Goal: Task Accomplishment & Management: Use online tool/utility

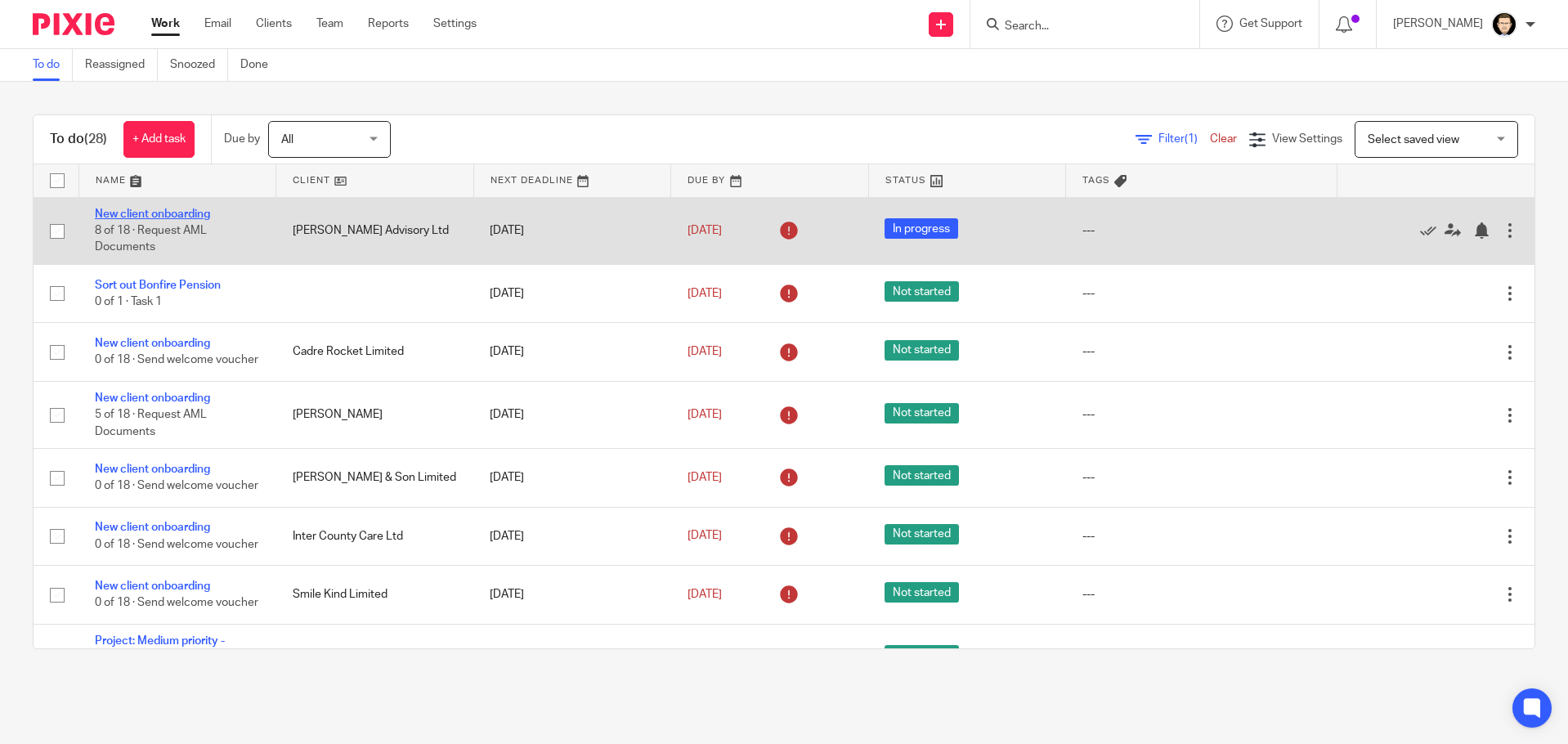
click at [173, 210] on link "New client onboarding" at bounding box center [152, 214] width 115 height 11
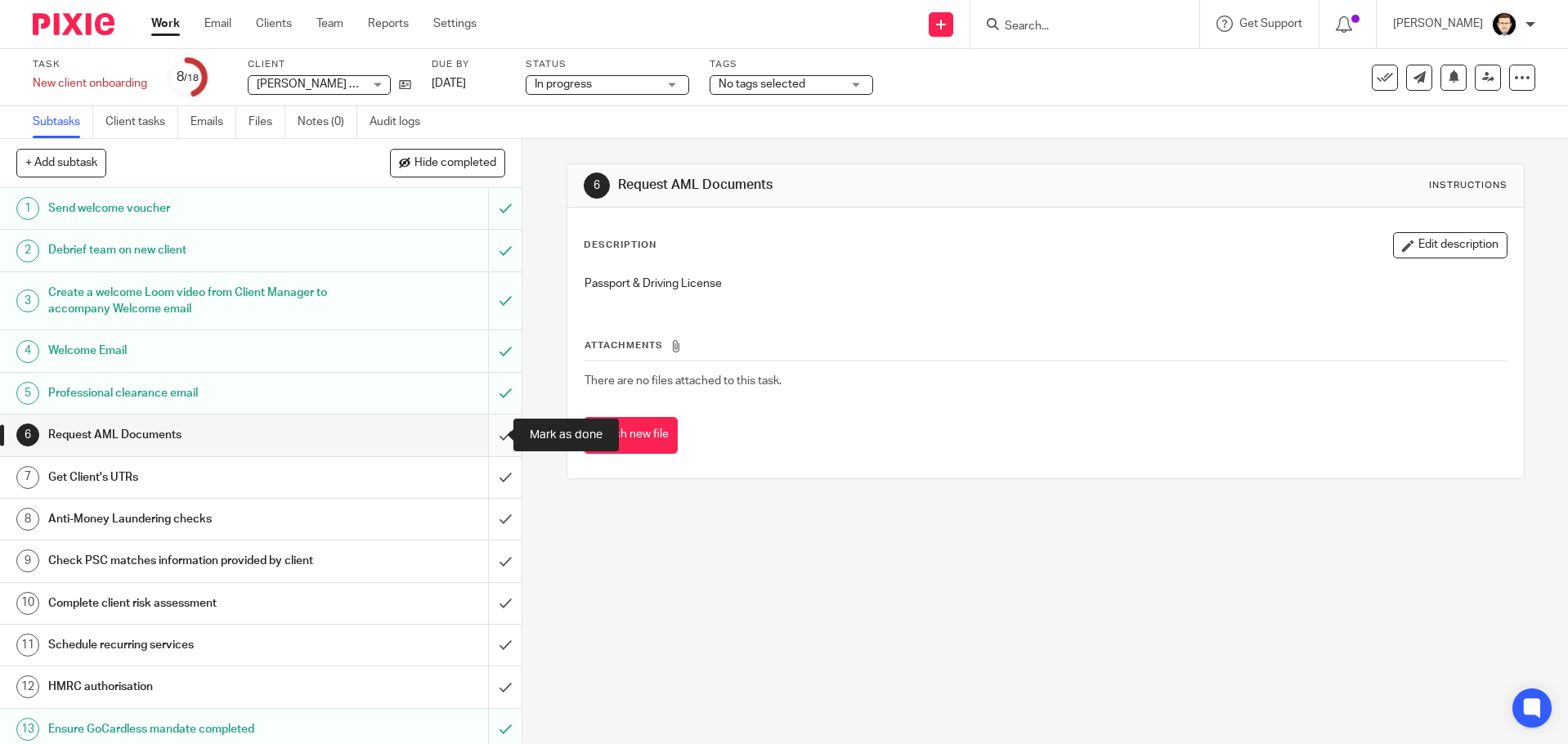
click at [483, 442] on input "submit" at bounding box center [260, 434] width 521 height 40
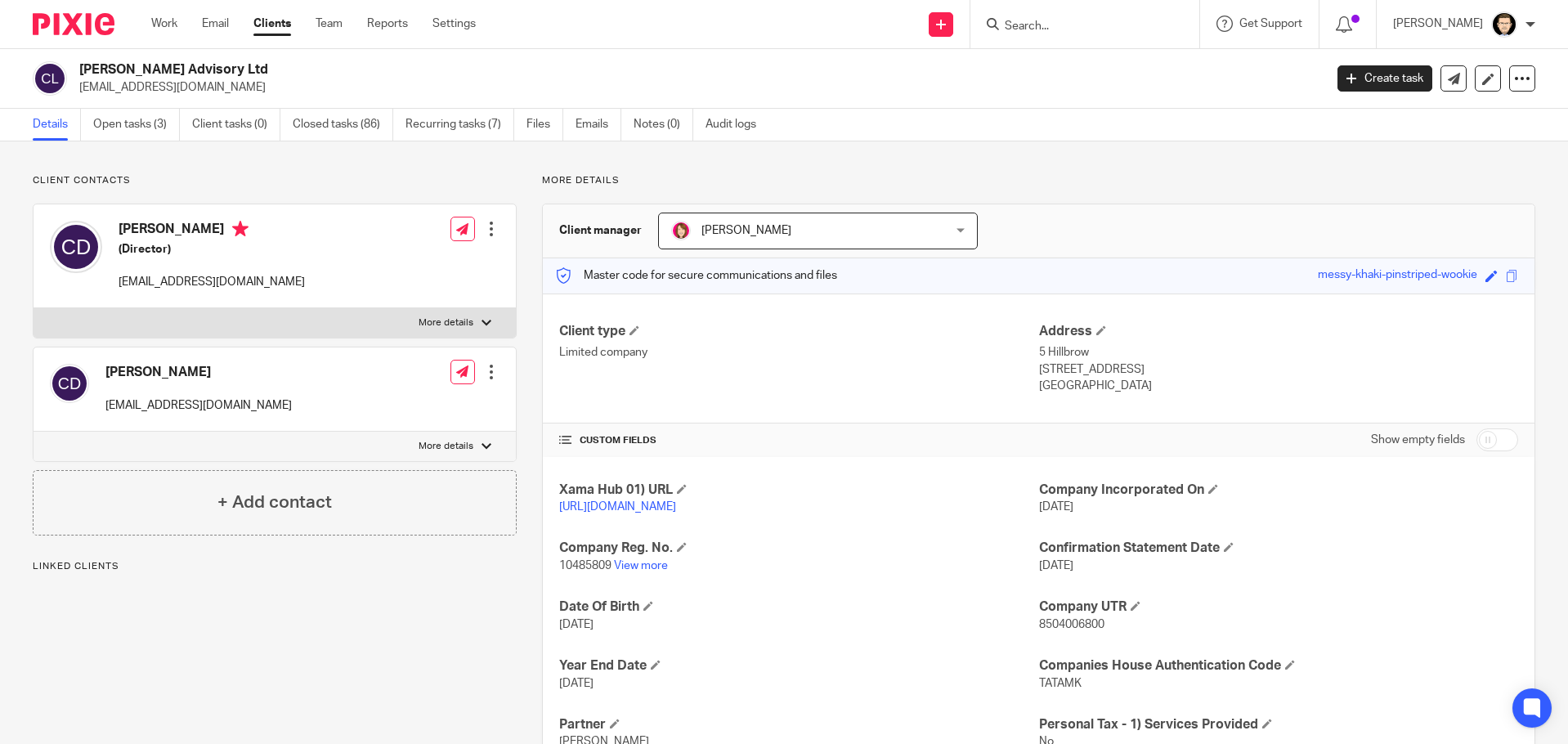
scroll to position [122, 0]
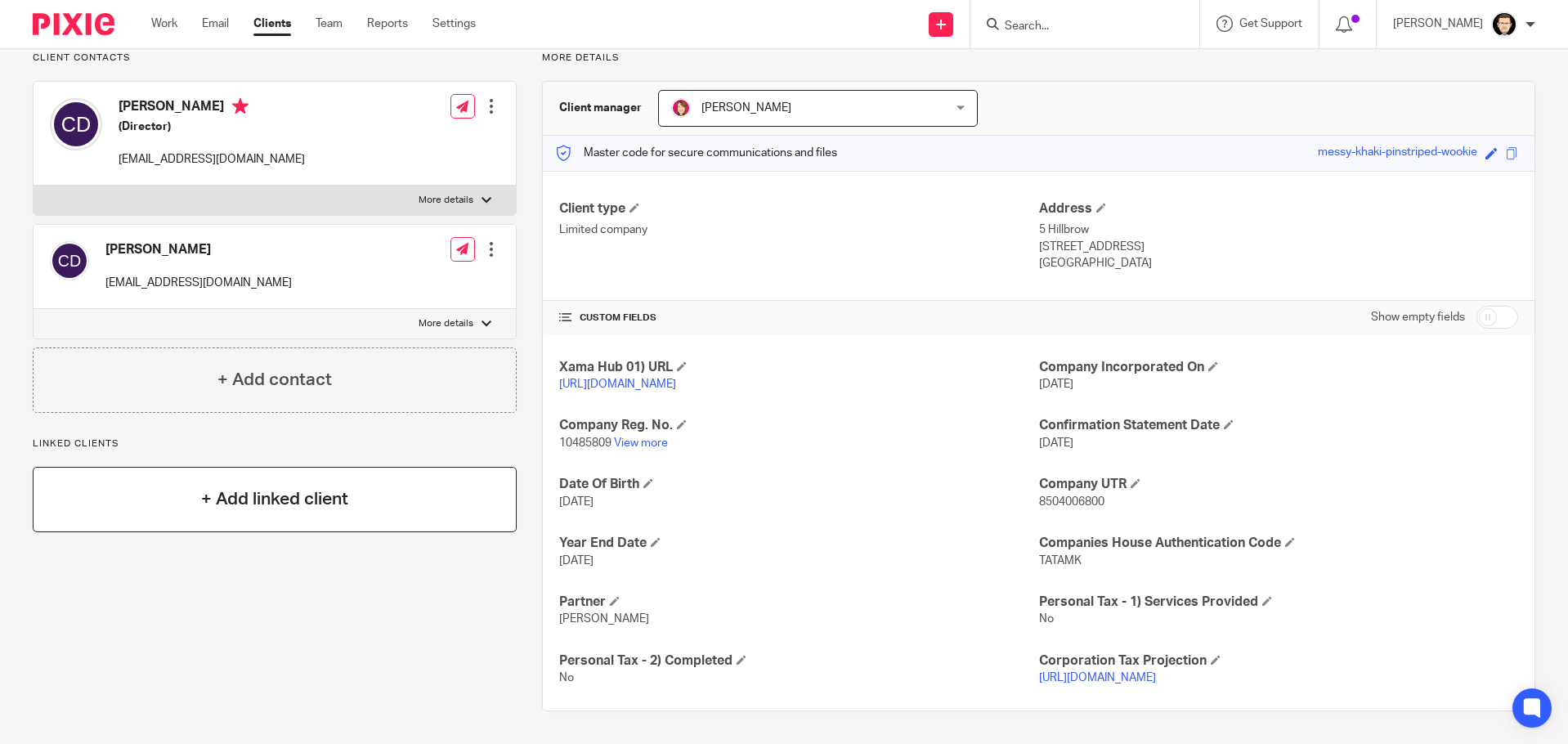
click at [274, 476] on div "+ Add linked client" at bounding box center [274, 500] width 484 height 65
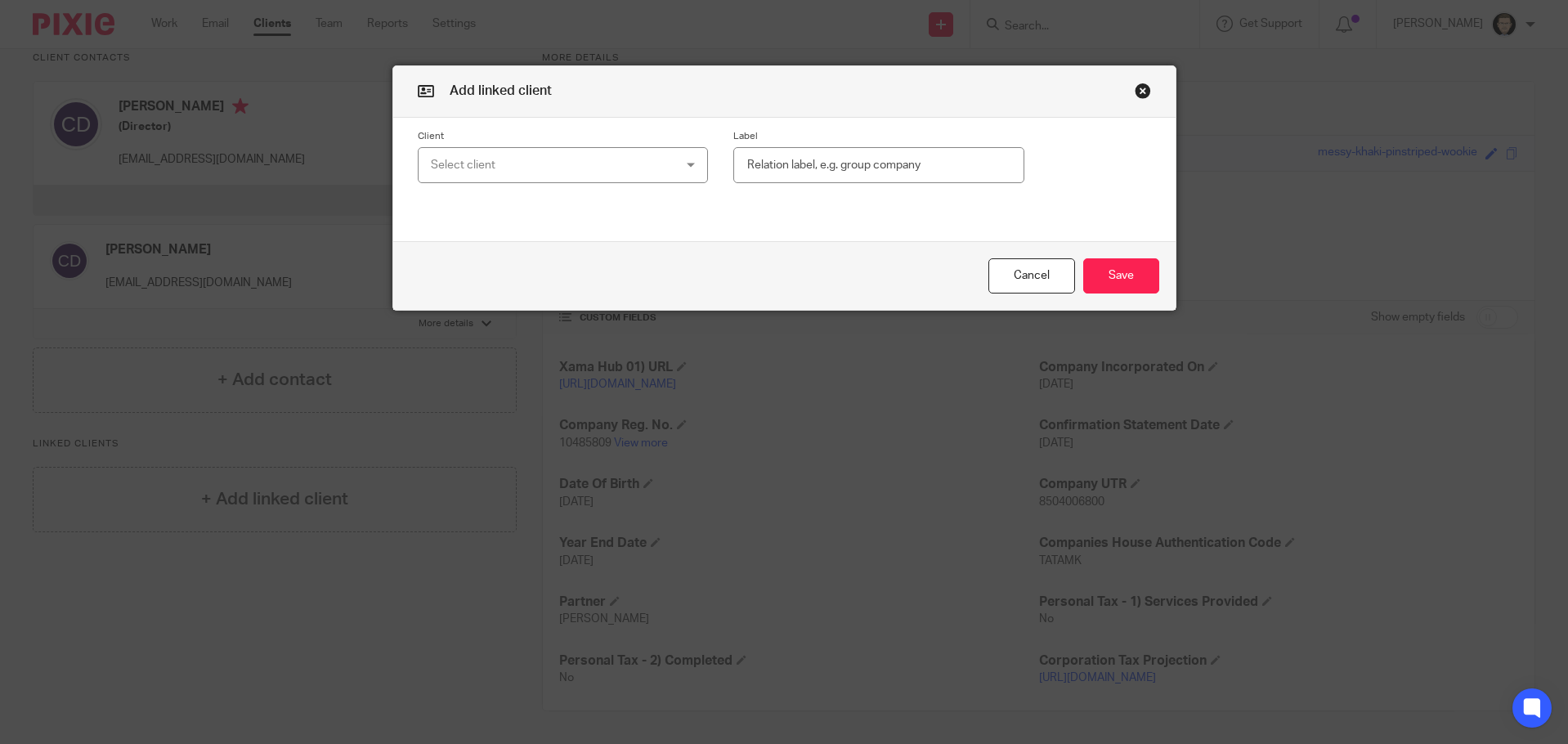
click at [538, 164] on div "Select client" at bounding box center [542, 164] width 222 height 34
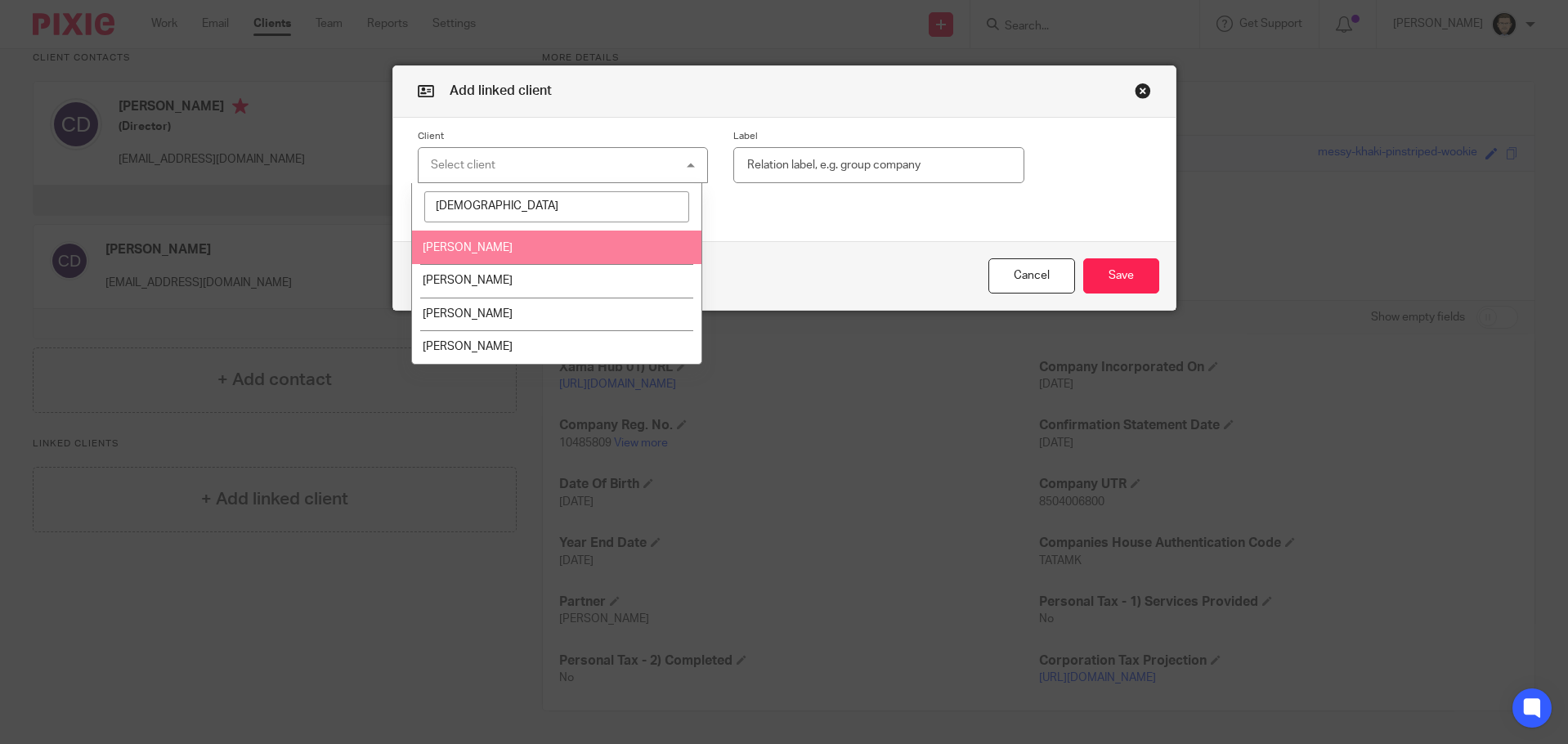
type input "christ"
click at [483, 240] on li "[PERSON_NAME]" at bounding box center [556, 247] width 289 height 33
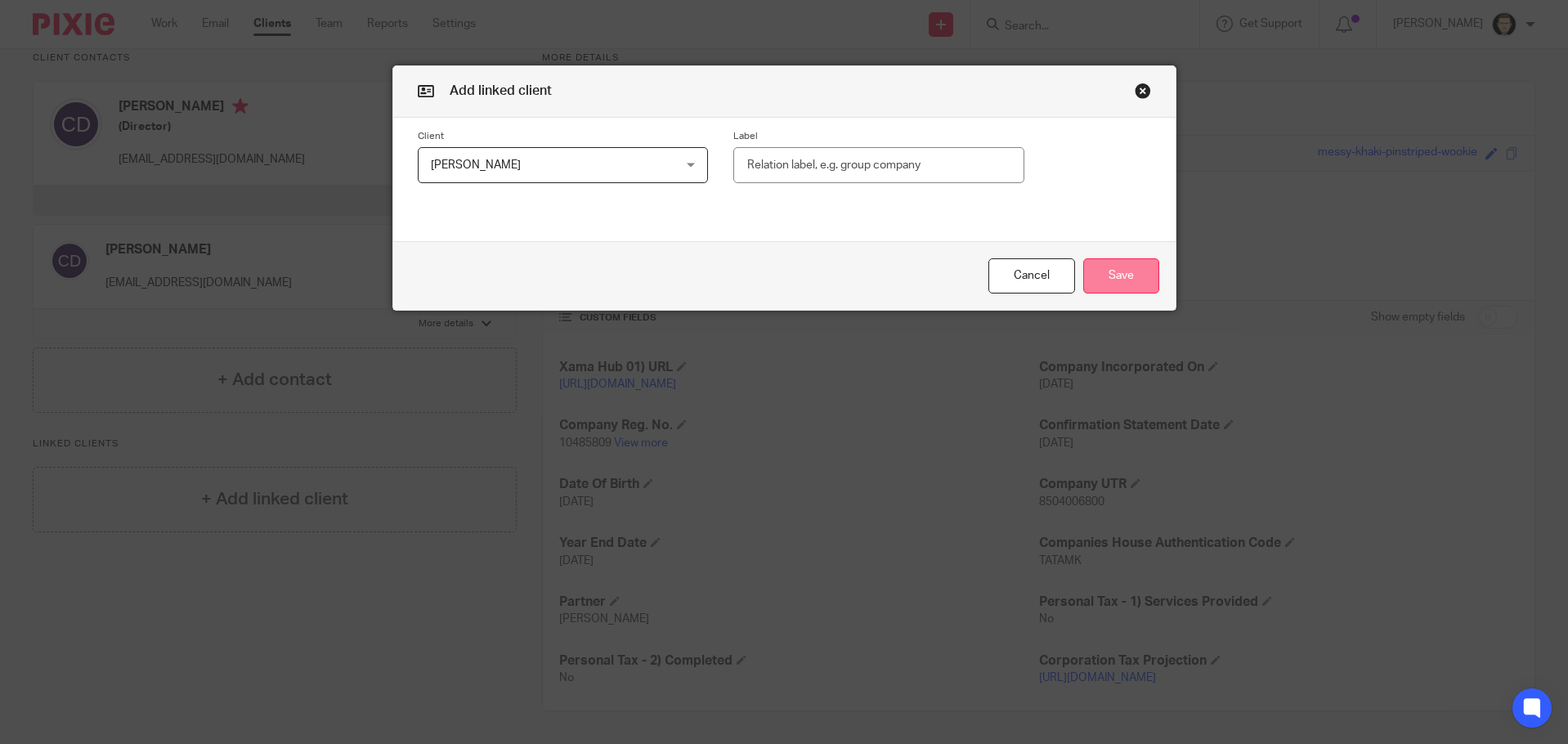
click at [1113, 266] on button "Save" at bounding box center [1120, 276] width 76 height 35
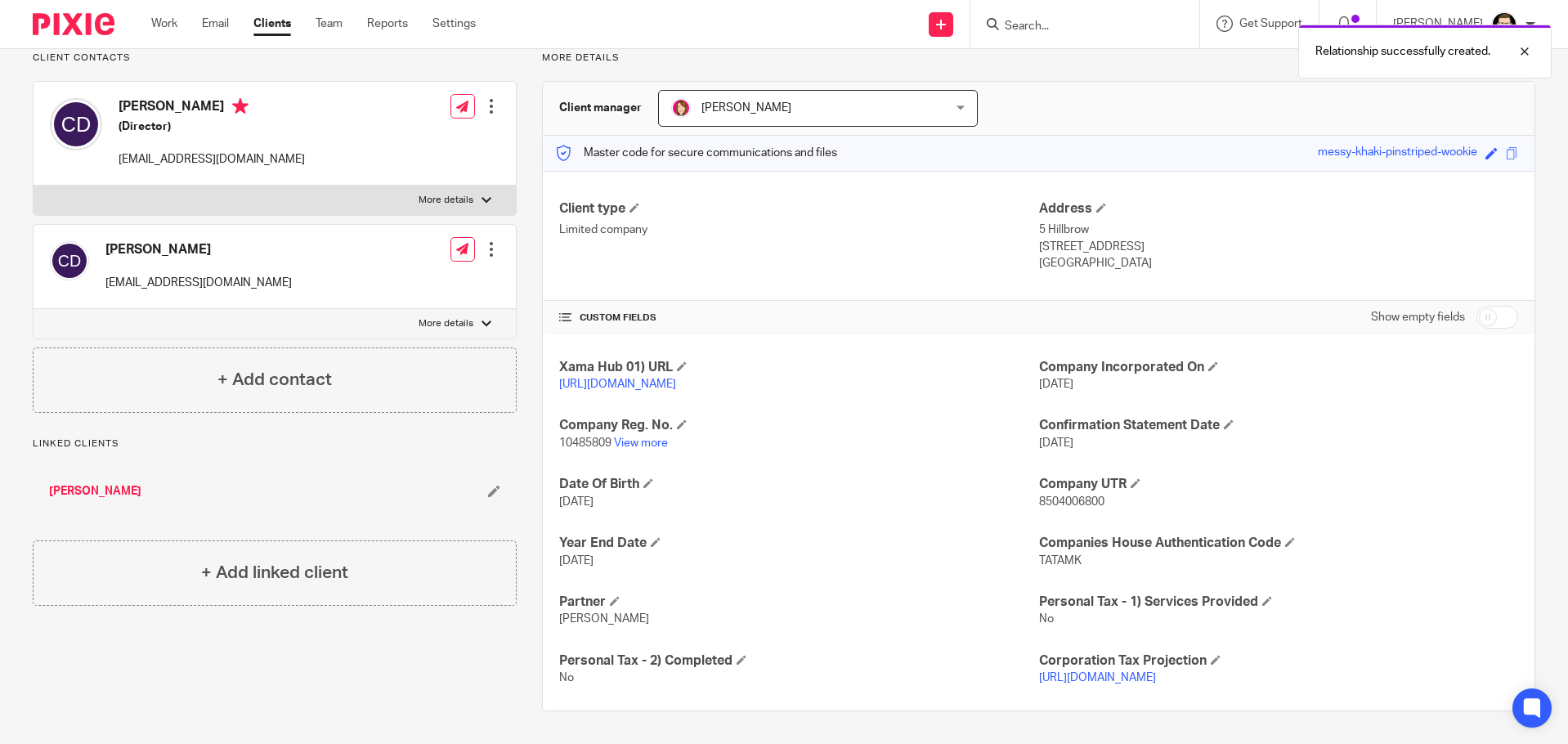
click at [92, 492] on link "[PERSON_NAME]" at bounding box center [95, 491] width 92 height 17
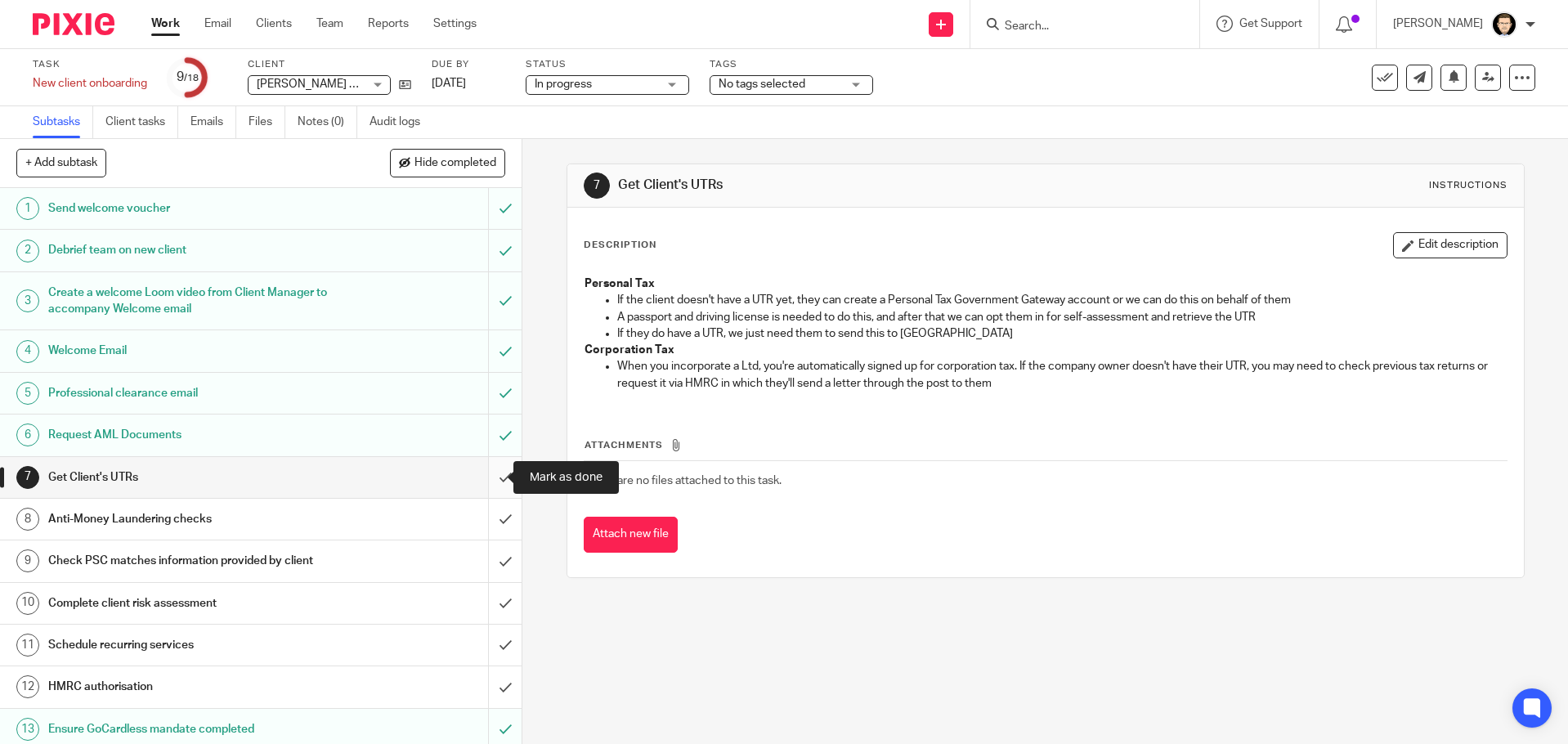
click at [485, 478] on input "submit" at bounding box center [260, 478] width 521 height 40
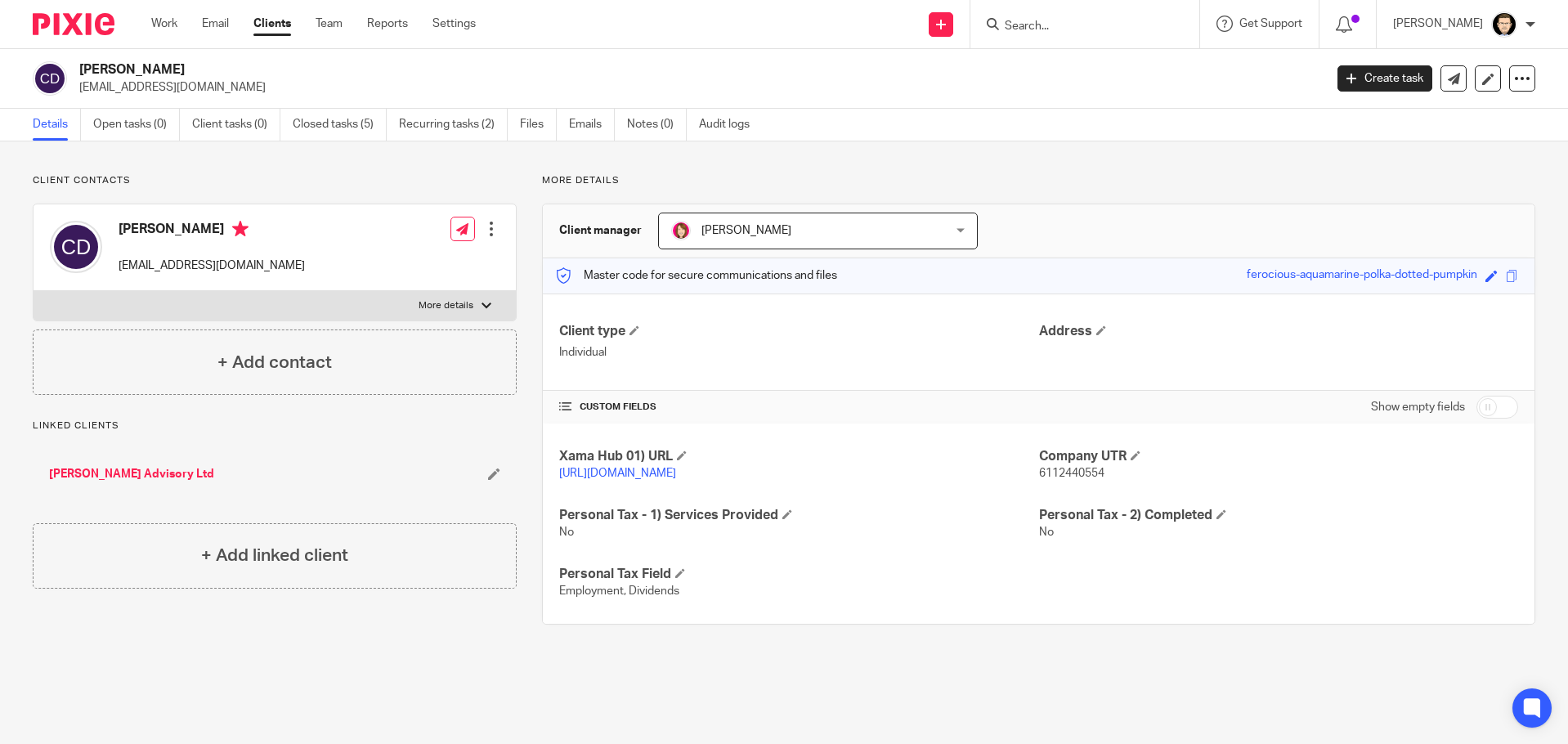
click at [1494, 399] on input "checkbox" at bounding box center [1496, 407] width 41 height 23
checkbox input "true"
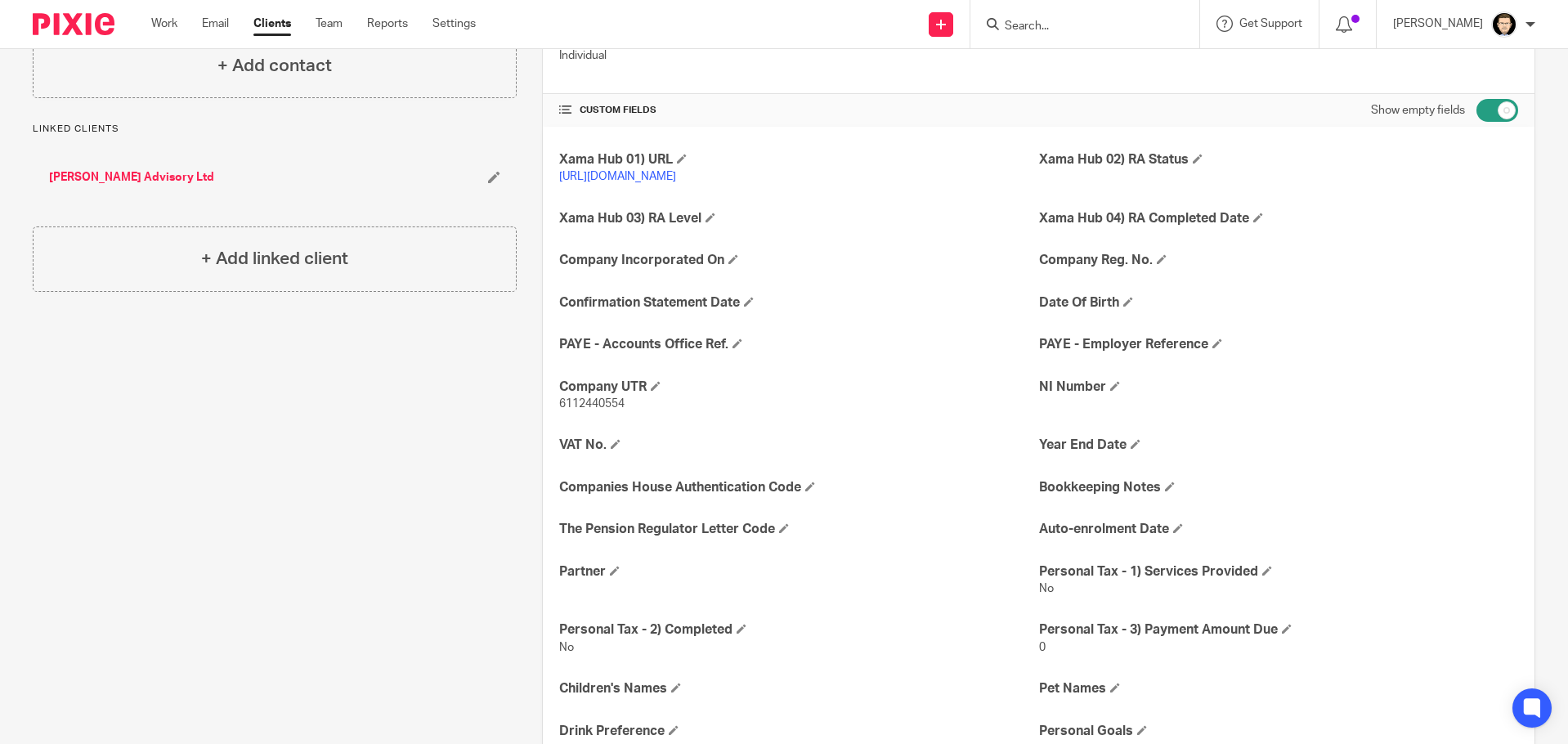
scroll to position [327, 0]
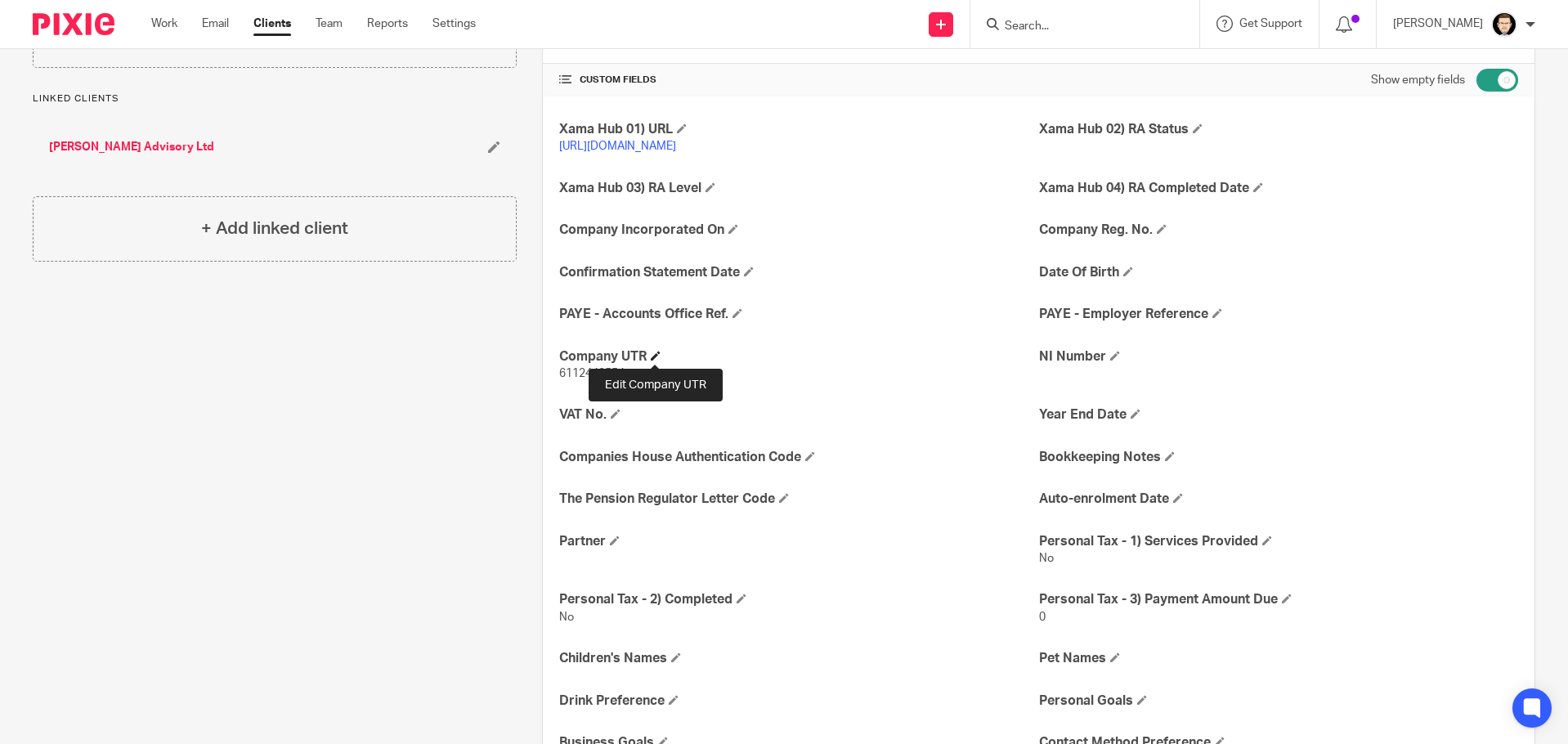
click at [653, 351] on span at bounding box center [655, 355] width 10 height 10
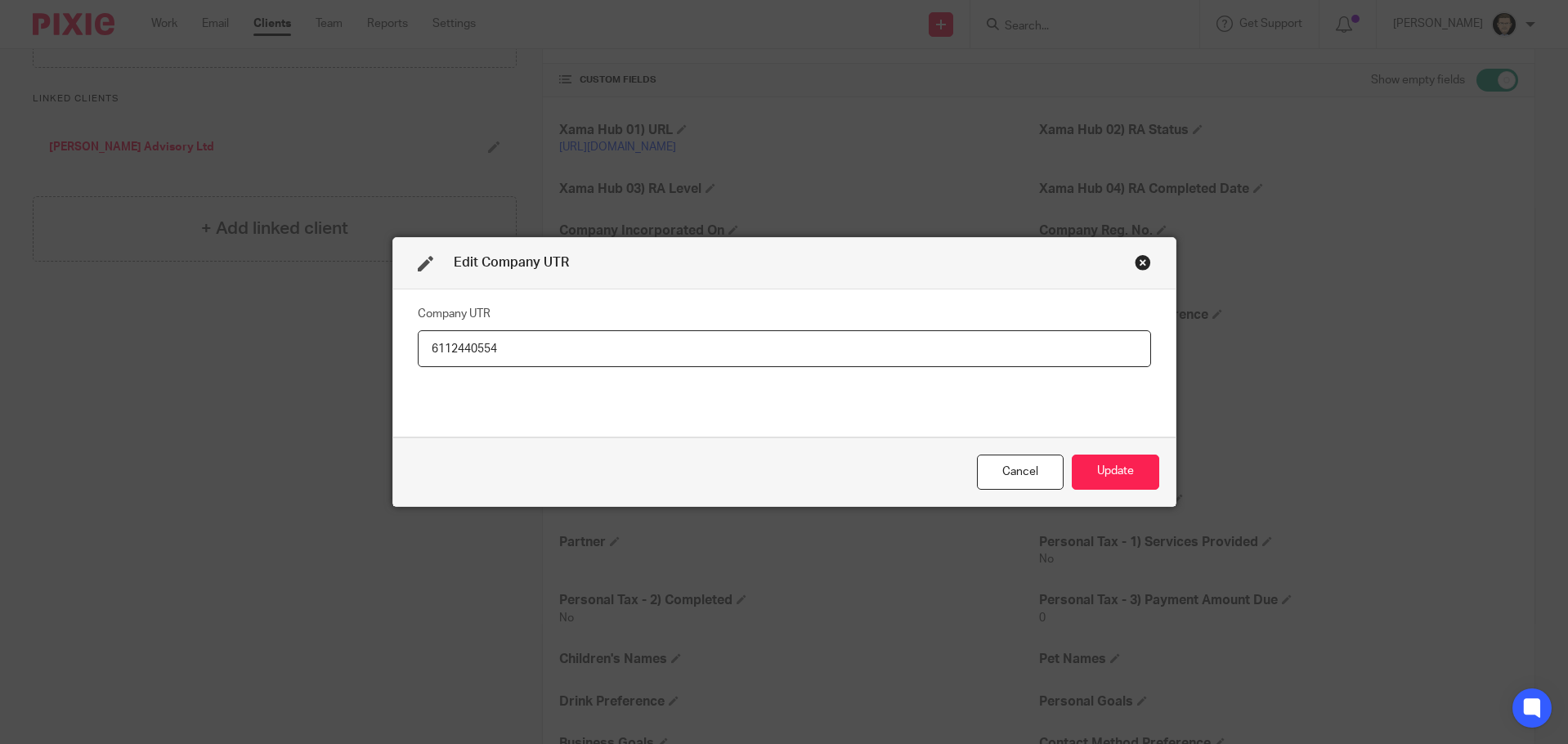
drag, startPoint x: 635, startPoint y: 357, endPoint x: 128, endPoint y: 321, distance: 508.3
click at [132, 323] on div "Edit Company UTR Company UTR 6112440554 Cancel Update" at bounding box center [784, 372] width 1568 height 744
click at [1100, 473] on button "Update" at bounding box center [1114, 472] width 87 height 35
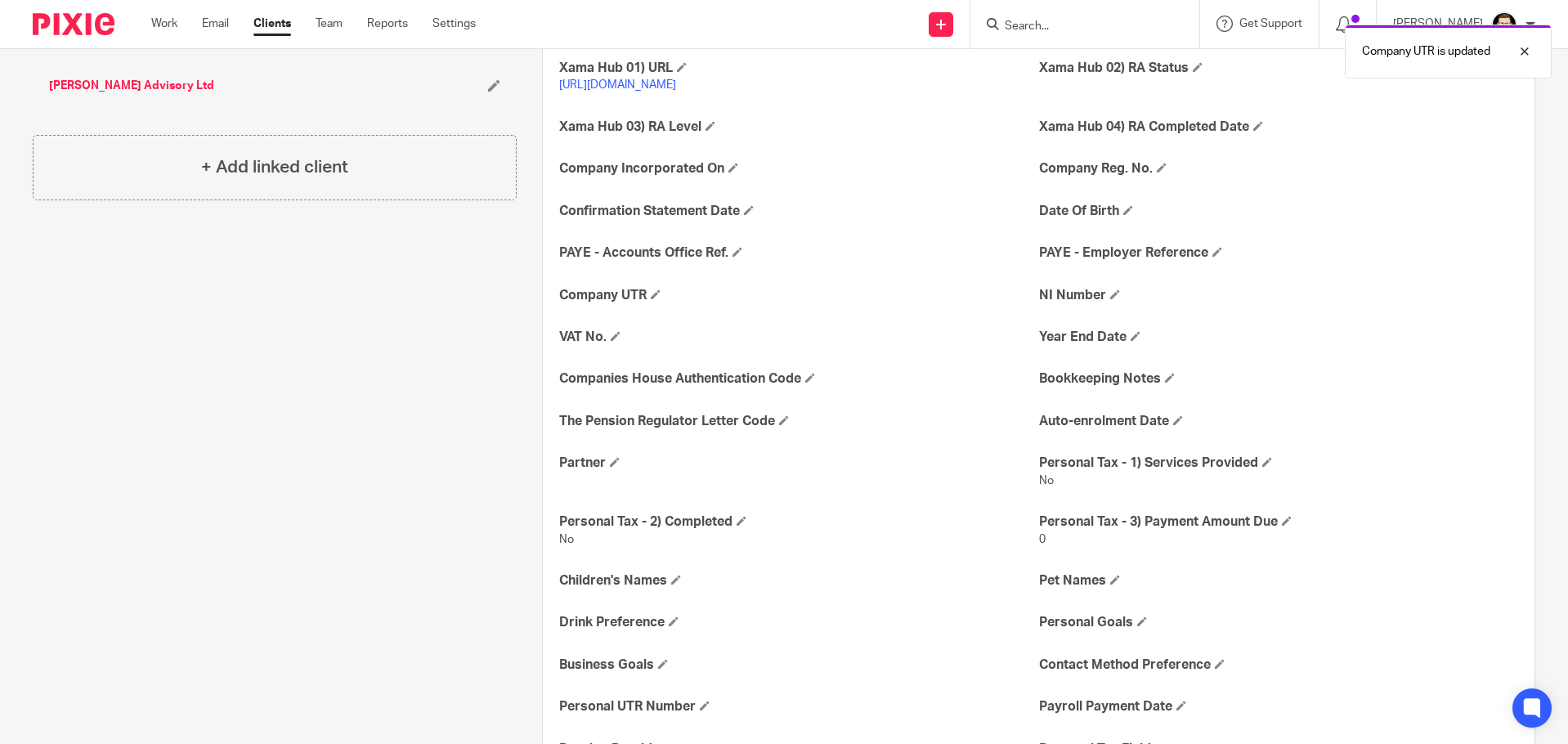
scroll to position [519, 0]
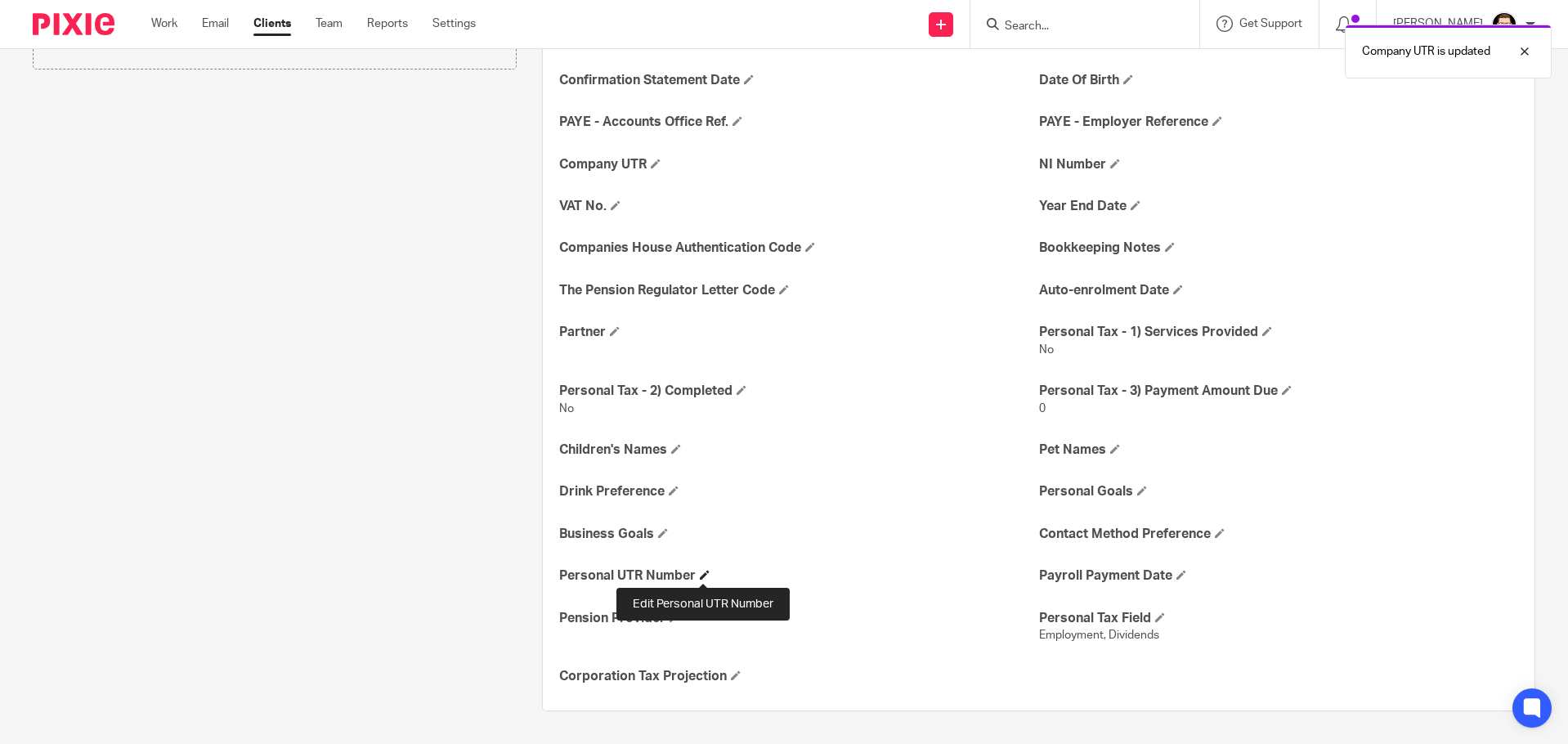
click at [700, 579] on span at bounding box center [704, 574] width 10 height 10
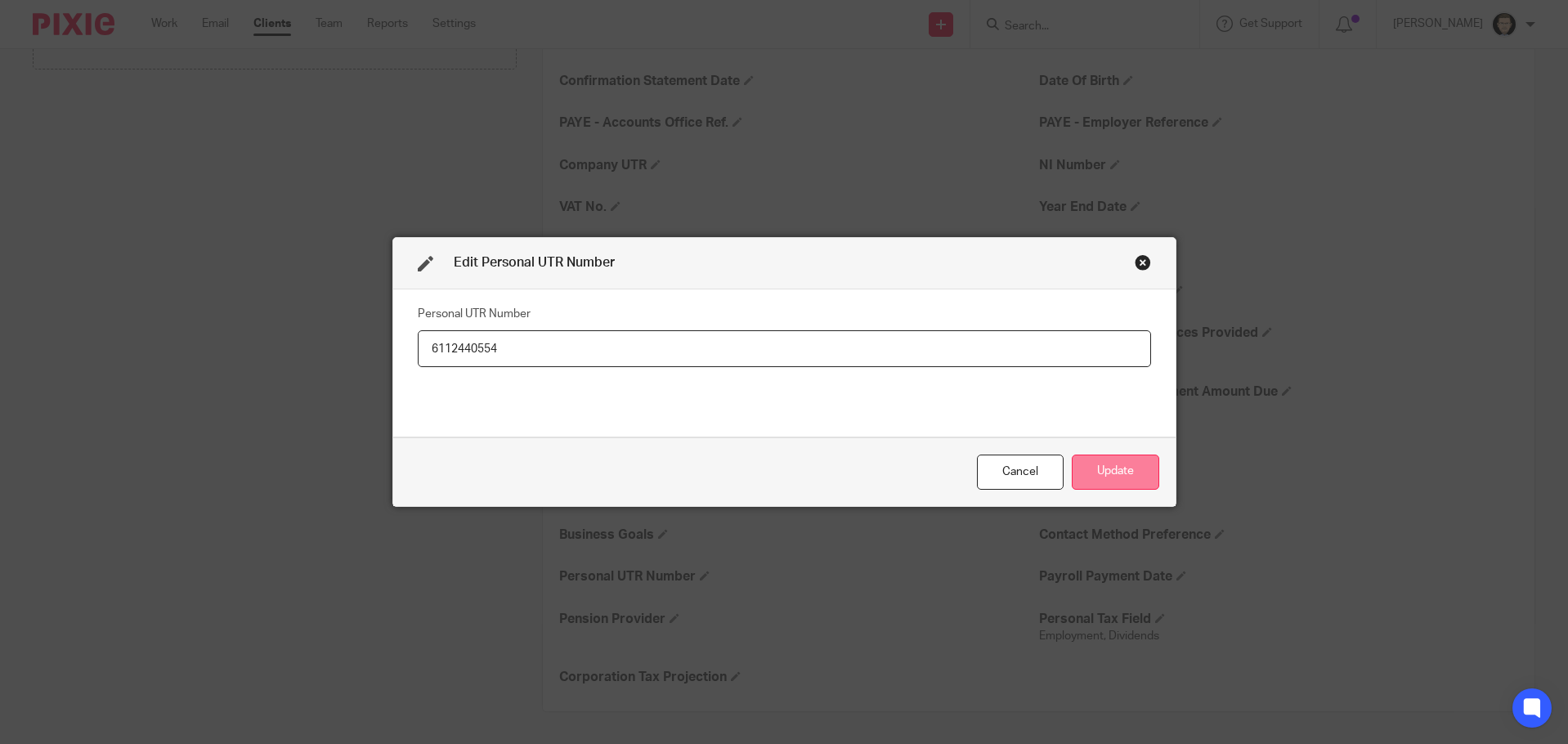
type input "6112440554"
click at [1086, 466] on button "Update" at bounding box center [1114, 472] width 87 height 35
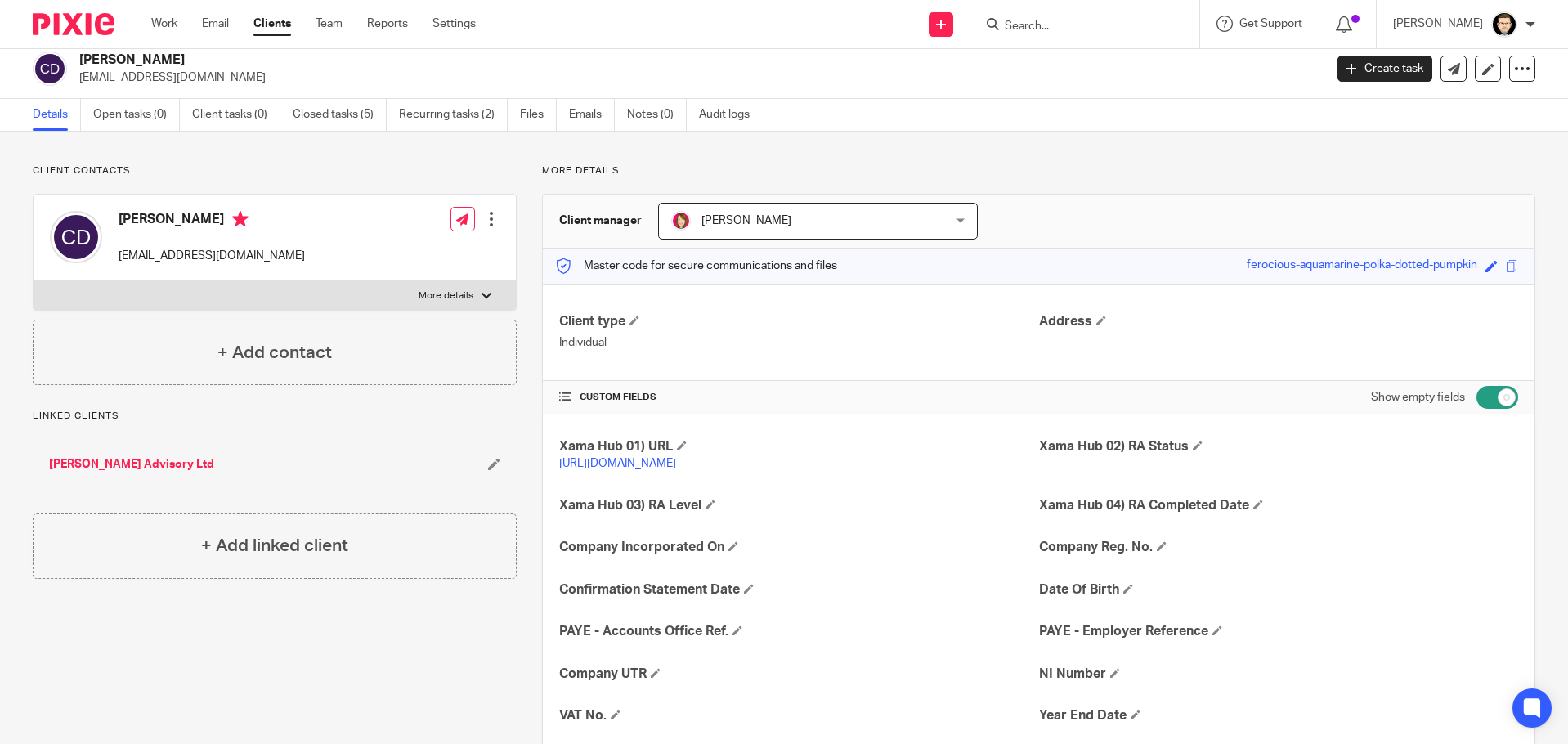
scroll to position [0, 0]
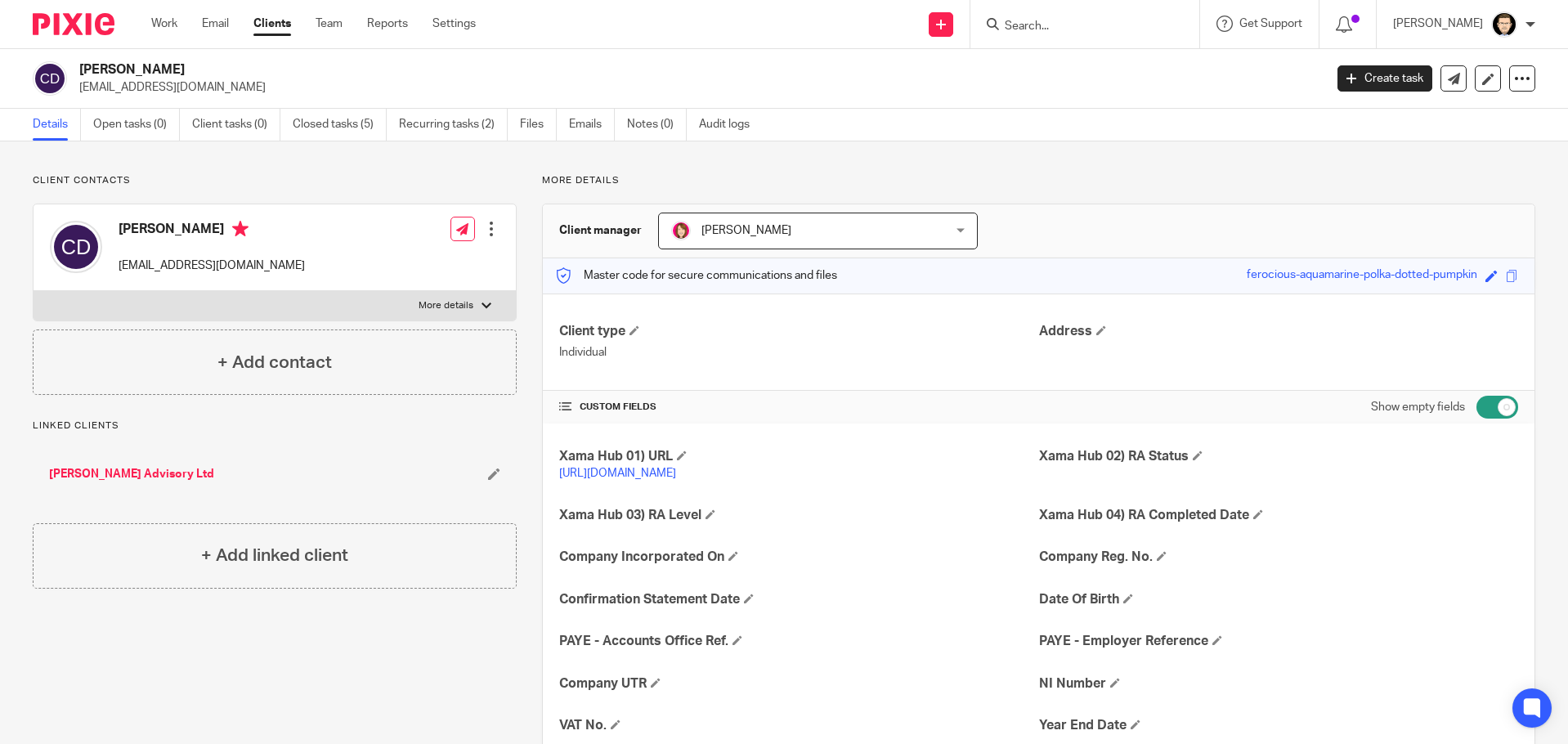
click at [135, 471] on link "Chad Advisory Ltd" at bounding box center [132, 474] width 165 height 17
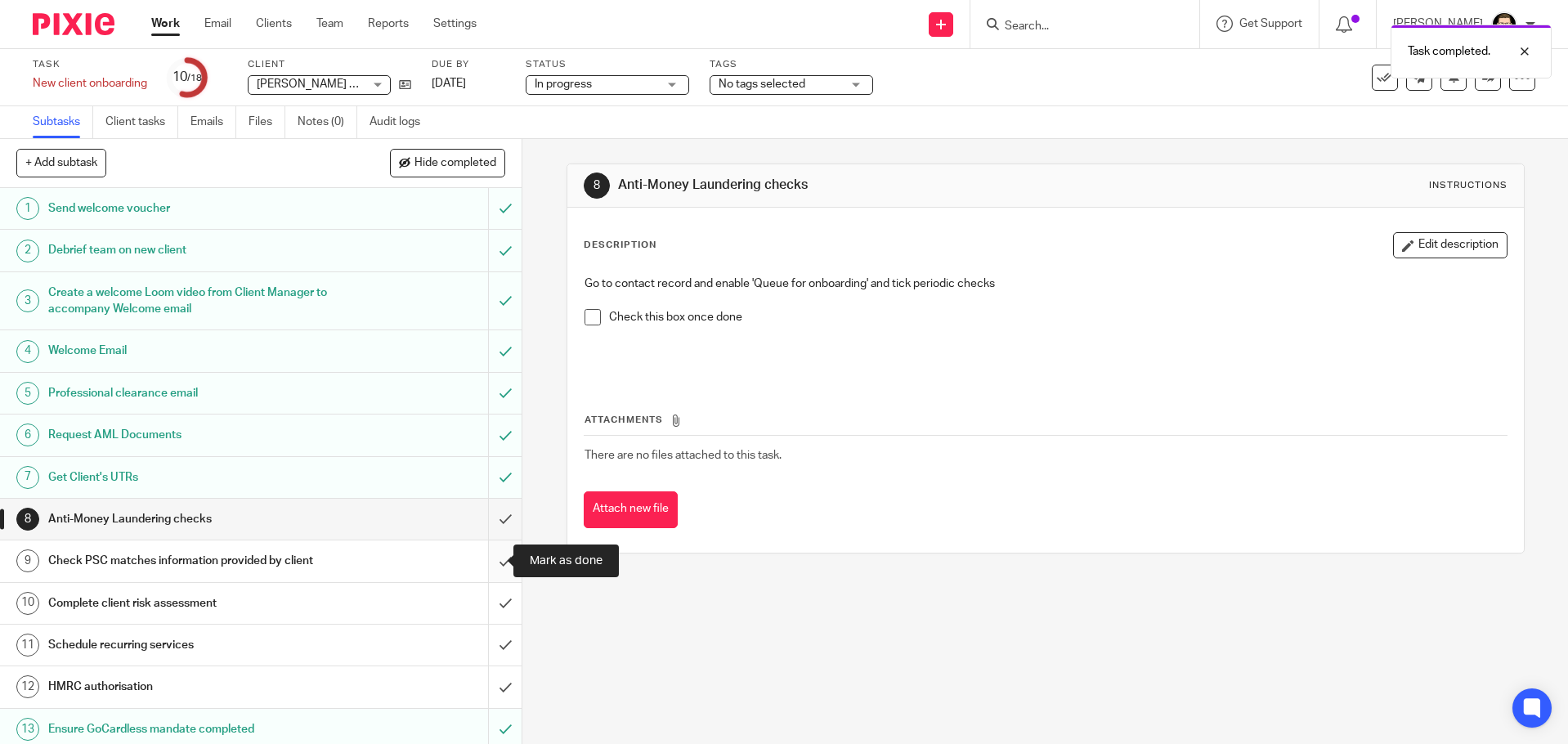
click at [490, 561] on input "submit" at bounding box center [260, 560] width 521 height 40
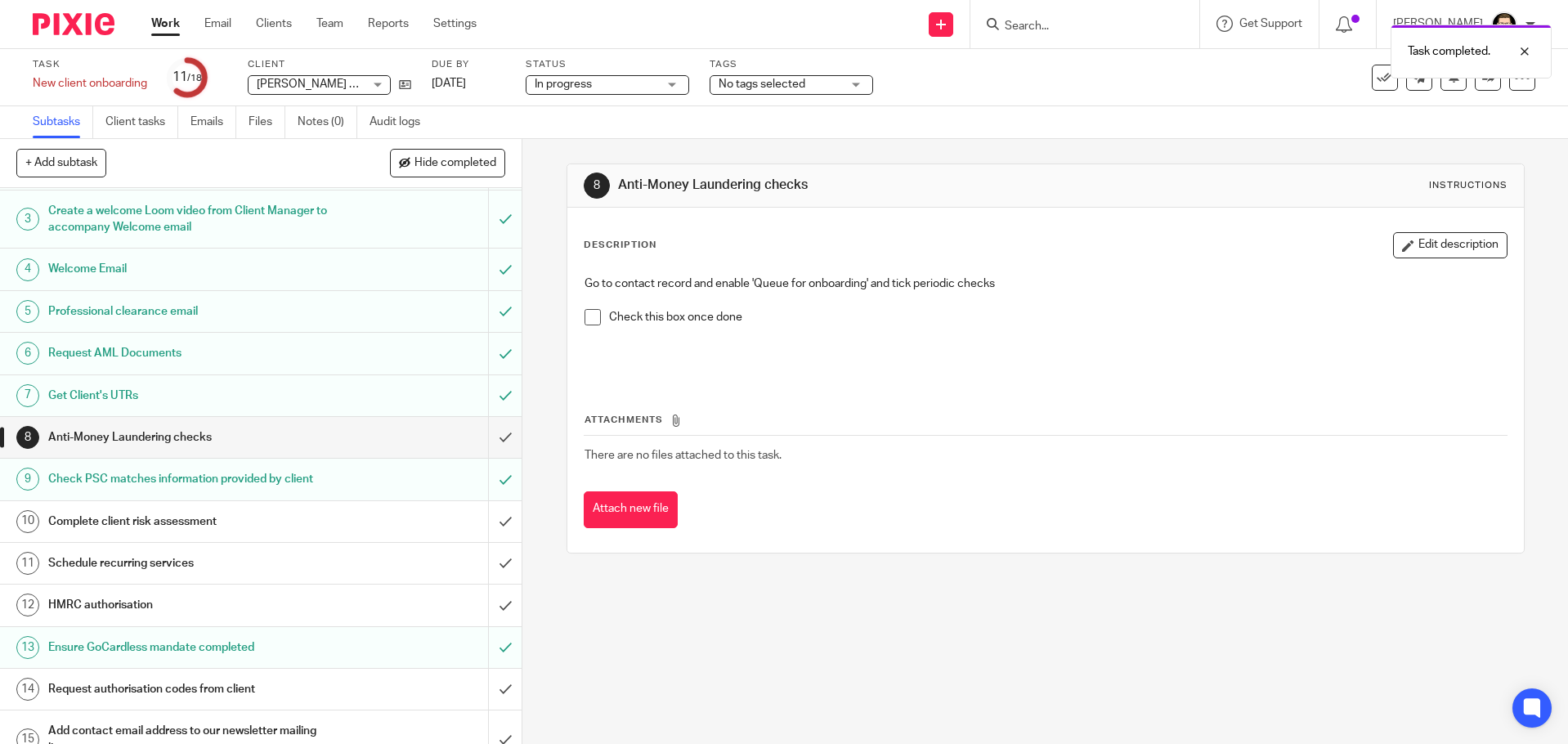
scroll to position [233, 0]
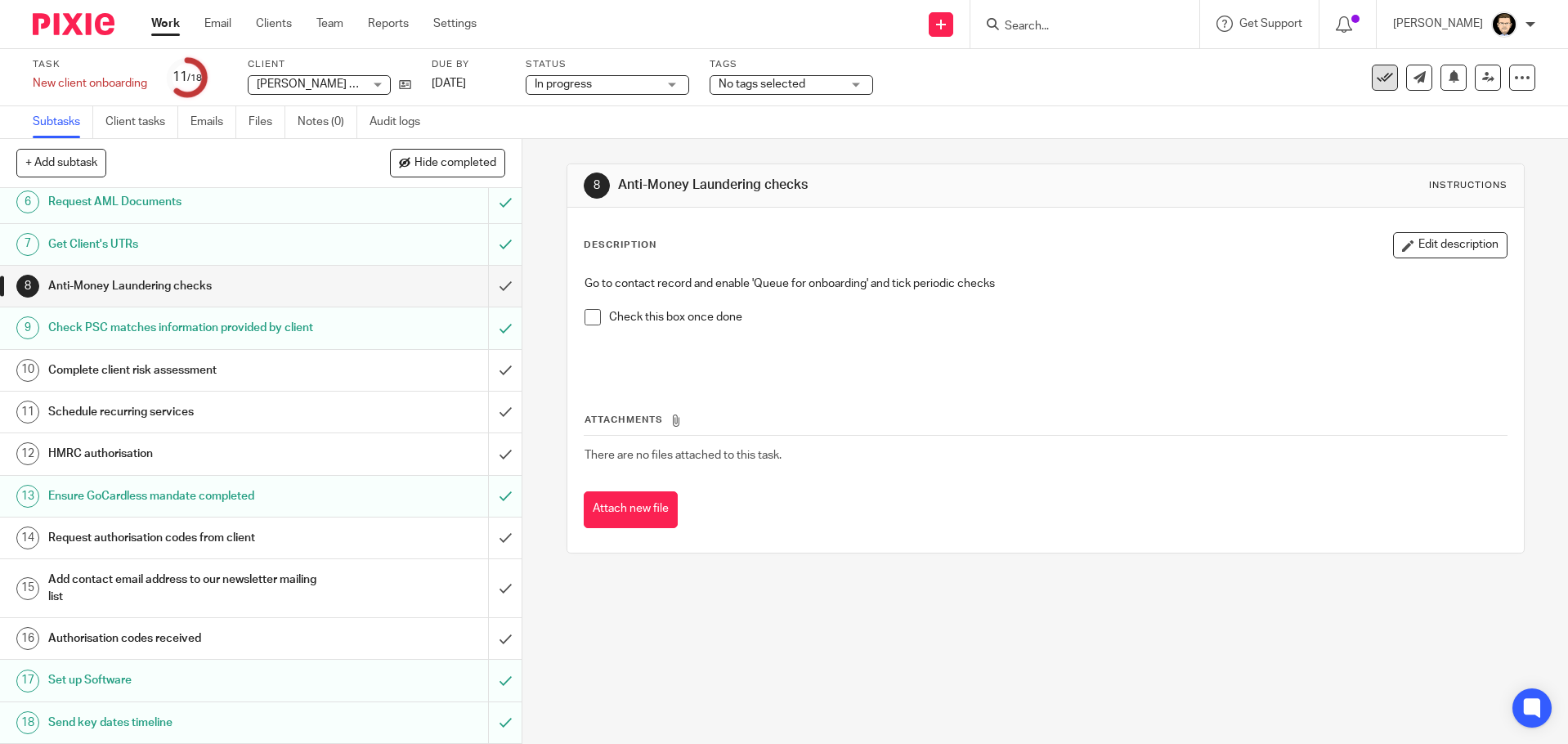
click at [1377, 87] on button at bounding box center [1384, 77] width 26 height 26
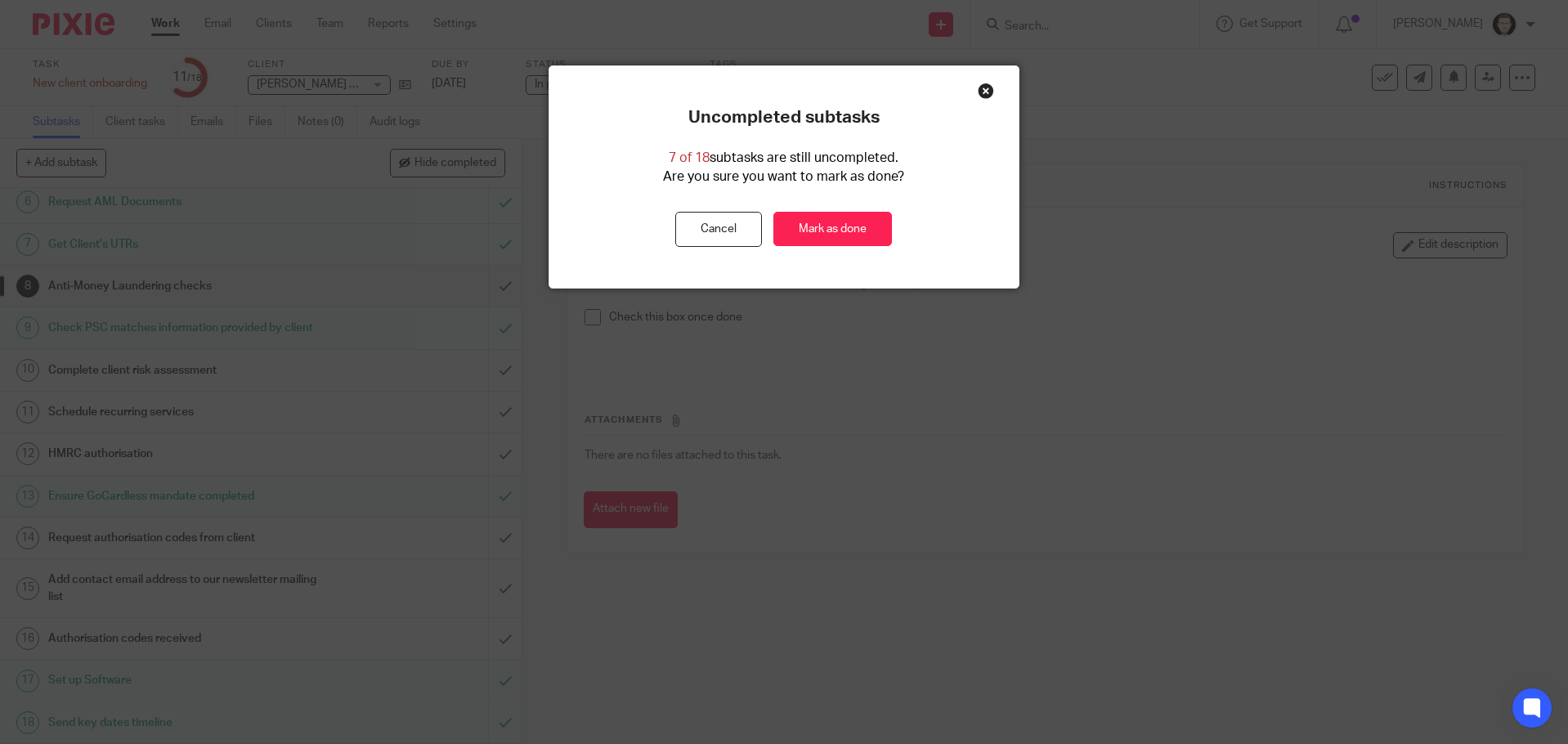
click at [978, 92] on div "Close this dialog window" at bounding box center [986, 91] width 17 height 17
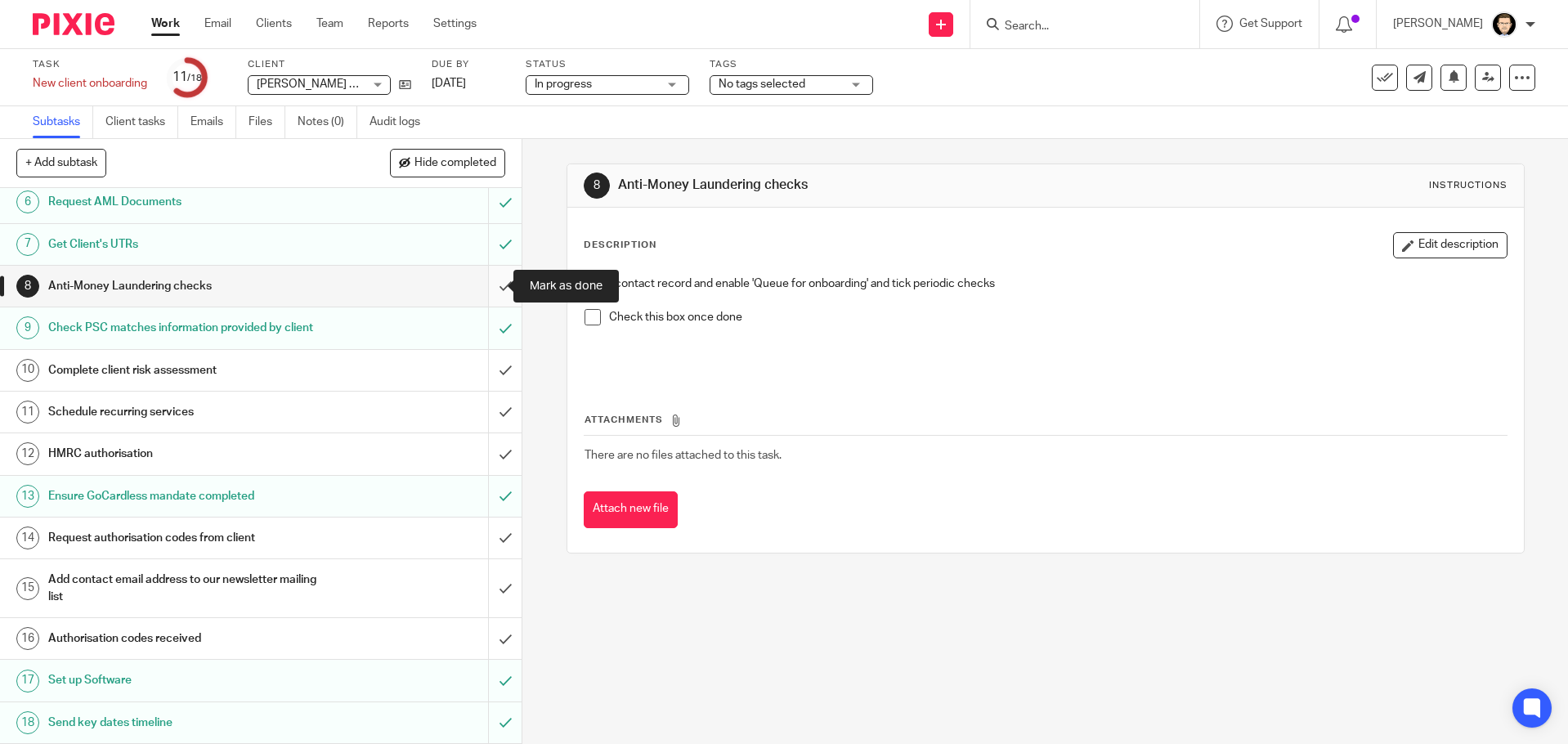
click at [489, 282] on input "submit" at bounding box center [260, 286] width 521 height 40
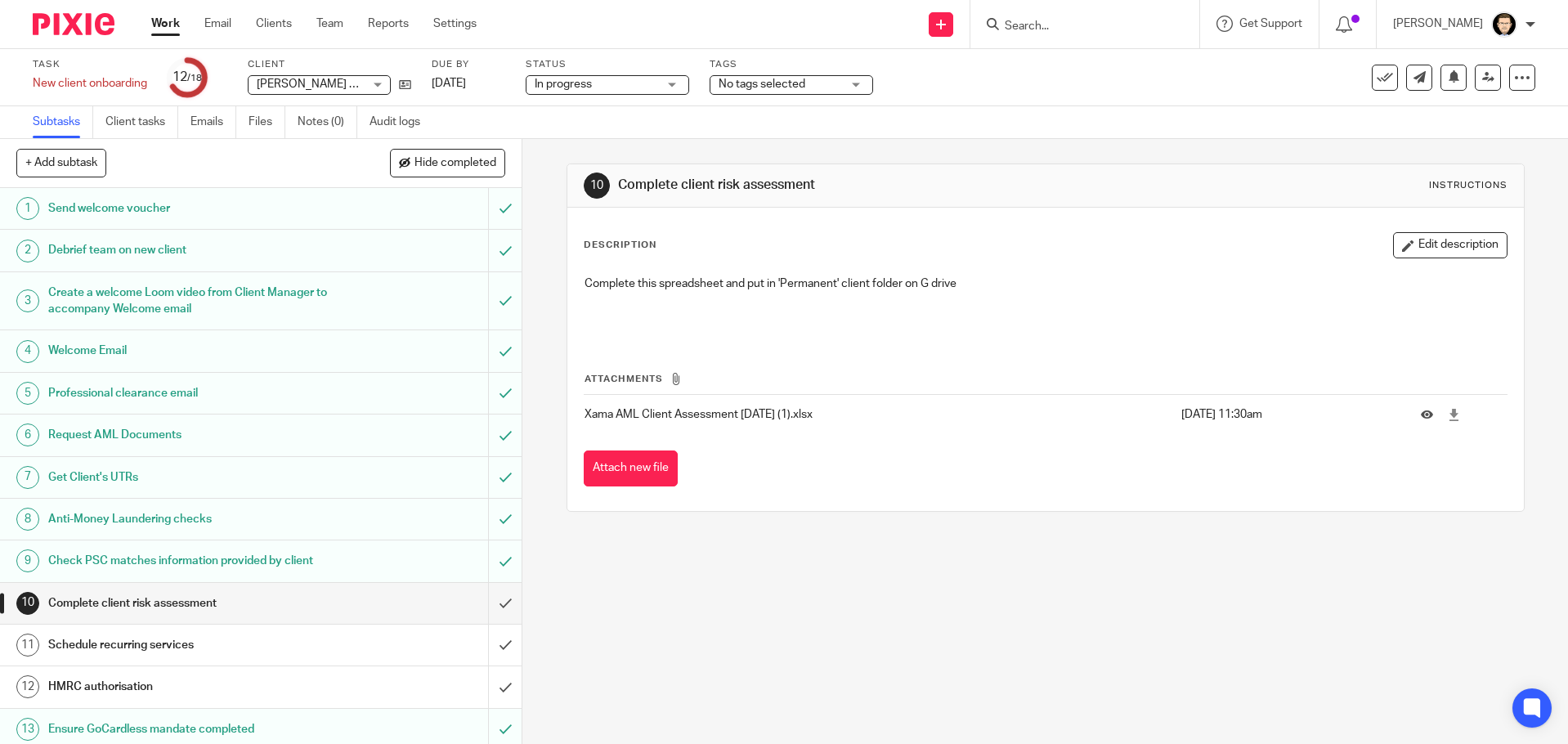
scroll to position [233, 0]
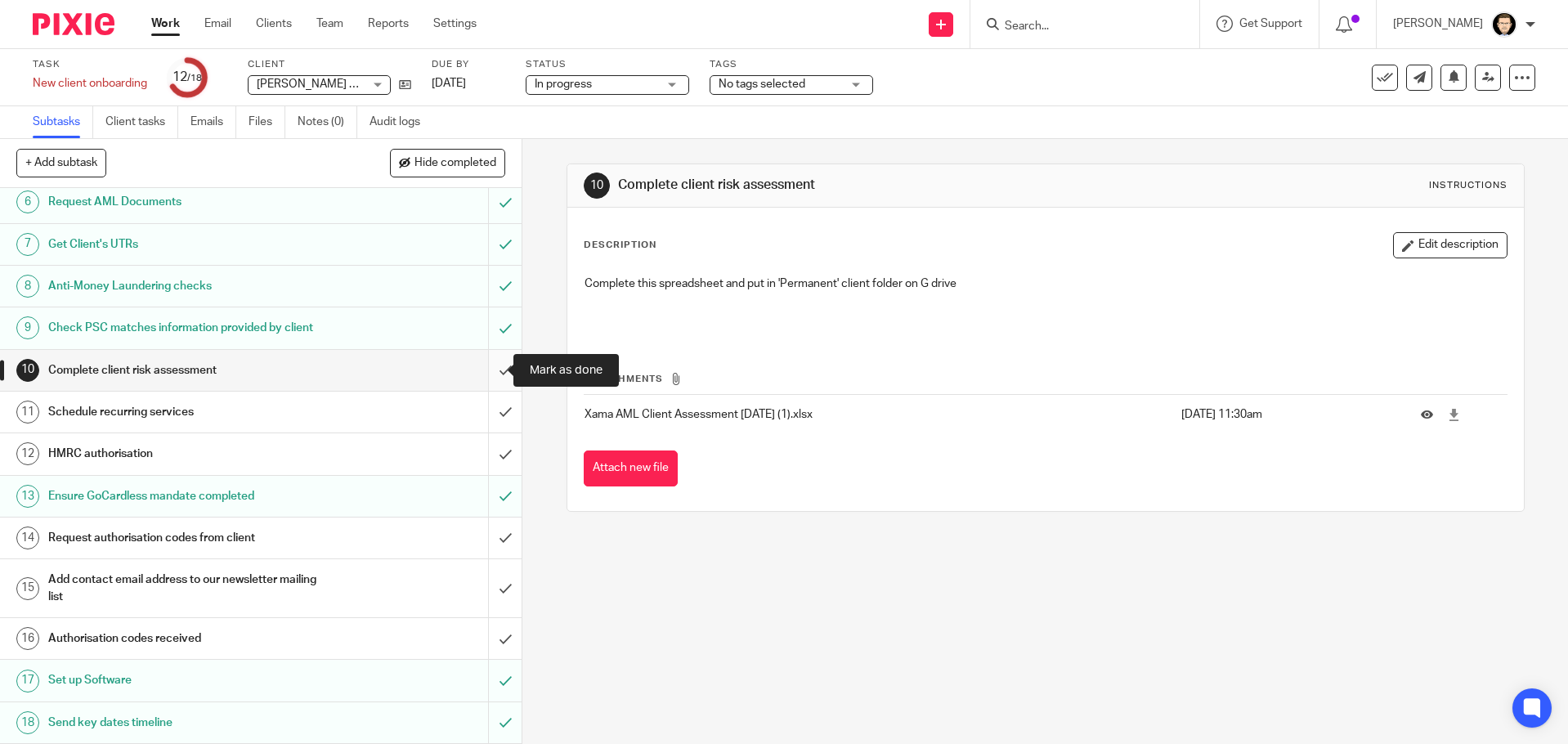
click at [498, 367] on input "submit" at bounding box center [260, 370] width 521 height 40
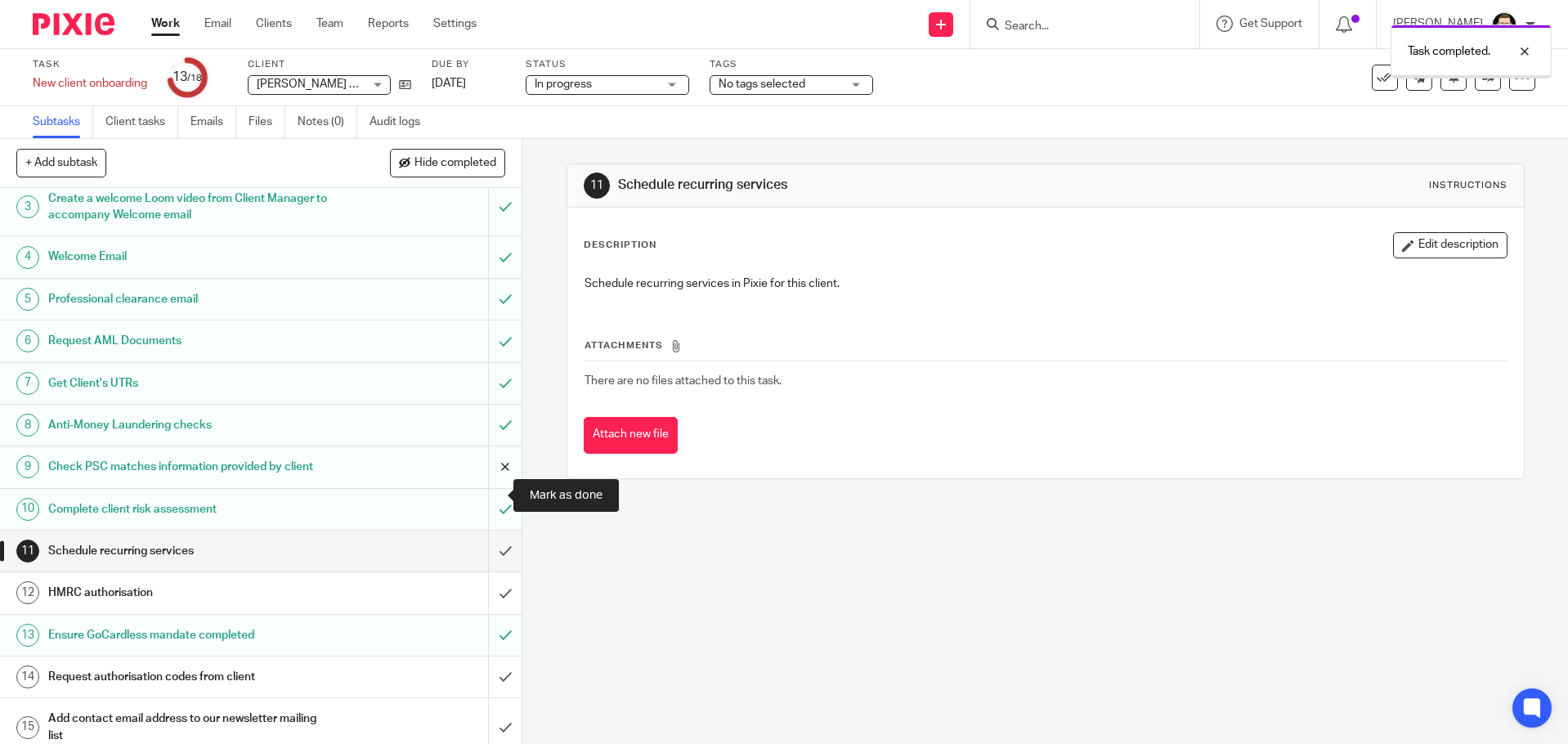
scroll to position [233, 0]
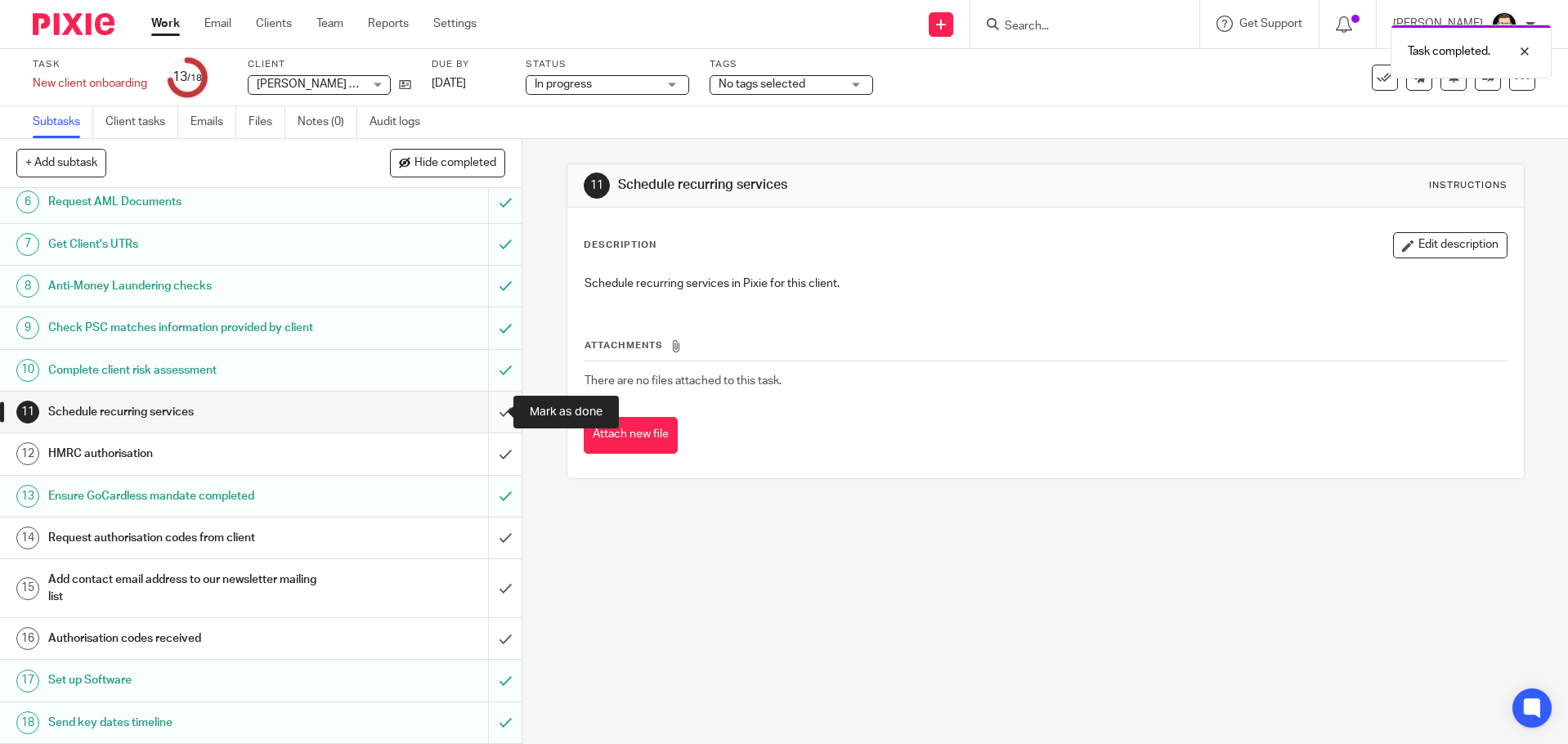
click at [484, 411] on input "submit" at bounding box center [260, 412] width 521 height 40
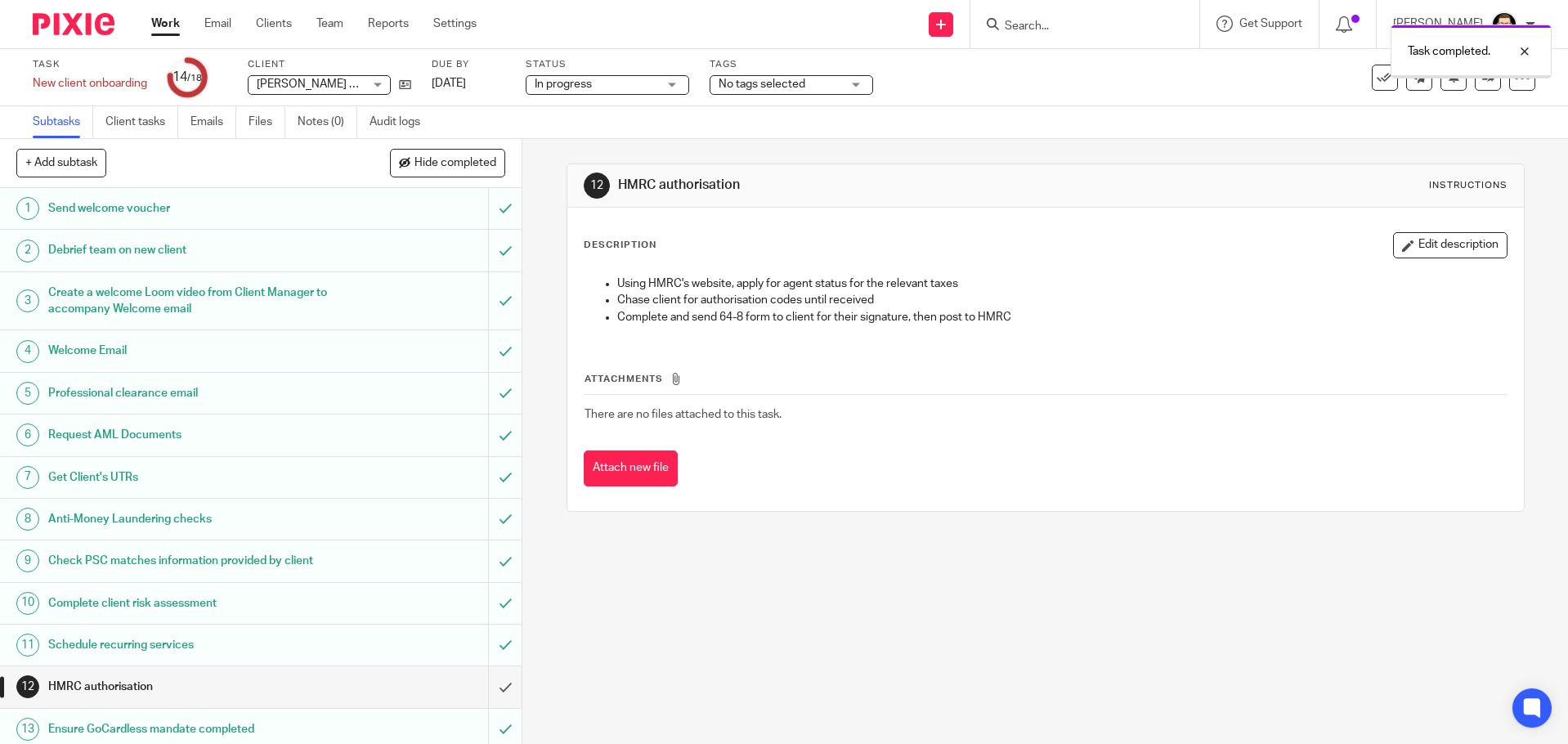
scroll to position [233, 0]
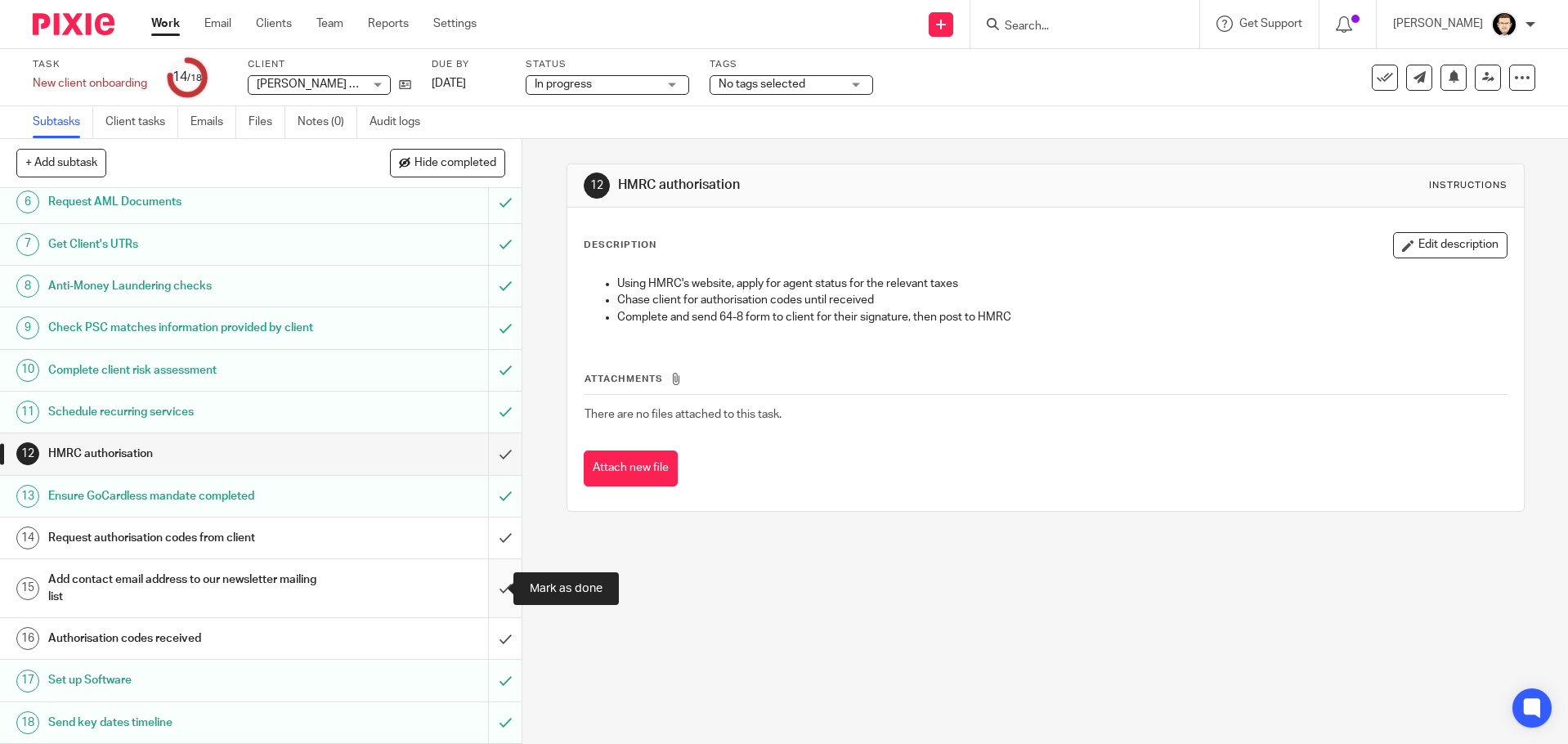
click at [492, 584] on input "submit" at bounding box center [260, 588] width 521 height 58
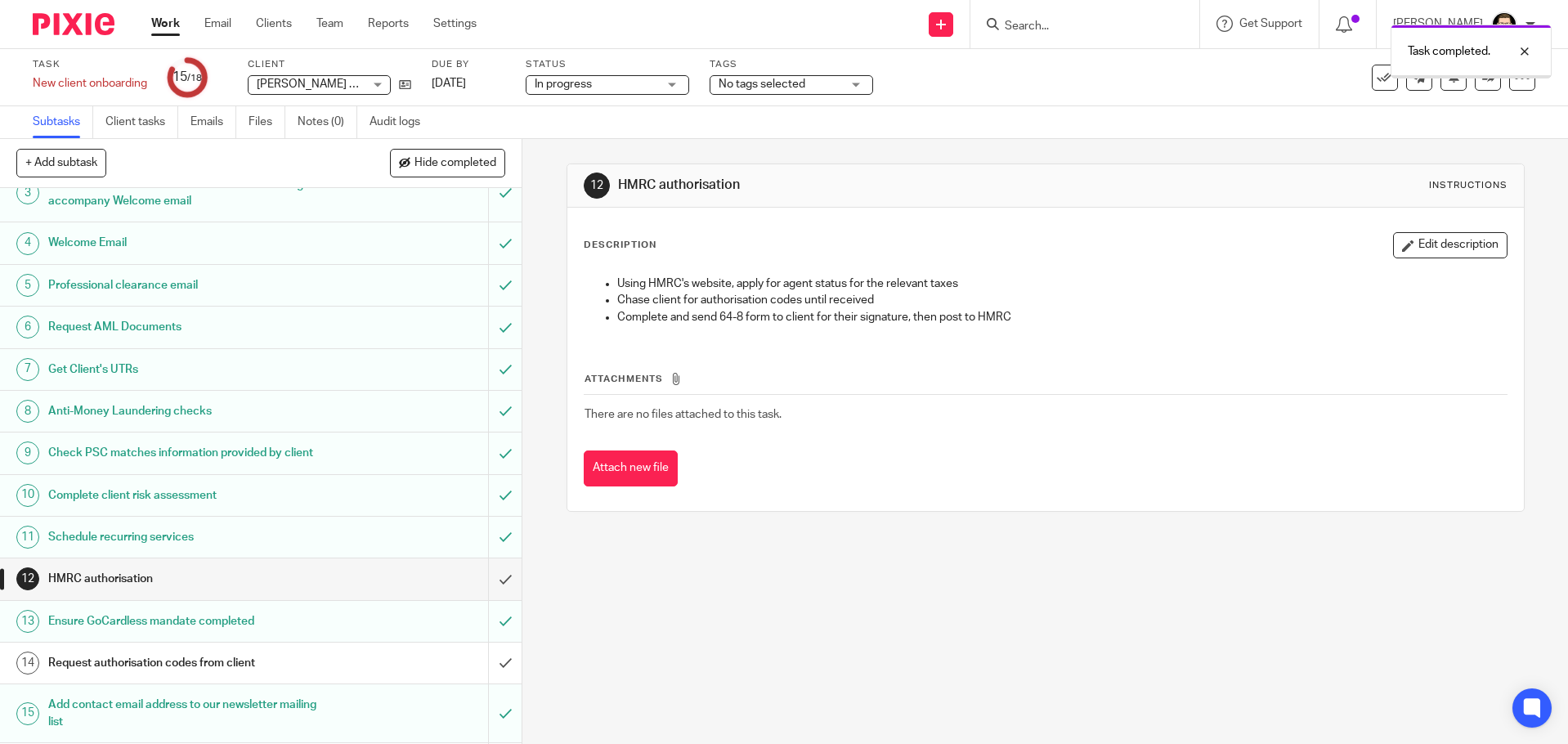
scroll to position [233, 0]
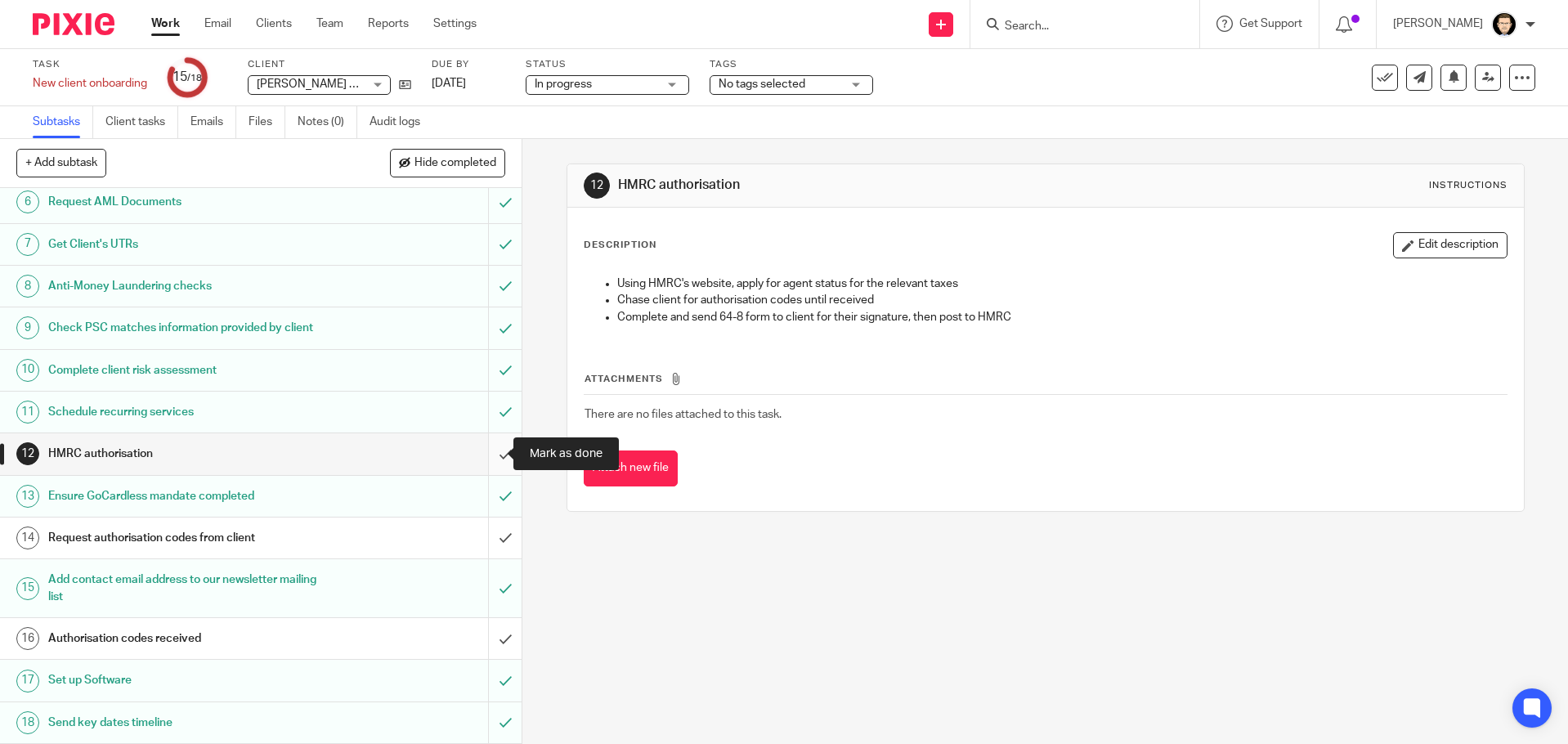
click at [485, 457] on input "submit" at bounding box center [260, 454] width 521 height 40
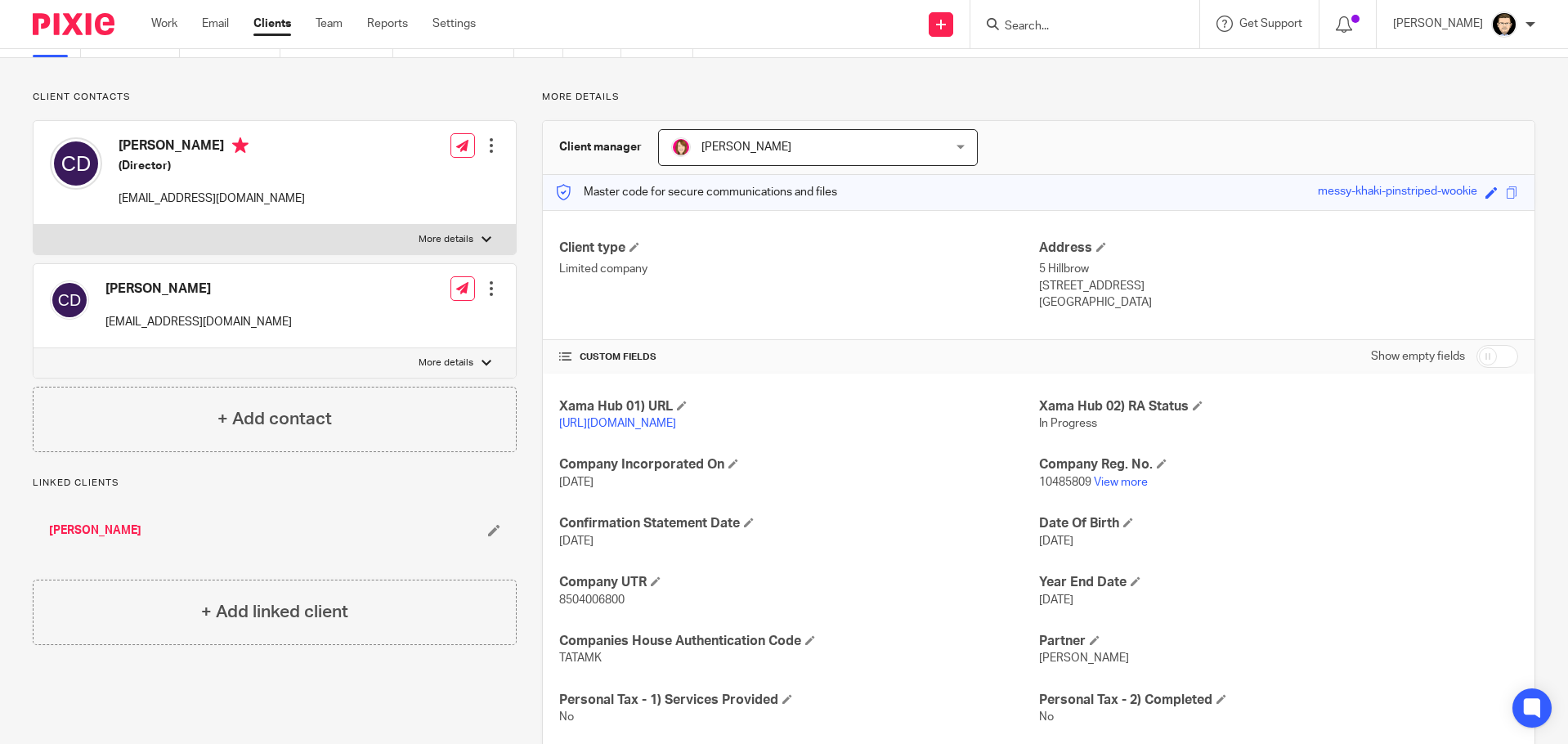
scroll to position [164, 0]
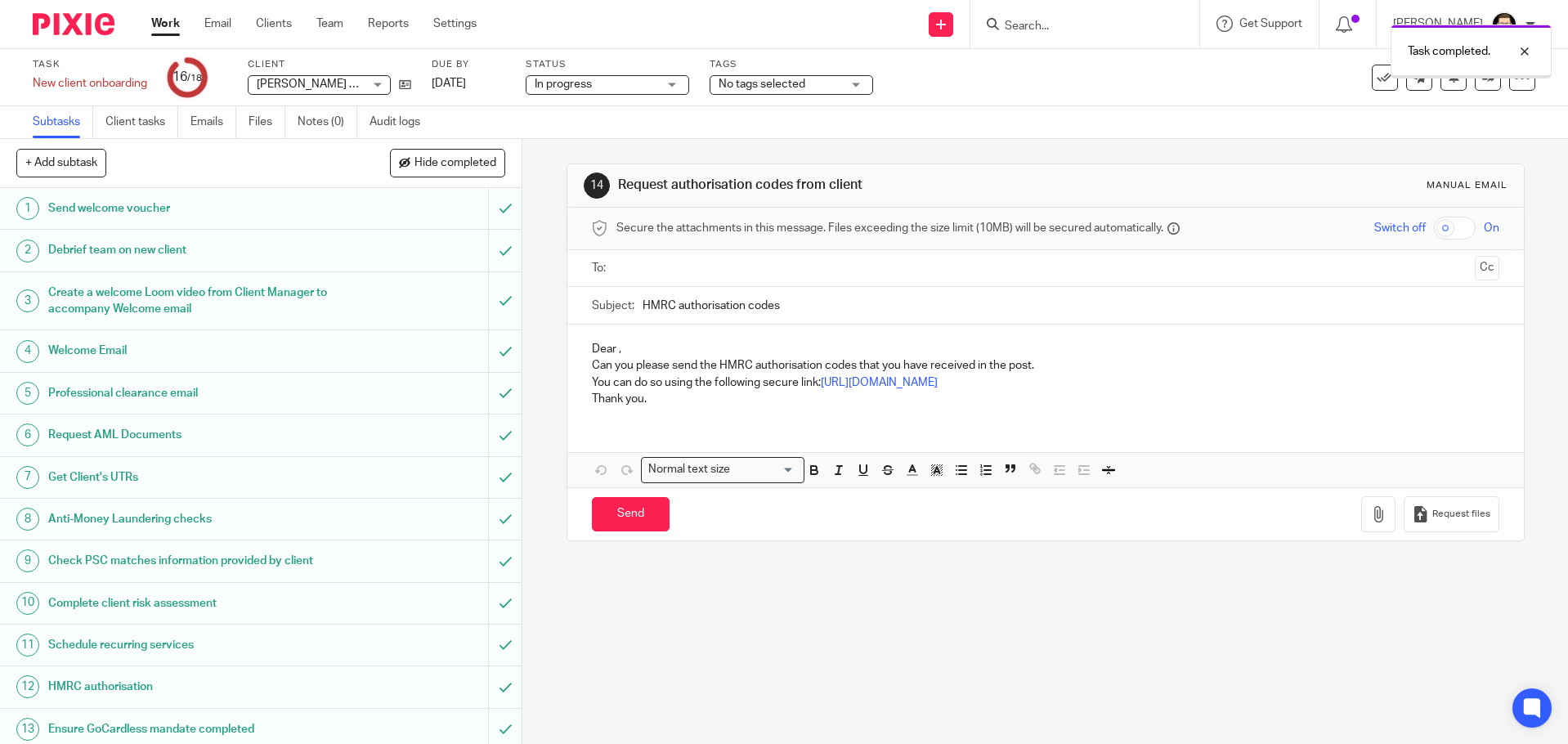
scroll to position [233, 0]
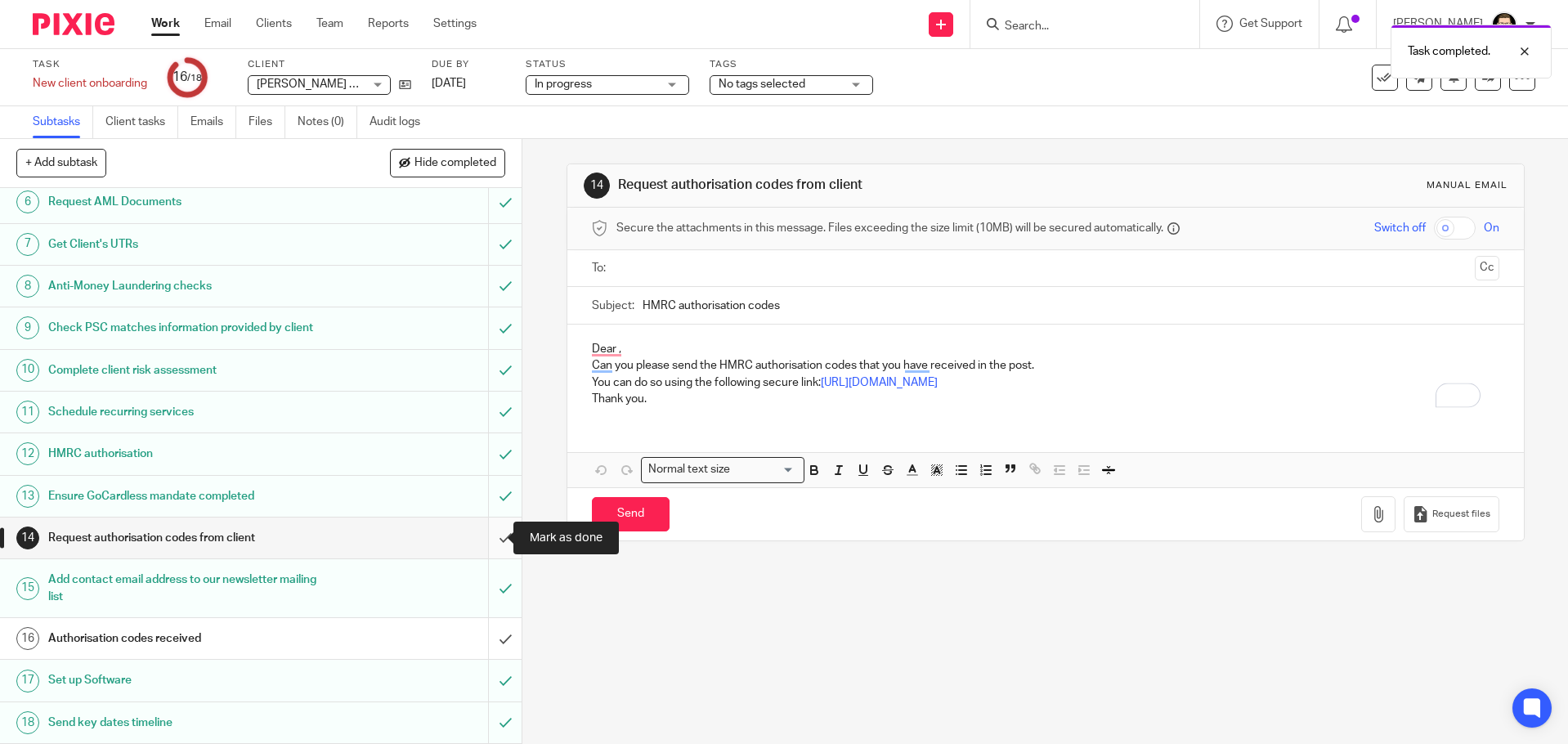
click at [492, 535] on input "submit" at bounding box center [260, 537] width 521 height 40
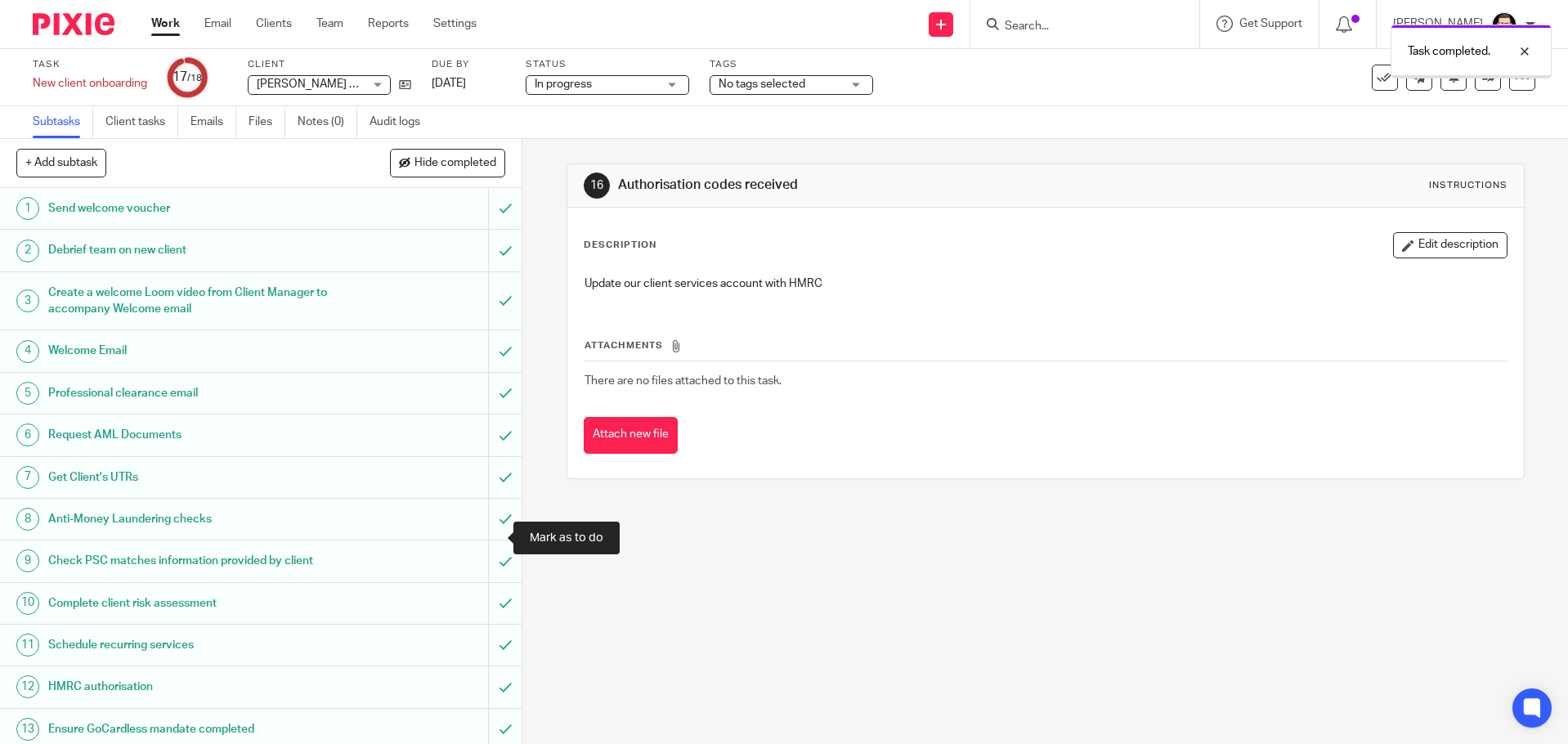
scroll to position [233, 0]
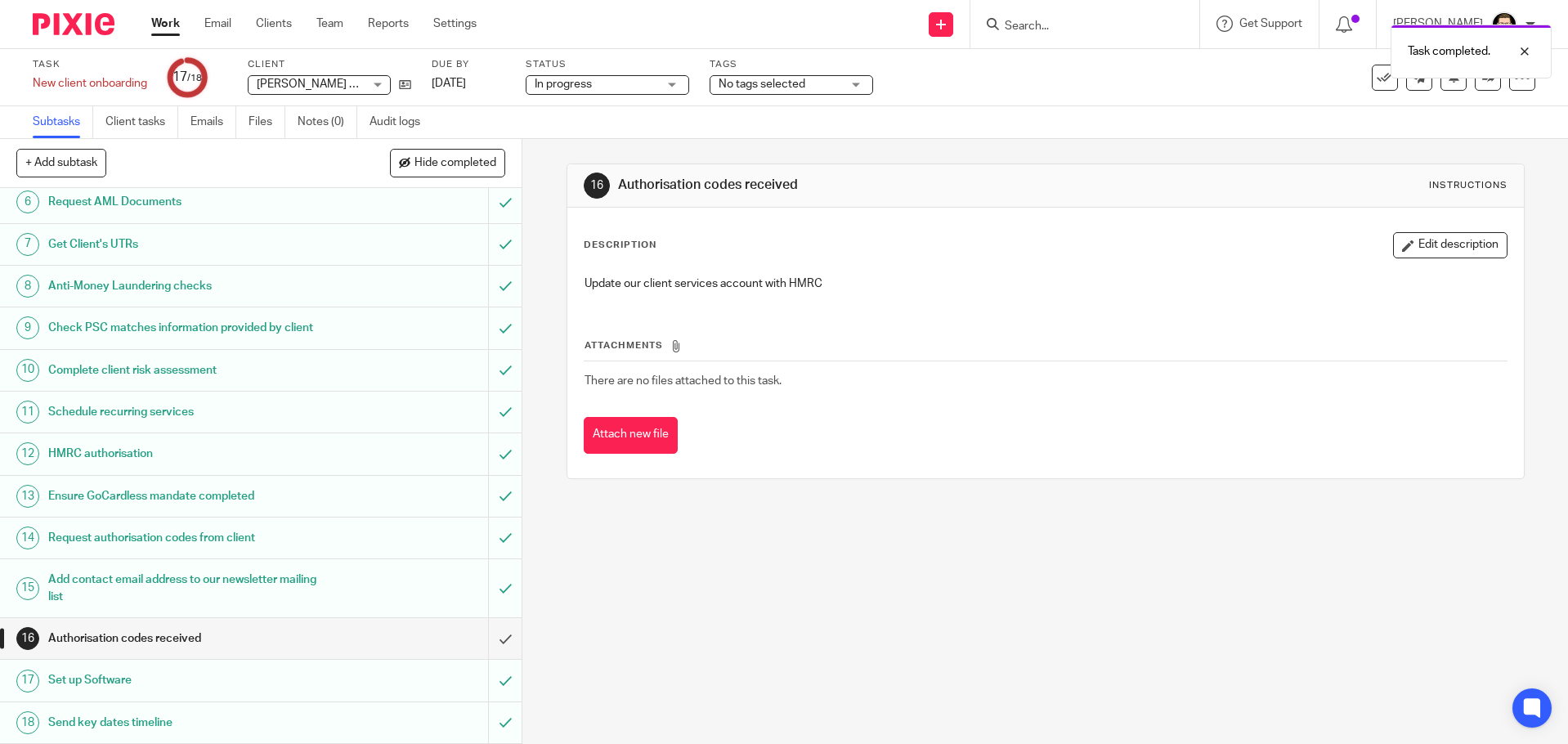
click at [1369, 77] on div "Task completed." at bounding box center [1167, 47] width 768 height 62
click at [1528, 48] on div at bounding box center [1512, 51] width 44 height 19
click at [1376, 76] on icon at bounding box center [1384, 77] width 17 height 17
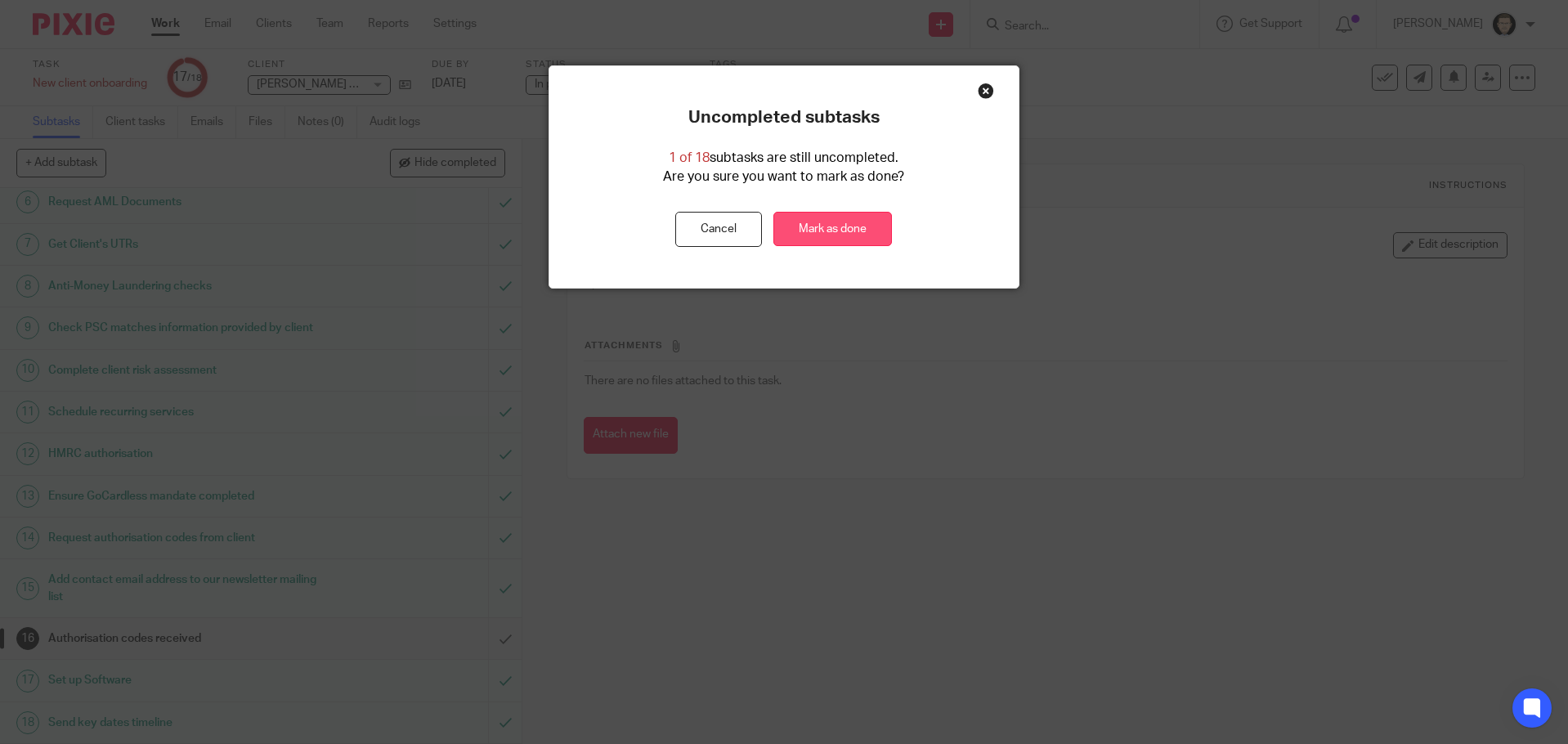
click at [807, 237] on link "Mark as done" at bounding box center [832, 230] width 119 height 35
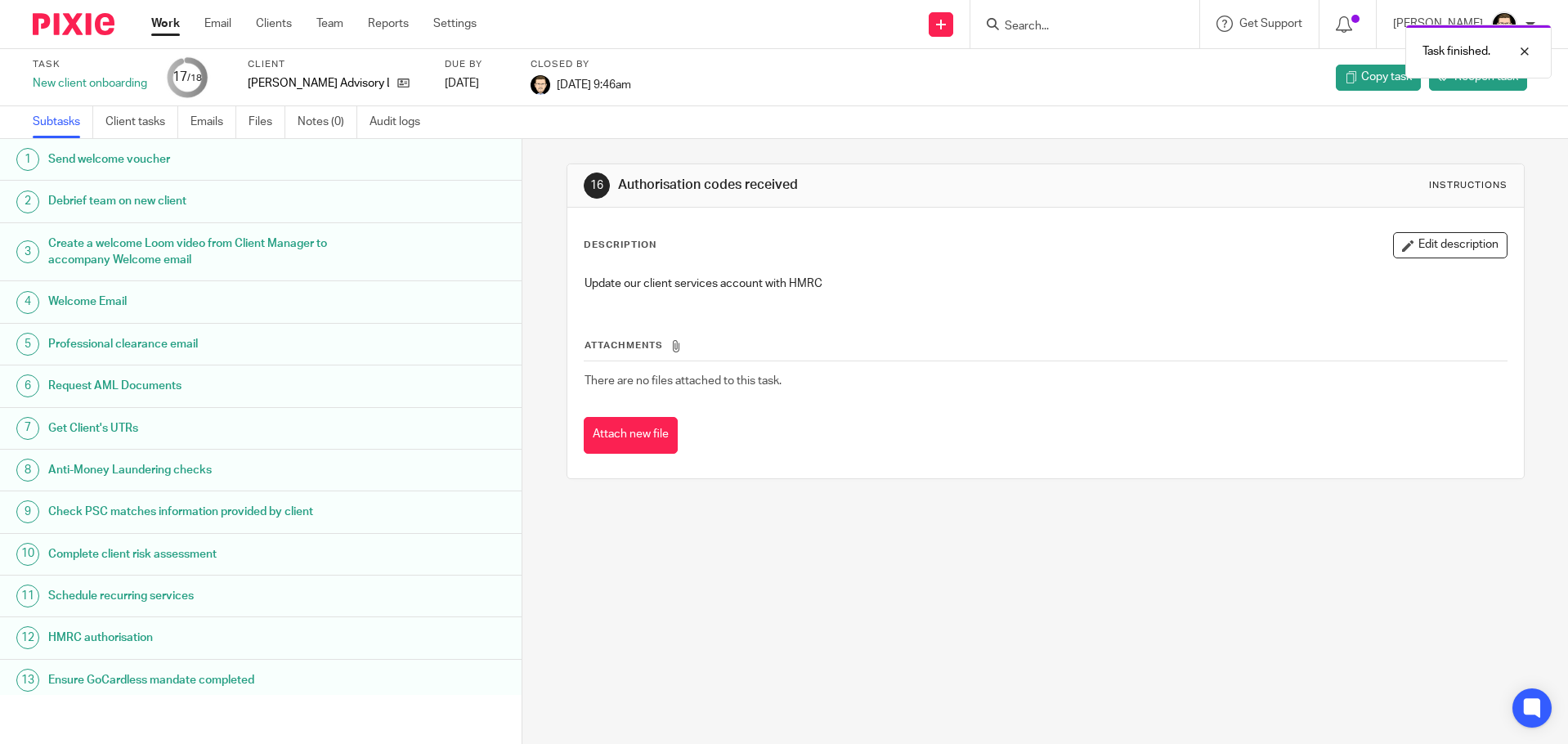
click at [160, 22] on link "Work" at bounding box center [165, 24] width 29 height 17
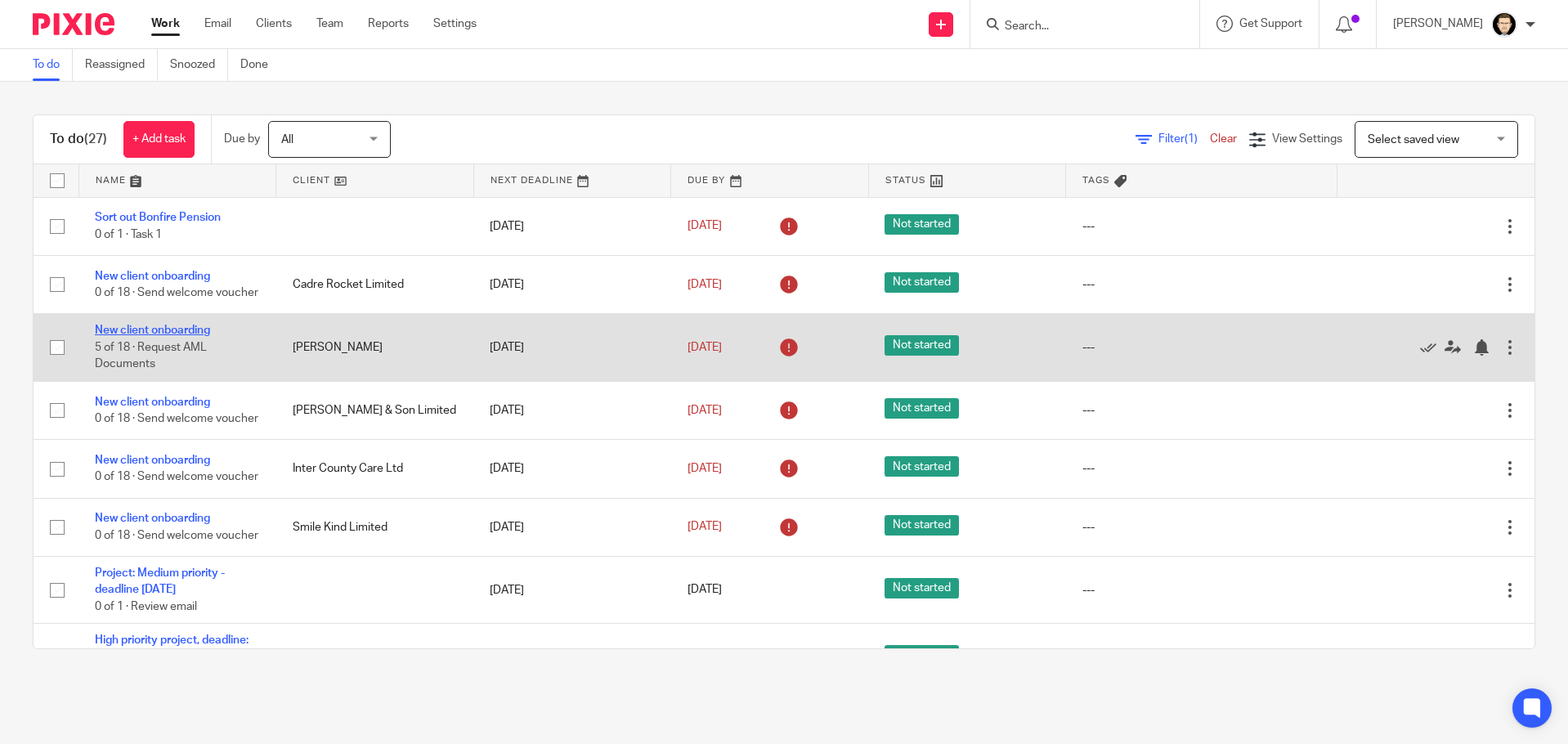
click at [165, 336] on link "New client onboarding" at bounding box center [152, 330] width 115 height 11
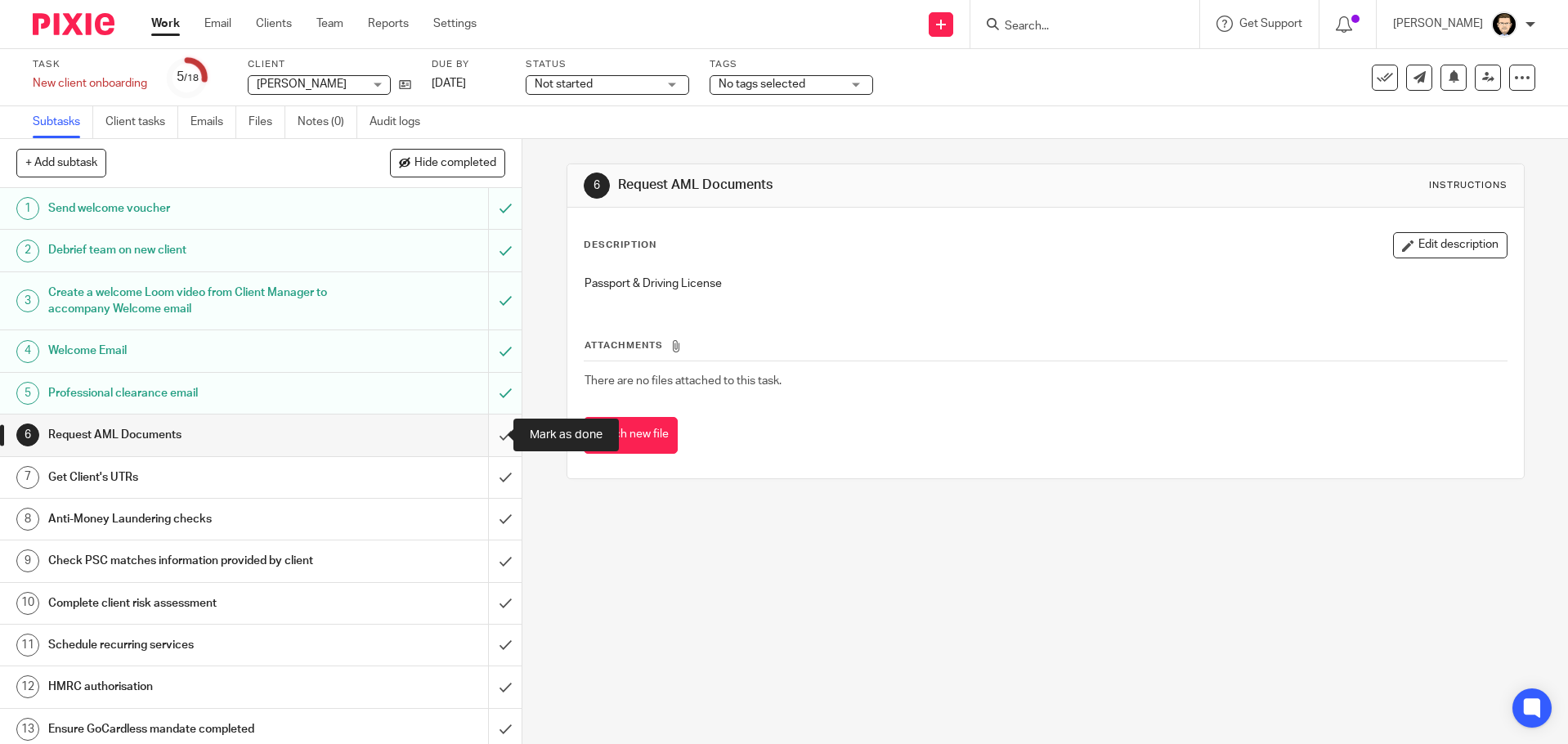
click at [494, 438] on input "submit" at bounding box center [260, 434] width 521 height 40
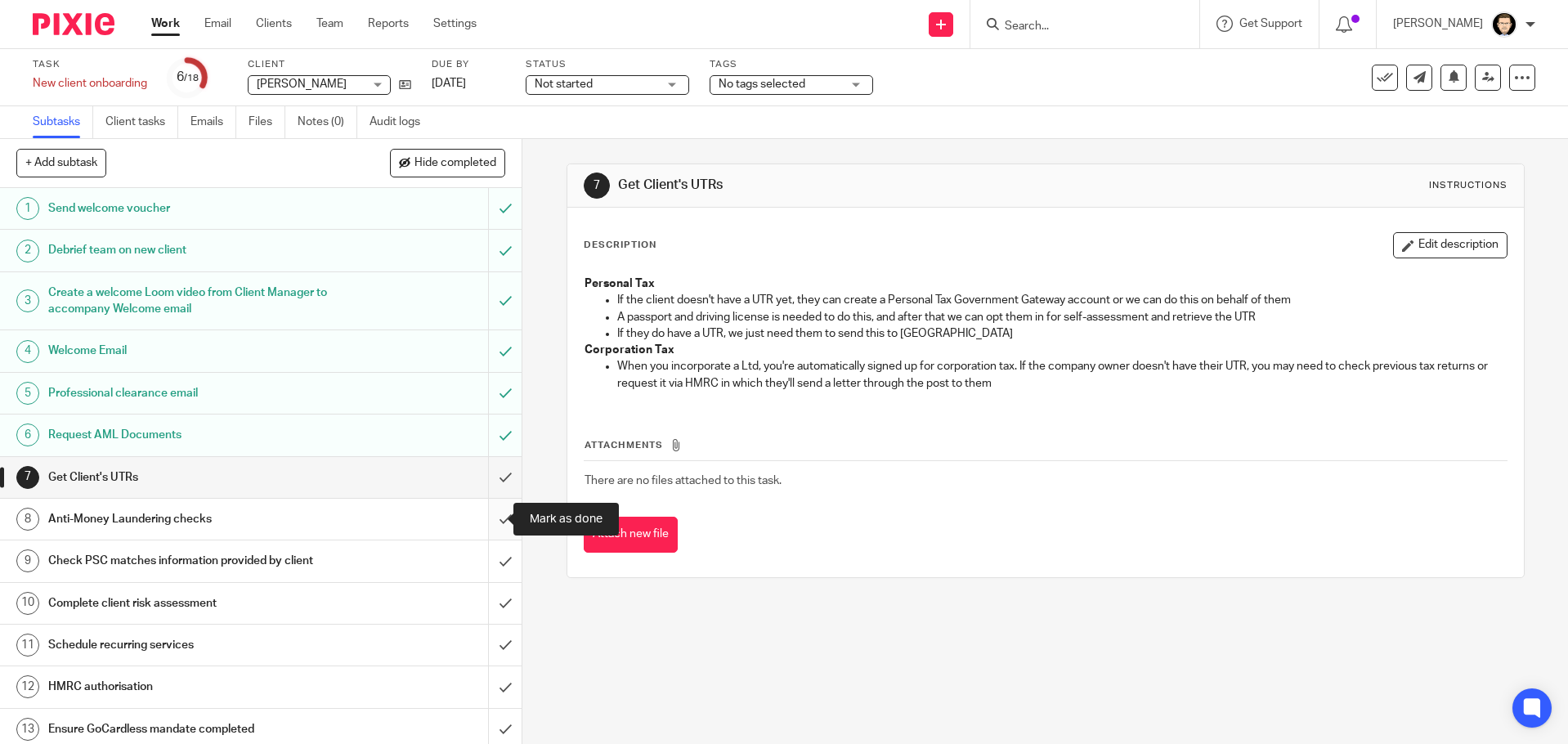
click at [489, 517] on input "submit" at bounding box center [260, 519] width 521 height 40
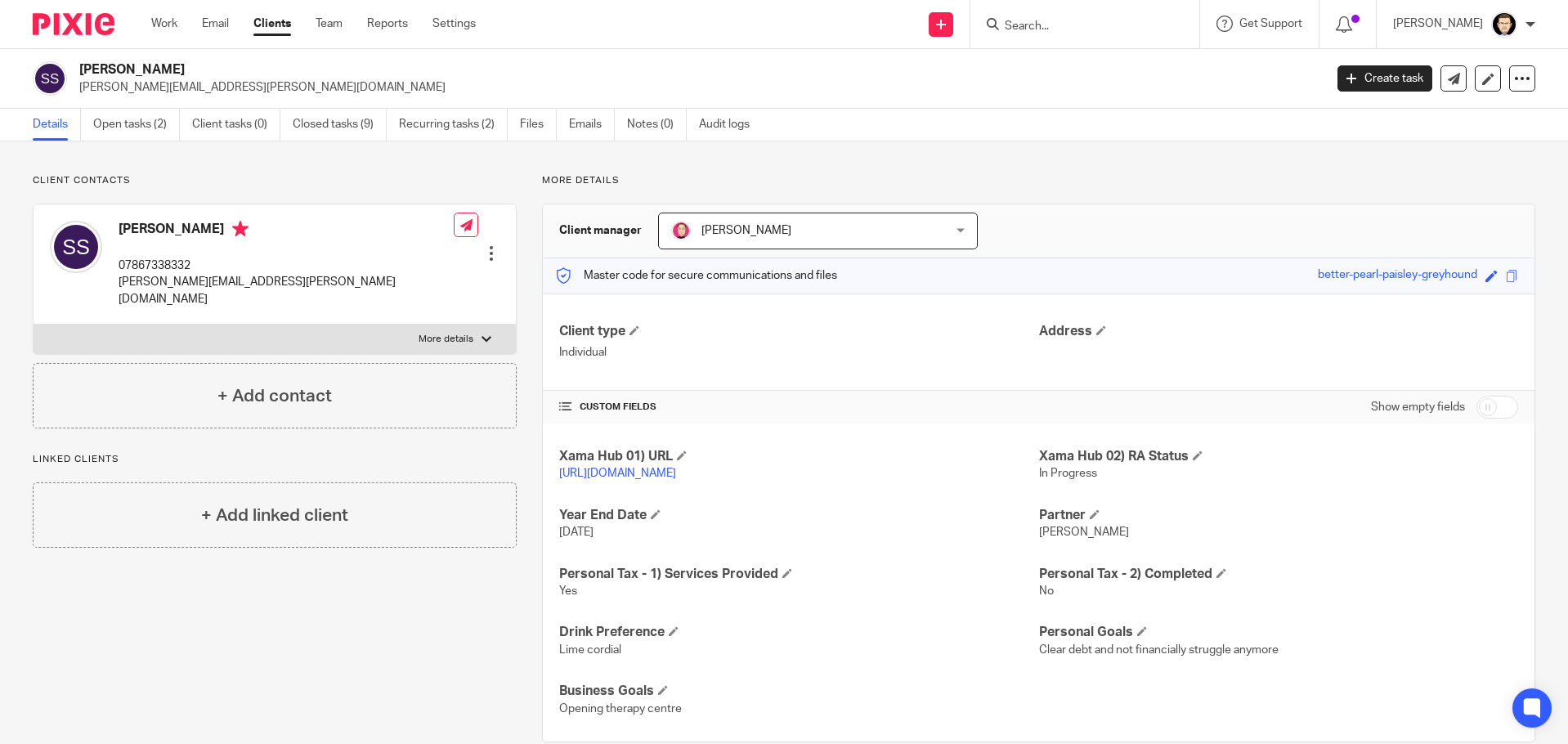
click at [452, 332] on p "More details" at bounding box center [446, 339] width 55 height 13
click at [33, 324] on input "More details" at bounding box center [33, 324] width 1 height 1
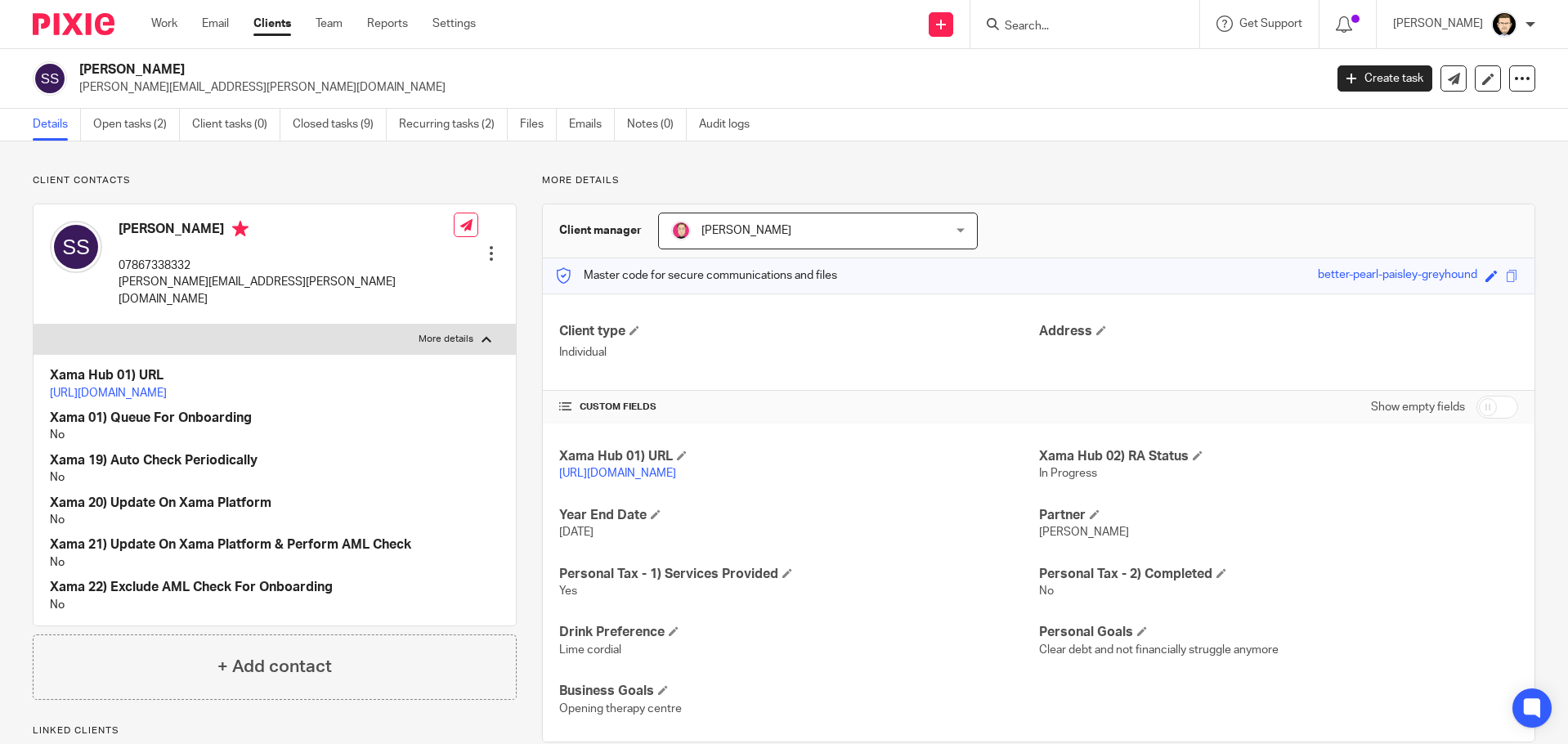
click at [452, 332] on p "More details" at bounding box center [446, 339] width 55 height 13
click at [33, 324] on input "More details" at bounding box center [33, 324] width 1 height 1
checkbox input "false"
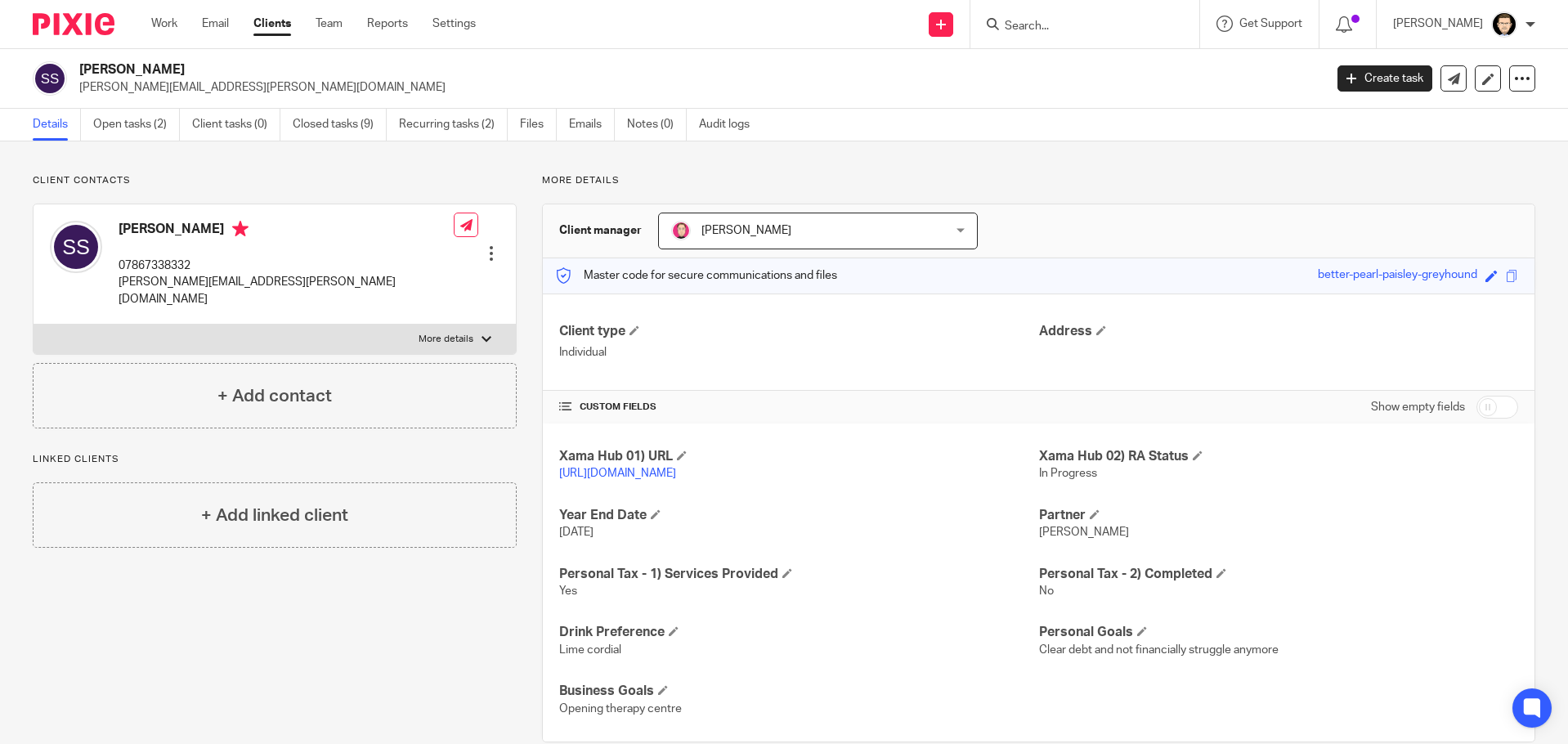
scroll to position [47, 0]
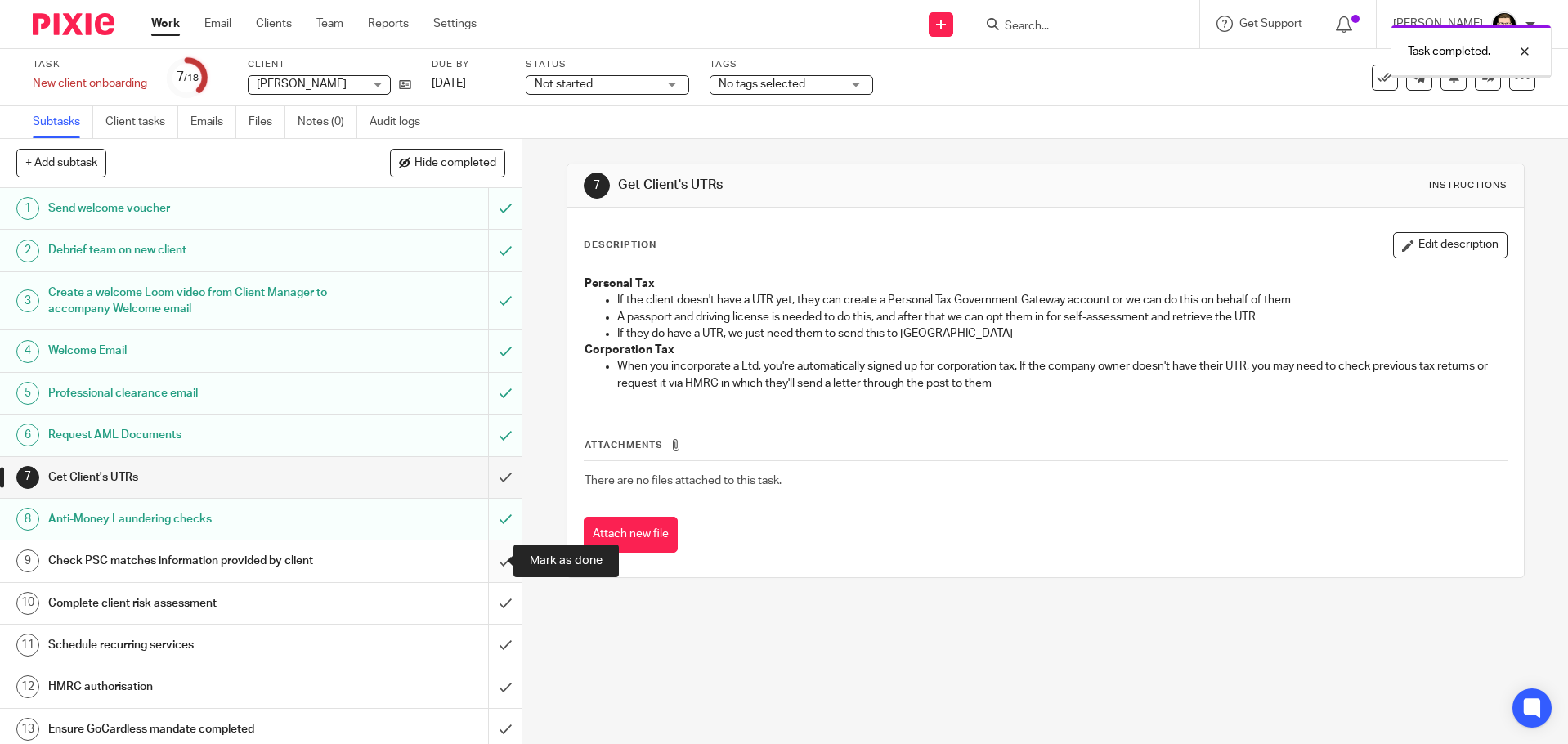
click at [491, 563] on input "submit" at bounding box center [260, 560] width 521 height 40
click at [492, 605] on input "submit" at bounding box center [260, 603] width 521 height 40
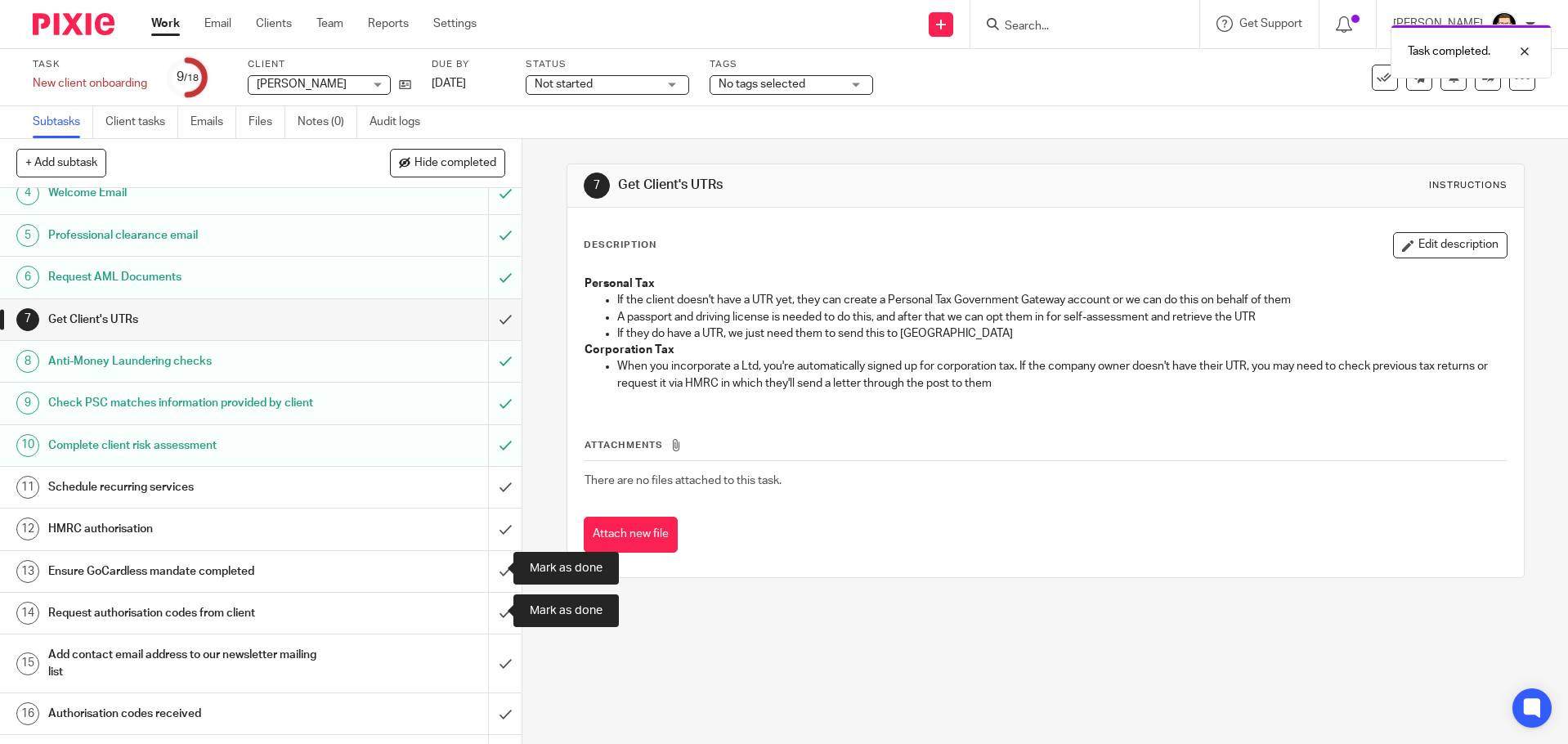
scroll to position [233, 0]
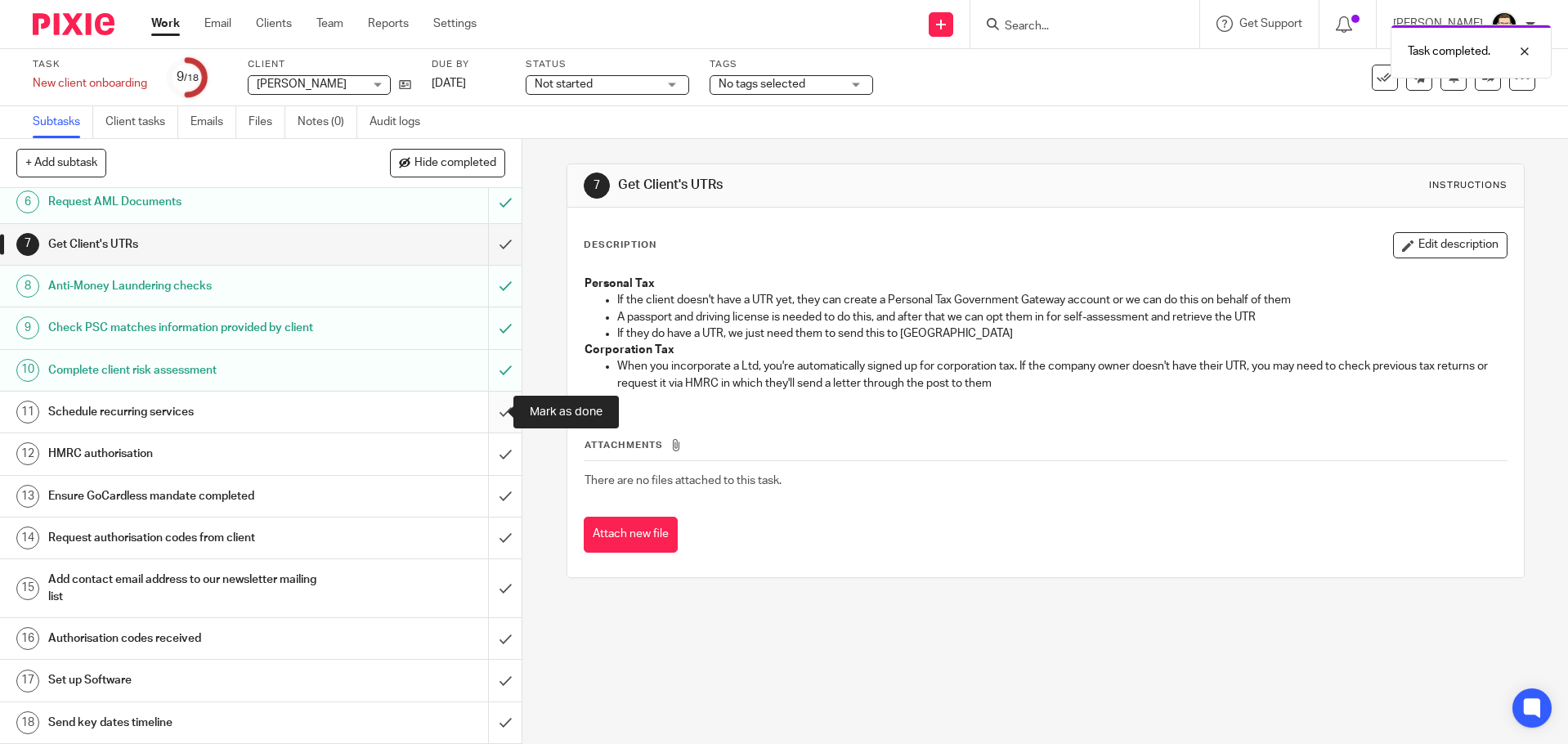
click at [487, 411] on input "submit" at bounding box center [260, 412] width 521 height 40
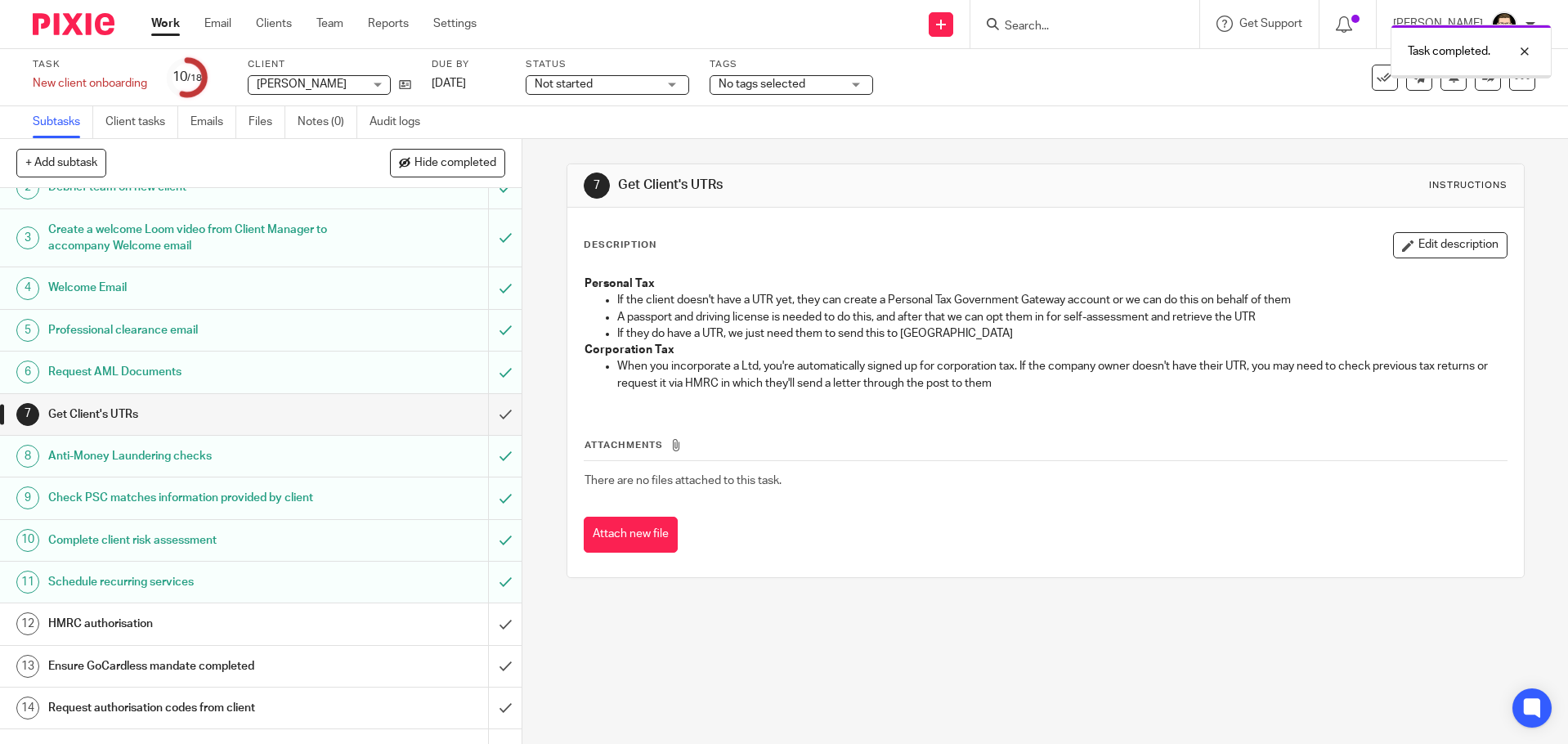
scroll to position [233, 0]
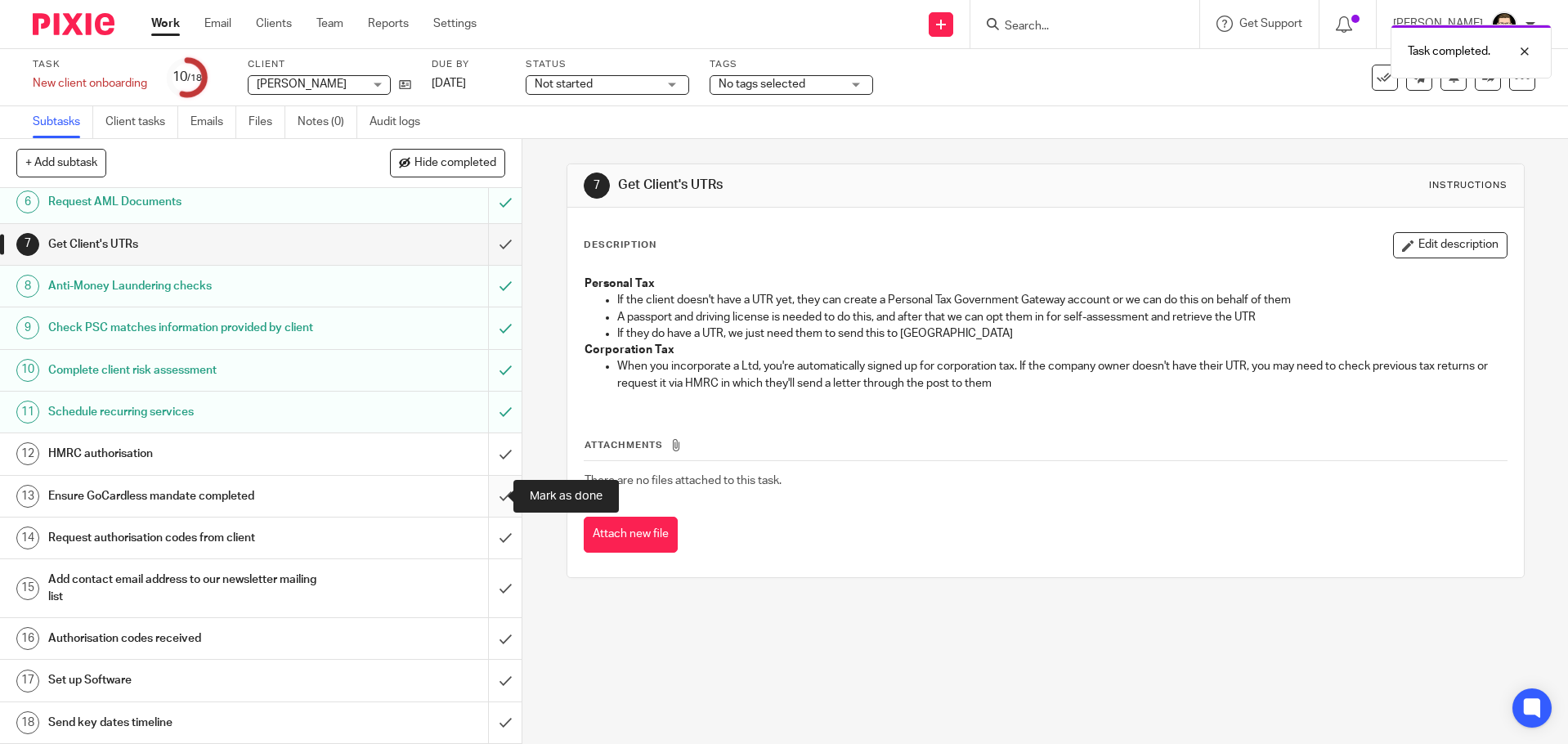
click at [492, 499] on input "submit" at bounding box center [260, 496] width 521 height 40
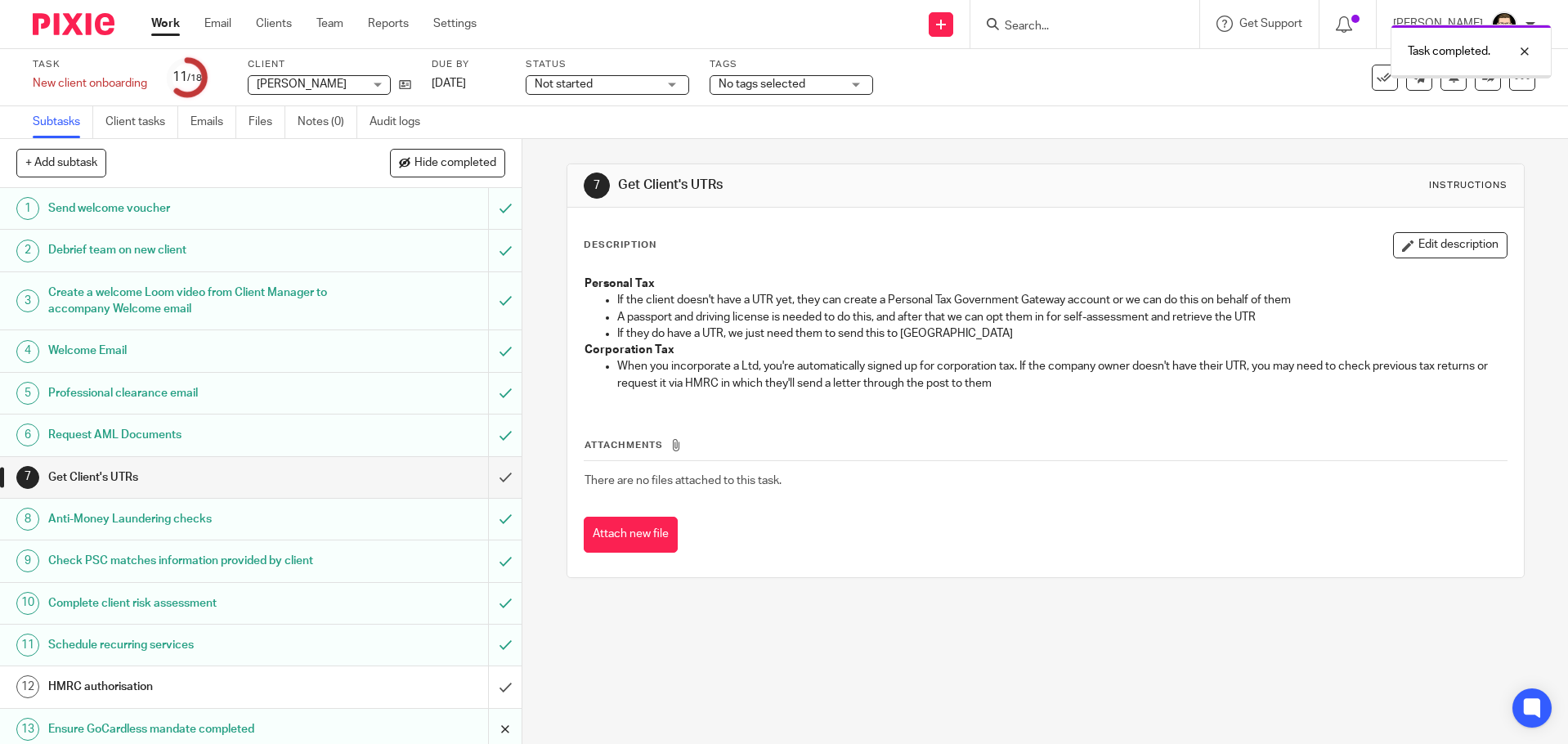
scroll to position [233, 0]
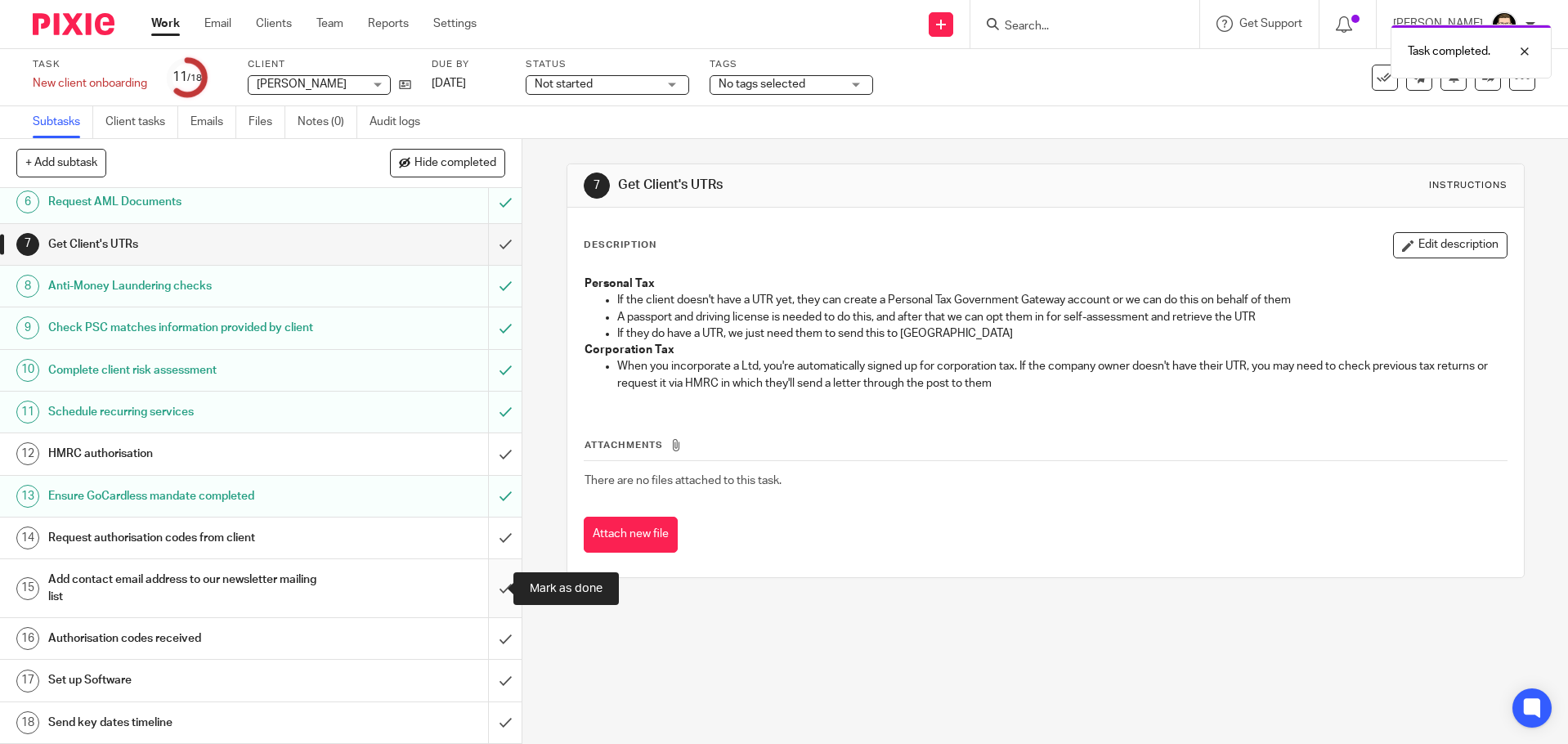
click at [492, 587] on input "submit" at bounding box center [260, 588] width 521 height 58
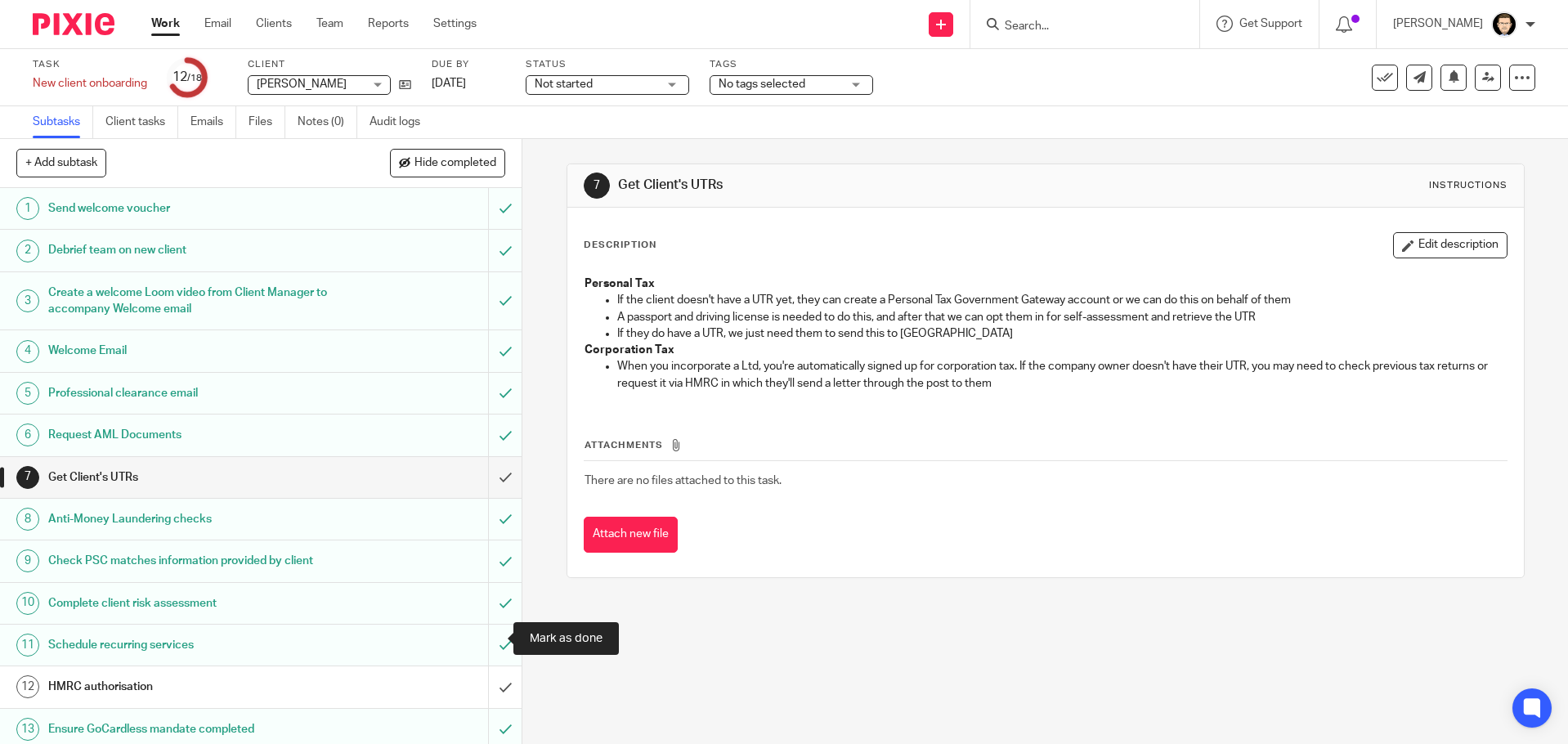
scroll to position [233, 0]
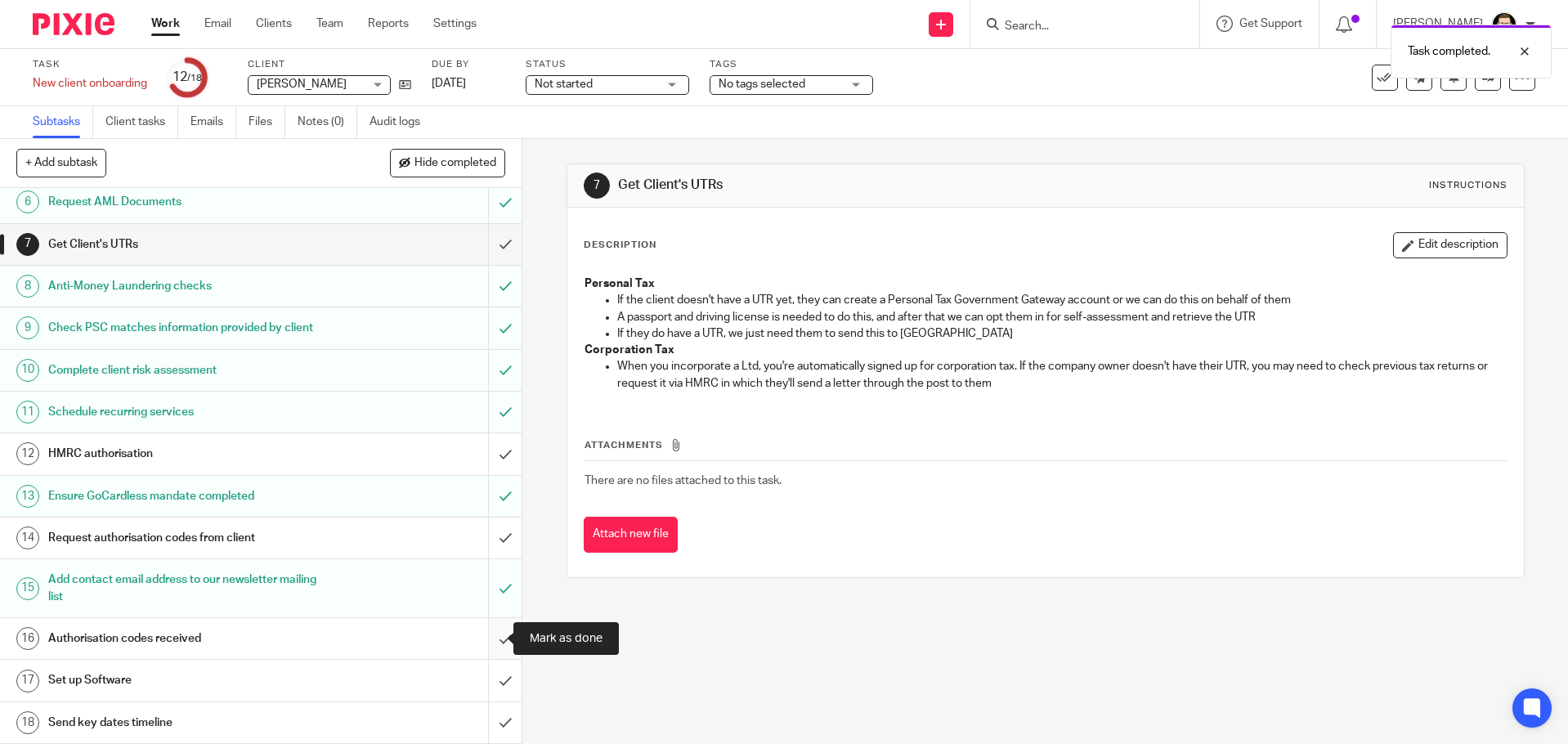
click at [491, 631] on input "submit" at bounding box center [260, 638] width 521 height 40
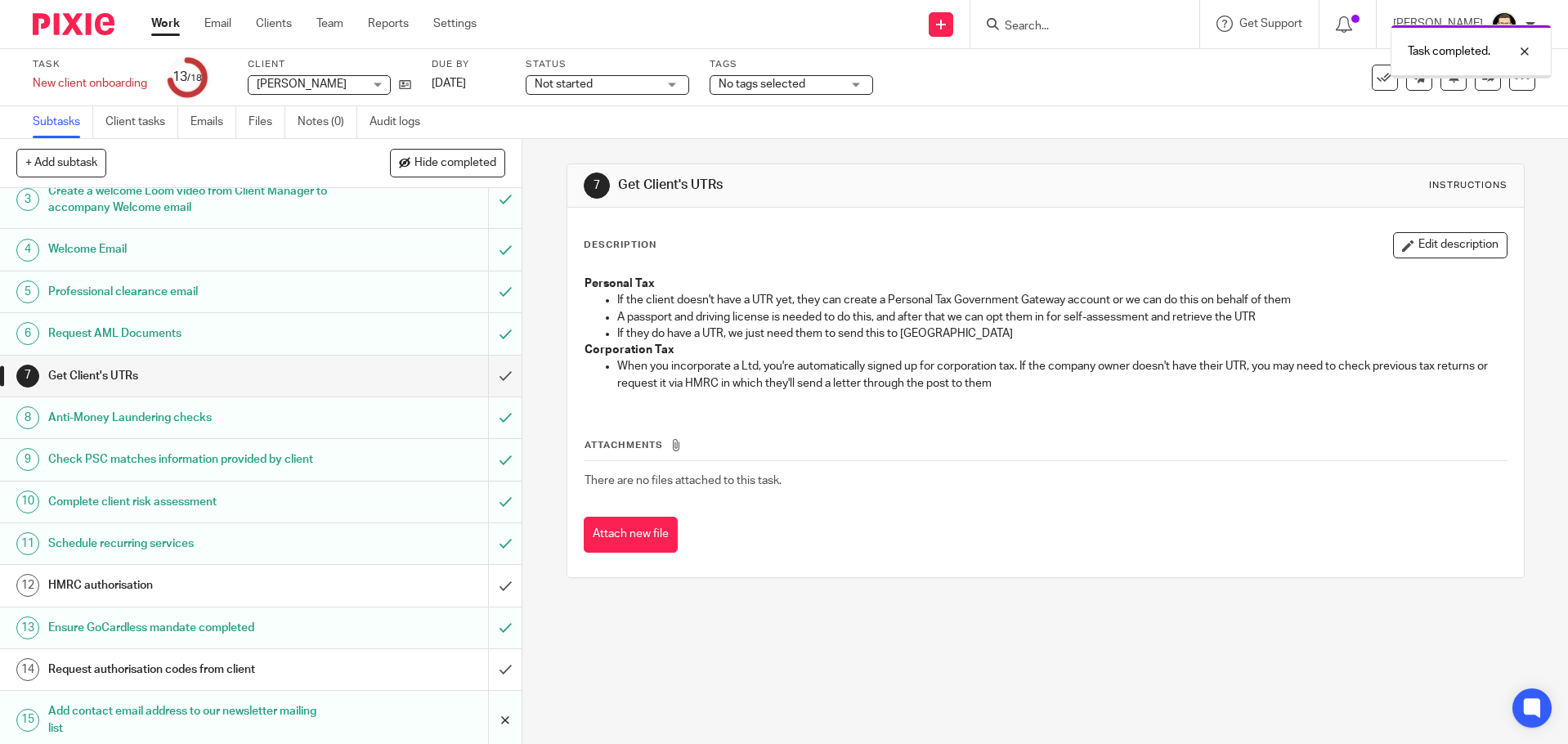
scroll to position [233, 0]
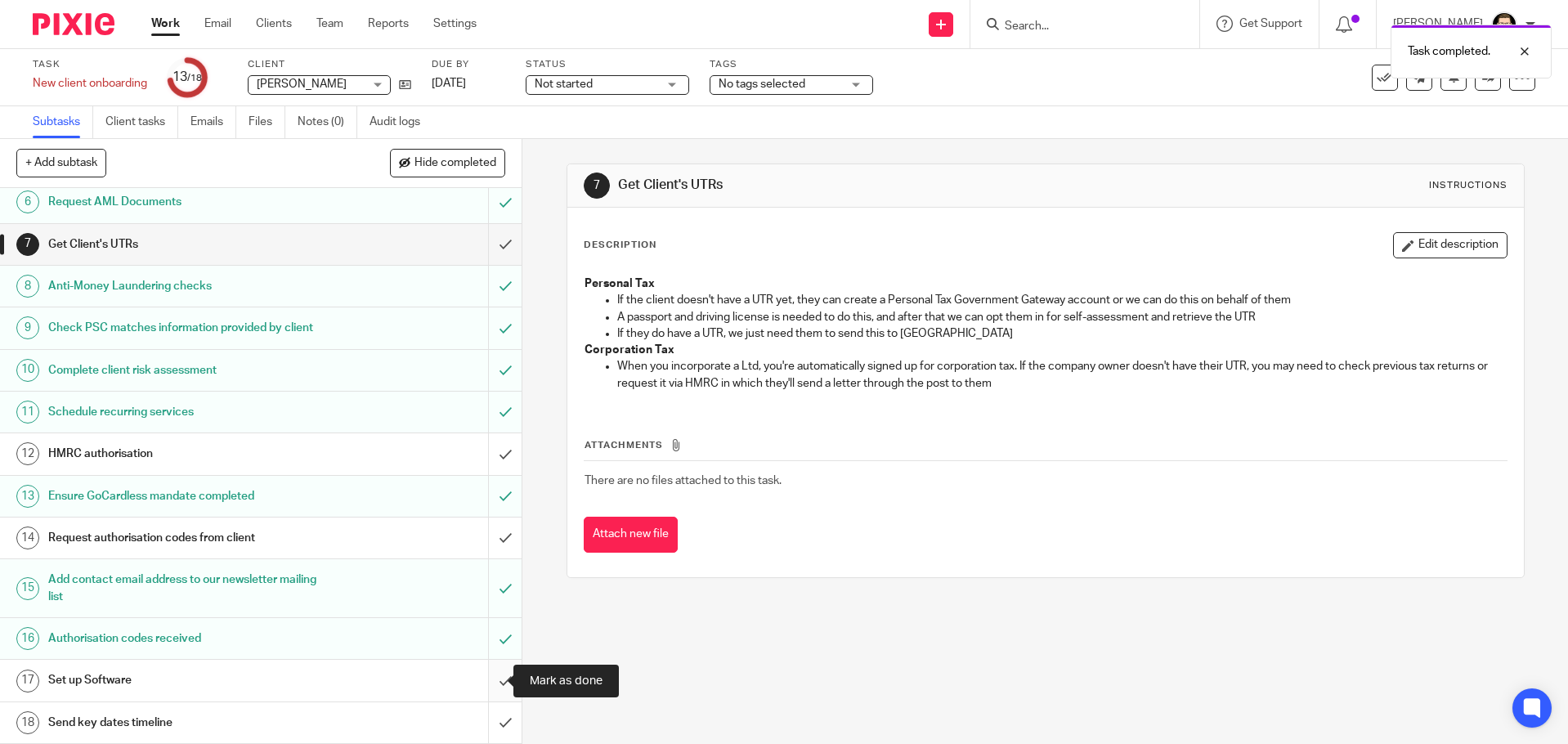
click at [488, 688] on input "submit" at bounding box center [260, 680] width 521 height 40
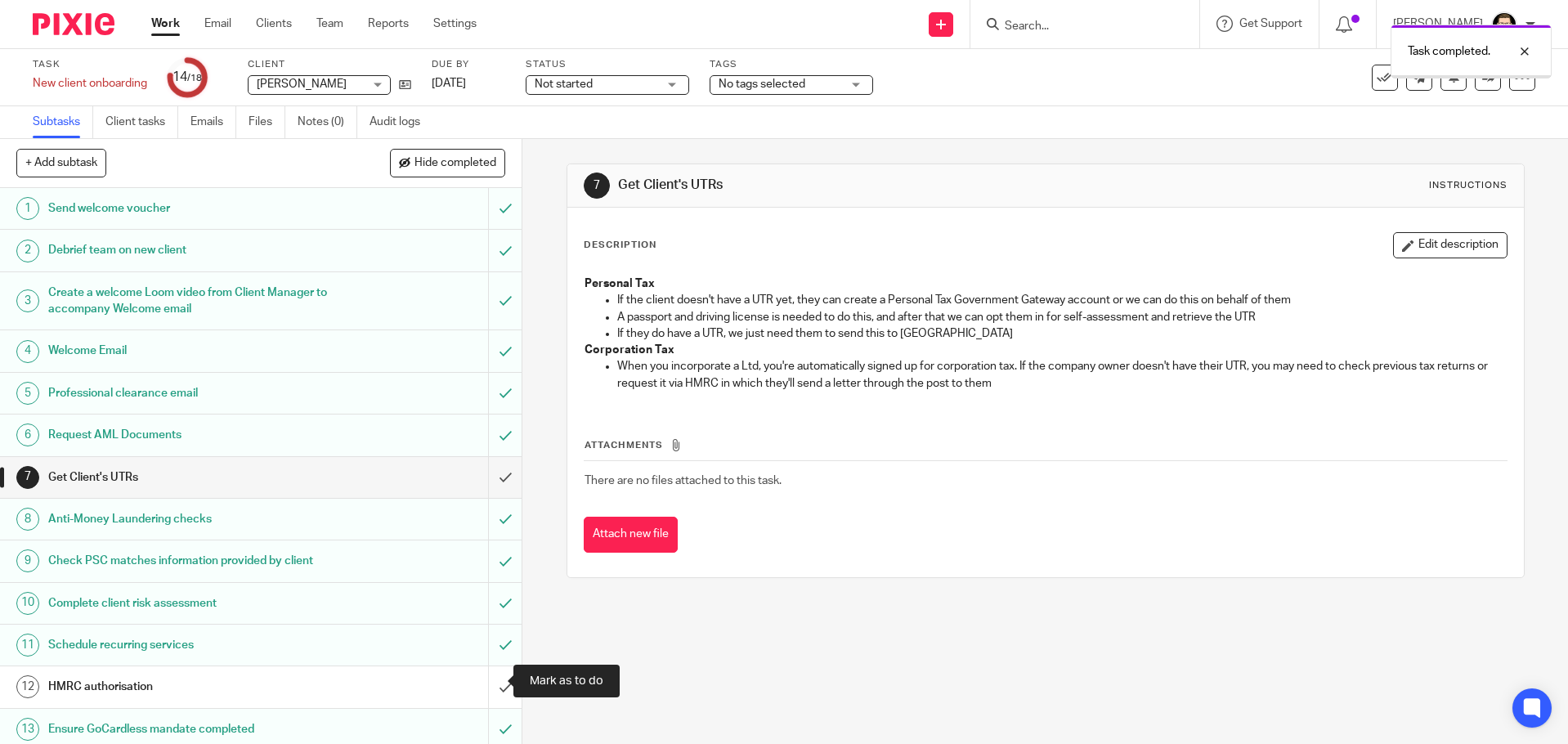
scroll to position [233, 0]
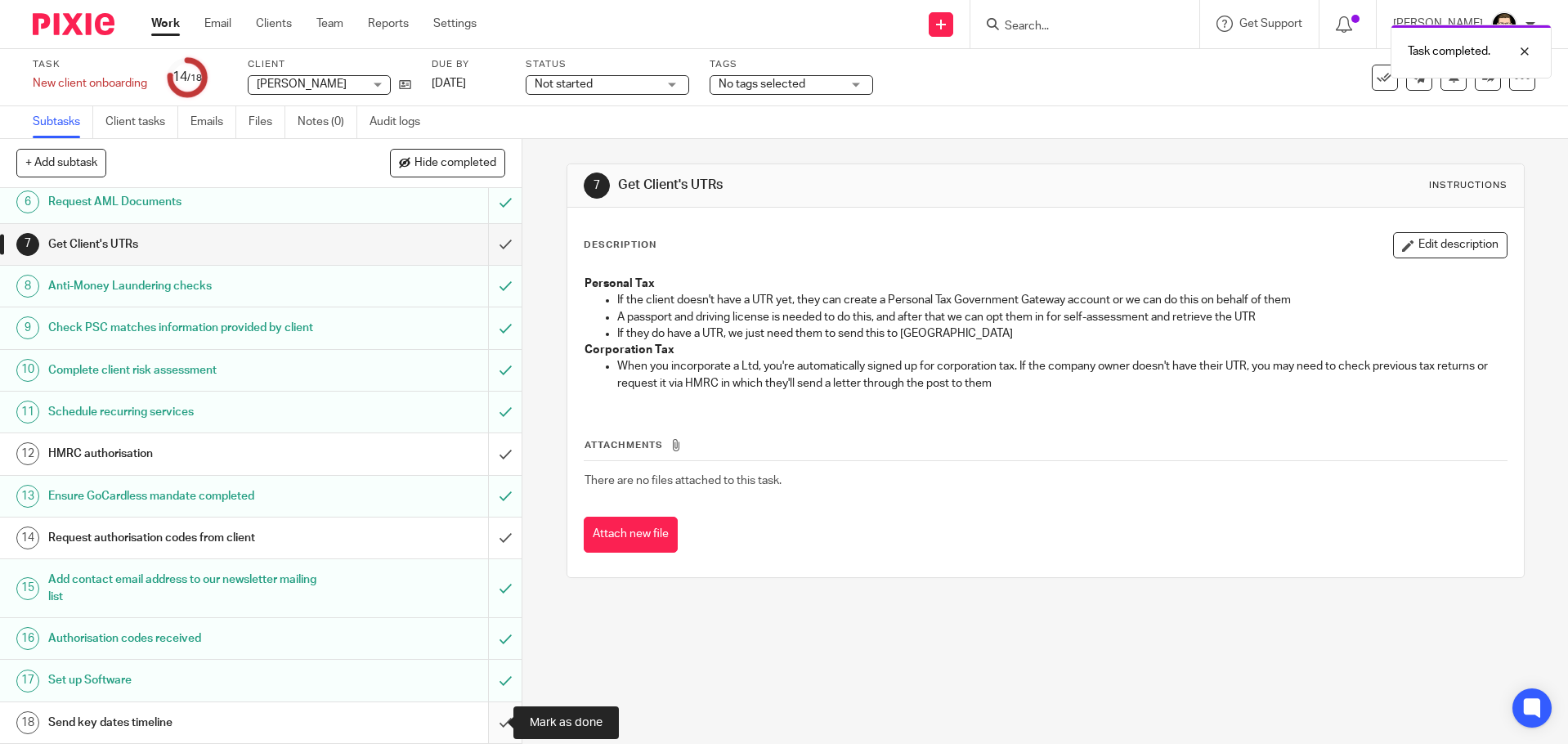
click at [488, 720] on input "submit" at bounding box center [260, 722] width 521 height 40
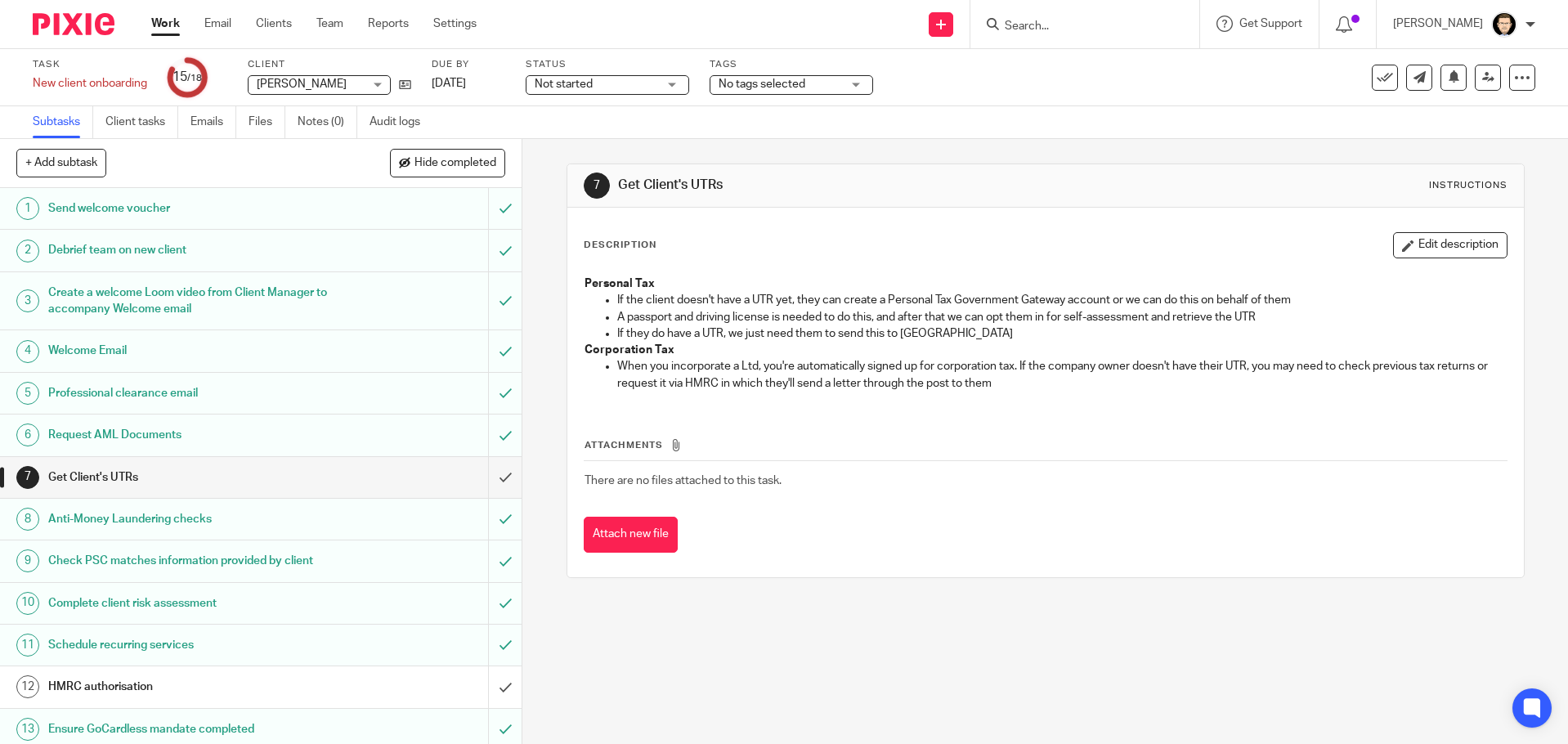
click at [159, 30] on link "Work" at bounding box center [165, 24] width 29 height 17
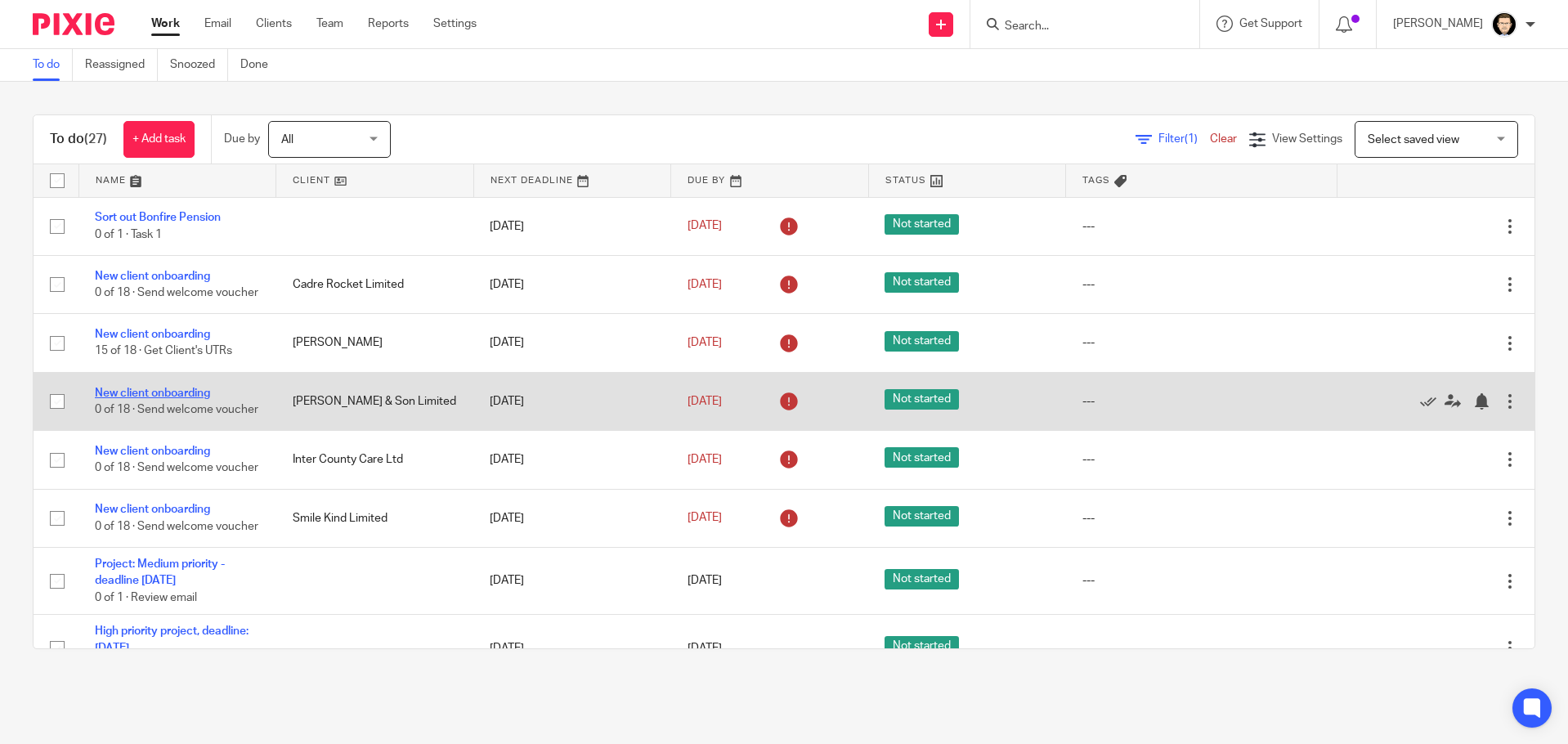
click at [168, 397] on link "New client onboarding" at bounding box center [152, 393] width 115 height 11
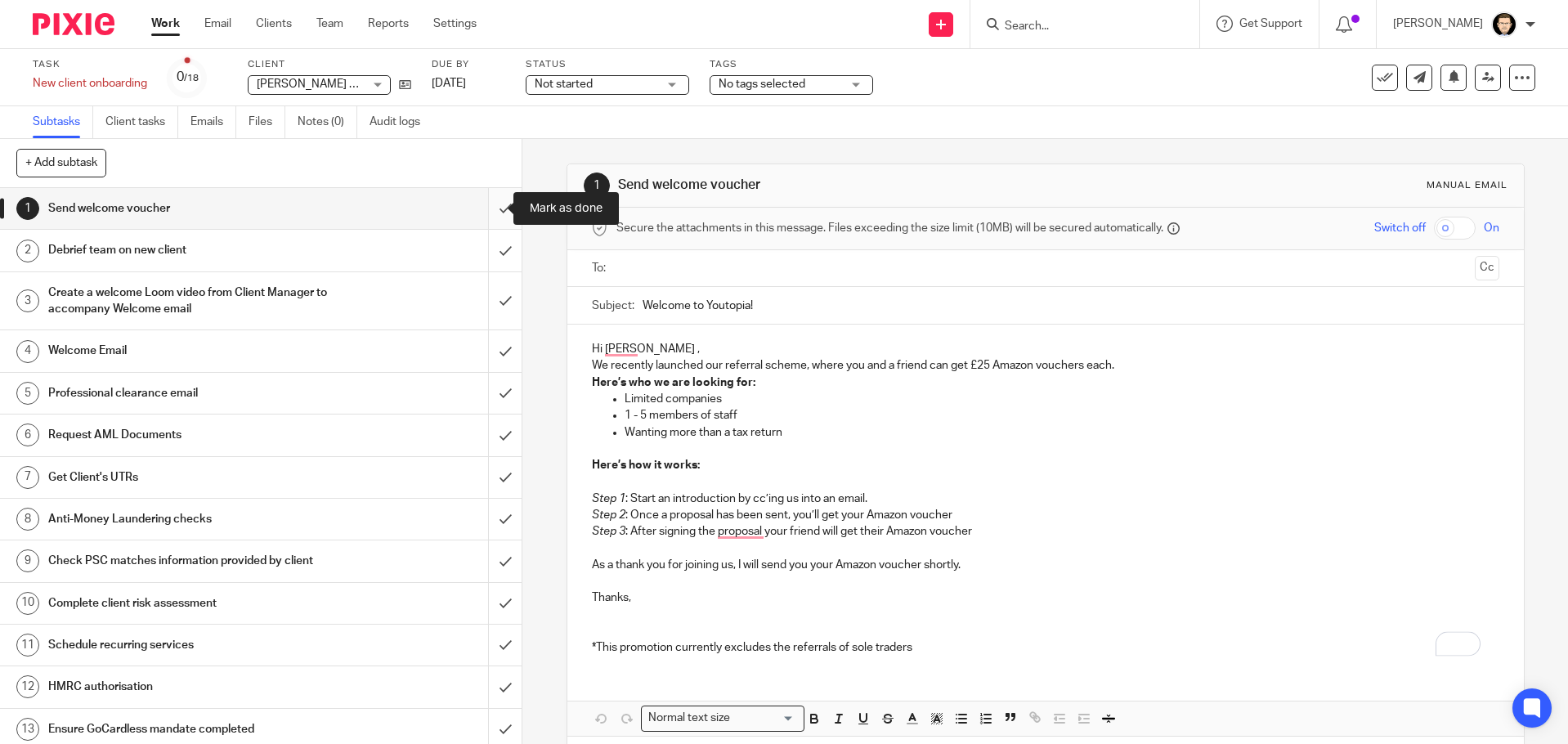
click at [489, 202] on input "submit" at bounding box center [260, 208] width 521 height 40
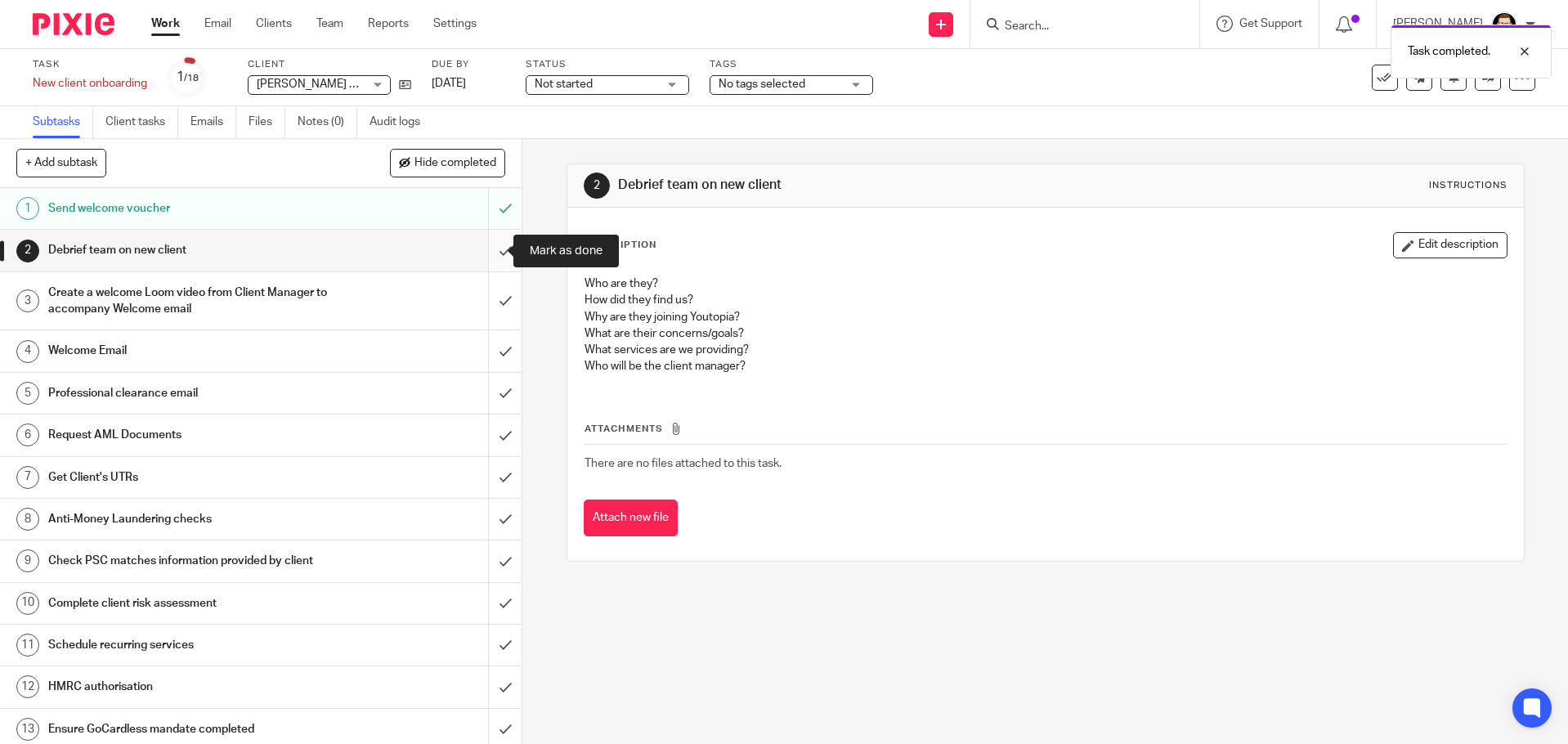
click at [490, 251] on input "submit" at bounding box center [260, 250] width 521 height 40
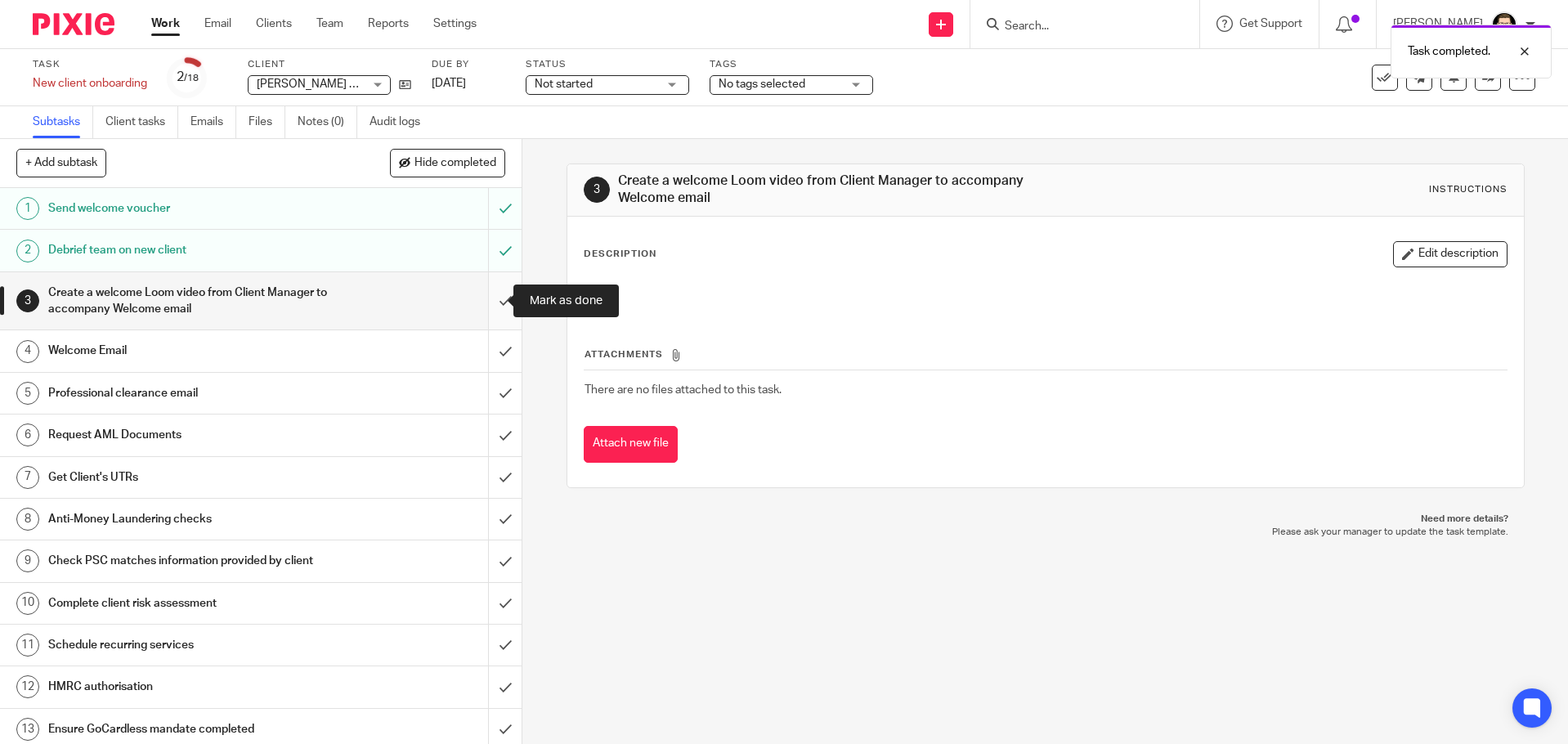
click at [488, 310] on input "submit" at bounding box center [260, 301] width 521 height 58
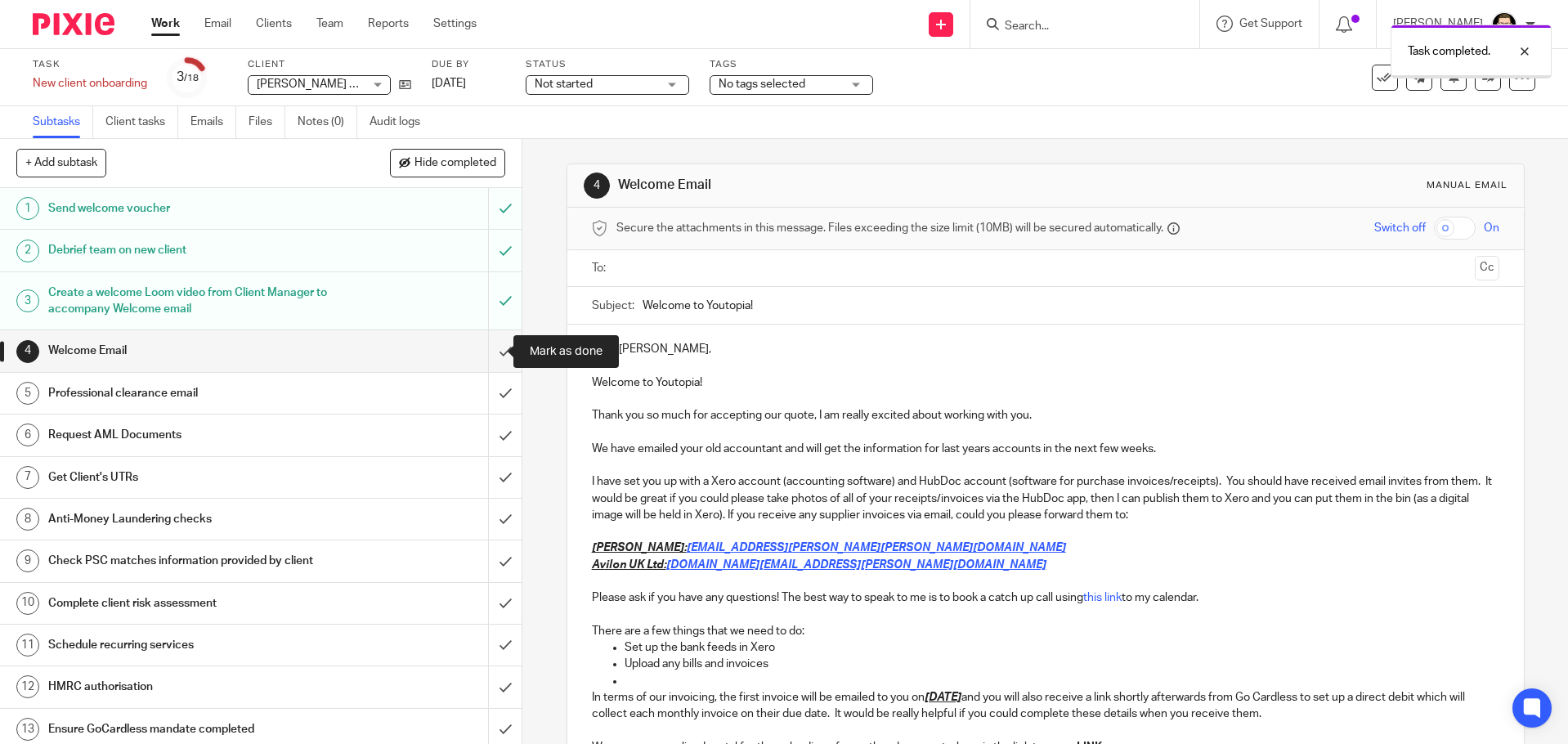
click at [488, 348] on input "submit" at bounding box center [260, 350] width 521 height 40
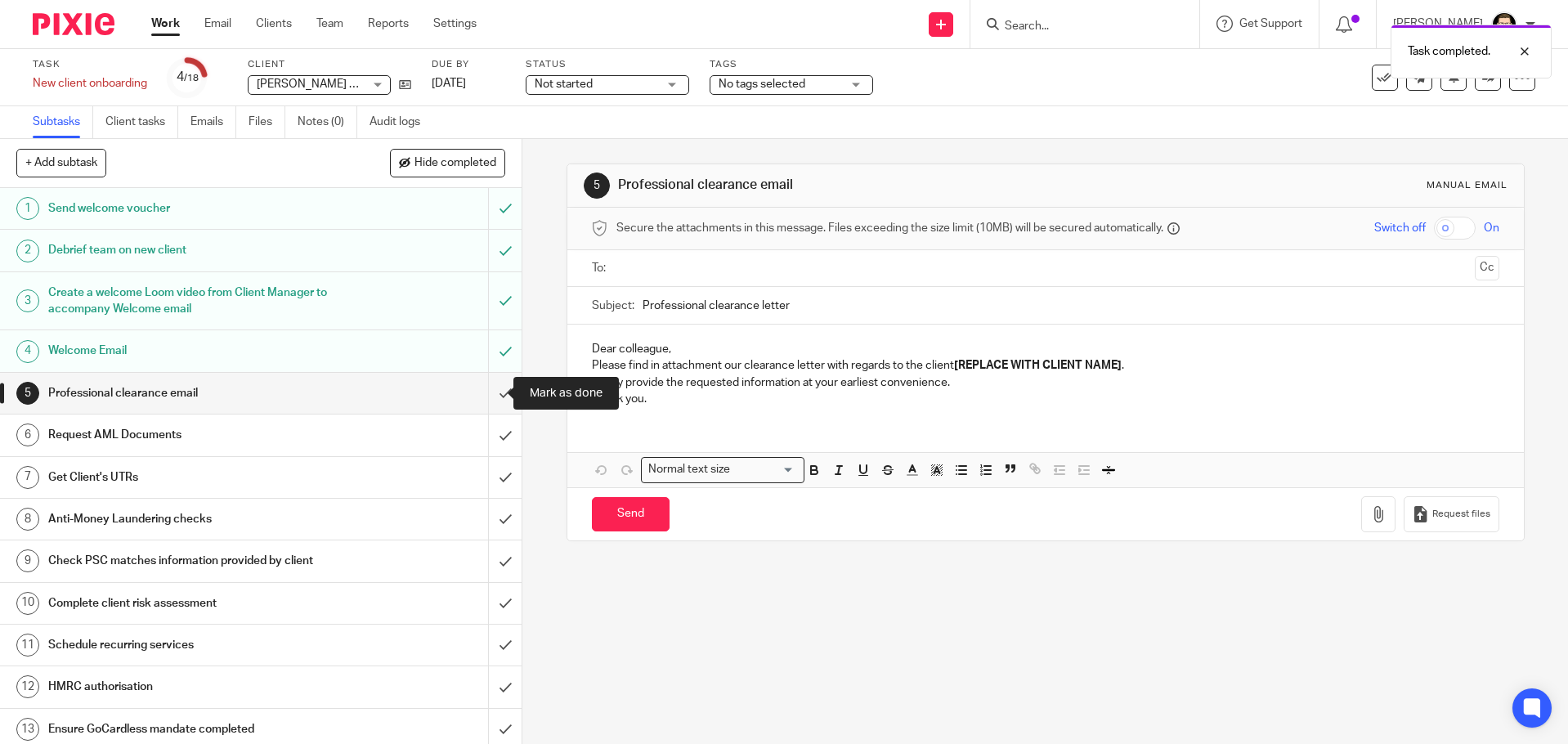
click at [497, 394] on input "submit" at bounding box center [260, 393] width 521 height 40
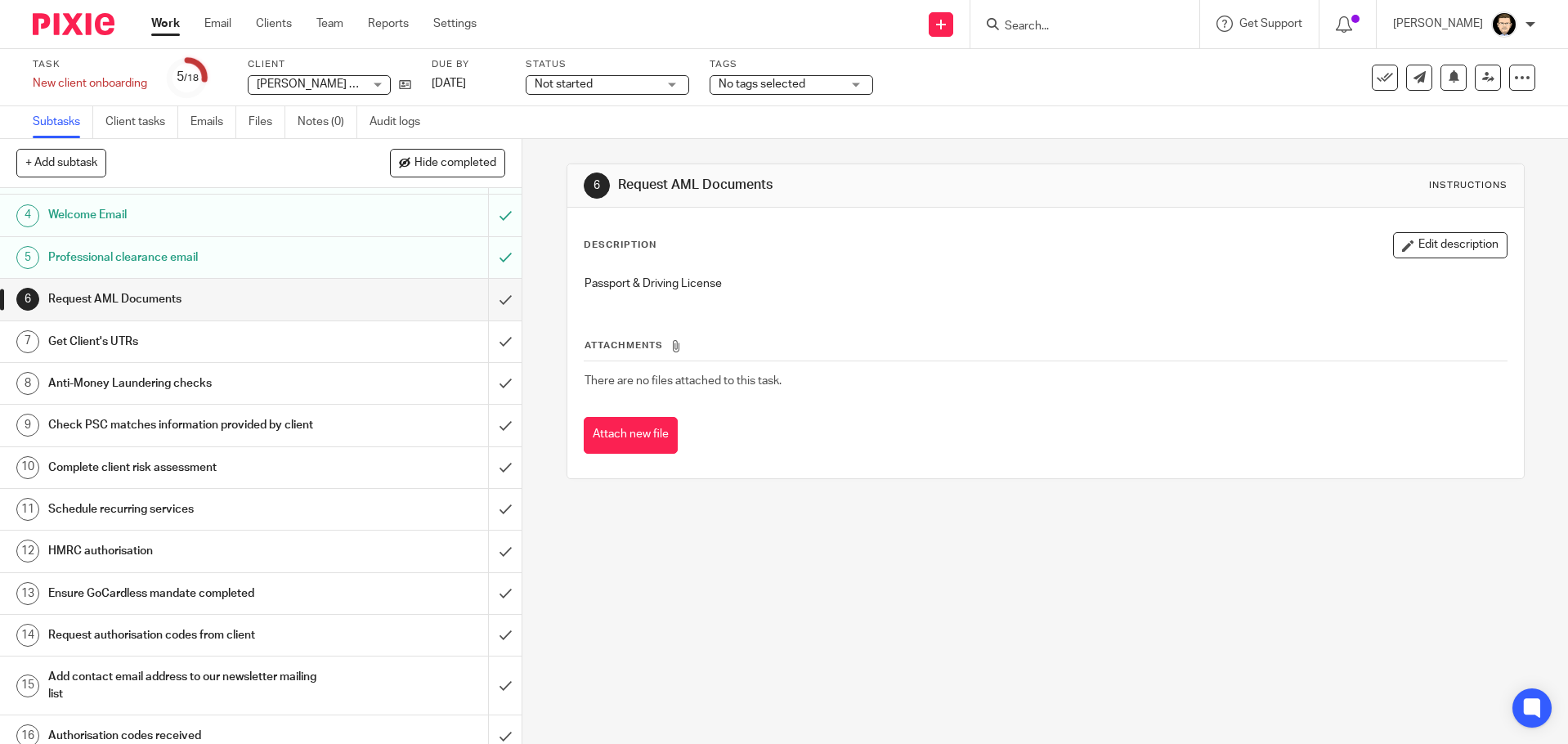
scroll to position [164, 0]
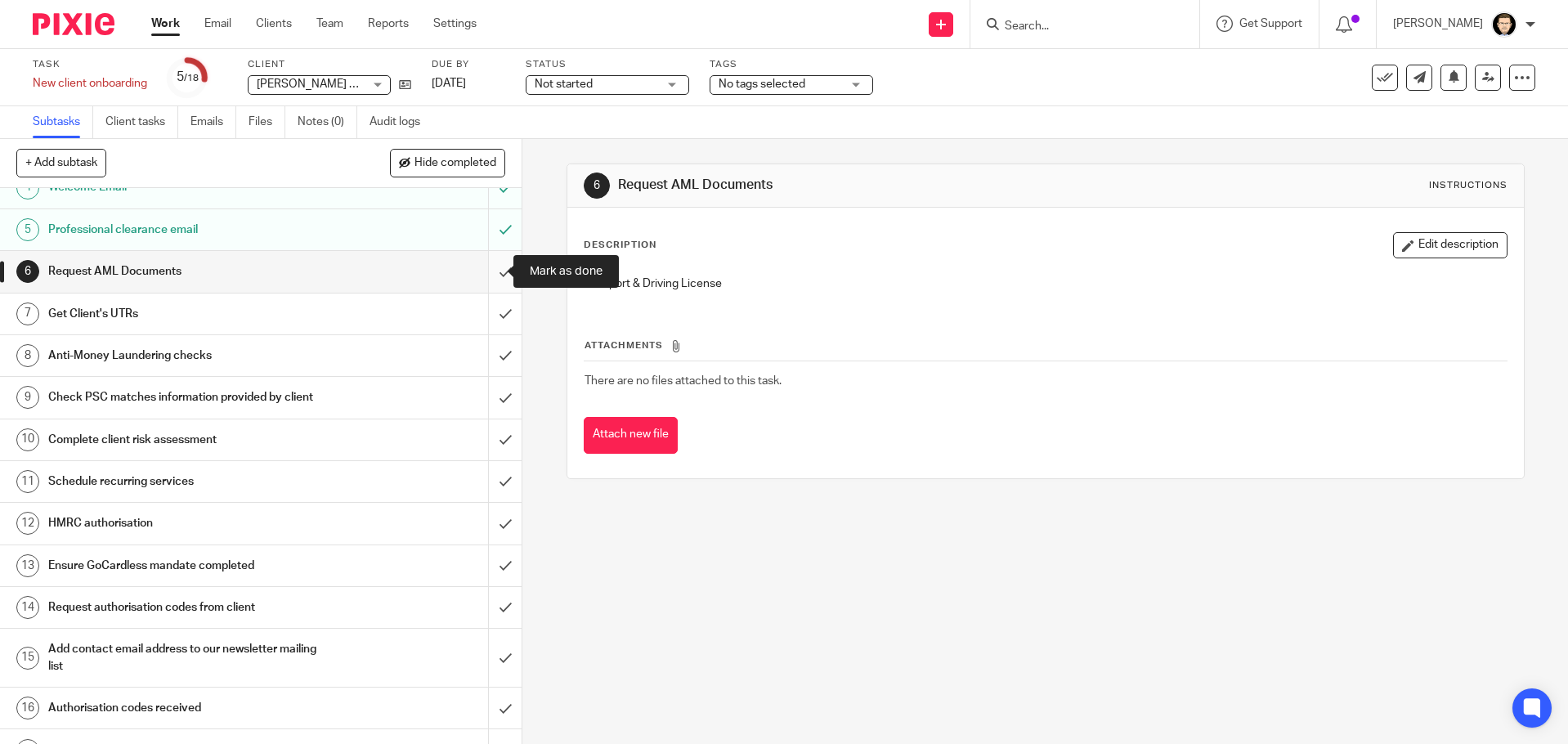
click at [484, 274] on input "submit" at bounding box center [260, 271] width 521 height 40
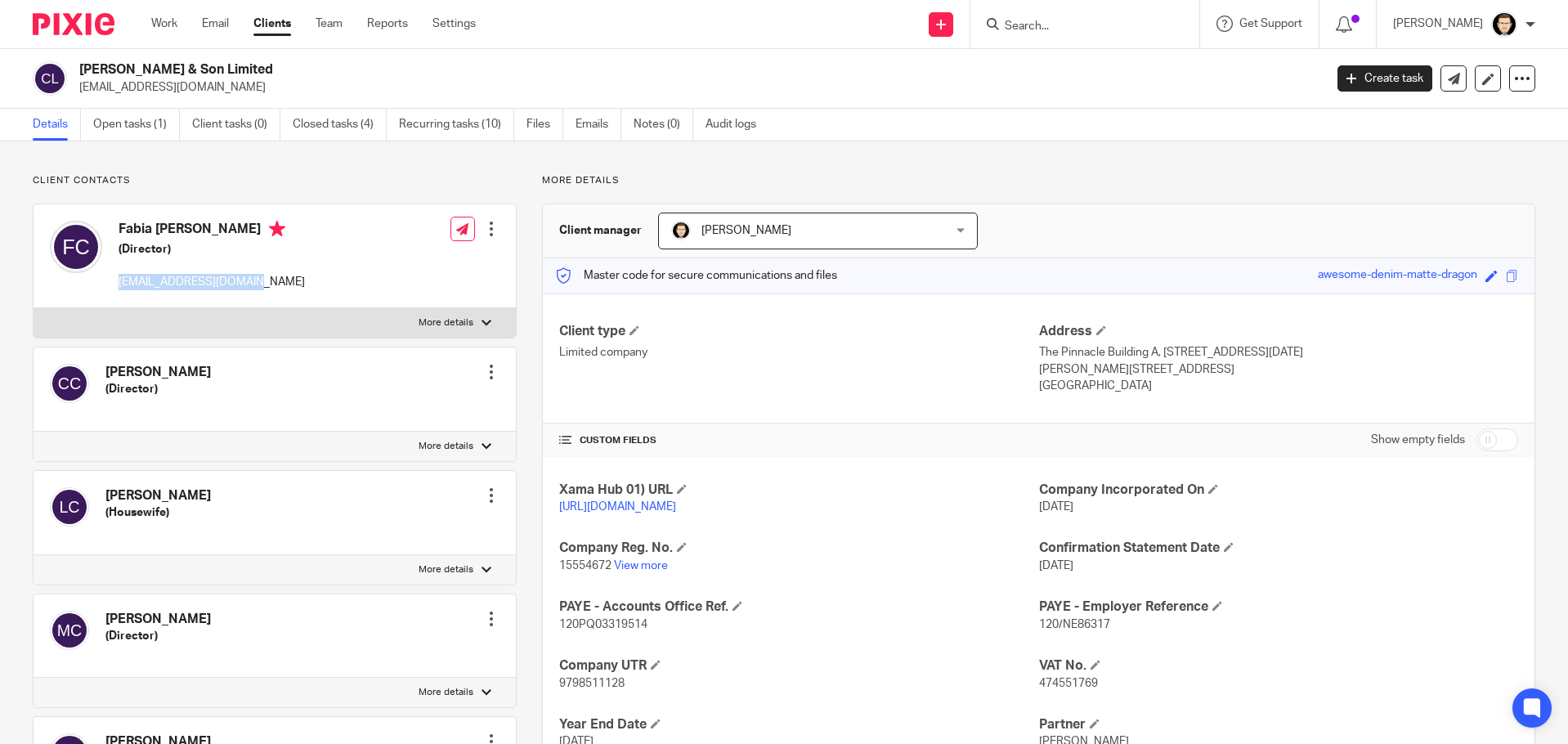
drag, startPoint x: 301, startPoint y: 272, endPoint x: 115, endPoint y: 269, distance: 186.0
click at [114, 269] on div "Fabia [PERSON_NAME] (Director) [EMAIL_ADDRESS][DOMAIN_NAME] Edit contact Create…" at bounding box center [274, 256] width 482 height 104
copy p "[EMAIL_ADDRESS][DOMAIN_NAME]"
click at [465, 181] on p "Client contacts" at bounding box center [274, 180] width 484 height 13
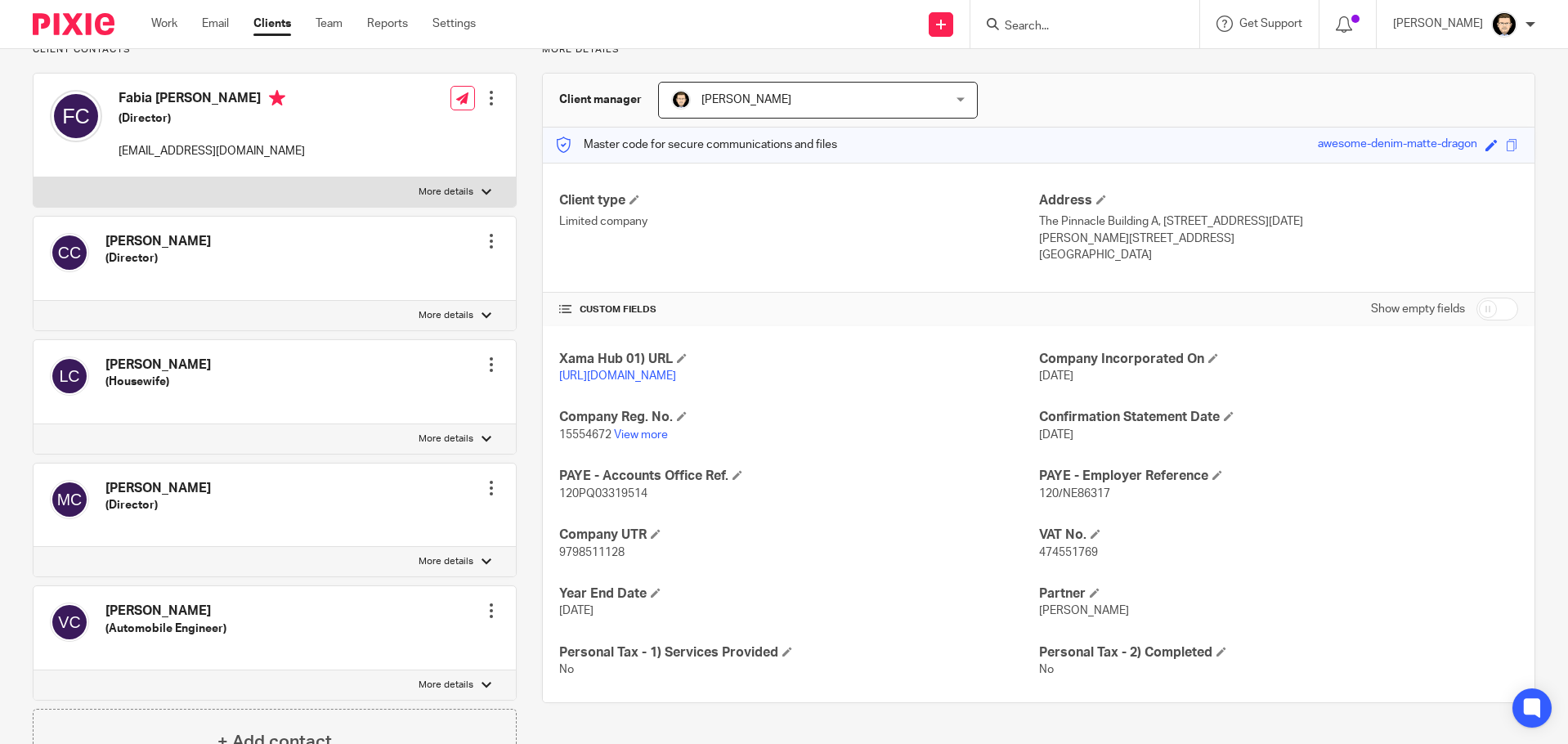
scroll to position [474, 0]
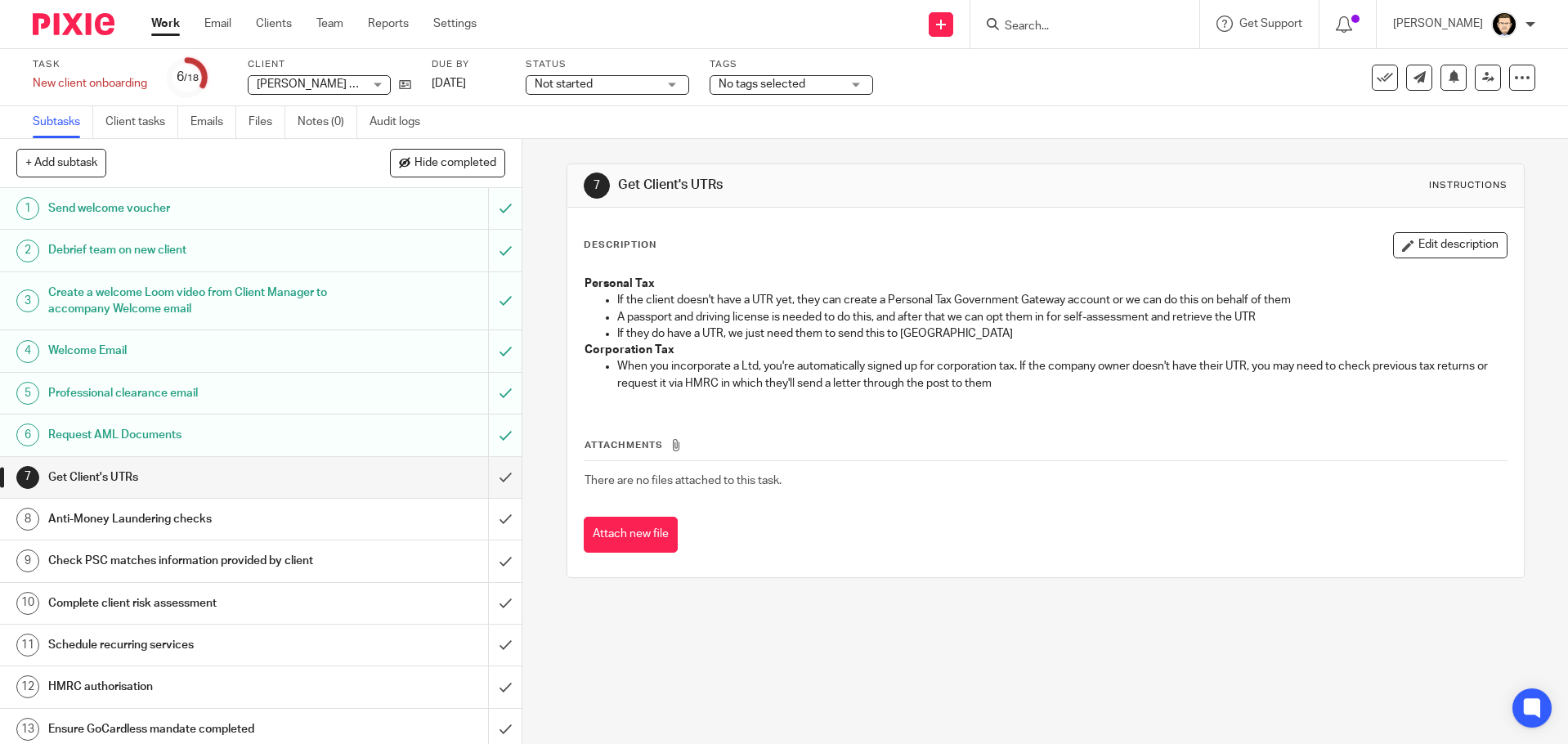
click at [438, 517] on div "Anti-Money Laundering checks" at bounding box center [260, 519] width 424 height 25
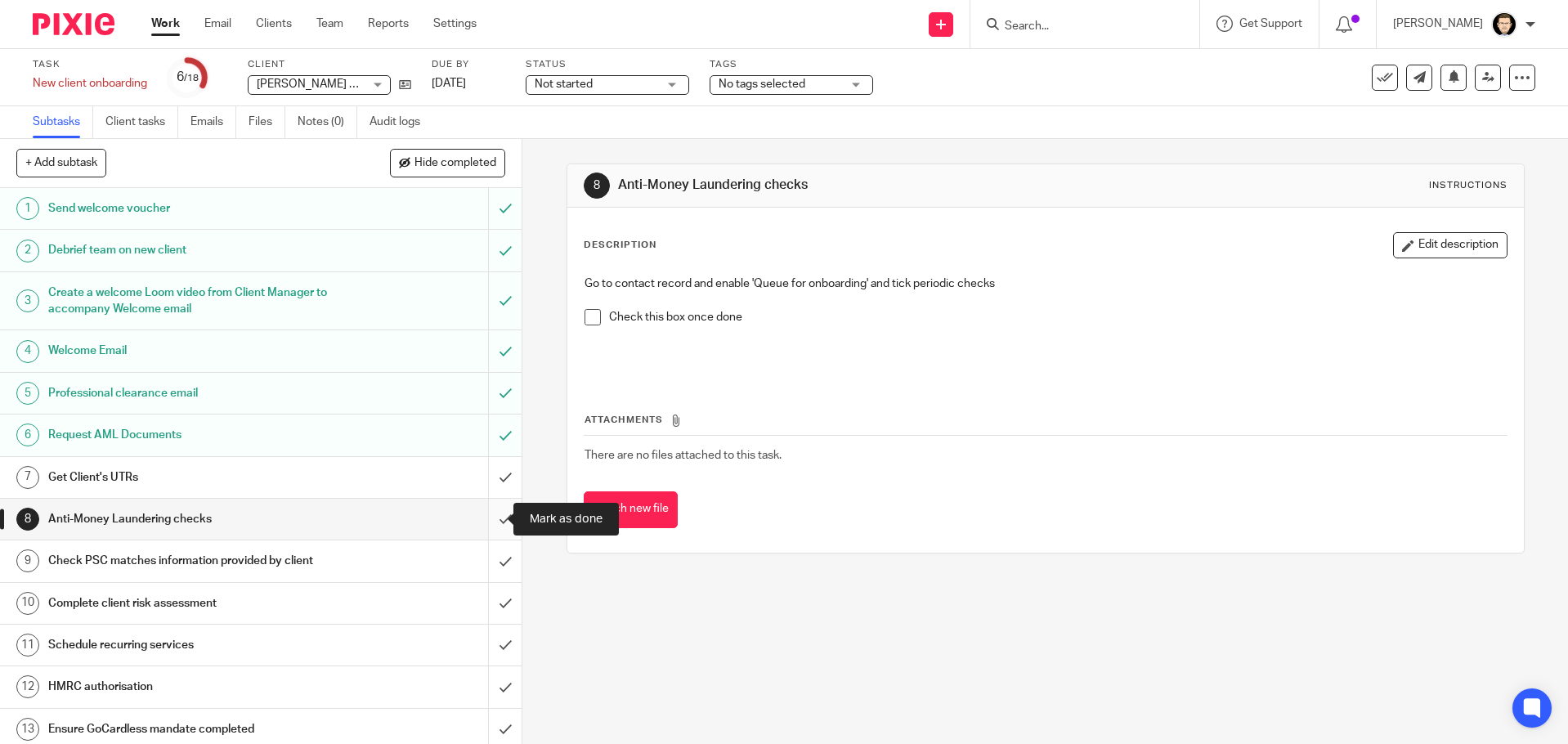
click at [493, 514] on input "submit" at bounding box center [260, 519] width 521 height 40
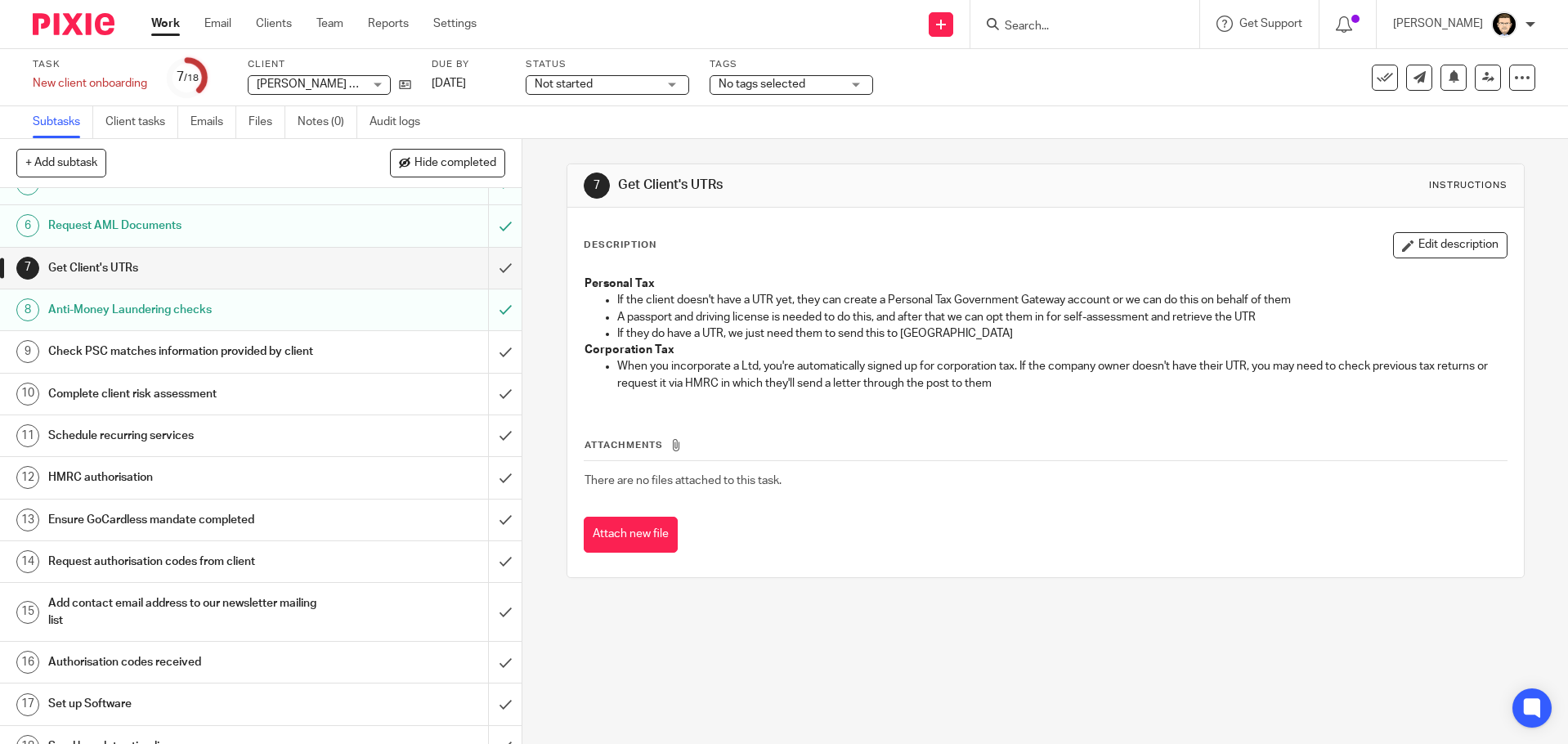
scroll to position [233, 0]
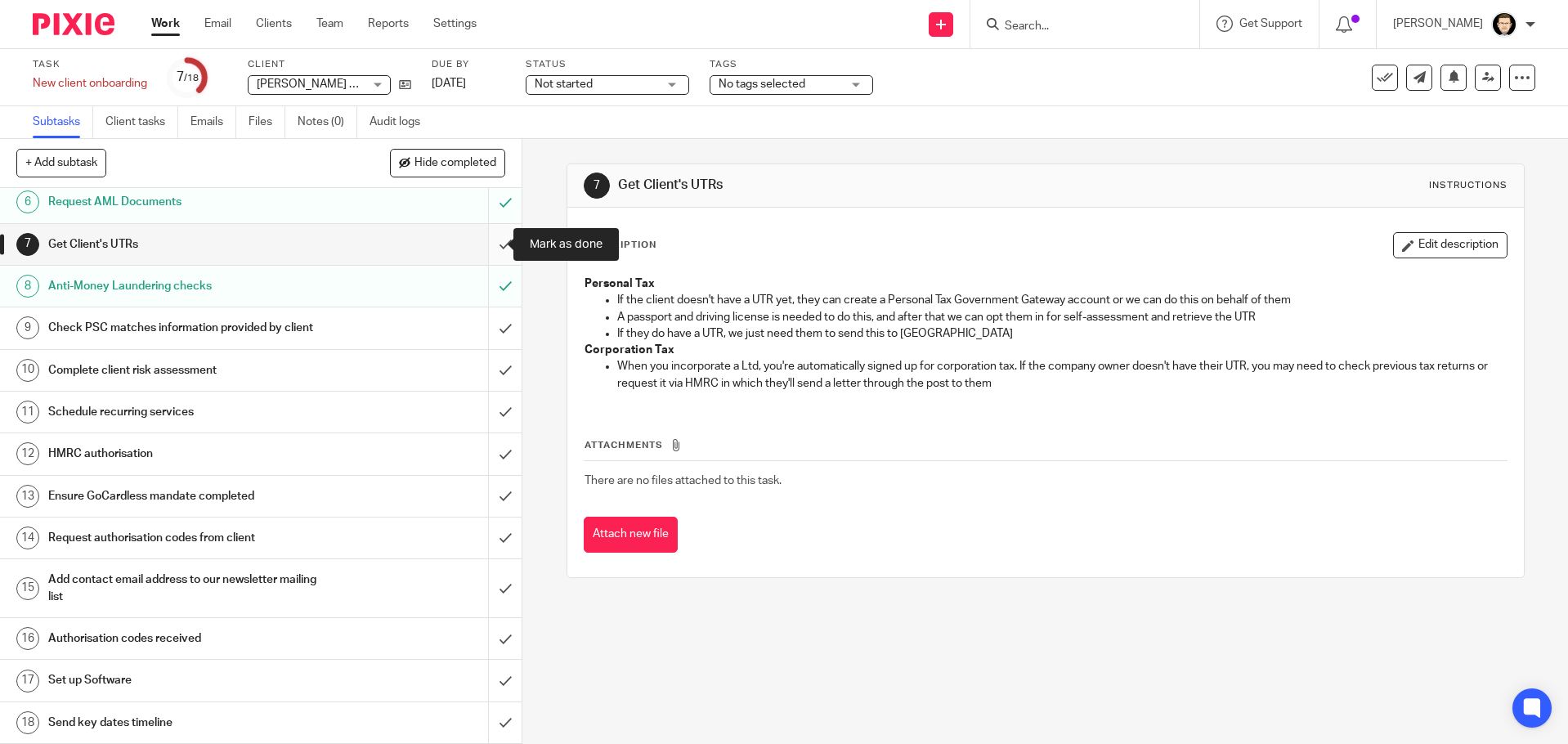
click at [496, 248] on input "submit" at bounding box center [260, 244] width 521 height 40
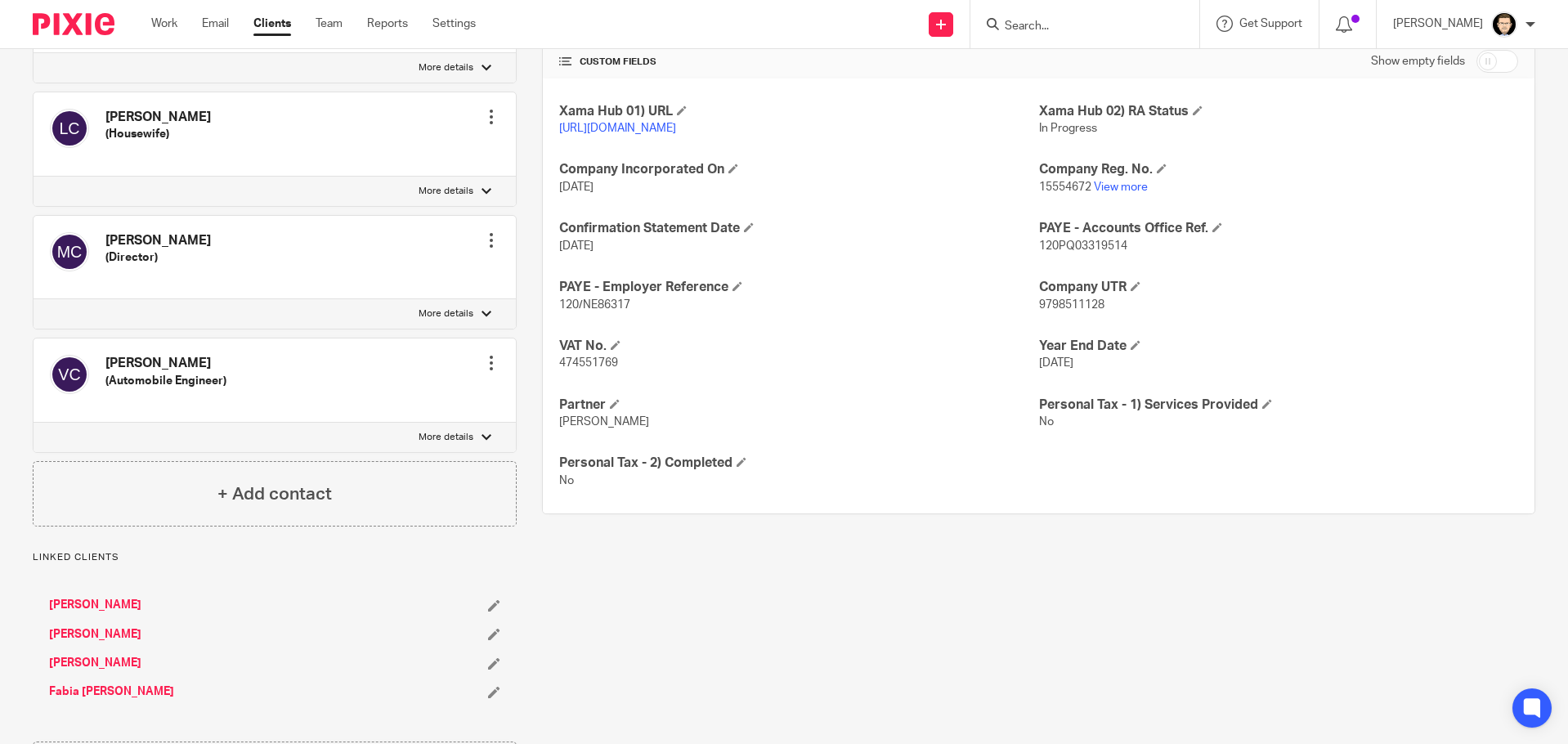
scroll to position [147, 0]
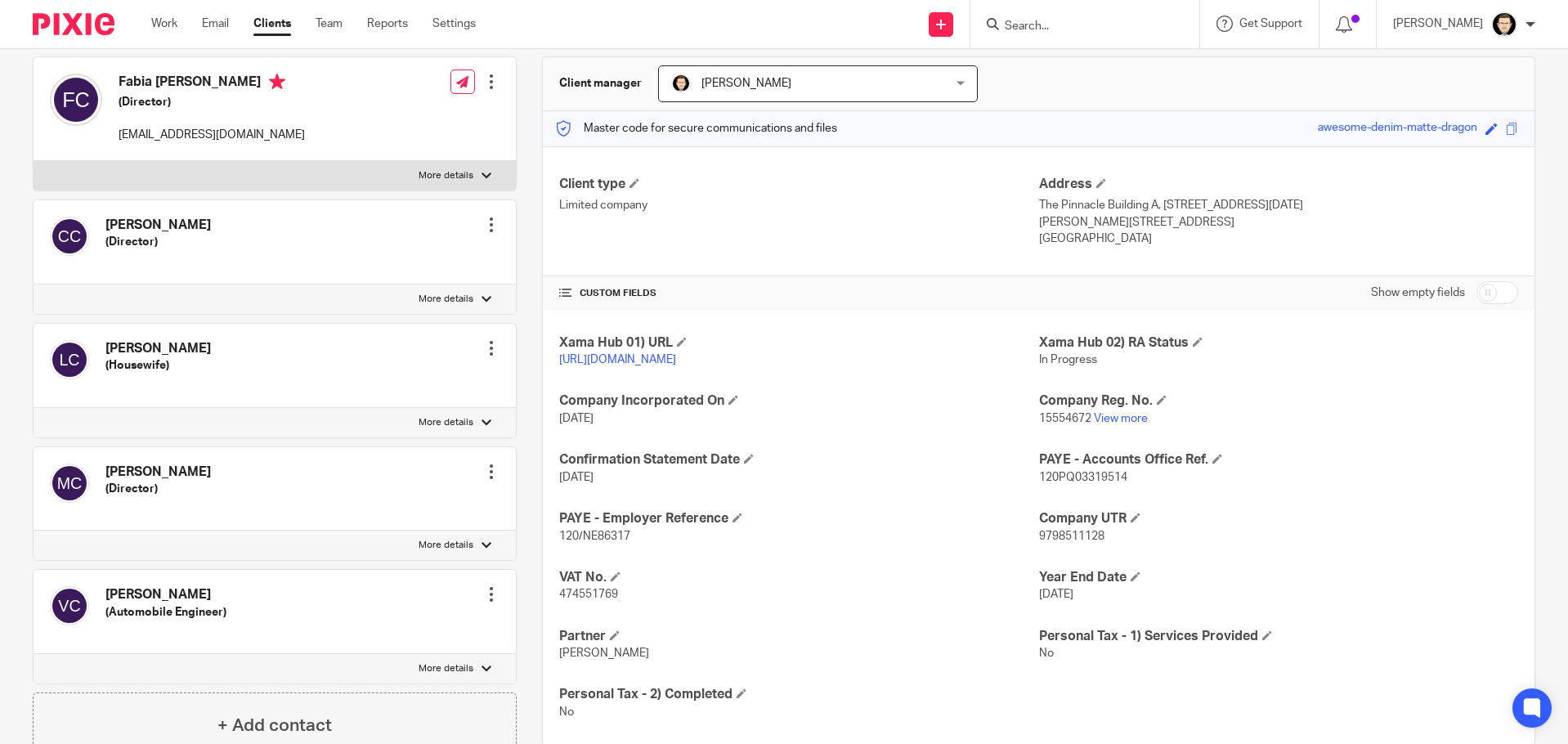
click at [152, 467] on h4 "[PERSON_NAME]" at bounding box center [158, 472] width 106 height 18
click at [486, 475] on div at bounding box center [491, 471] width 17 height 17
click at [413, 506] on link "Edit contact" at bounding box center [414, 507] width 157 height 24
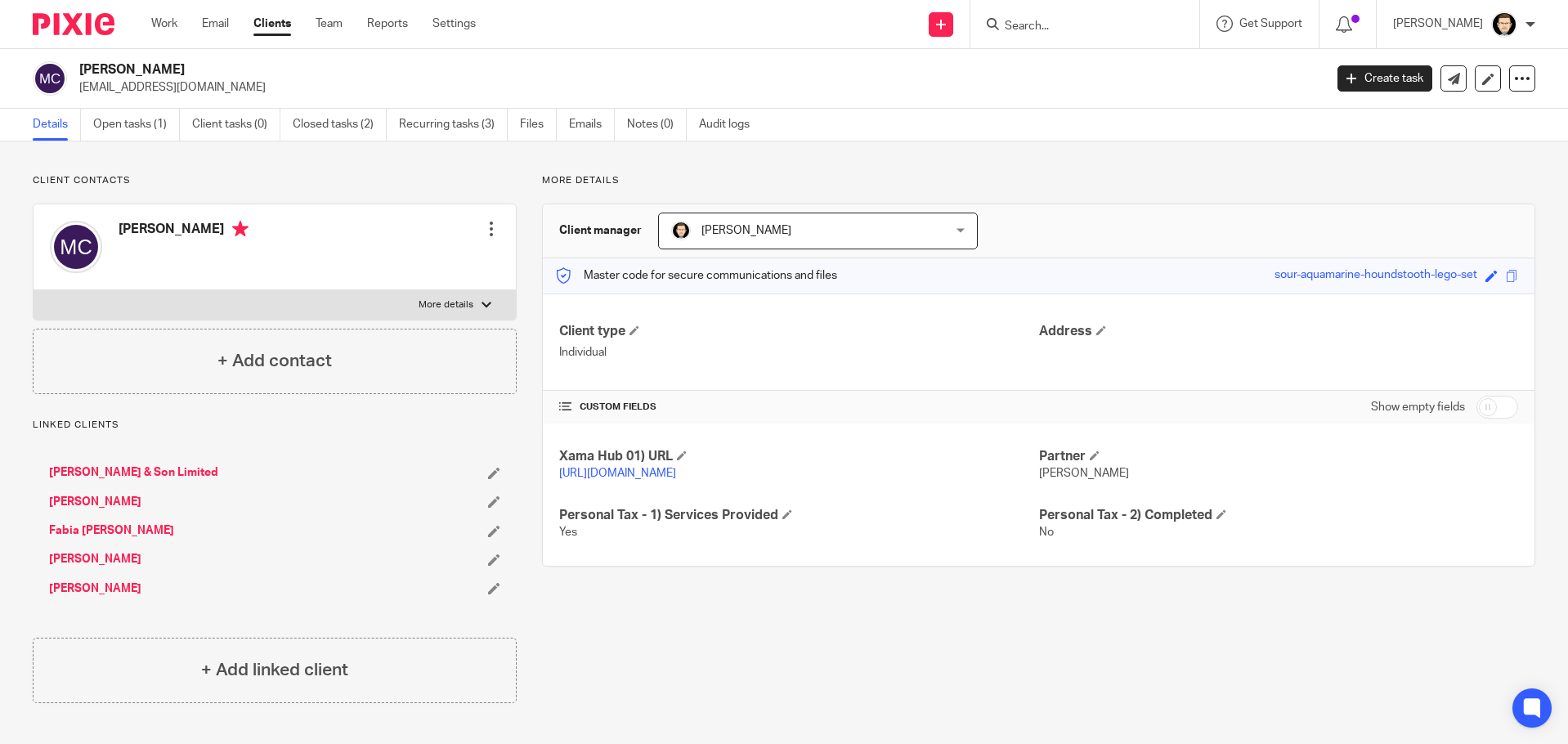
click at [1479, 407] on input "checkbox" at bounding box center [1496, 407] width 41 height 23
checkbox input "true"
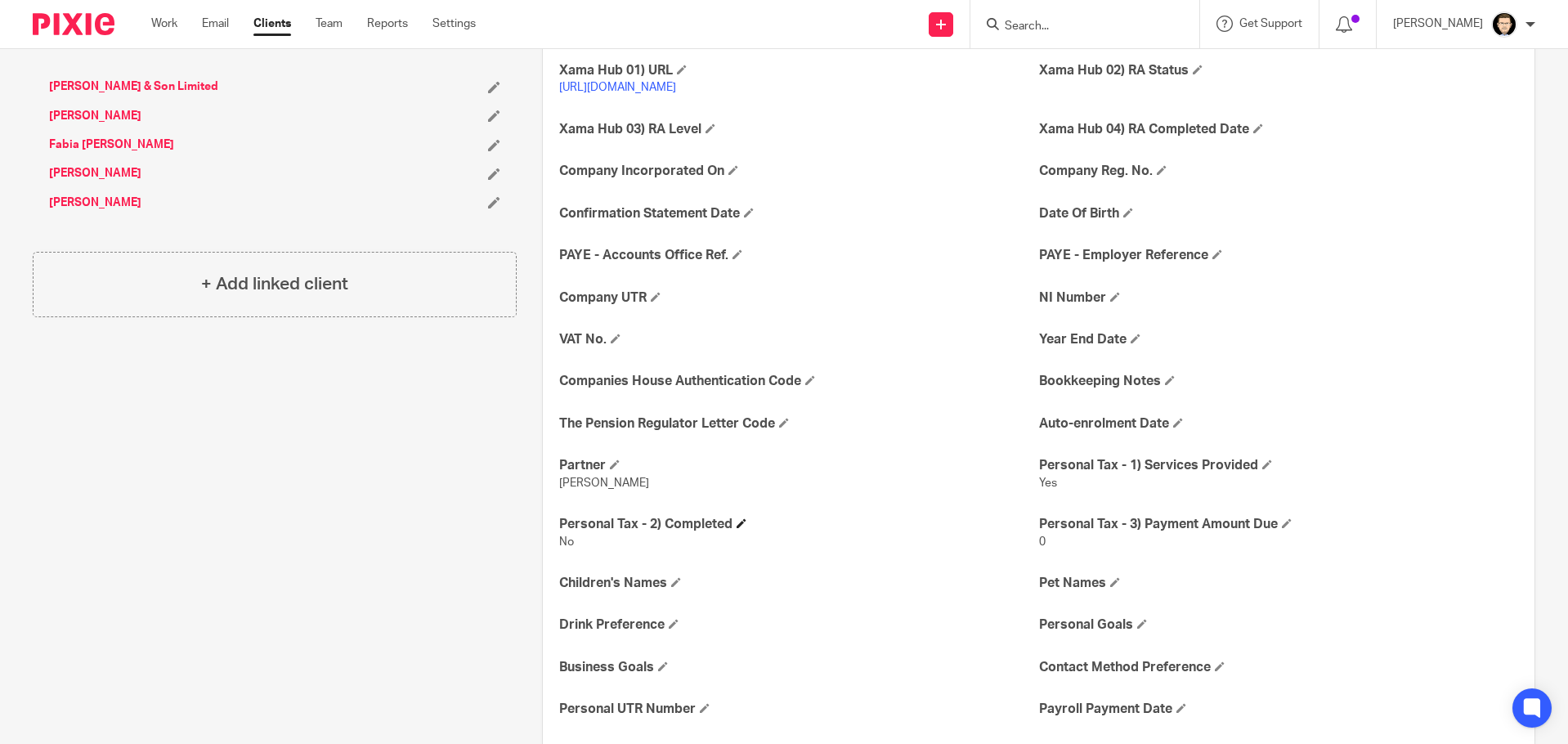
scroll to position [519, 0]
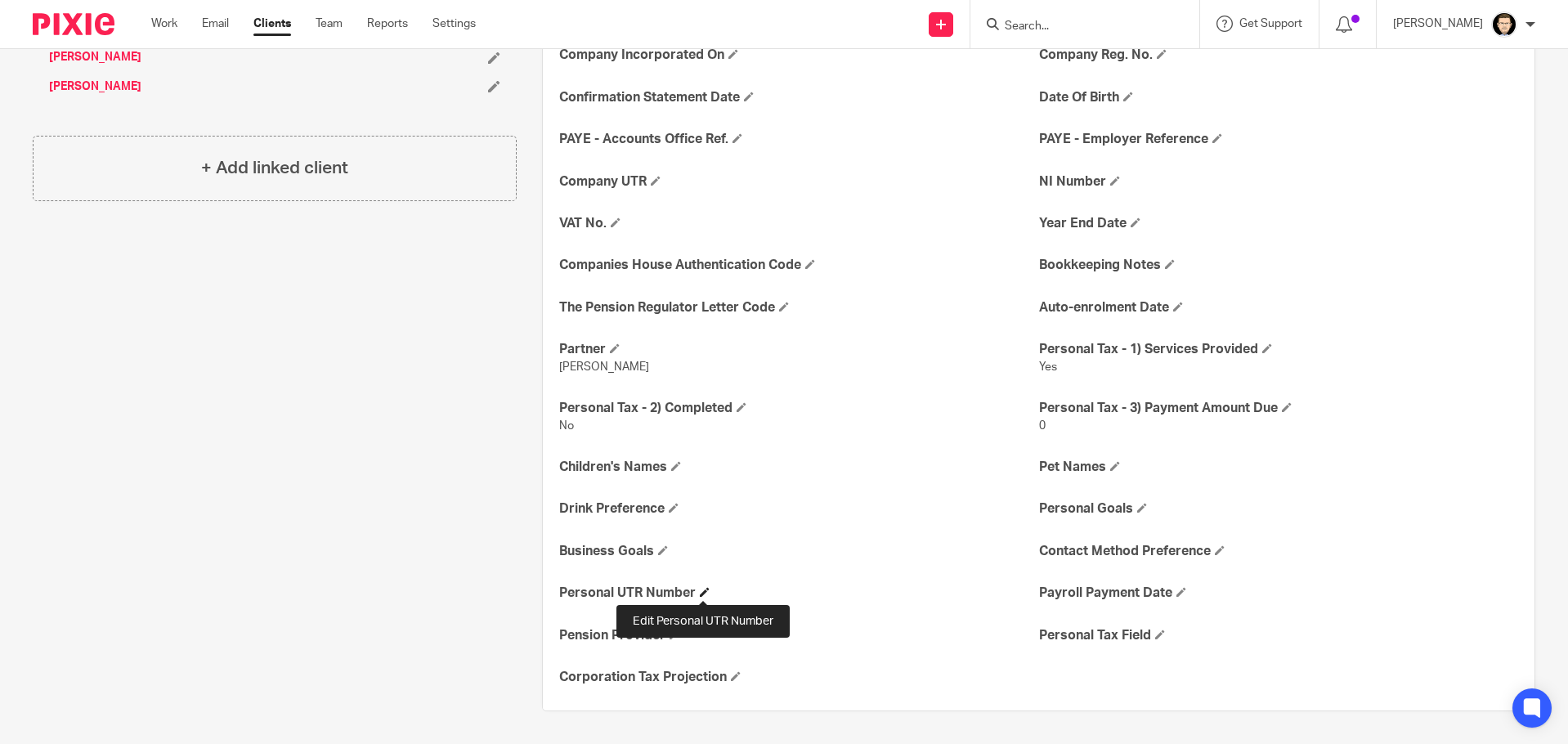
click at [704, 594] on span at bounding box center [704, 591] width 10 height 10
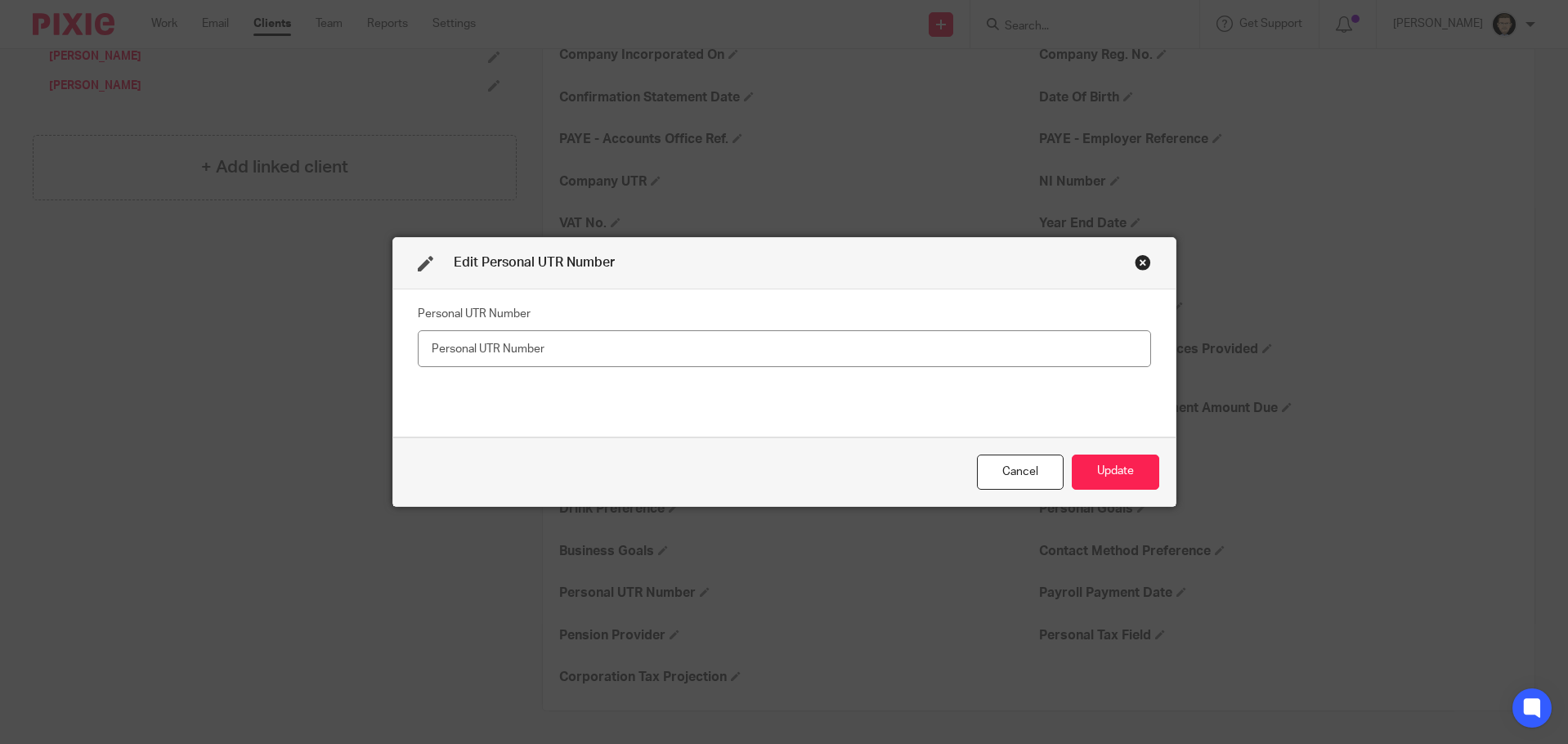
click at [573, 348] on input "text" at bounding box center [784, 348] width 733 height 37
type input "5616545914"
click at [1125, 478] on button "Update" at bounding box center [1114, 472] width 87 height 35
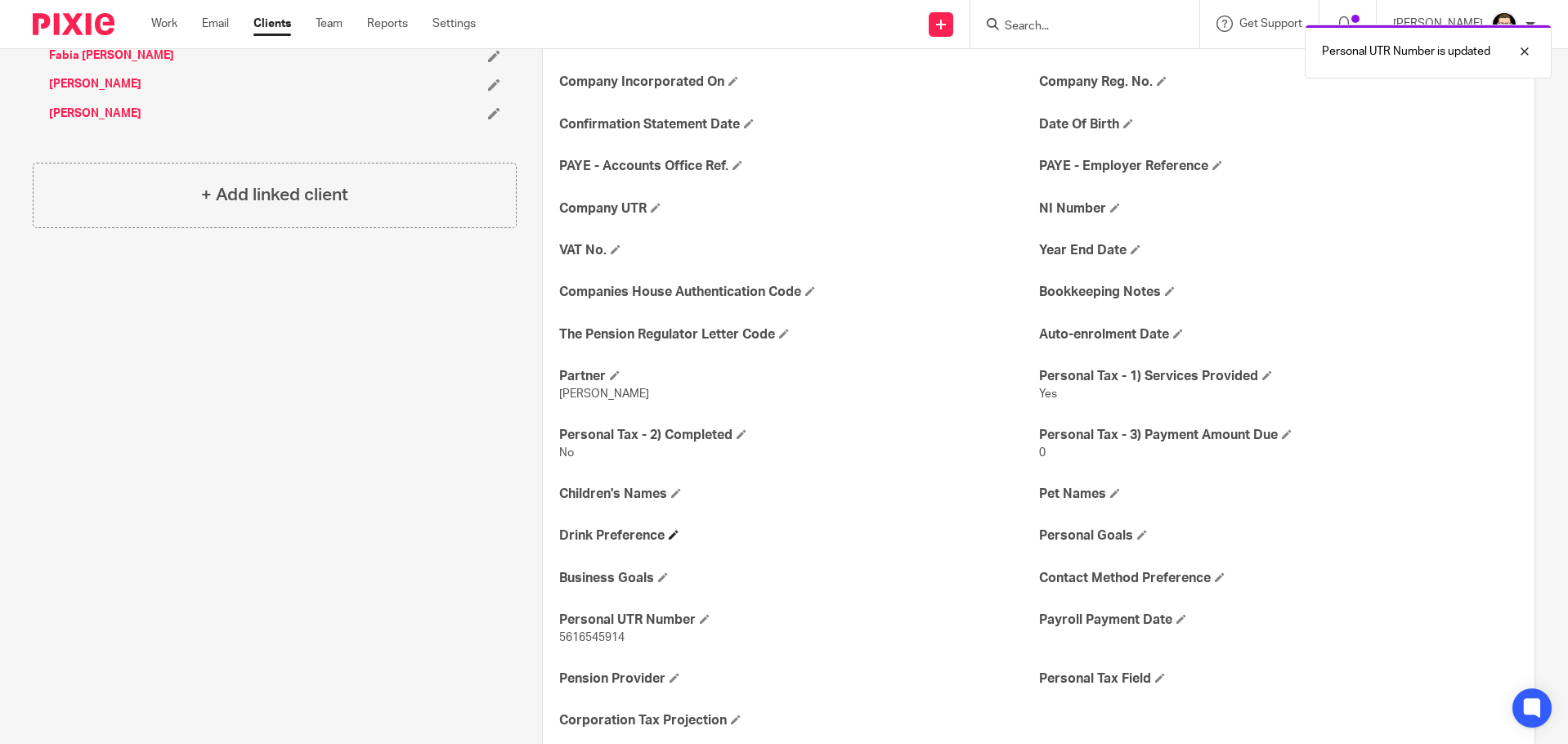
scroll to position [437, 0]
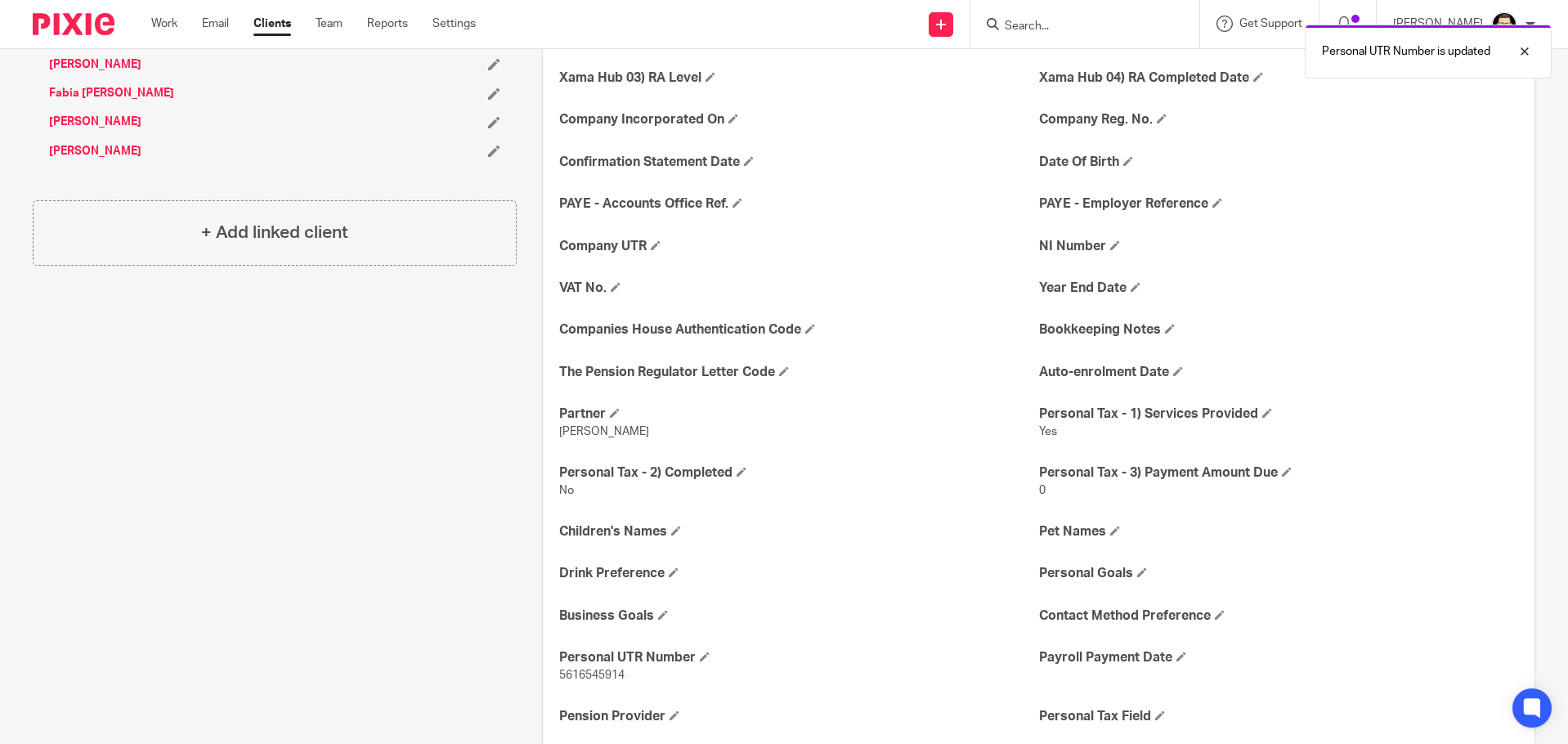
click at [387, 466] on div "Client contacts Marisa Colarusso Edit contact Create client from contact Export…" at bounding box center [261, 265] width 509 height 1056
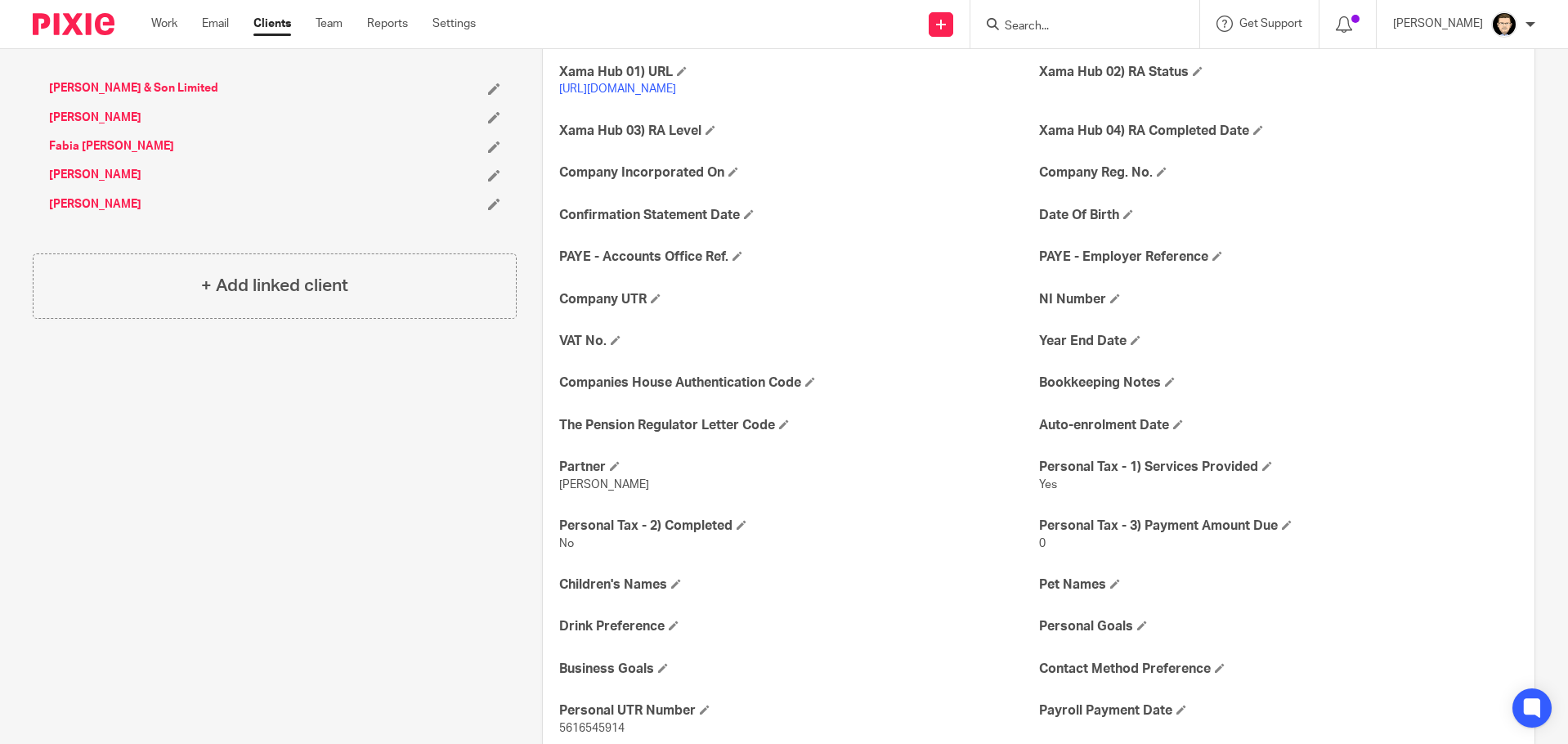
scroll to position [355, 0]
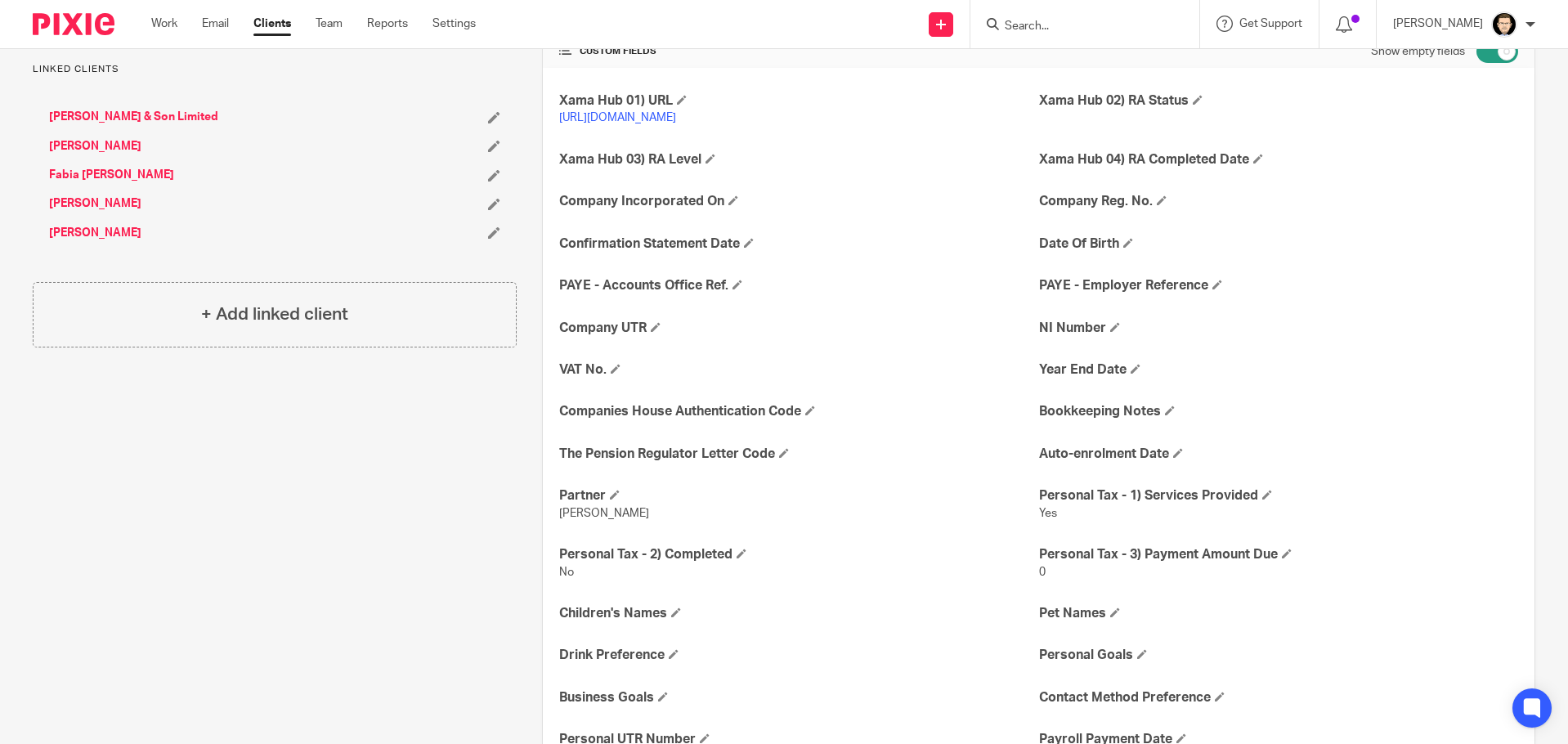
click at [92, 226] on link "[PERSON_NAME]" at bounding box center [95, 233] width 92 height 17
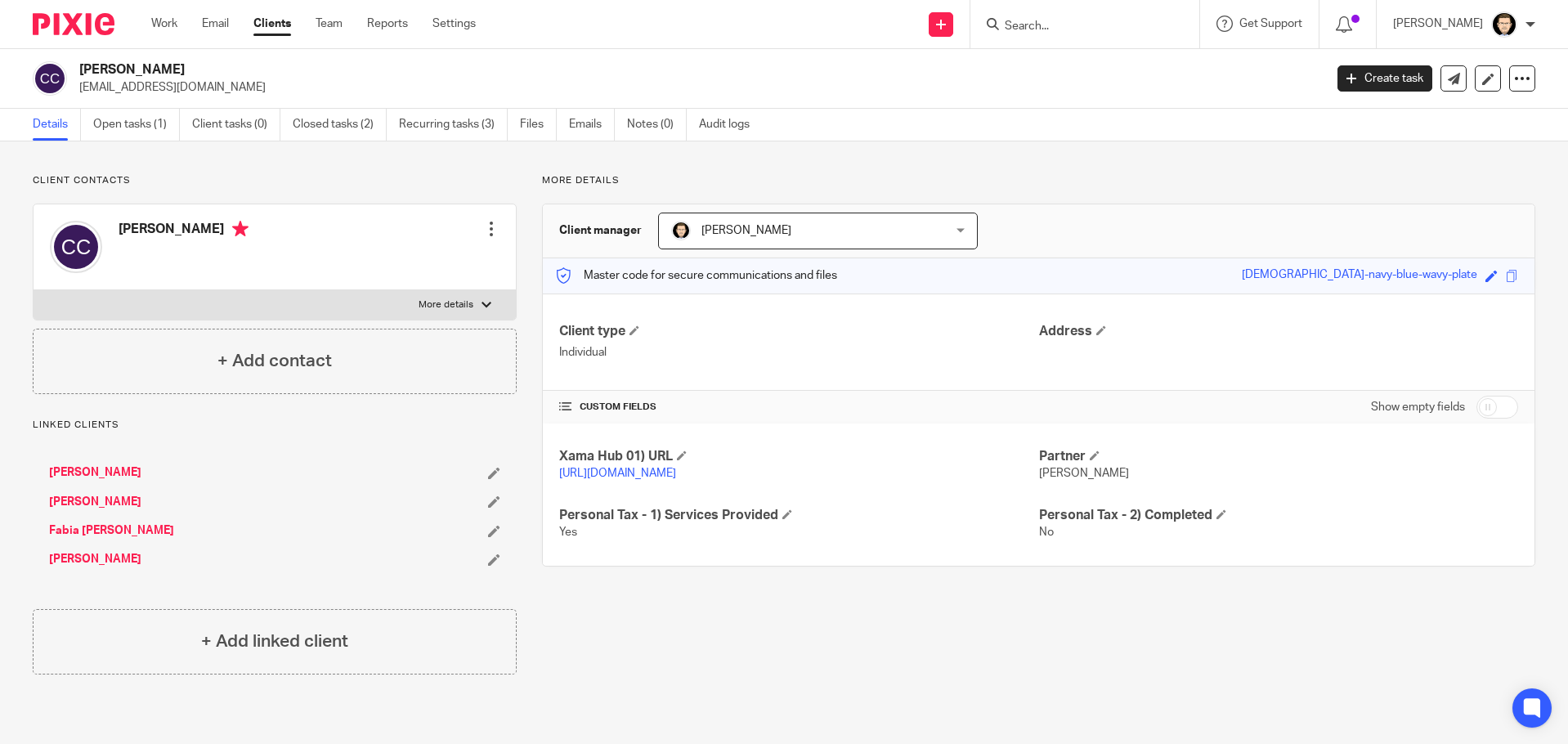
click at [1490, 412] on input "checkbox" at bounding box center [1496, 407] width 41 height 23
checkbox input "true"
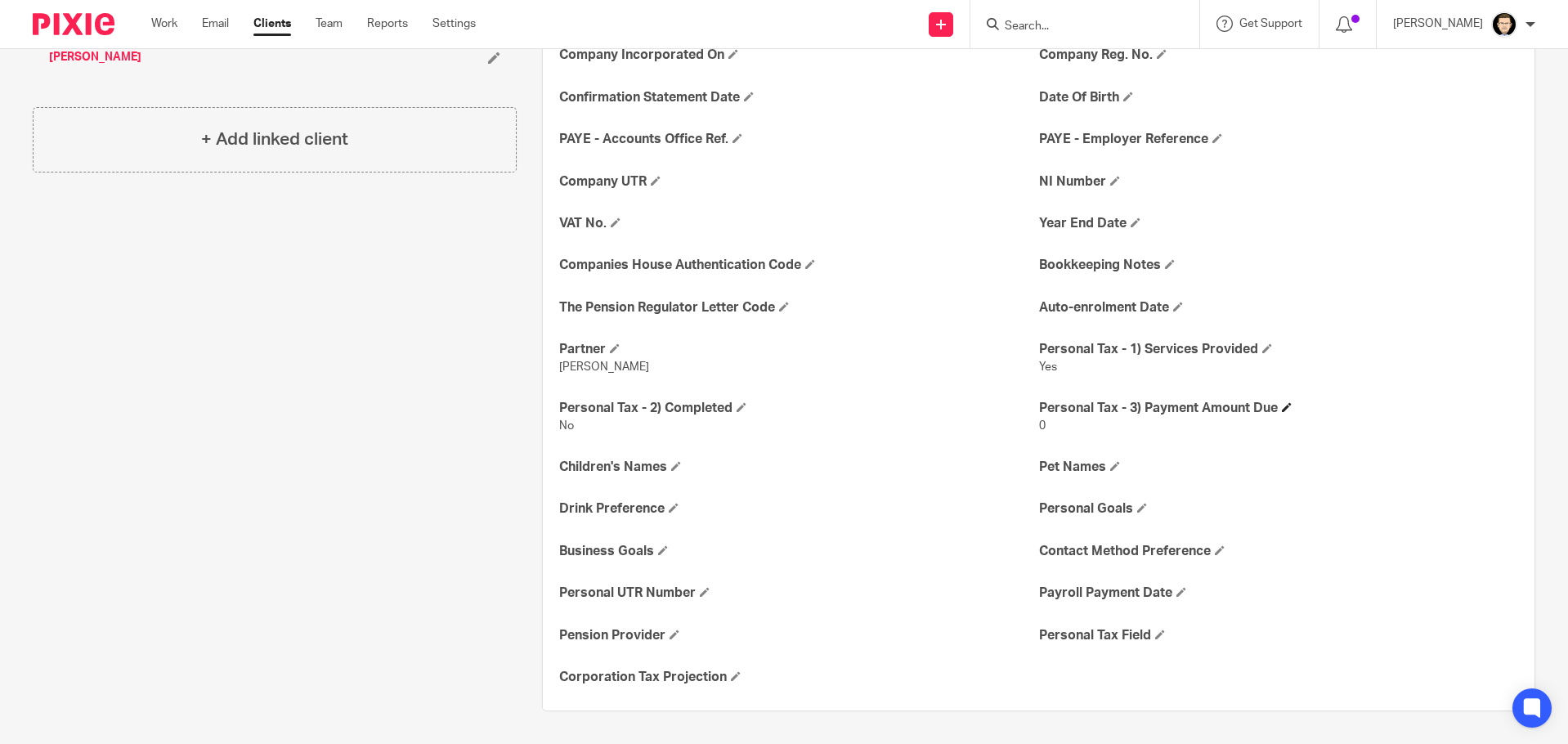
scroll to position [519, 0]
click at [700, 585] on h4 "Personal UTR Number" at bounding box center [799, 593] width 479 height 18
click at [703, 591] on span at bounding box center [704, 591] width 10 height 10
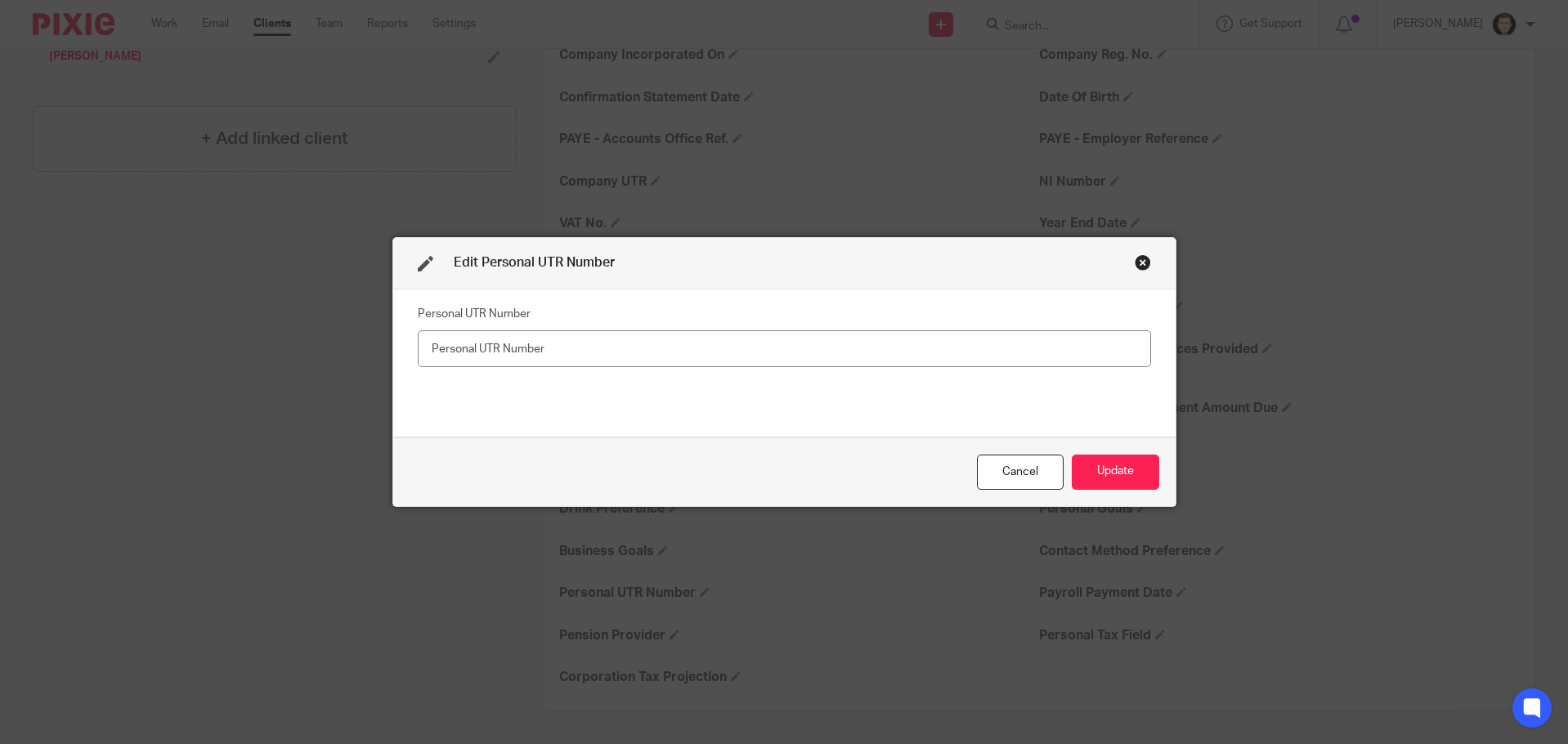
click at [634, 351] on input "text" at bounding box center [784, 348] width 733 height 37
type input "9830057189"
click at [1097, 462] on button "Update" at bounding box center [1114, 472] width 87 height 35
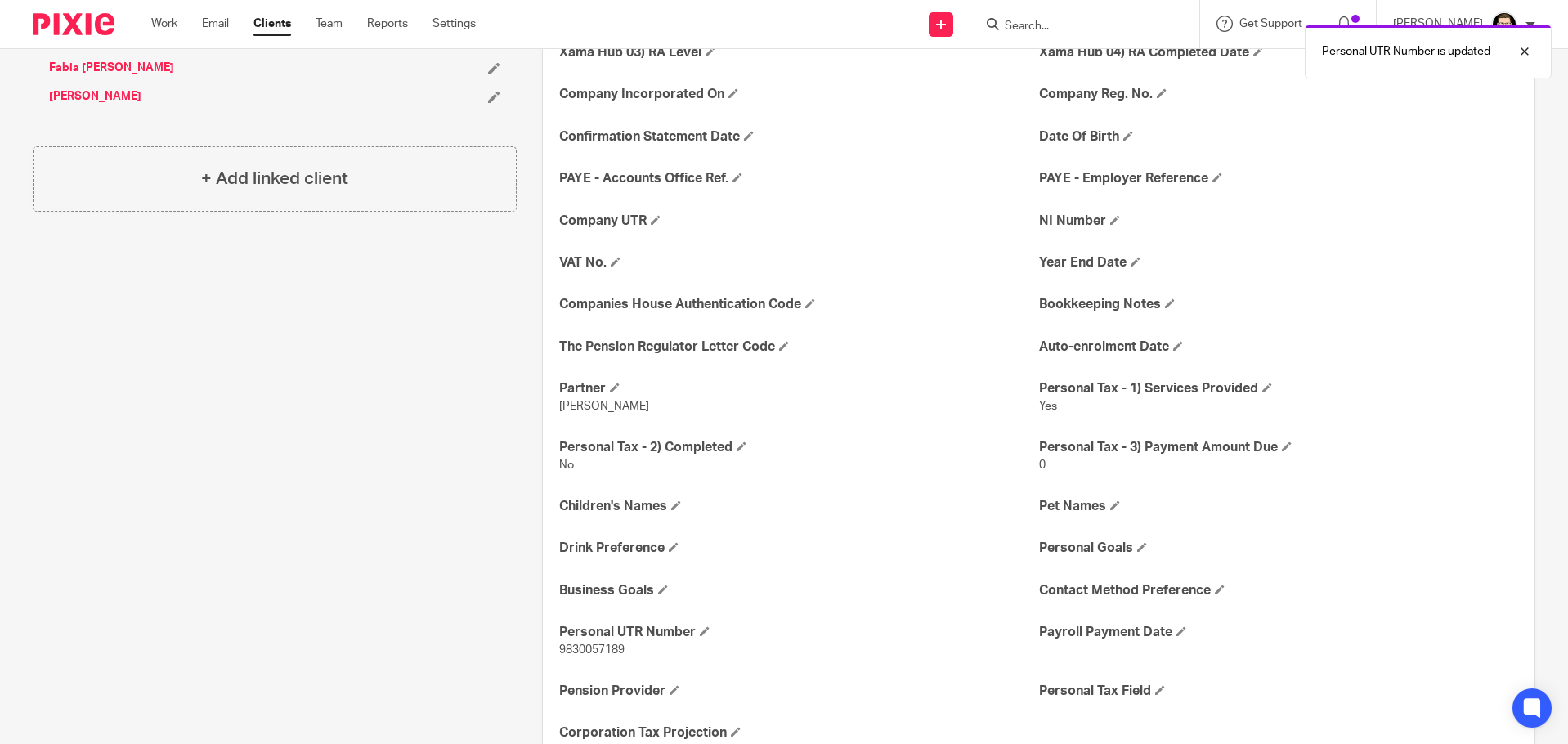
scroll to position [437, 0]
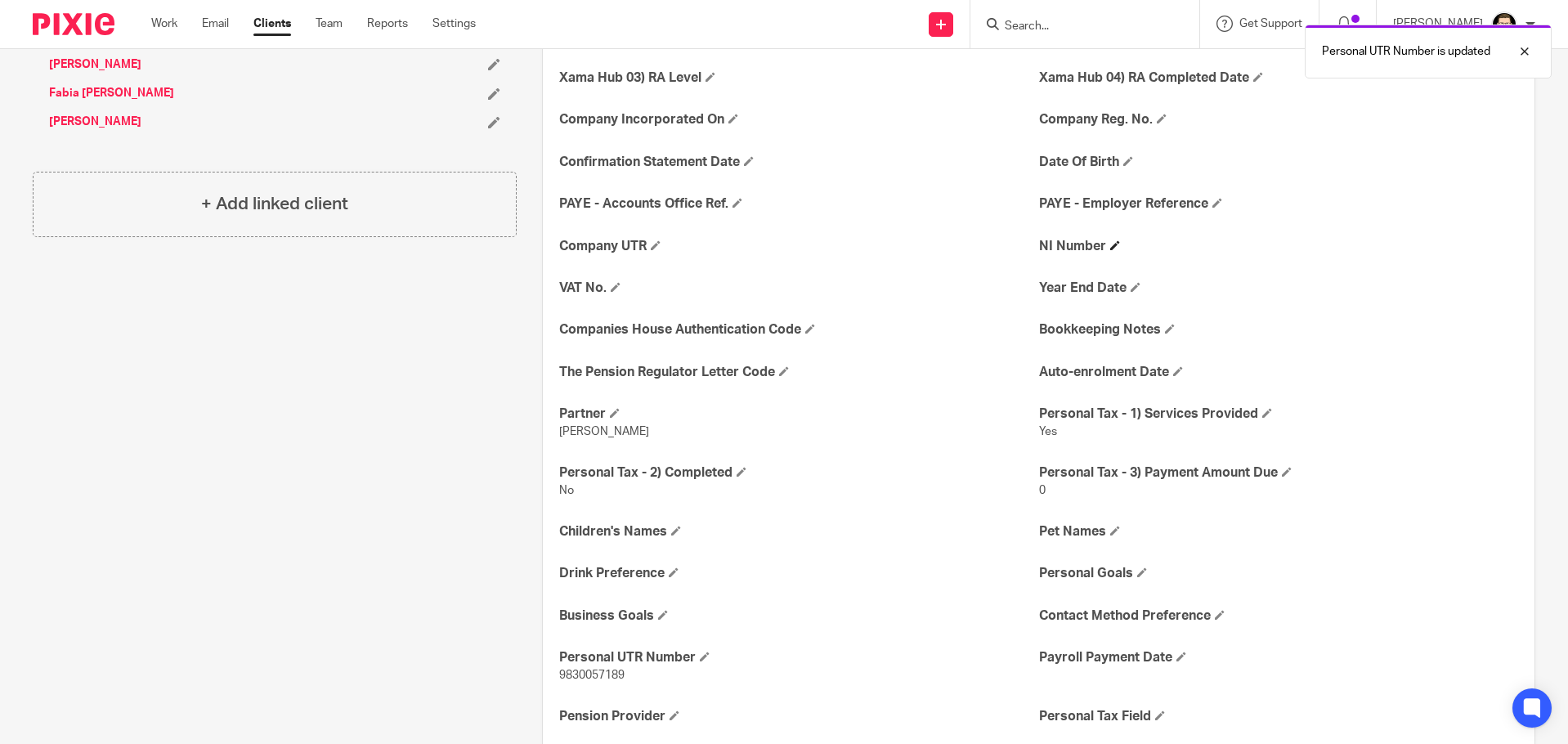
click at [1112, 250] on span at bounding box center [1114, 244] width 10 height 10
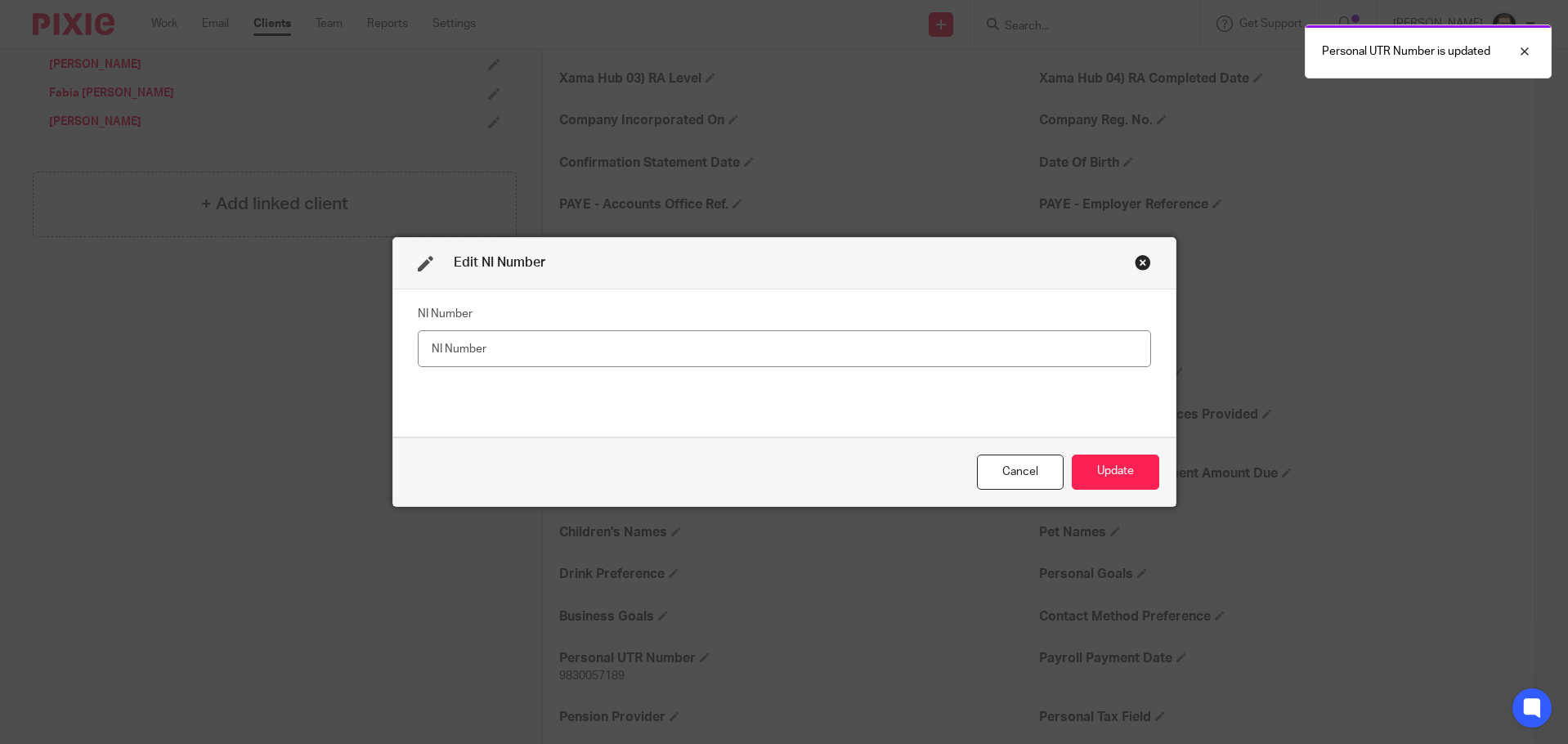
click at [789, 354] on input "text" at bounding box center [784, 348] width 733 height 37
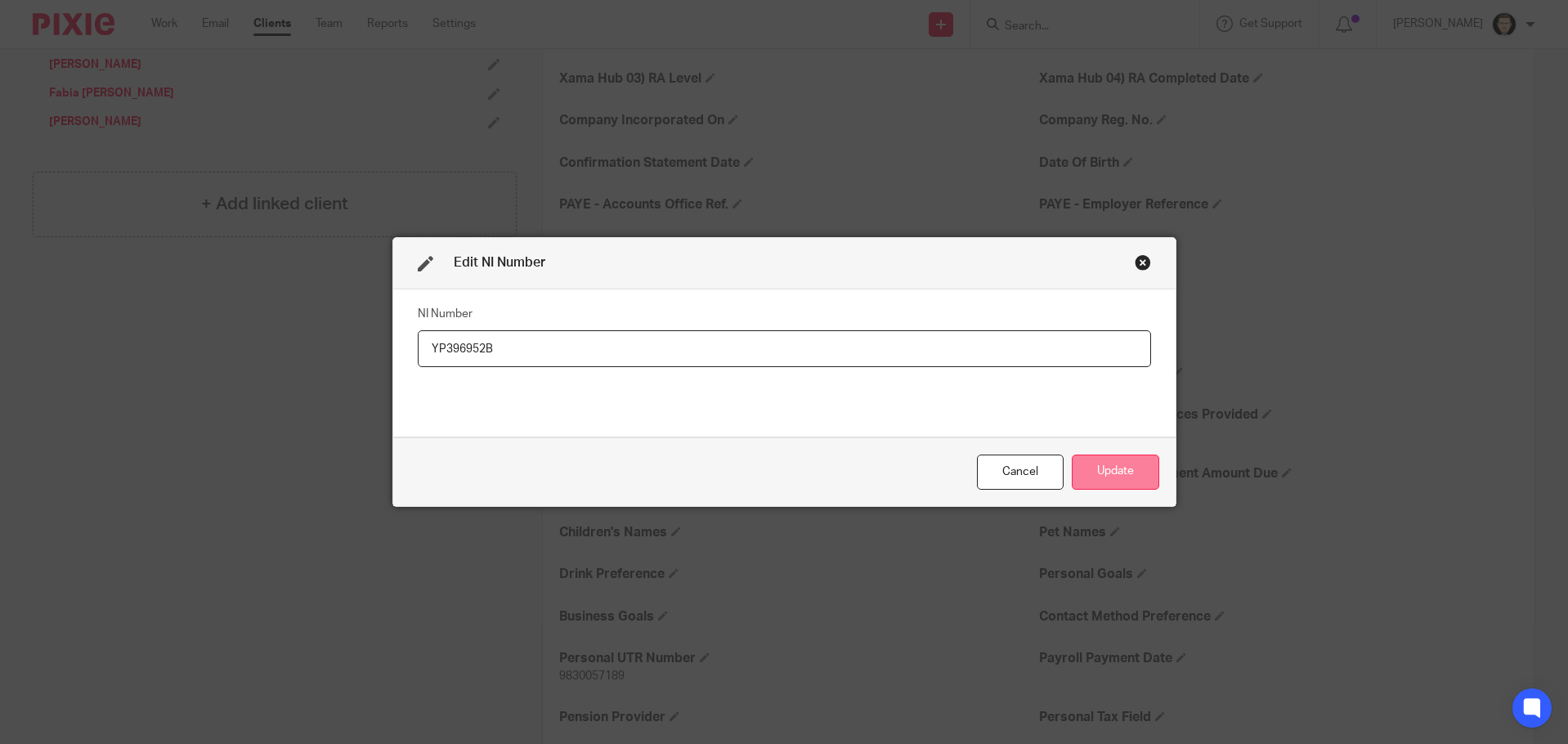
type input "YP396952B"
click at [1114, 482] on button "Update" at bounding box center [1114, 472] width 87 height 35
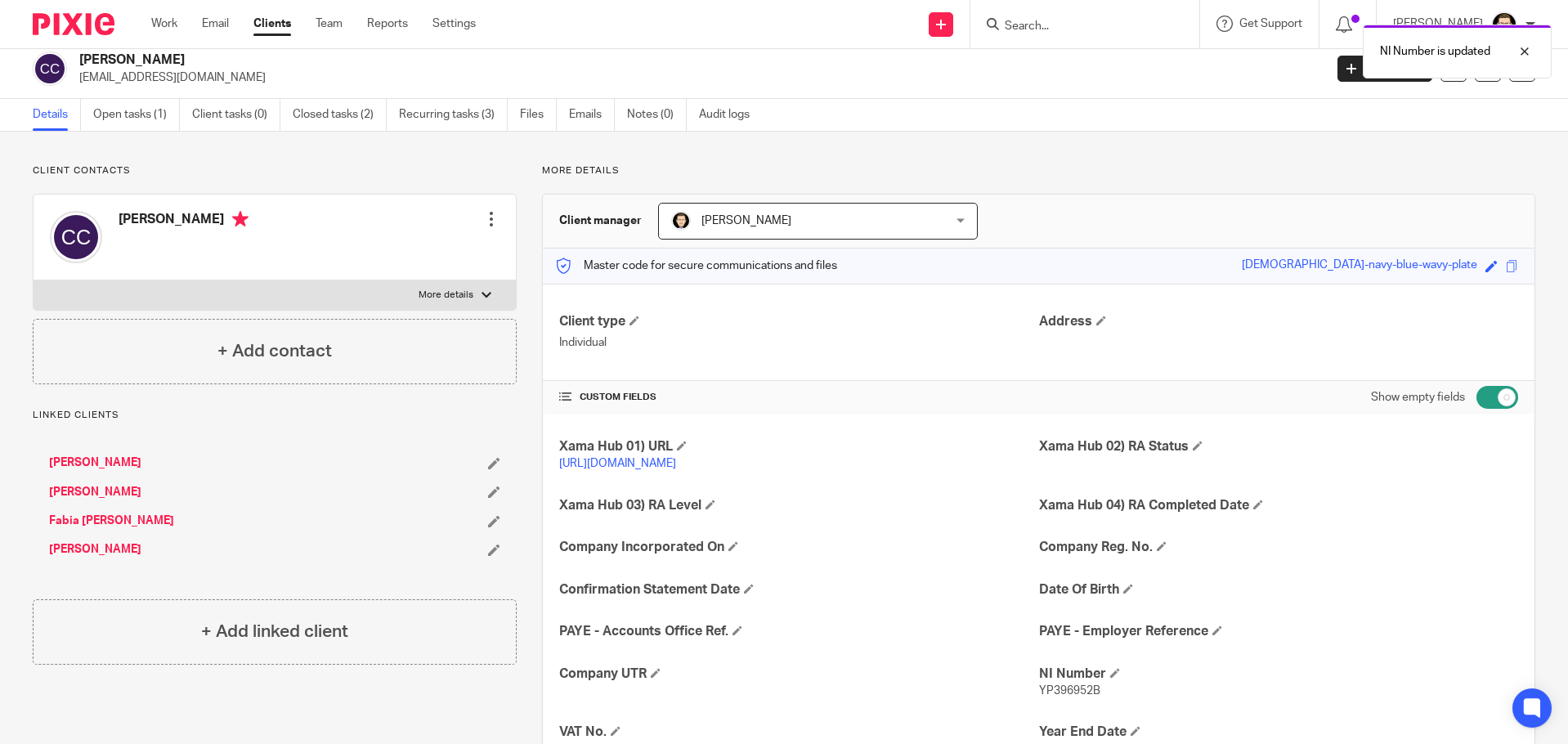
scroll to position [0, 0]
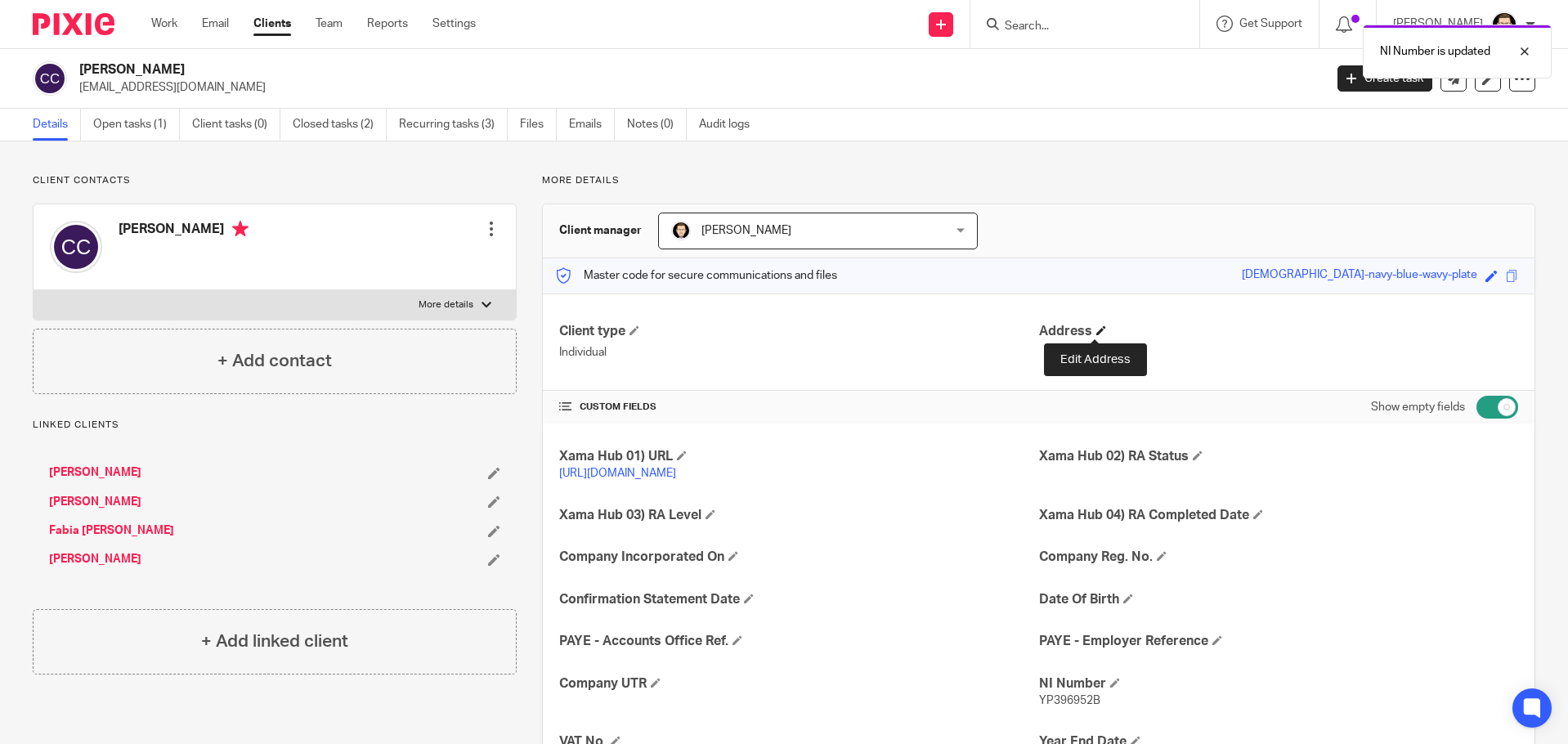
click at [1098, 329] on span at bounding box center [1100, 330] width 10 height 10
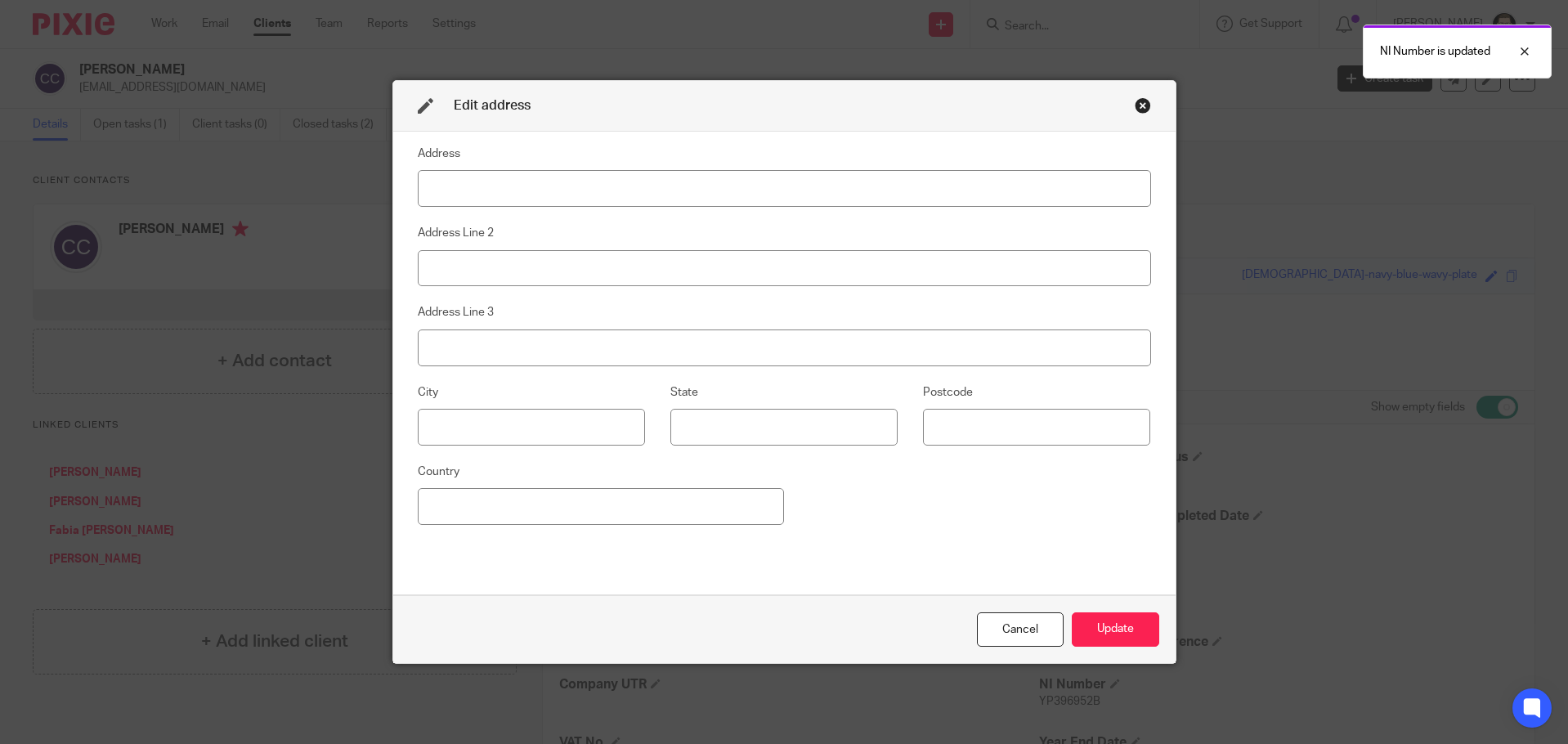
click at [580, 203] on input at bounding box center [784, 188] width 733 height 37
click at [589, 191] on input at bounding box center [784, 188] width 733 height 37
paste input "43 Leon Avenue"
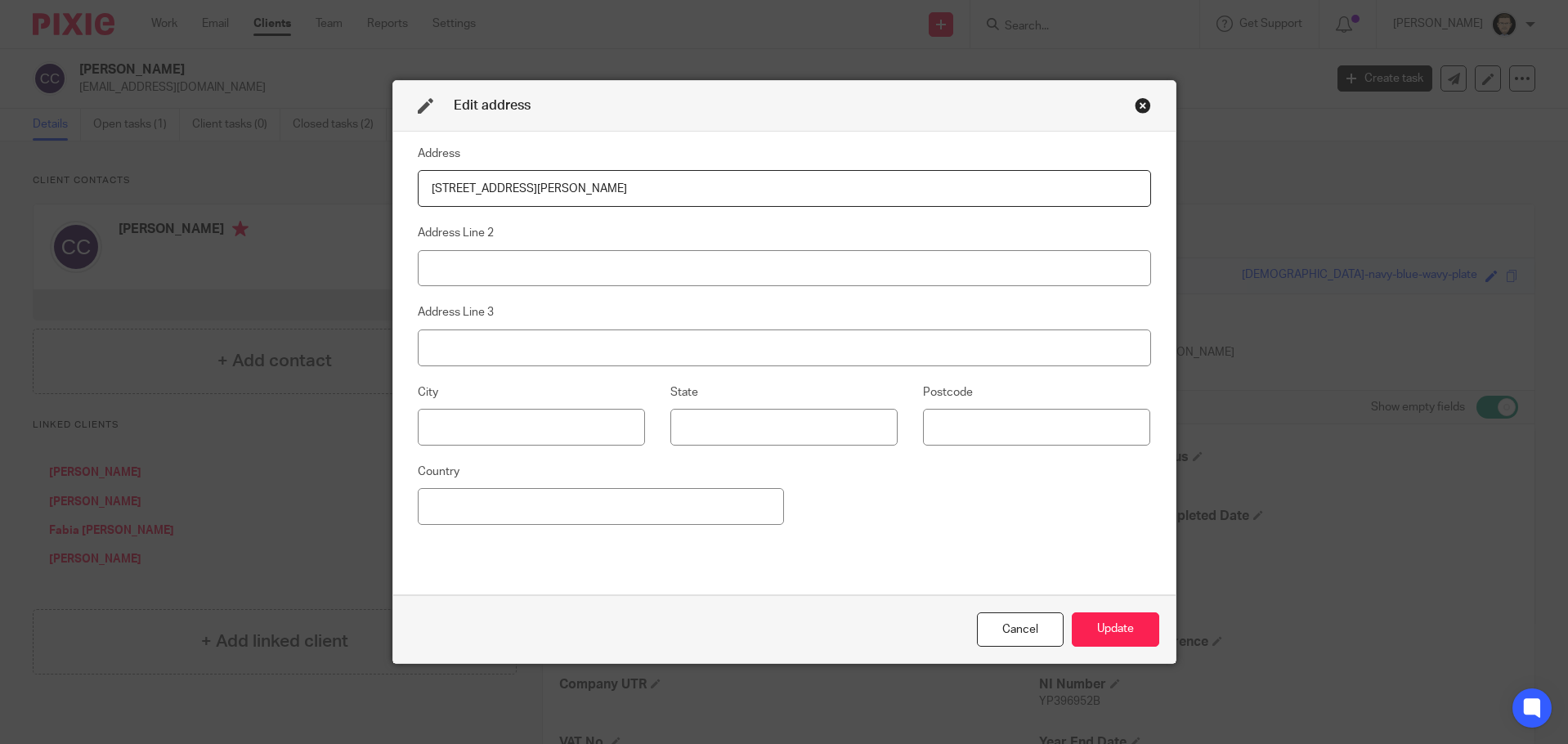
type input "43 Leon Avenue"
click at [616, 272] on input at bounding box center [784, 268] width 733 height 37
paste input "Bletchley"
type input "Bletchley"
click at [829, 344] on input at bounding box center [784, 348] width 733 height 37
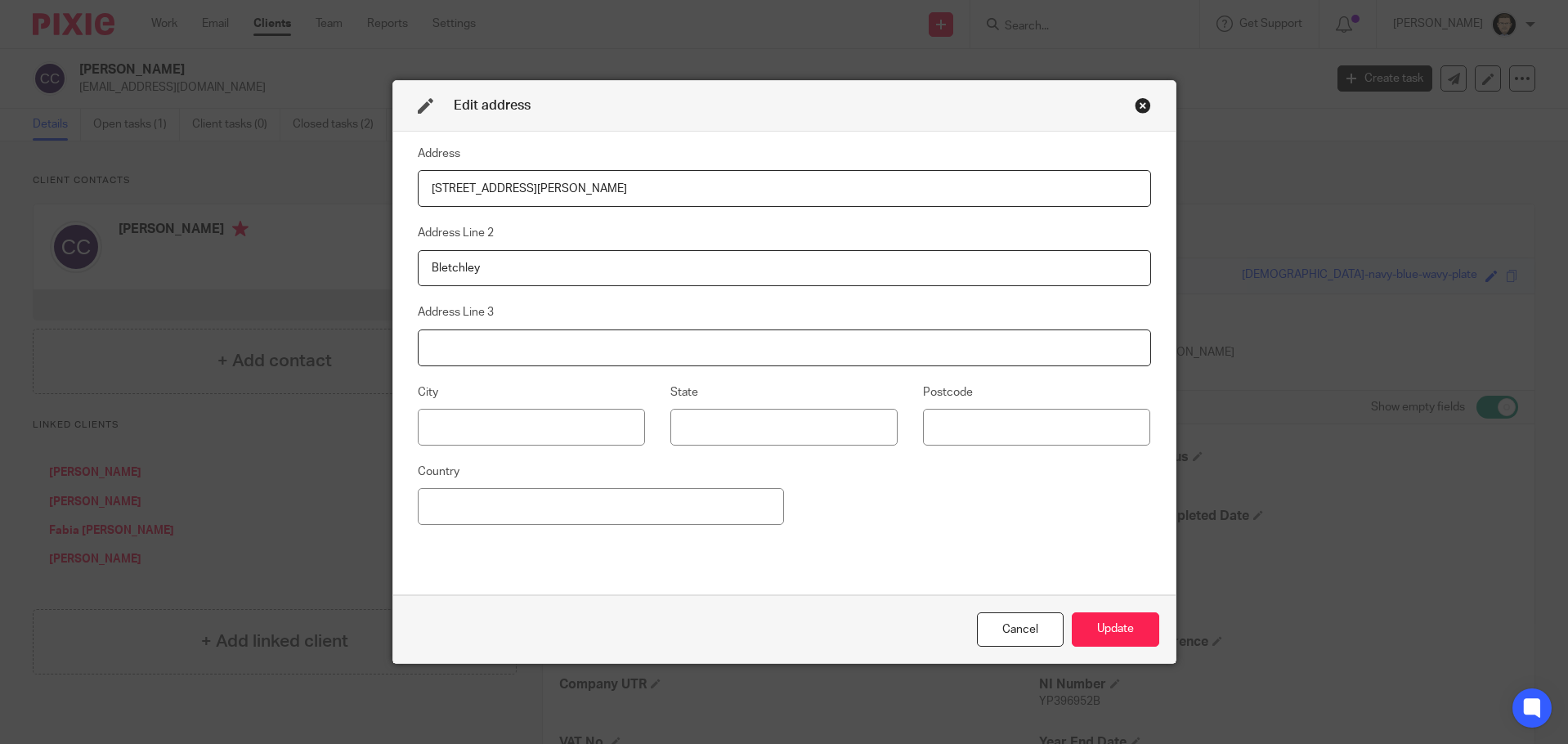
paste input "Milton Keynes"
type input "Milton Keynes"
click at [952, 420] on input at bounding box center [1036, 427] width 227 height 37
paste input "MK2 2HL"
type input "MK2 2HL"
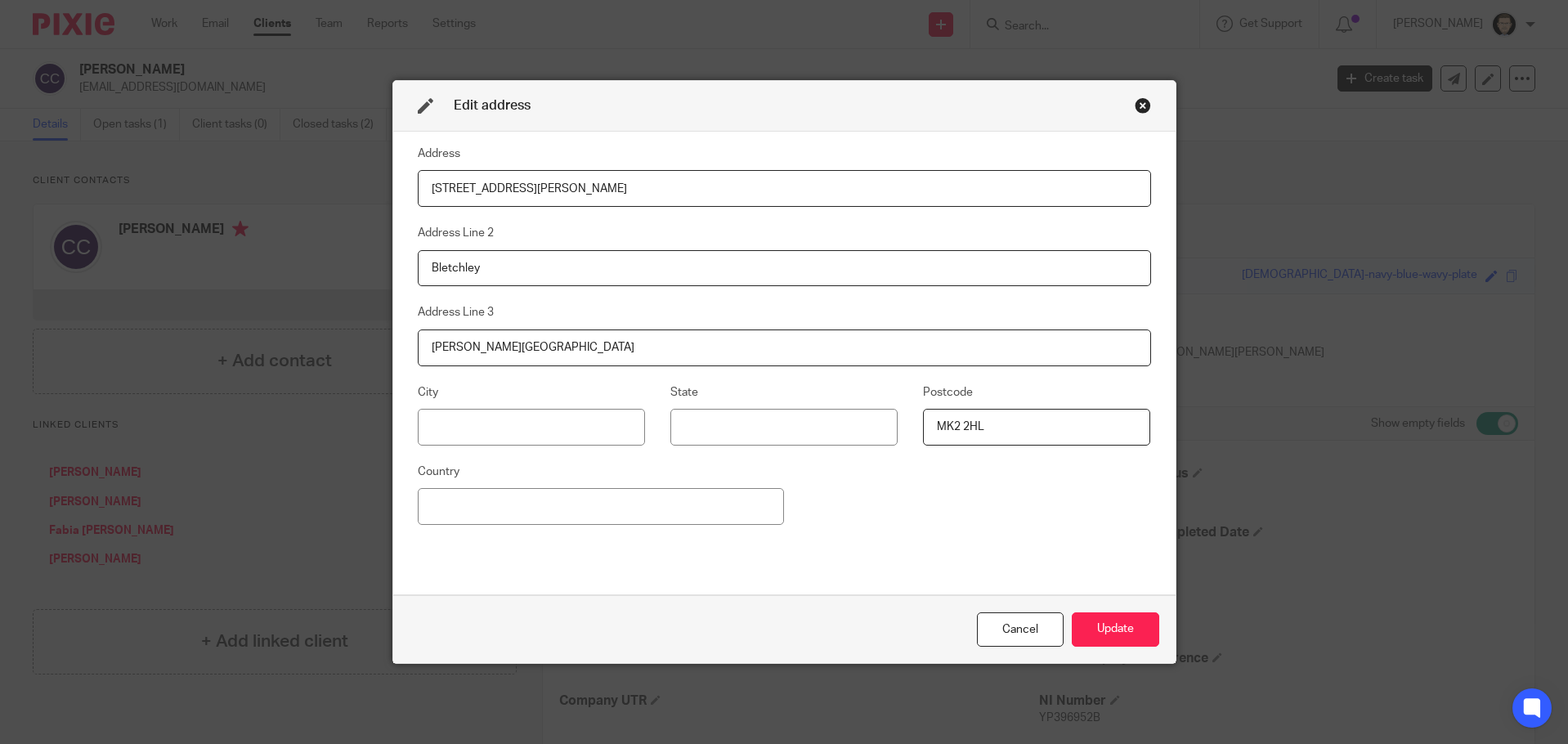
click at [955, 470] on div "Address 43 Leon Avenue Address Line 2 Bletchley Address Line 3 Milton Keynes Ci…" at bounding box center [784, 363] width 733 height 438
click at [1090, 620] on button "Update" at bounding box center [1114, 630] width 87 height 35
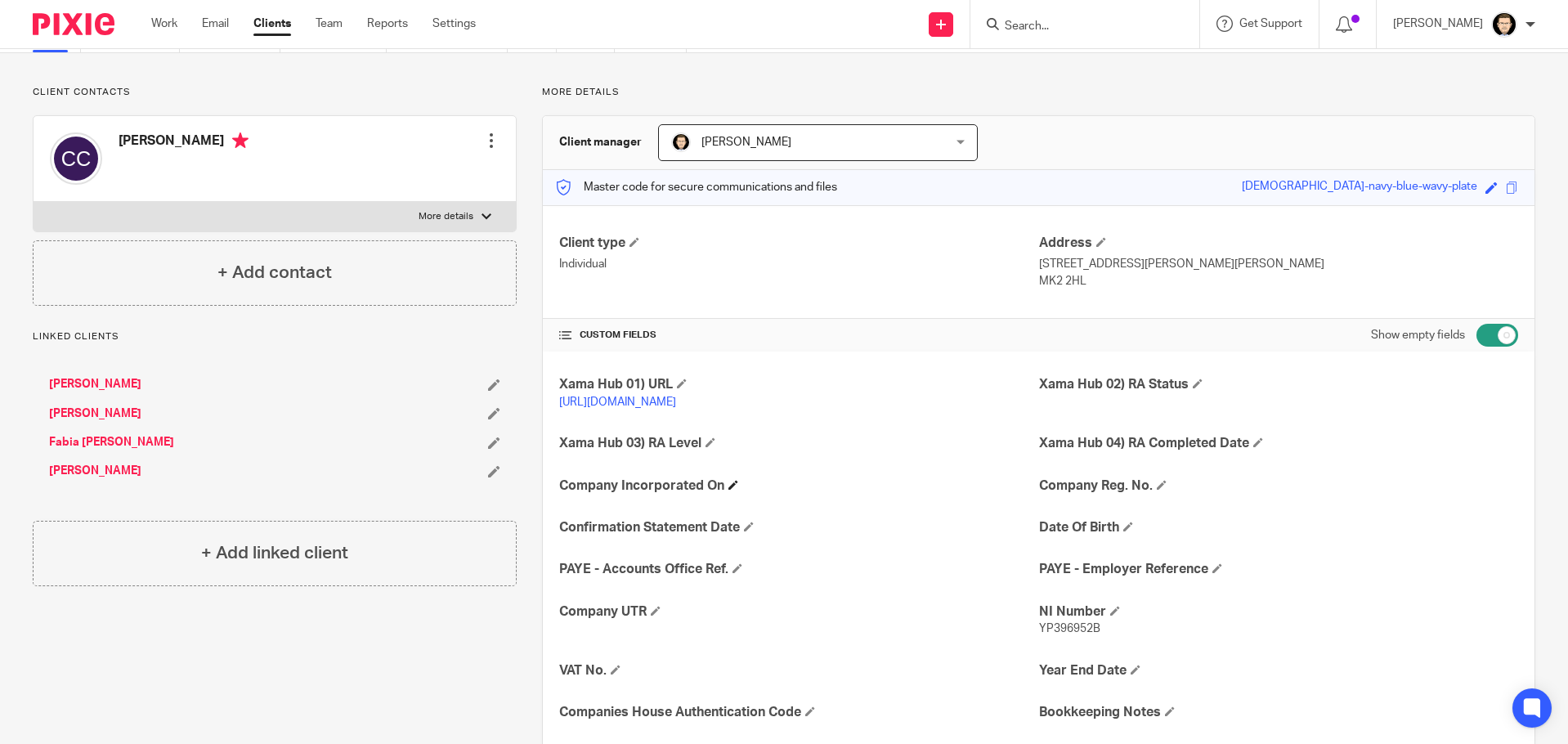
scroll to position [327, 0]
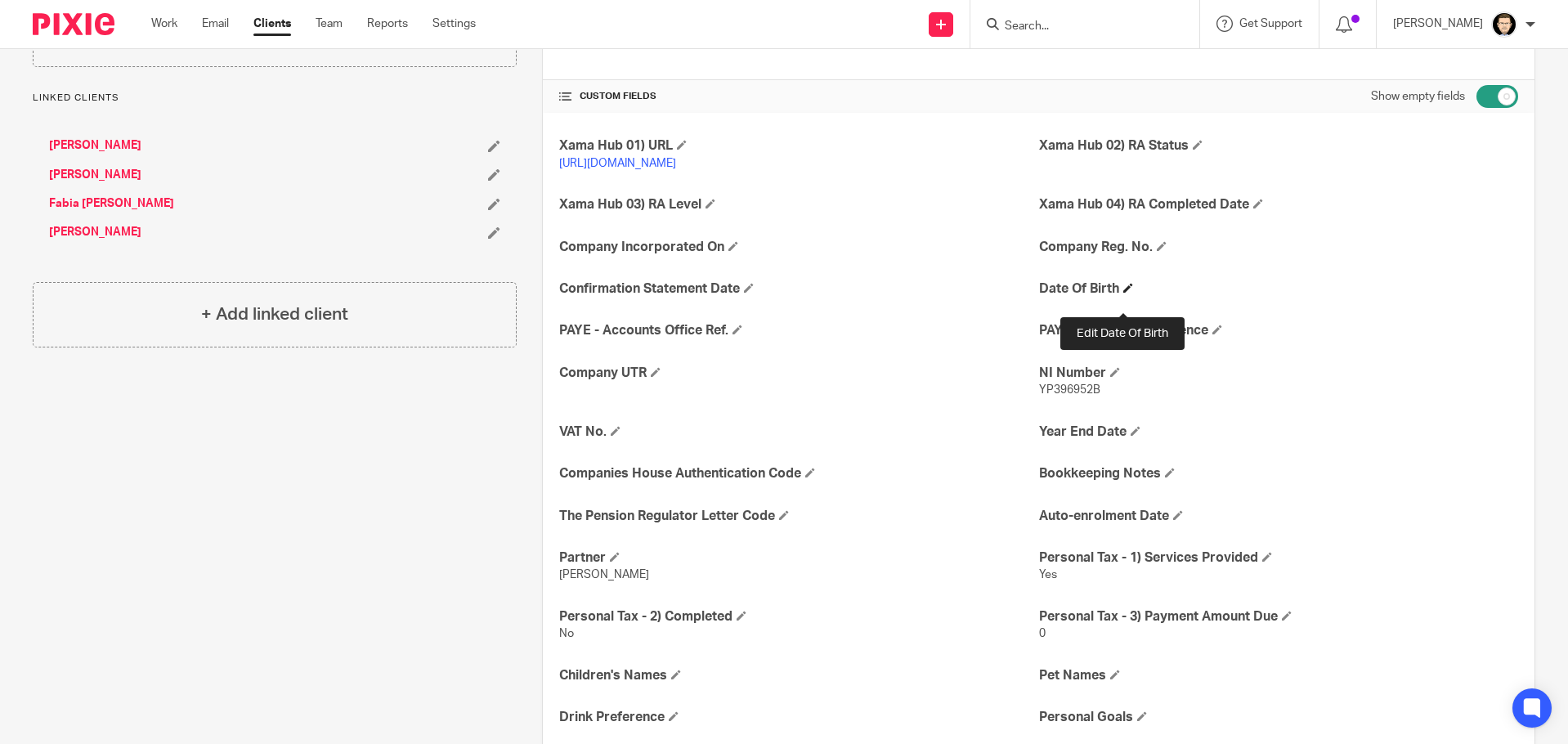
click at [1127, 293] on span at bounding box center [1127, 288] width 10 height 10
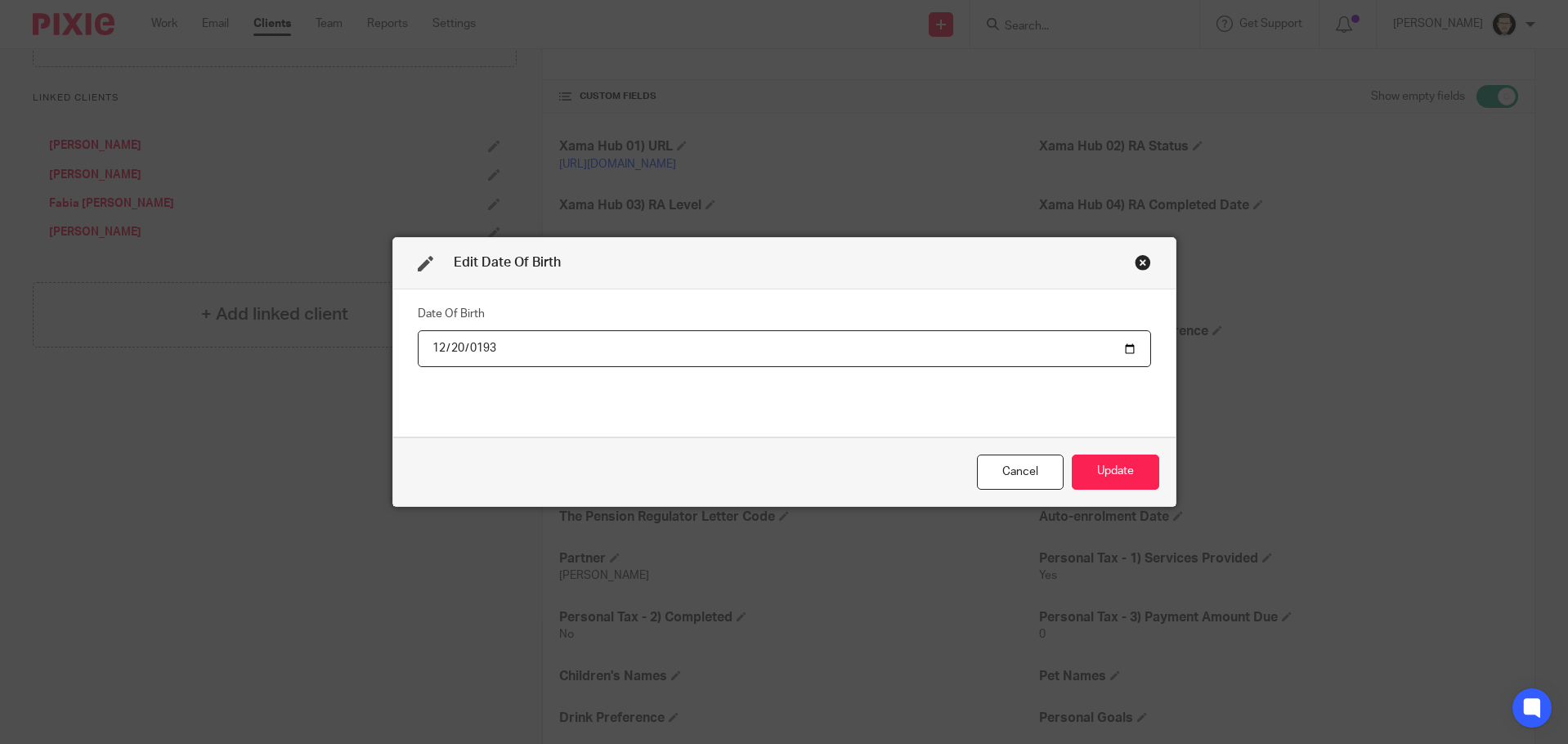
type input "1939-12-20"
click at [1123, 463] on button "Update" at bounding box center [1114, 472] width 87 height 35
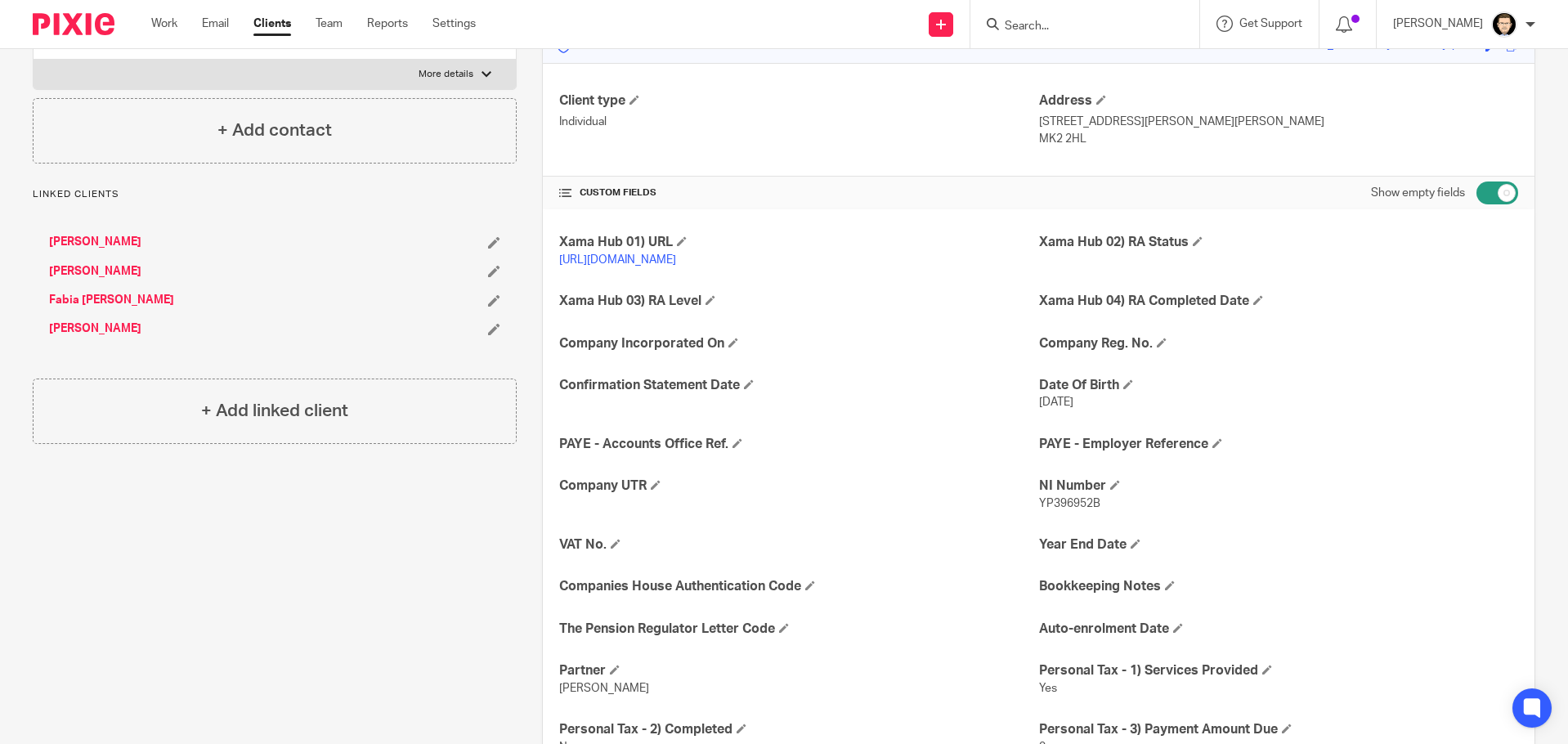
scroll to position [573, 0]
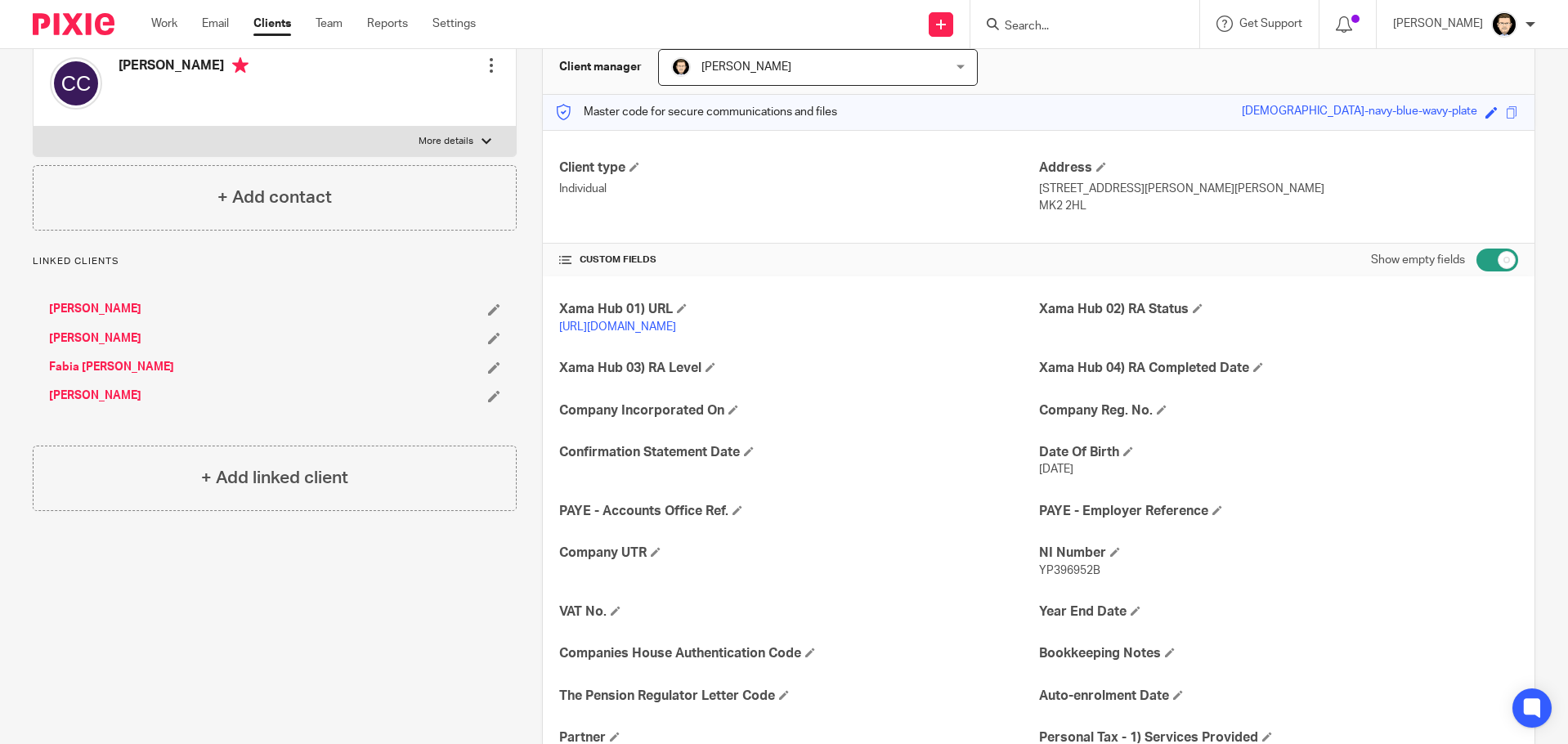
click at [1478, 254] on input "checkbox" at bounding box center [1496, 260] width 41 height 23
checkbox input "false"
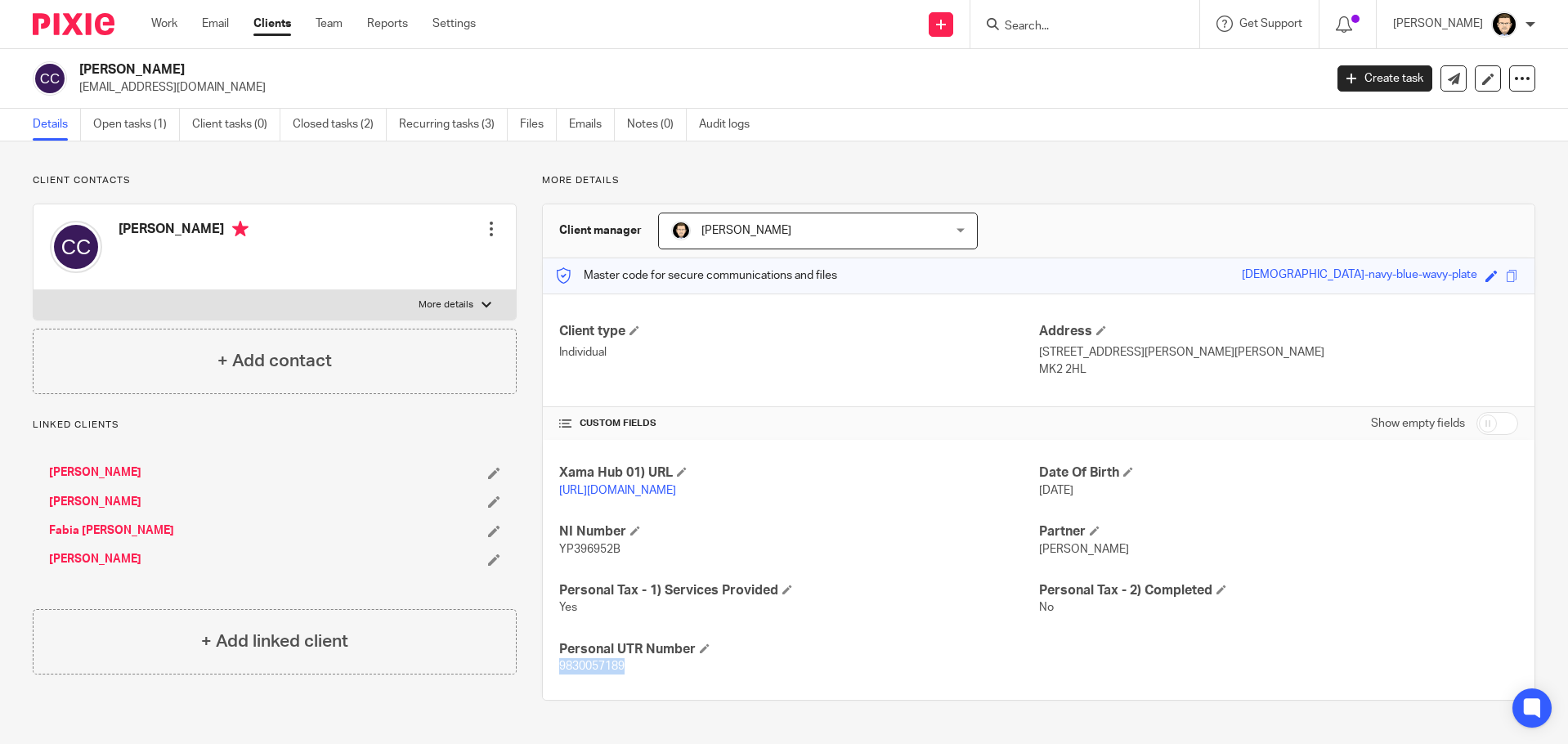
drag, startPoint x: 638, startPoint y: 679, endPoint x: 558, endPoint y: 675, distance: 80.1
click at [559, 675] on p "9830057189" at bounding box center [799, 666] width 479 height 17
copy span "9830057189"
drag, startPoint x: 626, startPoint y: 558, endPoint x: 558, endPoint y: 561, distance: 68.1
click at [559, 558] on p "YP396952B" at bounding box center [799, 549] width 479 height 17
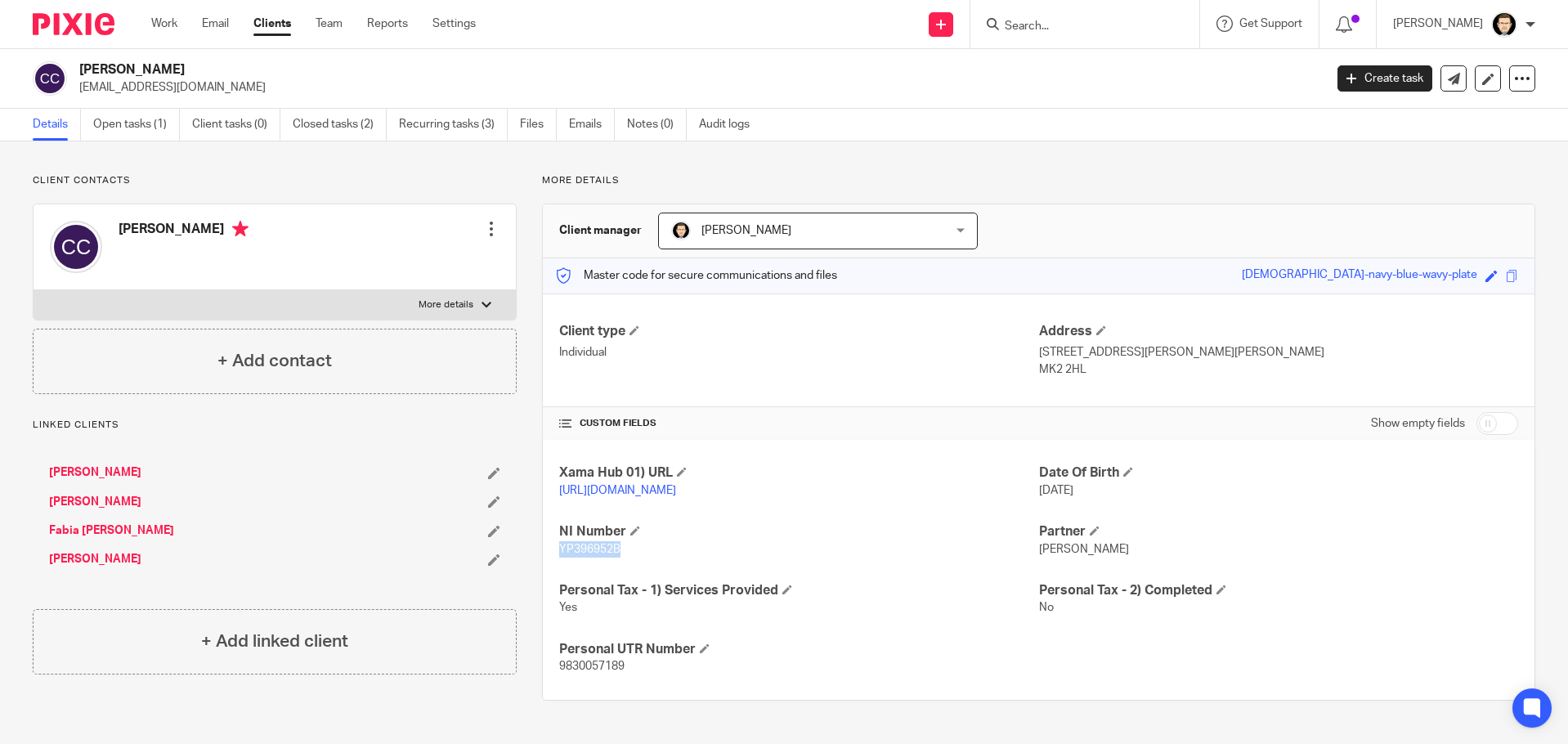
copy span "YP396952B"
click at [1086, 361] on p "MK2 2HL" at bounding box center [1278, 369] width 479 height 17
drag, startPoint x: 1084, startPoint y: 366, endPoint x: 1032, endPoint y: 368, distance: 52.0
click at [1039, 368] on p "MK2 2HL" at bounding box center [1278, 369] width 479 height 17
copy p "MK2 2HL"
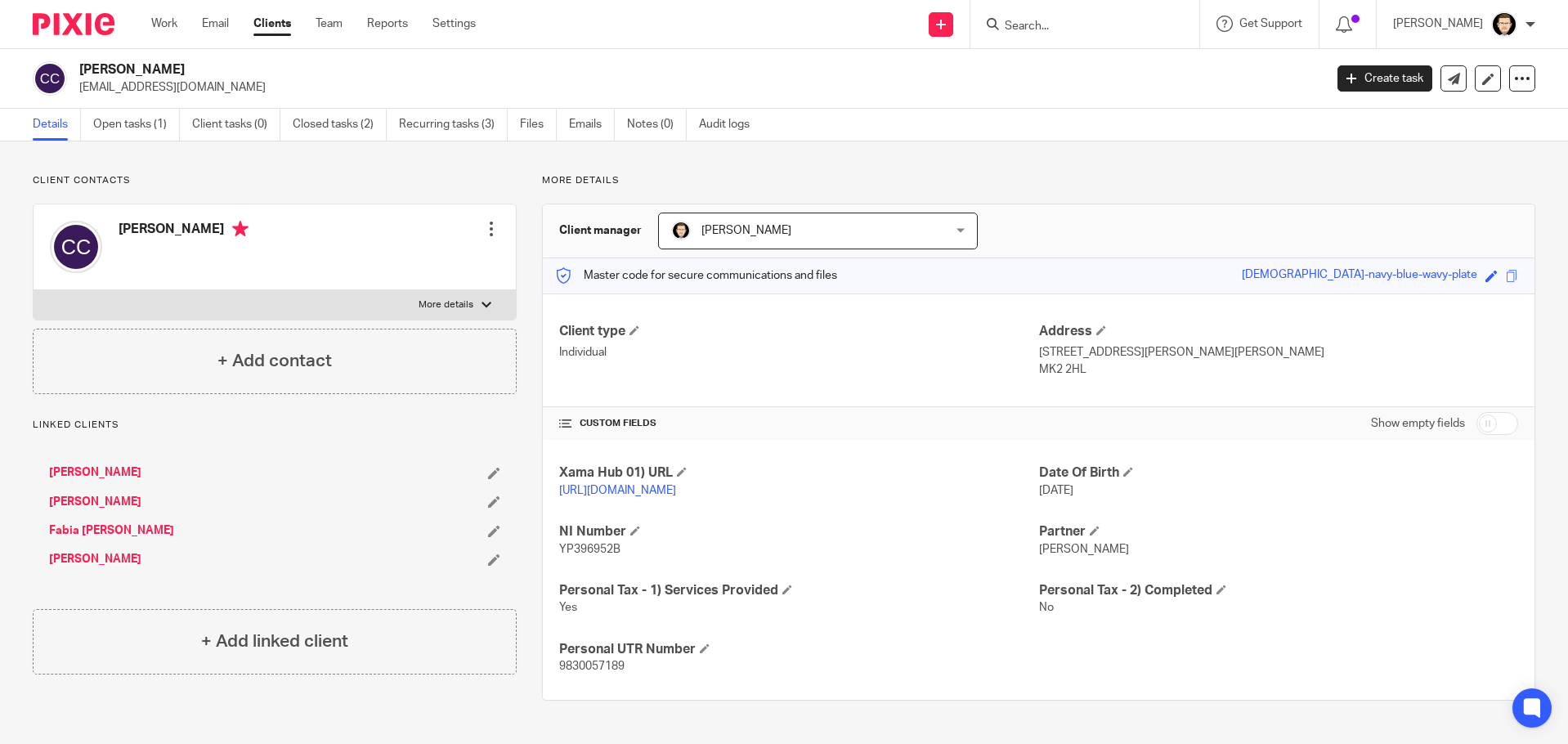
click at [120, 496] on link "[PERSON_NAME]" at bounding box center [95, 501] width 92 height 17
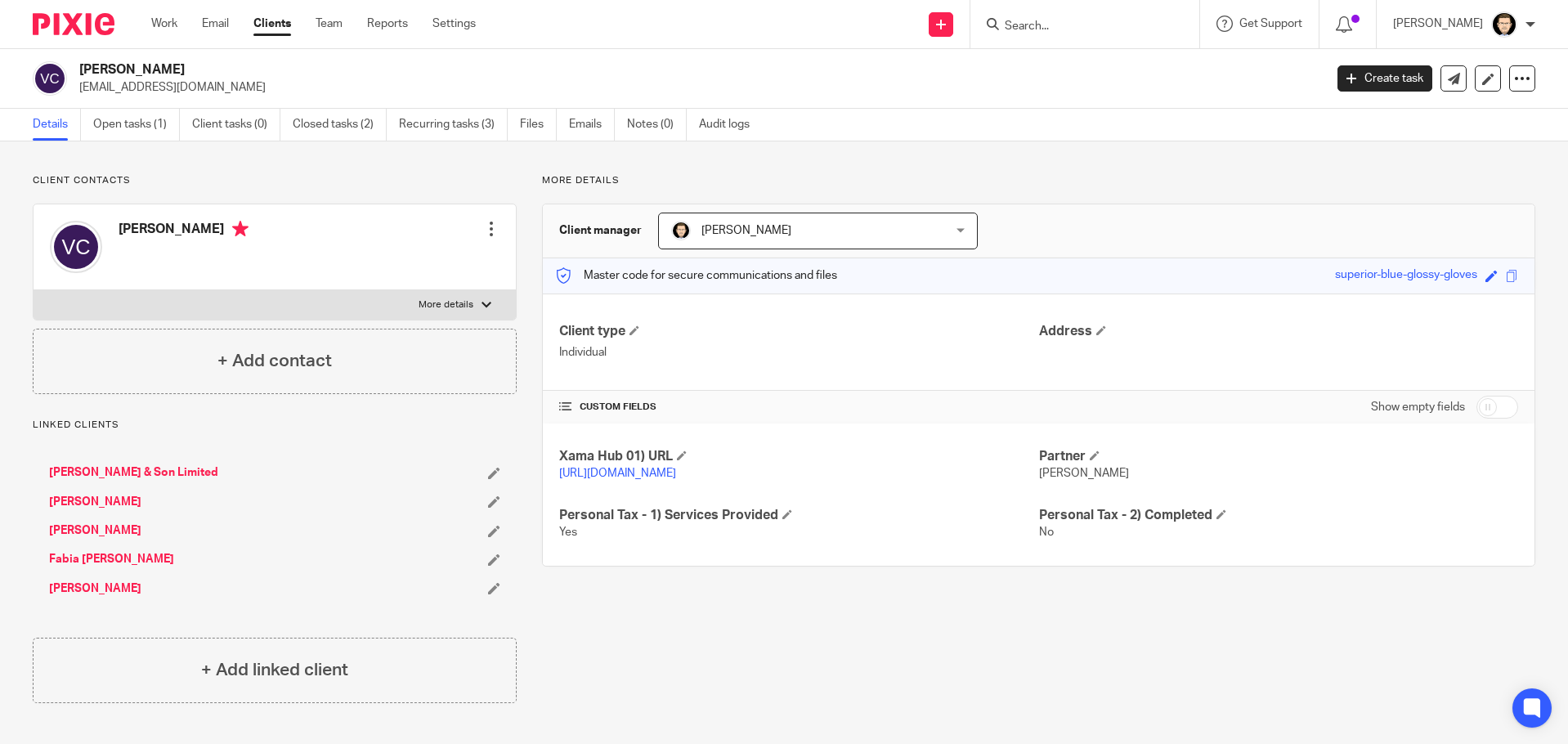
click at [1484, 411] on input "checkbox" at bounding box center [1496, 407] width 41 height 23
checkbox input "true"
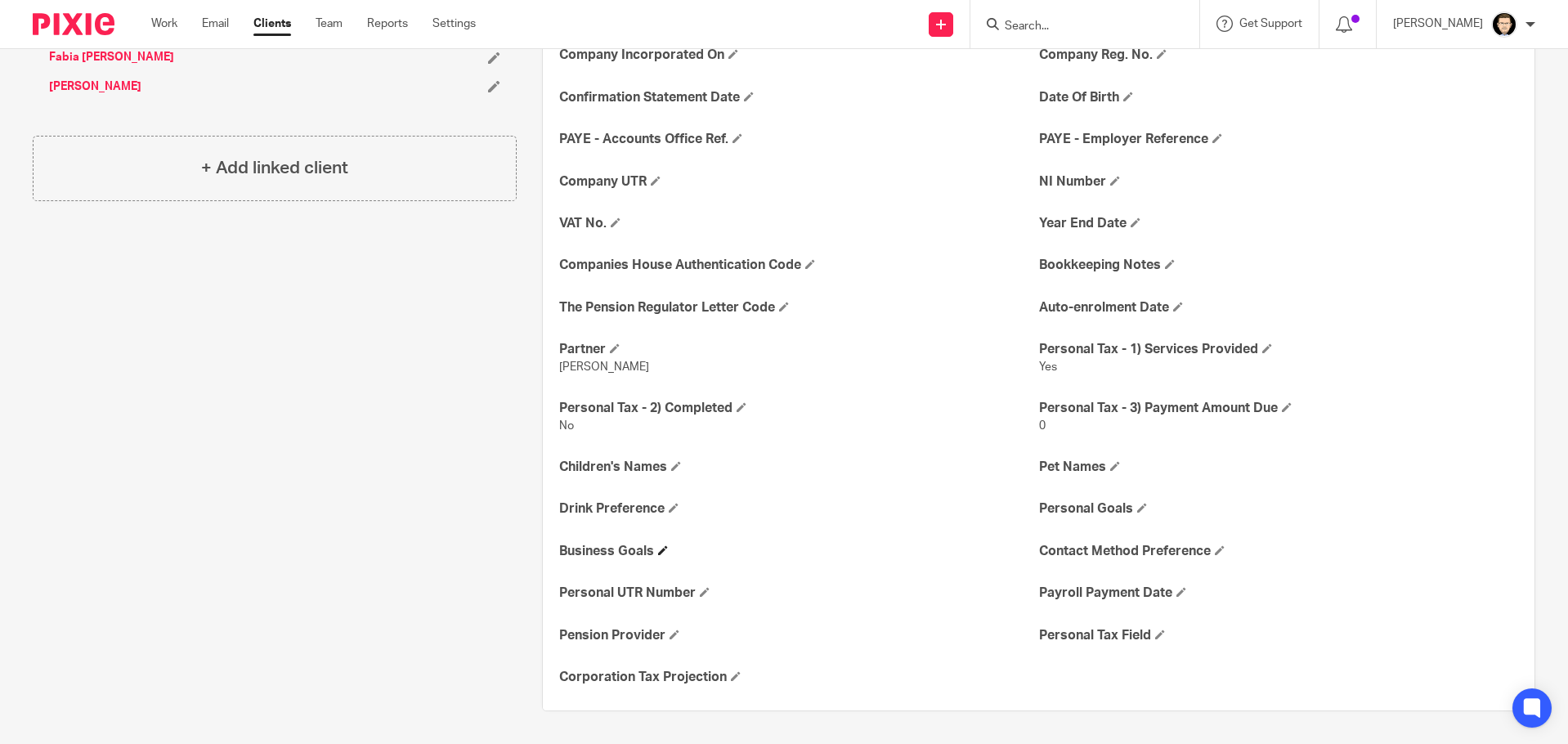
scroll to position [519, 0]
click at [700, 593] on span at bounding box center [704, 591] width 10 height 10
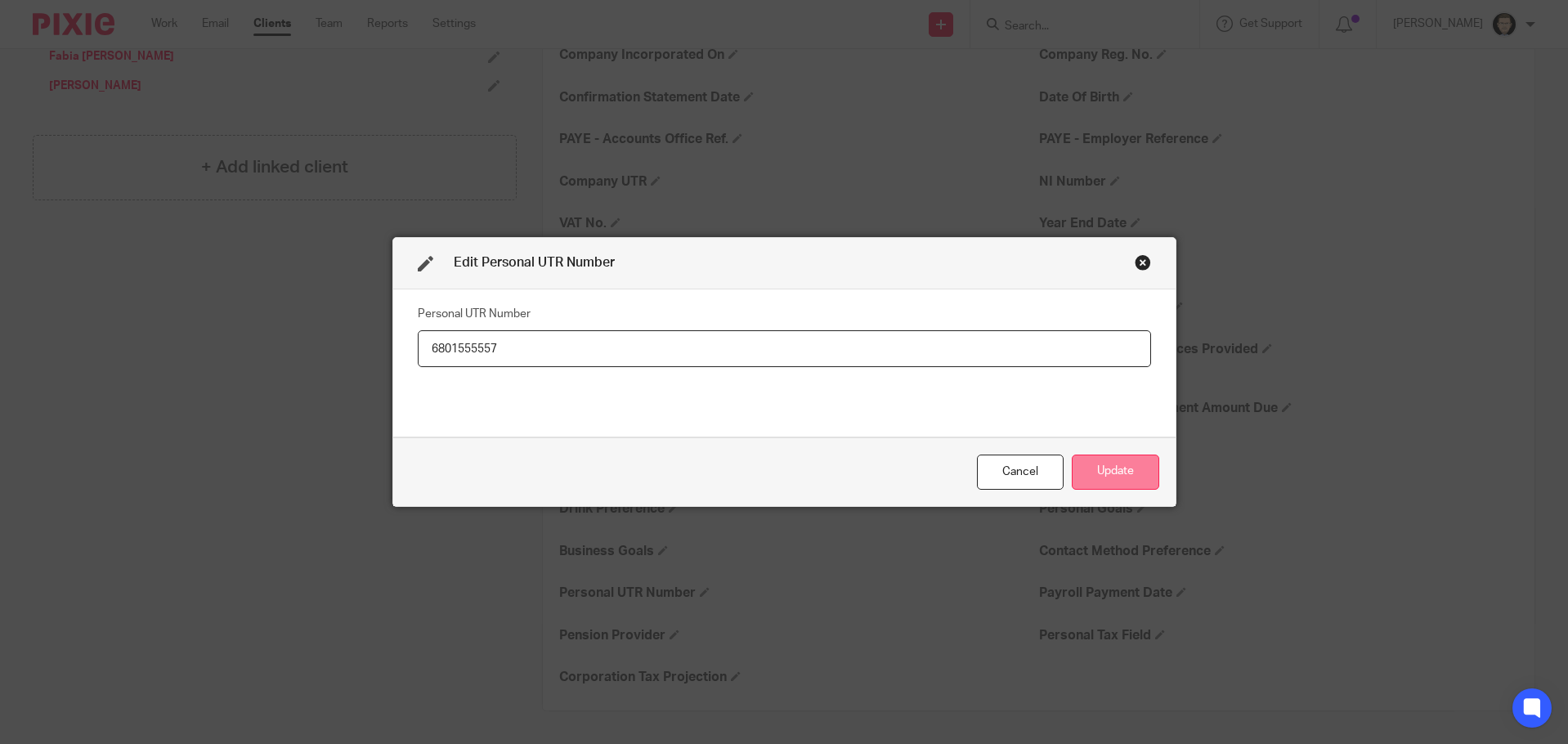
type input "6801555557"
click at [1117, 472] on button "Update" at bounding box center [1114, 472] width 87 height 35
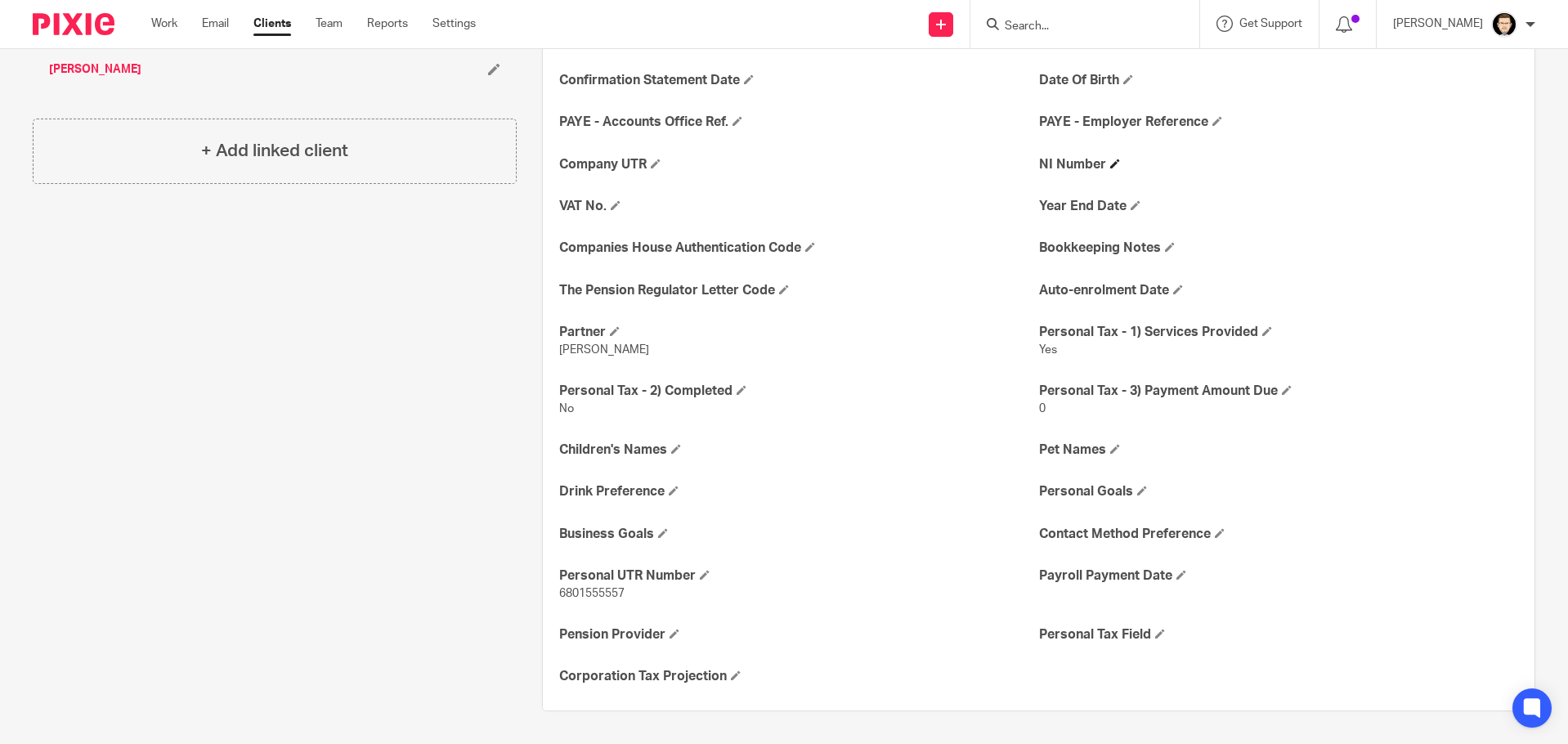
click at [1105, 173] on h4 "NI Number" at bounding box center [1278, 165] width 479 height 18
click at [1110, 168] on span at bounding box center [1114, 163] width 10 height 10
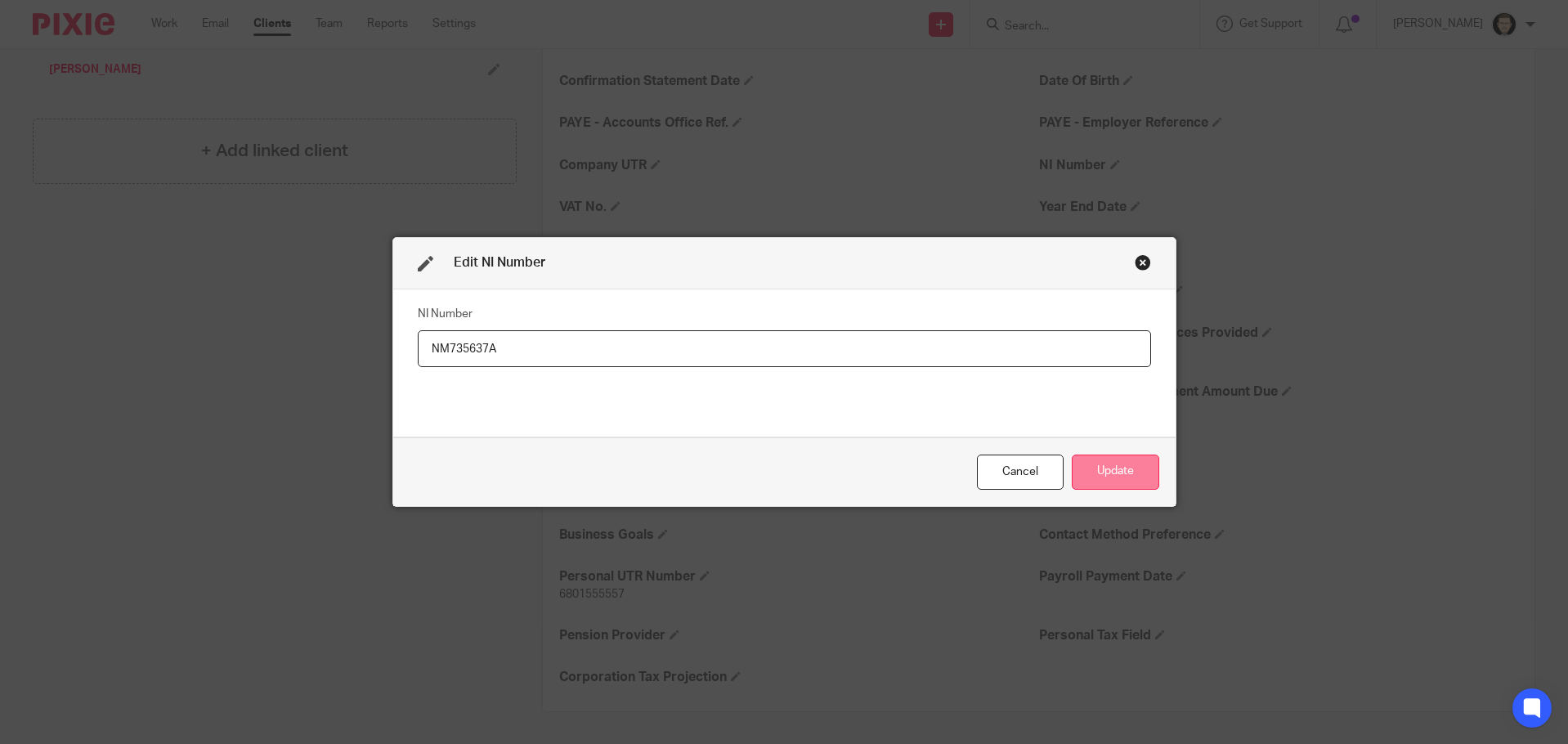
type input "NM735637A"
click at [1106, 467] on button "Update" at bounding box center [1114, 472] width 87 height 35
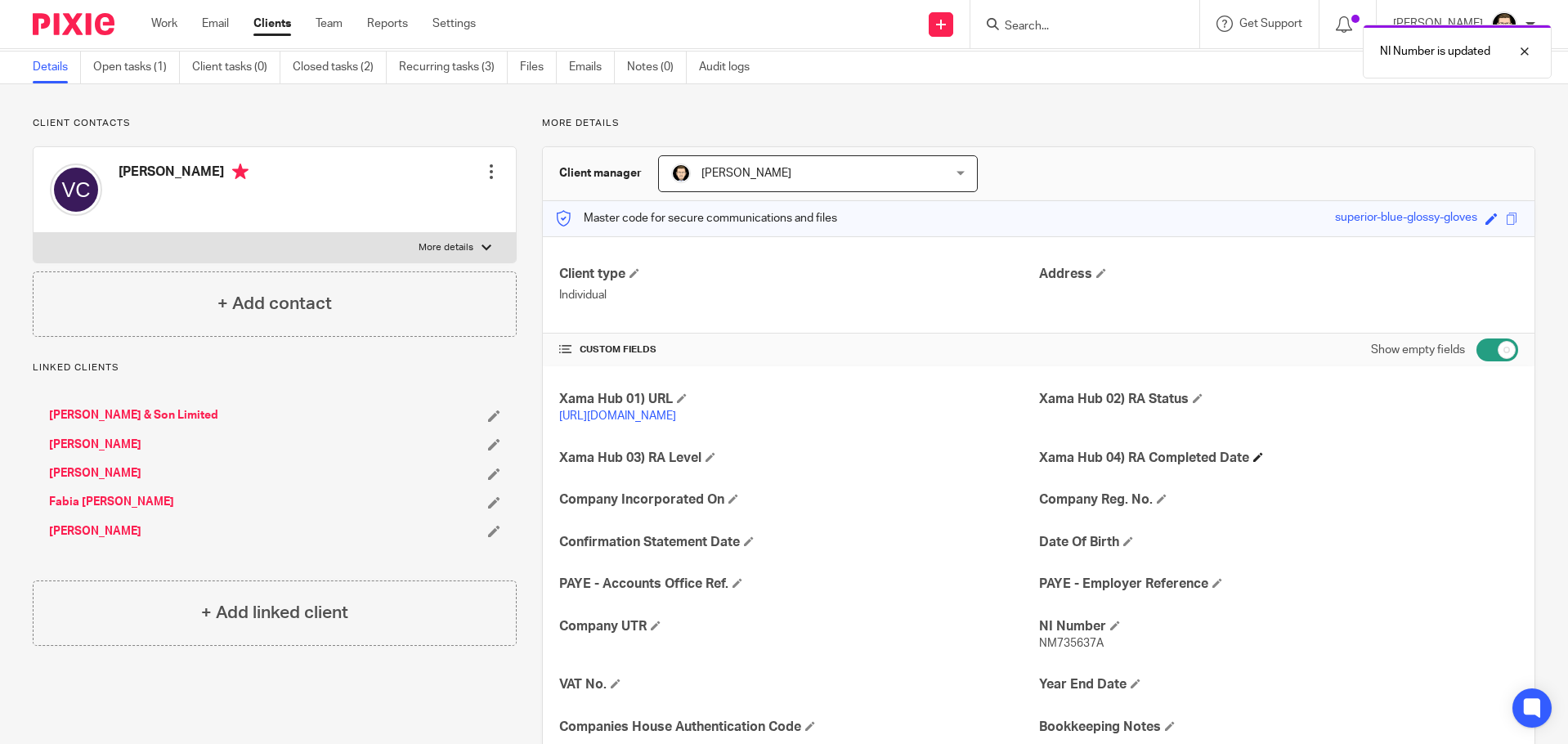
scroll to position [29, 0]
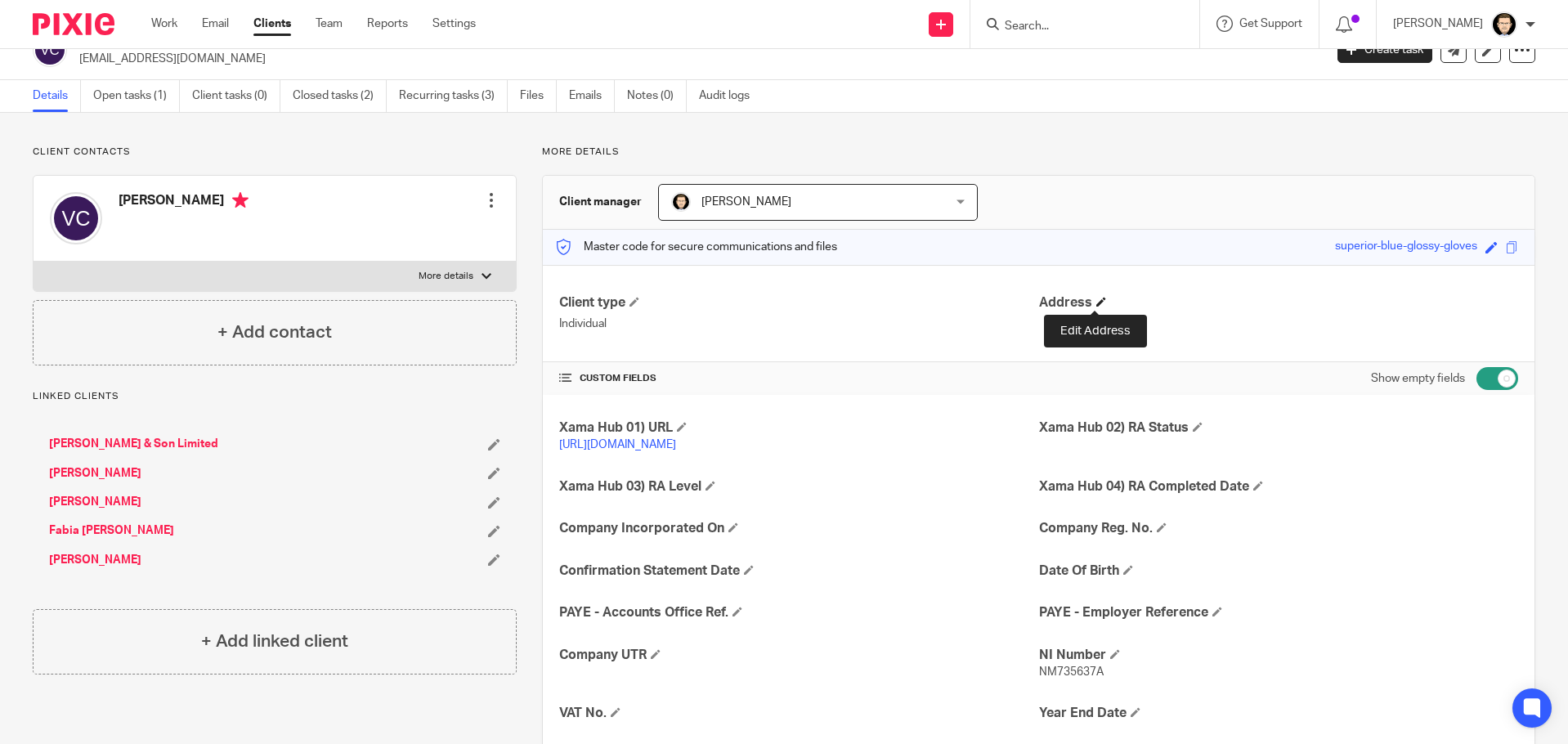
click at [1098, 298] on span at bounding box center [1100, 301] width 10 height 10
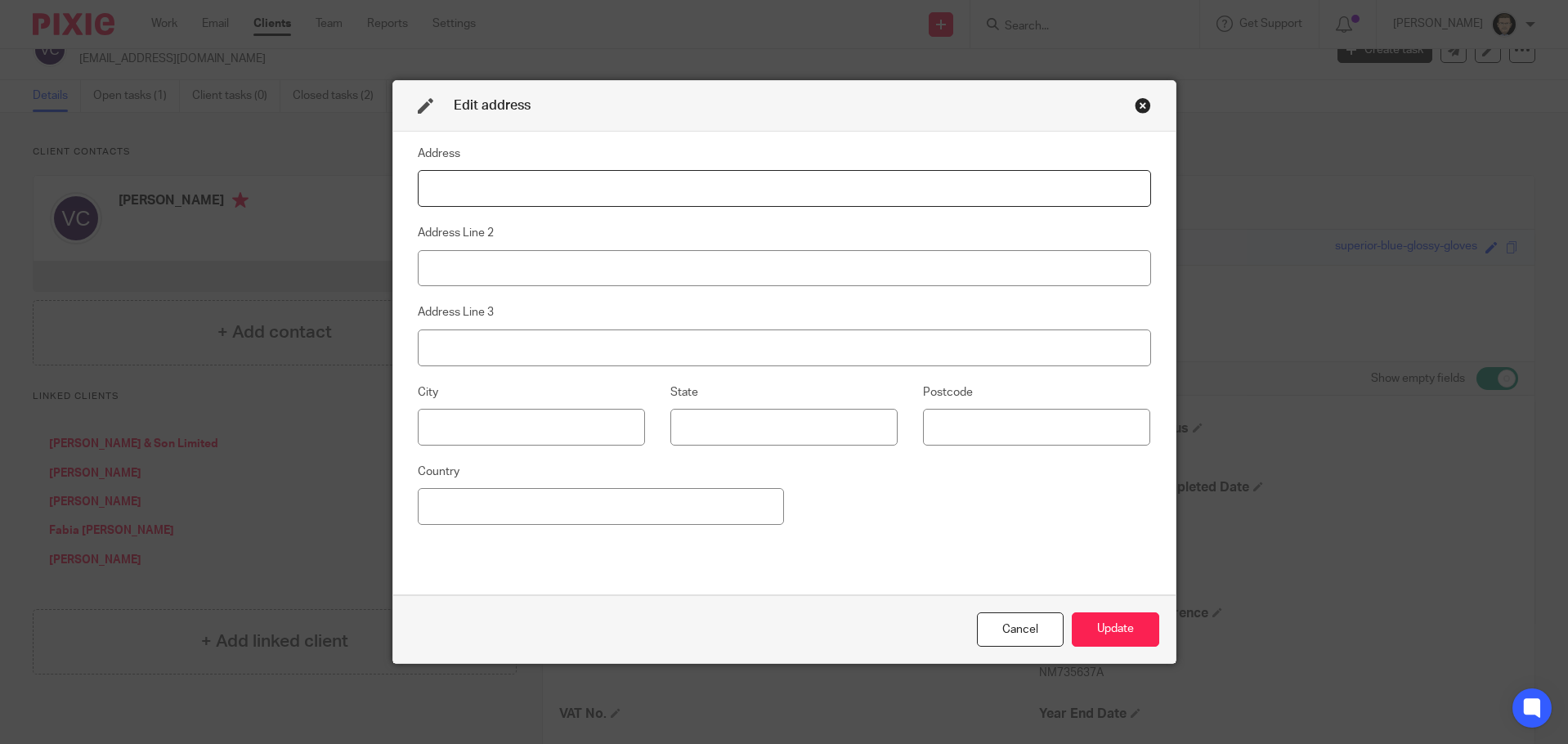
click at [587, 192] on input at bounding box center [784, 188] width 733 height 37
paste input "2 Leon Avenue"
type input "2 Leon Avenue"
click at [524, 280] on input at bounding box center [784, 268] width 733 height 37
paste input "Bletchley"
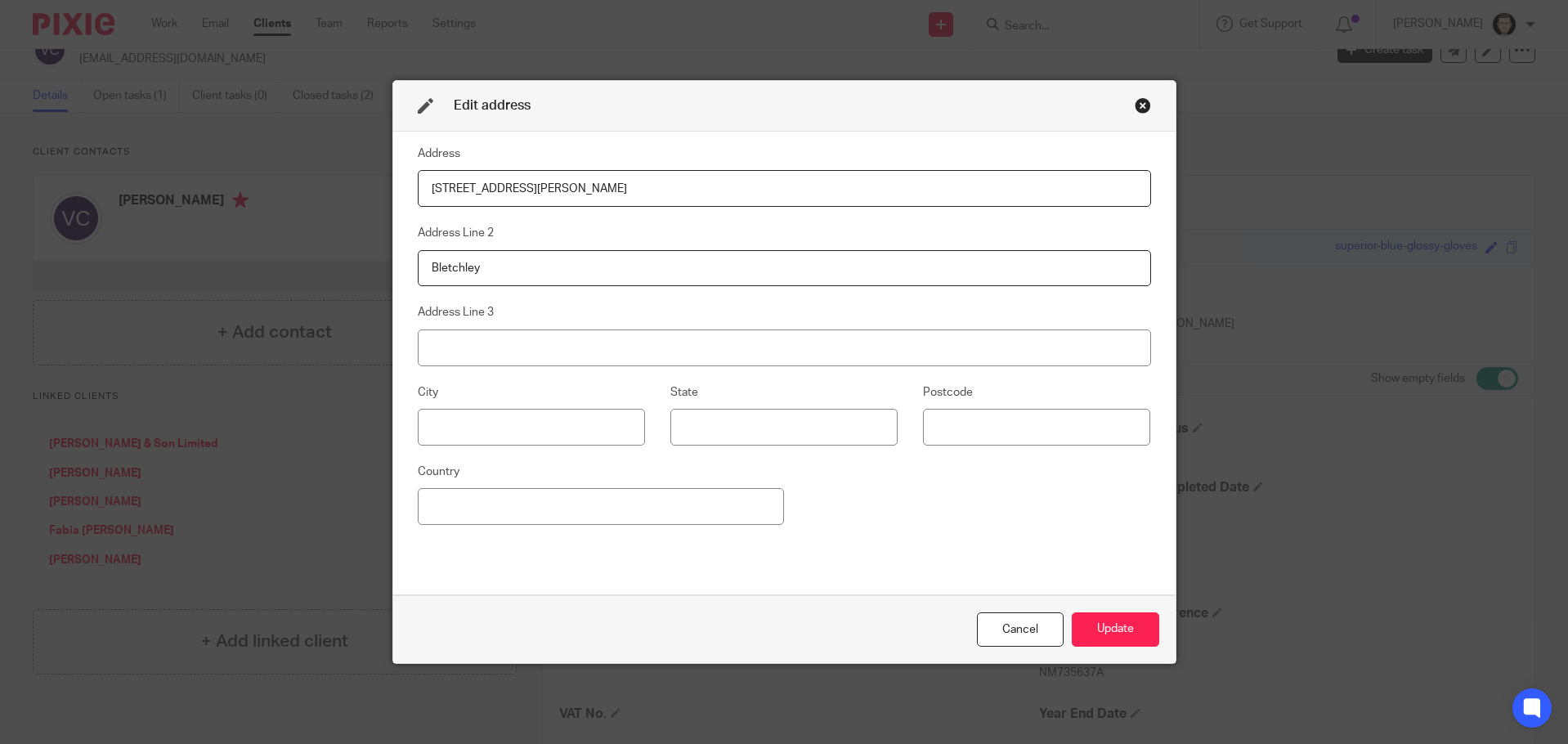
type input "Bletchley"
click at [575, 421] on input at bounding box center [531, 427] width 227 height 37
paste input "Milton Keynes"
type input "Milton Keynes"
click at [969, 430] on input at bounding box center [1036, 427] width 227 height 37
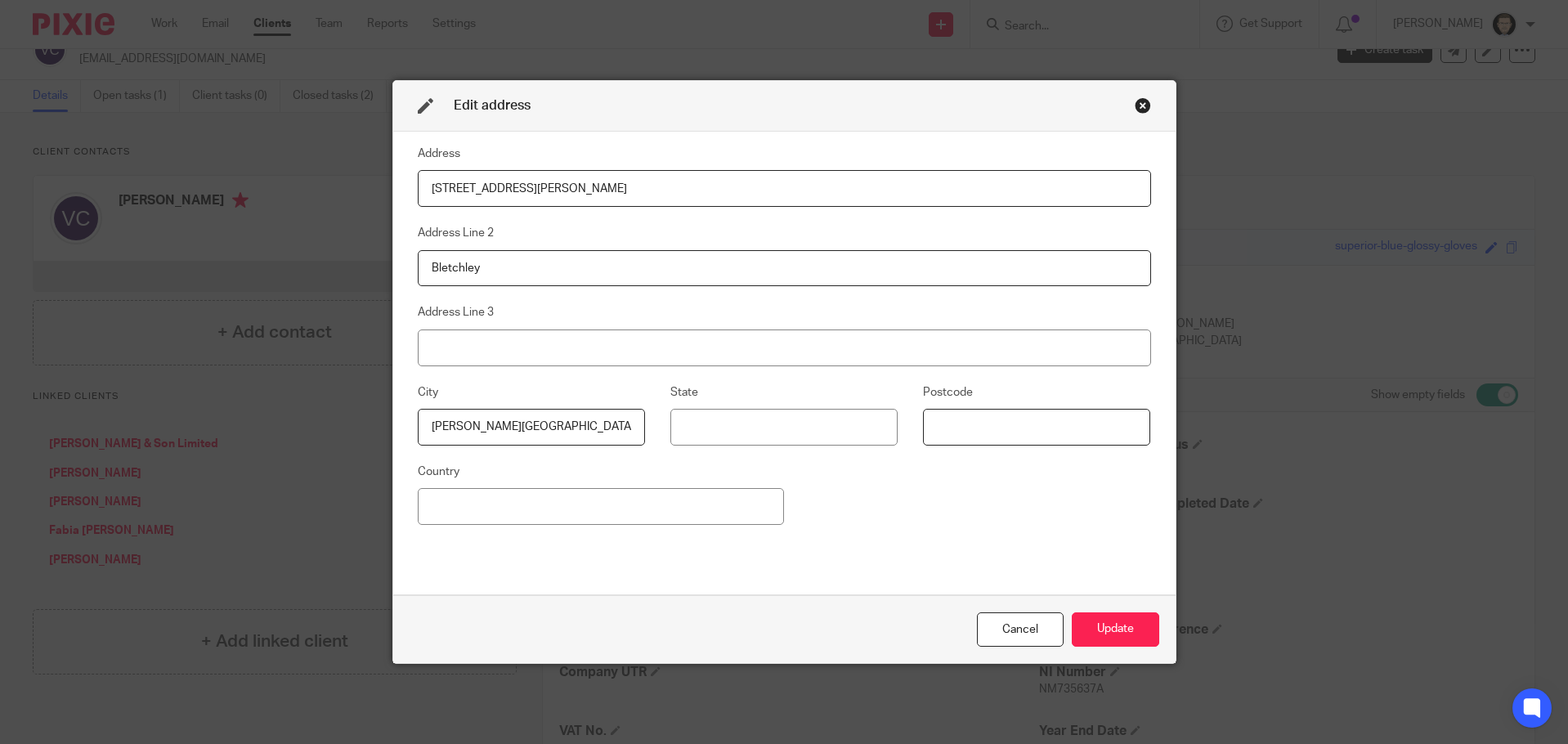
paste input "MK2 2HL"
type input "MK2 2HL"
click at [1109, 625] on button "Update" at bounding box center [1114, 630] width 87 height 35
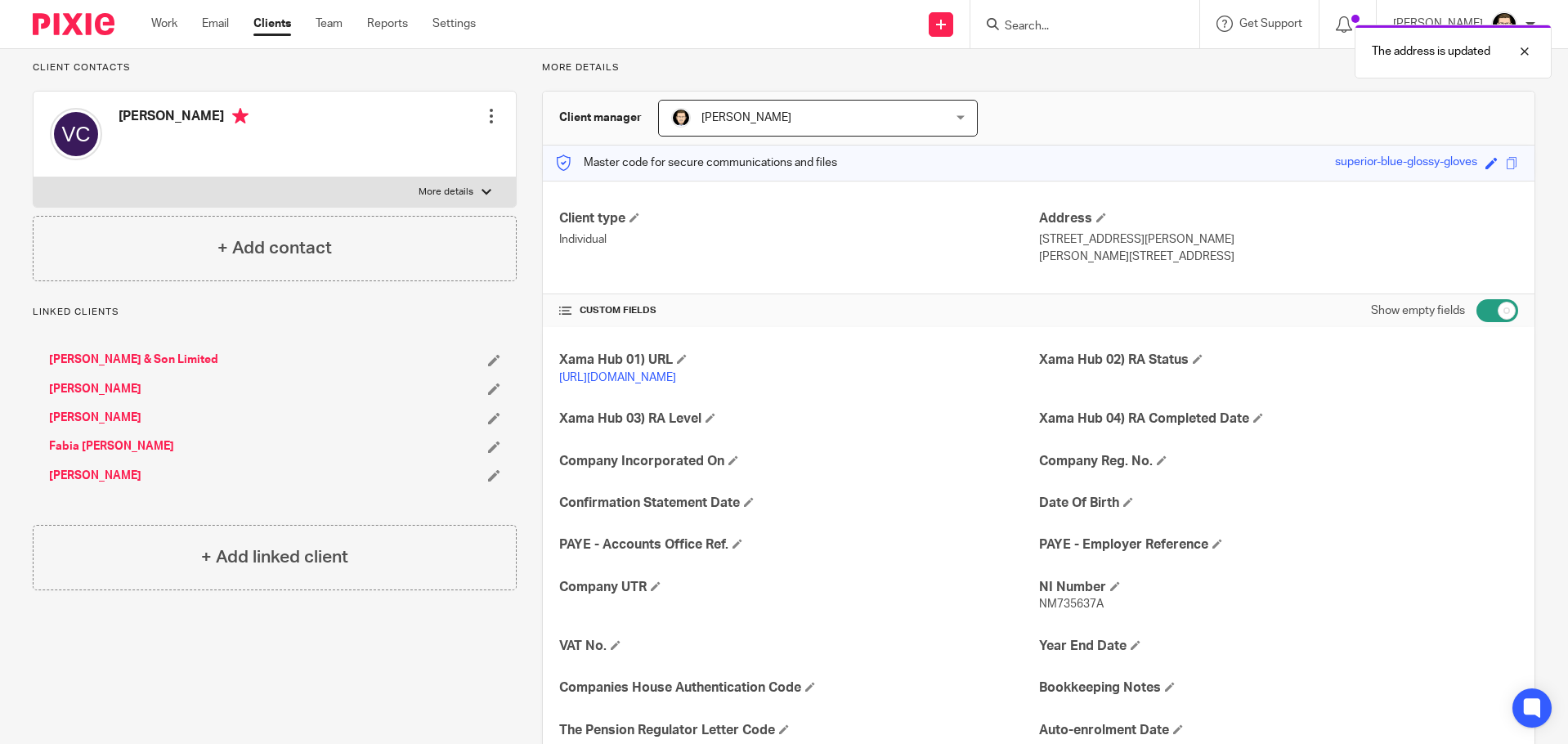
scroll to position [192, 0]
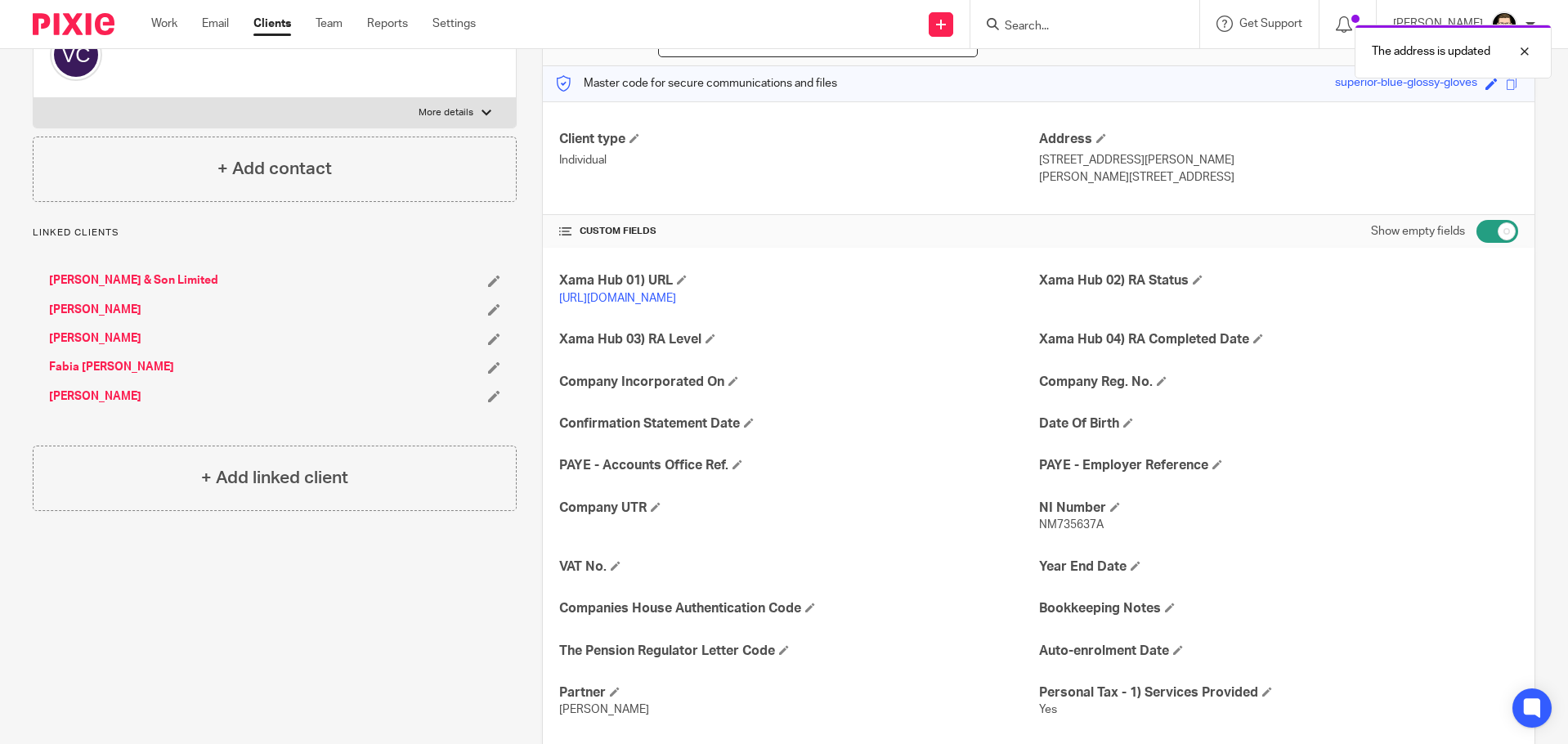
click at [1491, 233] on input "checkbox" at bounding box center [1496, 231] width 41 height 23
checkbox input "false"
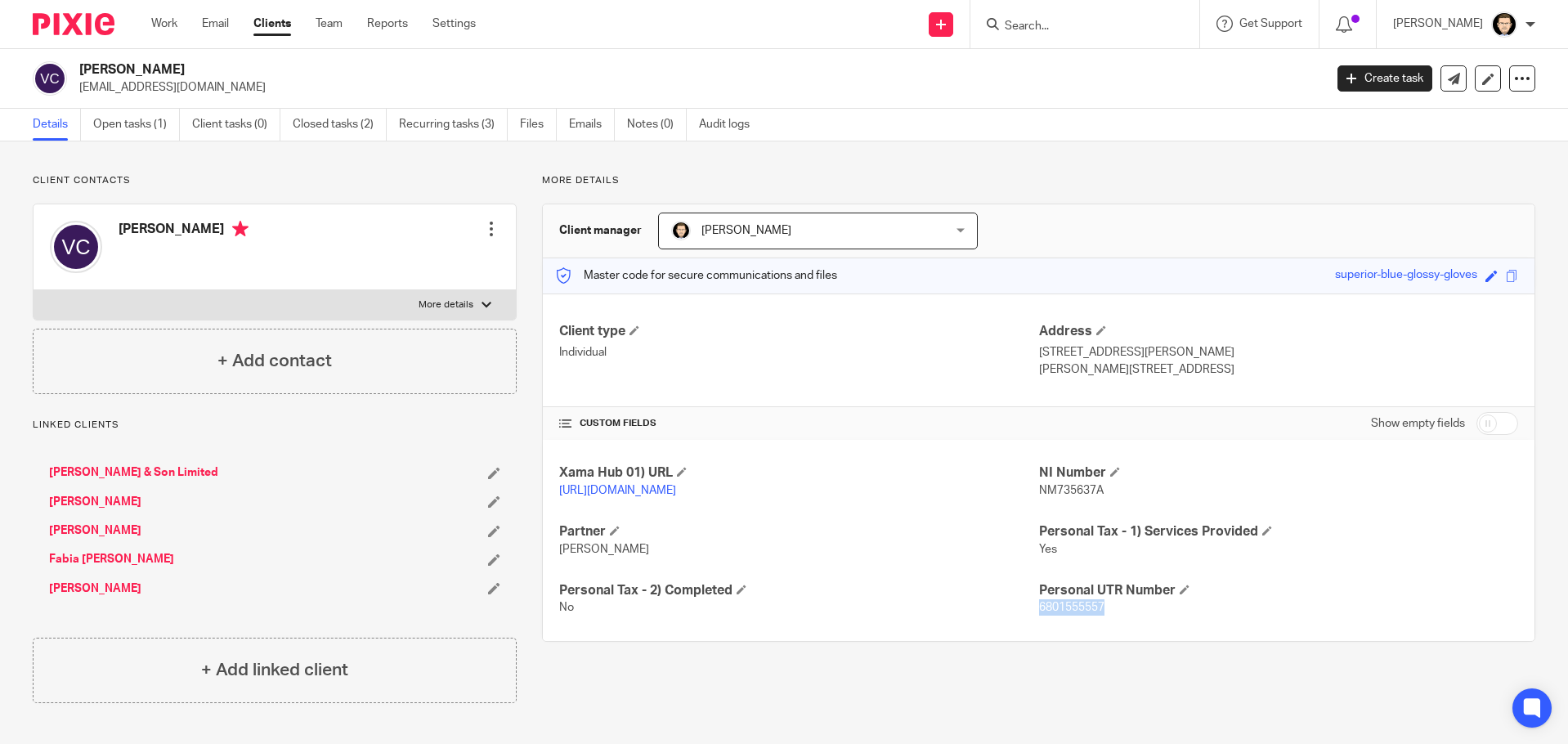
drag, startPoint x: 1110, startPoint y: 624, endPoint x: 1032, endPoint y: 623, distance: 78.0
click at [1039, 616] on p "6801555557" at bounding box center [1278, 607] width 479 height 17
copy span "6801555557"
drag, startPoint x: 1110, startPoint y: 495, endPoint x: 1033, endPoint y: 492, distance: 77.1
click at [1039, 492] on p "NM735637A" at bounding box center [1278, 490] width 479 height 17
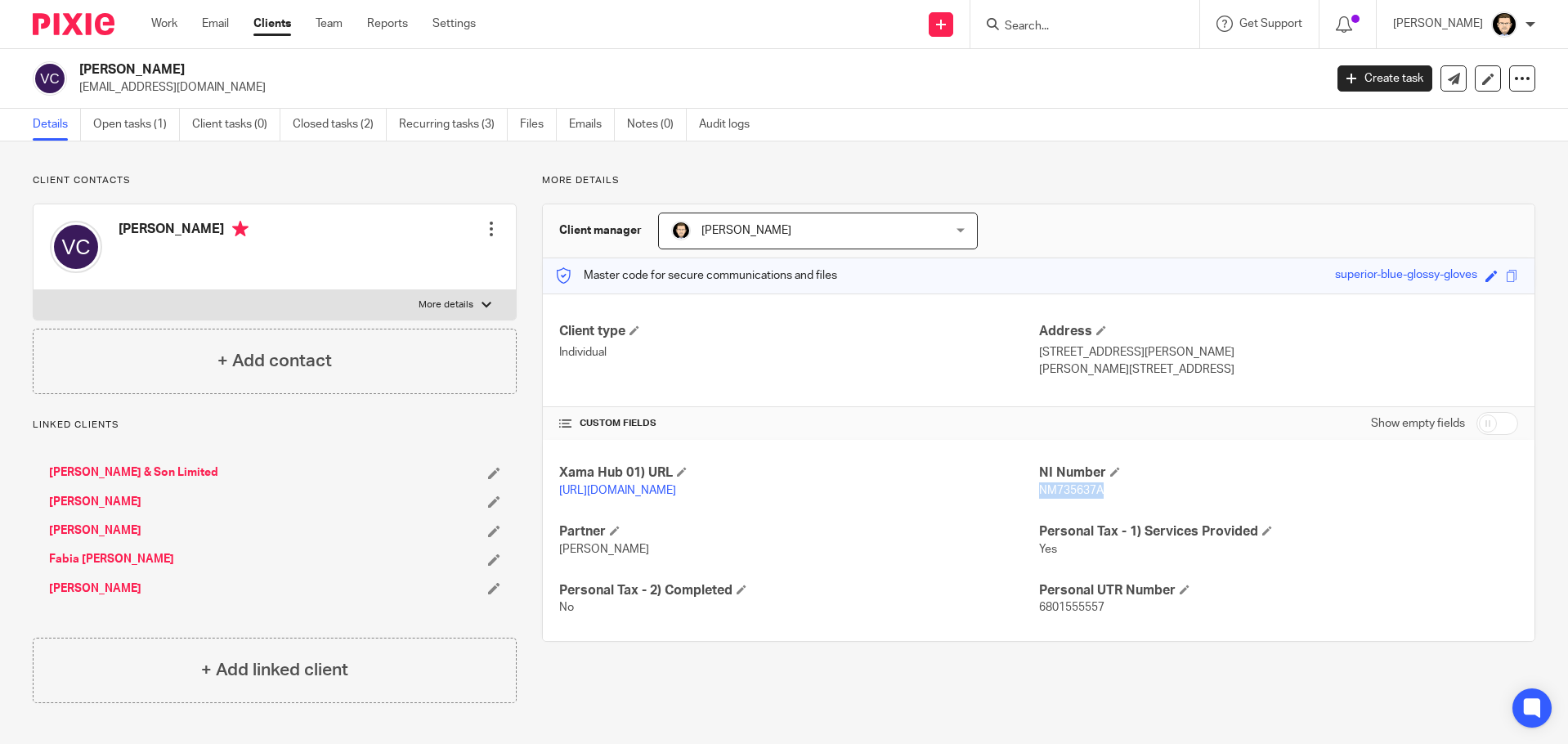
copy span "NM735637A"
drag, startPoint x: 1153, startPoint y: 364, endPoint x: 1110, endPoint y: 376, distance: 44.6
click at [1110, 376] on p "Milton Keynes, MK2 2HL" at bounding box center [1278, 369] width 479 height 17
copy p "MK2 2HL"
click at [98, 587] on link "Lina Colarusso" at bounding box center [95, 588] width 92 height 17
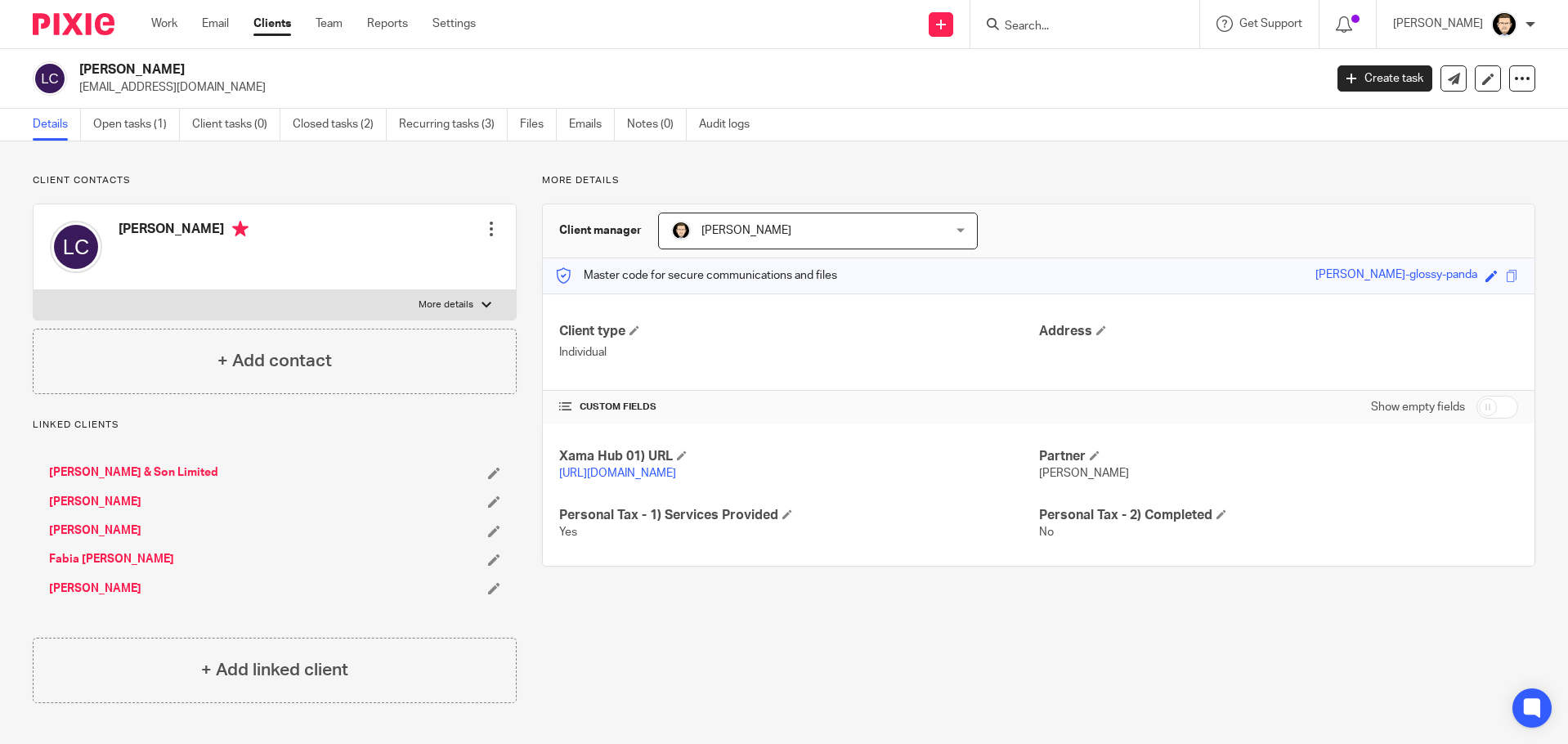
click at [1478, 407] on input "checkbox" at bounding box center [1496, 407] width 41 height 23
checkbox input "true"
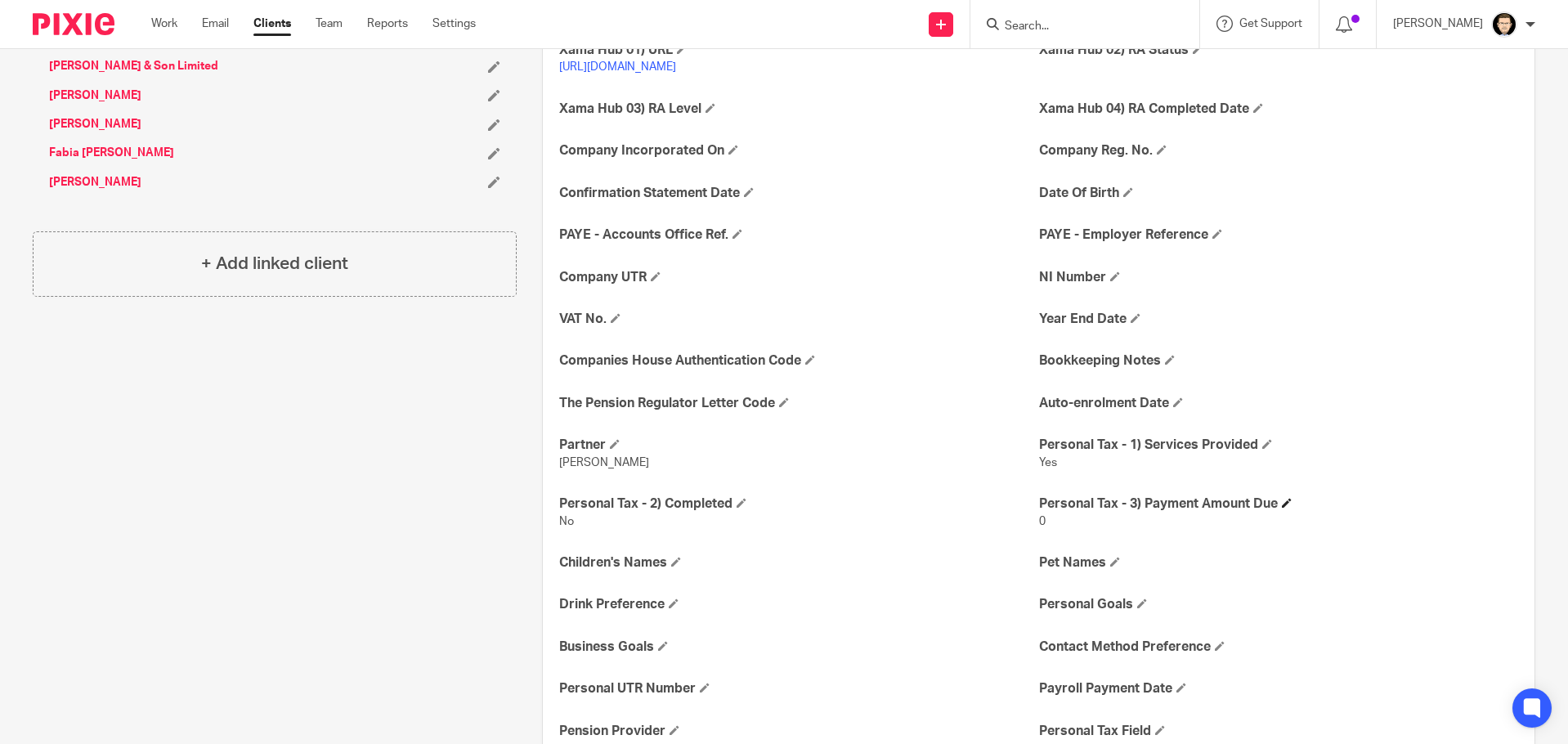
scroll to position [519, 0]
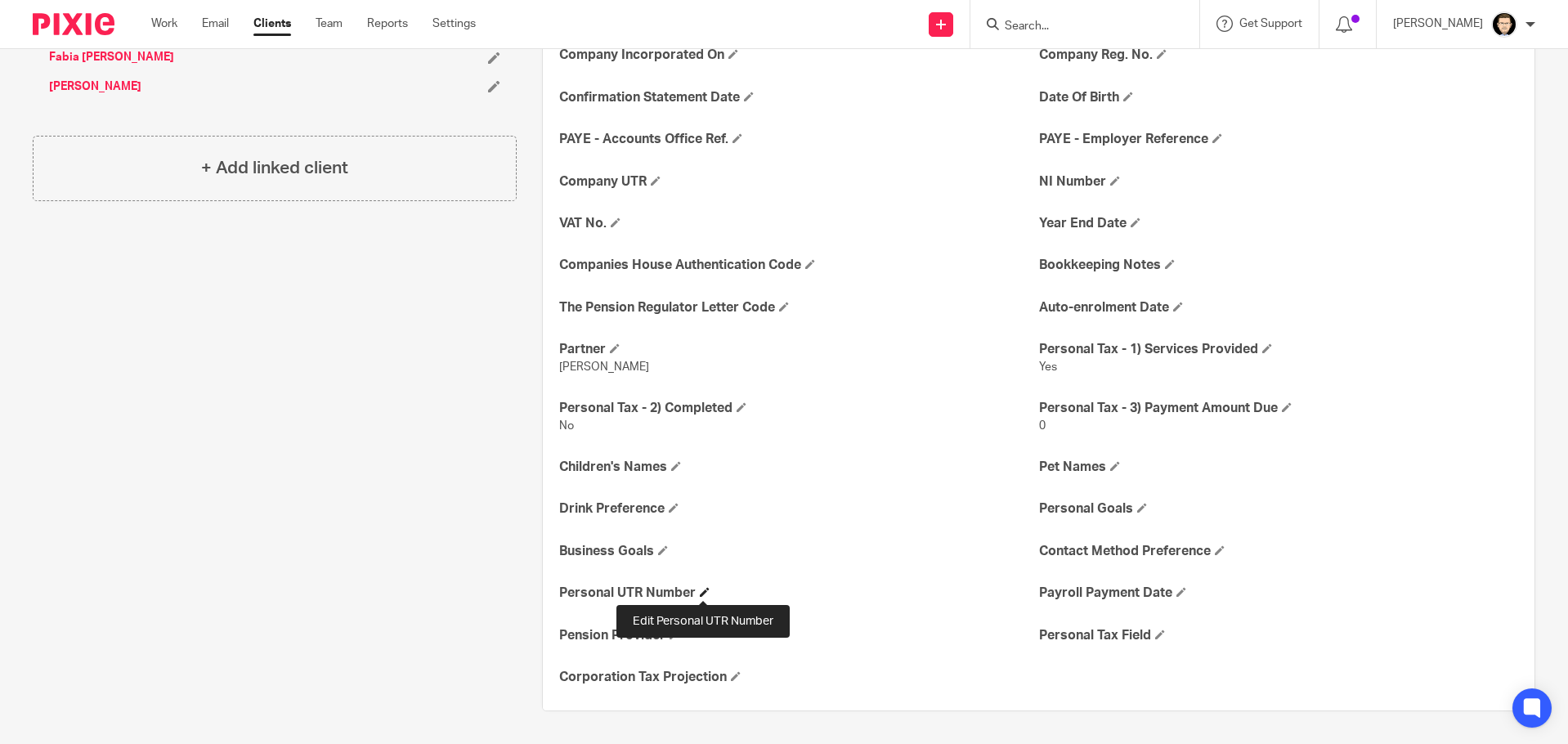
click at [702, 590] on span at bounding box center [704, 591] width 10 height 10
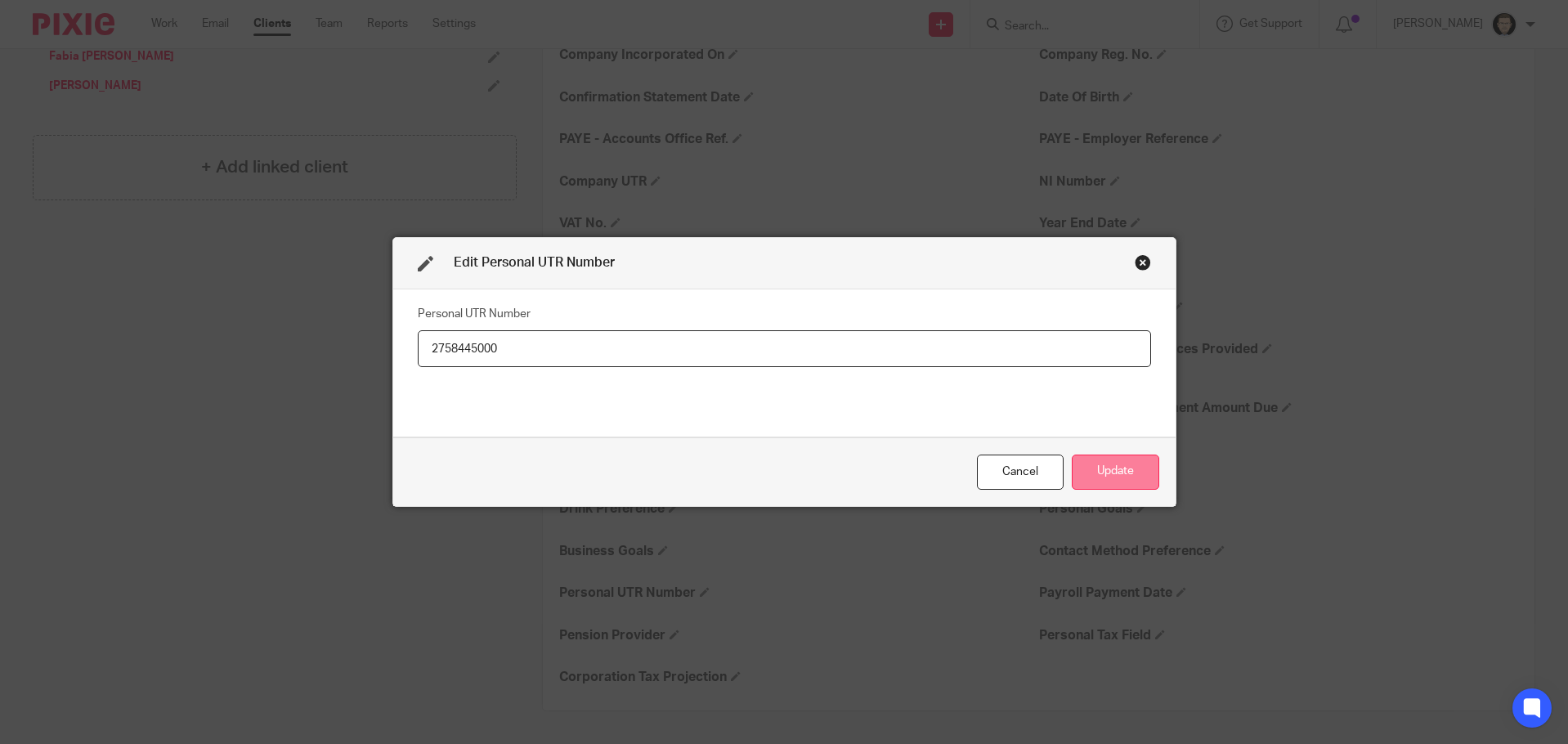
type input "2758445000"
click at [1098, 474] on button "Update" at bounding box center [1114, 472] width 87 height 35
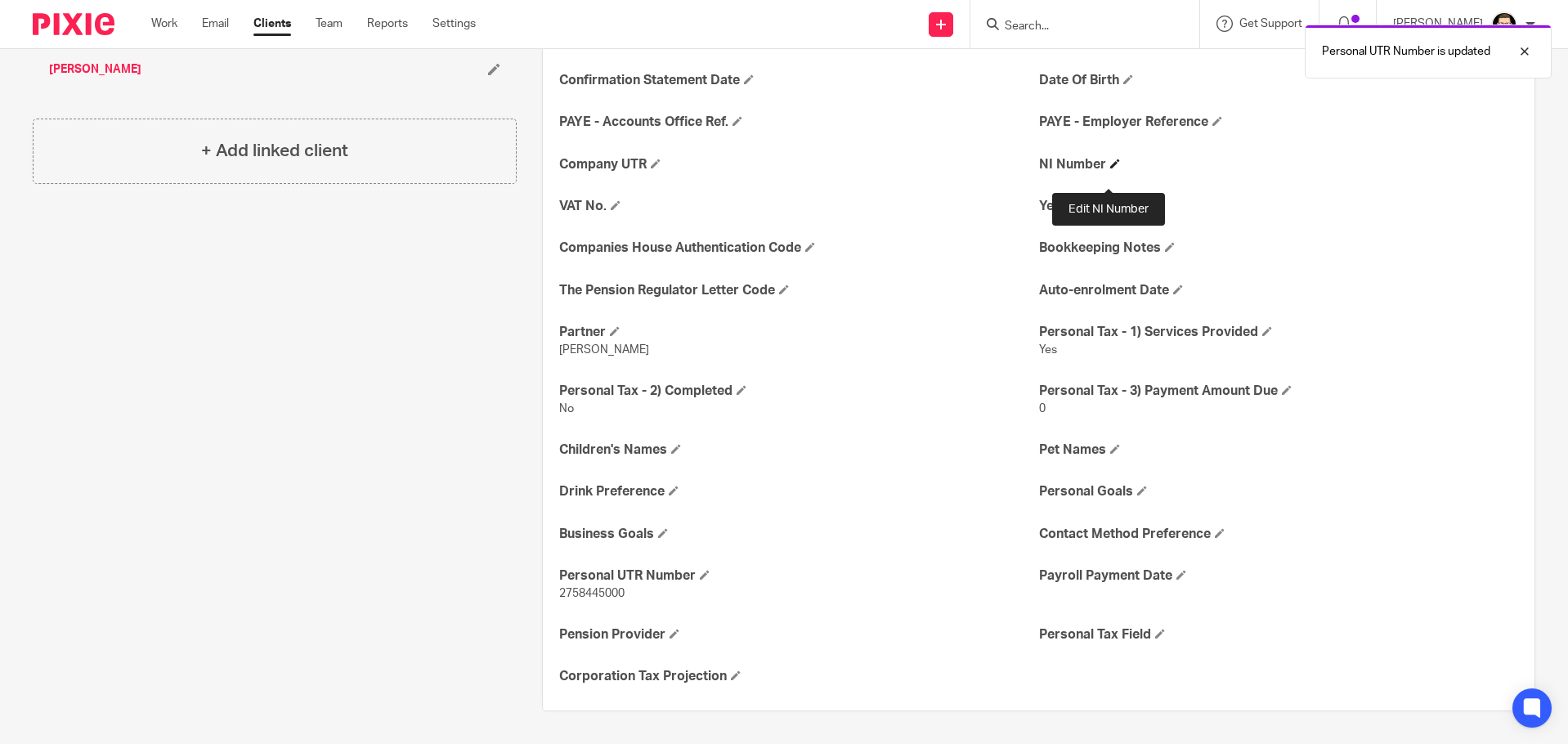
click at [1110, 168] on span at bounding box center [1114, 163] width 10 height 10
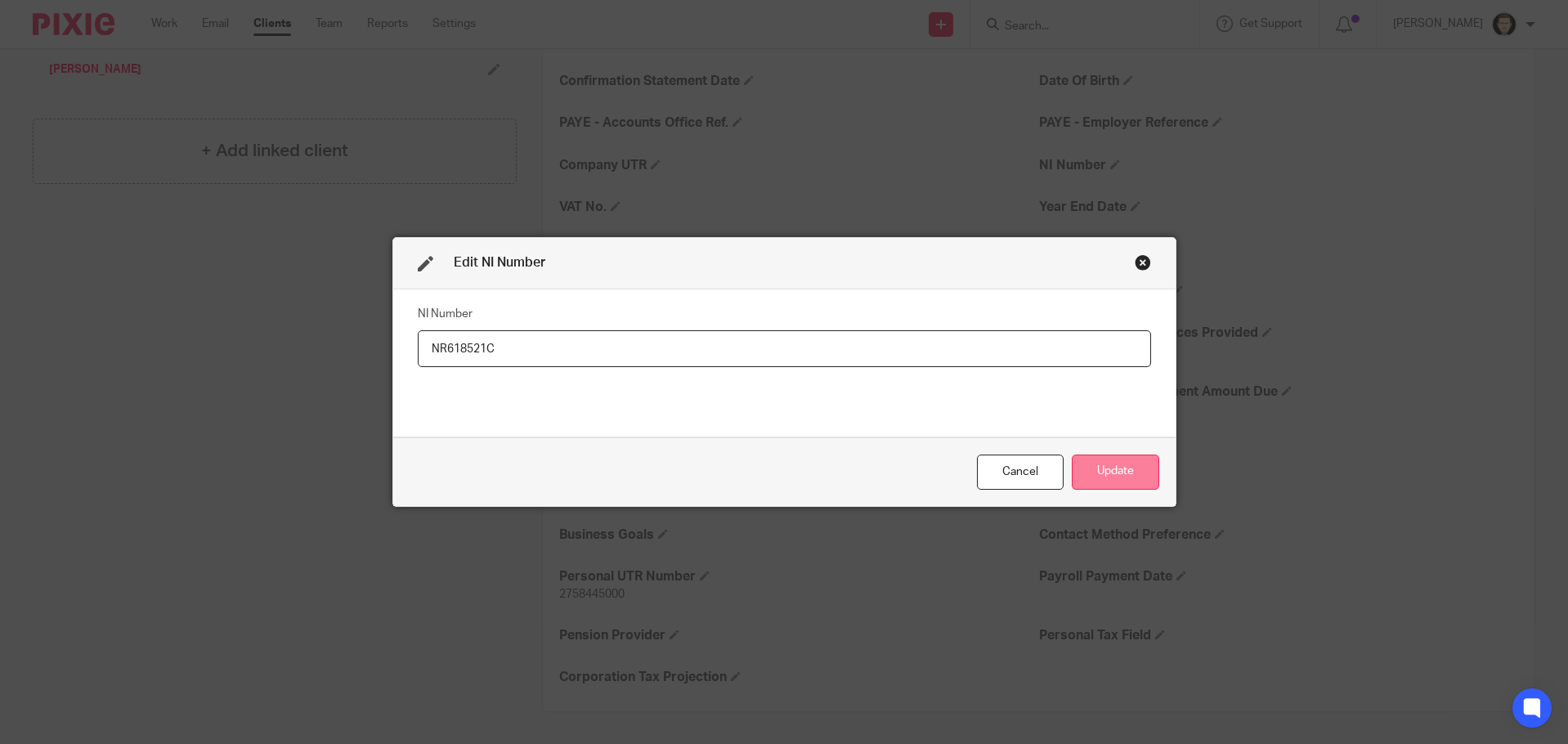
type input "NR618521C"
click at [1076, 475] on button "Update" at bounding box center [1114, 472] width 87 height 35
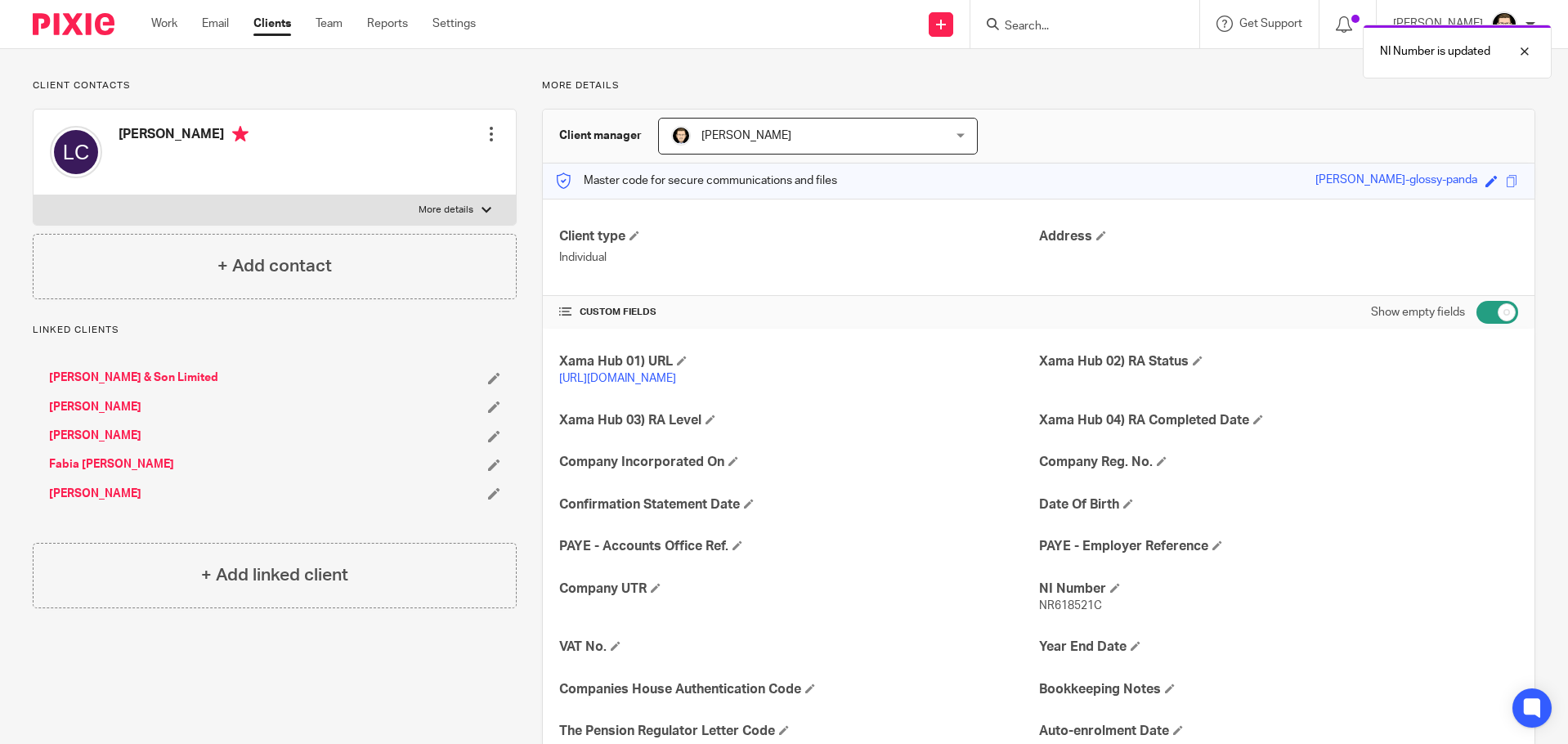
scroll to position [0, 0]
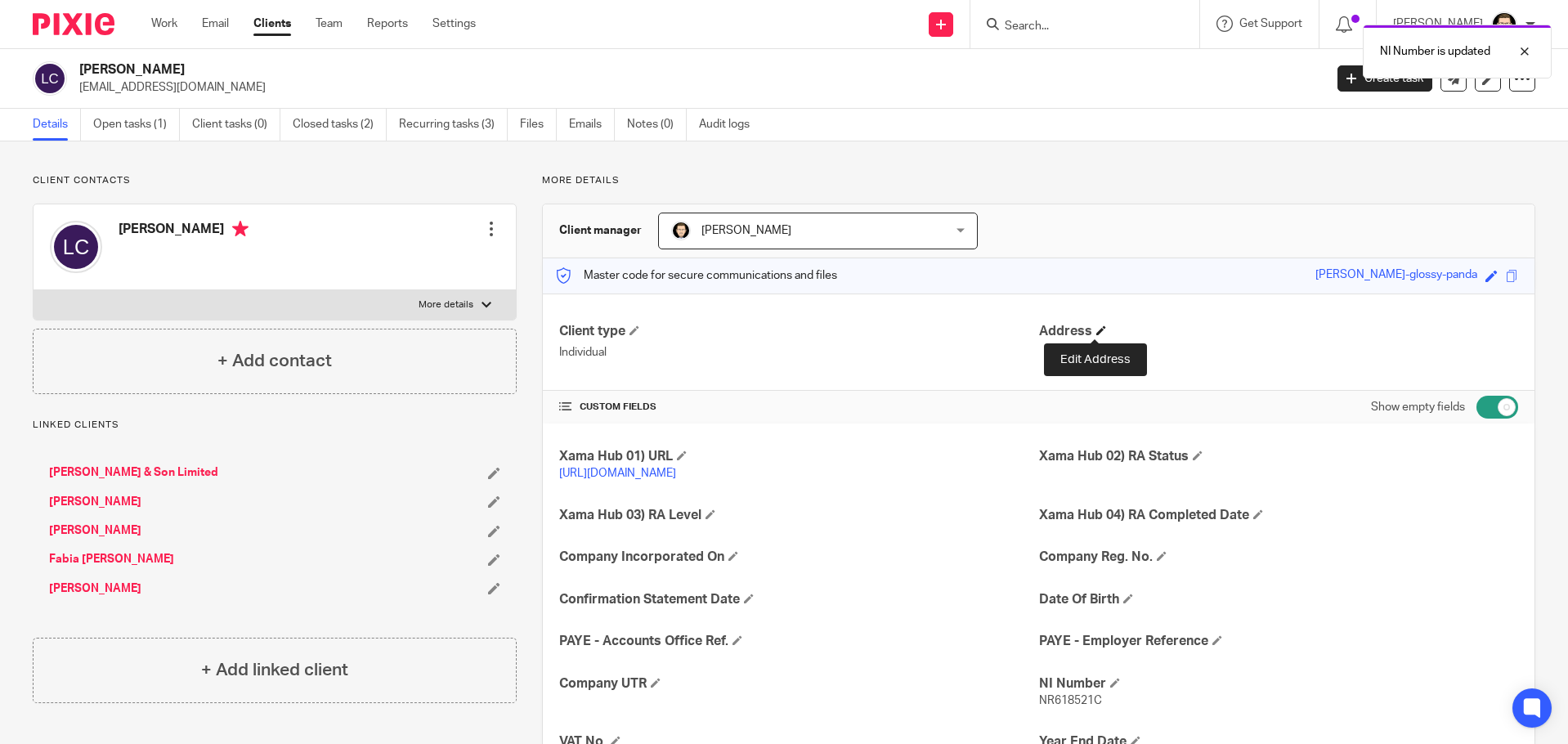
click at [1096, 330] on span at bounding box center [1100, 330] width 10 height 10
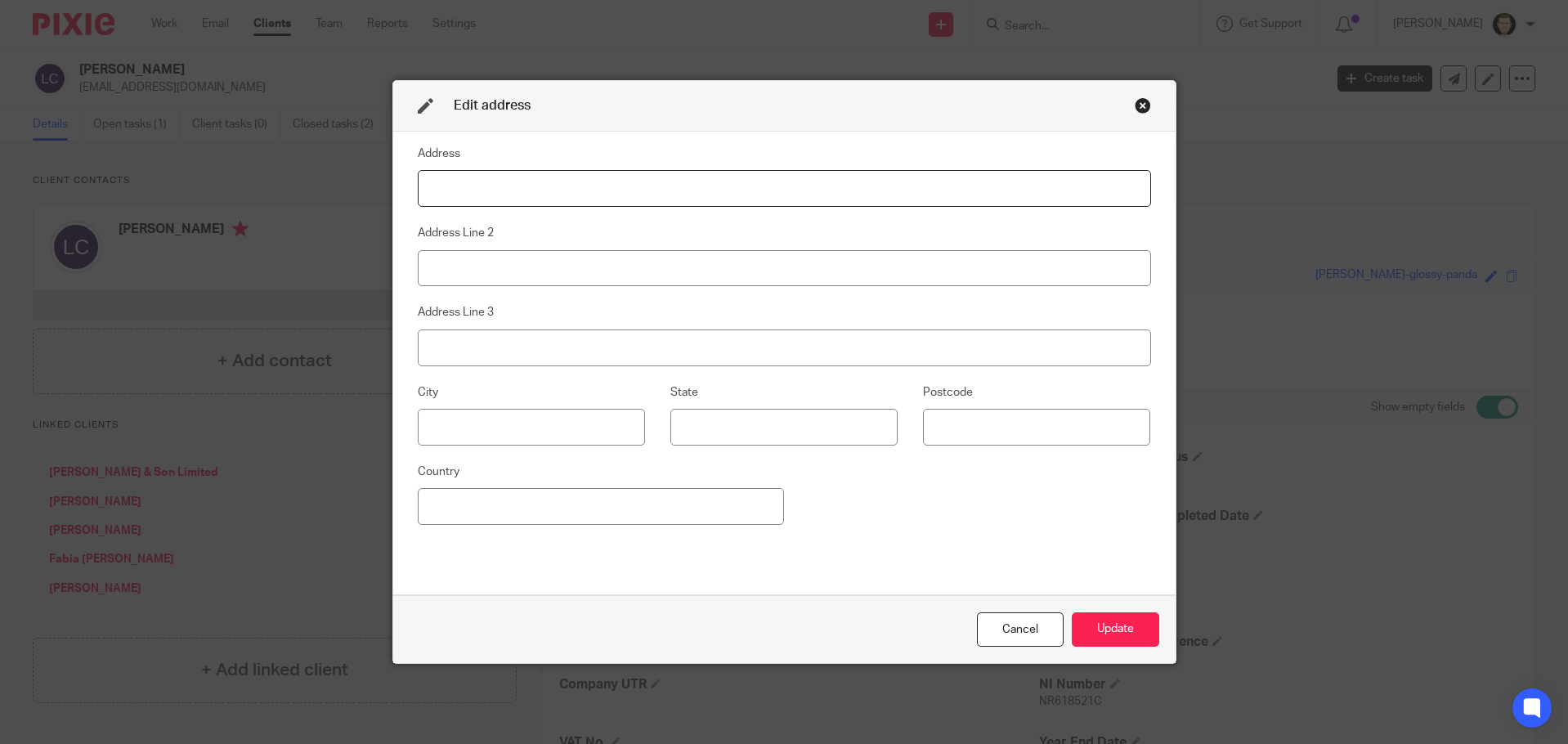
click at [497, 189] on input at bounding box center [784, 188] width 733 height 37
paste input "2 Leon Avenue"
type input "2 Leon Avenue"
click at [573, 263] on input at bounding box center [784, 268] width 733 height 37
paste input "Bletchley"
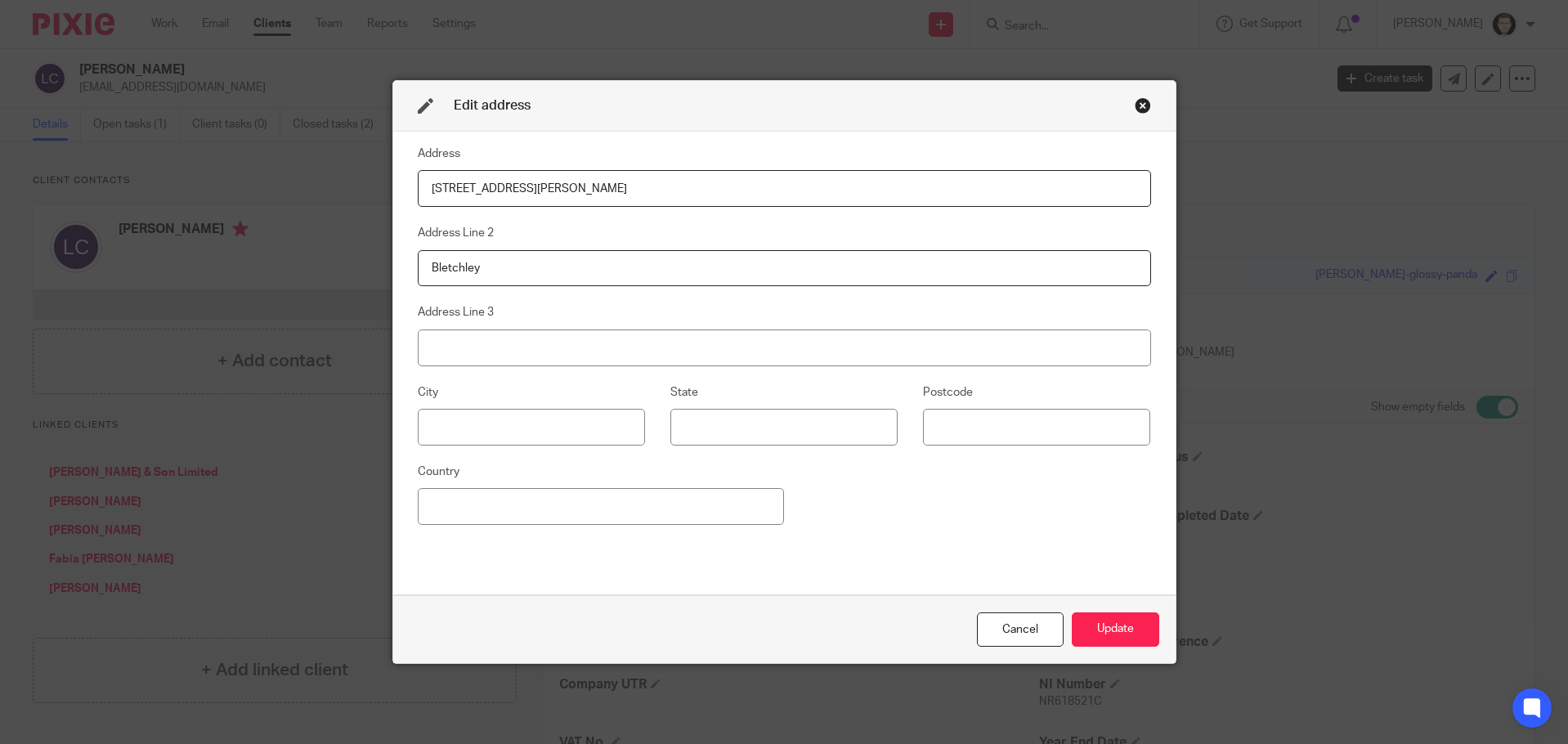
type input "Bletchley"
click at [480, 365] on input at bounding box center [784, 348] width 733 height 37
paste input "[PERSON_NAME][GEOGRAPHIC_DATA]"
type input "[PERSON_NAME][GEOGRAPHIC_DATA]"
drag, startPoint x: 524, startPoint y: 351, endPoint x: 347, endPoint y: 333, distance: 177.9
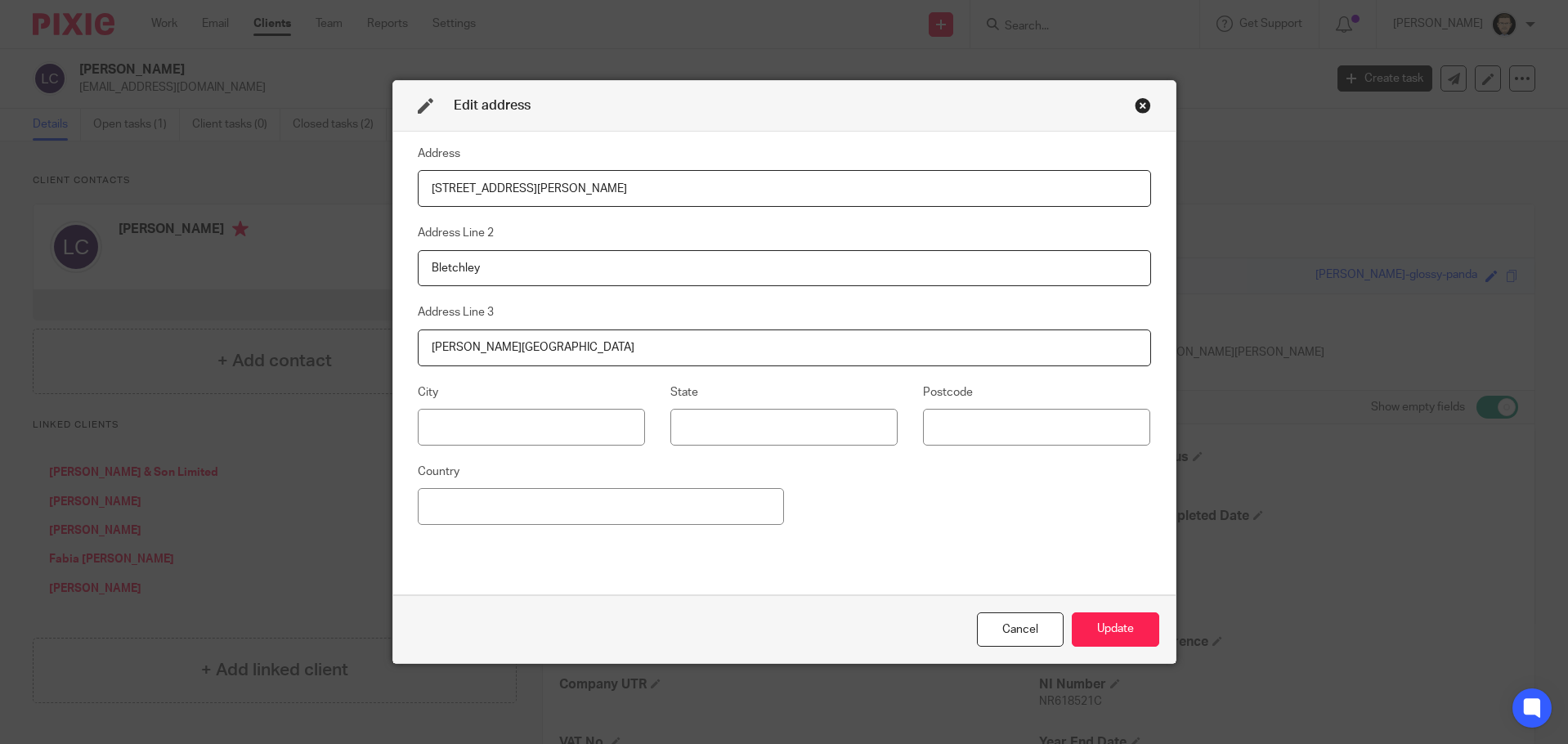
click at [347, 333] on div "Edit address Address 2 Leon Avenue Address Line 2 Bletchley Address Line 3 Milt…" at bounding box center [784, 372] width 1568 height 744
type input "[PERSON_NAME][GEOGRAPHIC_DATA]"
click at [1105, 434] on input at bounding box center [1036, 427] width 227 height 37
paste input "MK2 2HL"
type input "MK2 2HL"
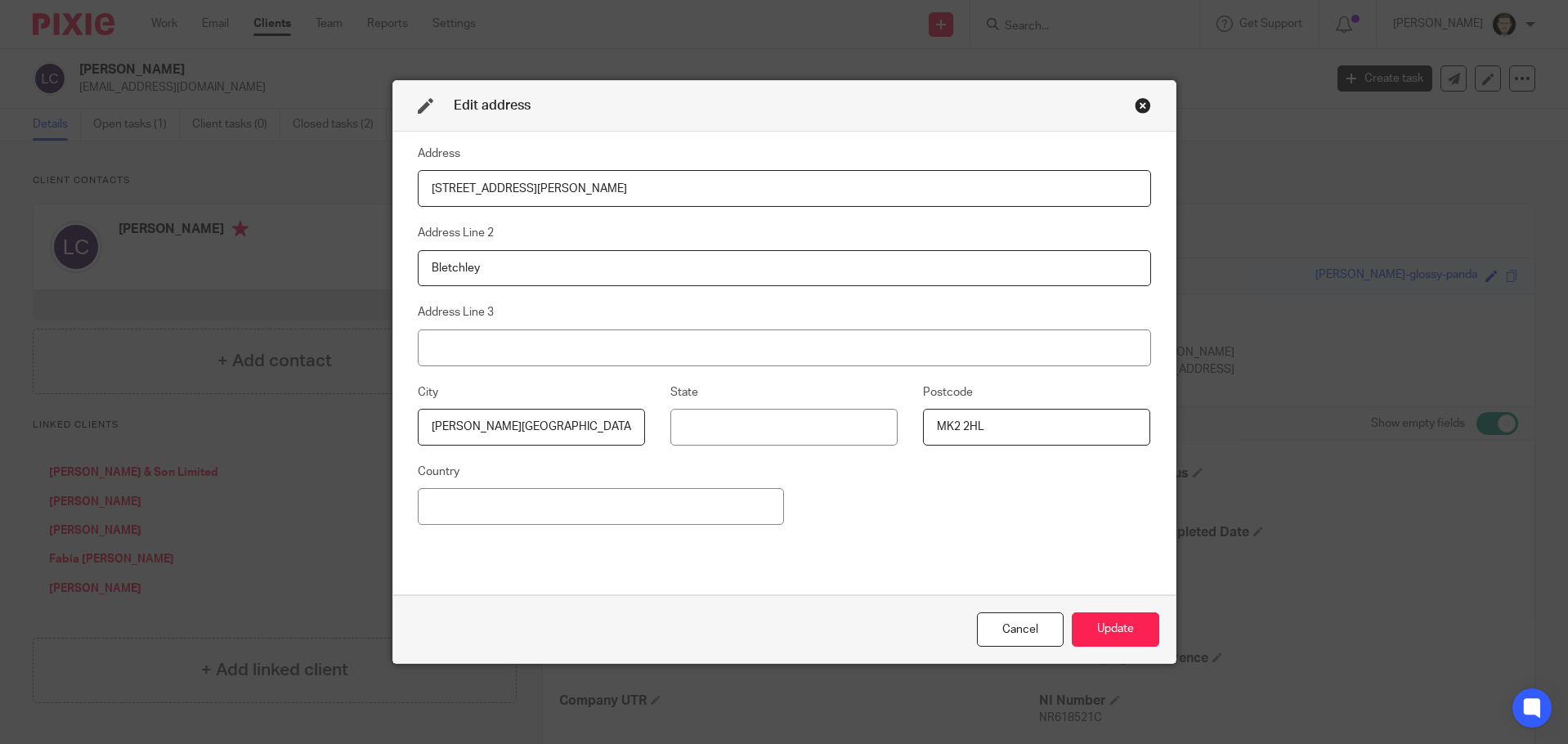
click at [940, 571] on div "Address 2 Leon Avenue Address Line 2 Bletchley Address Line 3 City Milton Keyne…" at bounding box center [784, 363] width 733 height 438
click at [1112, 631] on button "Update" at bounding box center [1114, 630] width 87 height 35
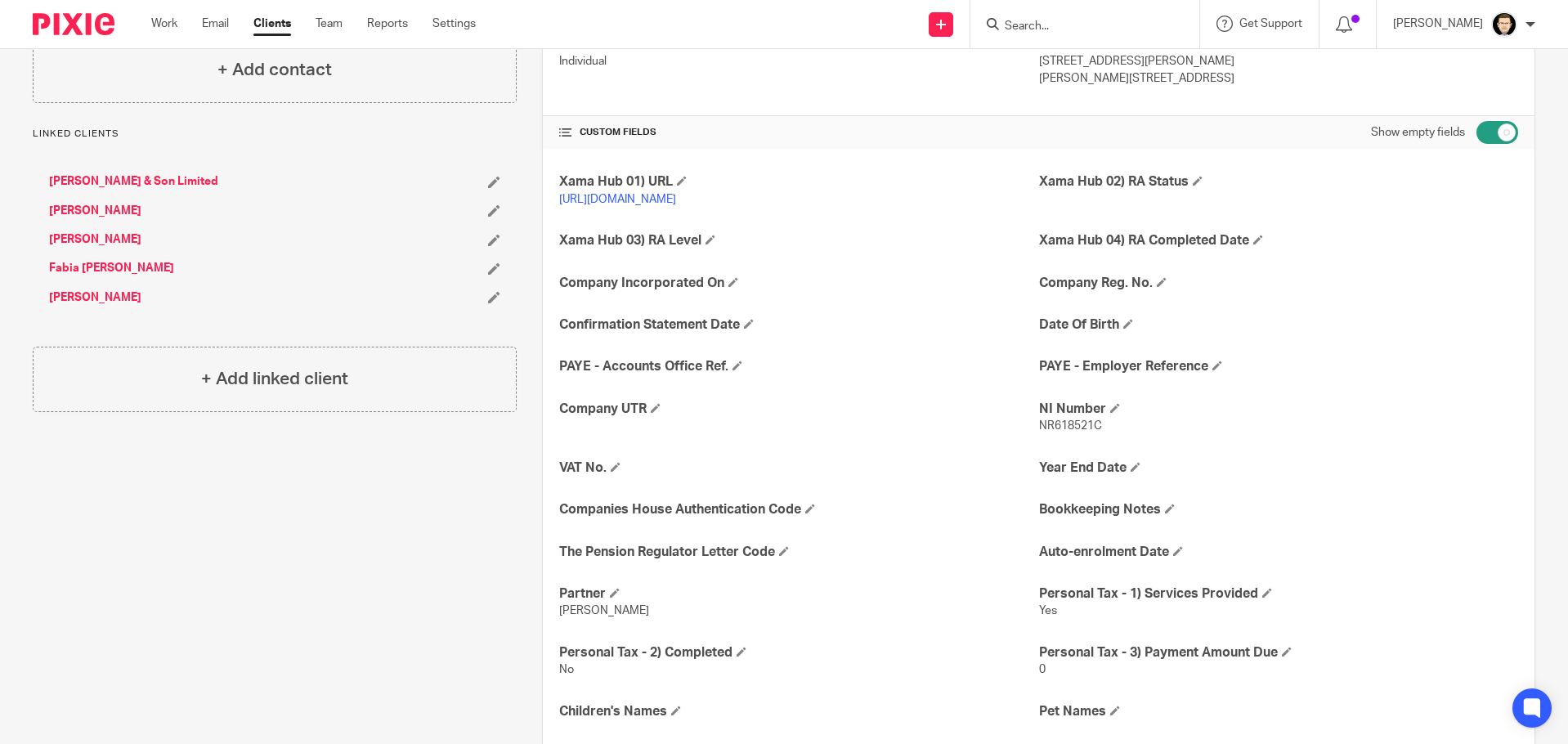
scroll to position [82, 0]
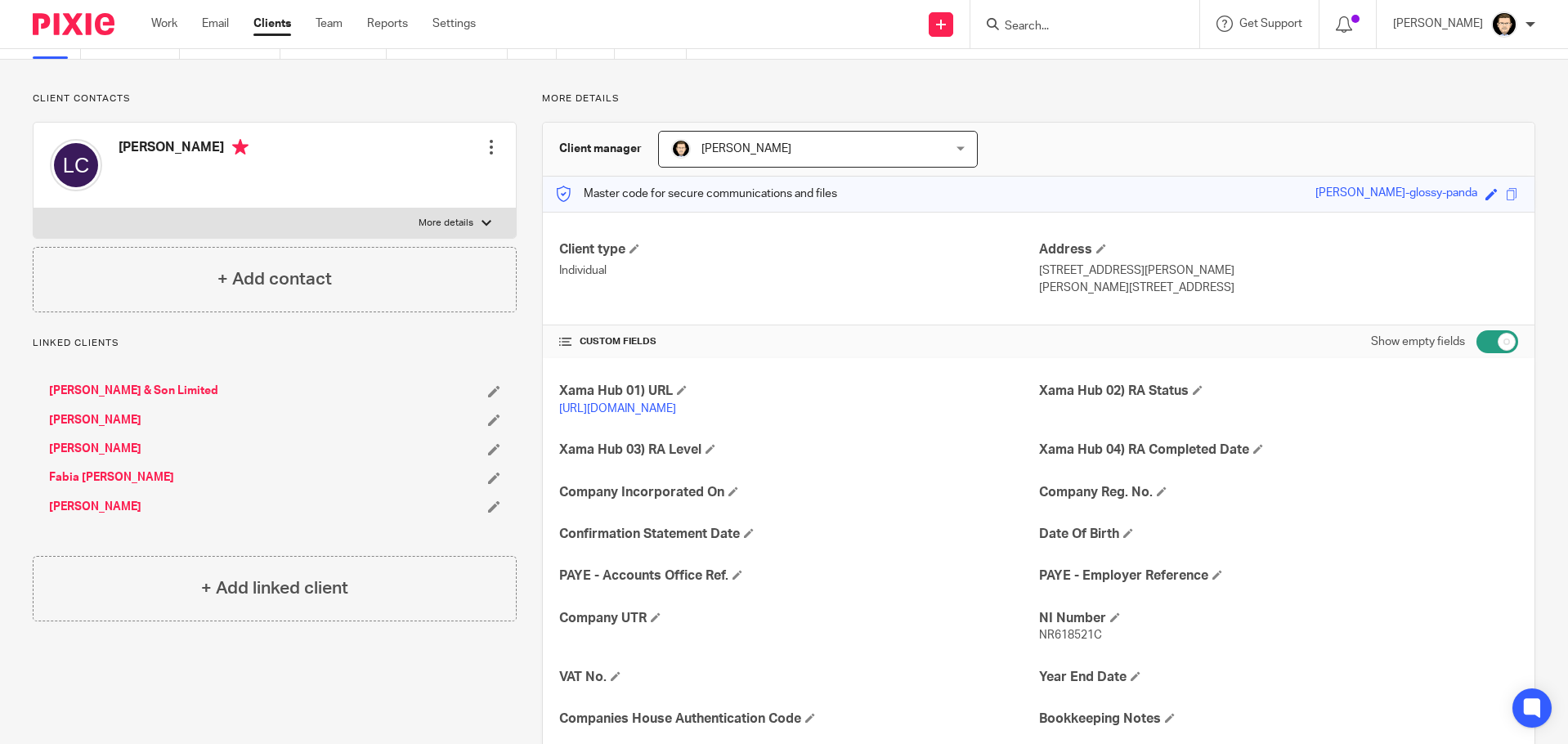
click at [1489, 340] on input "checkbox" at bounding box center [1496, 341] width 41 height 23
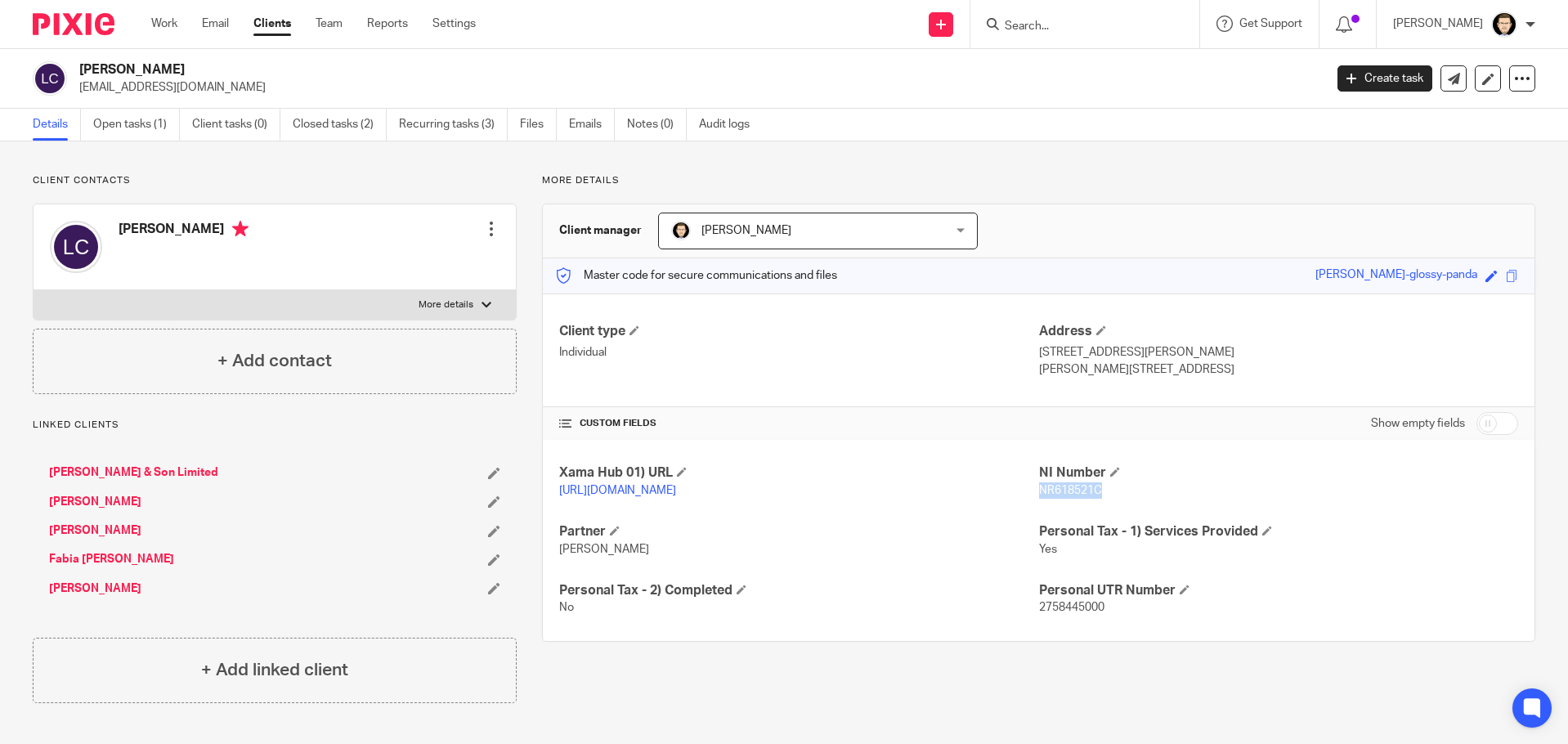
drag, startPoint x: 1088, startPoint y: 491, endPoint x: 1032, endPoint y: 491, distance: 56.0
click at [1039, 491] on p "NR618521C" at bounding box center [1278, 490] width 479 height 17
copy span "NR618521C"
drag, startPoint x: 1113, startPoint y: 626, endPoint x: 1054, endPoint y: 627, distance: 59.0
click at [1039, 616] on p "2758445000" at bounding box center [1278, 607] width 479 height 17
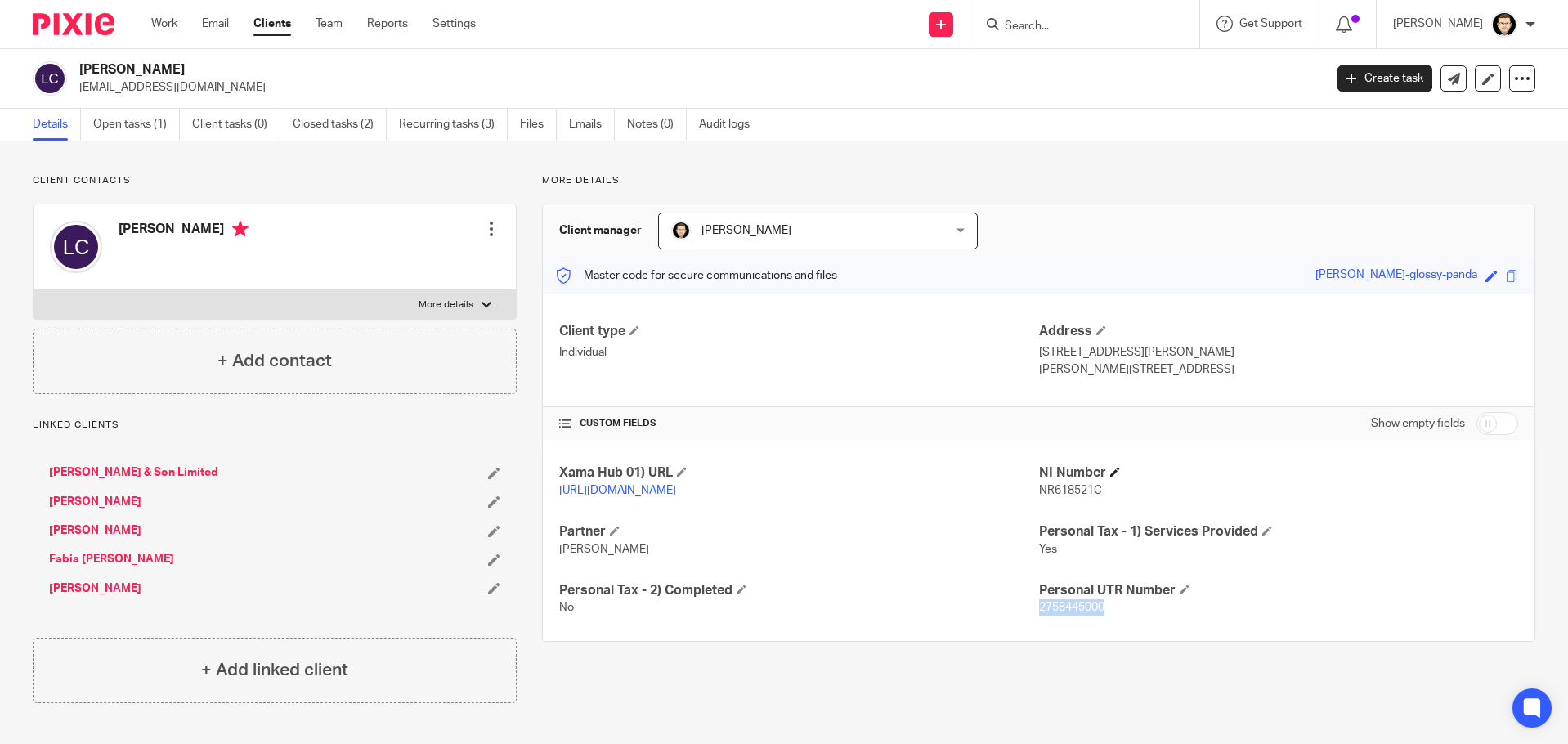
copy span "2758445000"
drag, startPoint x: 1171, startPoint y: 377, endPoint x: 1111, endPoint y: 371, distance: 60.3
click at [1111, 371] on p "Milton Keynes, MK2 2HL" at bounding box center [1278, 369] width 479 height 17
copy p "MK2 2HL"
click at [1499, 416] on input "checkbox" at bounding box center [1496, 423] width 41 height 23
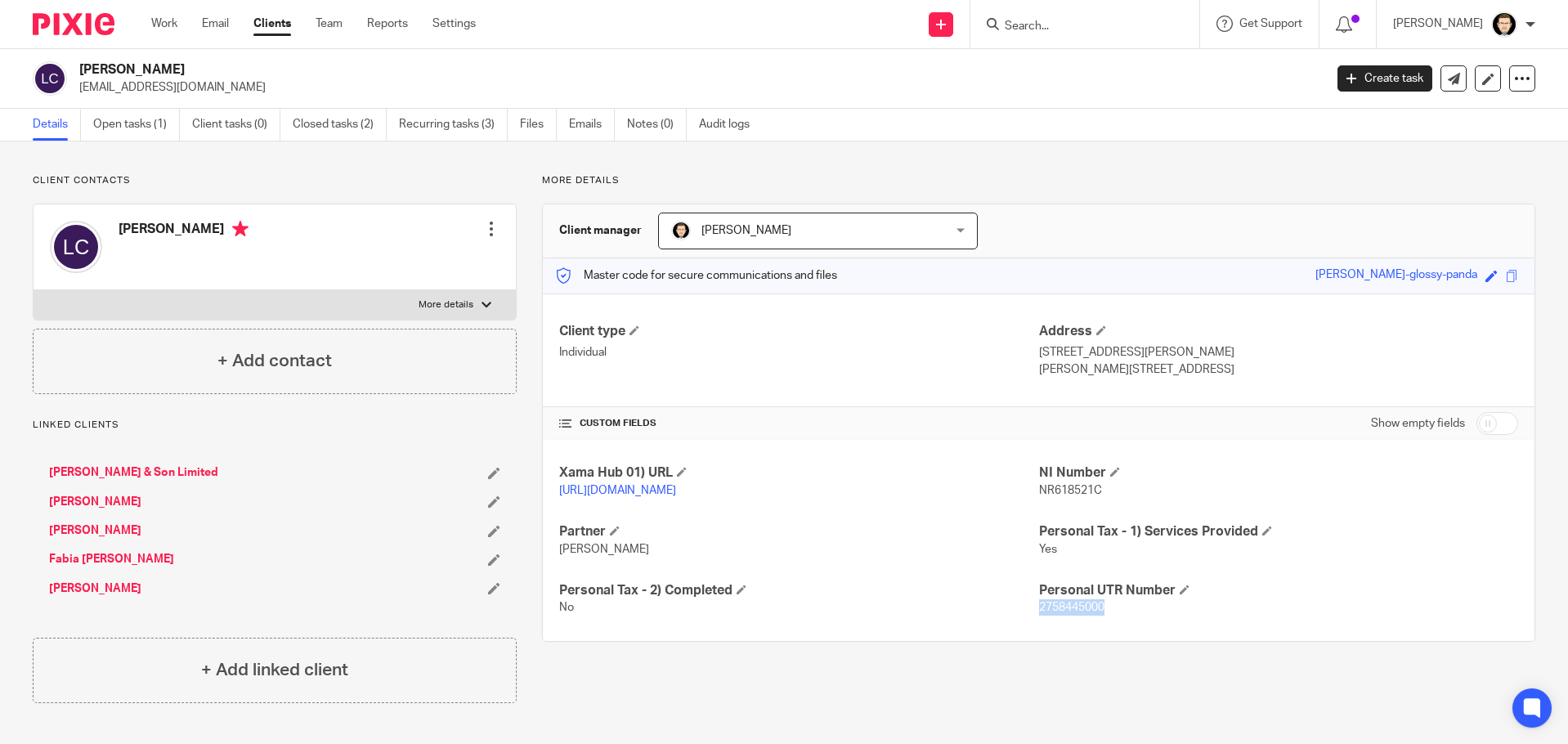
checkbox input "true"
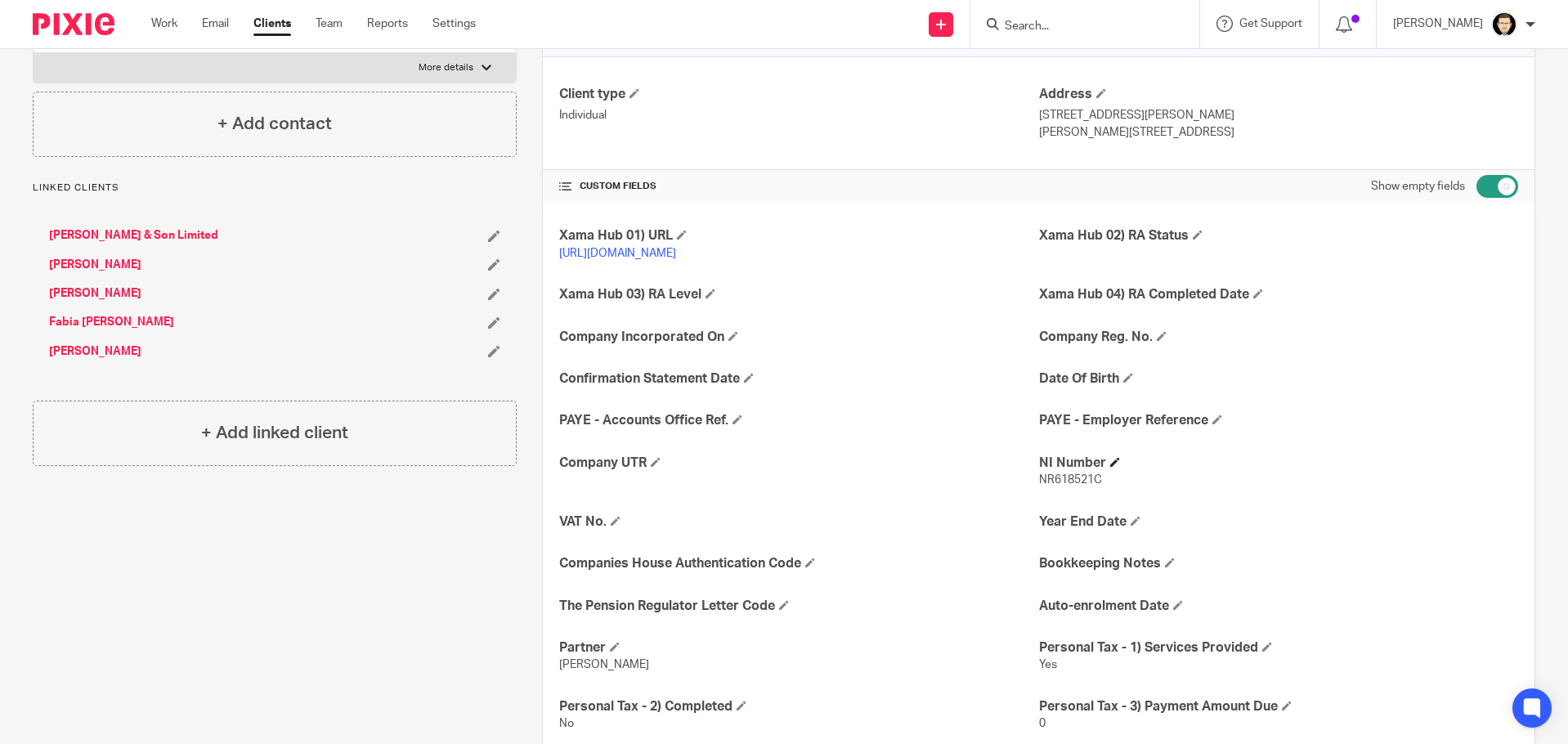
scroll to position [245, 0]
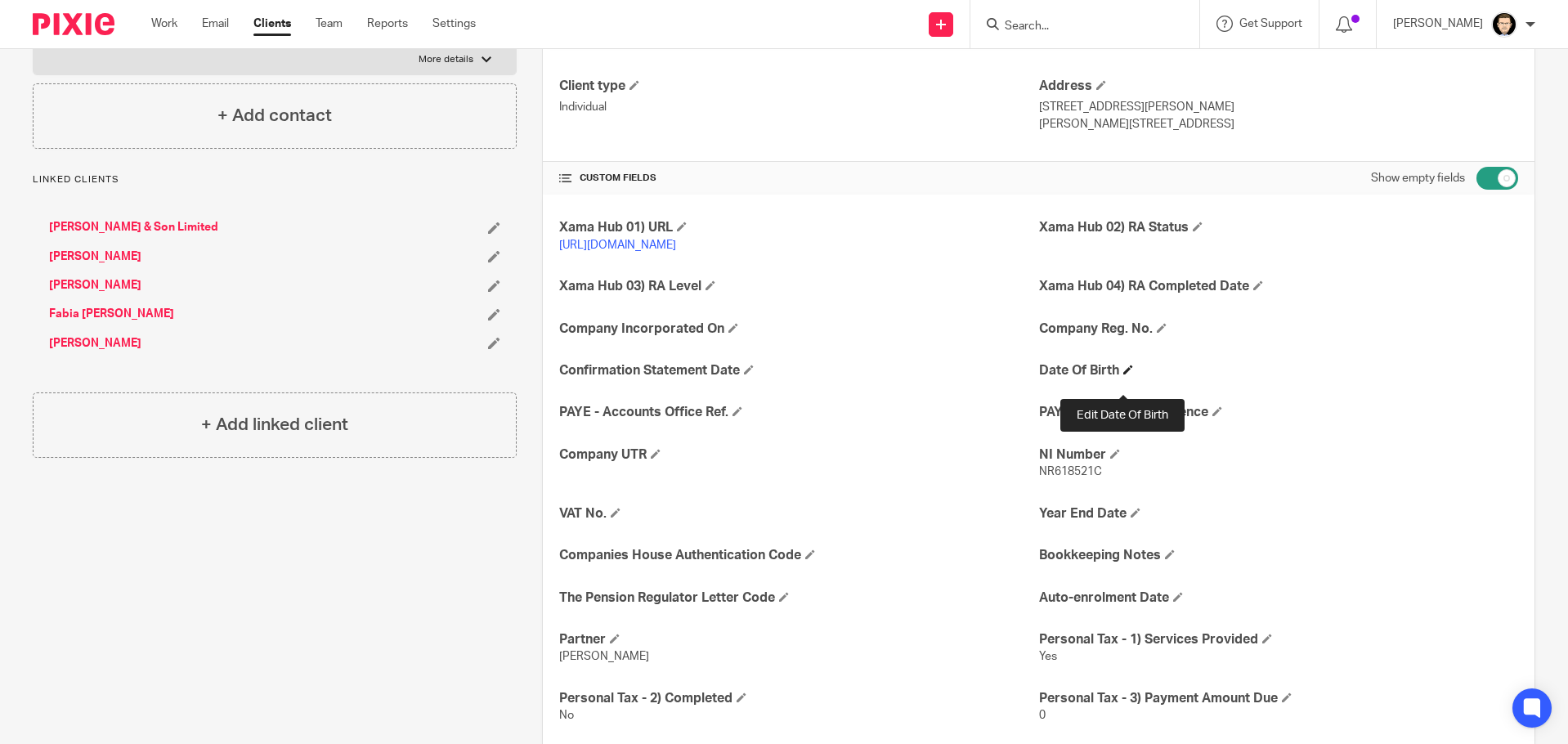
click at [1123, 375] on span at bounding box center [1127, 368] width 10 height 10
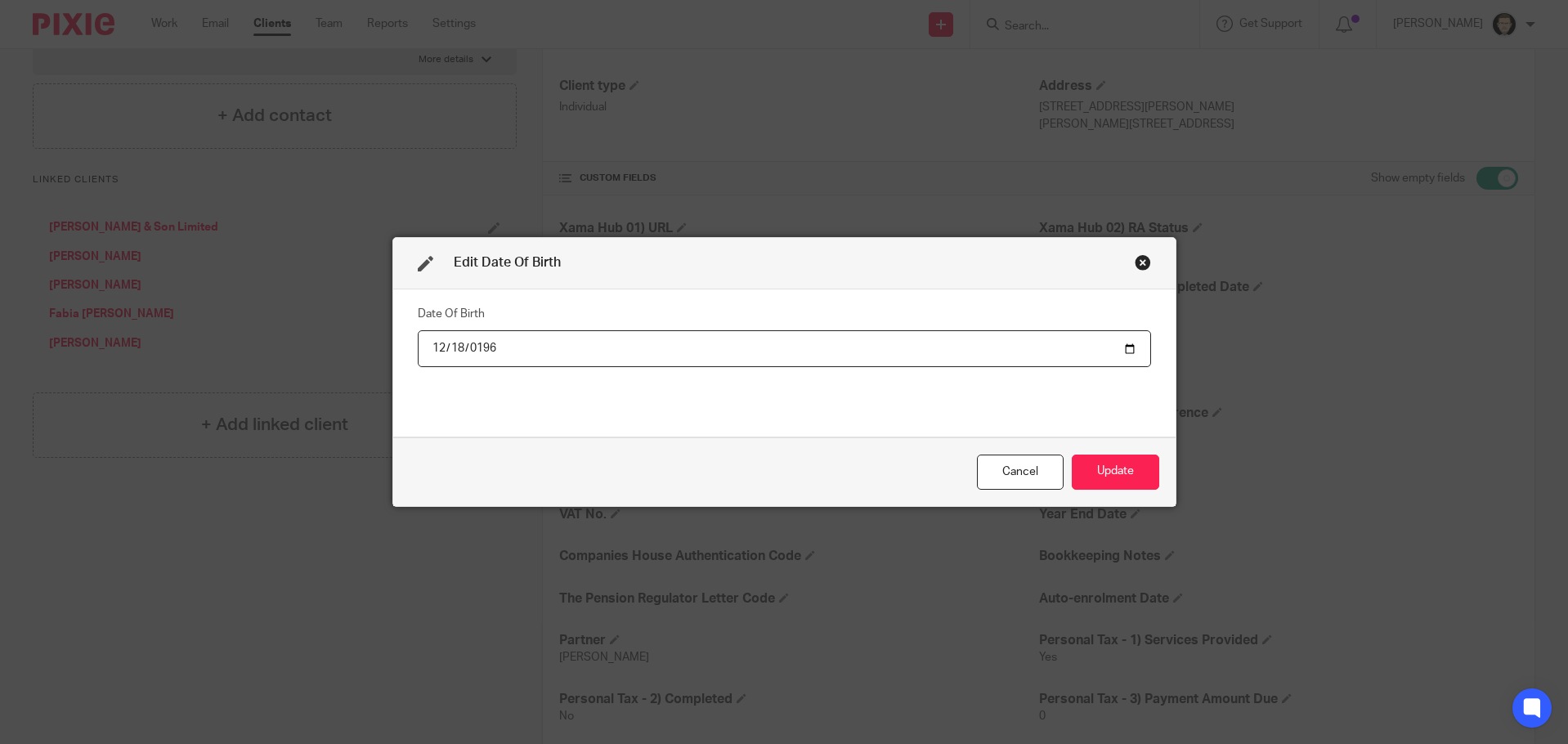
type input "1968-12-18"
click at [1090, 479] on button "Update" at bounding box center [1114, 472] width 87 height 35
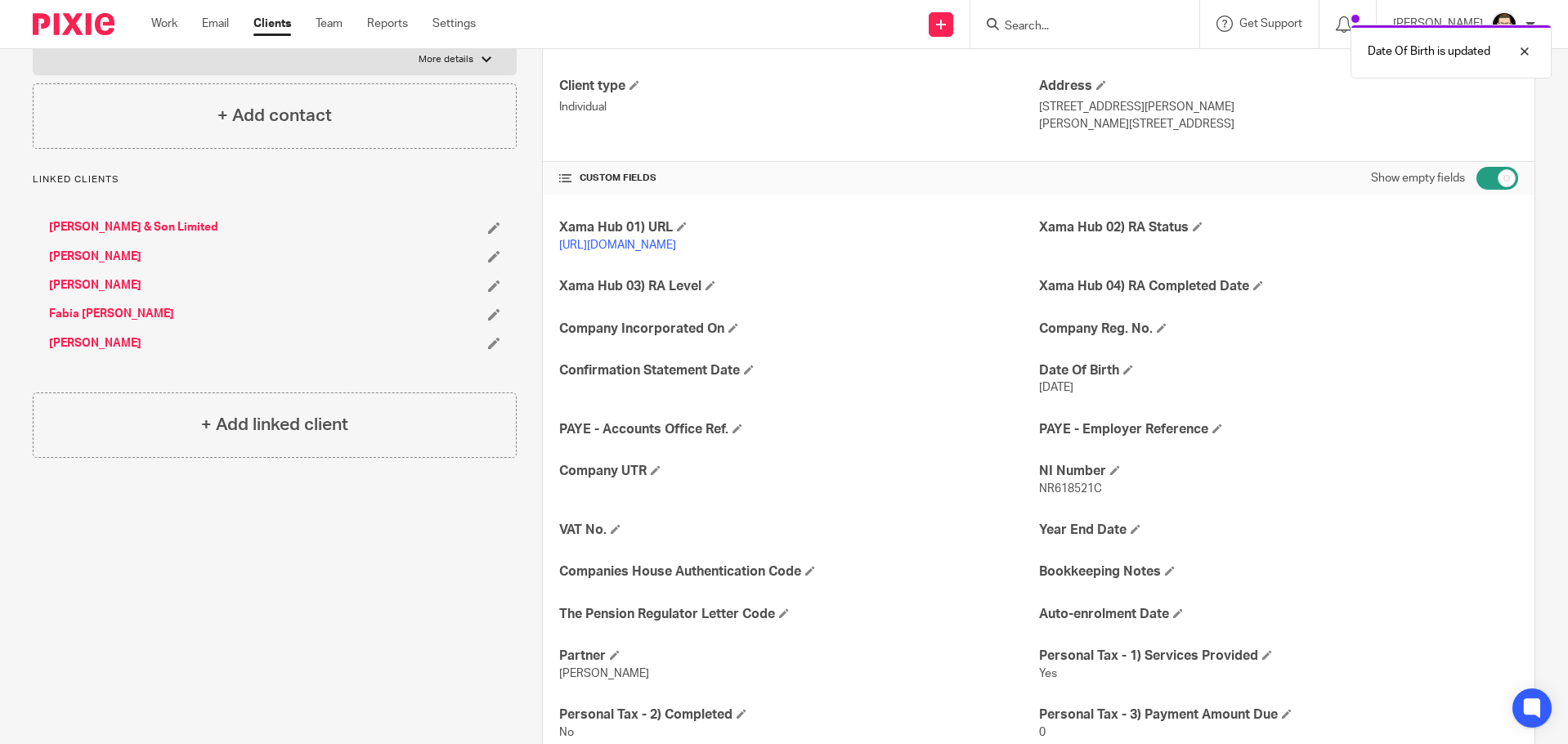
click at [111, 278] on link "[PERSON_NAME]" at bounding box center [95, 285] width 92 height 17
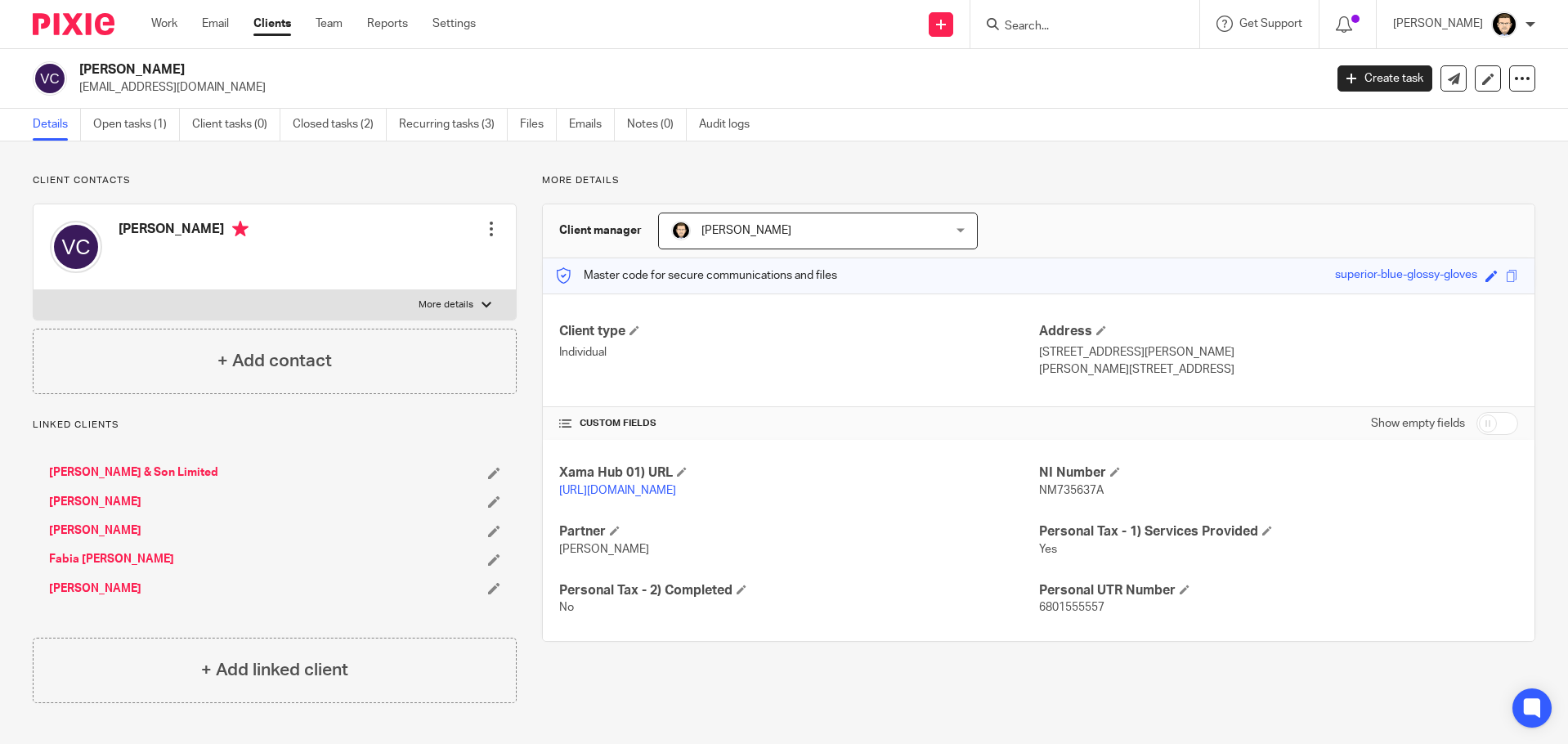
click at [1485, 427] on input "checkbox" at bounding box center [1496, 423] width 41 height 23
checkbox input "true"
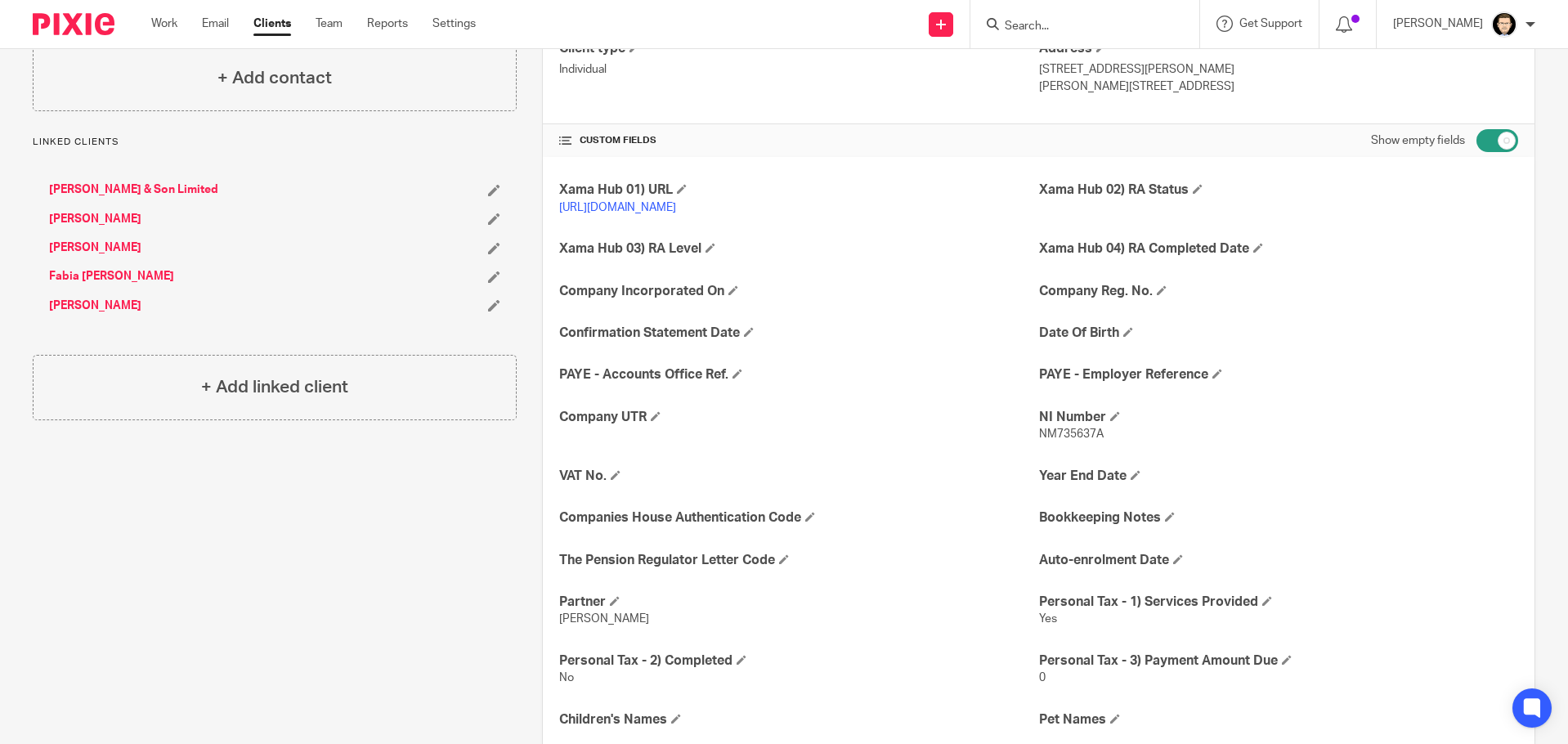
scroll to position [327, 0]
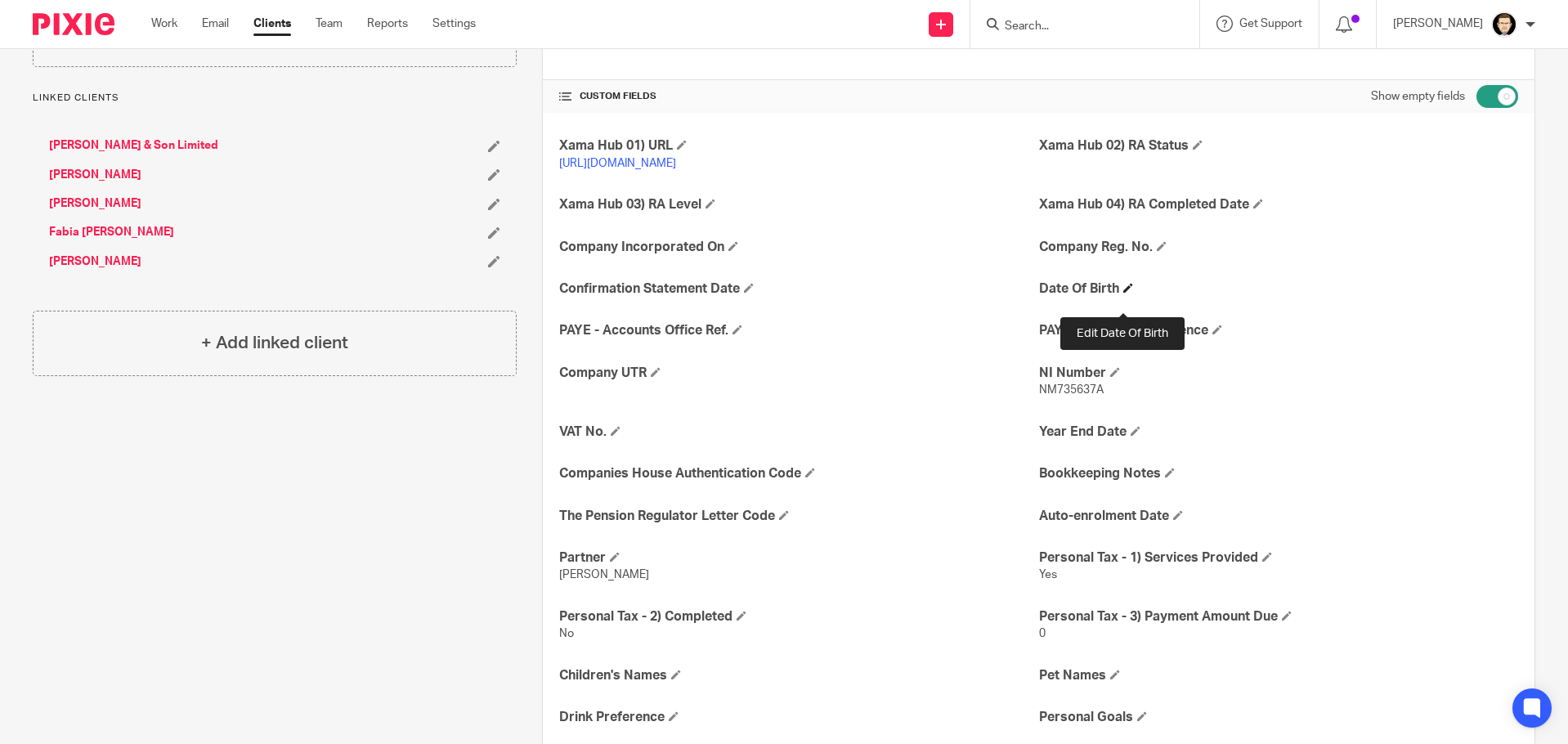
click at [1123, 293] on span at bounding box center [1127, 288] width 10 height 10
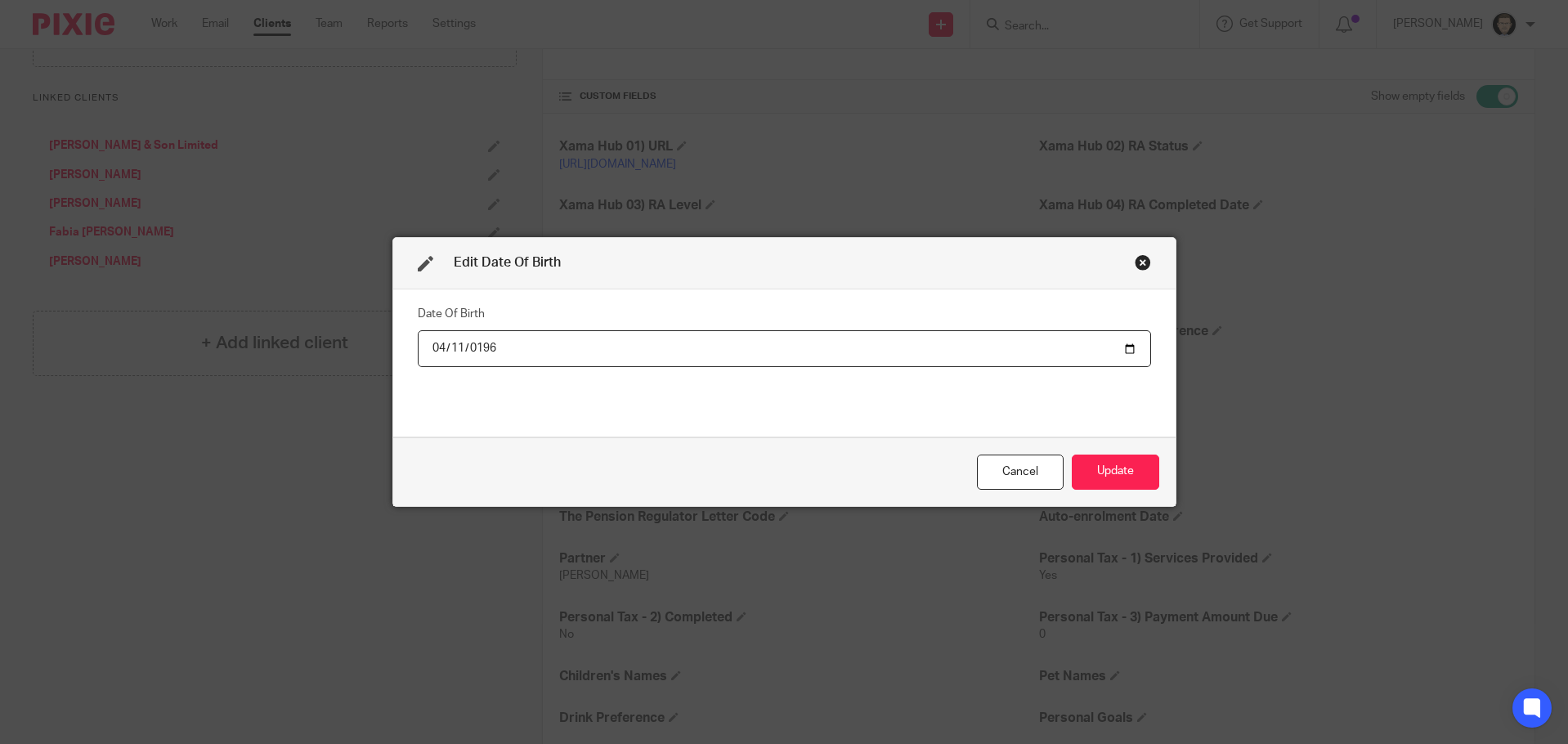
type input "[DATE]"
click at [1104, 472] on button "Update" at bounding box center [1114, 472] width 87 height 35
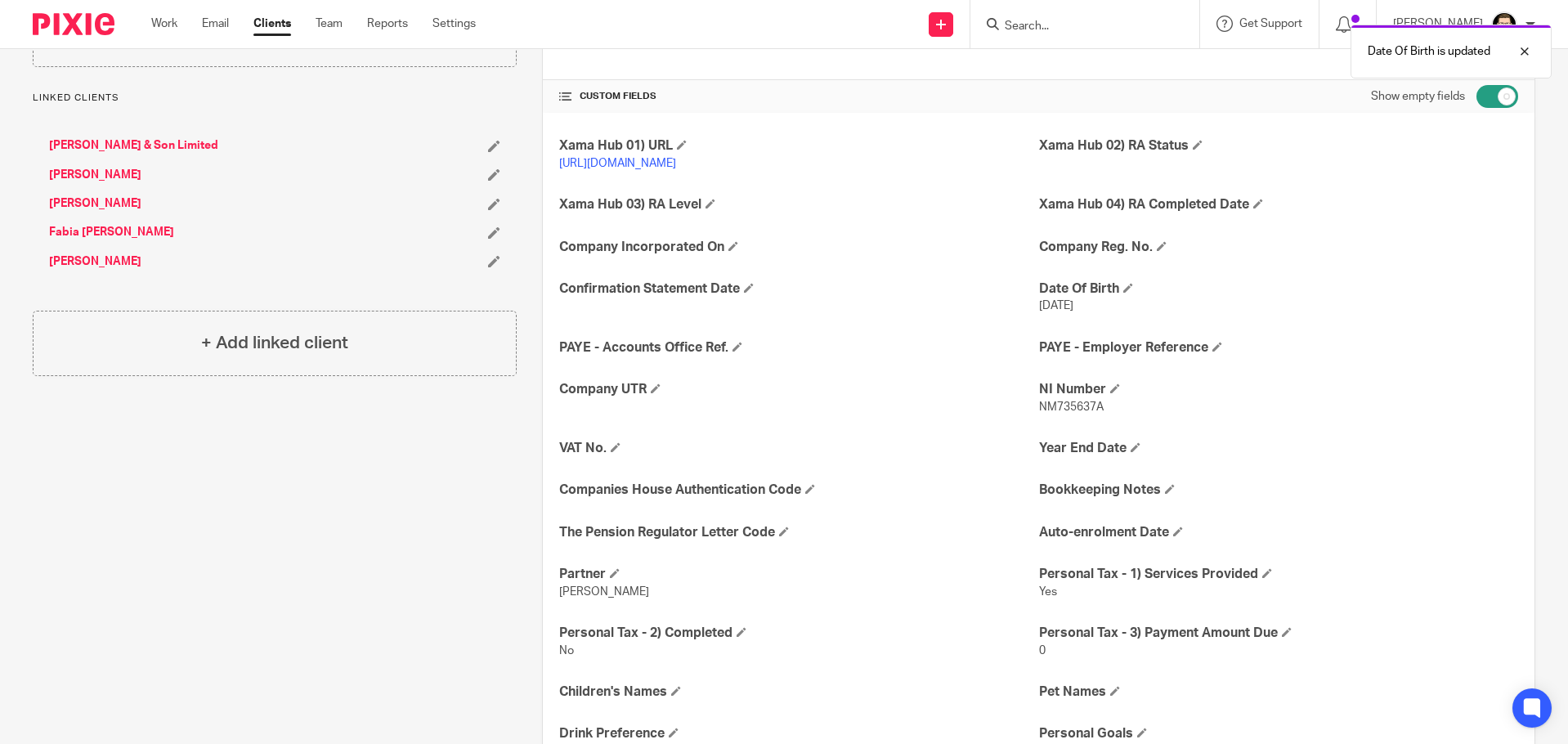
click at [1483, 98] on input "checkbox" at bounding box center [1496, 97] width 41 height 23
checkbox input "false"
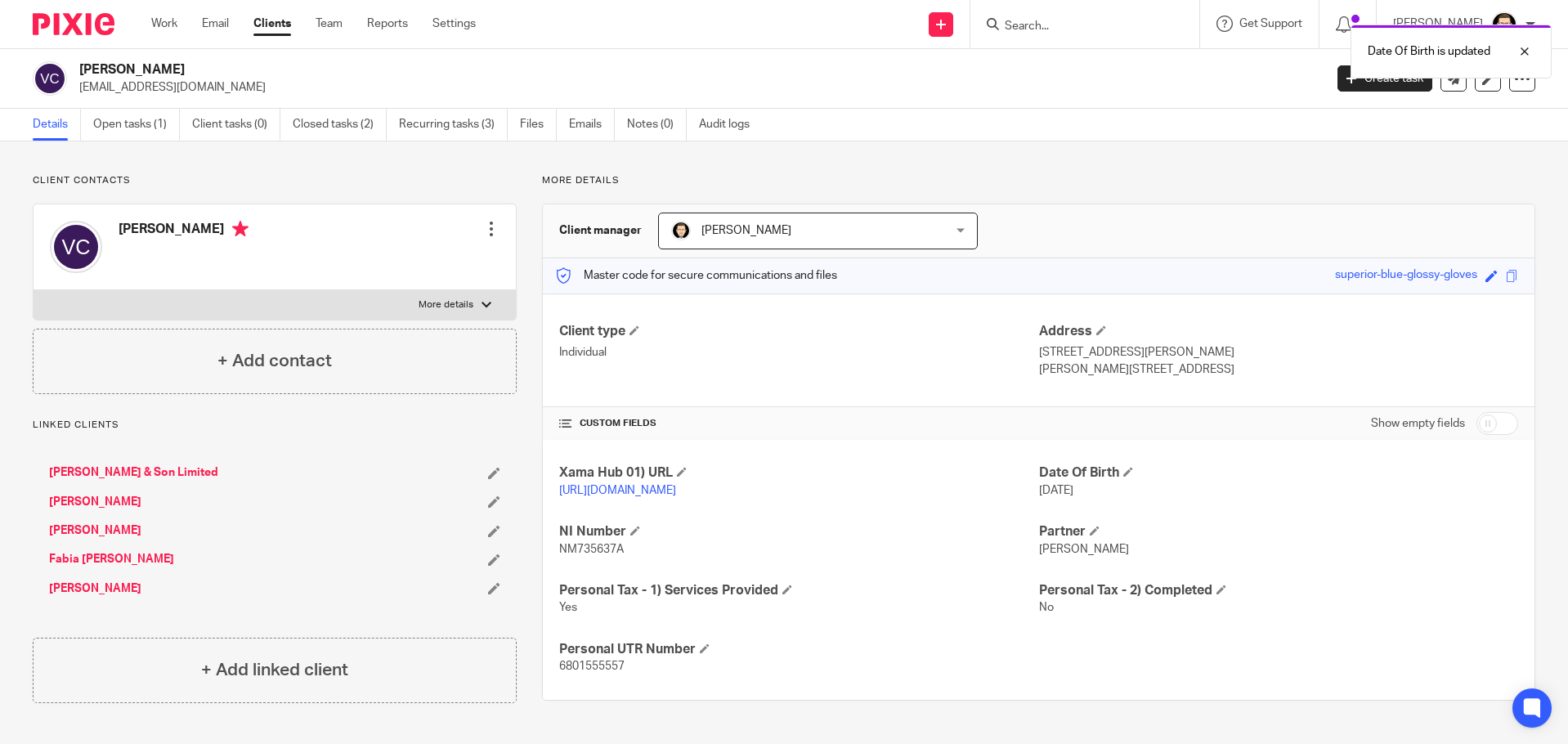
scroll to position [6, 0]
click at [113, 527] on link "[PERSON_NAME]" at bounding box center [95, 530] width 92 height 17
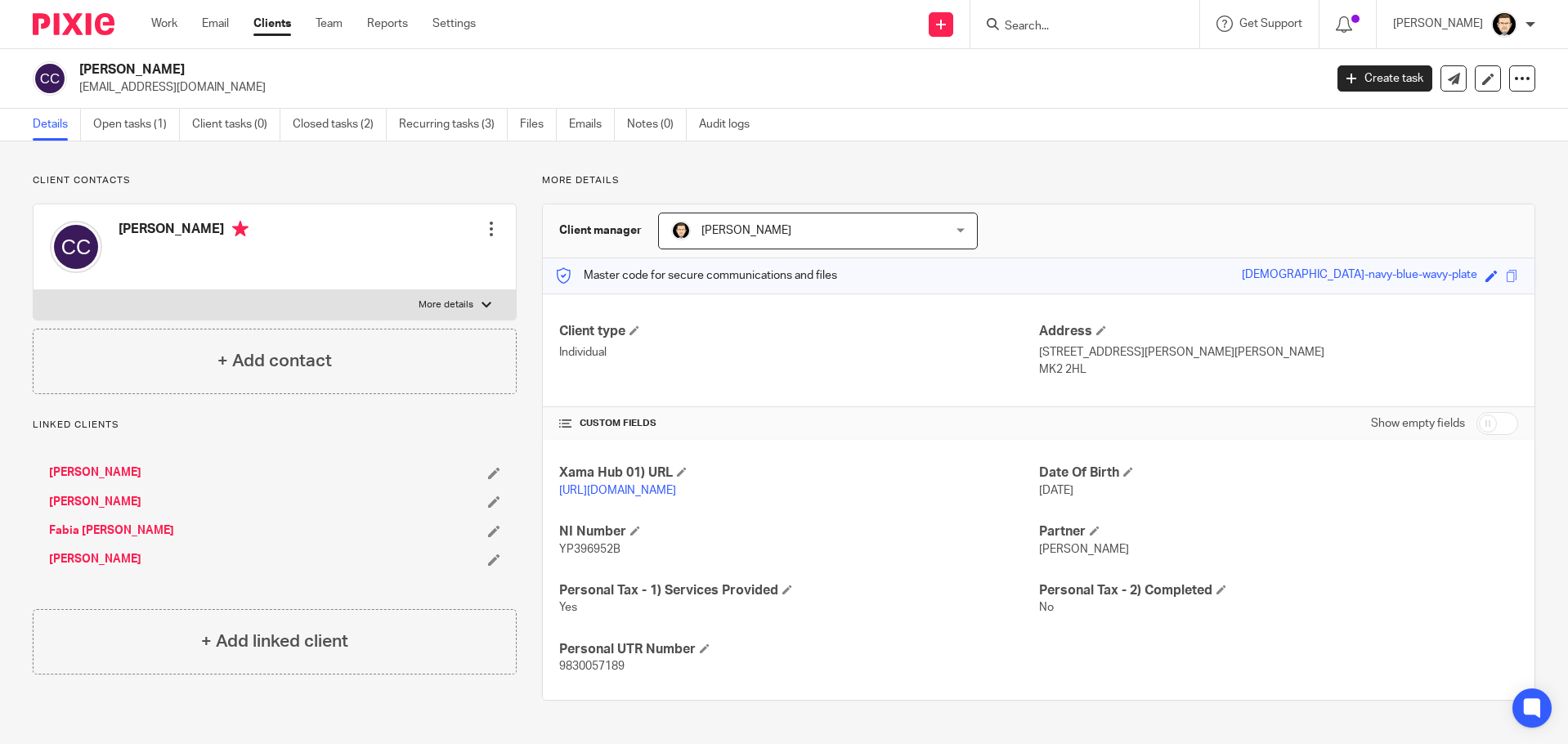
click at [121, 503] on link "[PERSON_NAME]" at bounding box center [95, 501] width 92 height 17
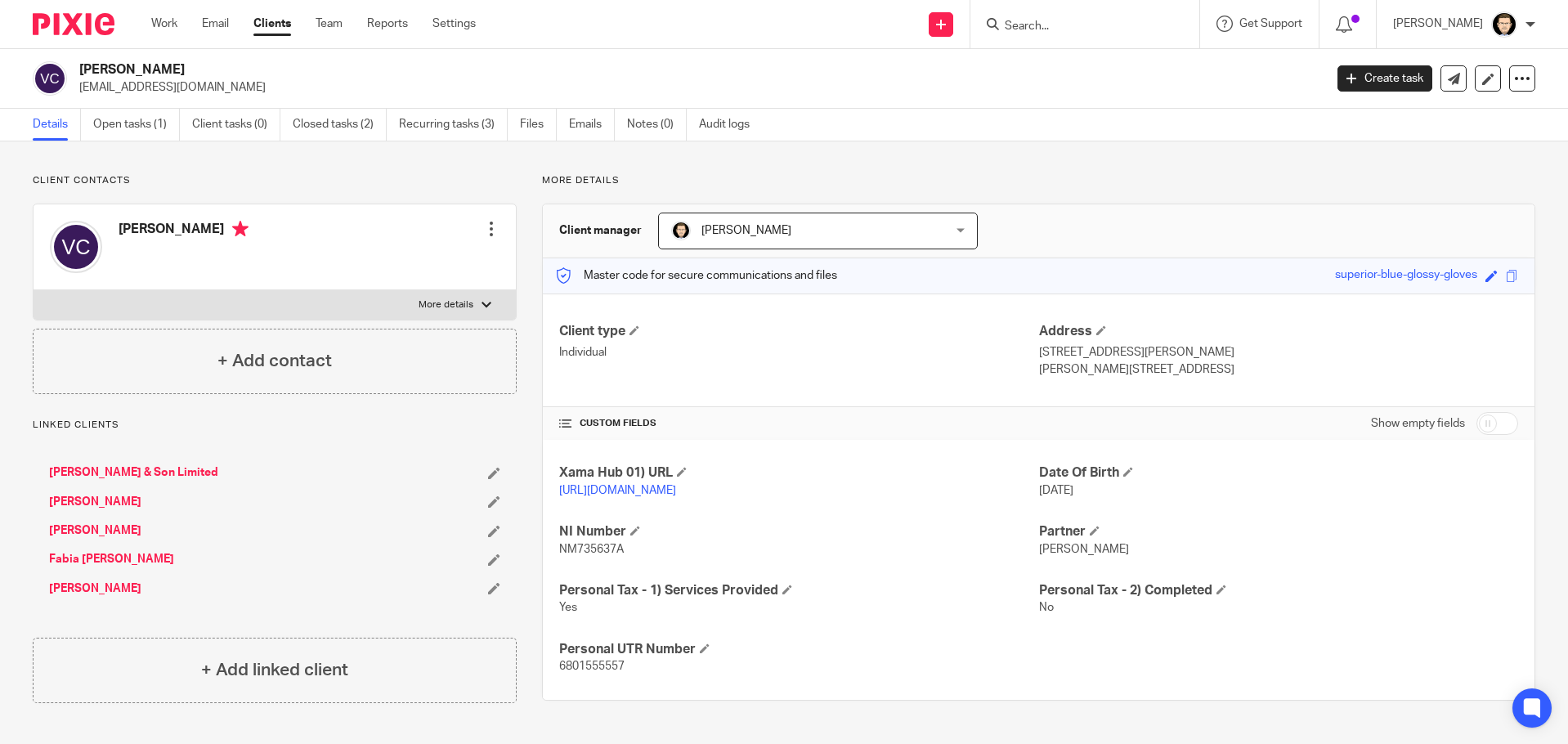
click at [142, 470] on link "[PERSON_NAME] & Son Limited" at bounding box center [134, 472] width 169 height 17
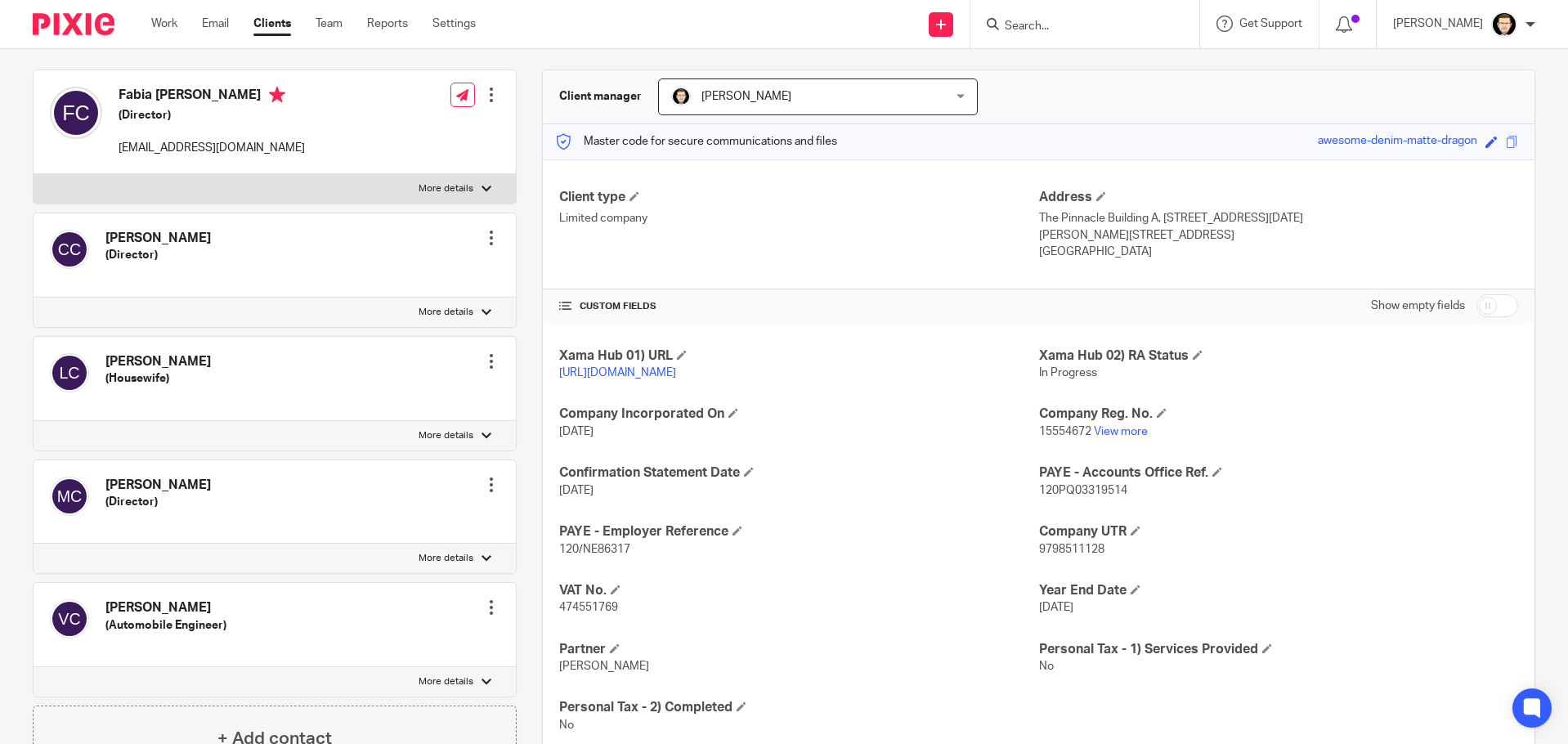
scroll to position [164, 0]
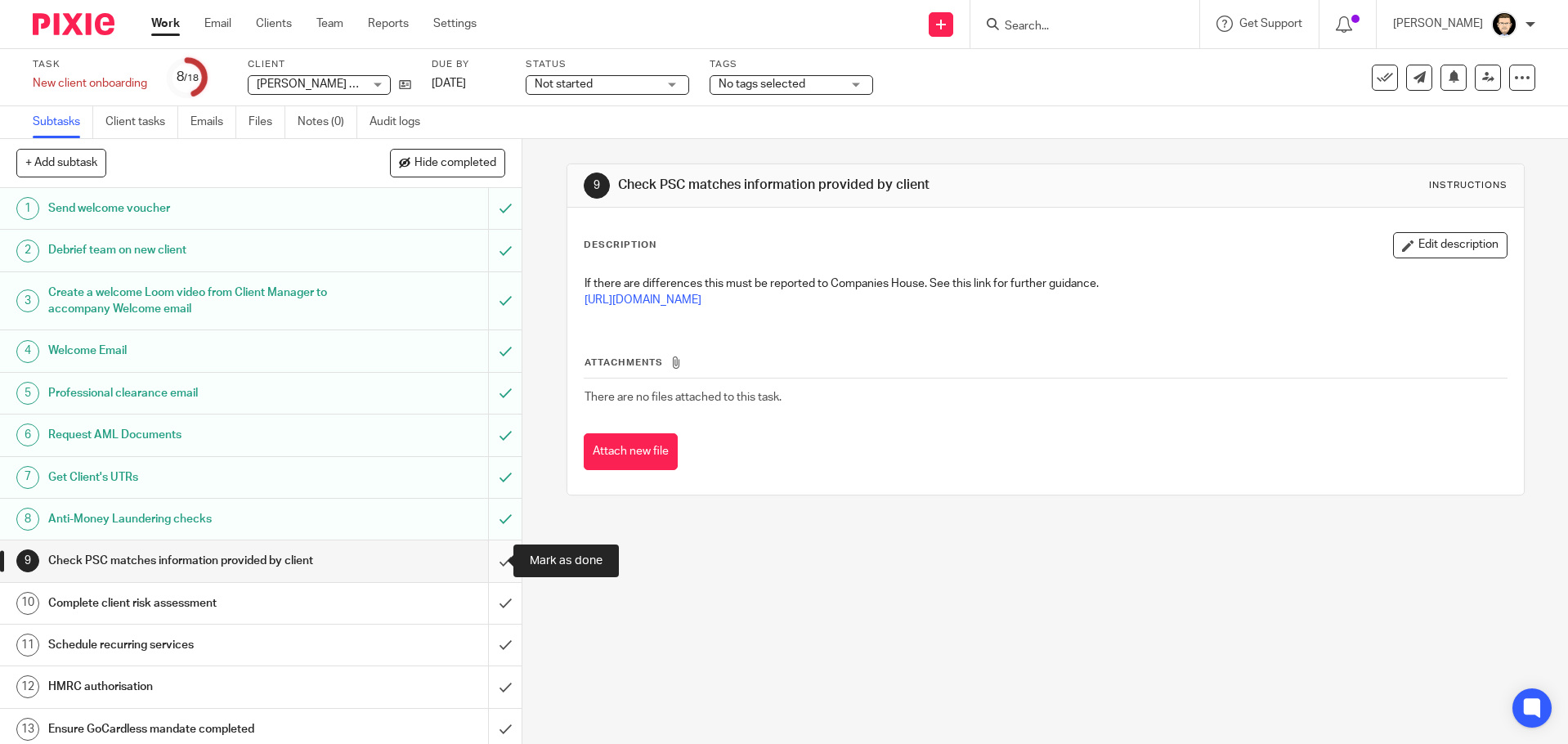
click at [486, 561] on input "submit" at bounding box center [260, 560] width 521 height 40
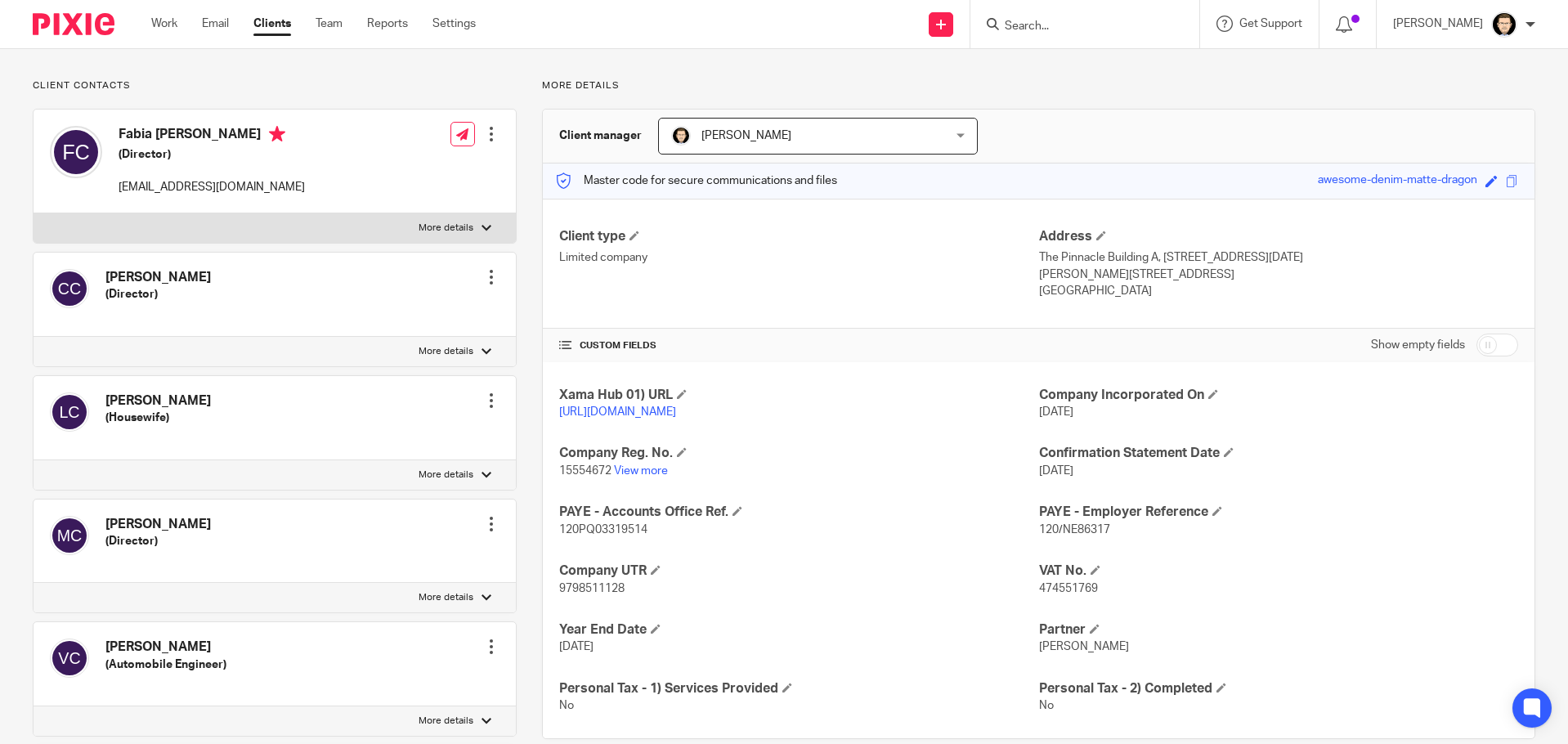
scroll to position [65, 0]
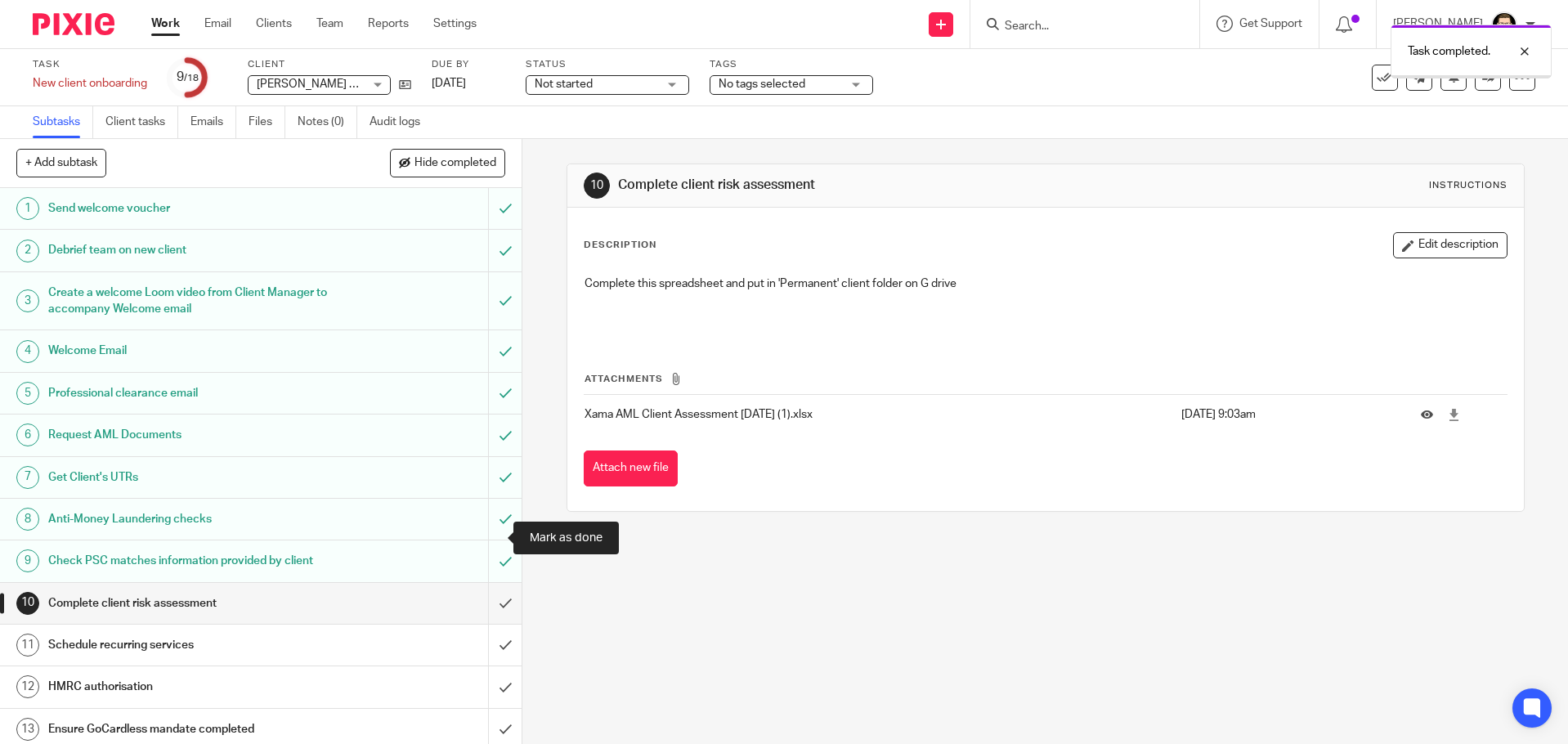
scroll to position [233, 0]
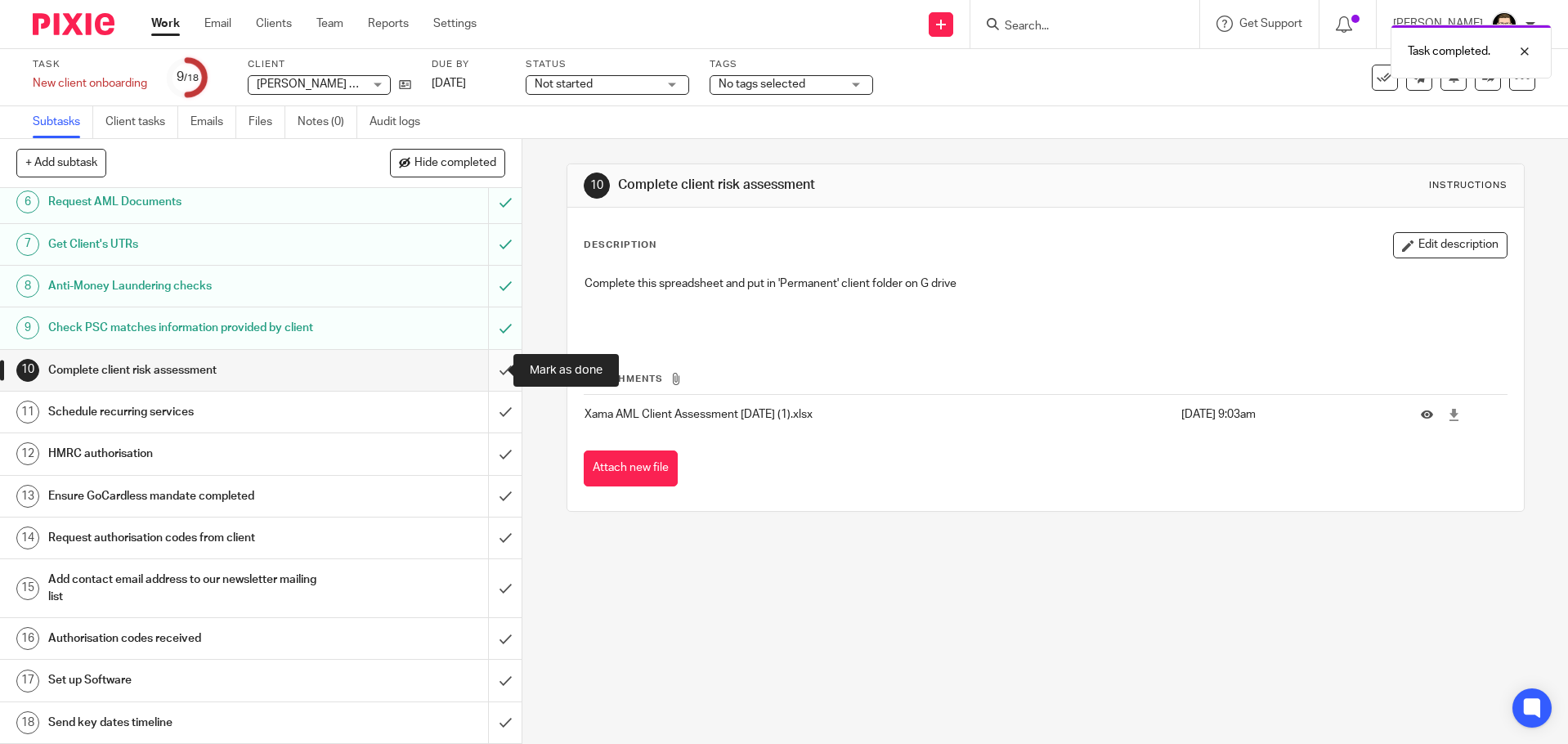
click at [485, 368] on input "submit" at bounding box center [260, 370] width 521 height 40
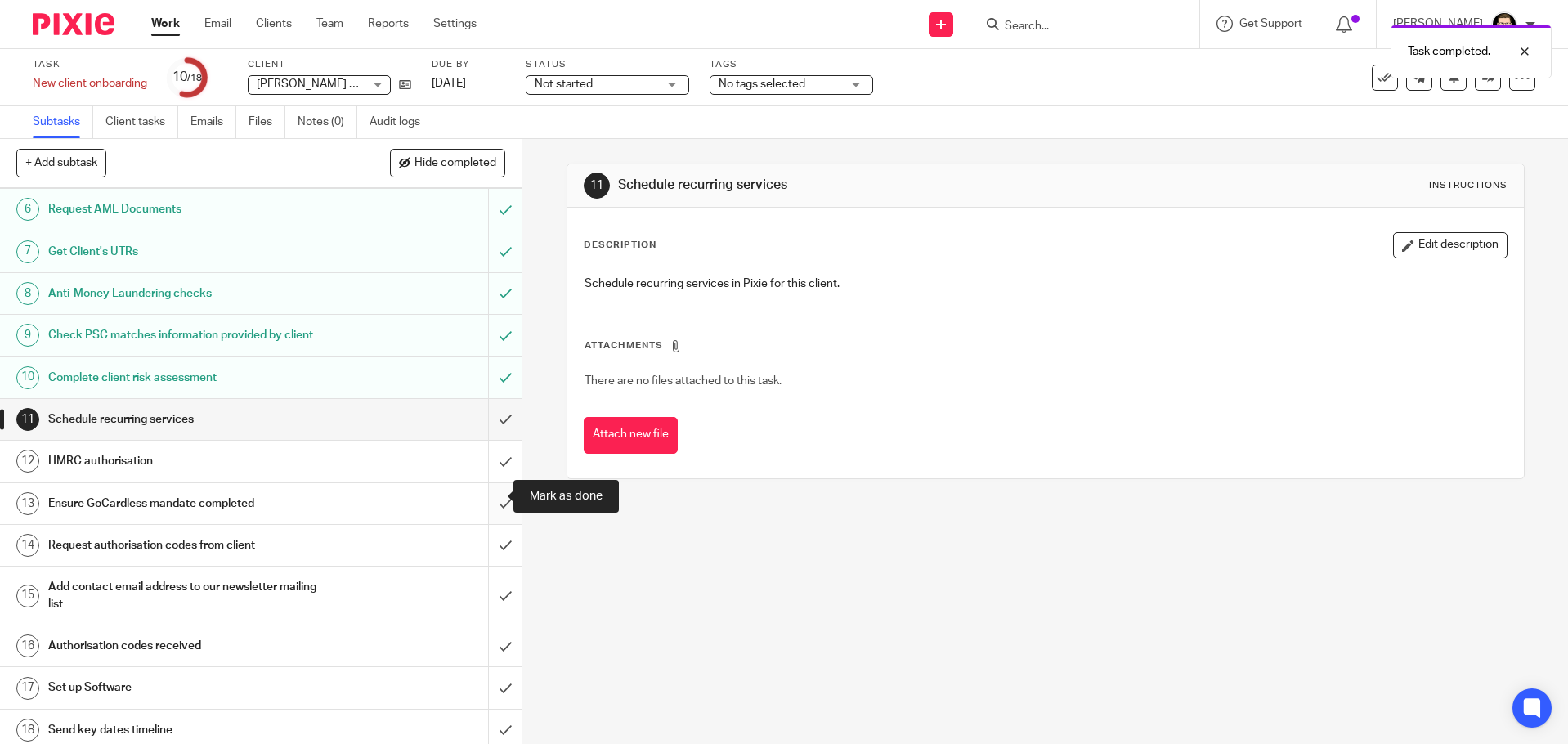
scroll to position [233, 0]
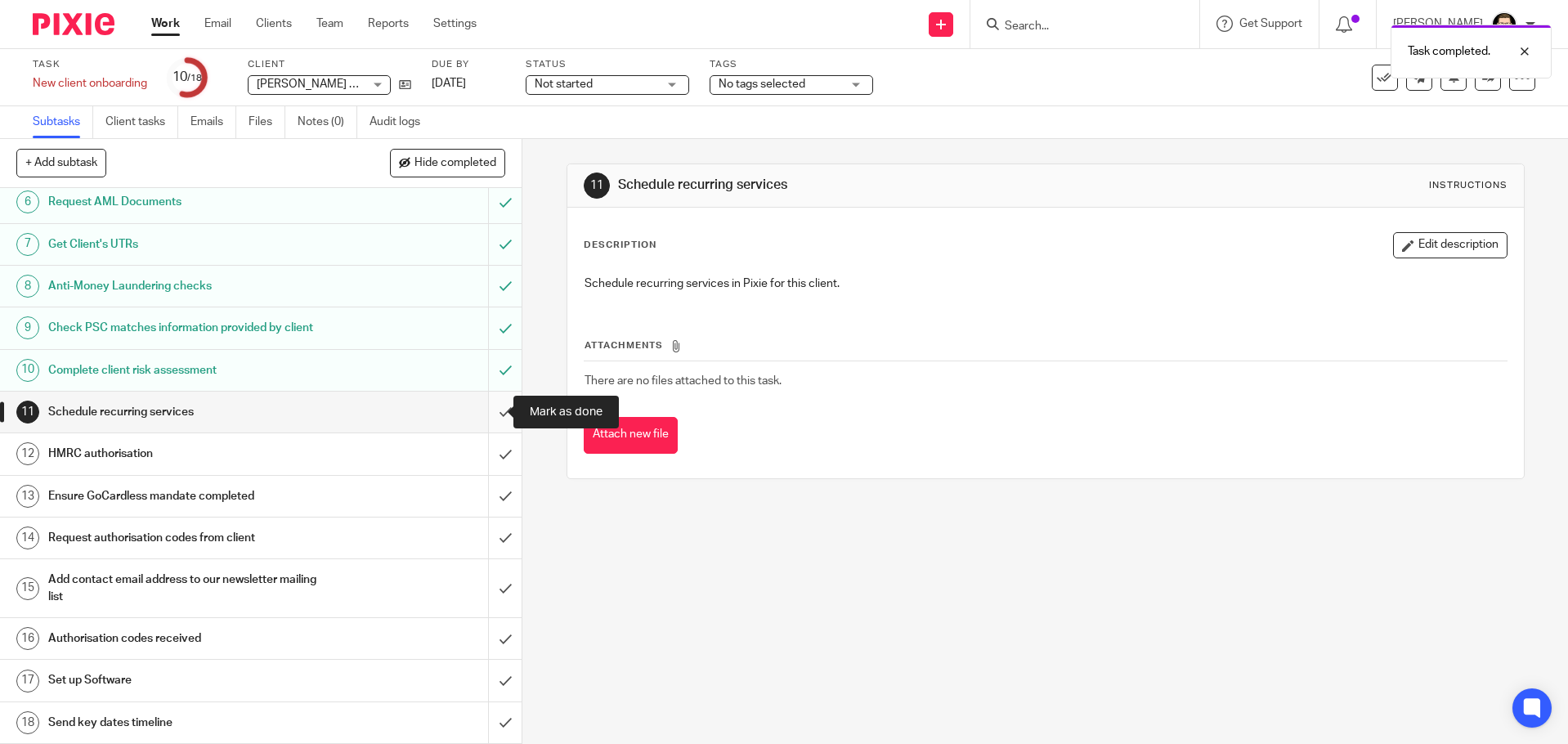
click at [492, 411] on input "submit" at bounding box center [260, 412] width 521 height 40
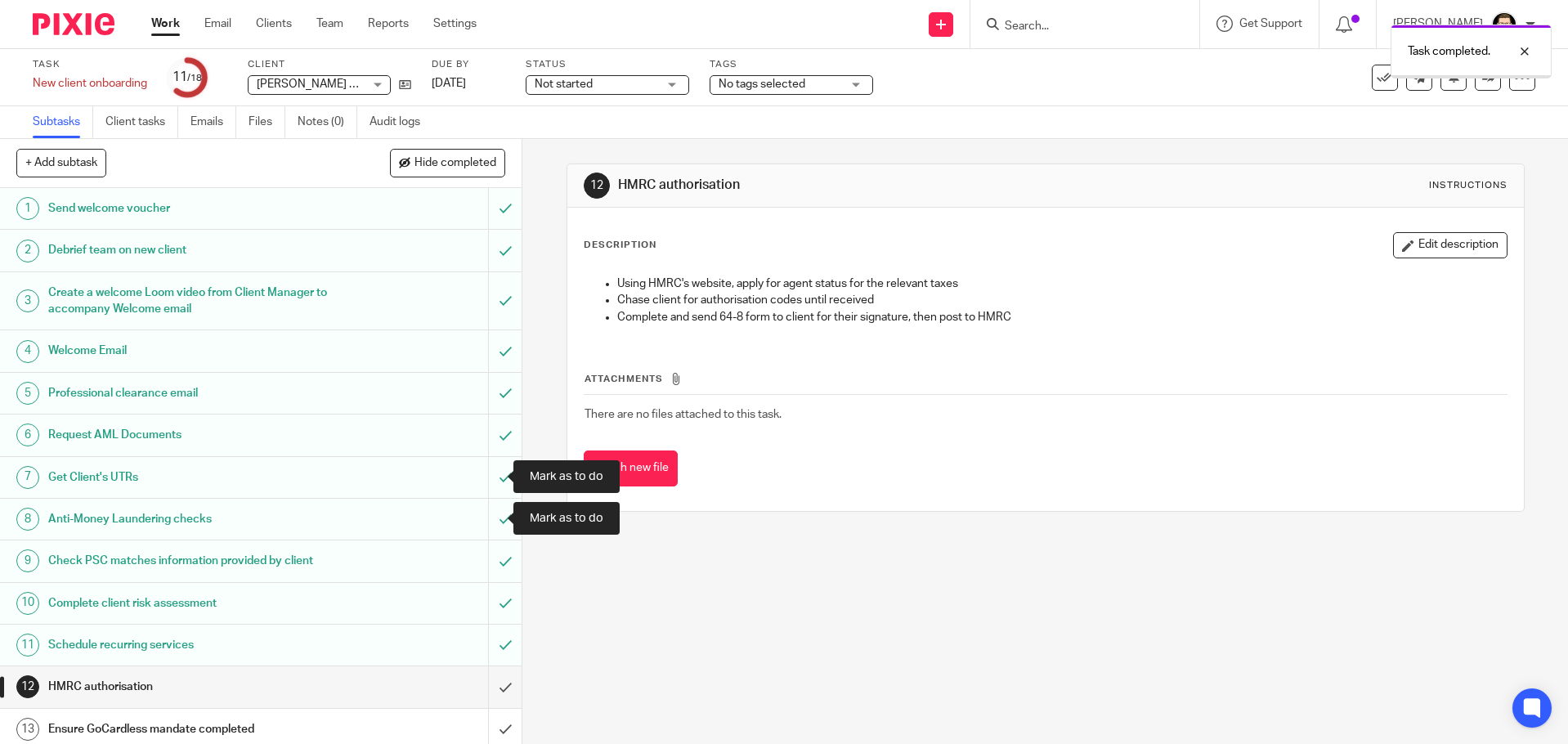
scroll to position [233, 0]
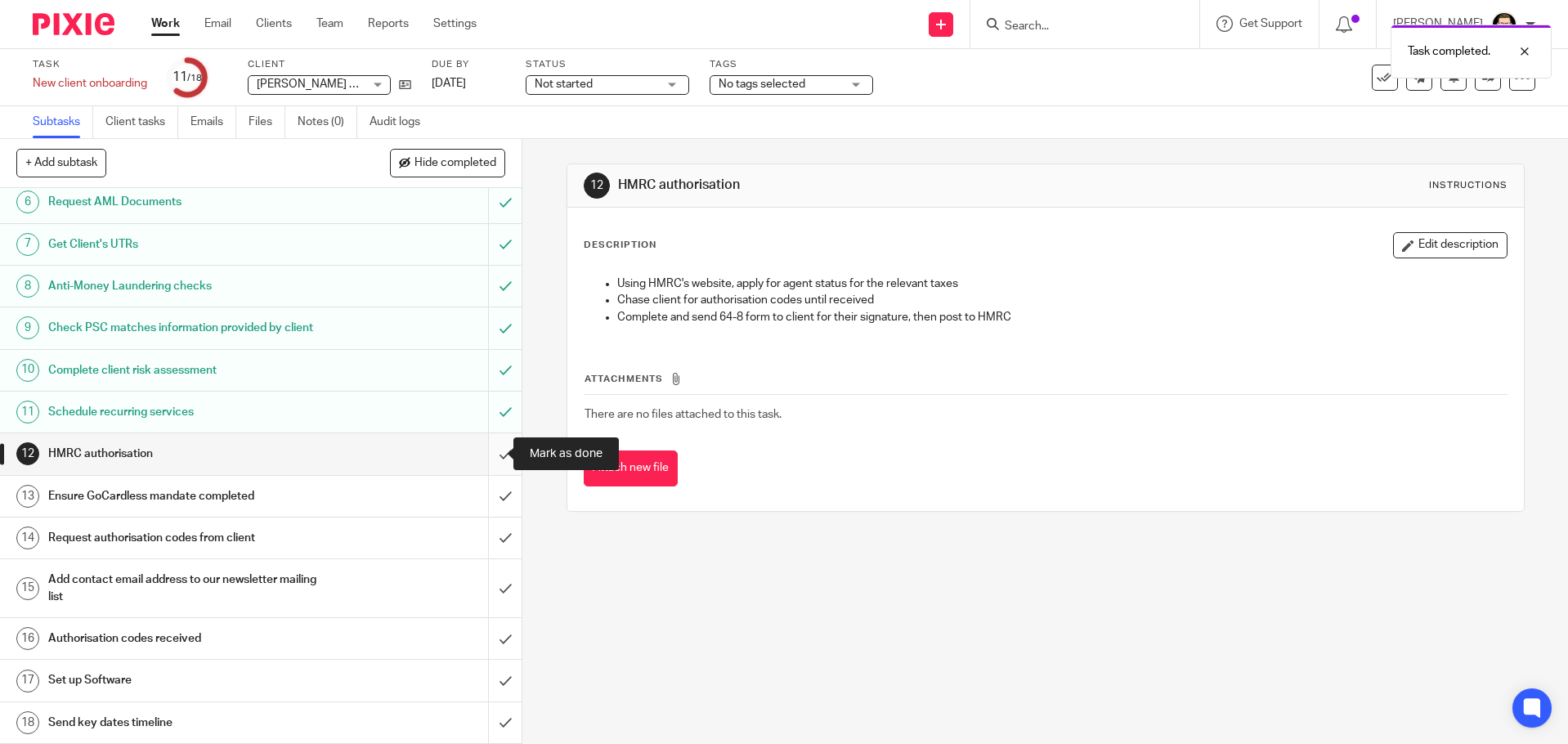
click at [492, 458] on input "submit" at bounding box center [260, 454] width 521 height 40
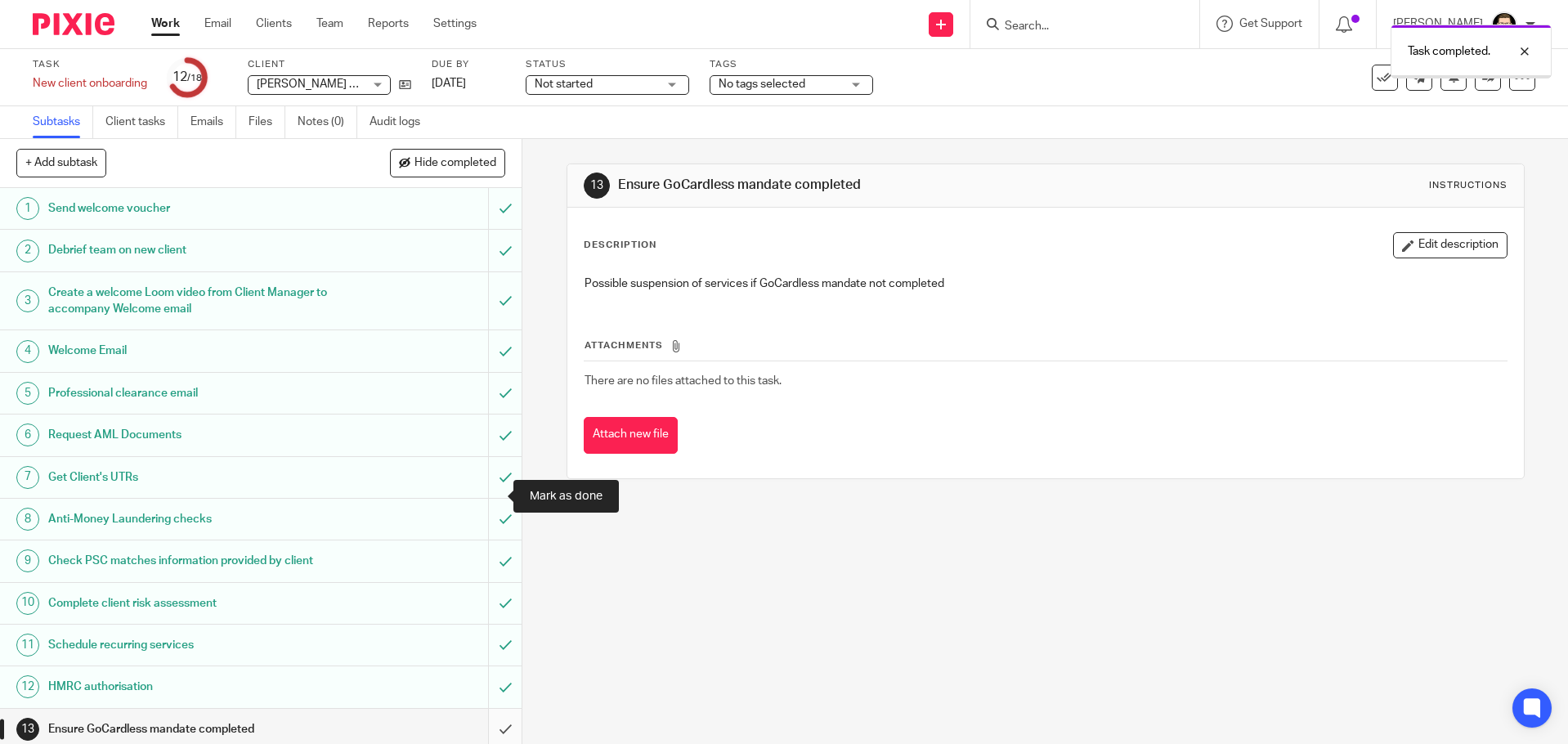
scroll to position [233, 0]
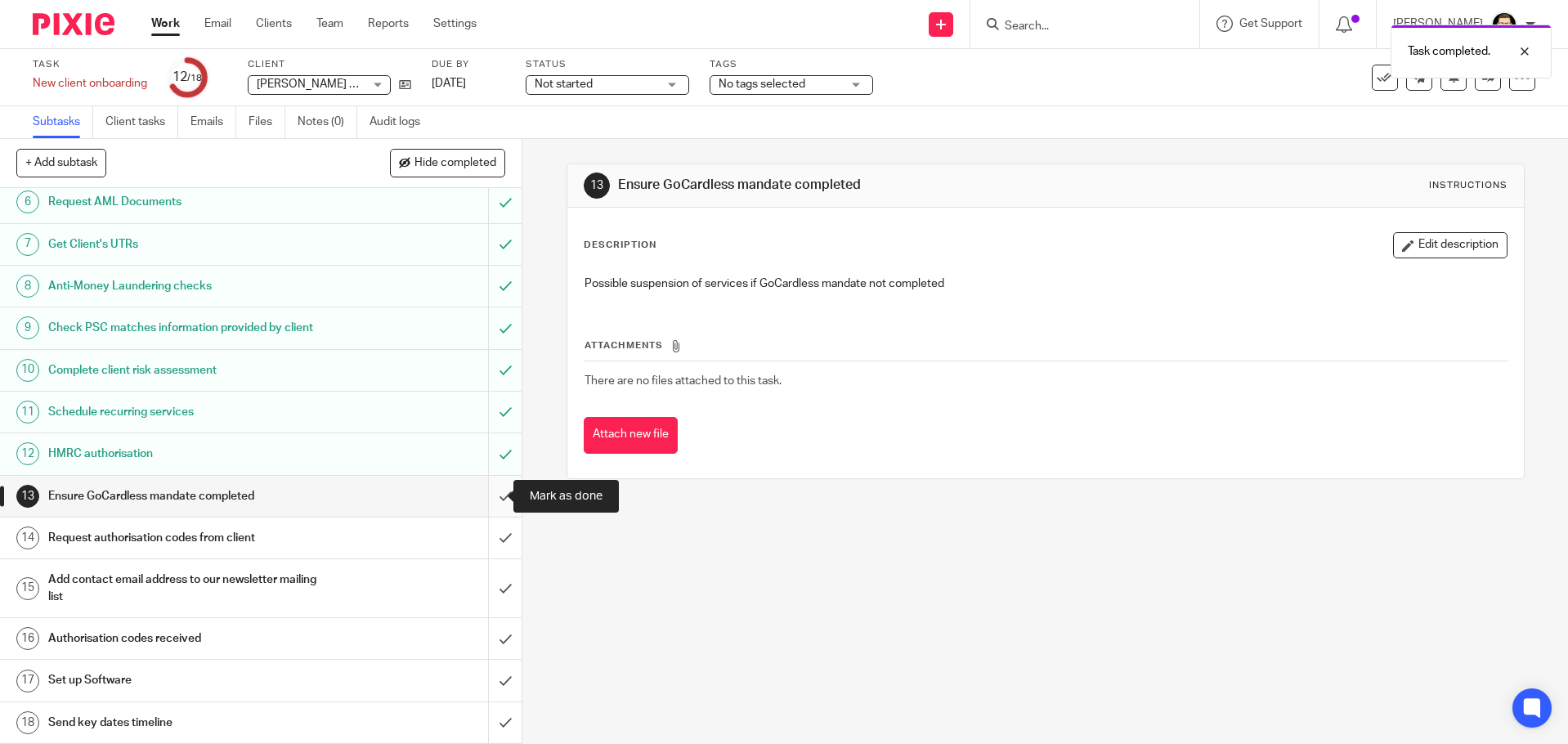
click at [488, 495] on input "submit" at bounding box center [260, 496] width 521 height 40
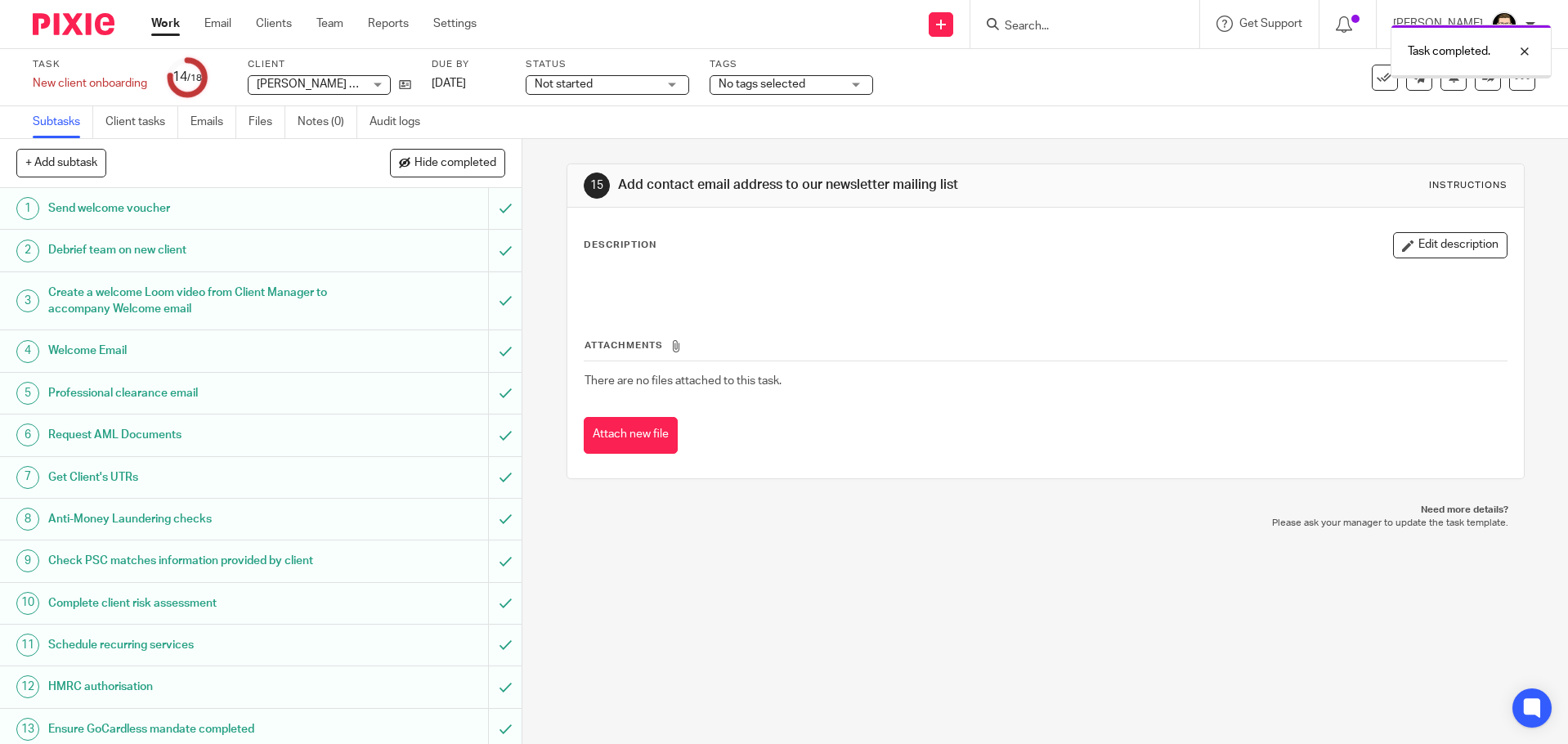
scroll to position [233, 0]
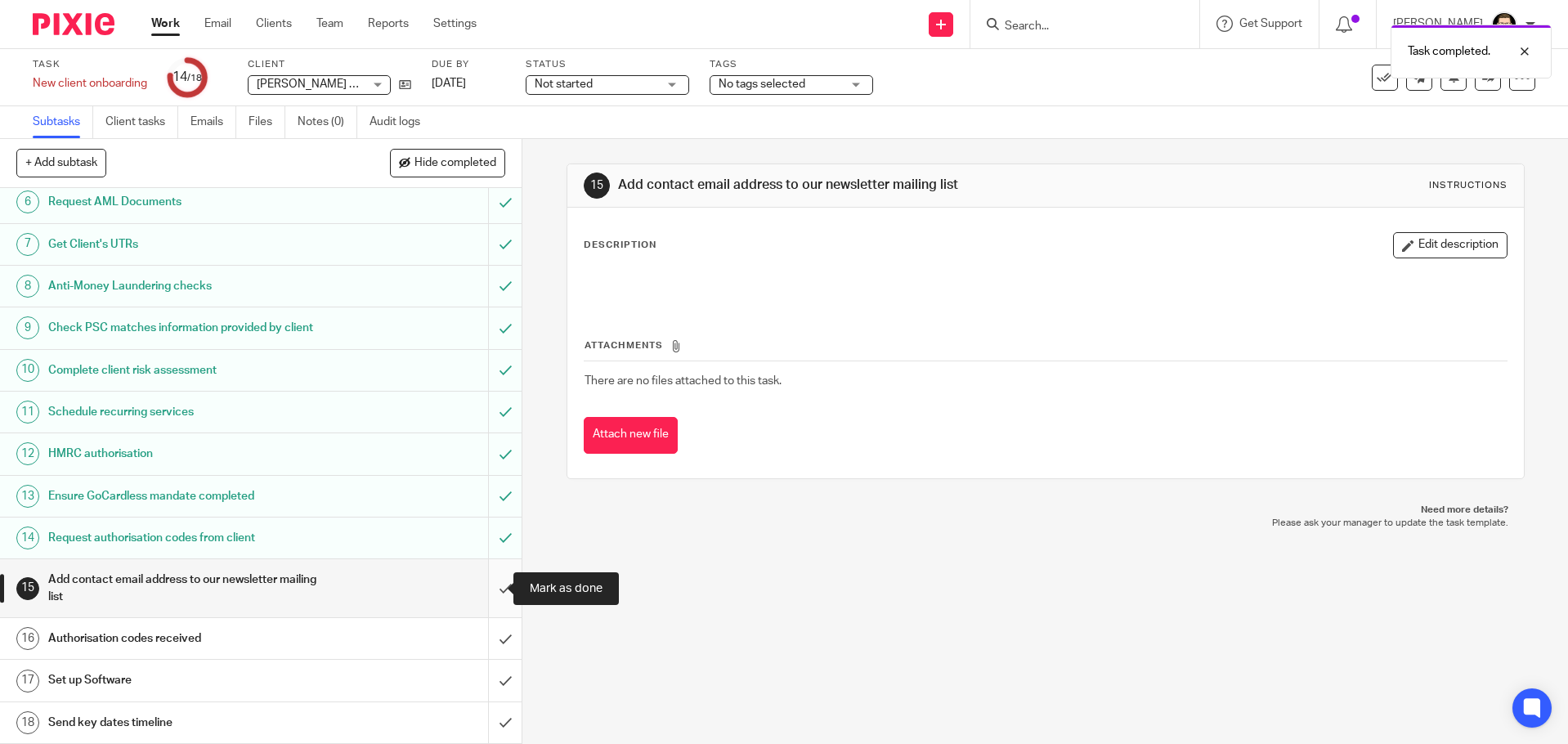
click at [488, 588] on input "submit" at bounding box center [260, 588] width 521 height 58
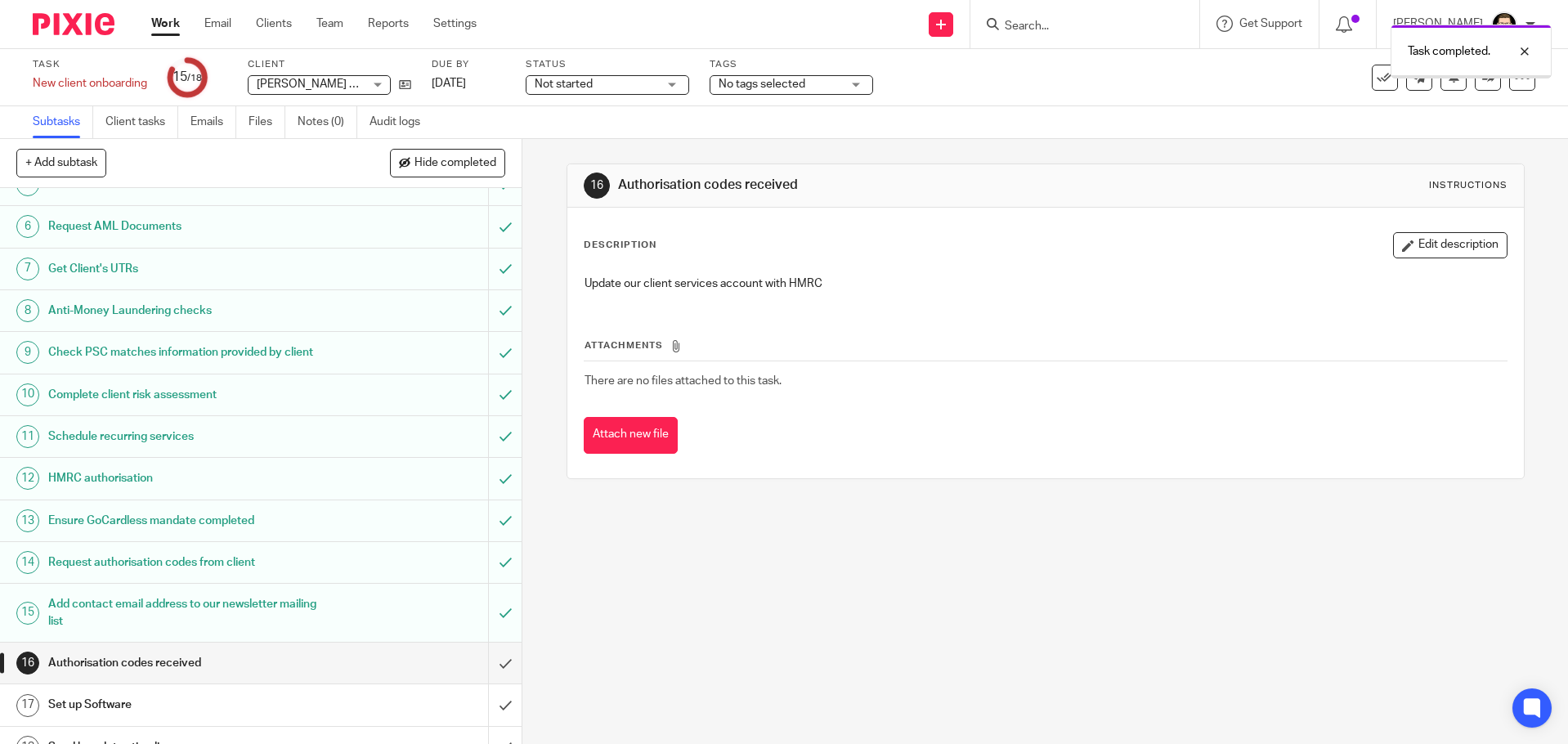
scroll to position [233, 0]
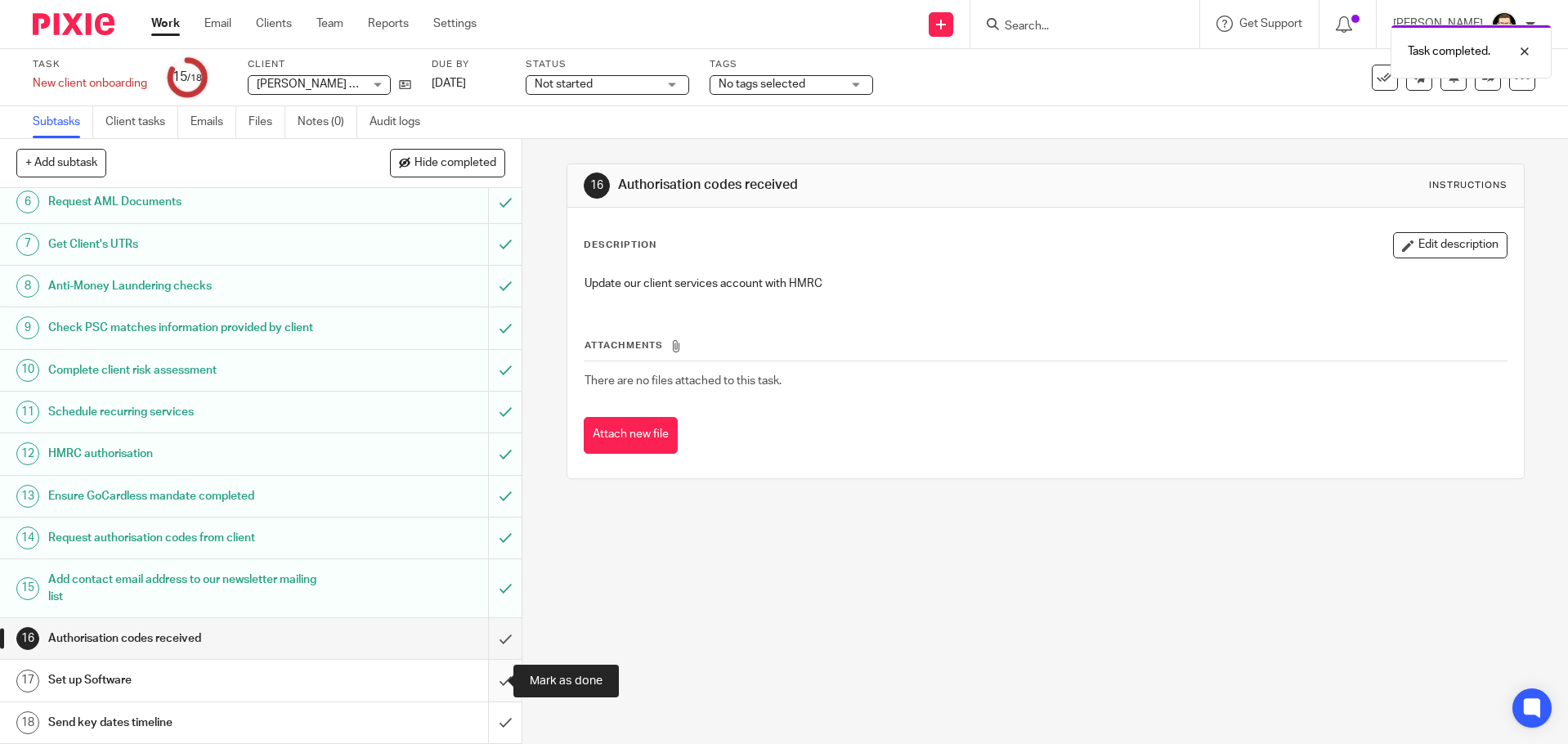
click at [485, 680] on input "submit" at bounding box center [260, 680] width 521 height 40
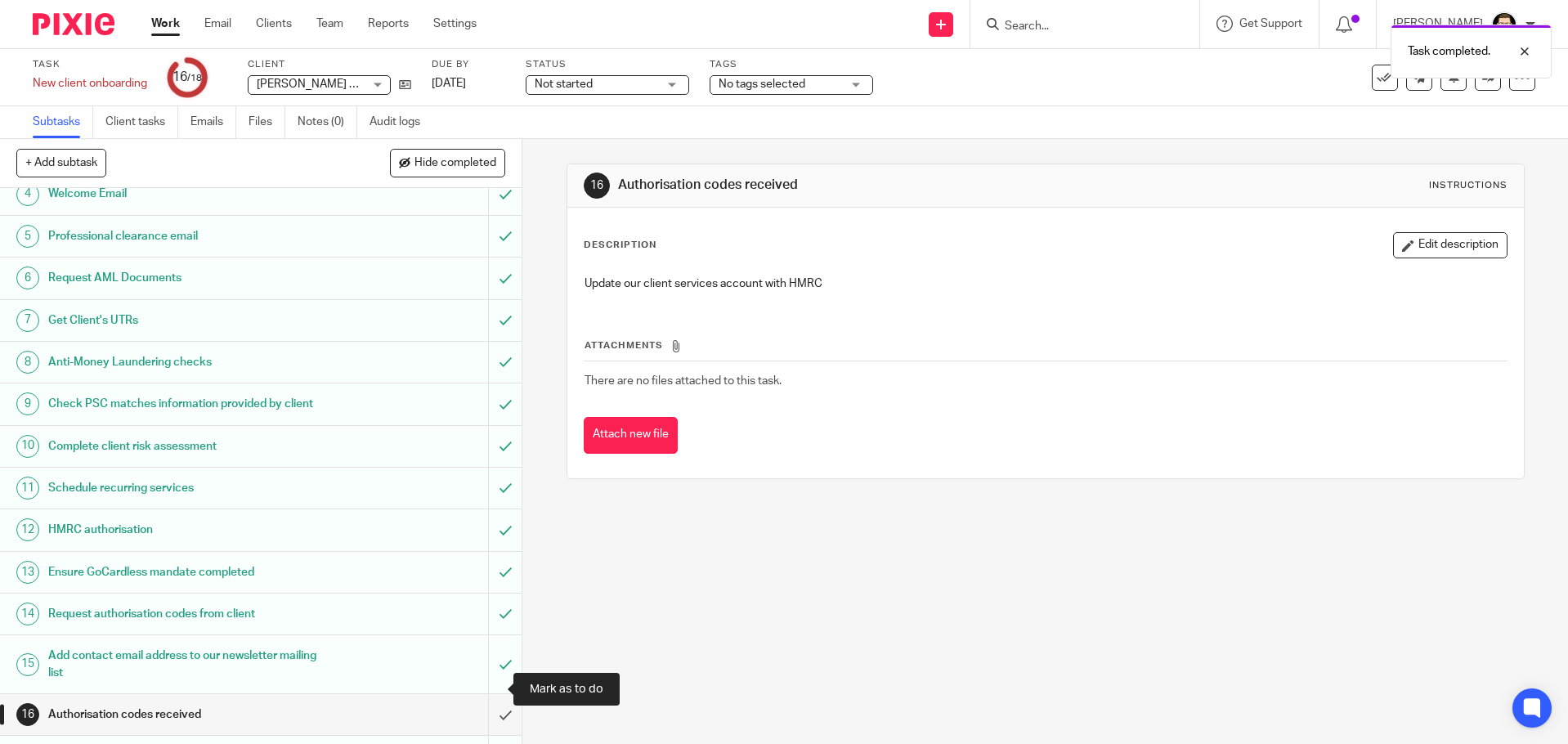
scroll to position [233, 0]
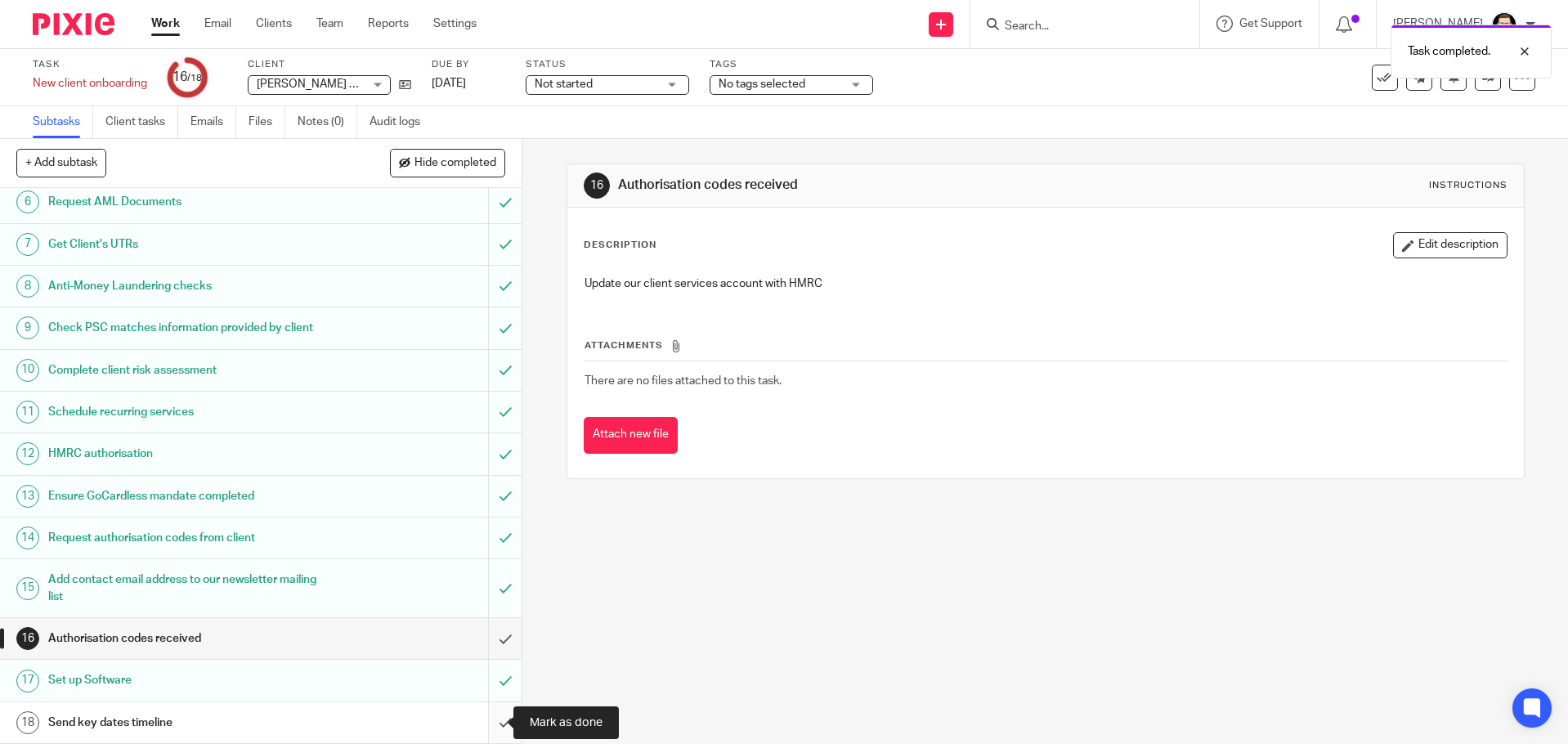
click at [488, 724] on input "submit" at bounding box center [260, 722] width 521 height 40
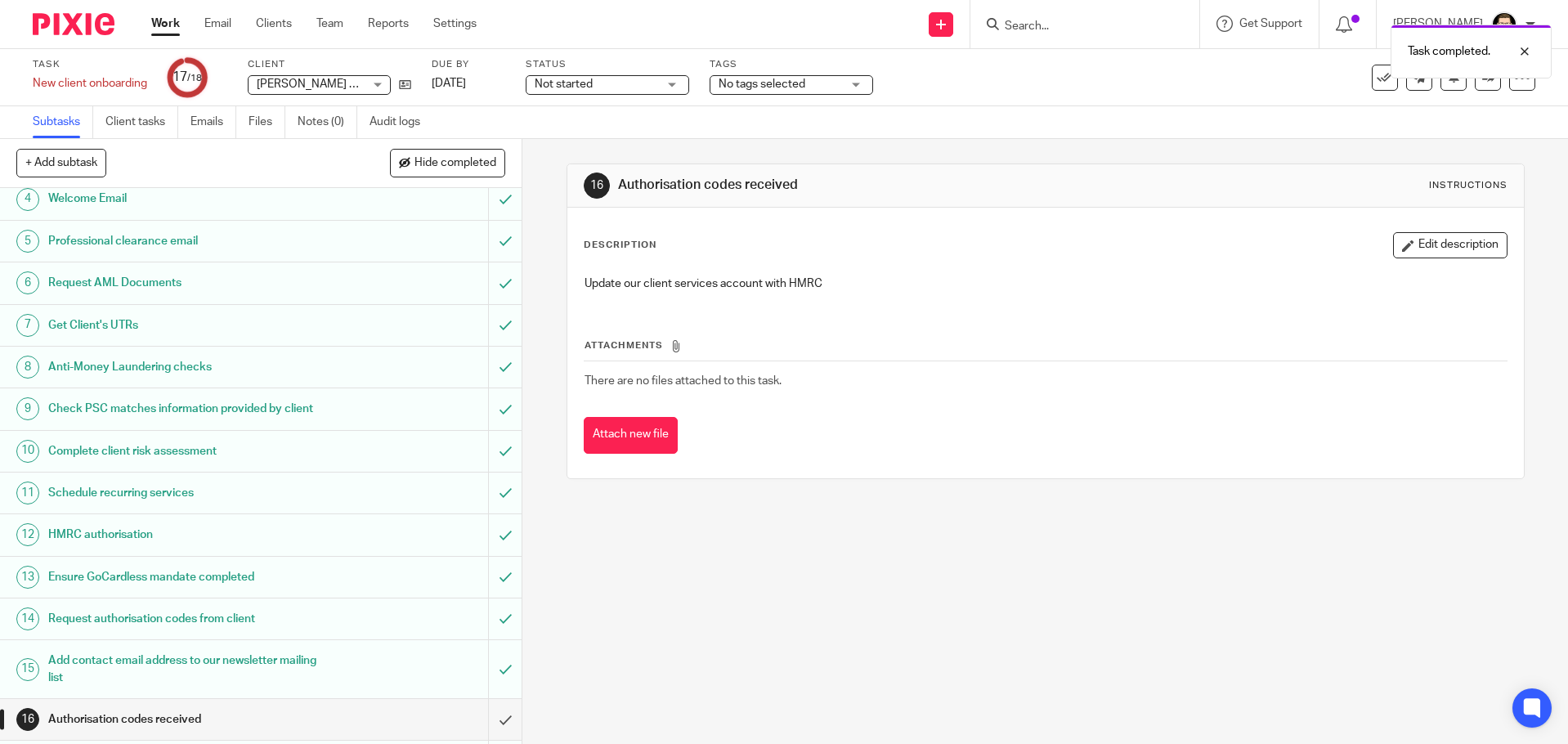
scroll to position [233, 0]
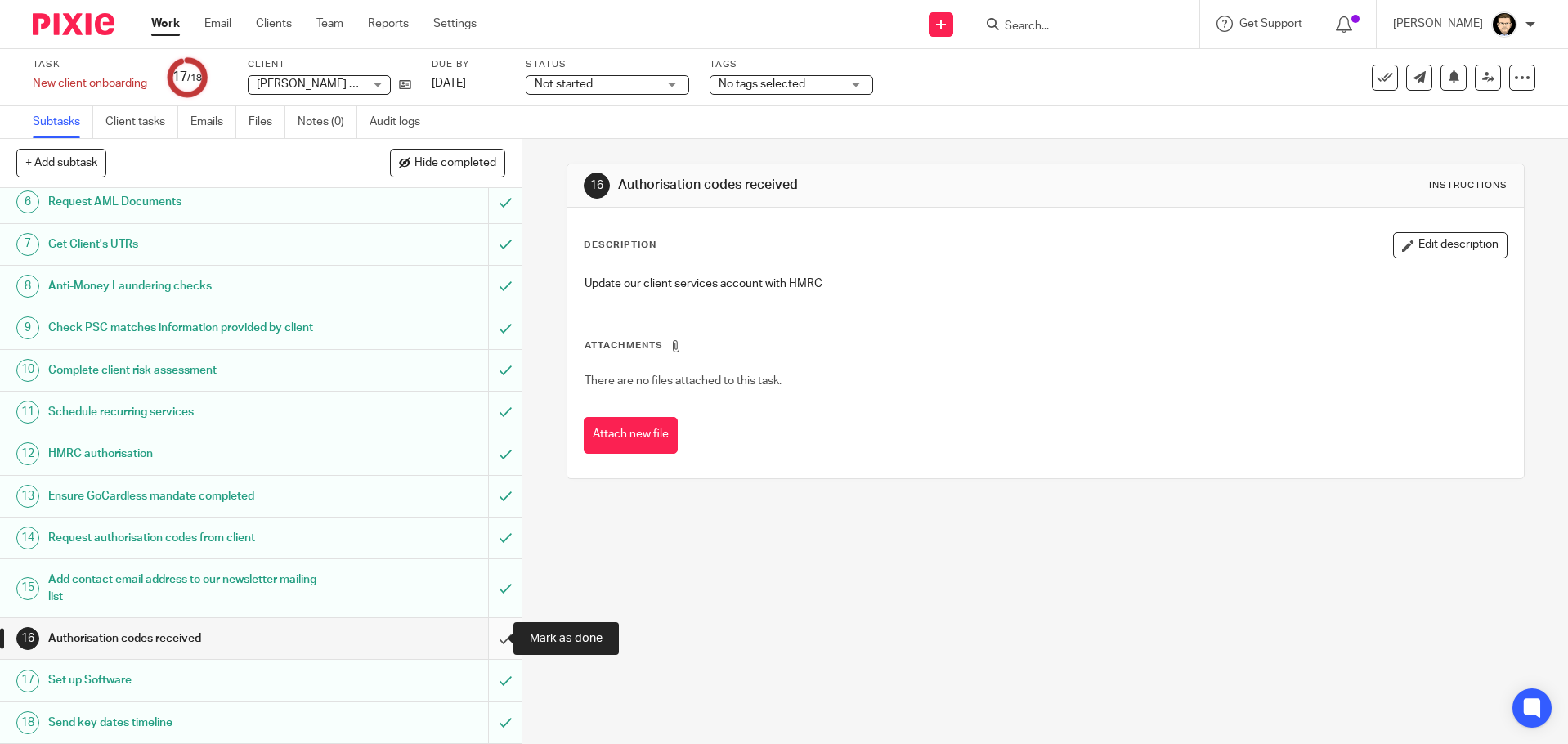
click at [484, 640] on input "submit" at bounding box center [260, 638] width 521 height 40
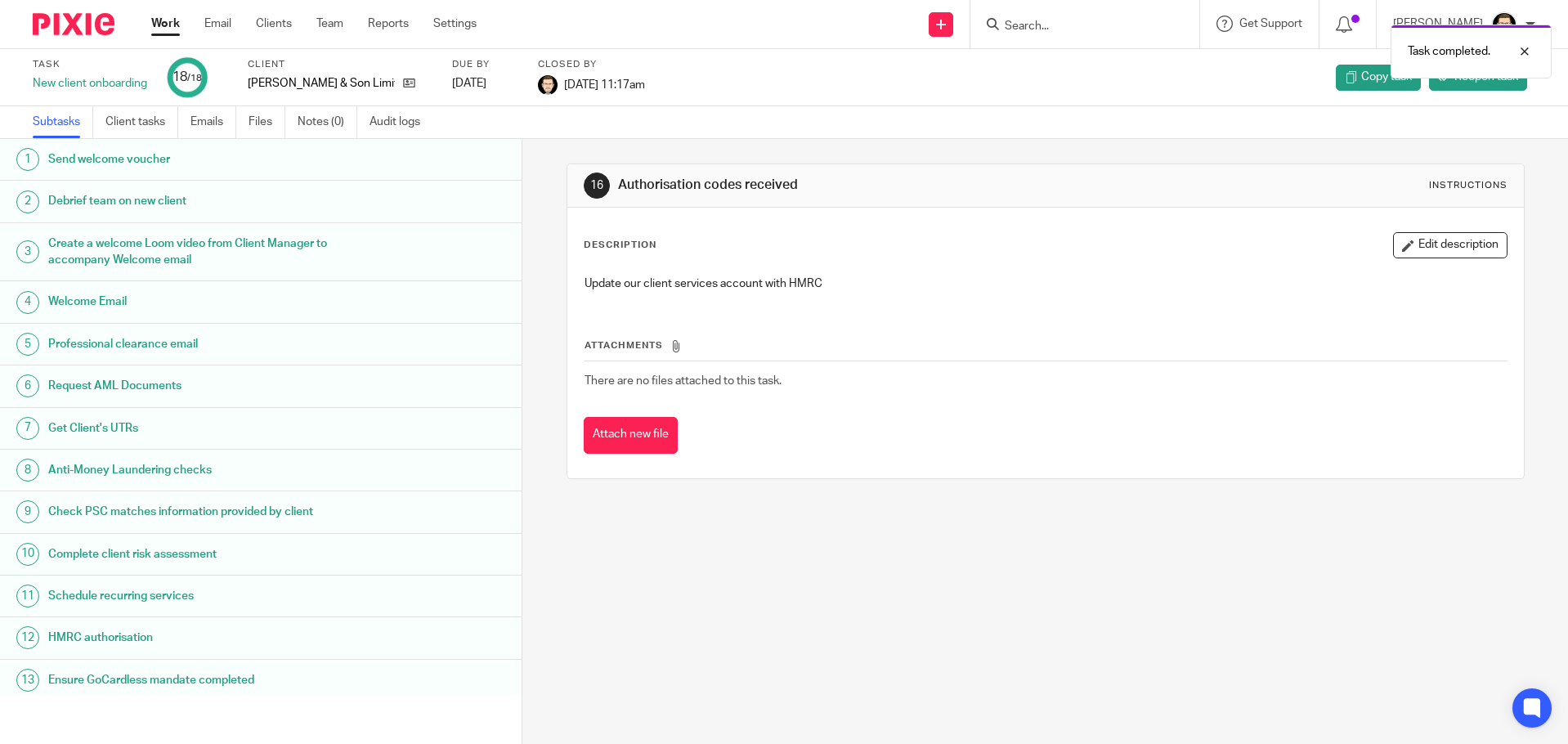
click at [153, 26] on div "Work Email Clients Team Reports Settings Work Email Clients Team Reports Settin…" at bounding box center [317, 24] width 366 height 48
click at [158, 26] on link "Work" at bounding box center [165, 24] width 29 height 17
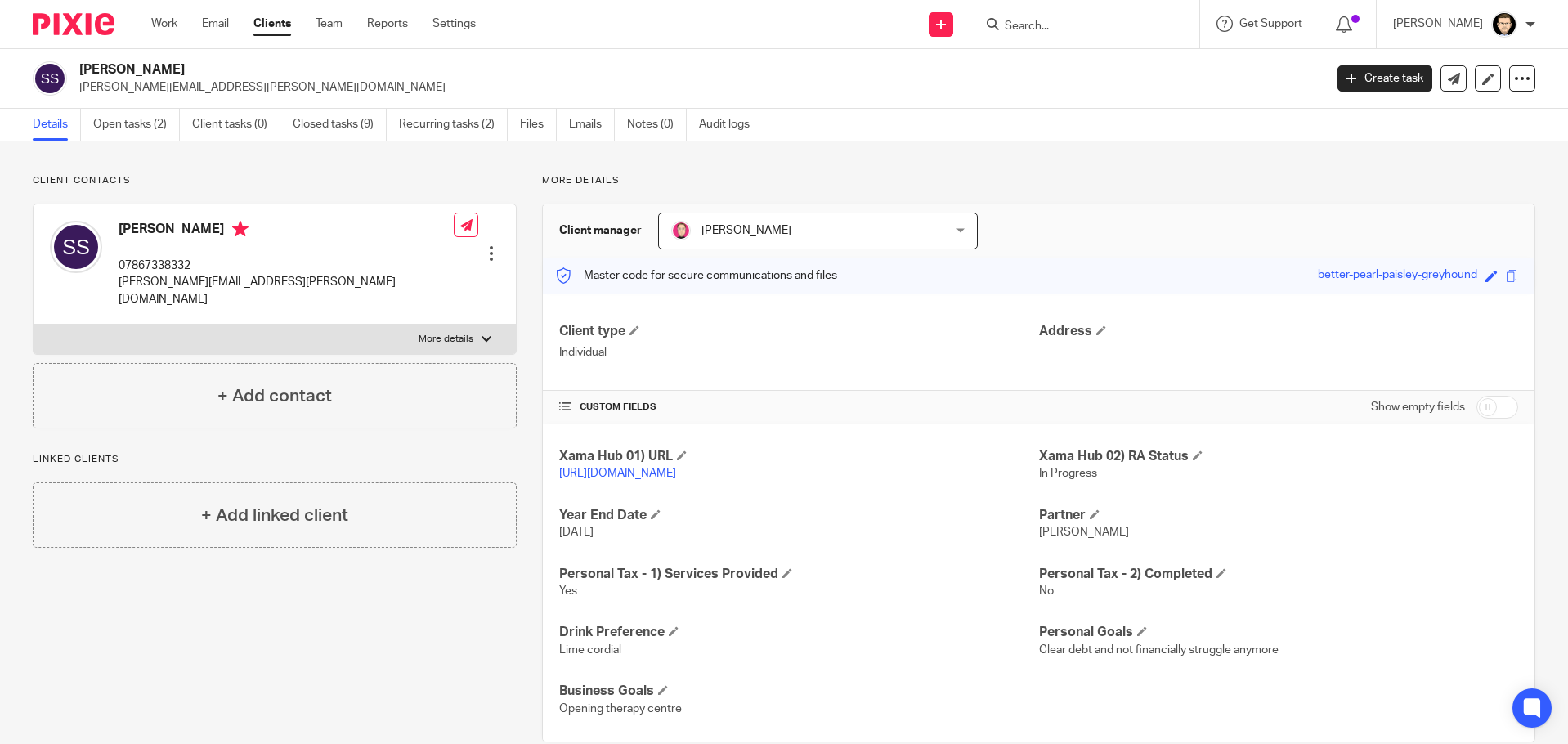
scroll to position [47, 0]
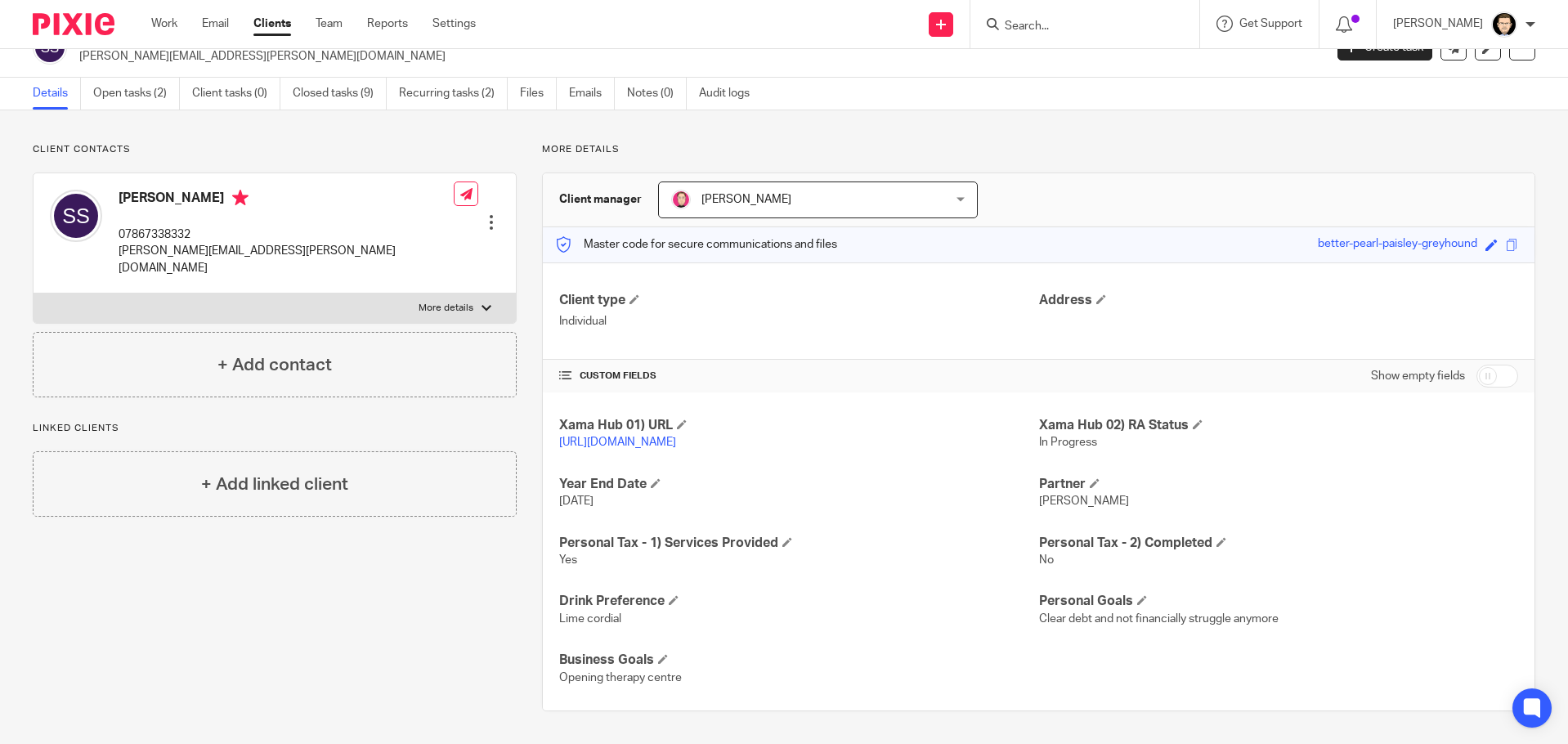
click at [290, 115] on div "Client contacts [PERSON_NAME] 07867338332 [PERSON_NAME][EMAIL_ADDRESS][PERSON_N…" at bounding box center [784, 427] width 1568 height 633
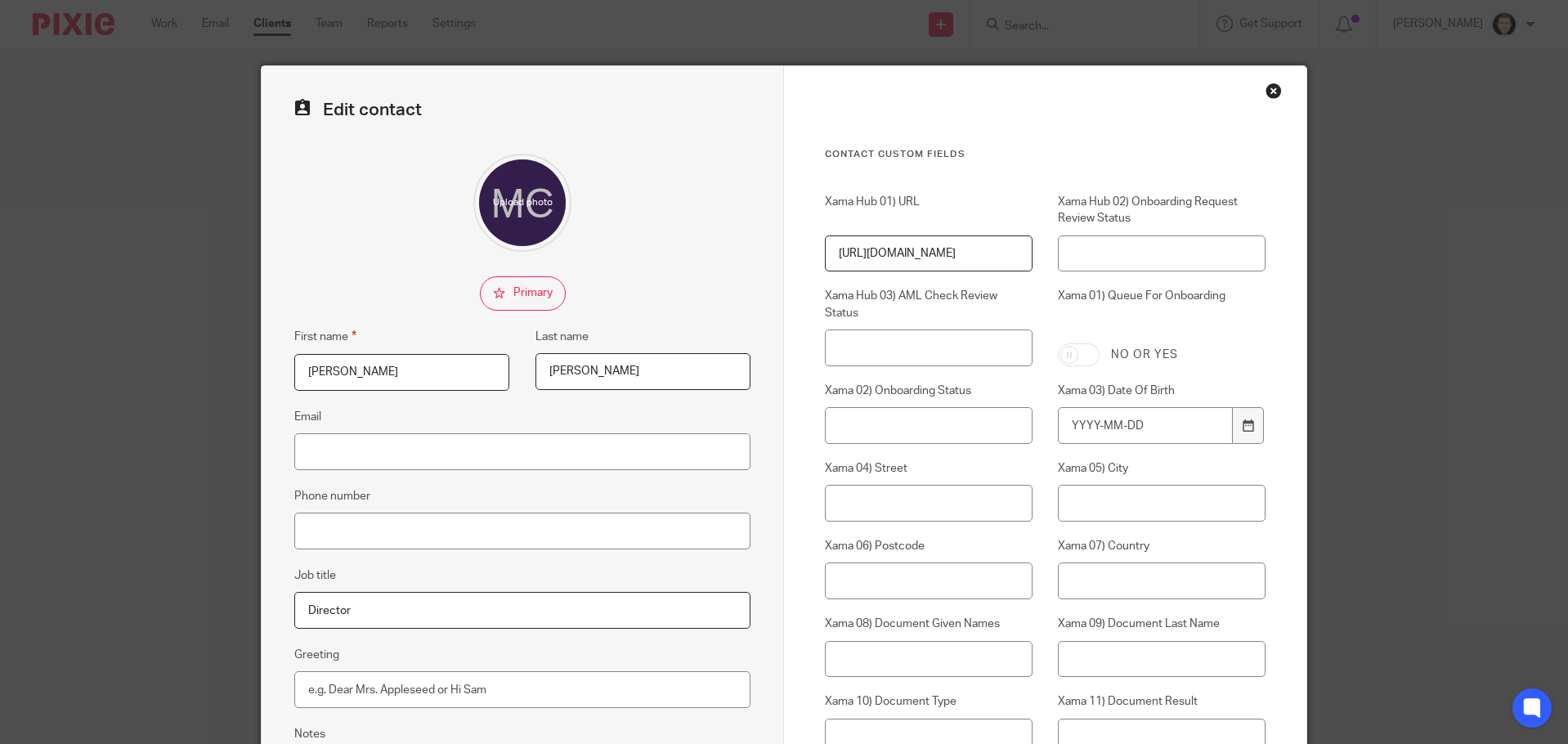
click at [1265, 86] on div "Close this dialog window" at bounding box center [1273, 91] width 17 height 17
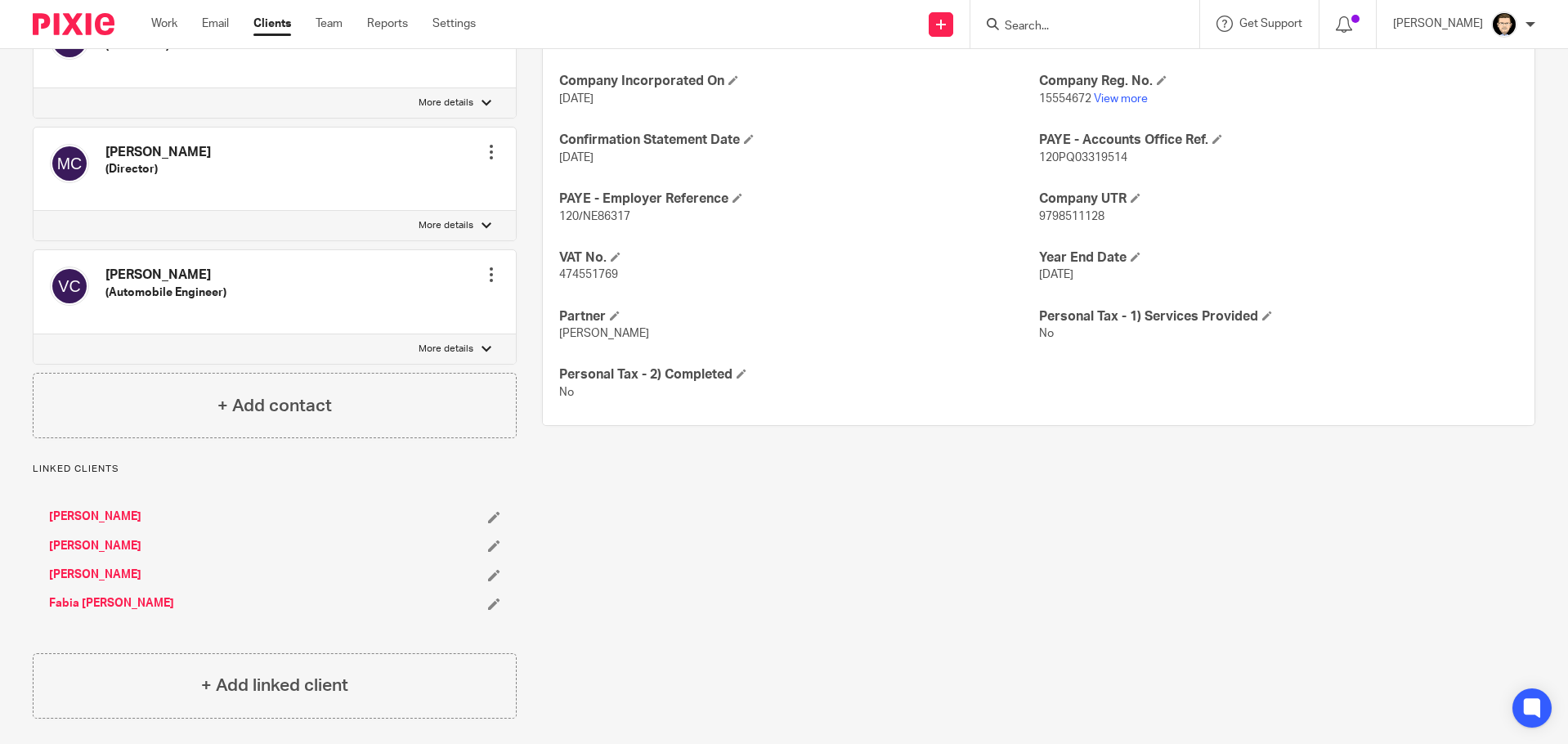
scroll to position [474, 0]
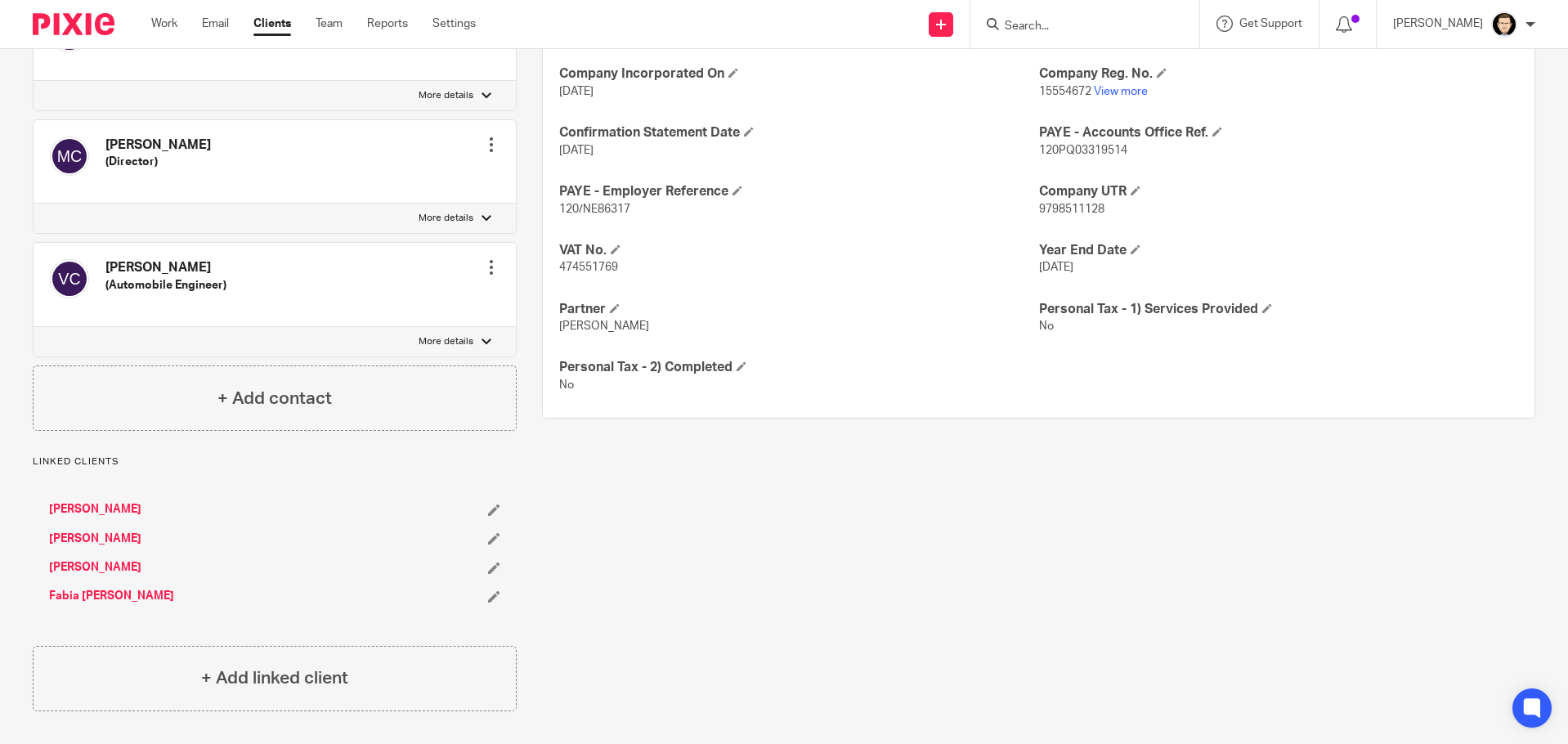
click at [106, 563] on link "[PERSON_NAME]" at bounding box center [95, 567] width 92 height 17
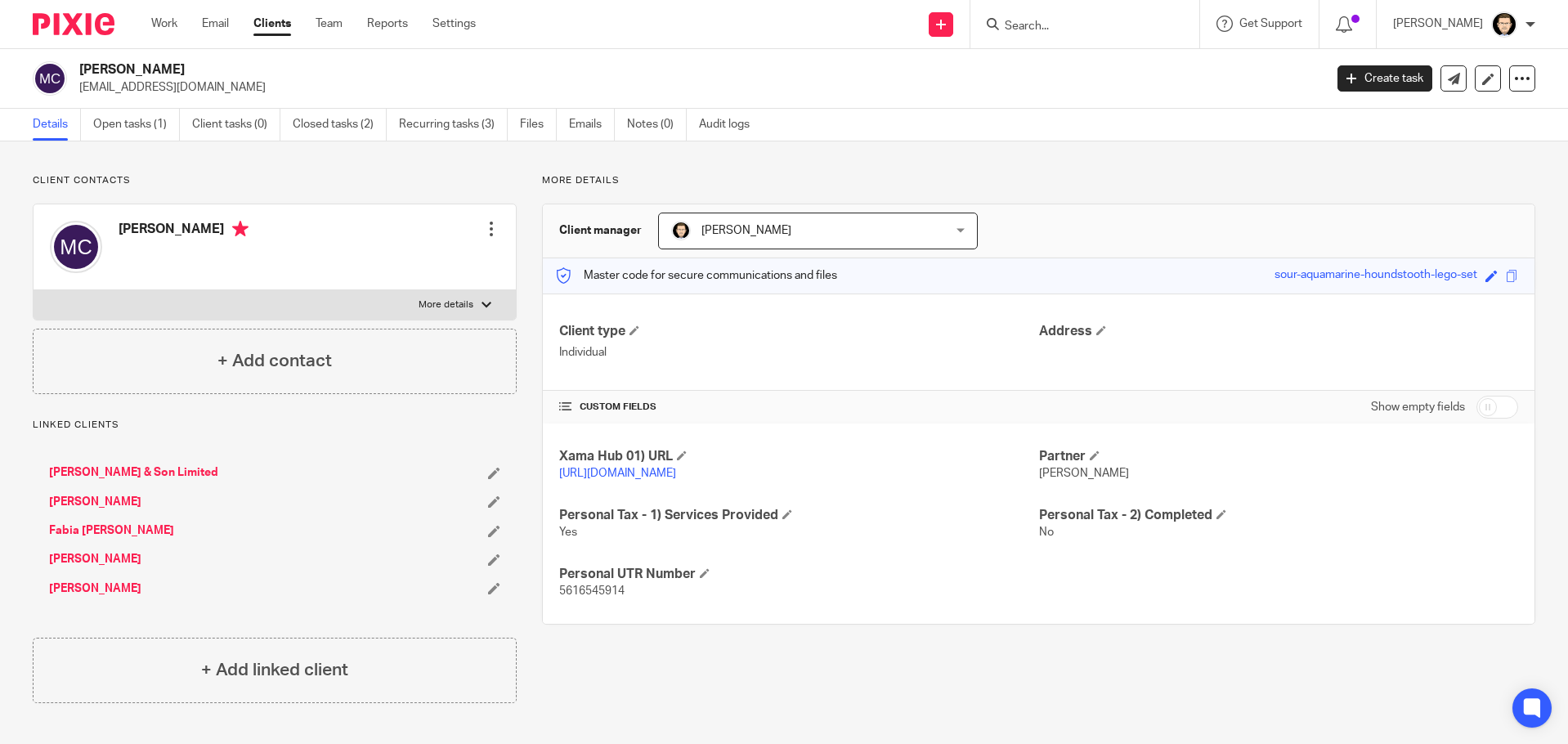
drag, startPoint x: 1476, startPoint y: 406, endPoint x: 1360, endPoint y: 376, distance: 119.8
click at [1366, 376] on div "Client type Individual Address CUSTOM FIELDS Show empty fields Xama Hub 01) URL…" at bounding box center [1038, 459] width 991 height 331
click at [700, 578] on span at bounding box center [704, 573] width 10 height 10
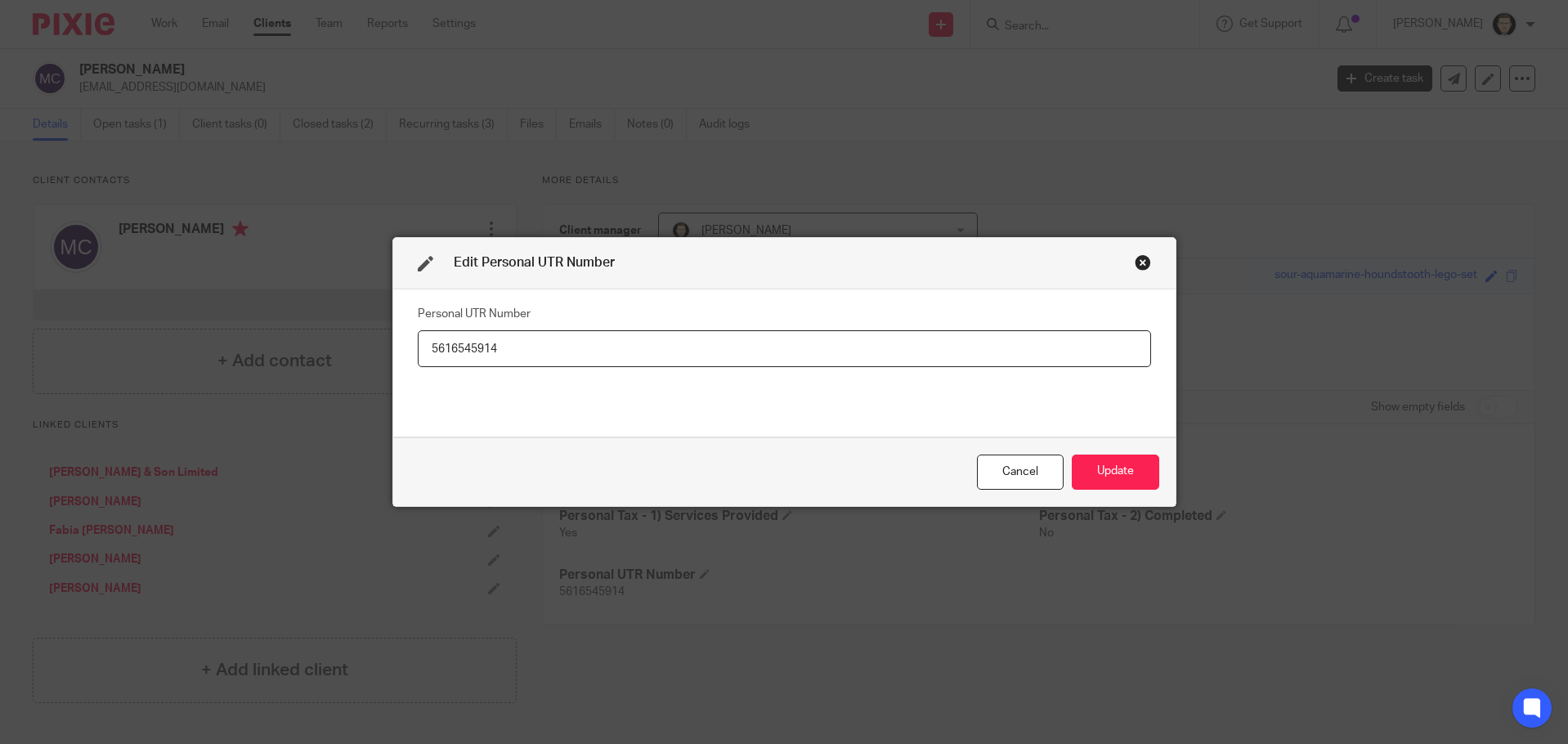
drag, startPoint x: 519, startPoint y: 338, endPoint x: 218, endPoint y: 323, distance: 301.4
click at [218, 323] on div "Edit Personal UTR Number Personal UTR Number 5616545914 Cancel Update" at bounding box center [784, 372] width 1568 height 744
click at [1115, 473] on button "Update" at bounding box center [1114, 472] width 87 height 35
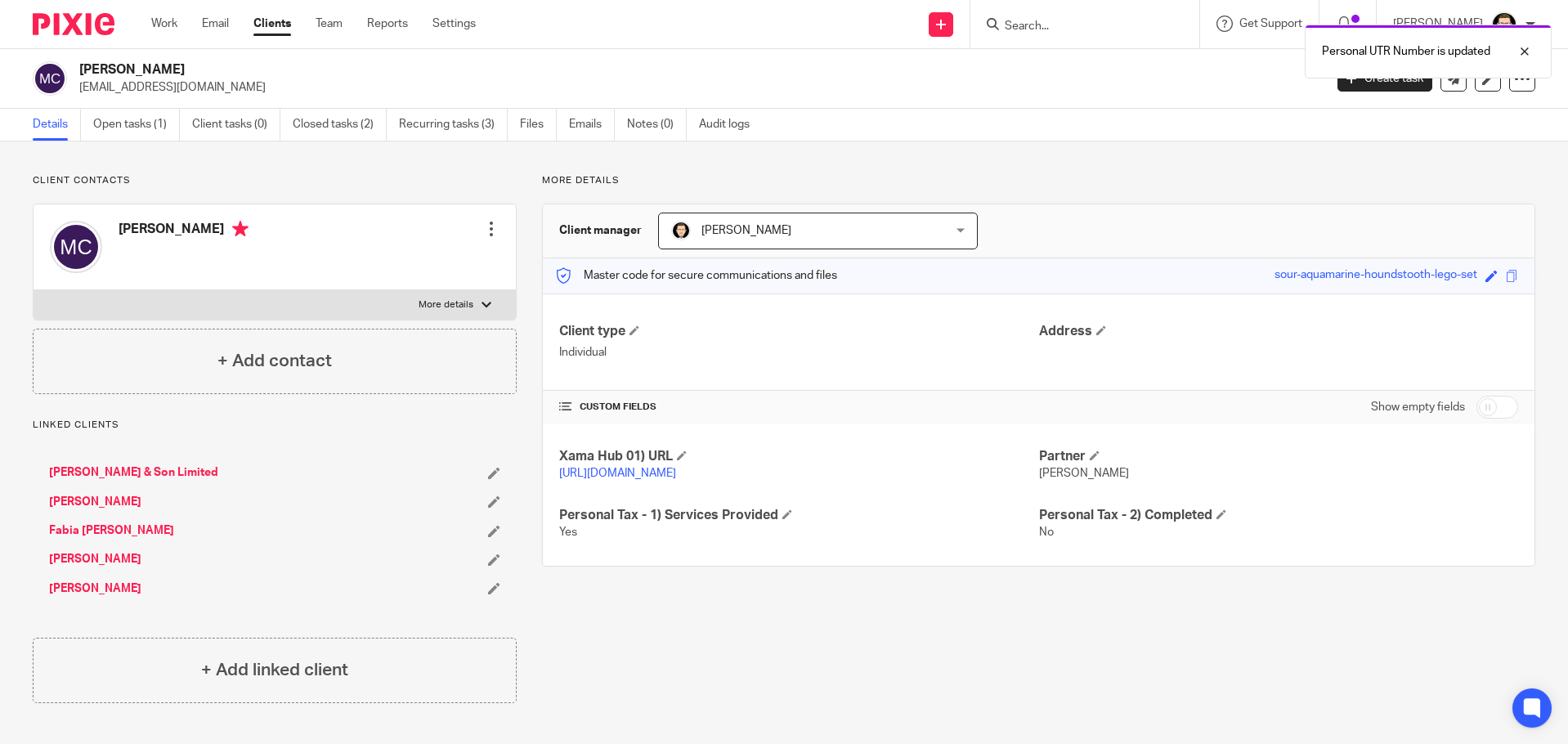
click at [278, 23] on link "Clients" at bounding box center [272, 24] width 38 height 17
click at [961, 19] on div "Send new email Create task Add client Request signature" at bounding box center [941, 24] width 58 height 48
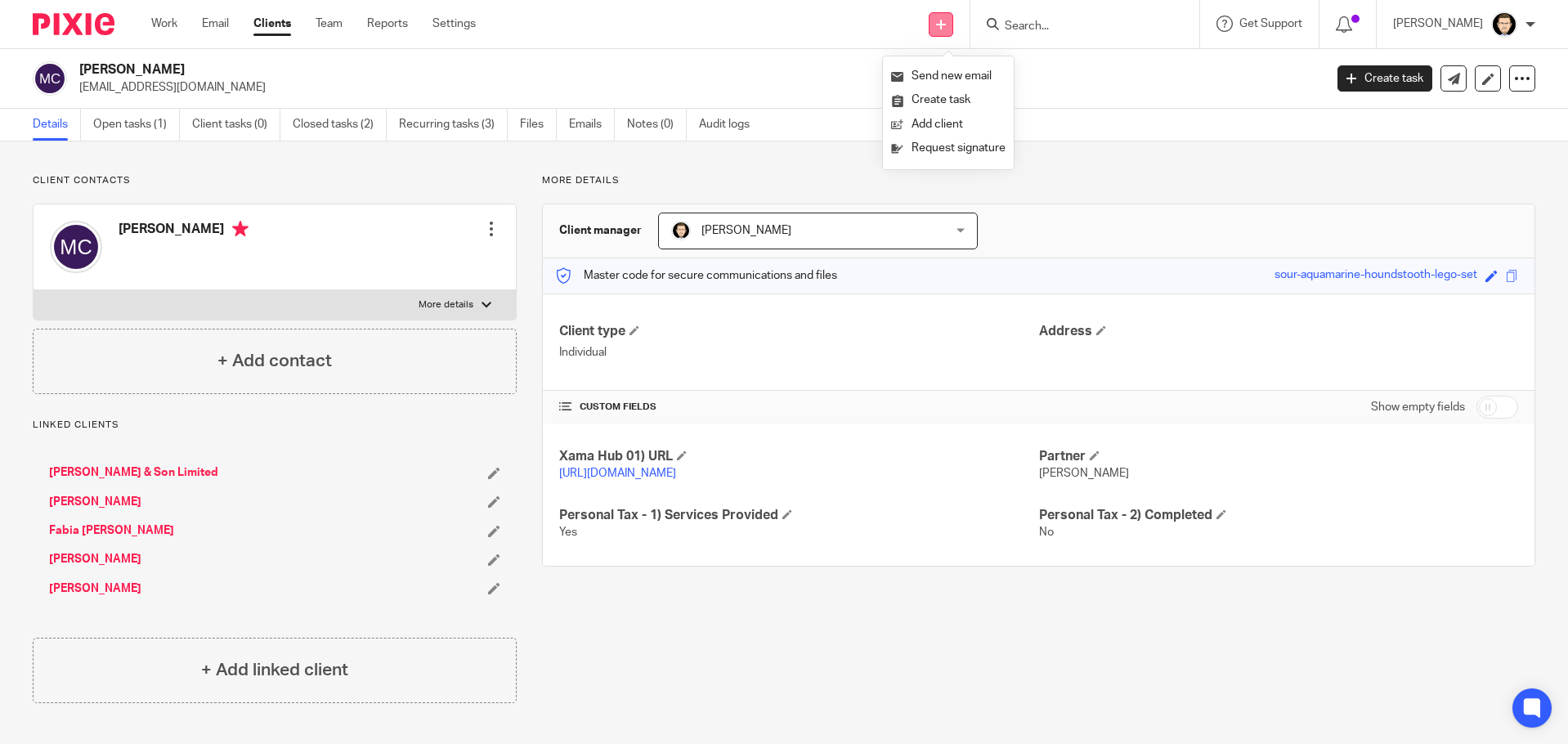
click at [945, 22] on icon at bounding box center [940, 24] width 10 height 10
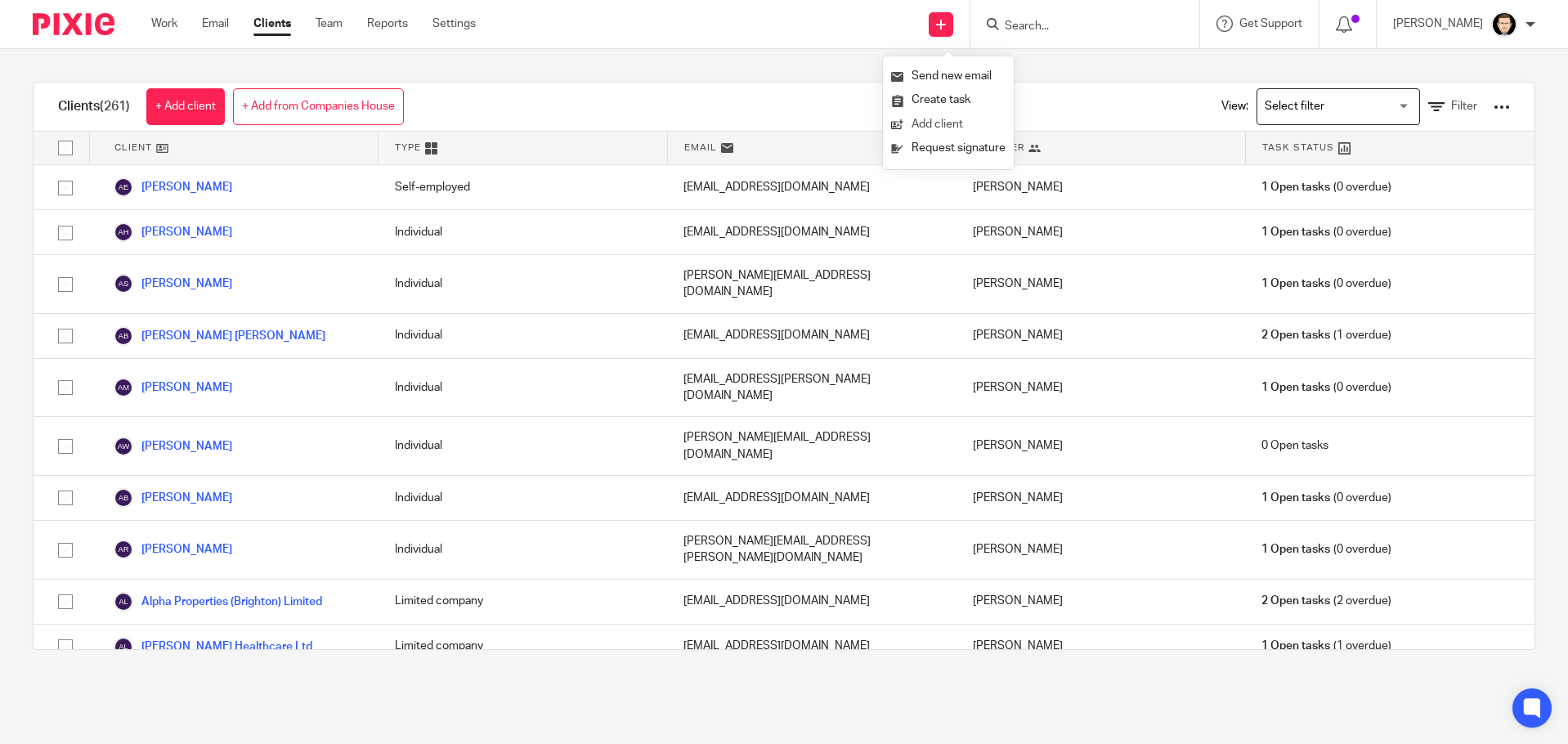
click at [924, 128] on link "Add client" at bounding box center [948, 124] width 114 height 24
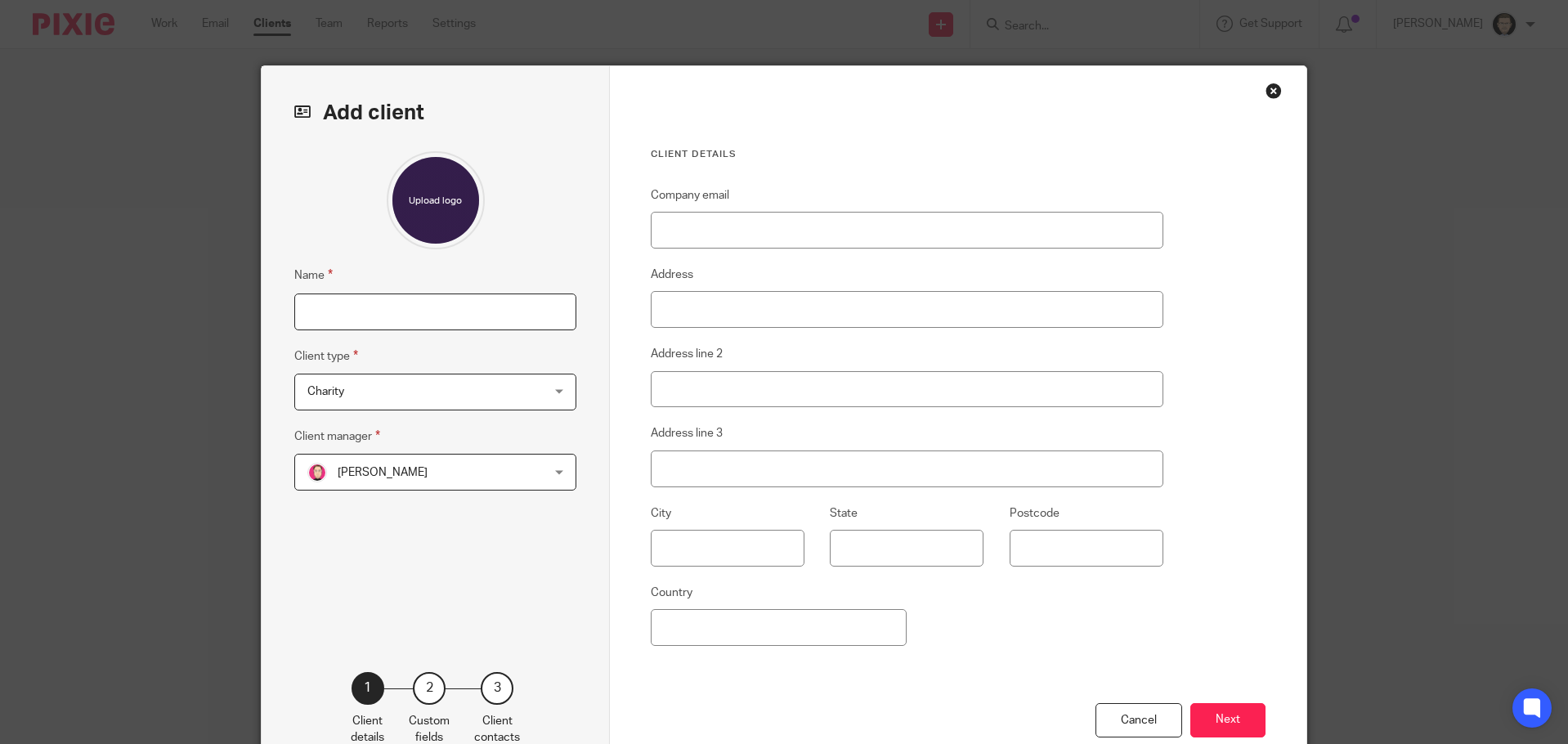
click at [467, 320] on input "Name" at bounding box center [435, 312] width 282 height 37
type input "[PERSON_NAME]"
click at [493, 260] on div "Name [PERSON_NAME] Client type Charity Charity Charity Individual Limited compa…" at bounding box center [435, 386] width 282 height 470
click at [445, 392] on span "Charity" at bounding box center [413, 391] width 214 height 34
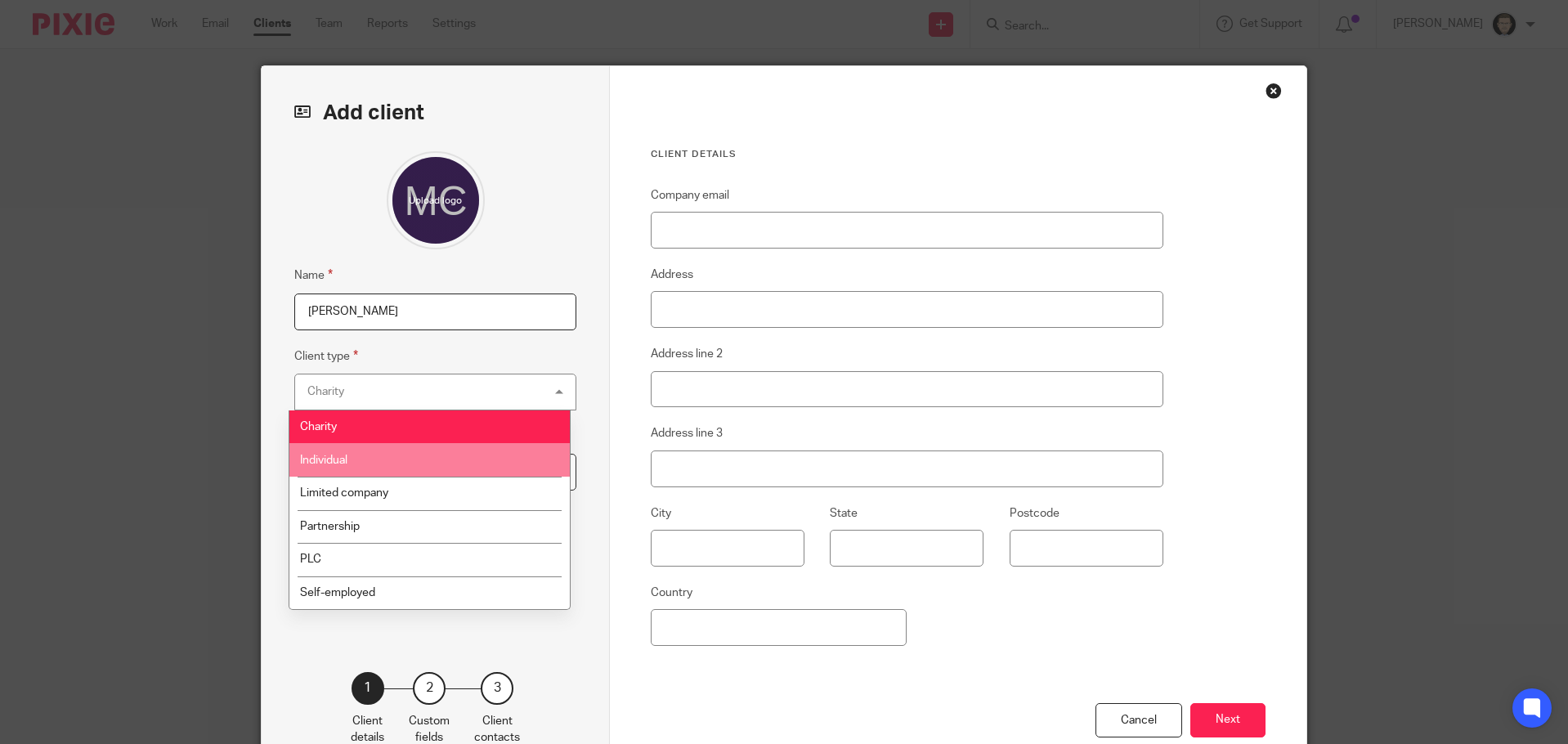
click at [412, 449] on li "Individual" at bounding box center [429, 460] width 281 height 33
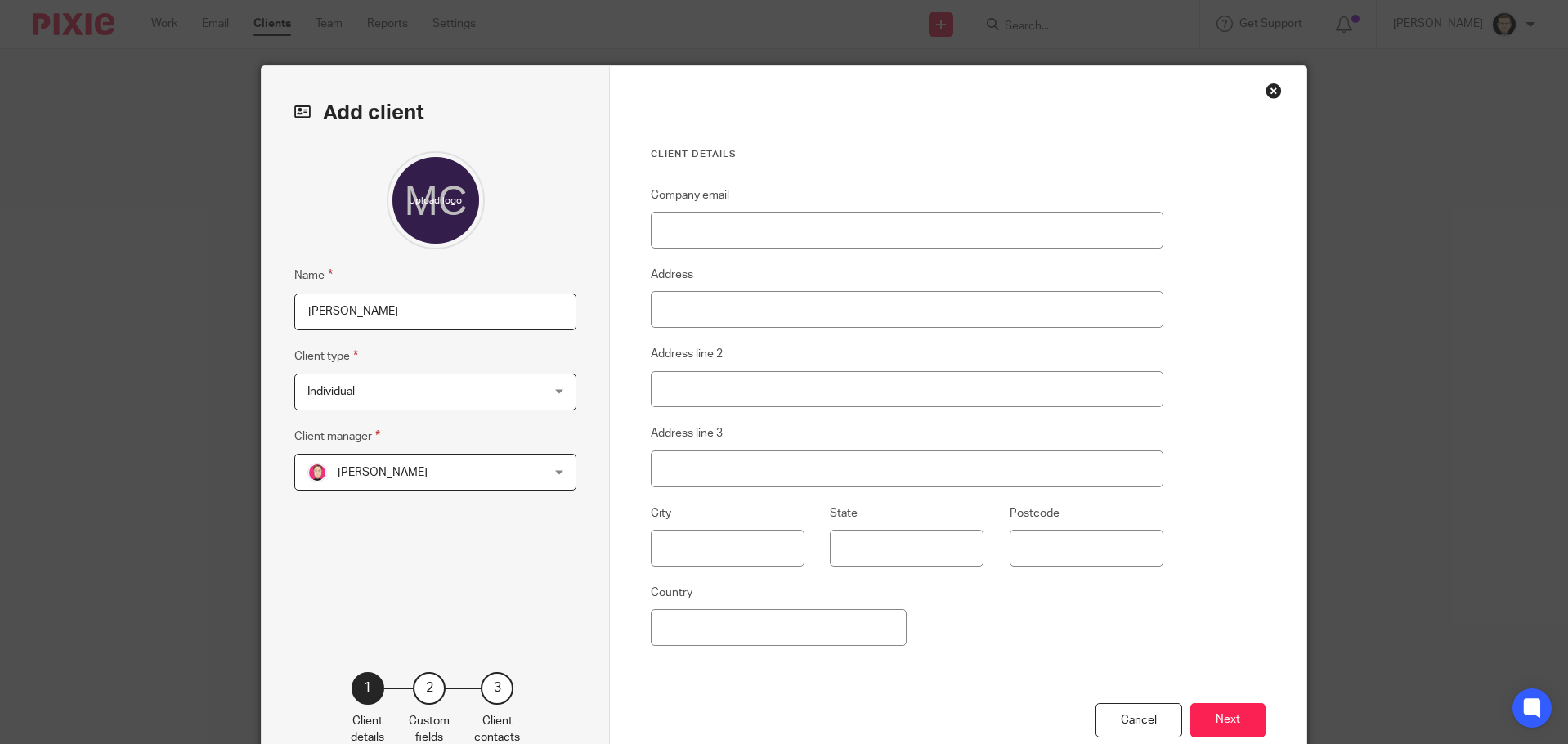
click at [1055, 644] on div "Company email Address Address line 2 Address line 3 City State Postcode Country" at bounding box center [907, 444] width 513 height 517
click at [1214, 703] on div "Cancel Next" at bounding box center [958, 740] width 615 height 76
click at [1223, 711] on button "Next" at bounding box center [1228, 720] width 76 height 35
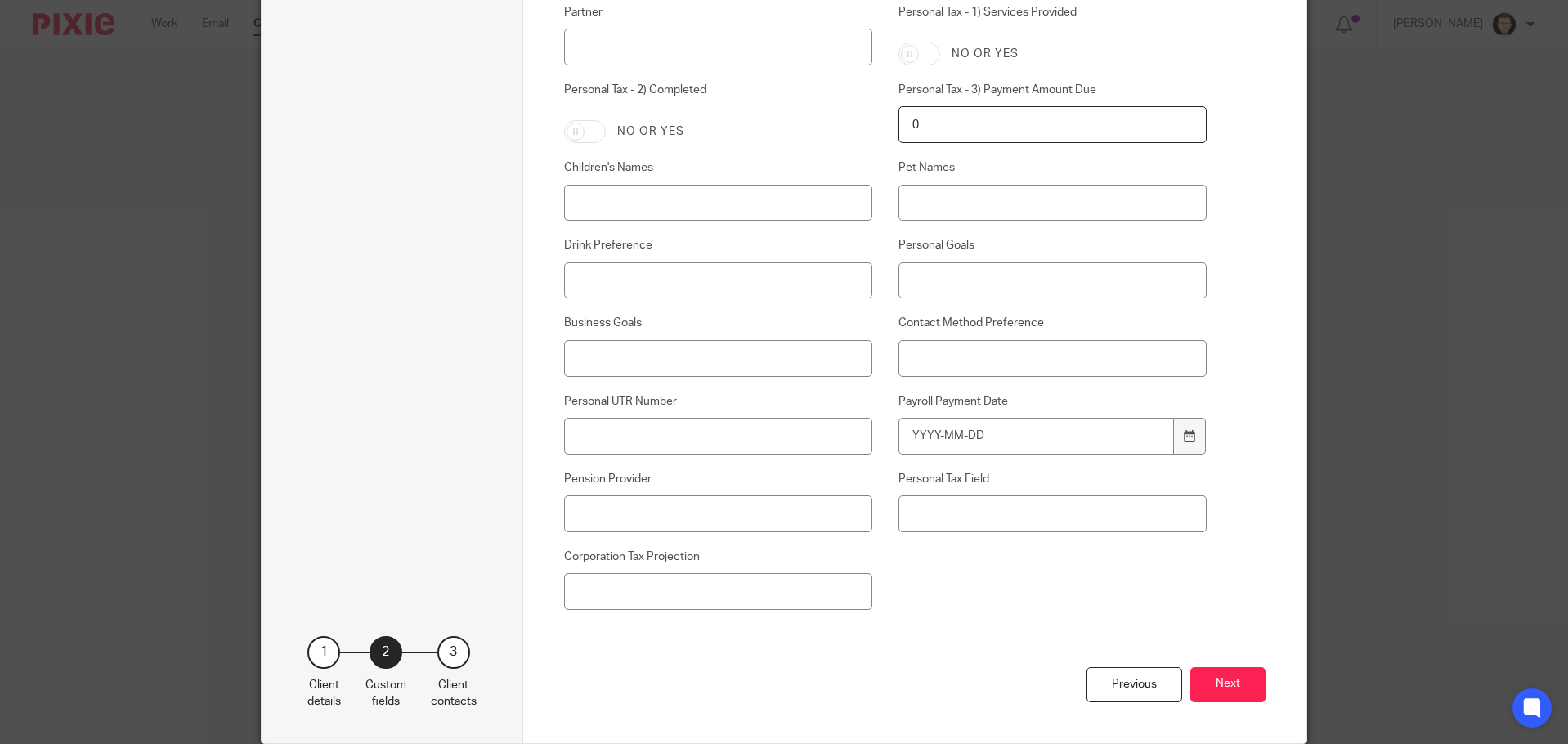
scroll to position [988, 0]
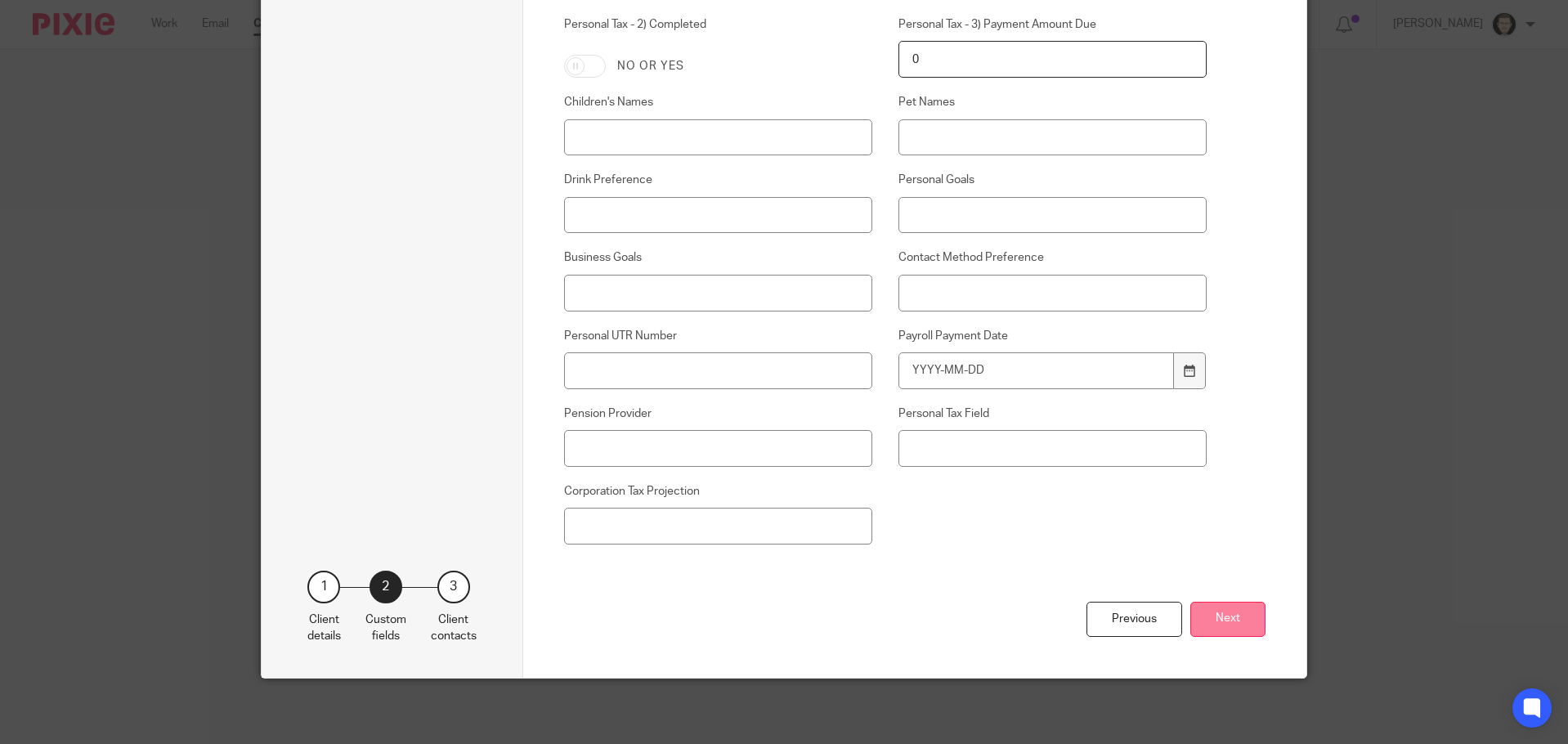
click at [1243, 609] on button "Next" at bounding box center [1228, 619] width 76 height 35
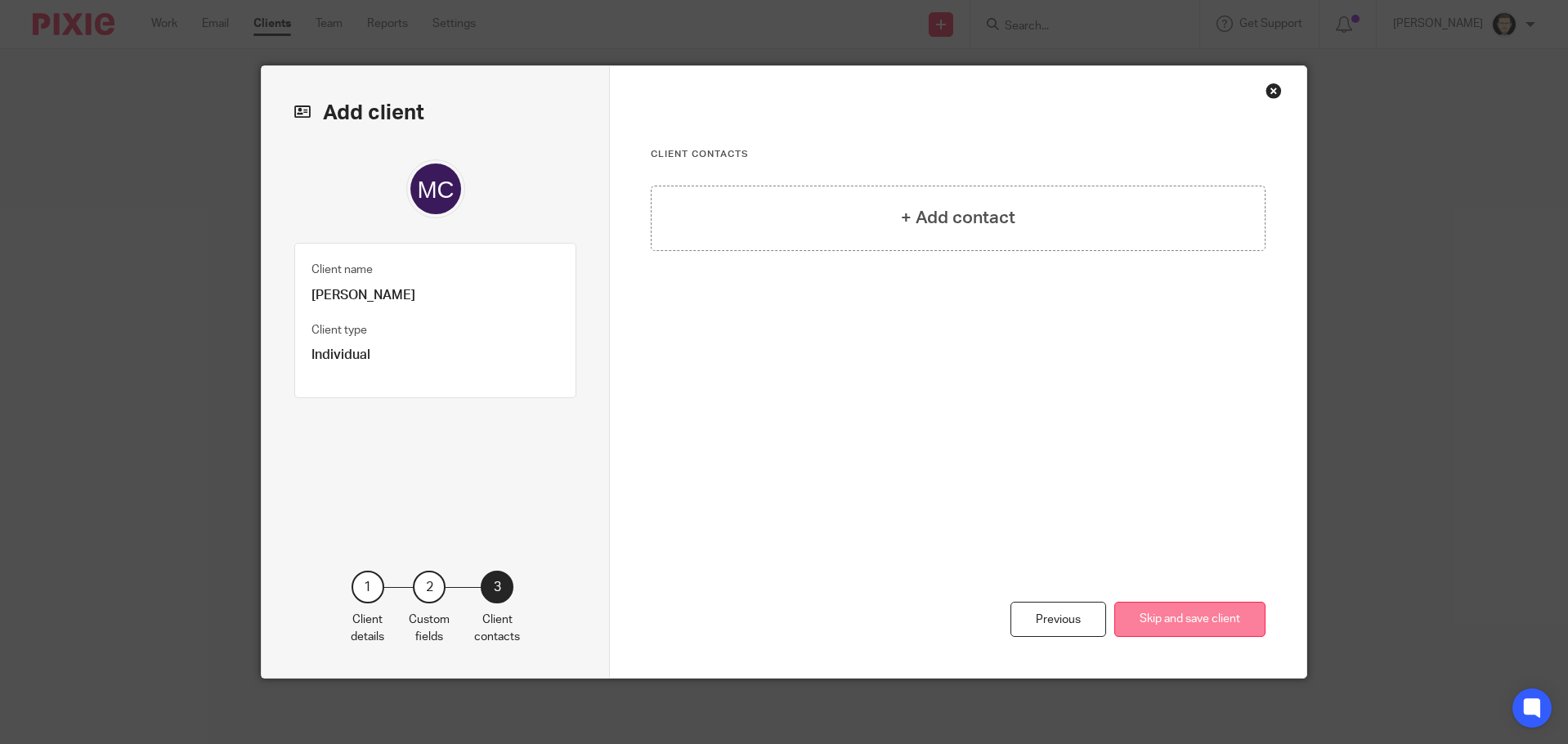
click at [1180, 622] on button "Skip and save client" at bounding box center [1190, 619] width 151 height 35
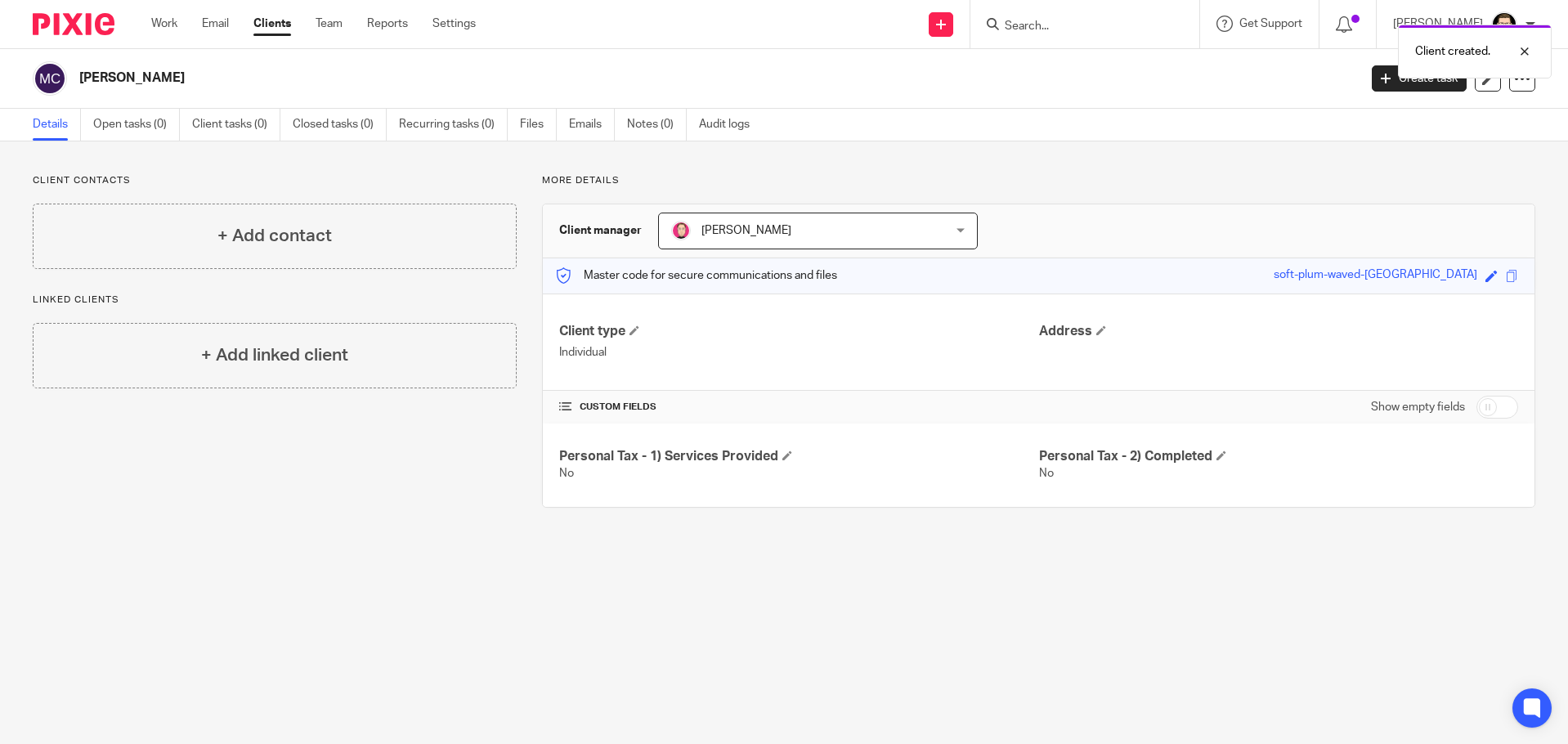
click at [1477, 411] on input "checkbox" at bounding box center [1496, 407] width 41 height 23
checkbox input "true"
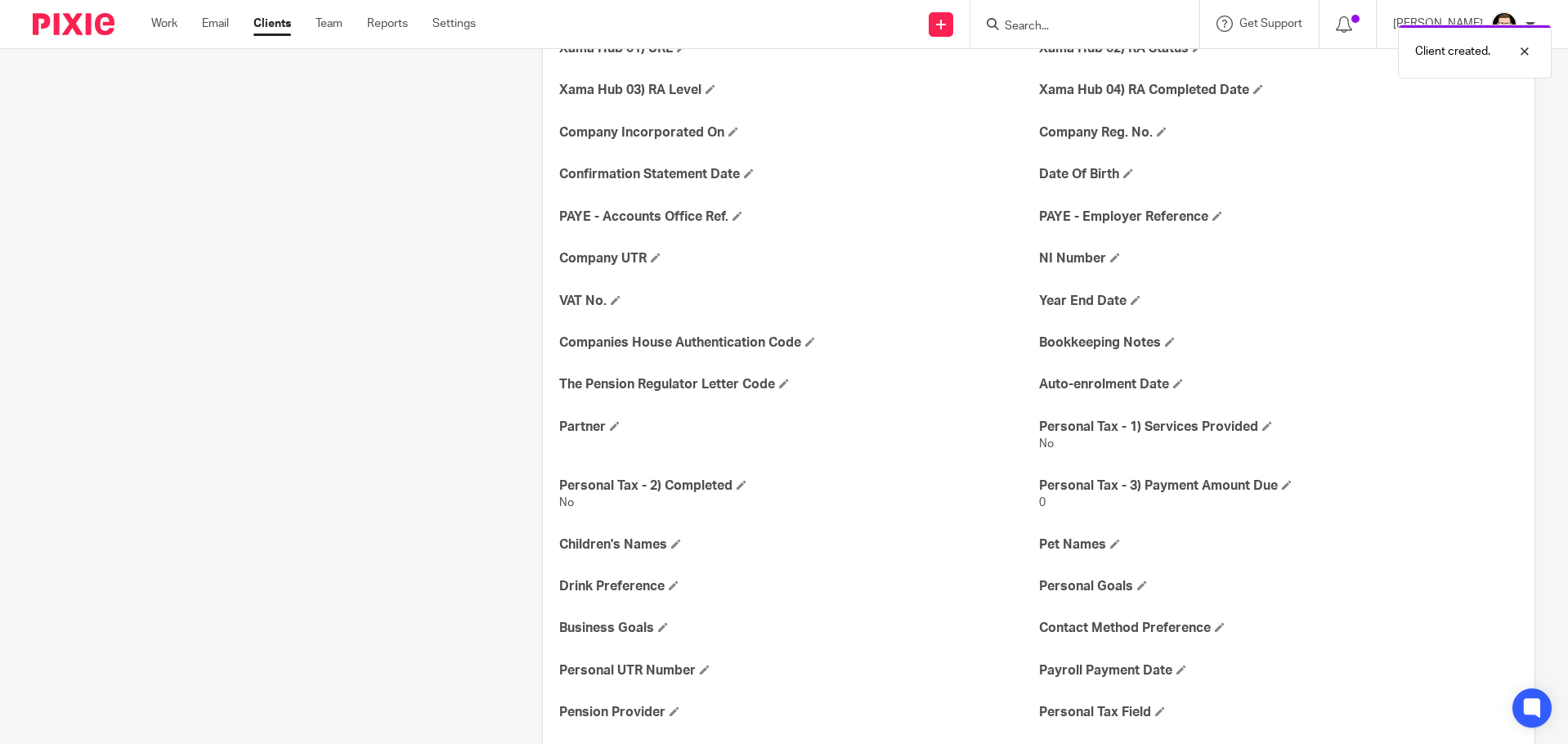
scroll to position [485, 0]
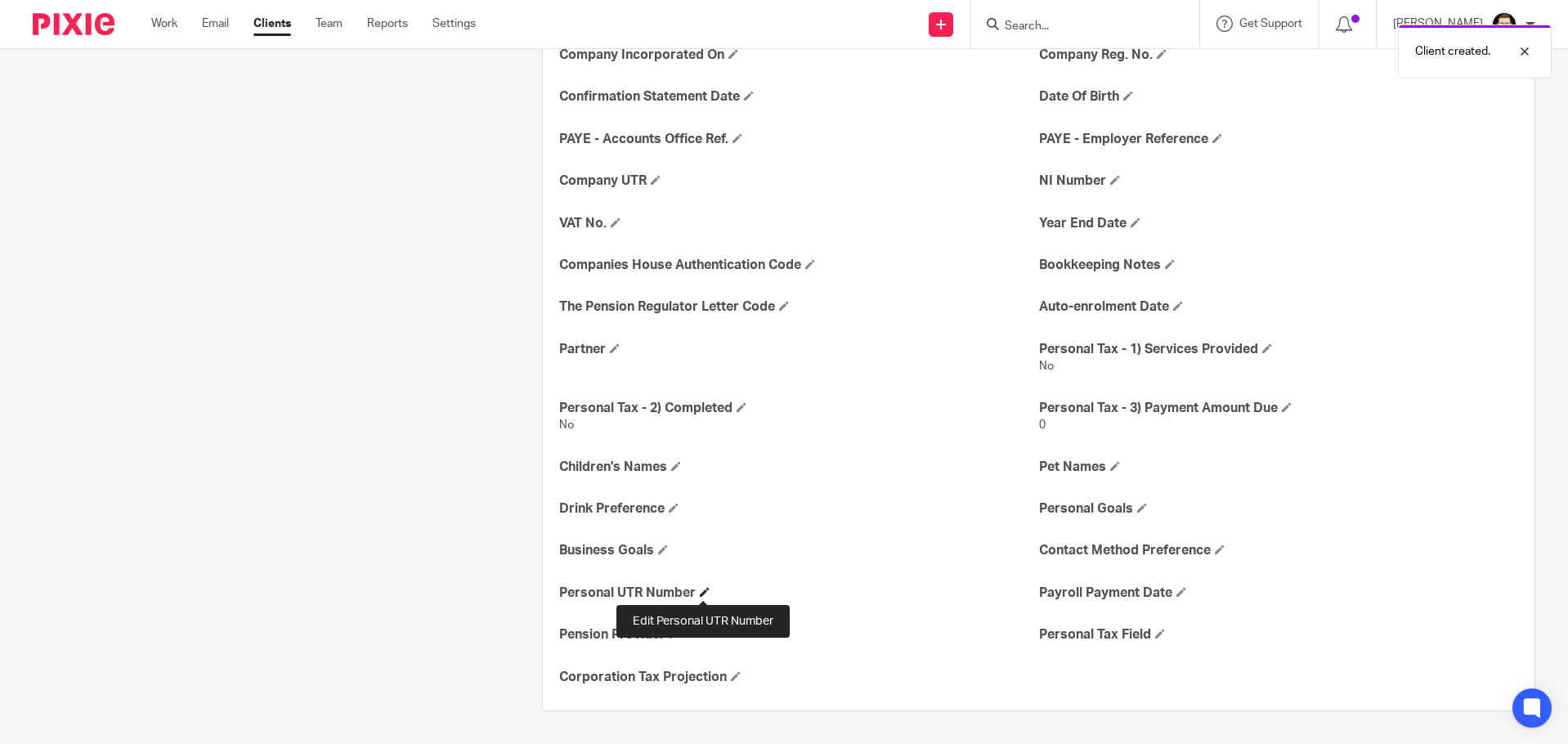
click at [702, 593] on span at bounding box center [704, 591] width 10 height 10
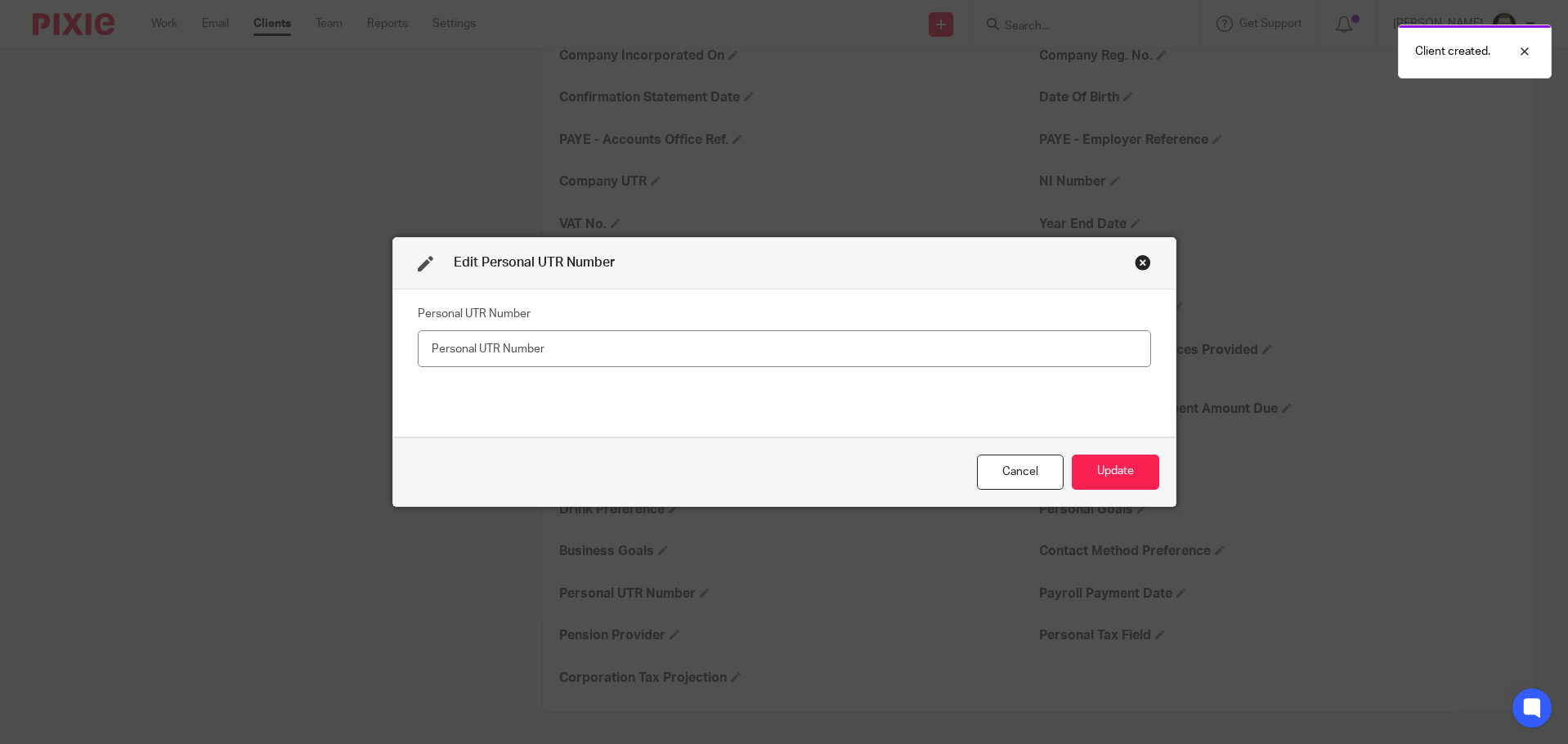
click at [666, 348] on input "text" at bounding box center [784, 348] width 733 height 37
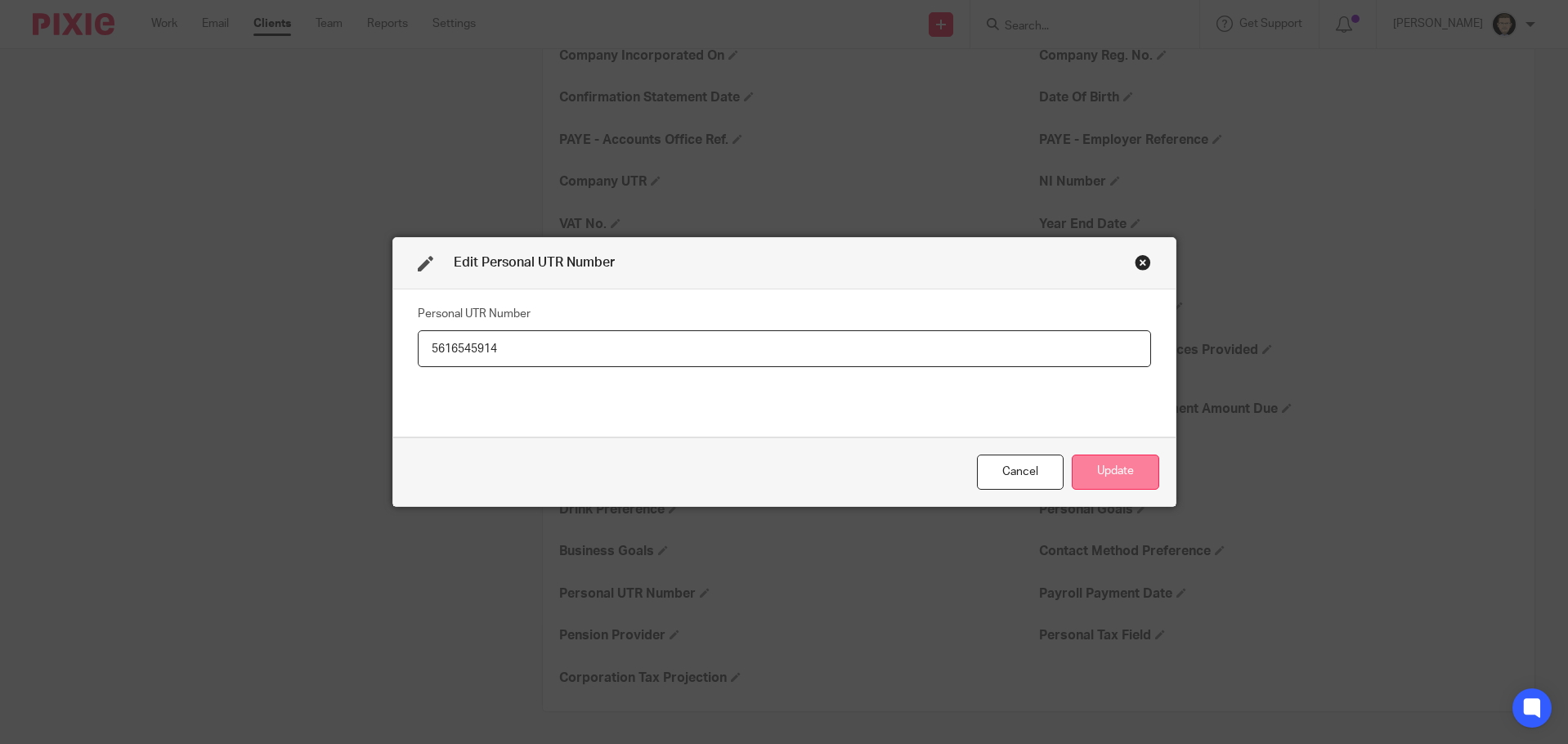
type input "5616545914"
click at [1112, 475] on button "Update" at bounding box center [1114, 472] width 87 height 35
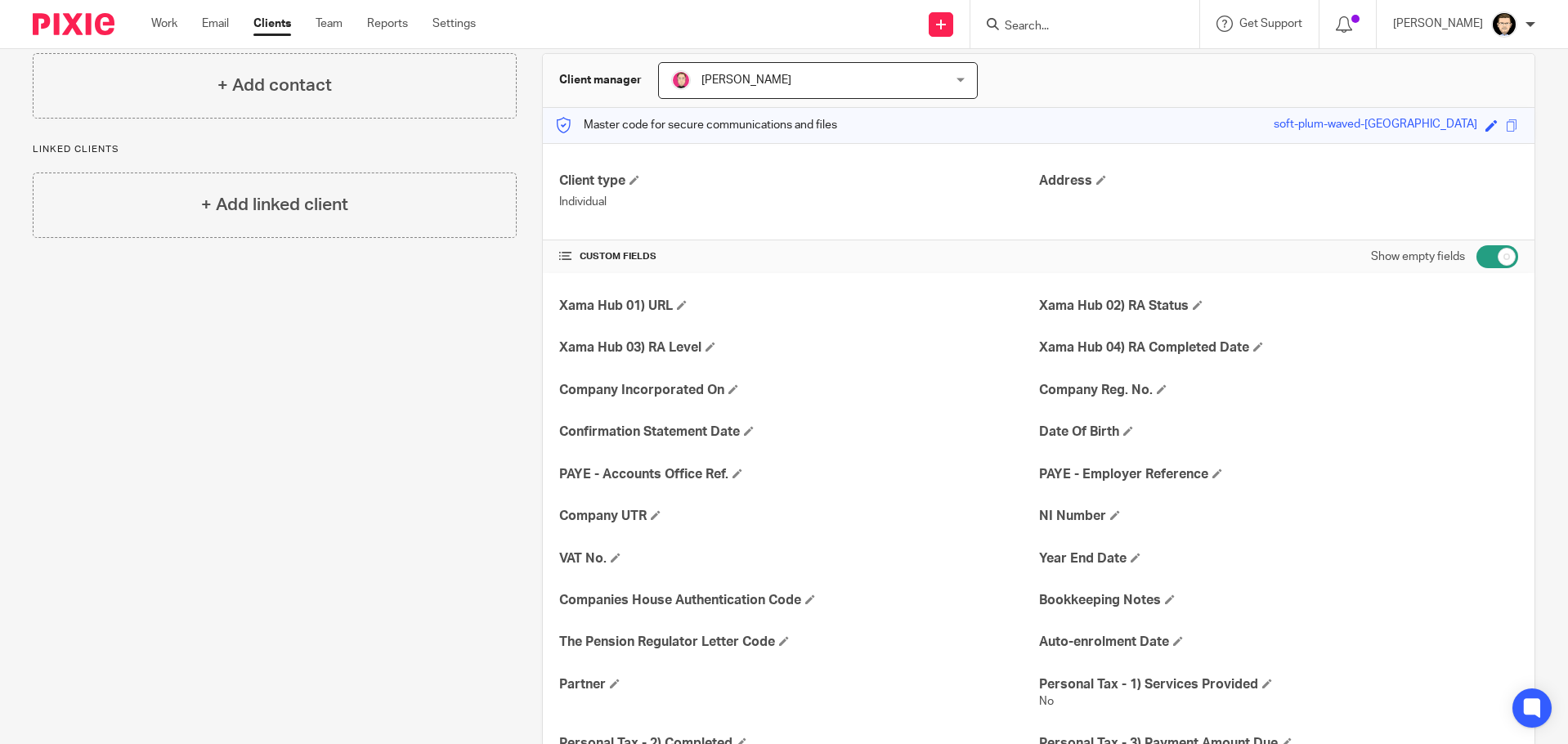
scroll to position [0, 0]
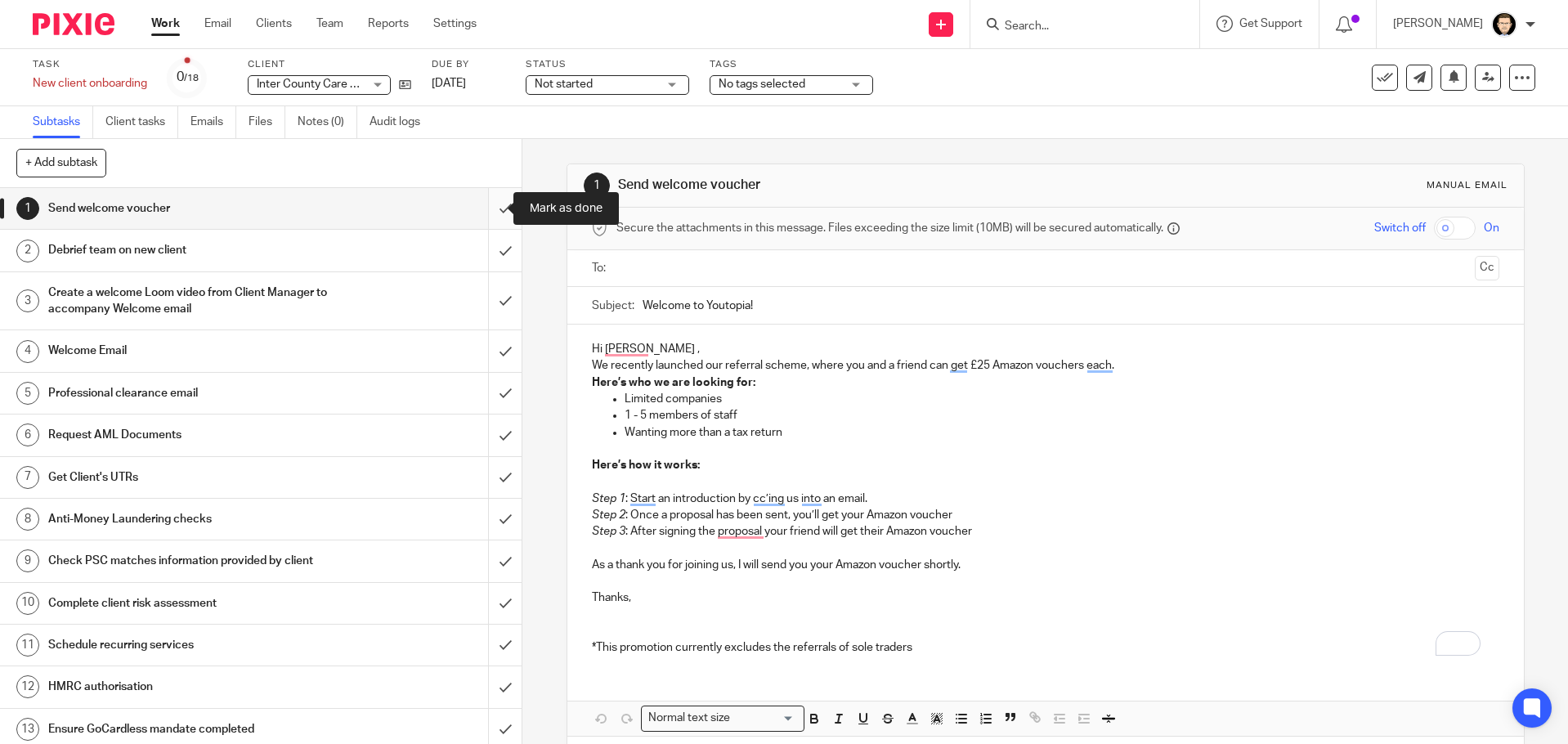
click at [489, 206] on input "submit" at bounding box center [260, 208] width 521 height 40
click at [483, 215] on input "submit" at bounding box center [260, 208] width 521 height 40
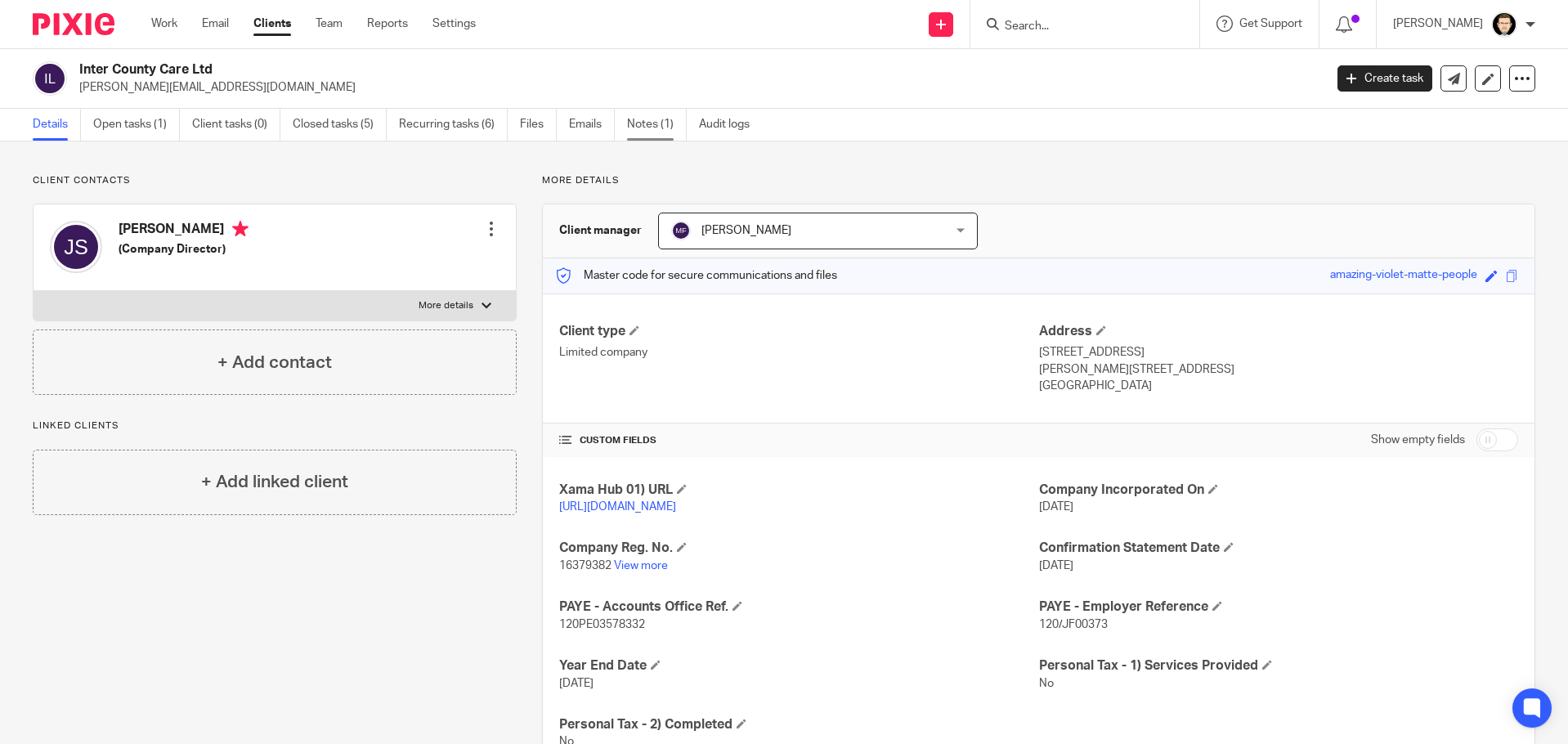
click at [643, 128] on link "Notes (1)" at bounding box center [657, 125] width 60 height 32
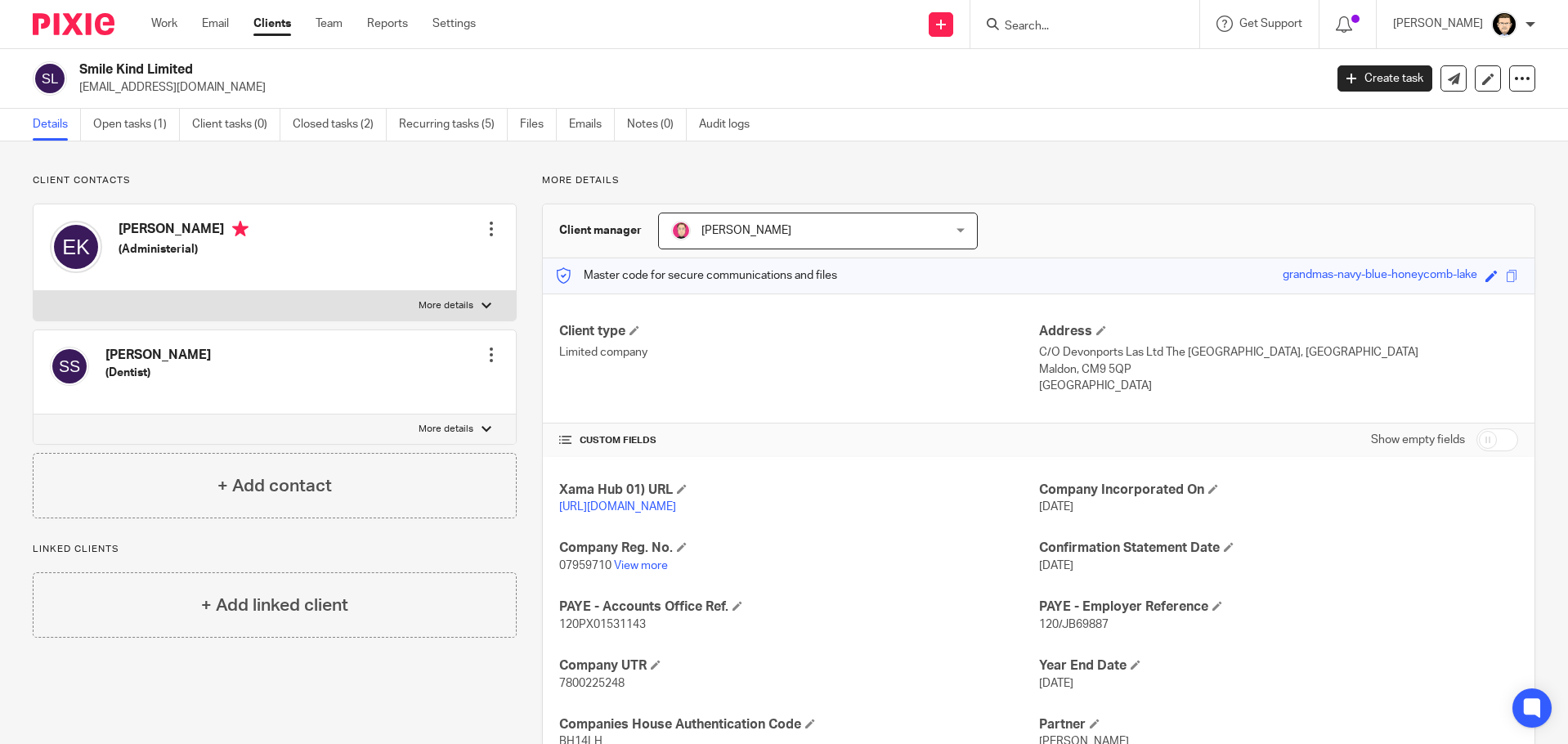
click at [237, 91] on p "management@smilekind.co.uk" at bounding box center [696, 87] width 1233 height 17
drag, startPoint x: 239, startPoint y: 91, endPoint x: 79, endPoint y: 87, distance: 160.0
click at [79, 87] on p "management@smilekind.co.uk" at bounding box center [696, 87] width 1233 height 17
copy p "management@smilekind.co.uk"
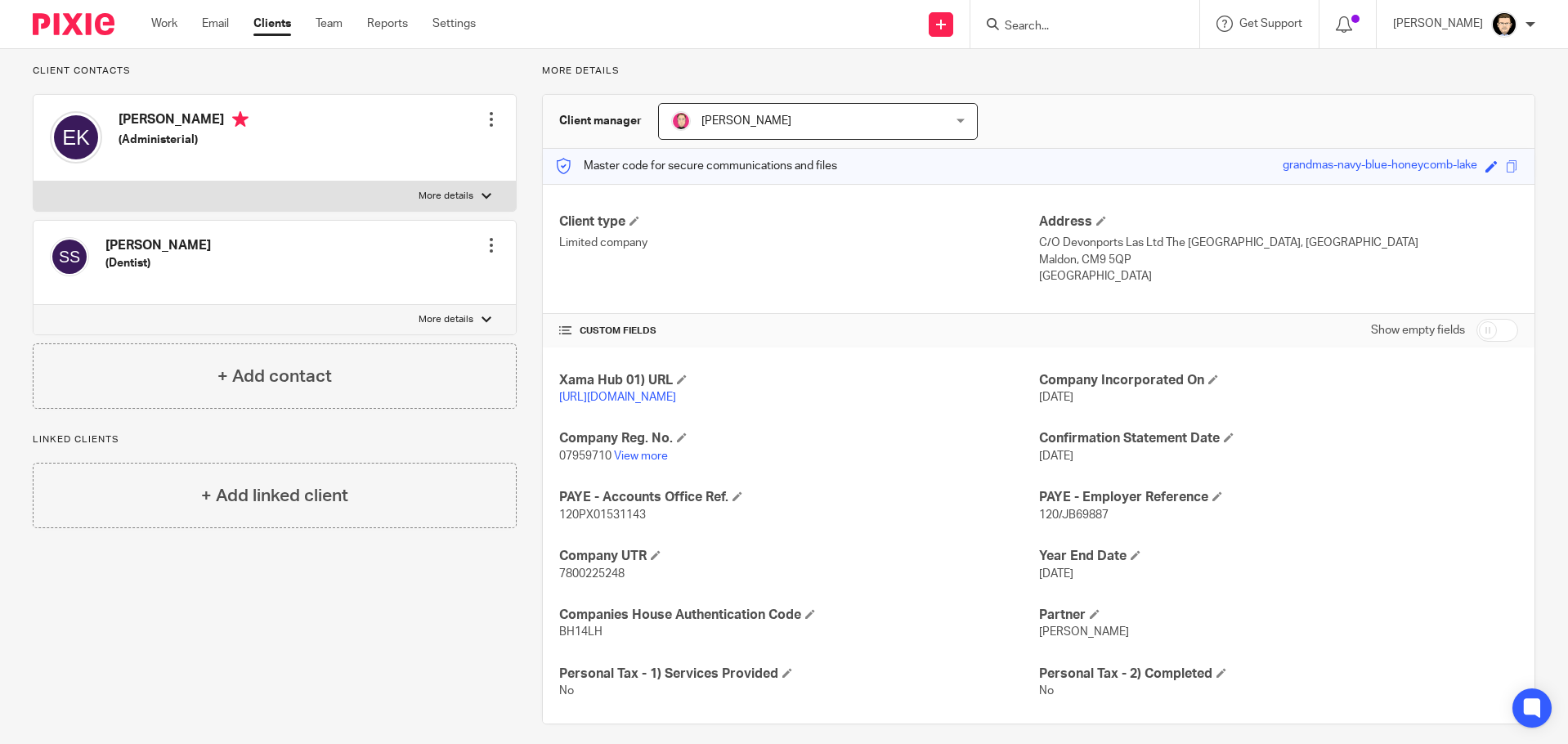
scroll to position [140, 0]
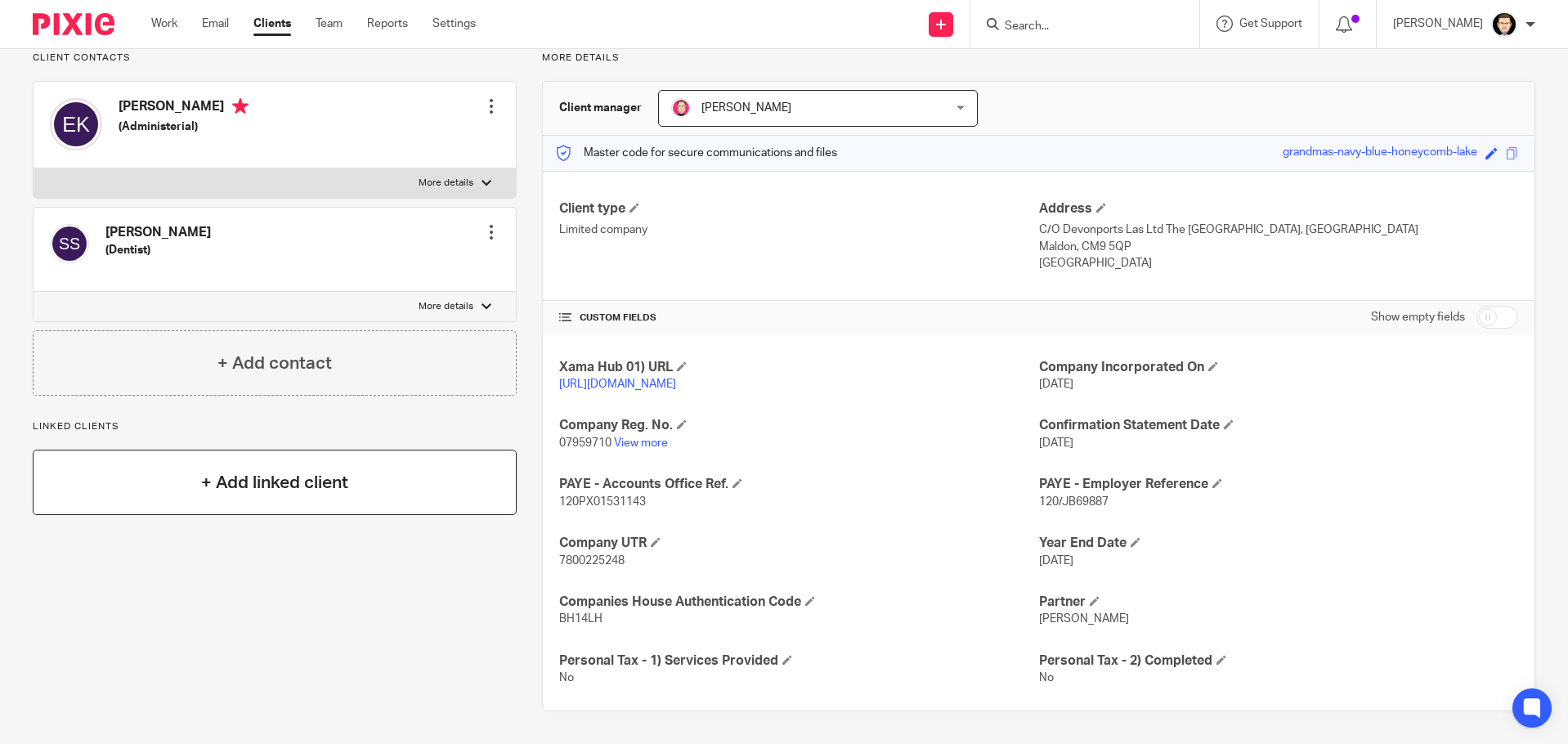
click at [298, 470] on h4 "+ Add linked client" at bounding box center [274, 482] width 147 height 26
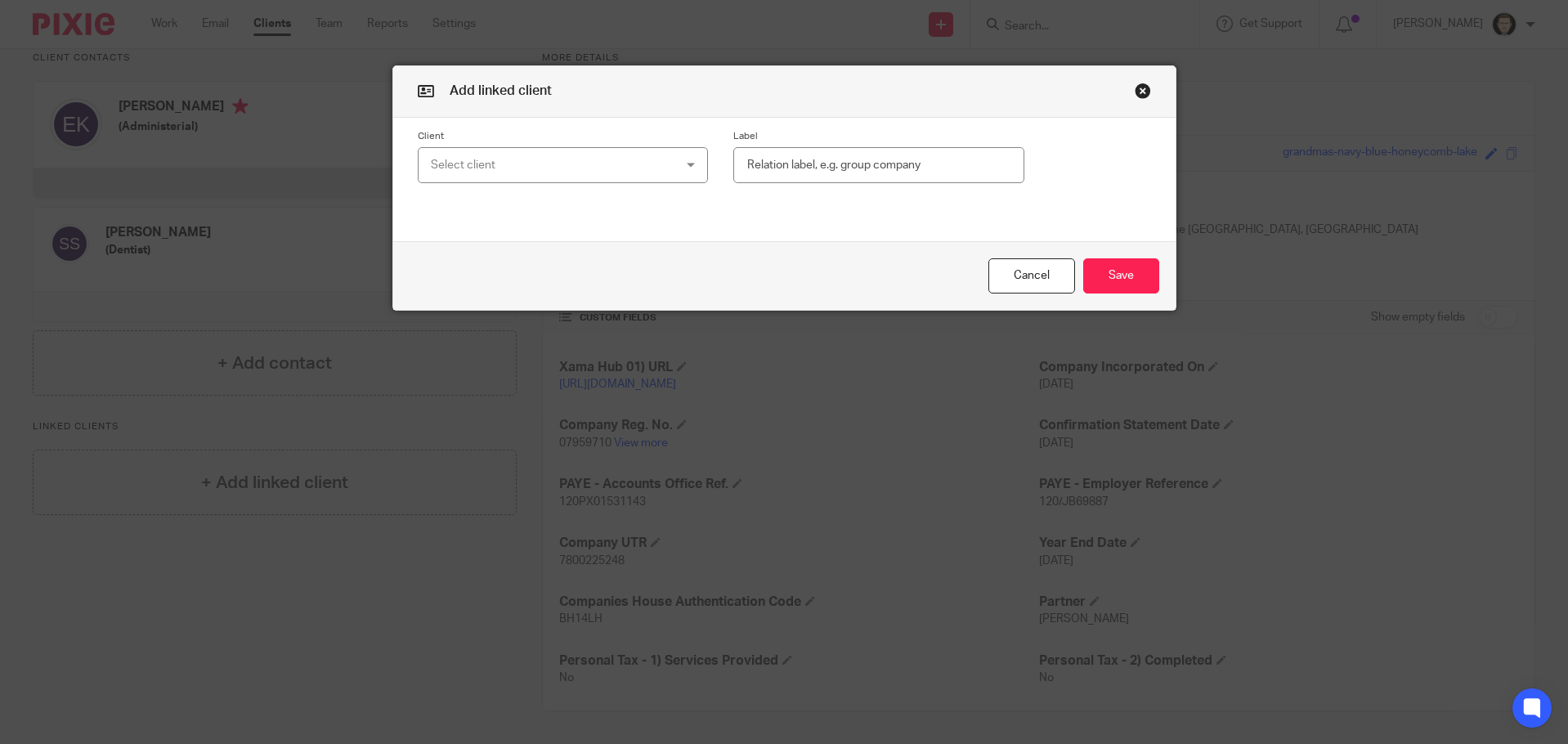
click at [531, 179] on div "Select client" at bounding box center [542, 164] width 222 height 34
drag, startPoint x: 479, startPoint y: 208, endPoint x: 378, endPoint y: 210, distance: 101.0
click at [378, 210] on div "Add linked client Client Select client emily Label Cancel Save" at bounding box center [784, 372] width 1568 height 744
type input "Knap"
click at [1047, 266] on button "Cancel" at bounding box center [1032, 276] width 87 height 35
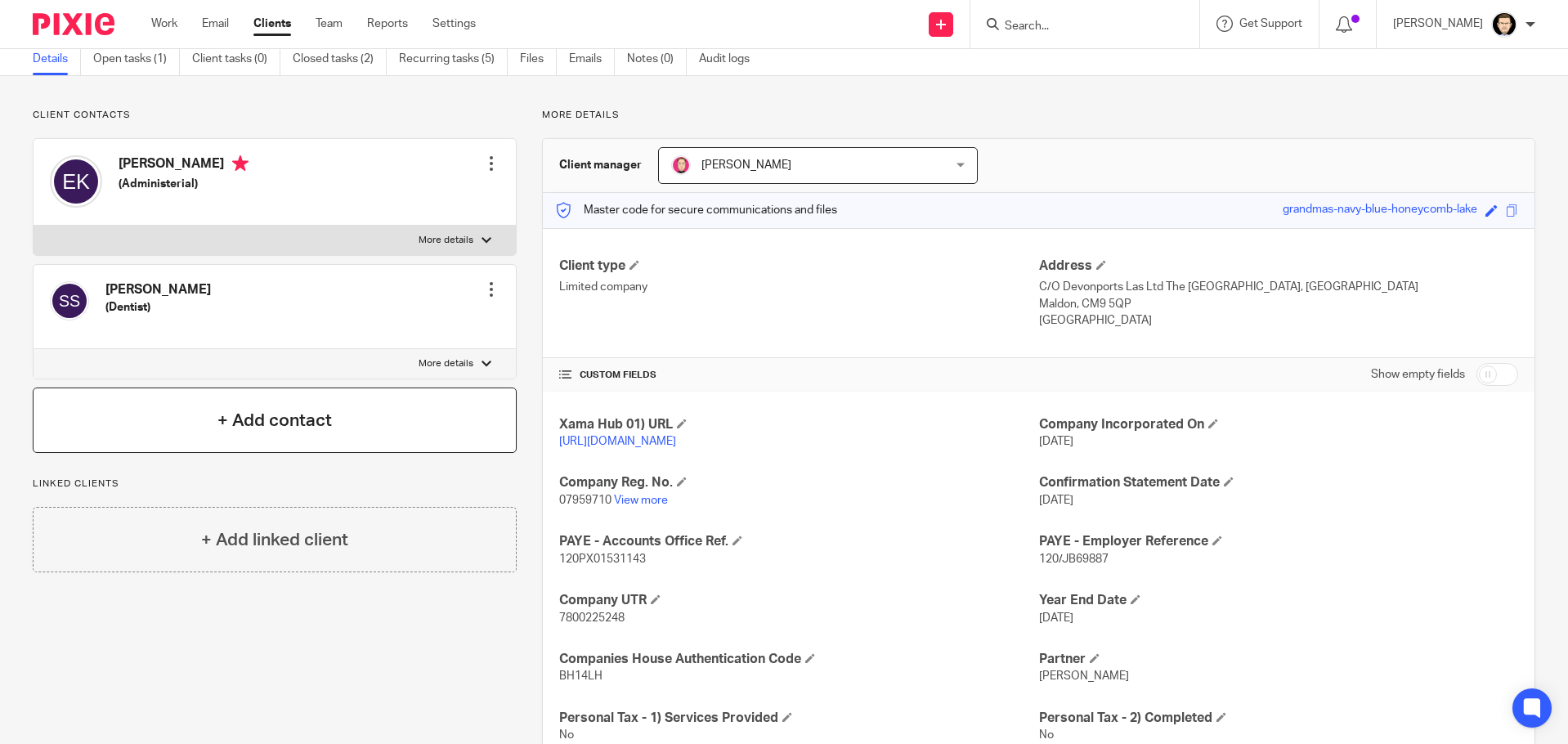
scroll to position [0, 0]
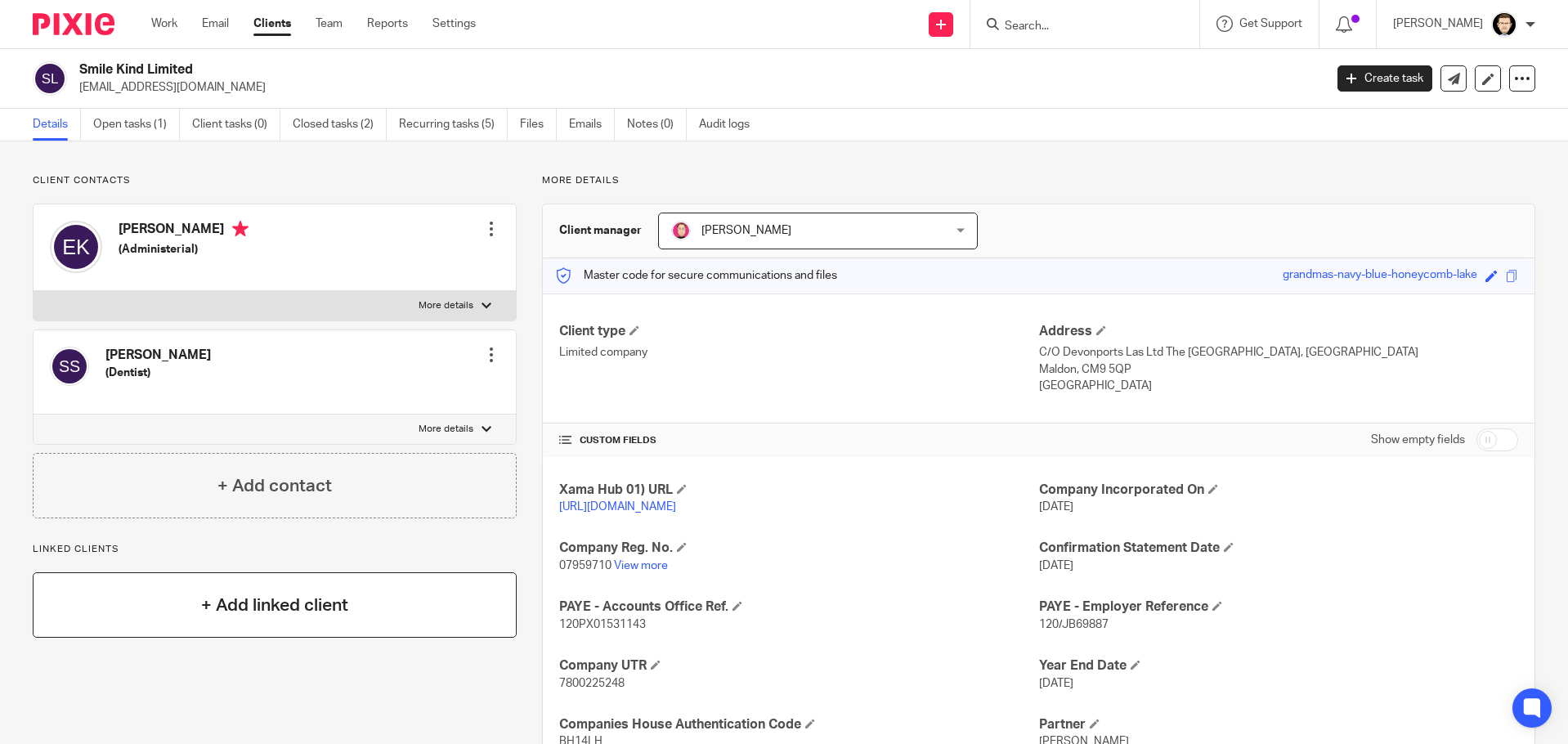
click at [285, 609] on h4 "+ Add linked client" at bounding box center [274, 605] width 147 height 26
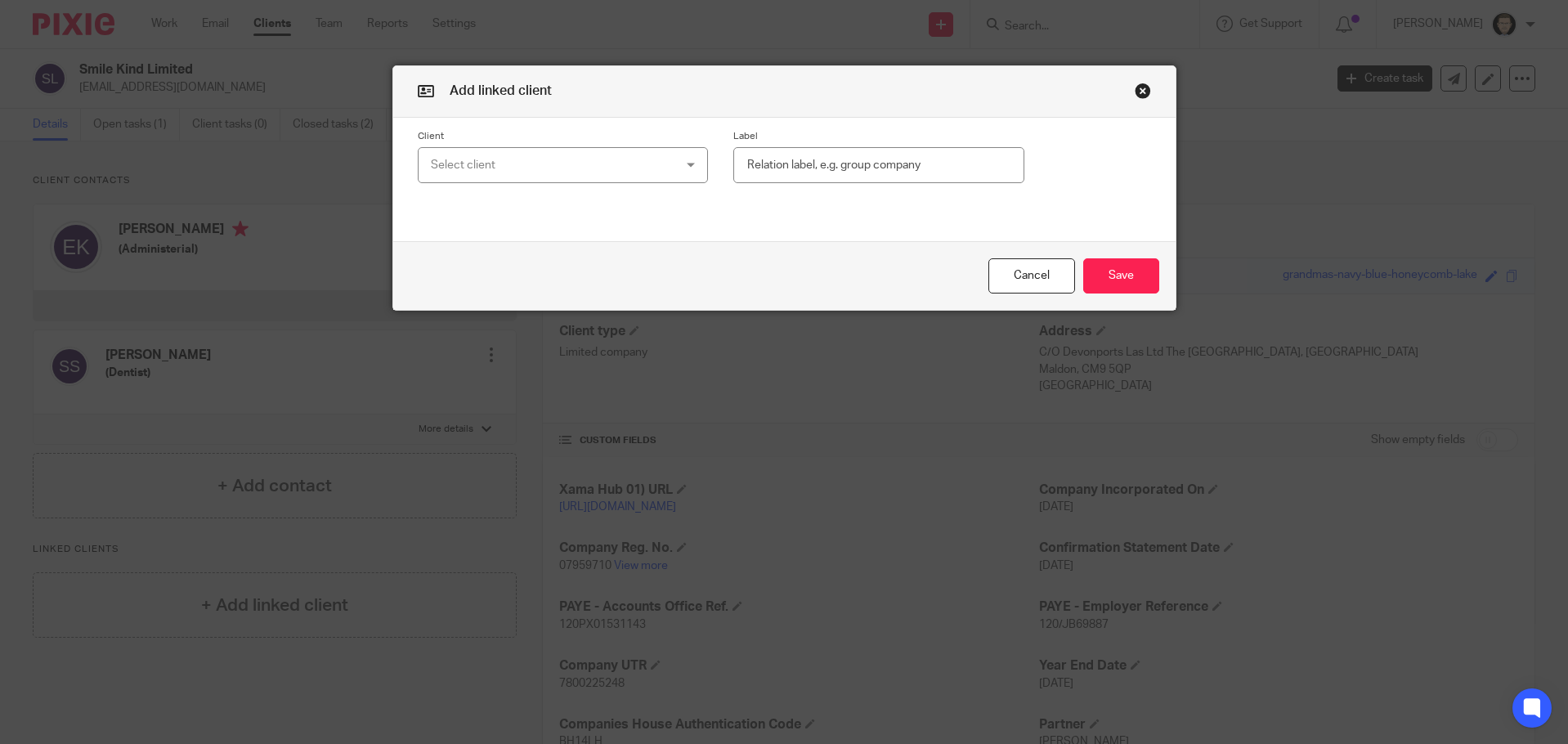
click at [563, 166] on div "Select client" at bounding box center [542, 164] width 222 height 34
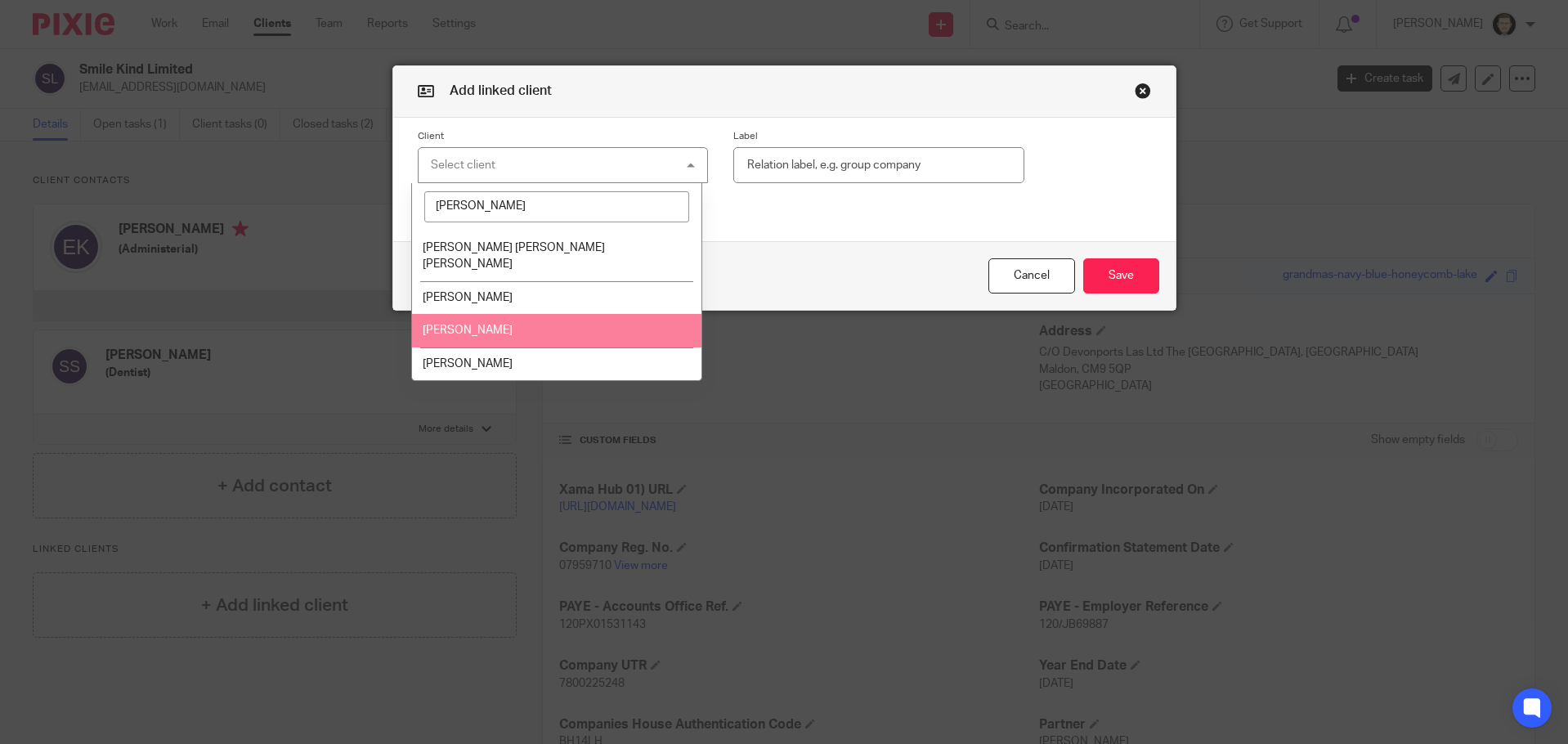
type input "sam"
click at [431, 320] on li "[PERSON_NAME]" at bounding box center [556, 331] width 289 height 33
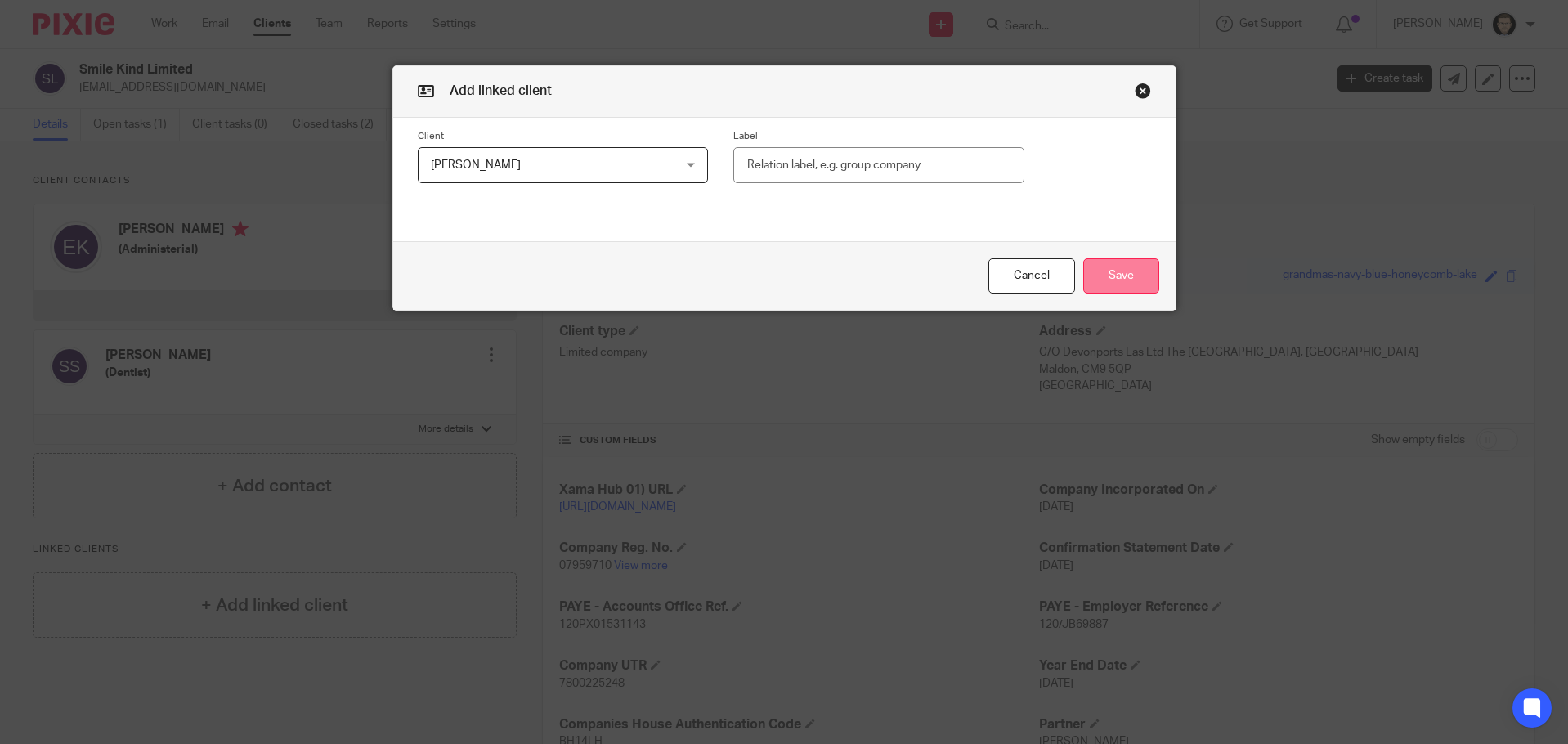
click at [1109, 269] on button "Save" at bounding box center [1120, 276] width 76 height 35
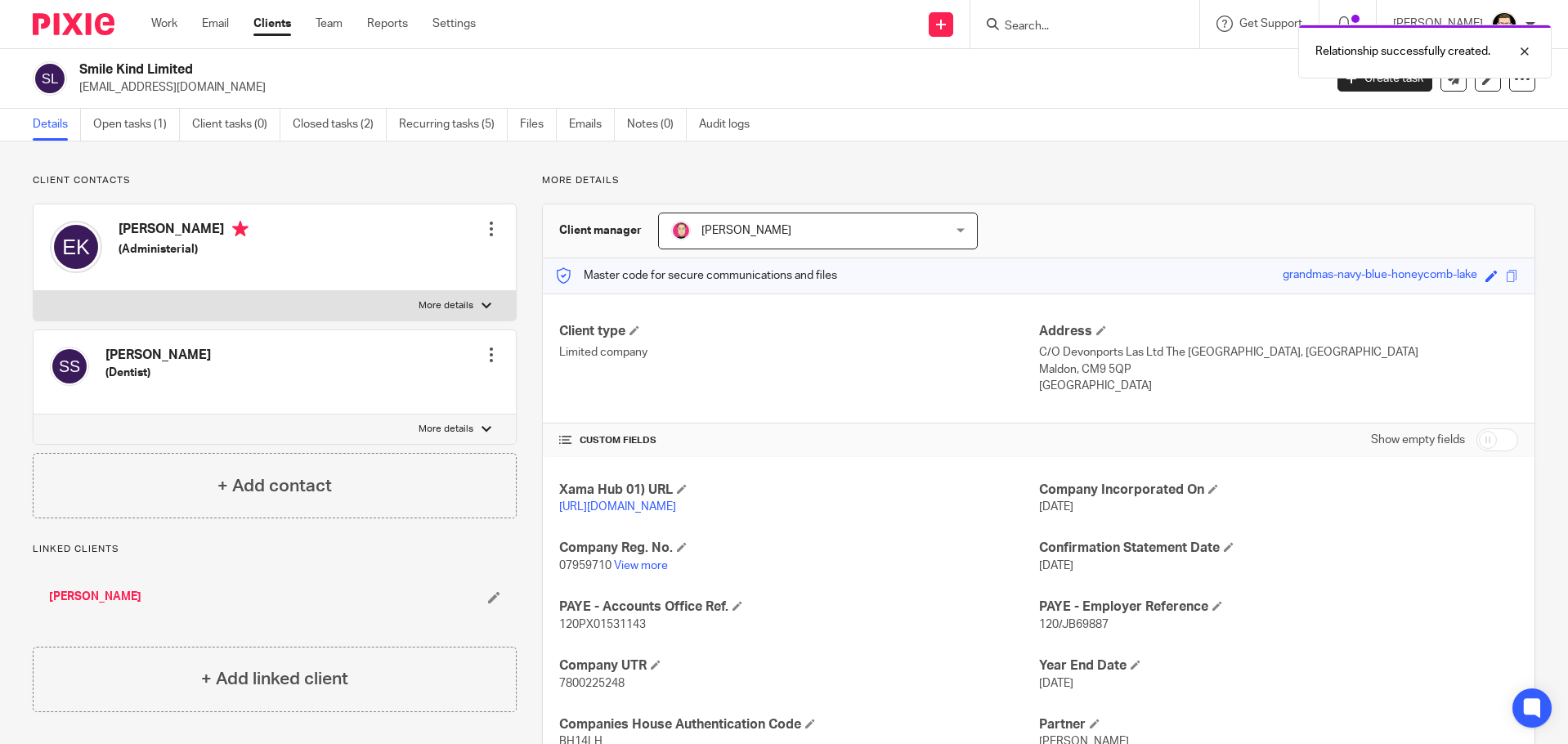
click at [56, 597] on link "[PERSON_NAME]" at bounding box center [95, 596] width 92 height 17
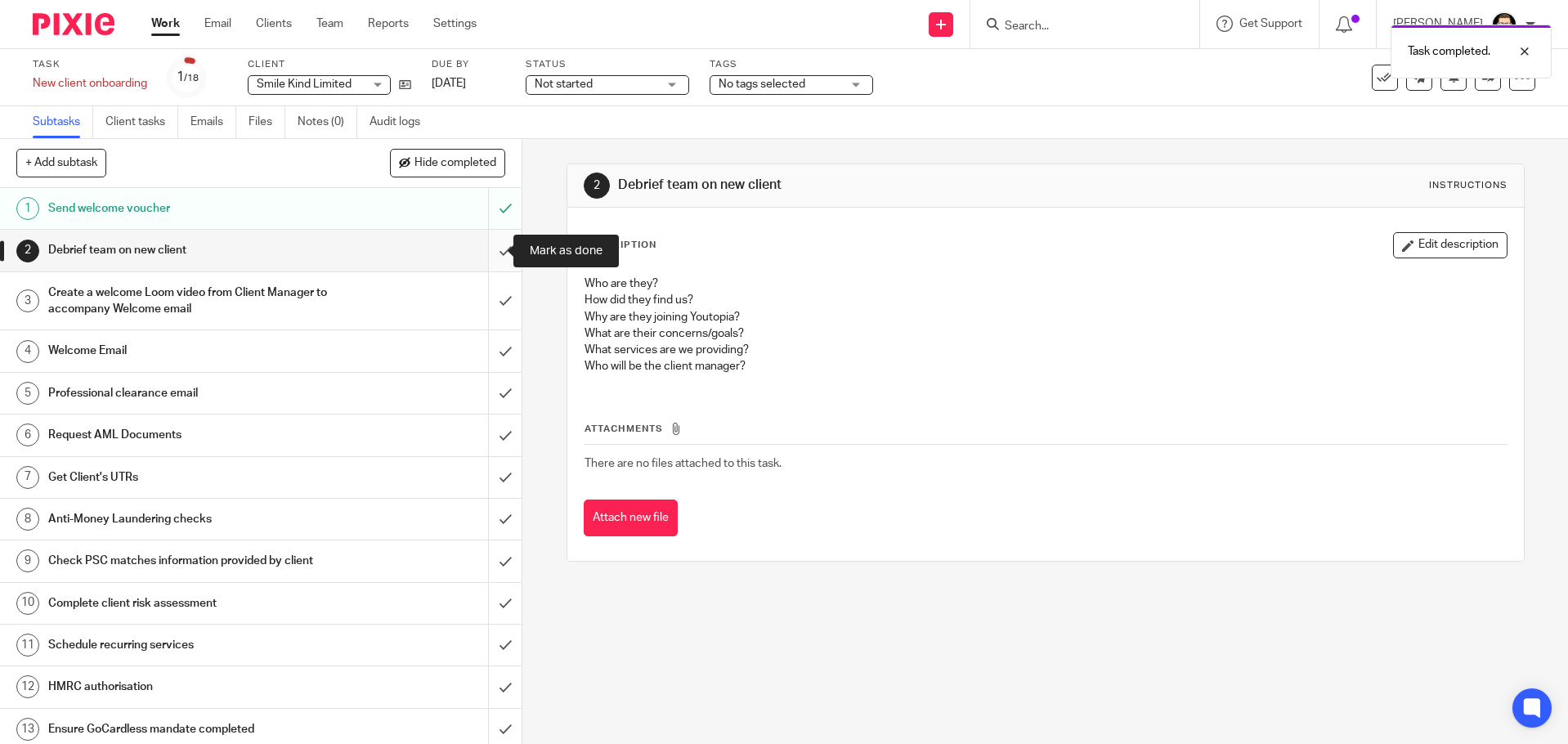
click at [492, 255] on input "submit" at bounding box center [260, 250] width 521 height 40
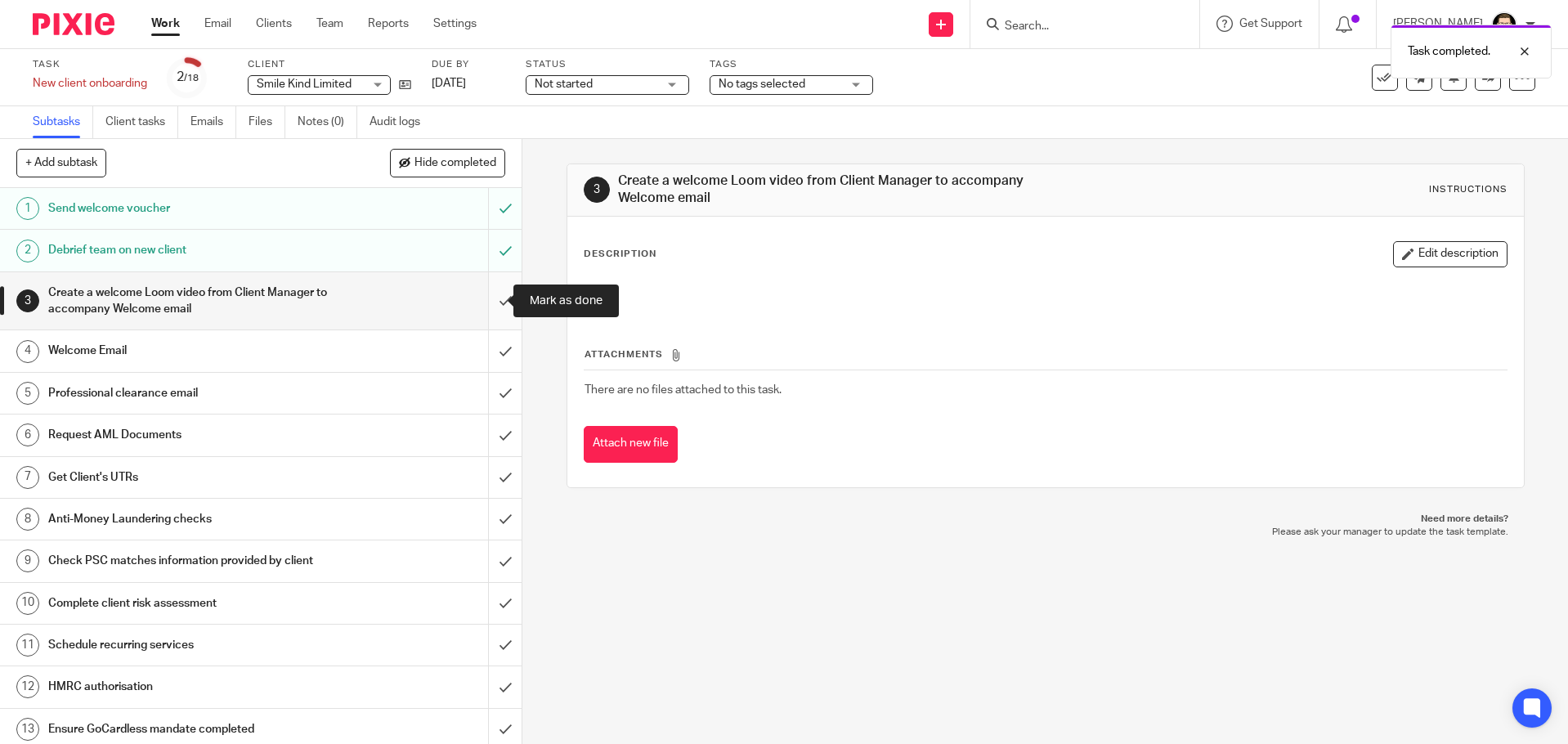
click at [489, 302] on input "submit" at bounding box center [260, 301] width 521 height 58
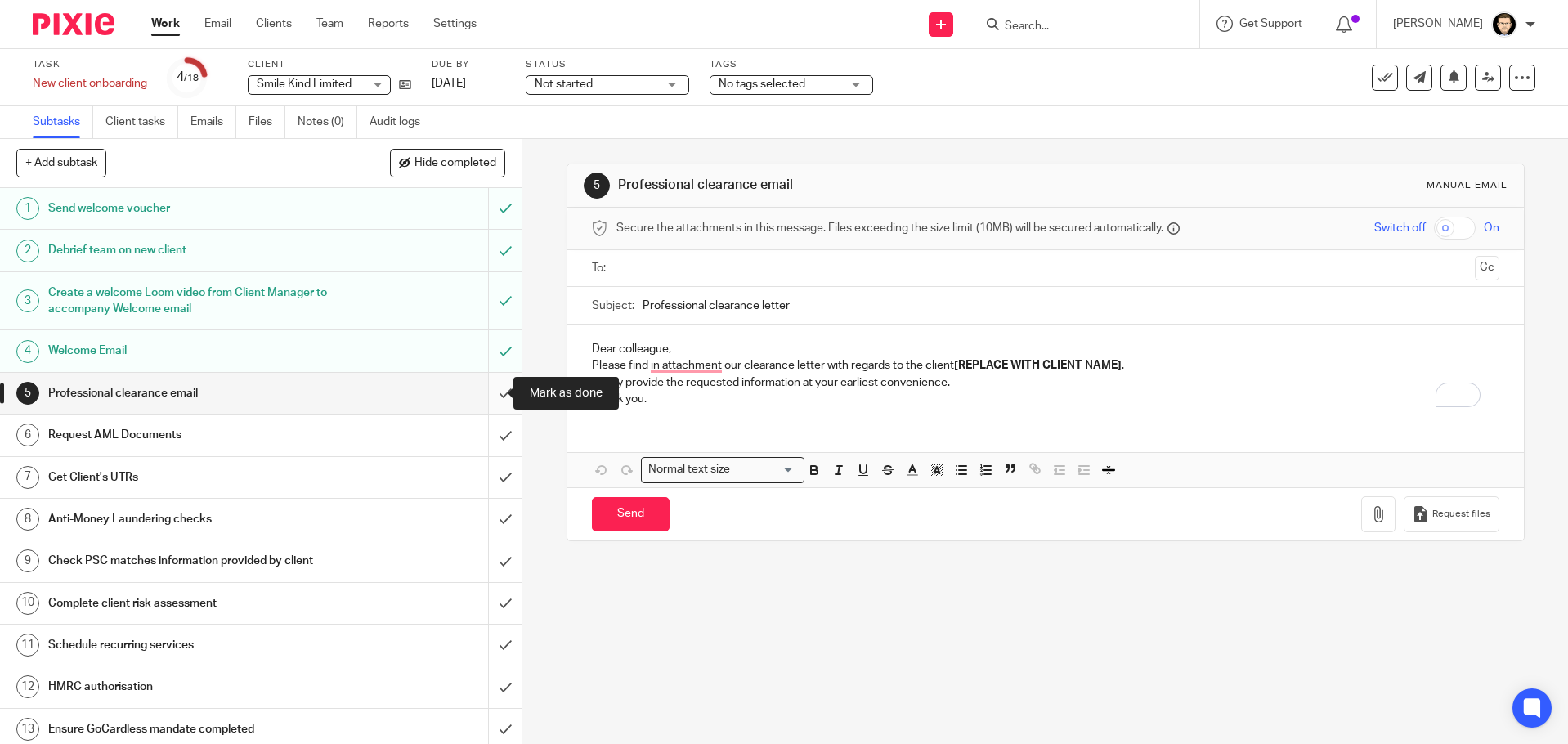
click at [485, 390] on input "submit" at bounding box center [260, 393] width 521 height 40
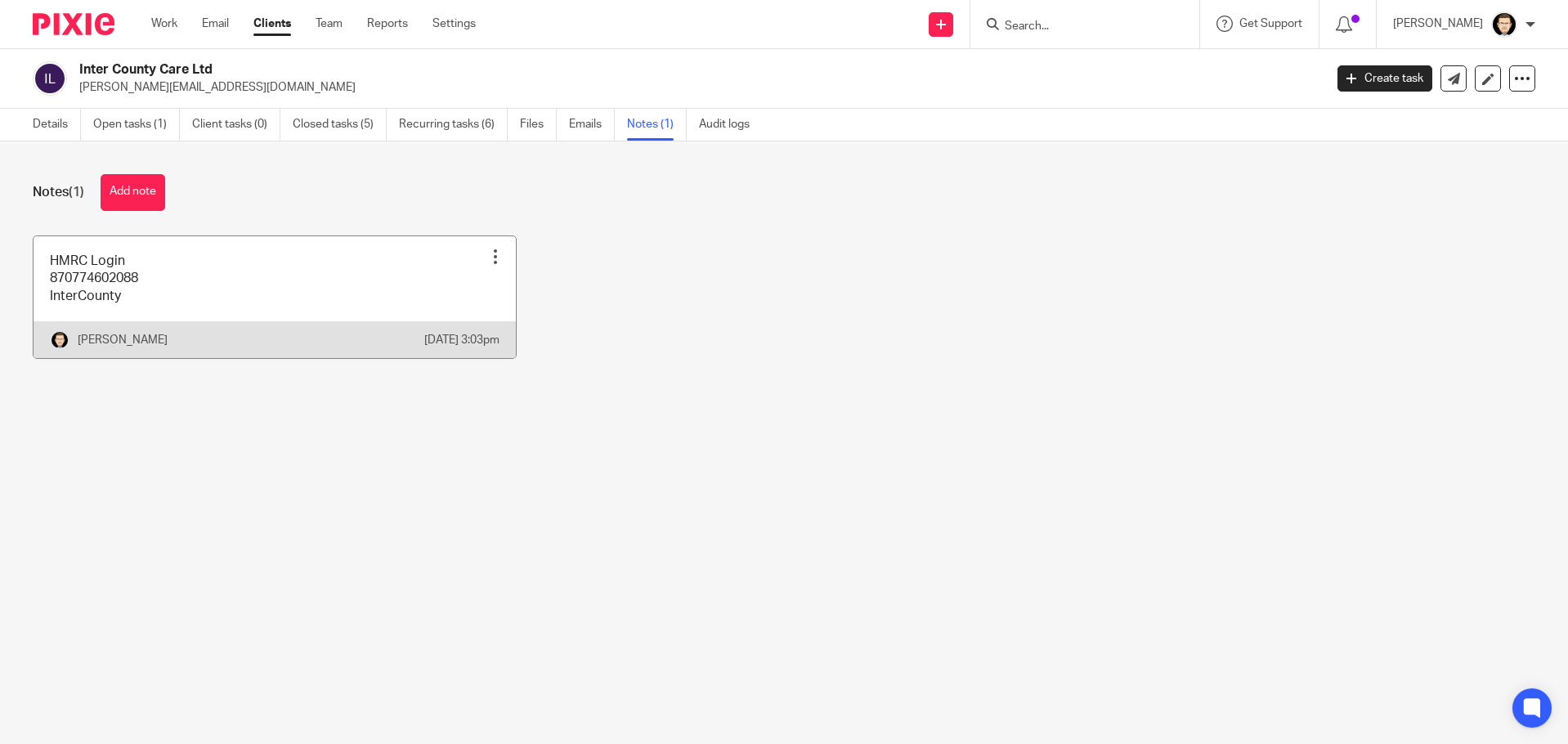
click at [94, 289] on link at bounding box center [274, 297] width 482 height 121
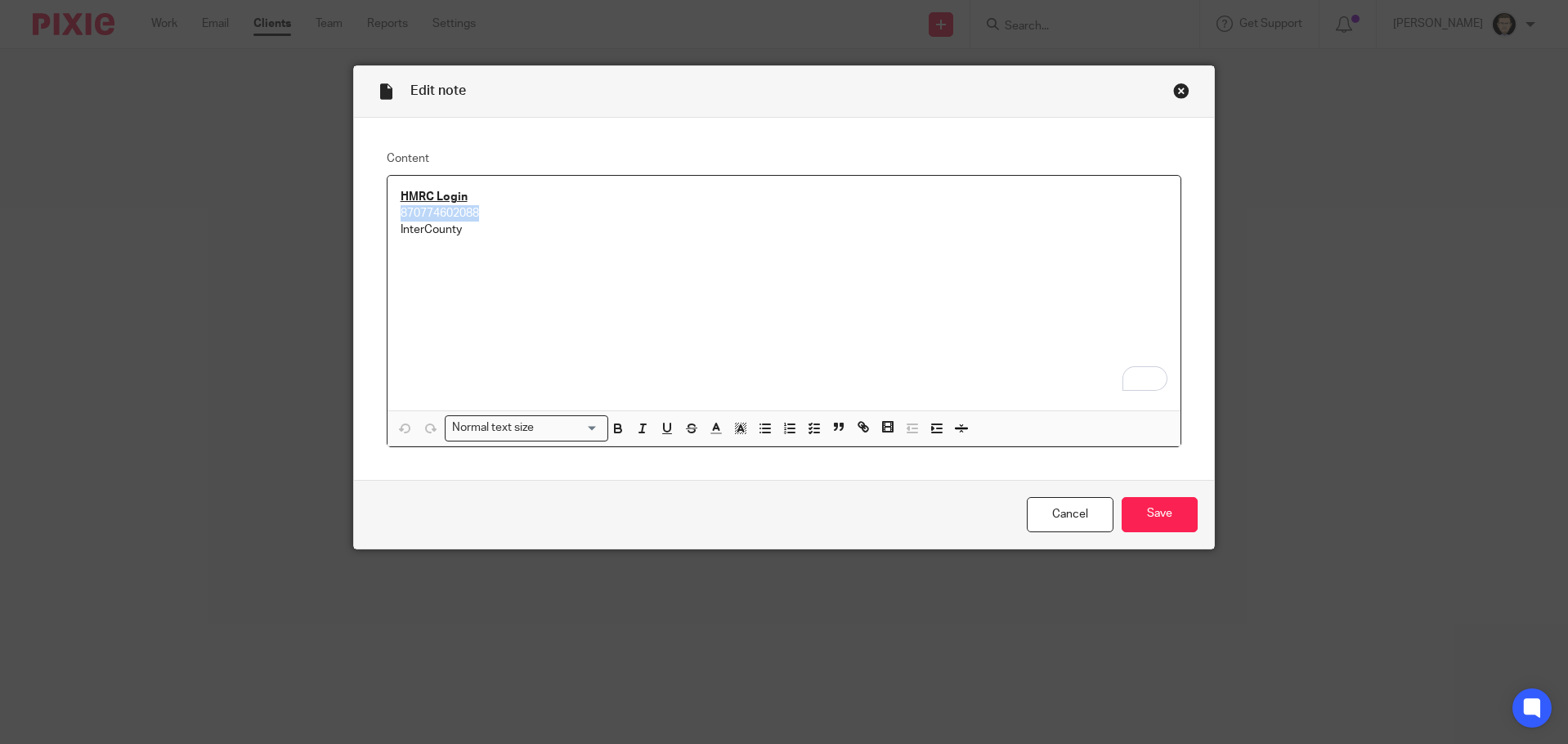
drag, startPoint x: 479, startPoint y: 215, endPoint x: 315, endPoint y: 213, distance: 164.0
click at [315, 213] on div "Edit note Content HMRC Login 870774602088 InterCounty Normal text size Loading.…" at bounding box center [784, 372] width 1568 height 744
copy p "870774602088"
click at [1175, 87] on div "Close this dialog window" at bounding box center [1181, 91] width 17 height 17
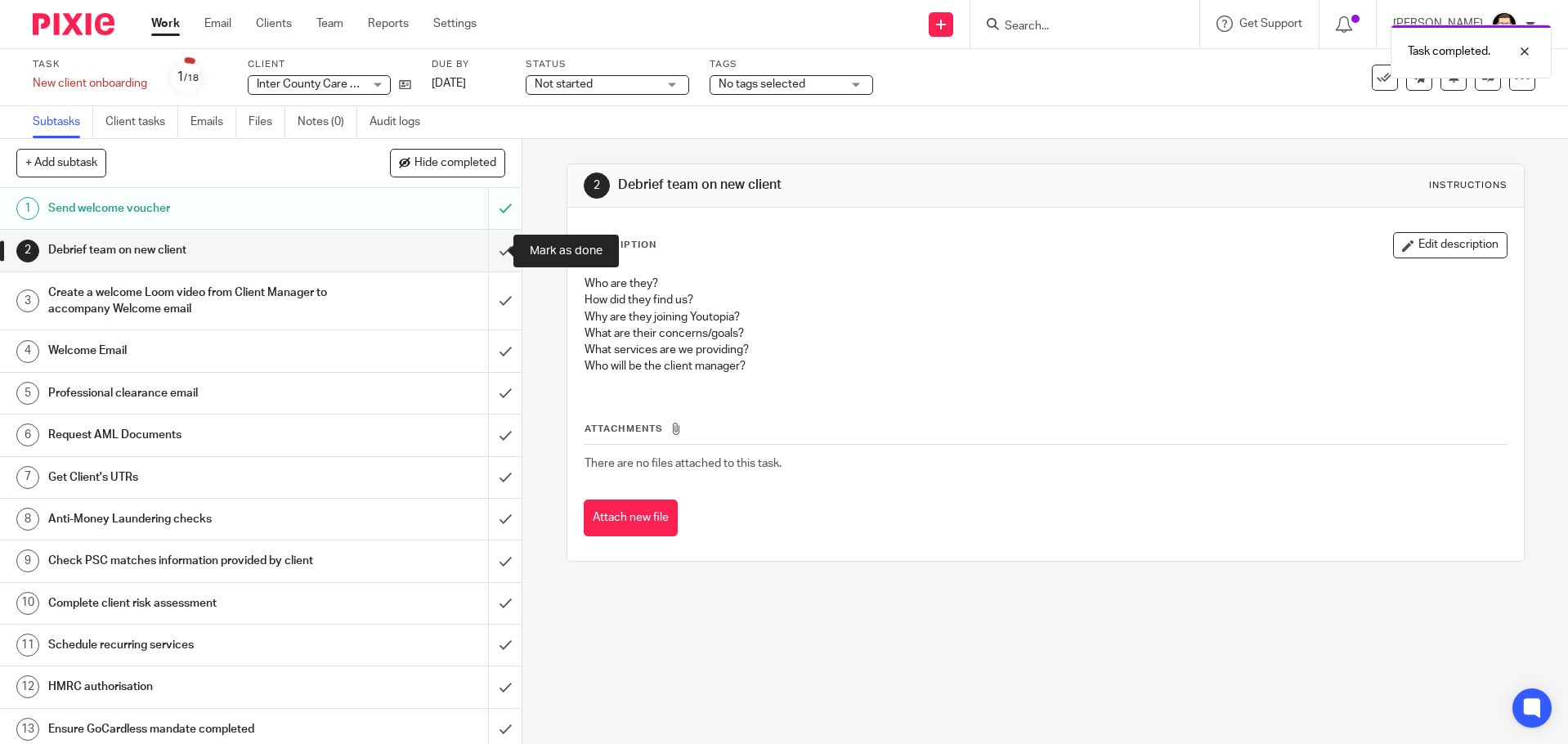
click at [488, 247] on input "submit" at bounding box center [260, 250] width 521 height 40
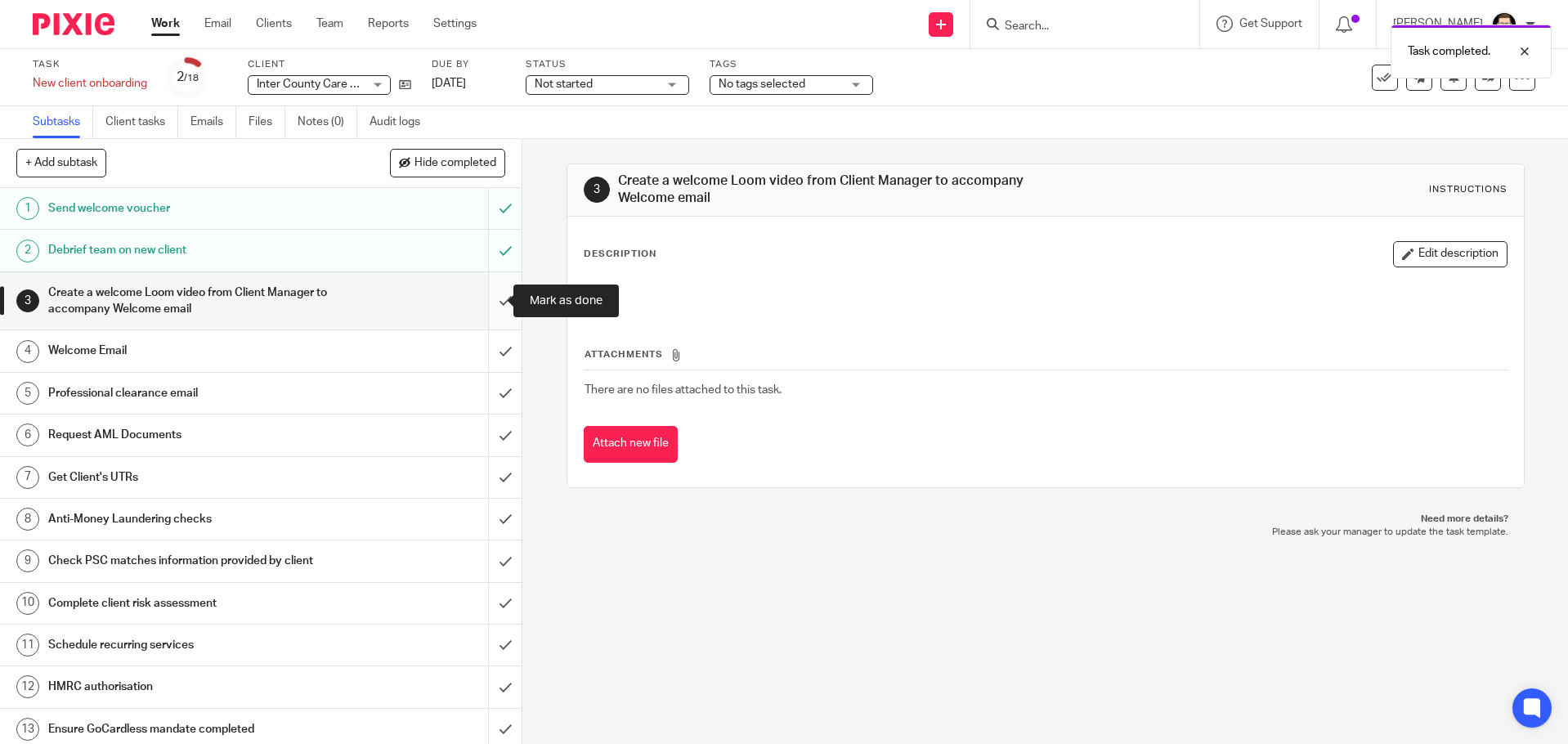
click at [485, 301] on input "submit" at bounding box center [260, 301] width 521 height 58
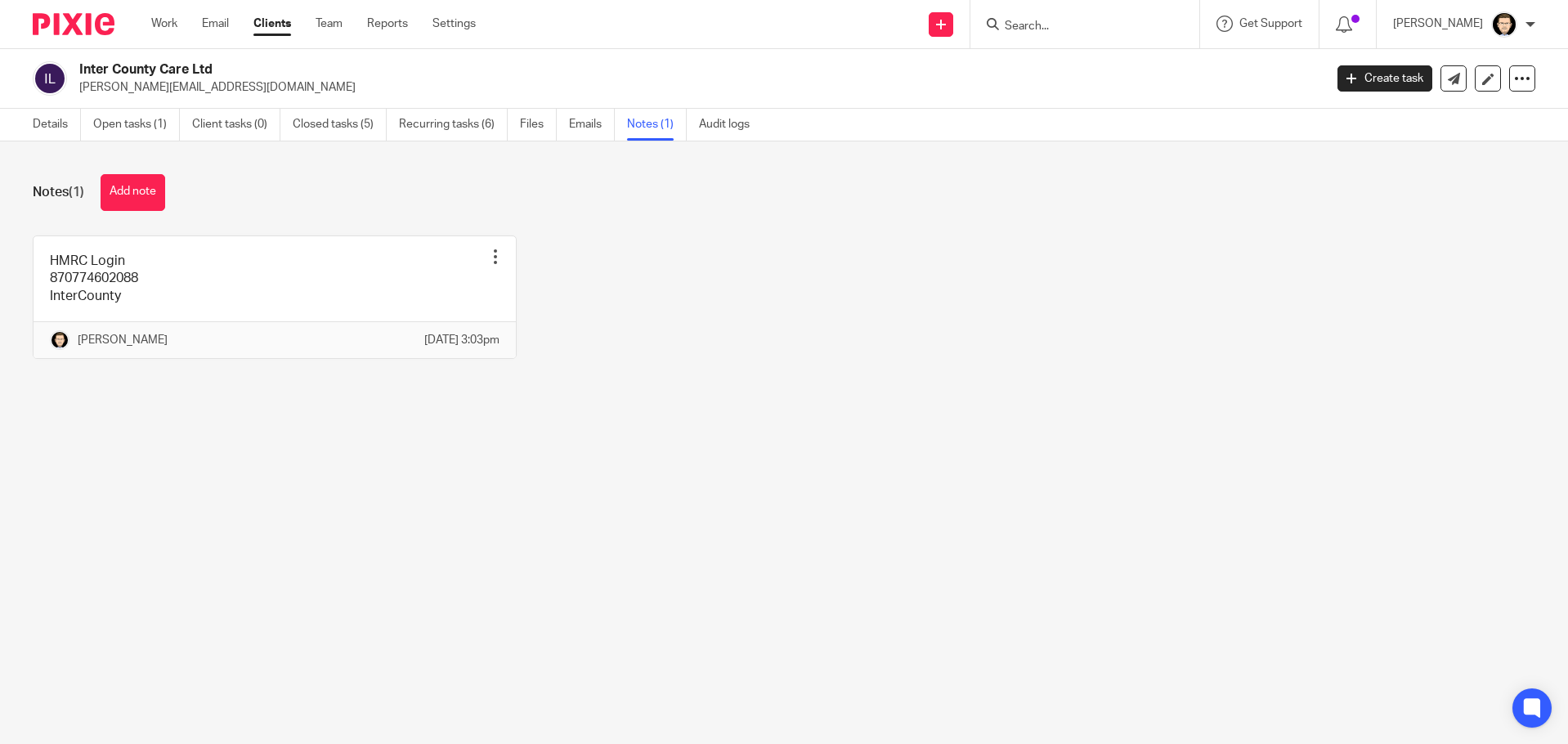
click at [74, 18] on img at bounding box center [73, 24] width 82 height 22
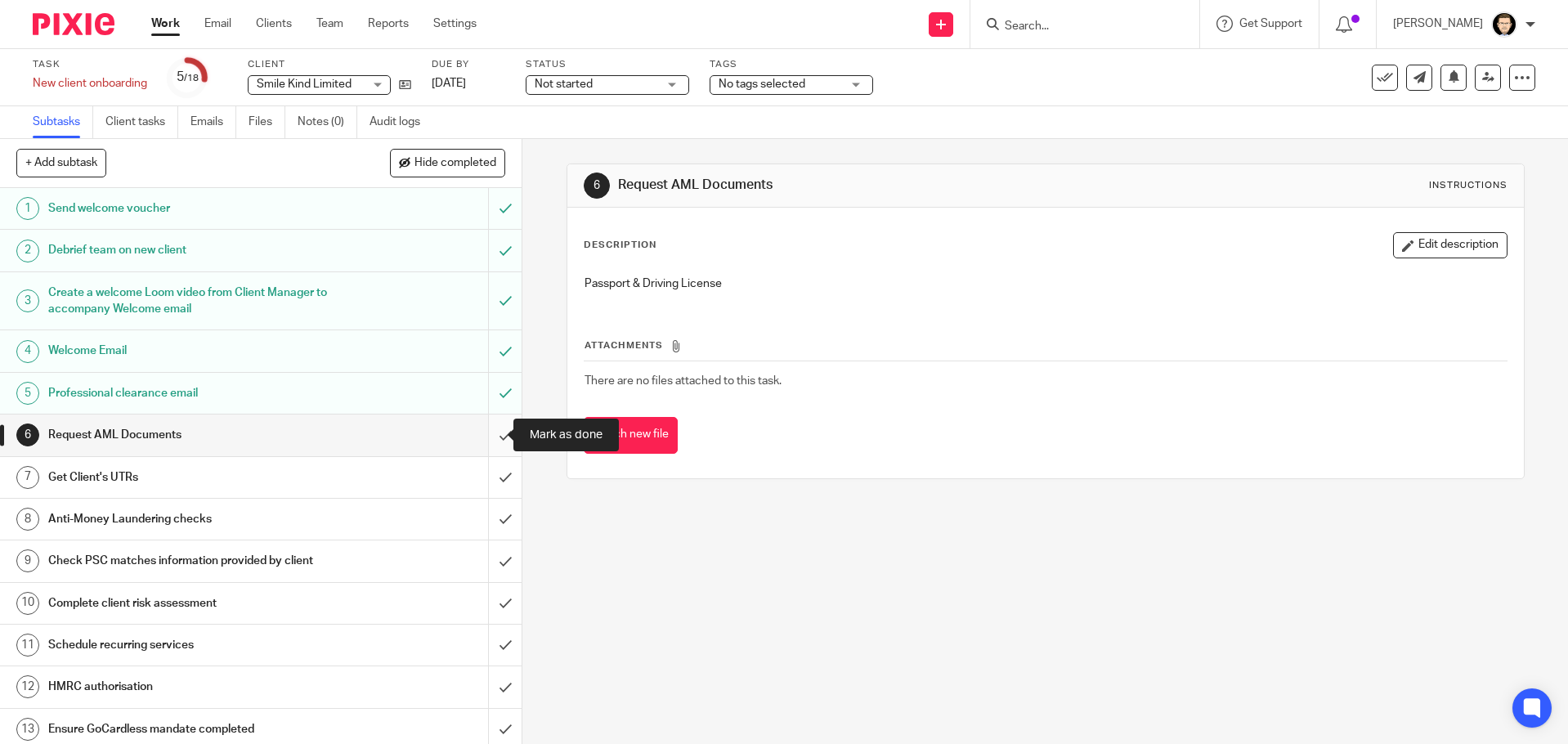
click at [500, 427] on input "submit" at bounding box center [260, 434] width 521 height 40
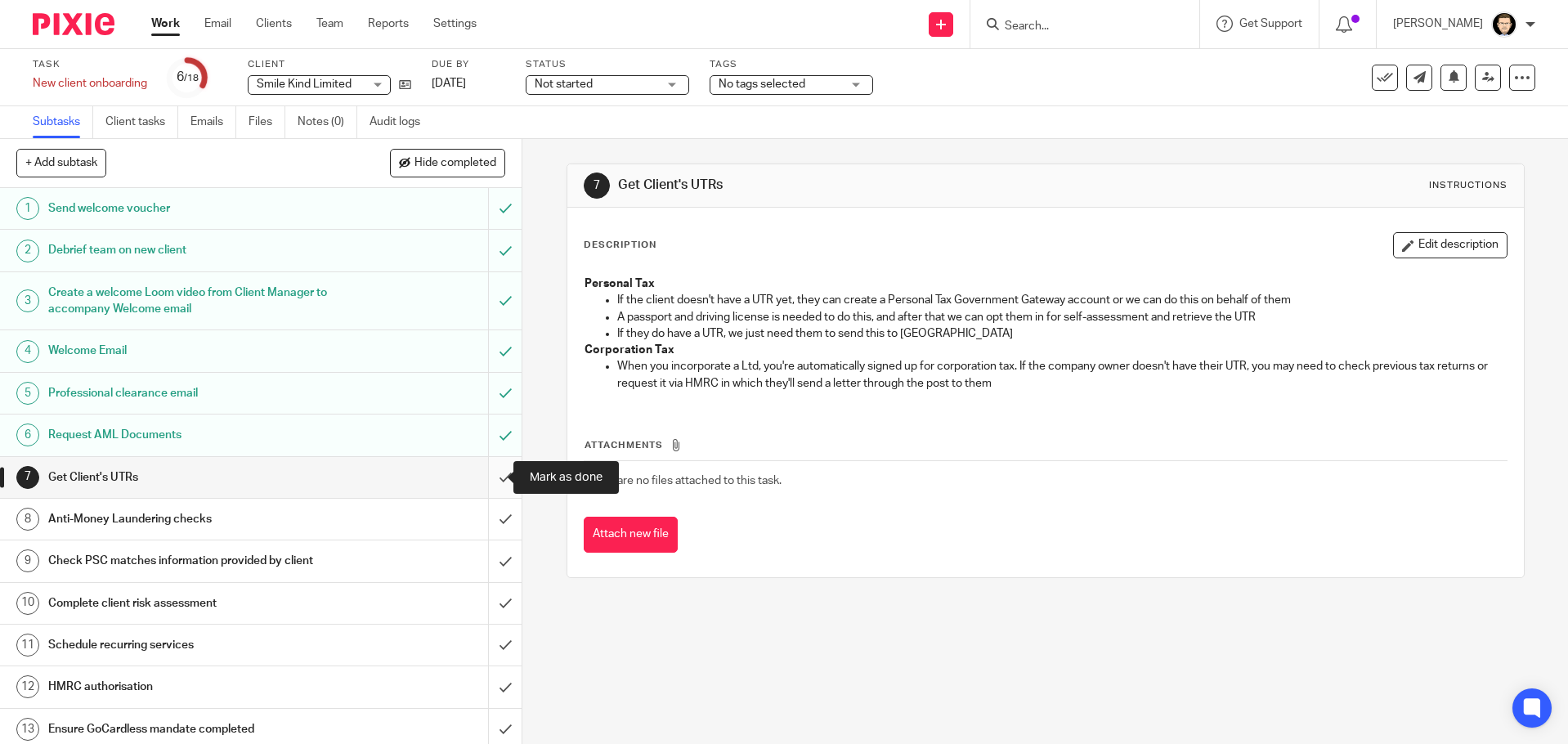
click at [484, 478] on input "submit" at bounding box center [260, 478] width 521 height 40
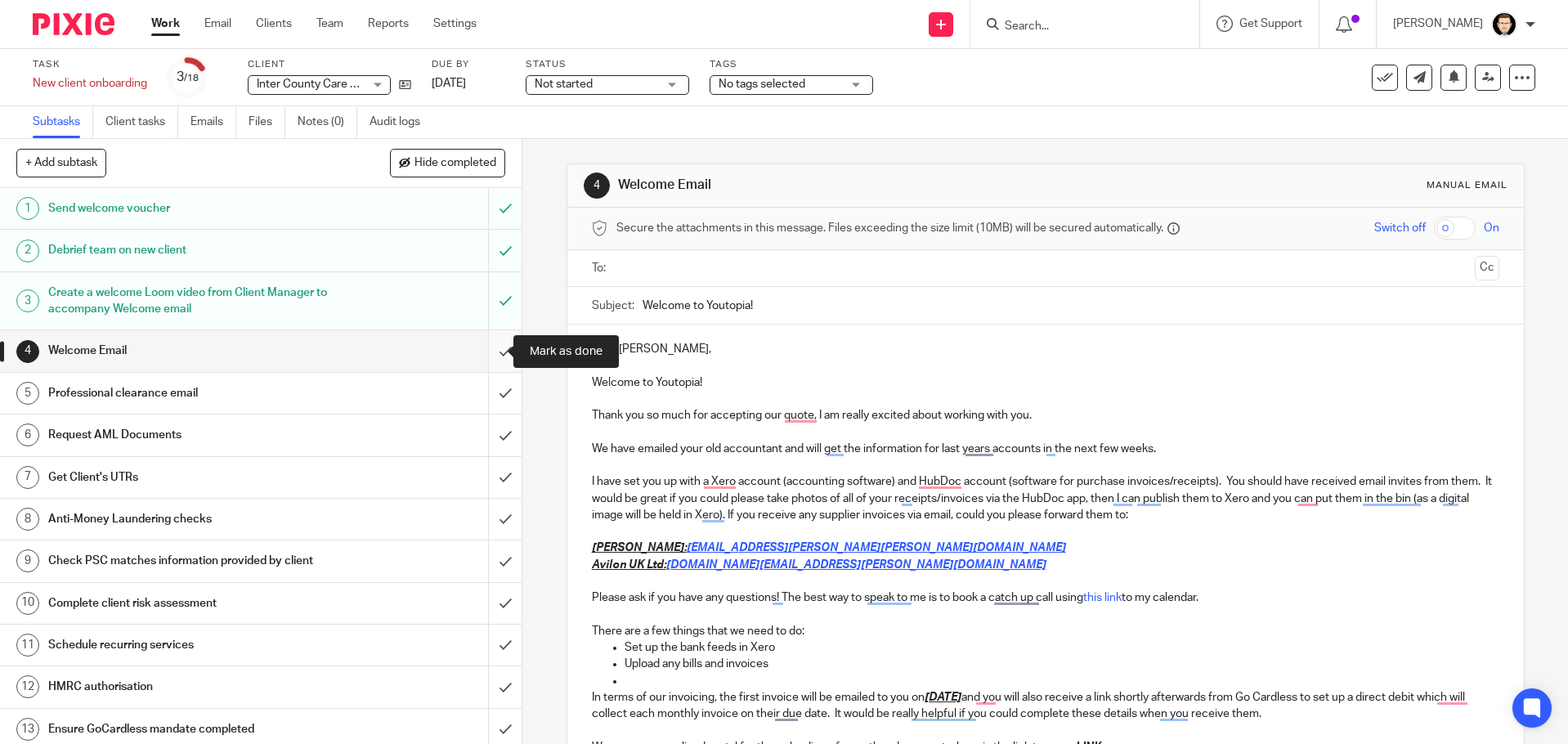
click at [491, 357] on input "submit" at bounding box center [260, 350] width 521 height 40
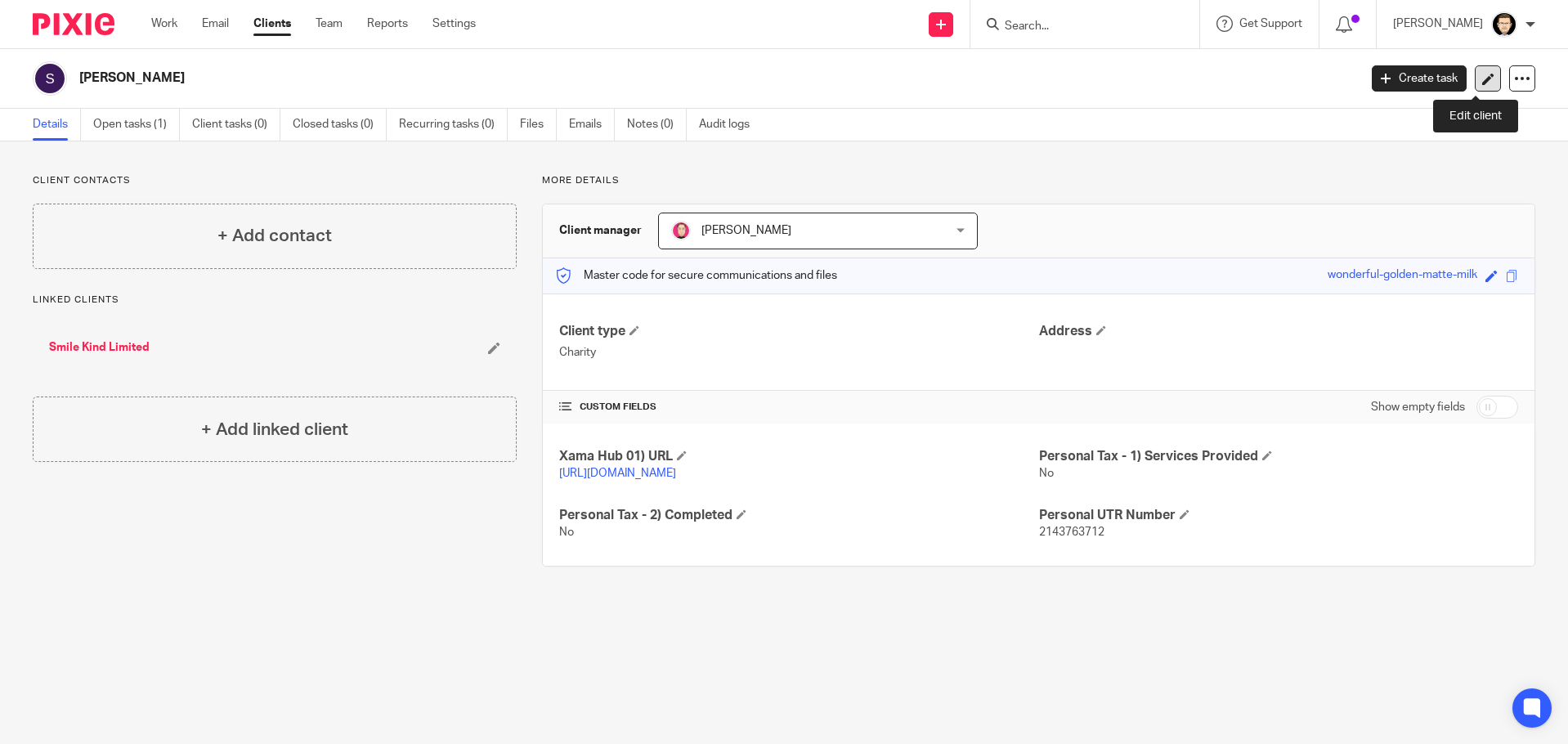
click at [1482, 77] on icon at bounding box center [1488, 79] width 12 height 12
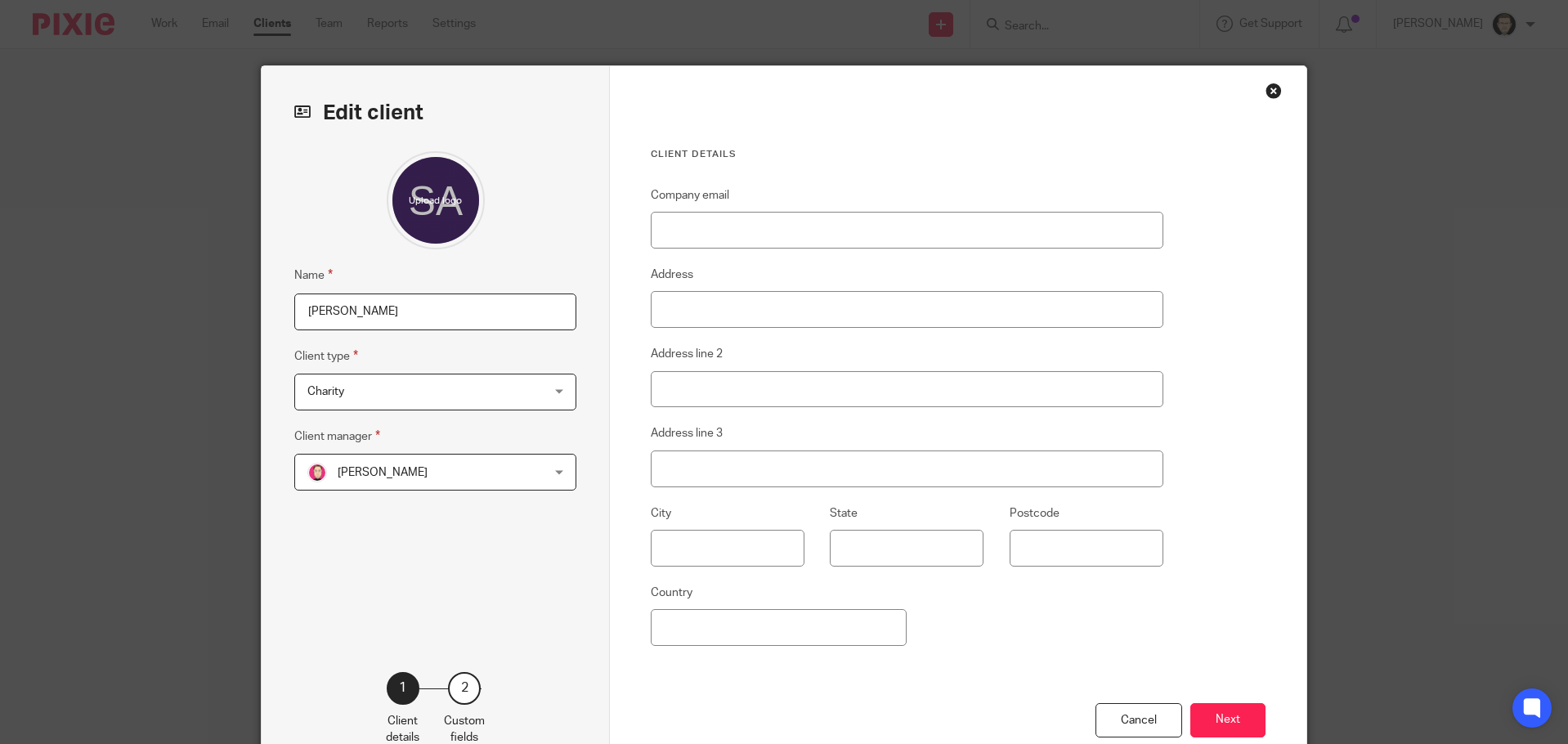
click at [300, 307] on input "Sami" at bounding box center [435, 312] width 282 height 37
type input "[PERSON_NAME]"
click at [395, 407] on span "Charity" at bounding box center [413, 391] width 214 height 34
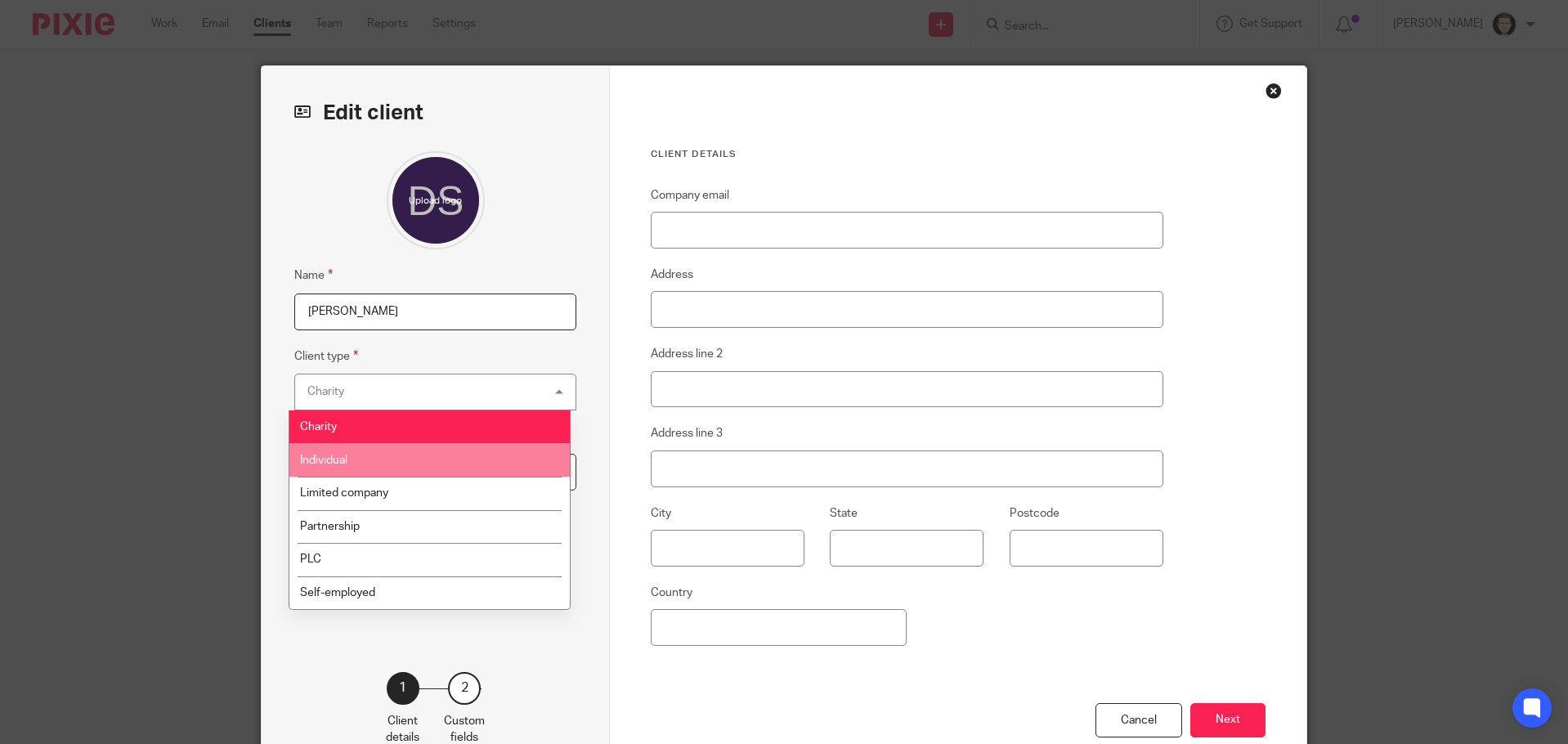
click at [357, 463] on li "Individual" at bounding box center [429, 460] width 281 height 33
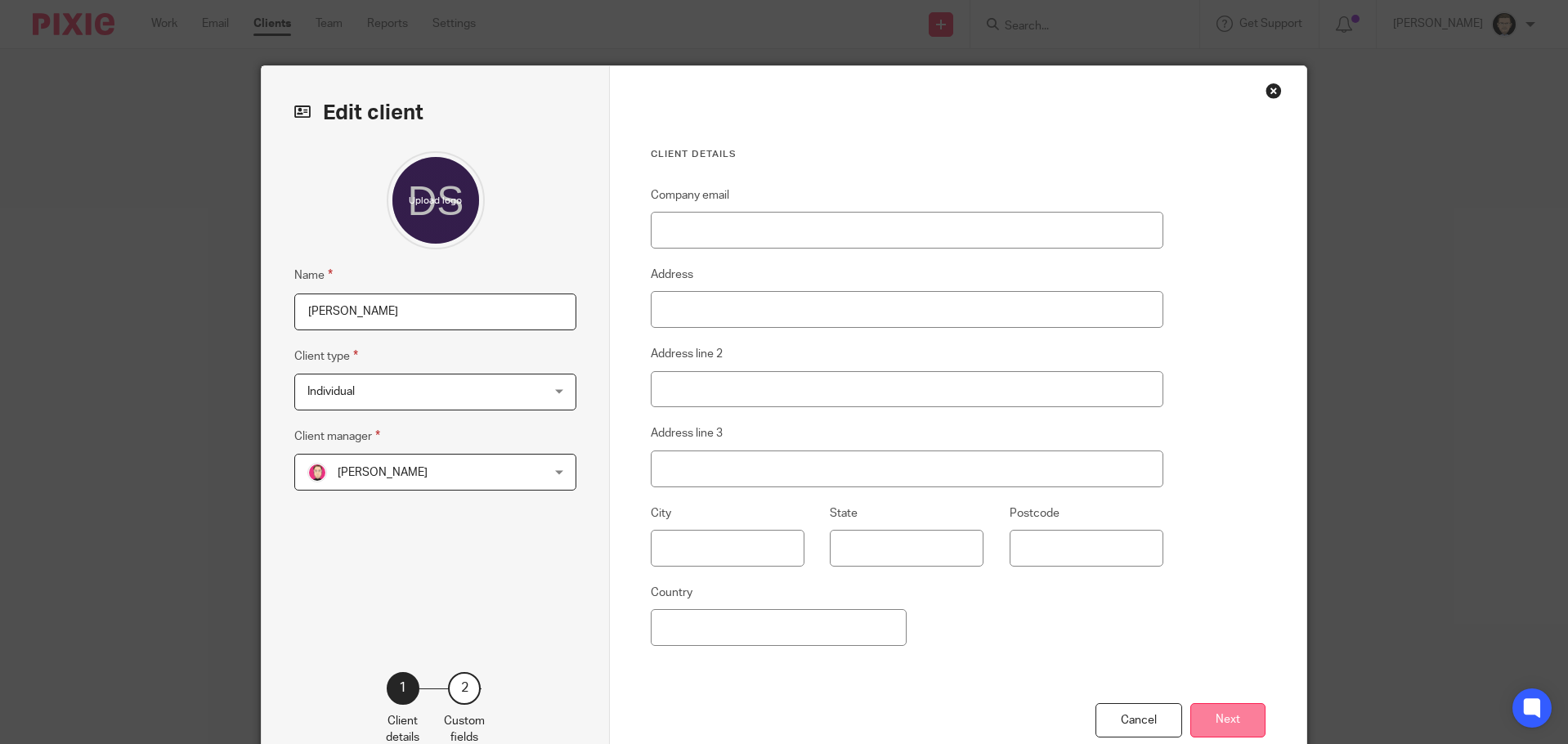
click at [1221, 718] on button "Next" at bounding box center [1228, 720] width 76 height 35
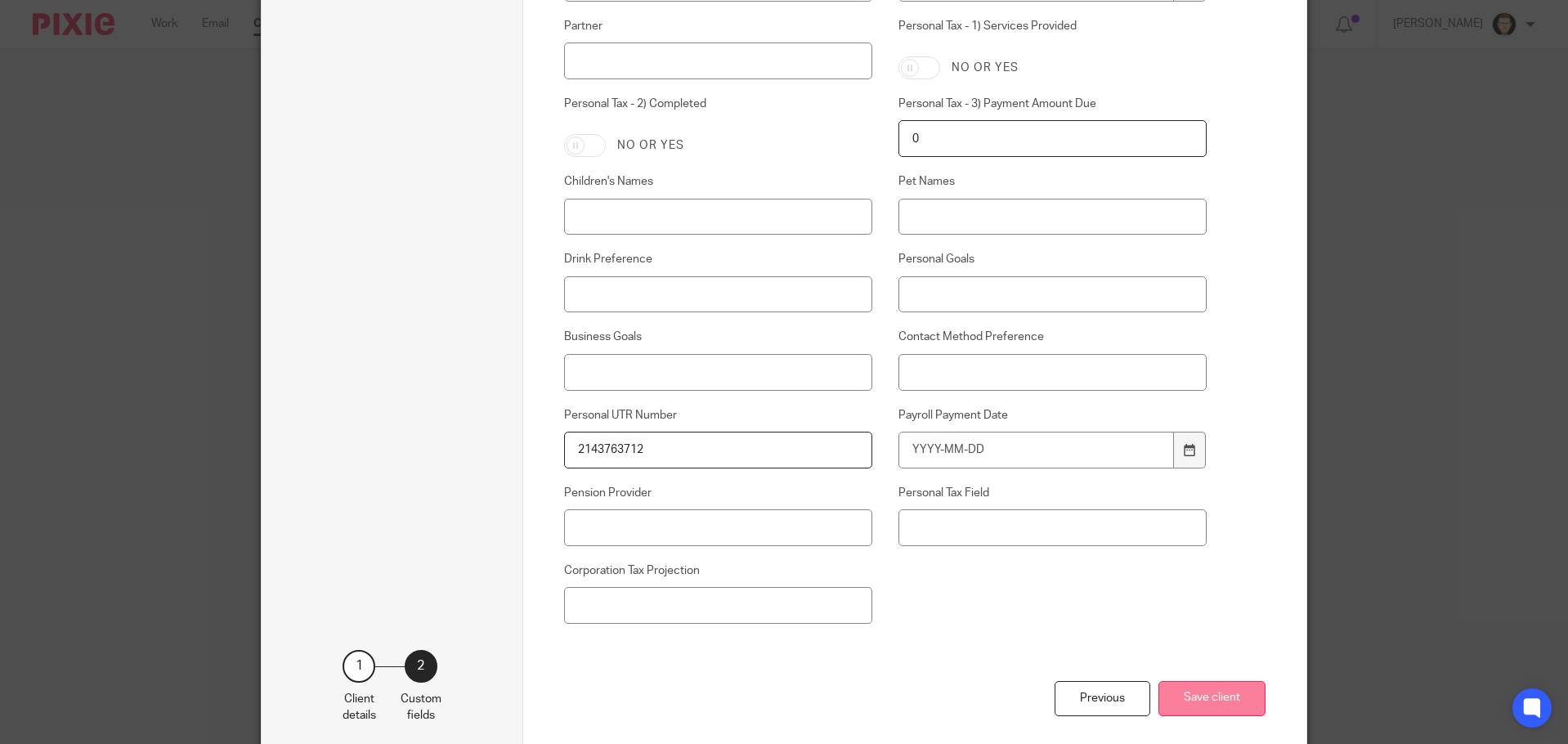
scroll to position [988, 0]
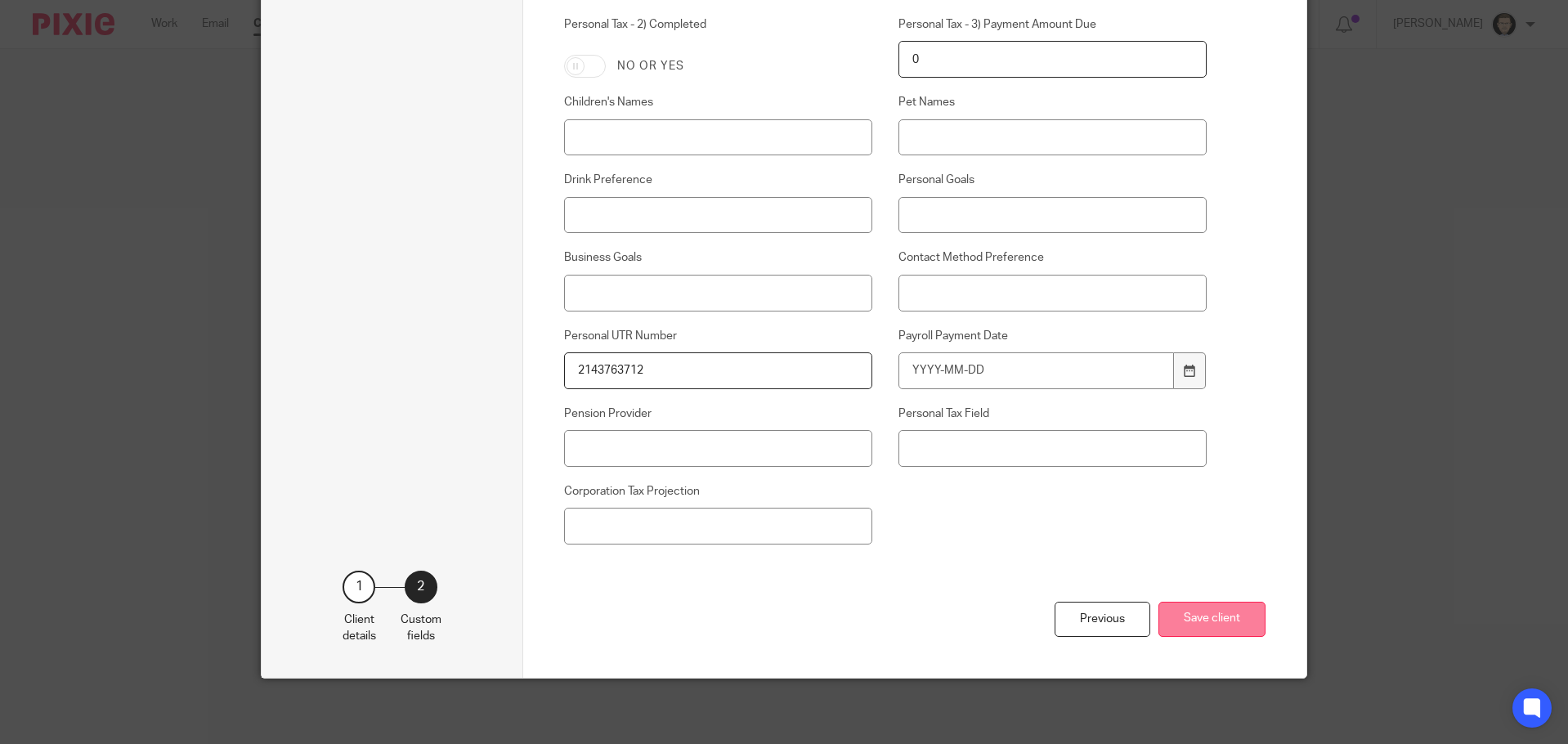
click at [1236, 609] on button "Save client" at bounding box center [1212, 619] width 107 height 35
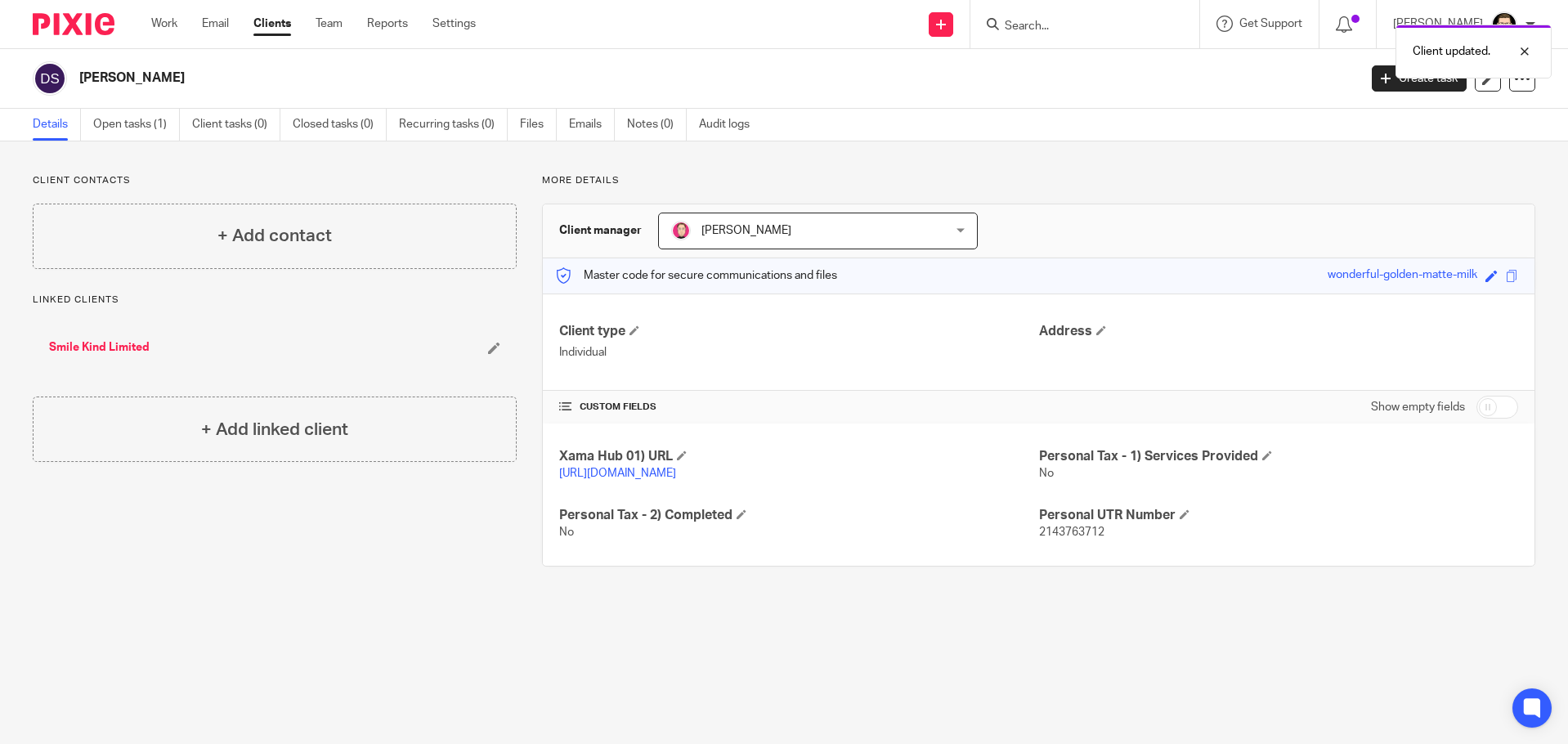
click at [1484, 416] on input "checkbox" at bounding box center [1496, 407] width 41 height 23
checkbox input "true"
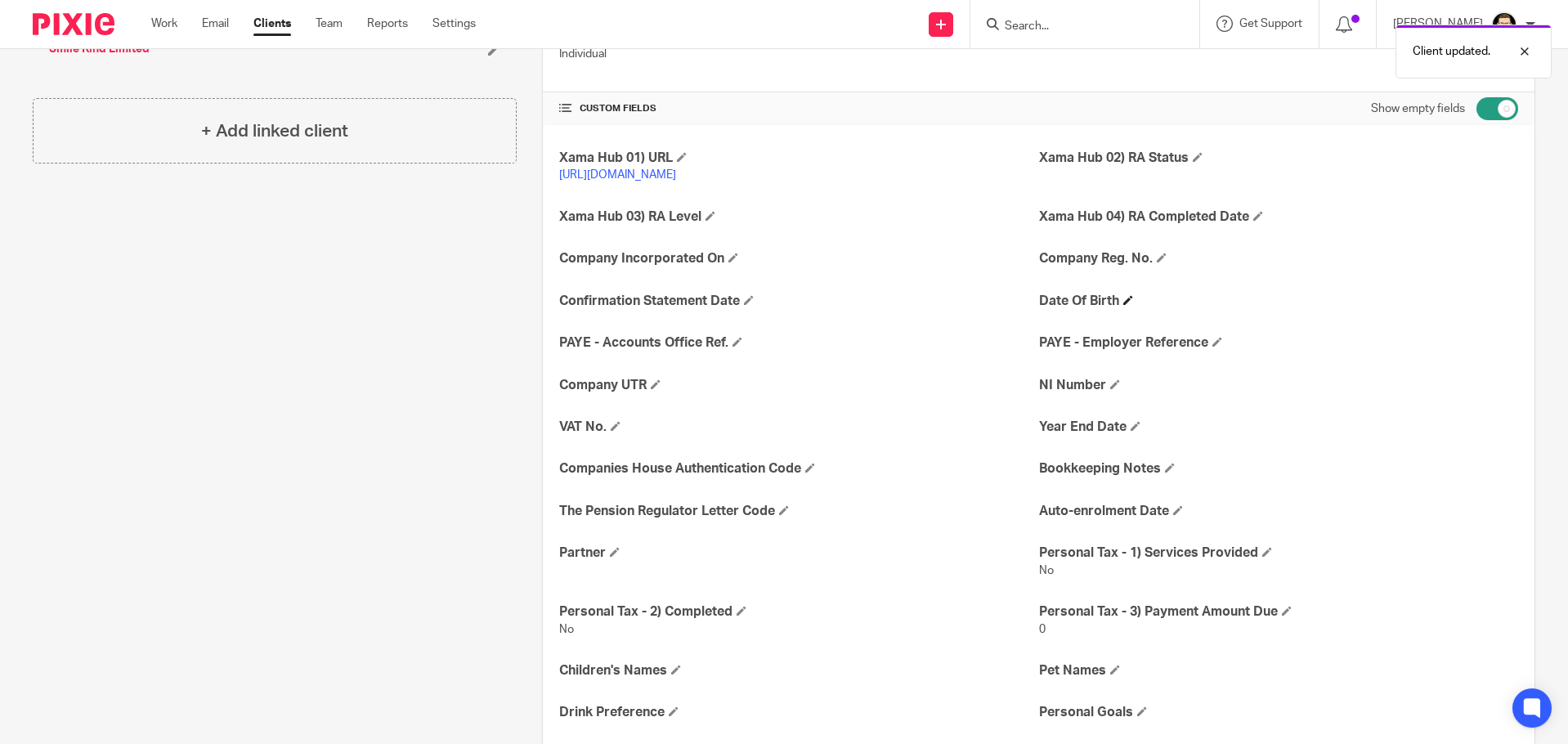
scroll to position [327, 0]
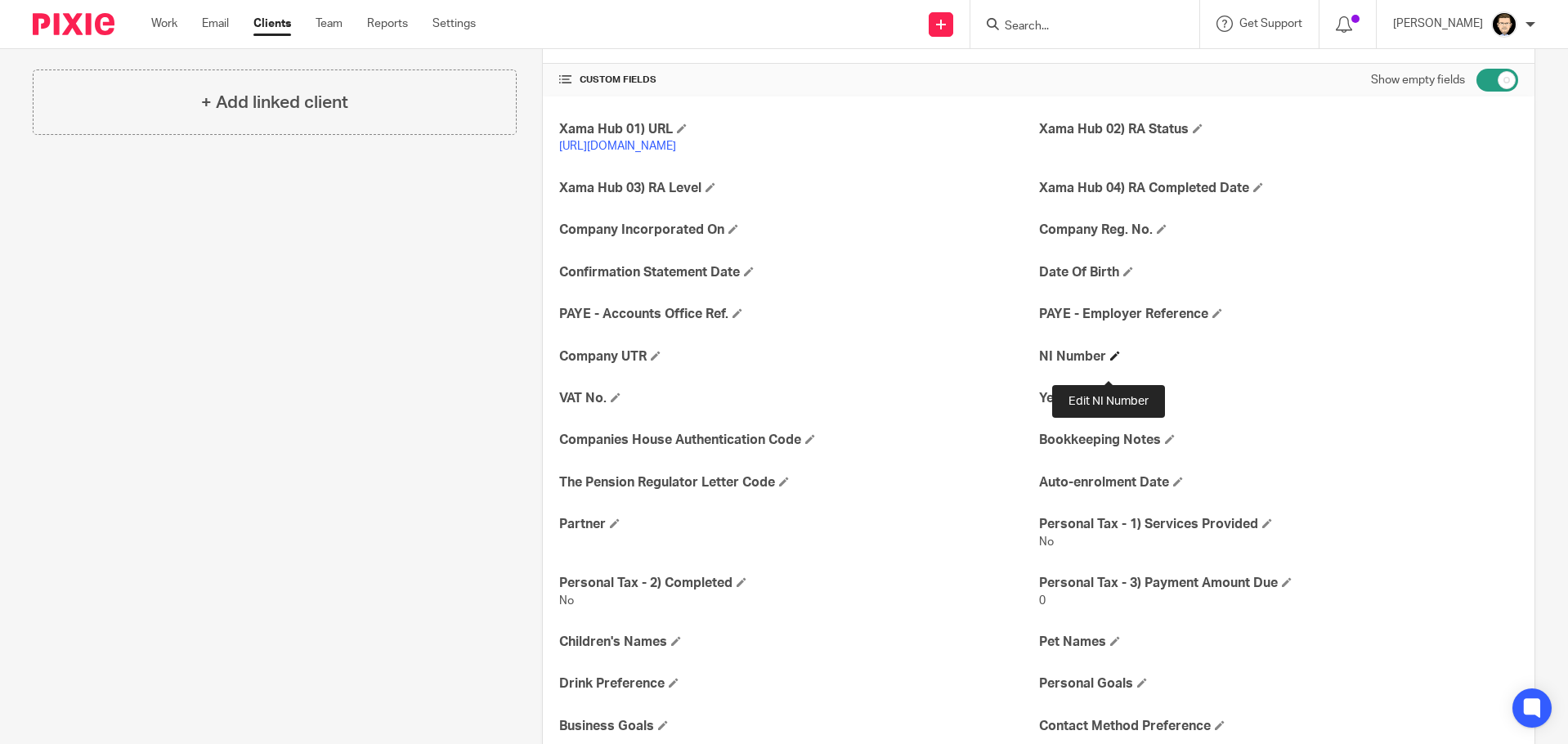
click at [1110, 361] on span at bounding box center [1114, 355] width 10 height 10
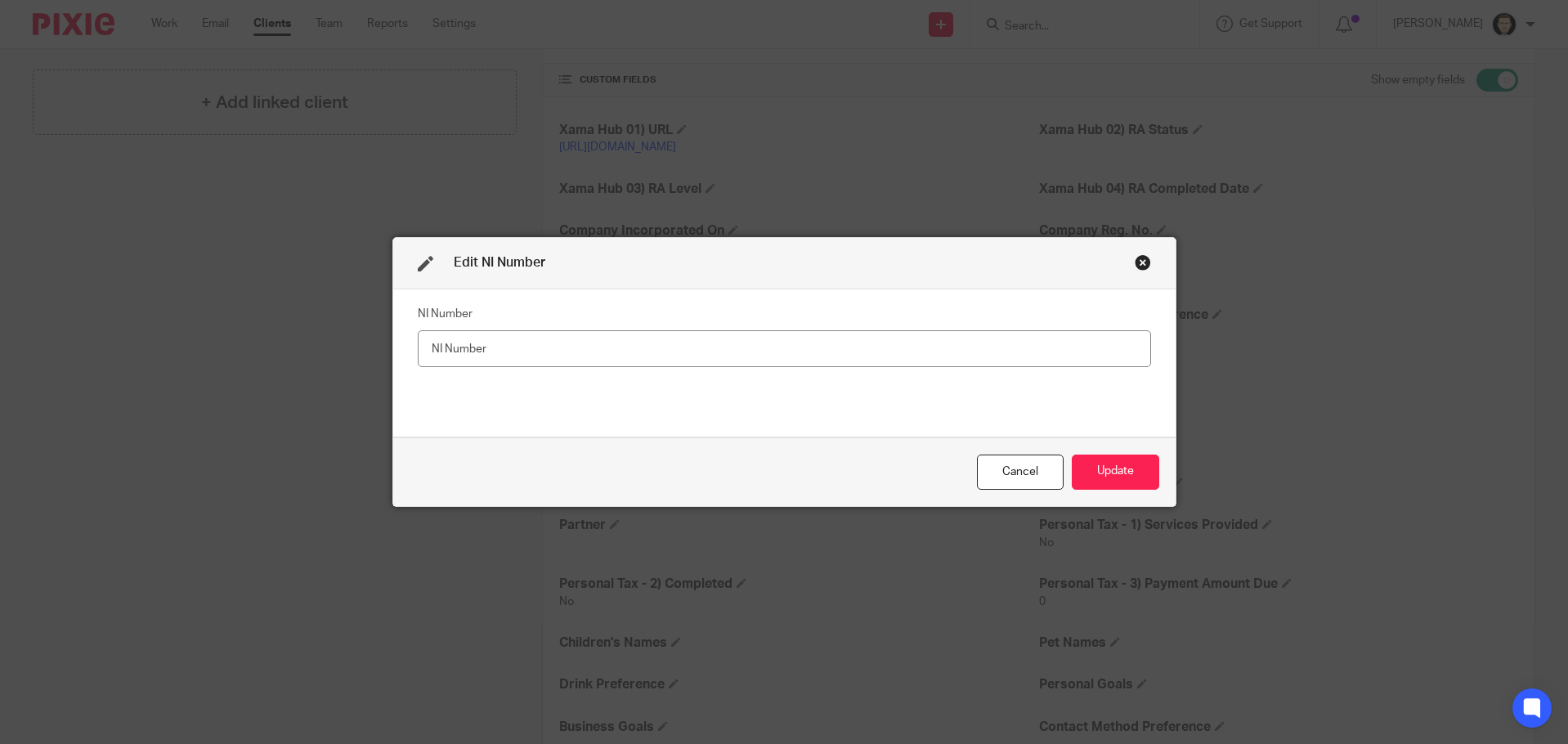
click at [619, 343] on input "text" at bounding box center [784, 348] width 733 height 37
type input "SG859329B"
click at [1096, 473] on button "Update" at bounding box center [1114, 472] width 87 height 35
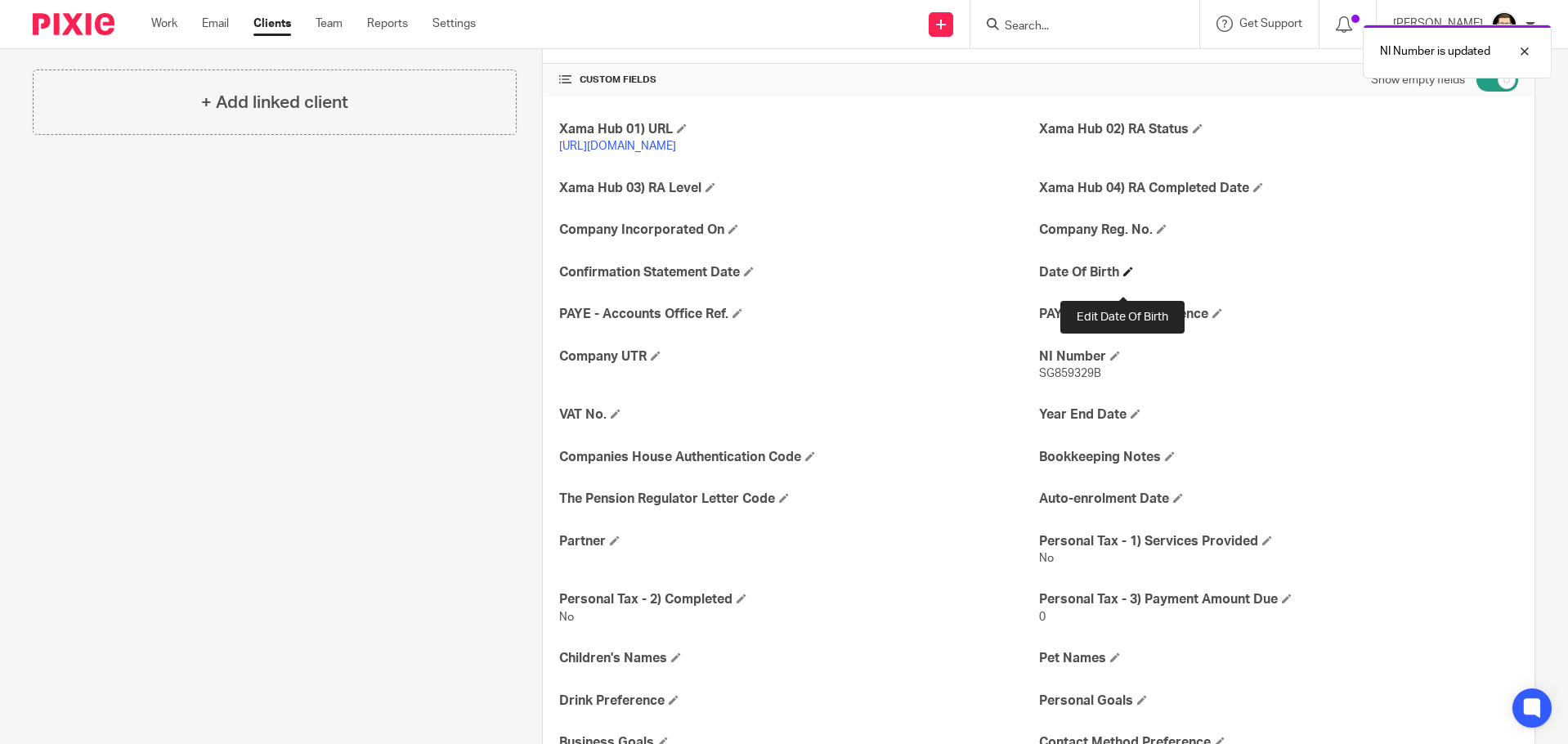
click at [1123, 276] on span at bounding box center [1127, 271] width 10 height 10
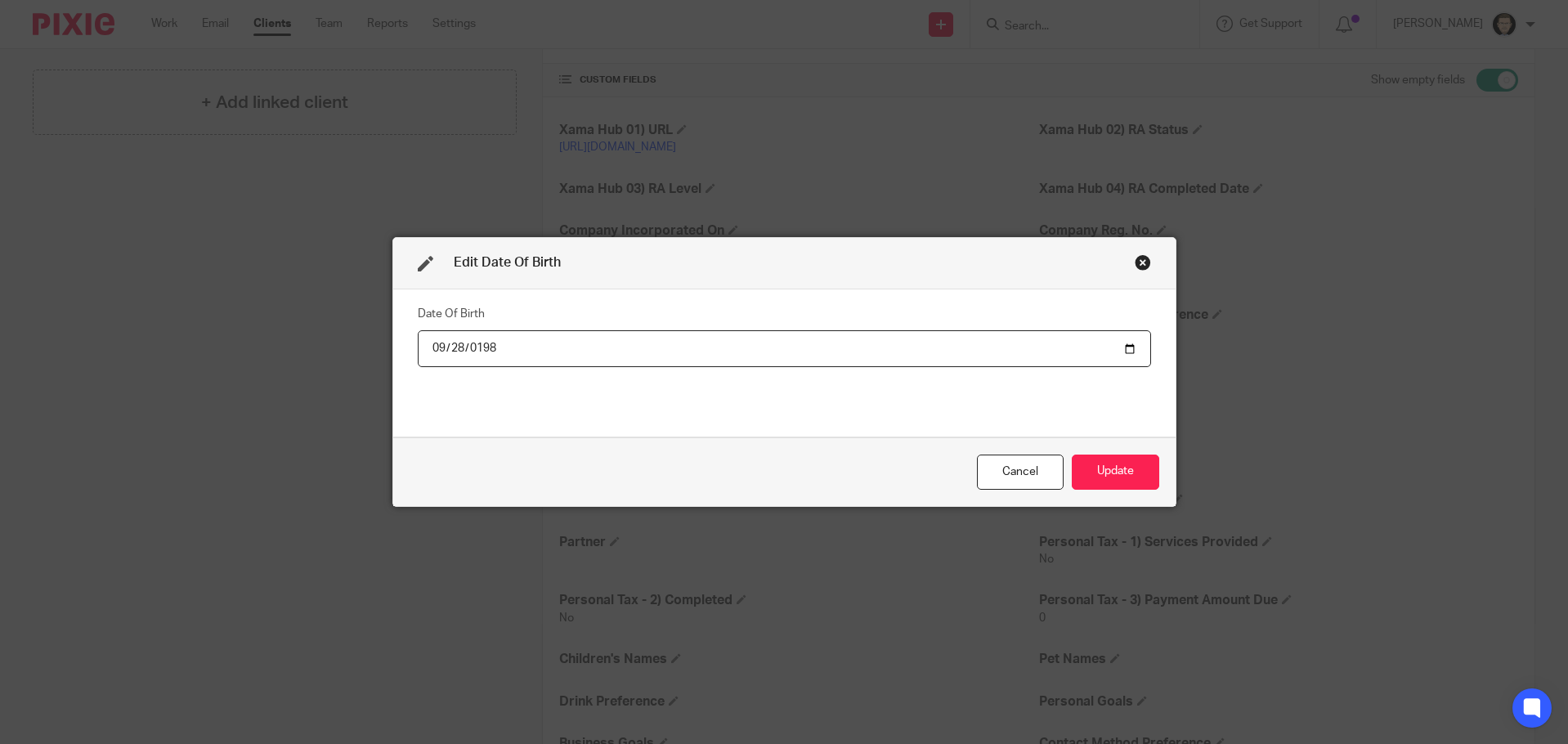
type input "1985-09-28"
click at [1114, 486] on button "Update" at bounding box center [1114, 472] width 87 height 35
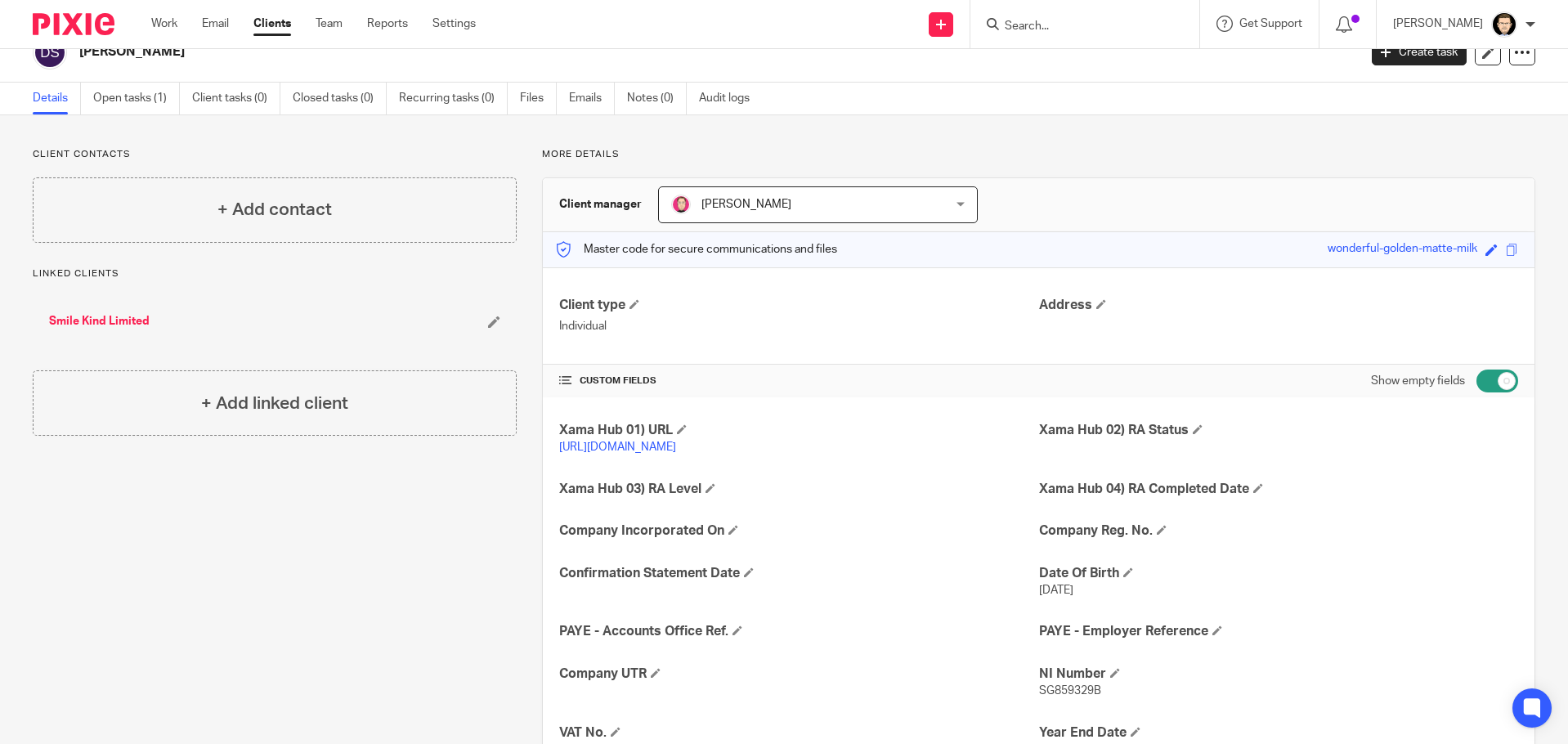
scroll to position [0, 0]
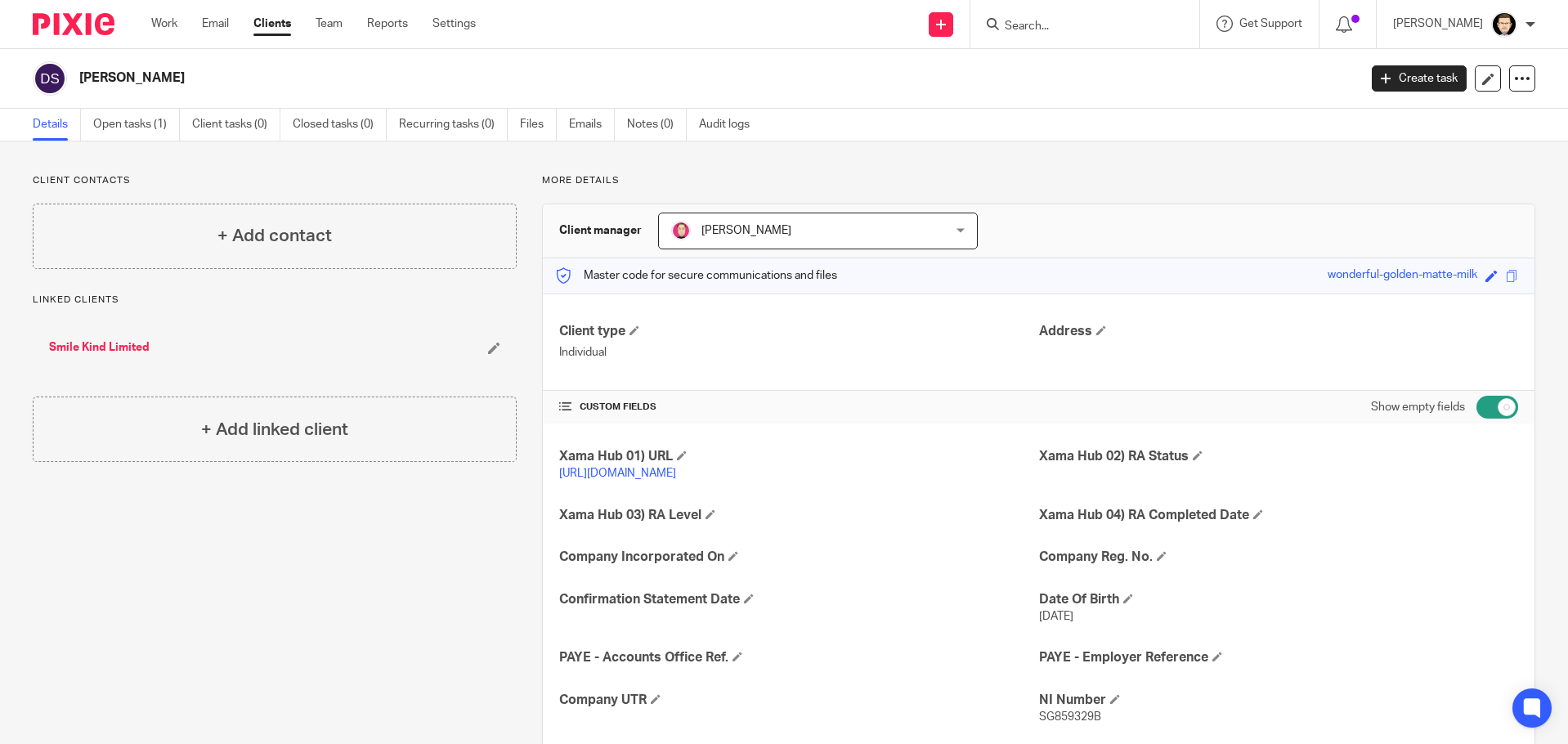
click at [1214, 175] on p "More details" at bounding box center [1038, 180] width 993 height 13
click at [1486, 400] on input "checkbox" at bounding box center [1496, 407] width 41 height 23
checkbox input "false"
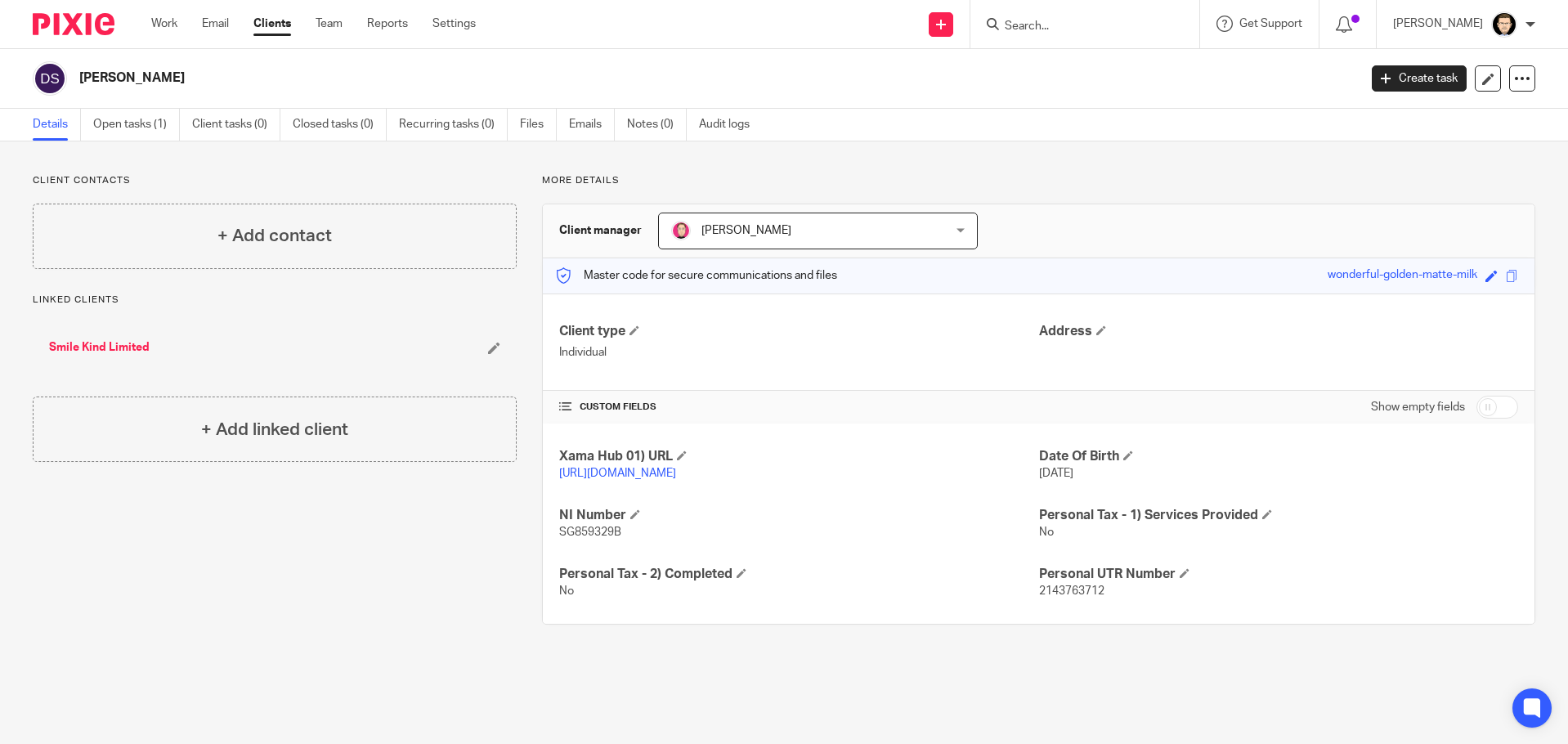
click at [707, 169] on div "Client contacts + Add contact Linked clients Smile Kind Limited + Add linked cl…" at bounding box center [784, 399] width 1568 height 515
click at [90, 346] on link "Smile Kind Limited" at bounding box center [99, 347] width 100 height 17
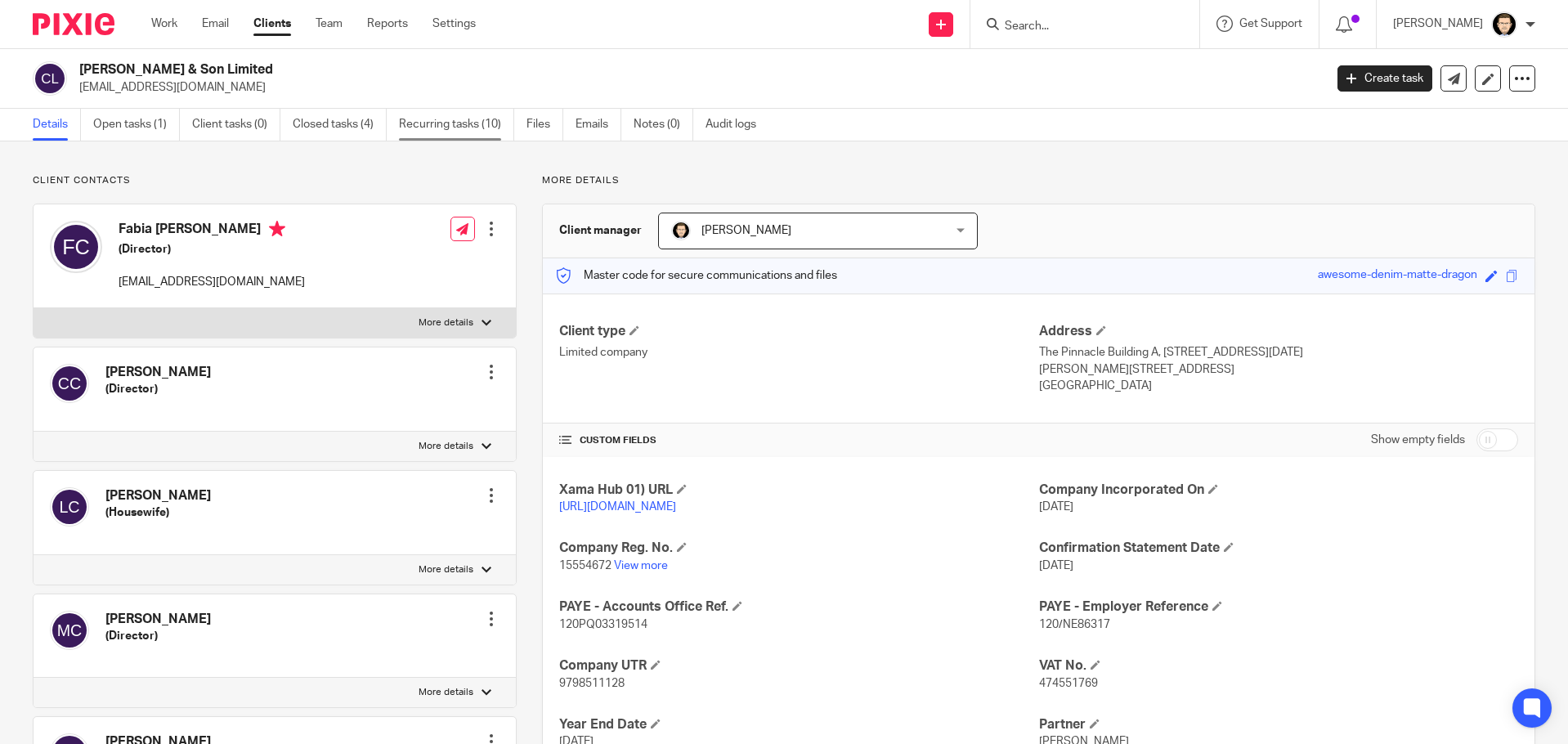
scroll to position [65, 0]
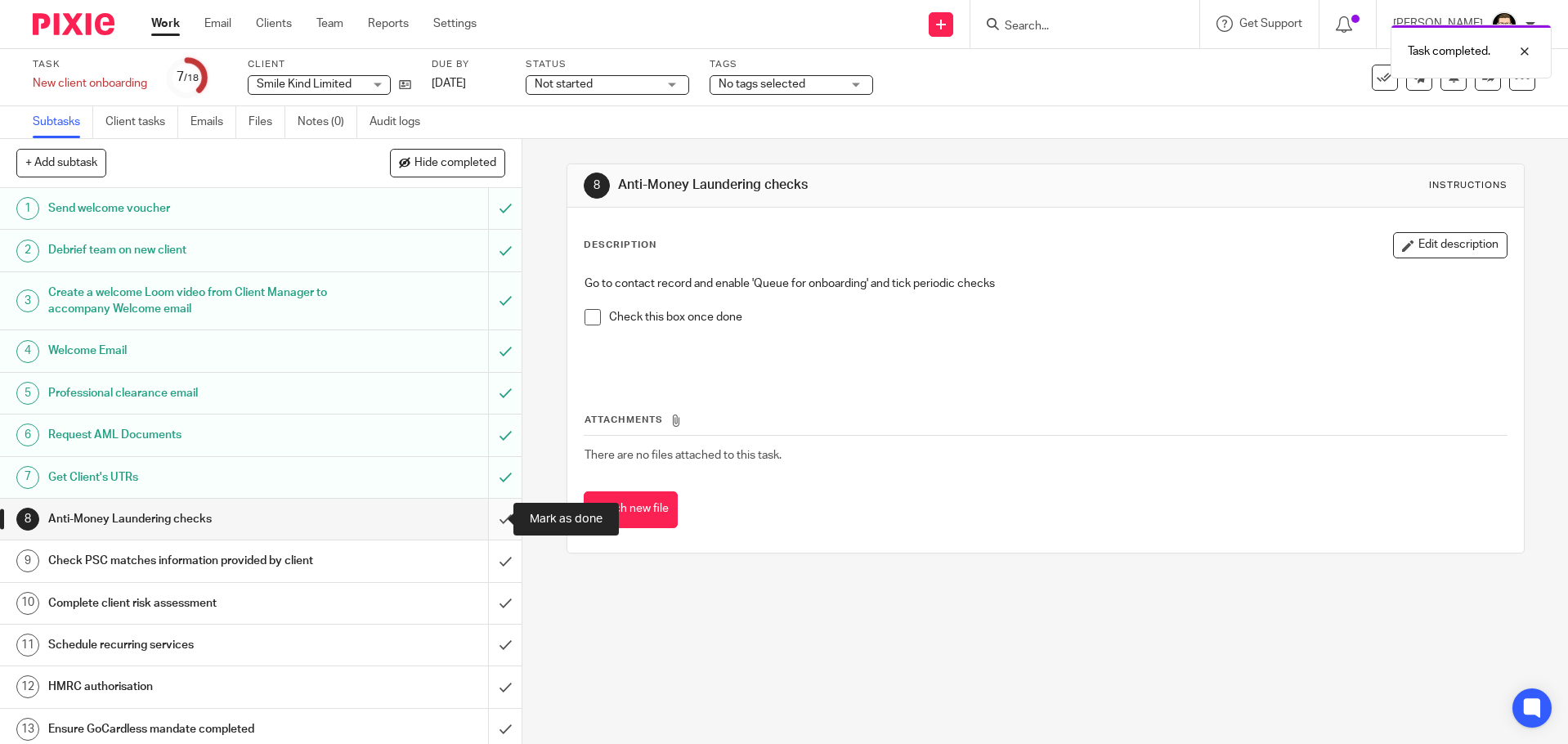
click at [489, 519] on input "submit" at bounding box center [260, 519] width 521 height 40
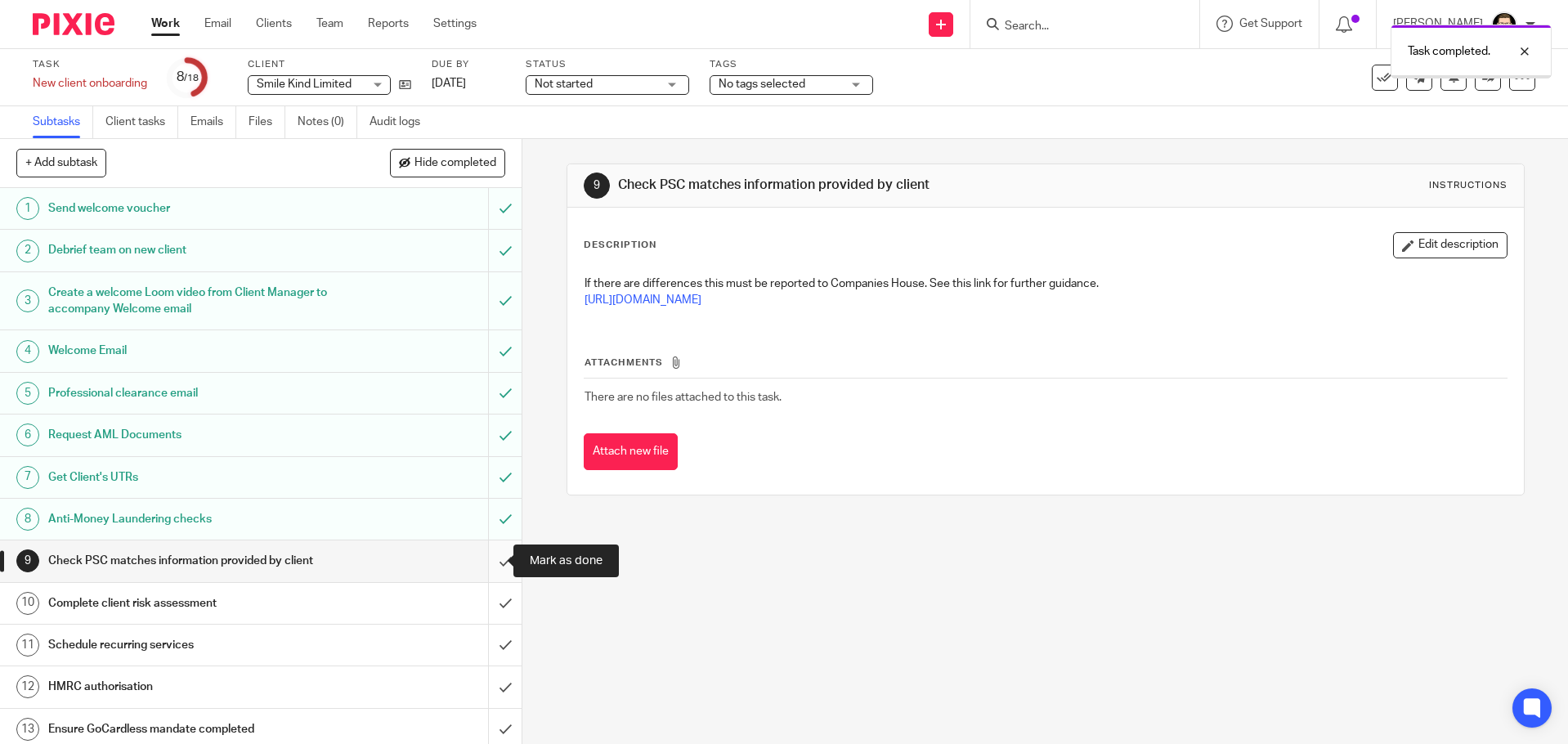
click at [493, 561] on input "submit" at bounding box center [260, 560] width 521 height 40
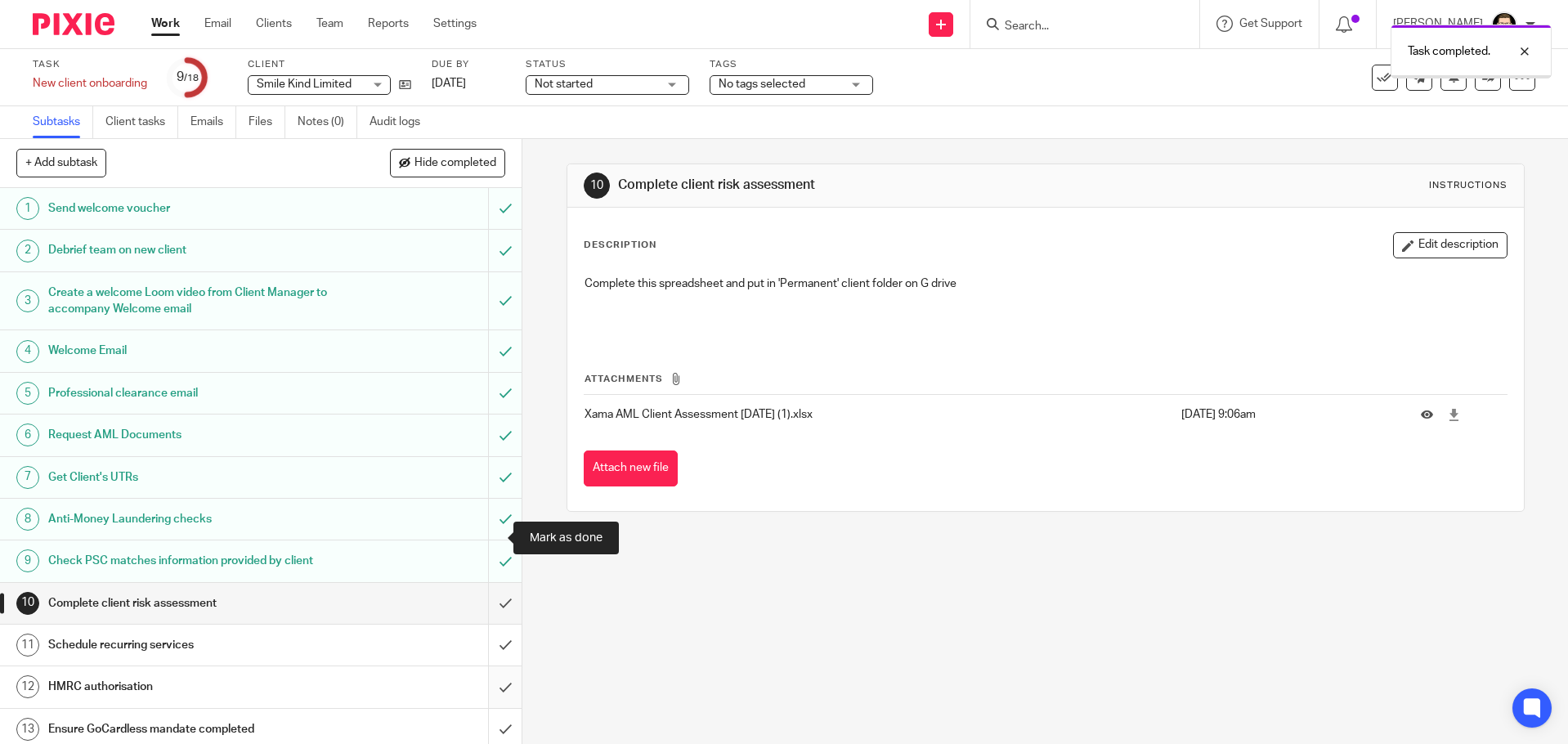
scroll to position [233, 0]
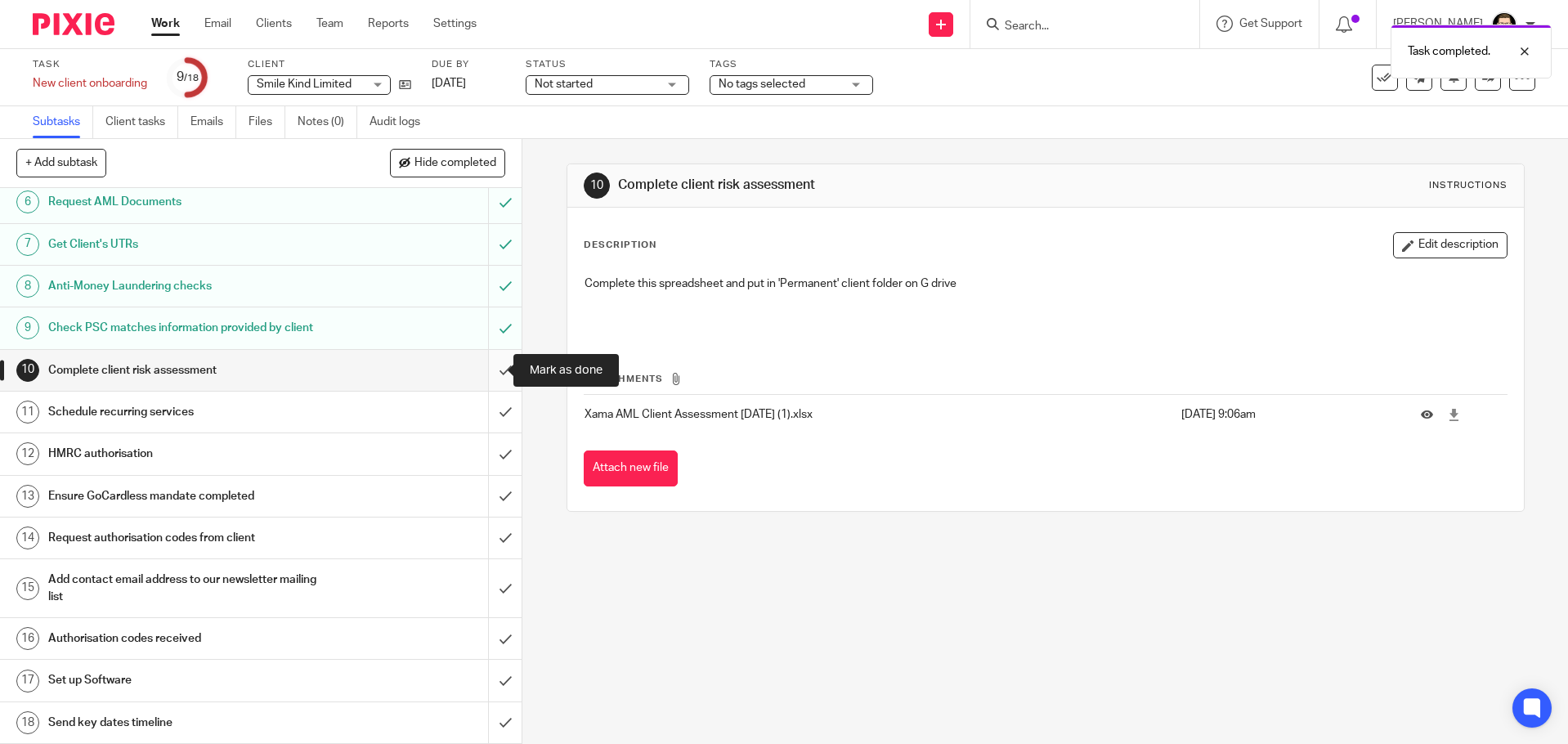
click at [492, 370] on input "submit" at bounding box center [260, 370] width 521 height 40
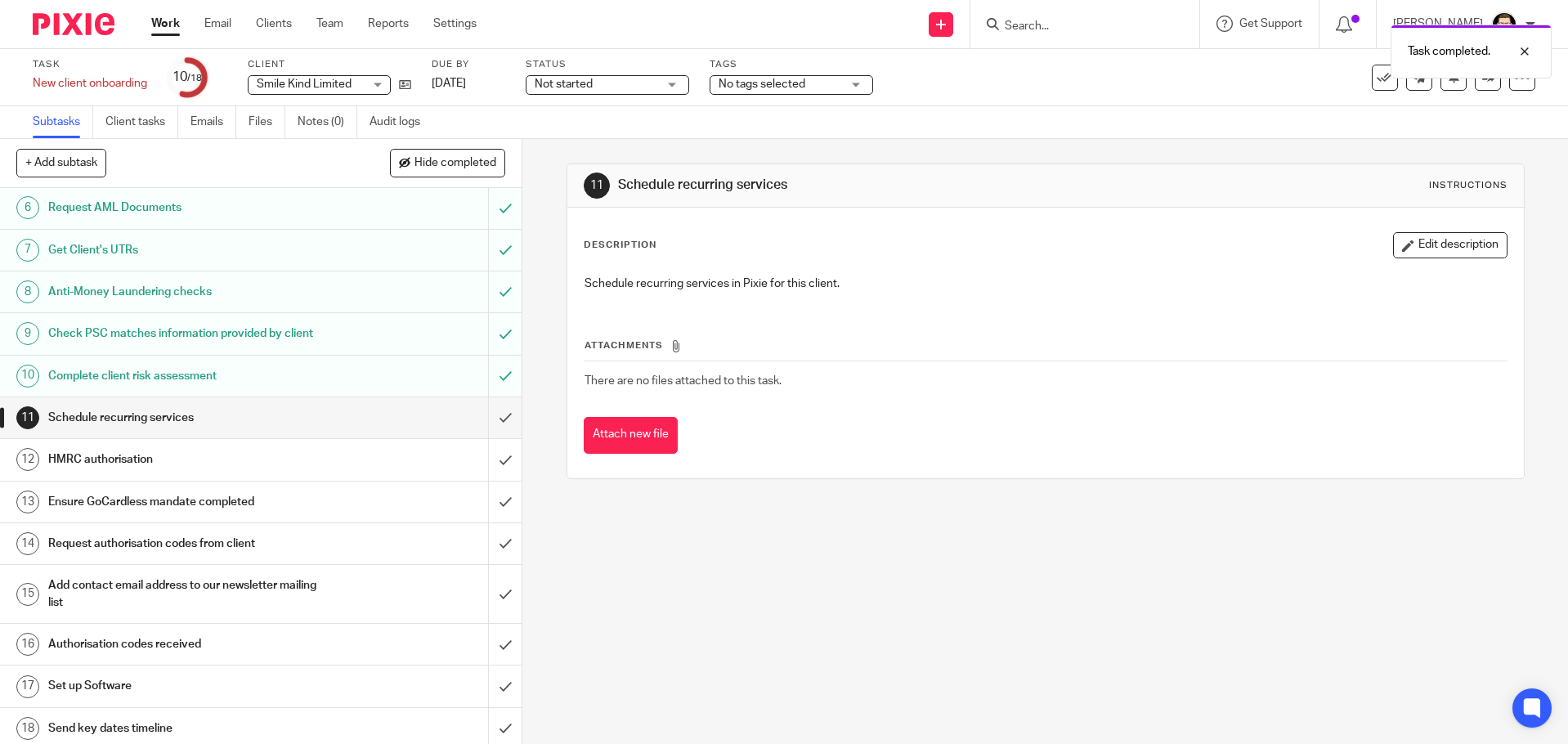
scroll to position [233, 0]
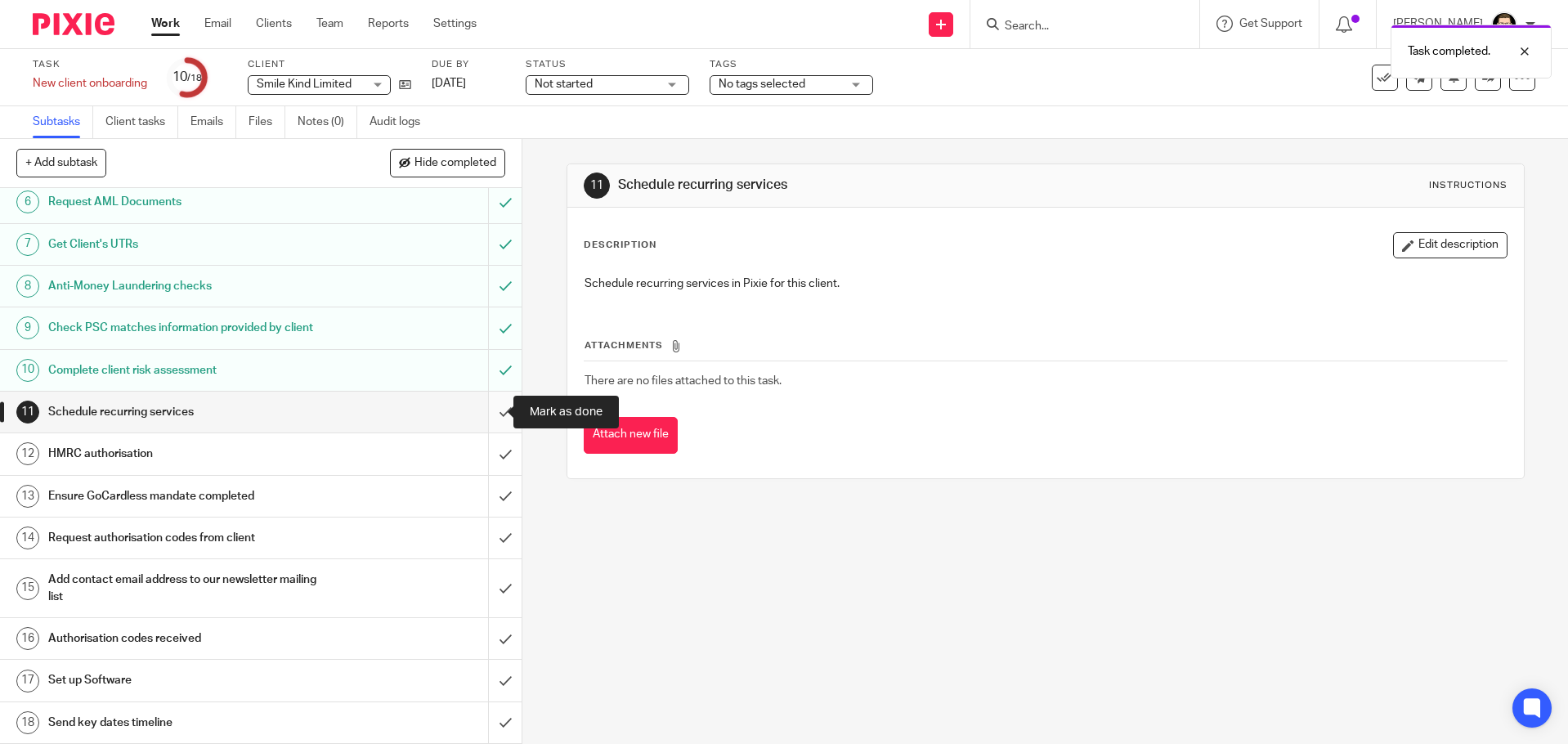
click at [491, 411] on input "submit" at bounding box center [260, 412] width 521 height 40
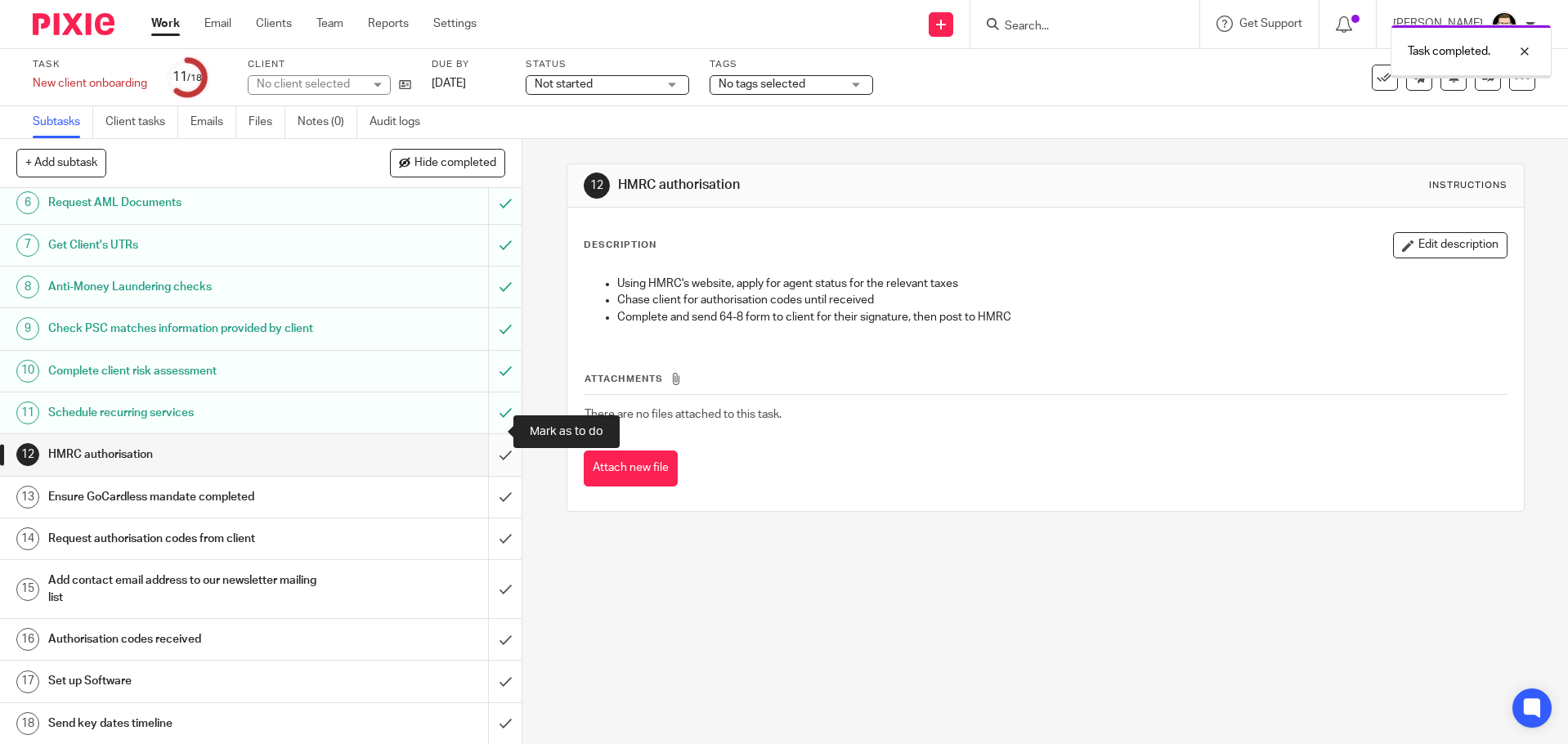
scroll to position [233, 0]
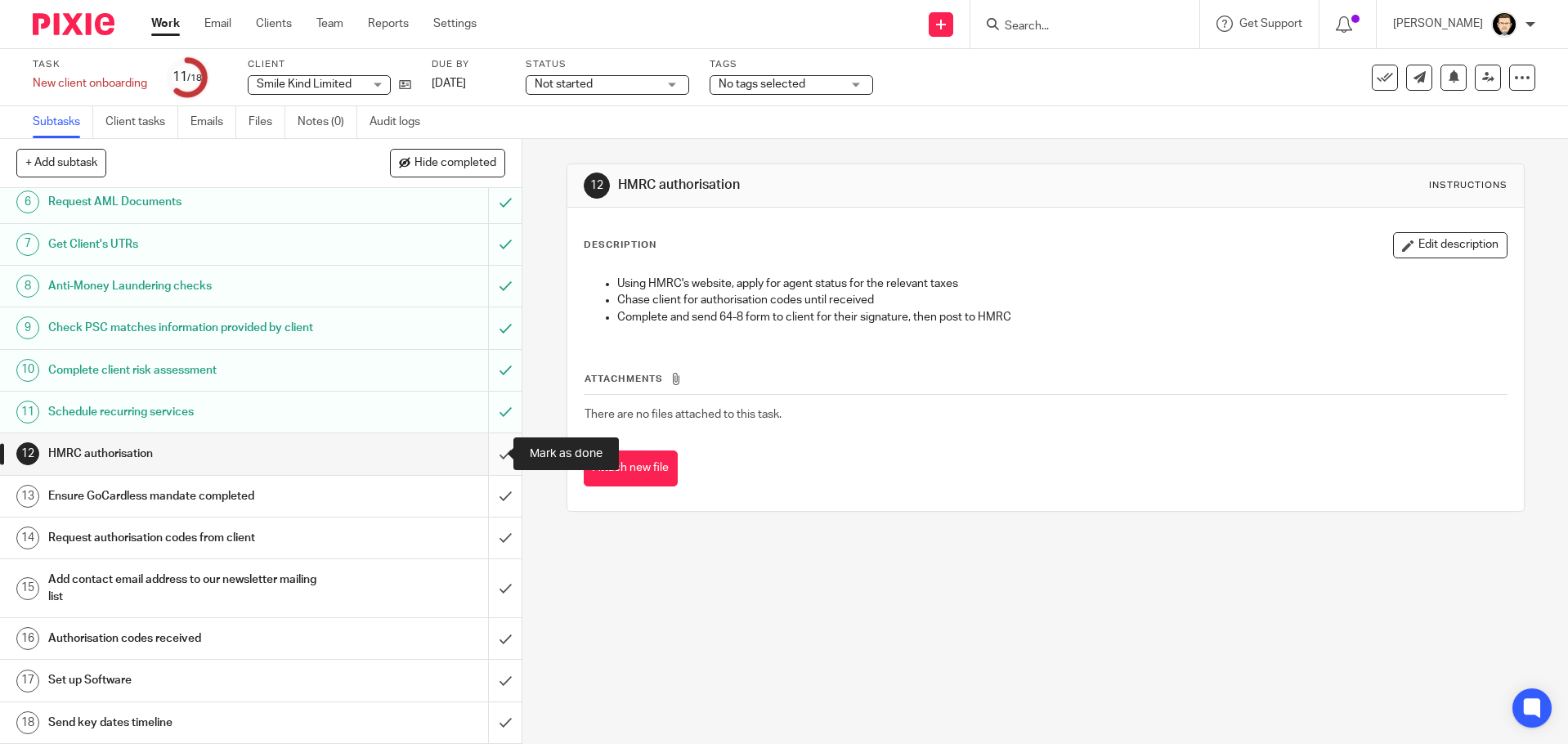
click at [491, 460] on input "submit" at bounding box center [260, 454] width 521 height 40
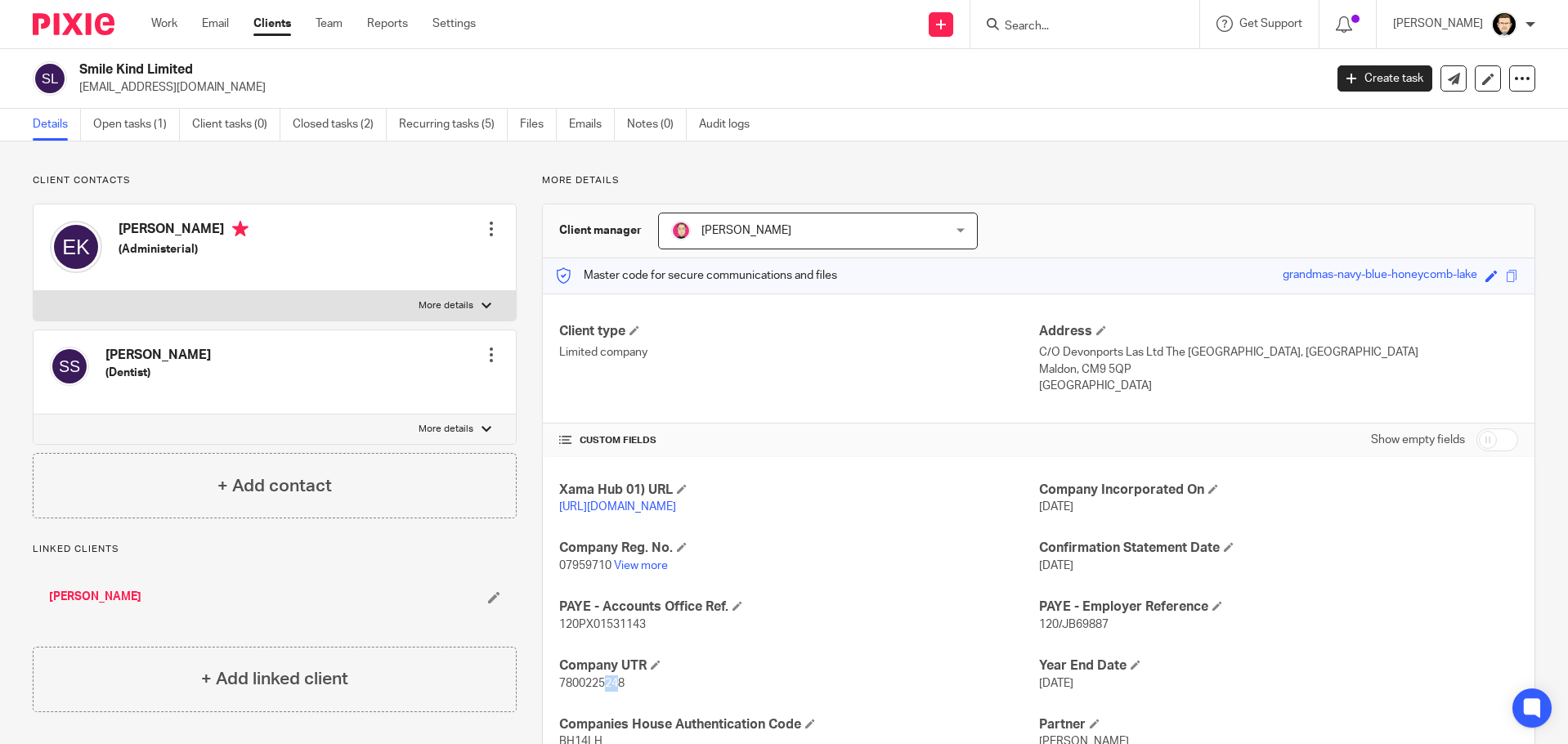
drag, startPoint x: 602, startPoint y: 701, endPoint x: 617, endPoint y: 703, distance: 15.1
click at [617, 689] on span "7800225248" at bounding box center [592, 682] width 65 height 11
drag, startPoint x: 620, startPoint y: 703, endPoint x: 611, endPoint y: 704, distance: 9.1
click at [611, 689] on span "7800225248" at bounding box center [592, 682] width 65 height 11
click at [98, 601] on link "[PERSON_NAME]" at bounding box center [95, 596] width 92 height 17
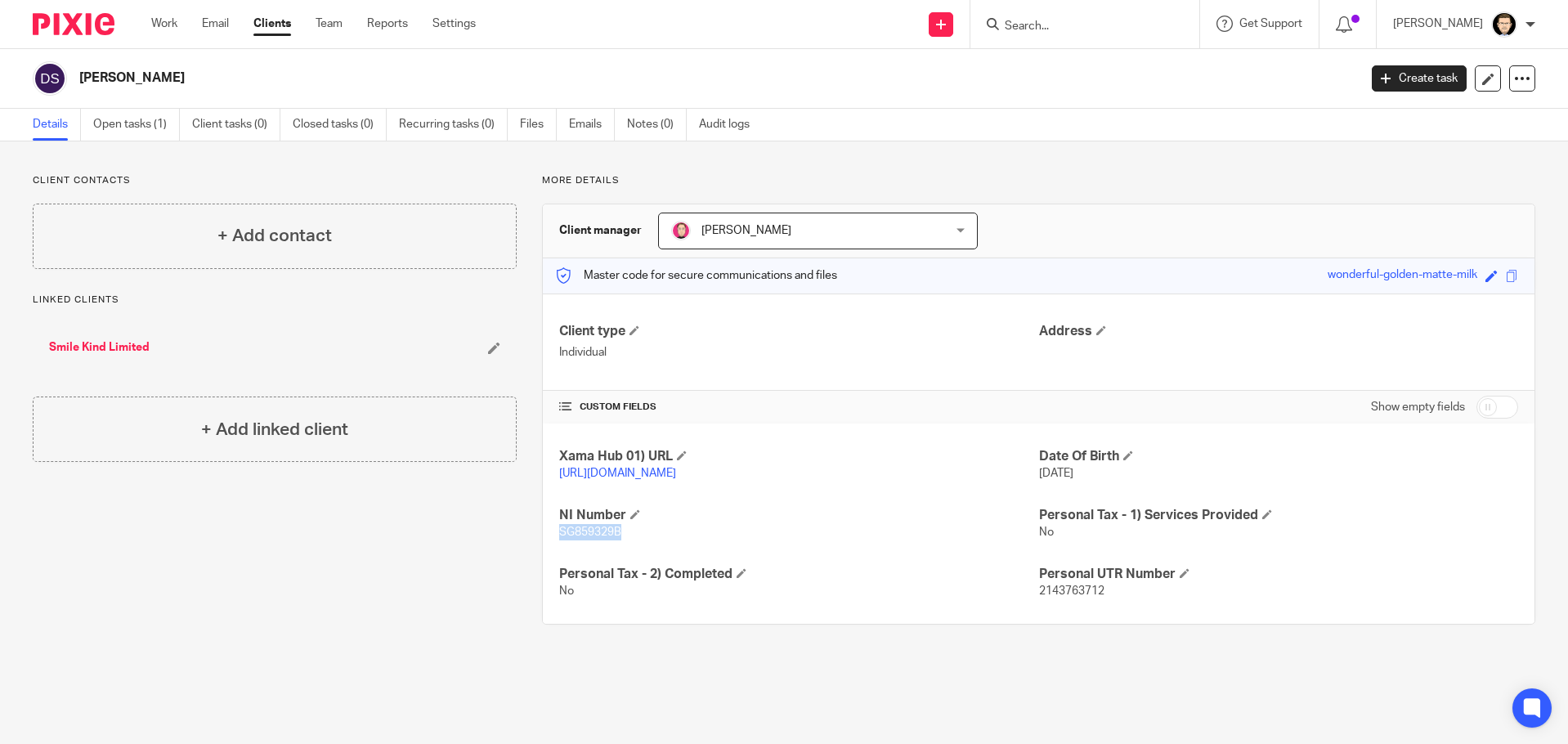
drag, startPoint x: 624, startPoint y: 548, endPoint x: 553, endPoint y: 551, distance: 71.1
click at [553, 551] on div "Xama Hub 01) URL https://platform.xamatech.com/portal/crm/clients/2708dd80-784e…" at bounding box center [1038, 523] width 991 height 201
copy span "SG859329B"
click at [1482, 81] on icon at bounding box center [1488, 79] width 12 height 12
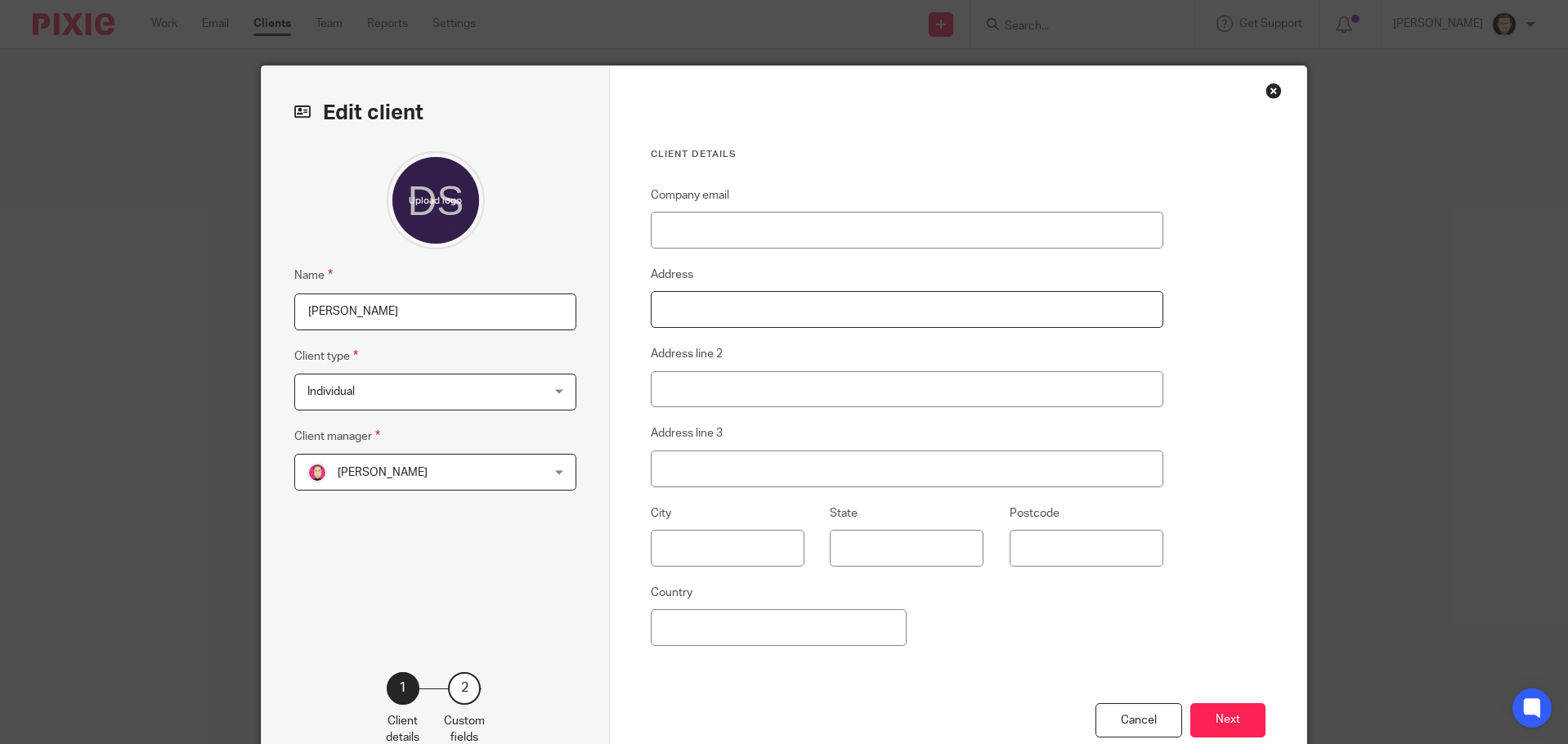
click at [735, 311] on input "Address" at bounding box center [907, 310] width 513 height 37
paste input "14 Northfields Cottages"
type input "14 Northfields Cottages"
click at [758, 389] on input "Address line 2" at bounding box center [907, 390] width 513 height 37
paste input "Northfields, Twyford"
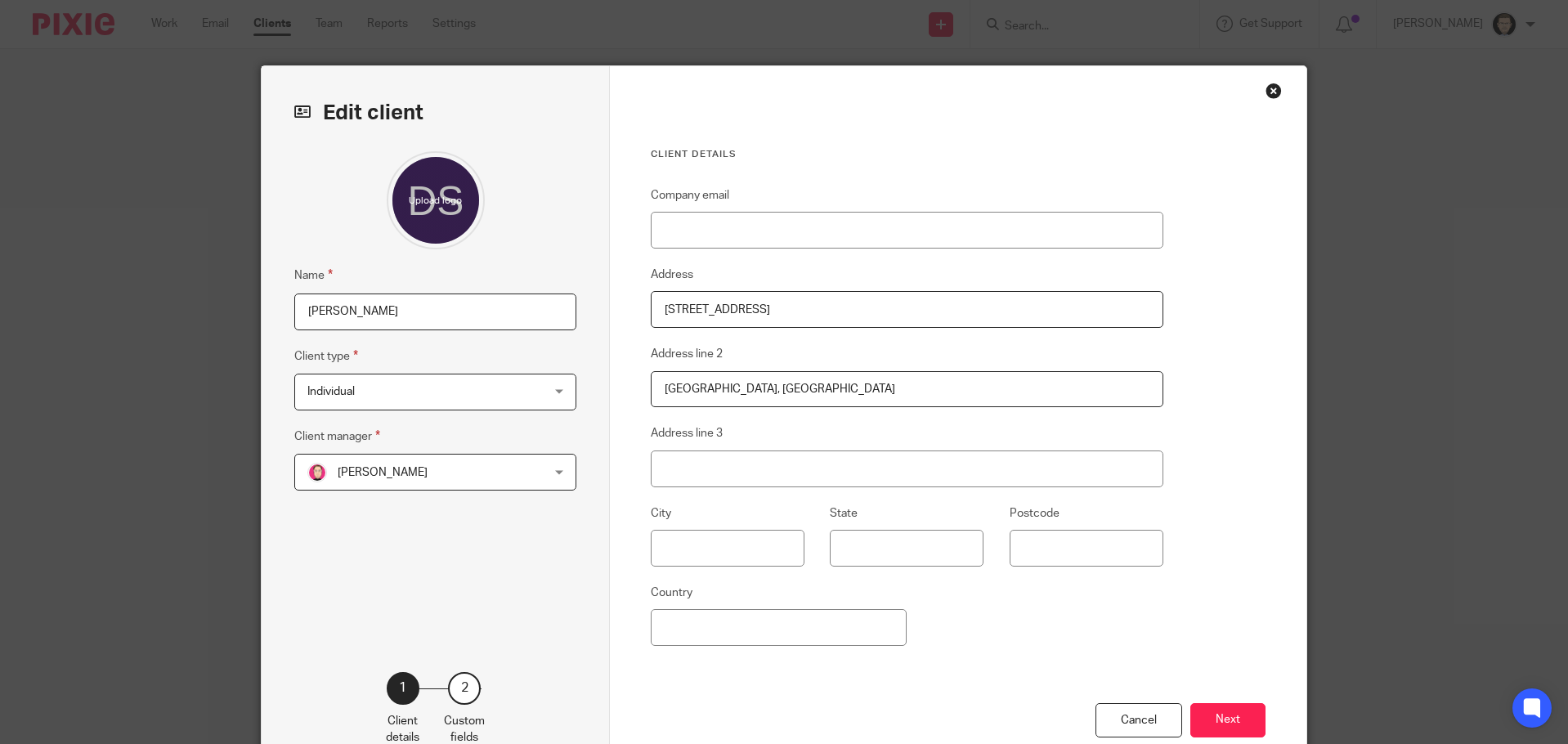
type input "Northfields, Twyford"
click at [816, 477] on input "Address line 3" at bounding box center [907, 469] width 513 height 37
paste input "Winchester"
type input "Winchester"
click at [1051, 539] on input "Postcode" at bounding box center [1086, 548] width 154 height 37
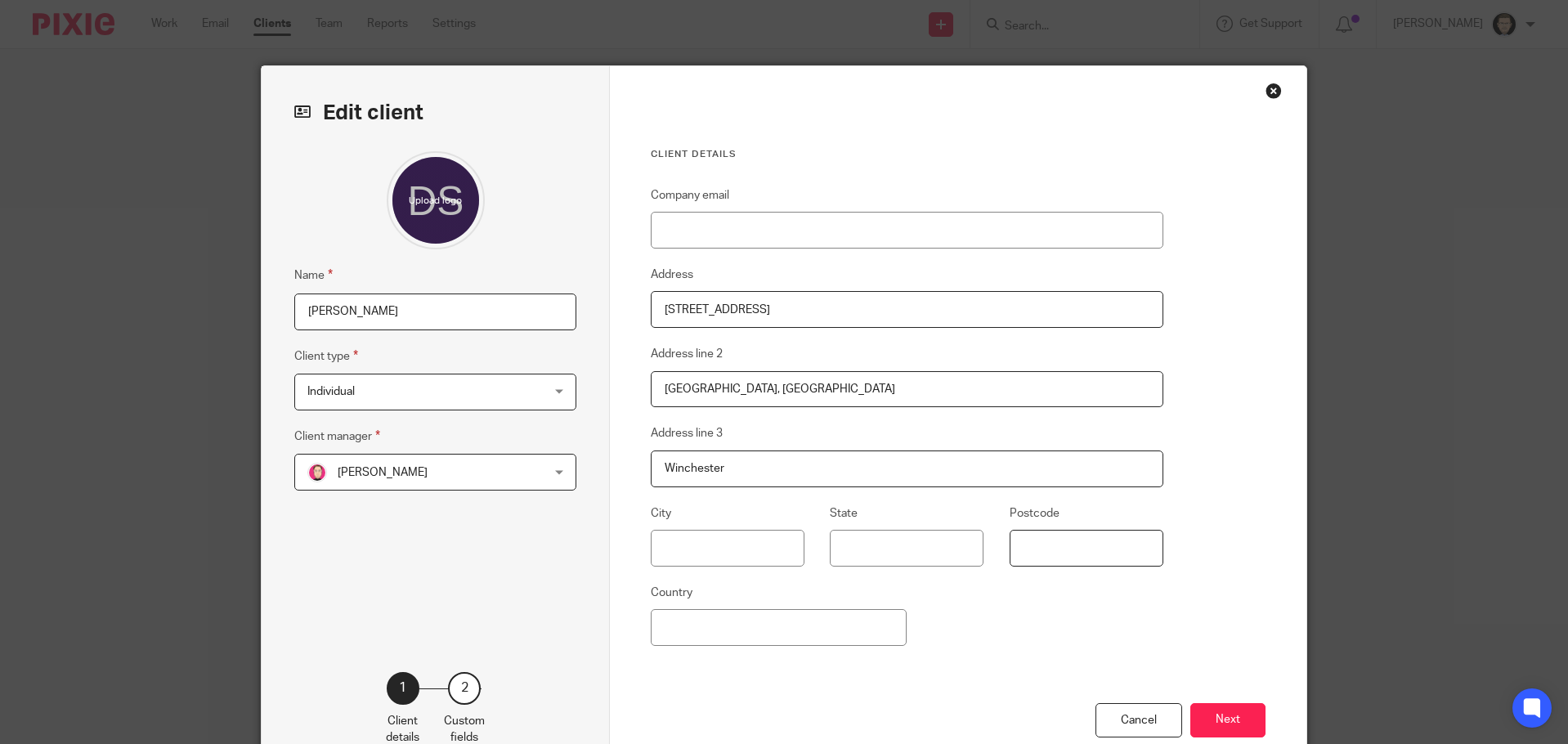
paste input "SO21 1NZ"
type input "SO21 1NZ"
click at [1076, 580] on div "City State Postcode SO21 1NZ" at bounding box center [894, 543] width 538 height 79
click at [1204, 715] on button "Next" at bounding box center [1228, 720] width 76 height 35
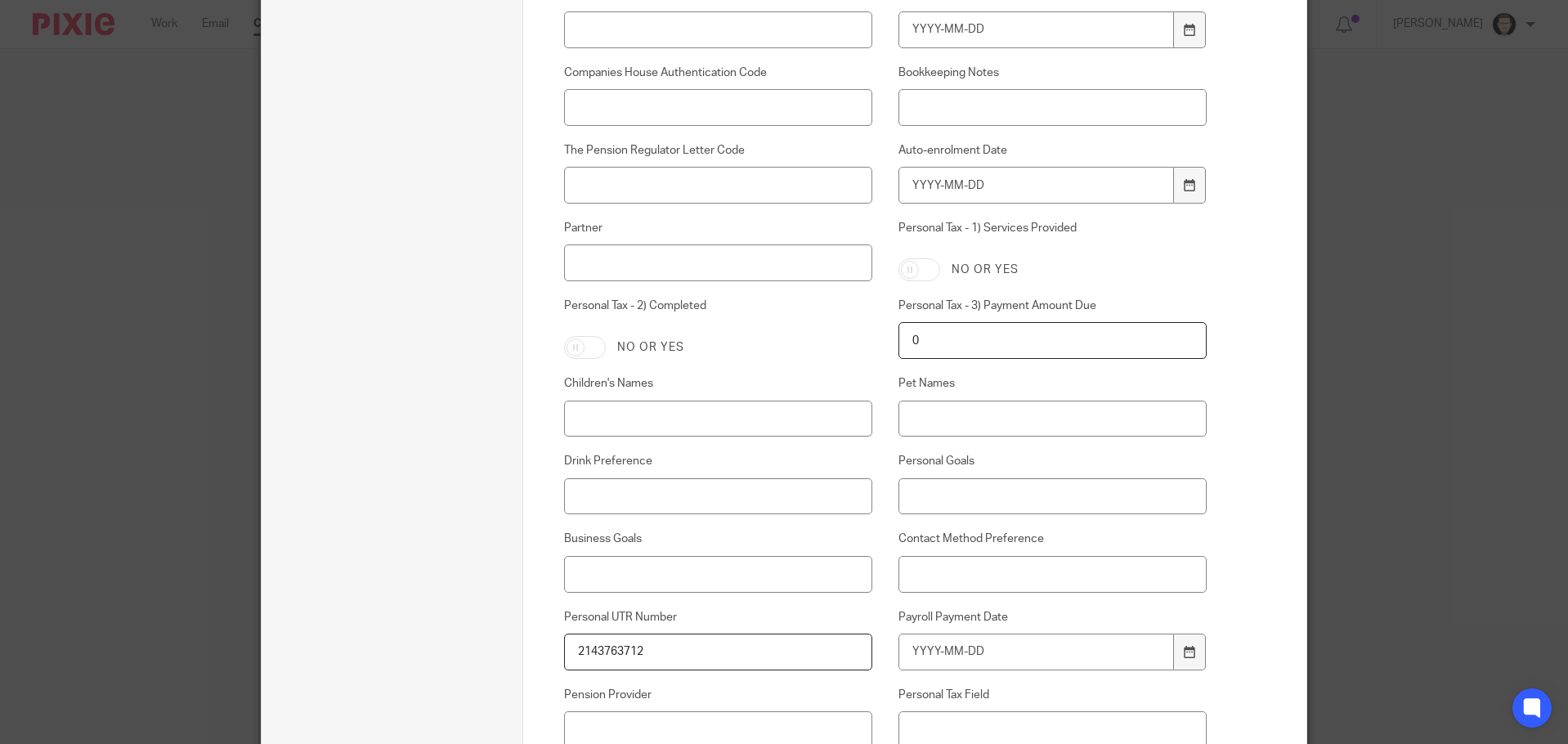
scroll to position [988, 0]
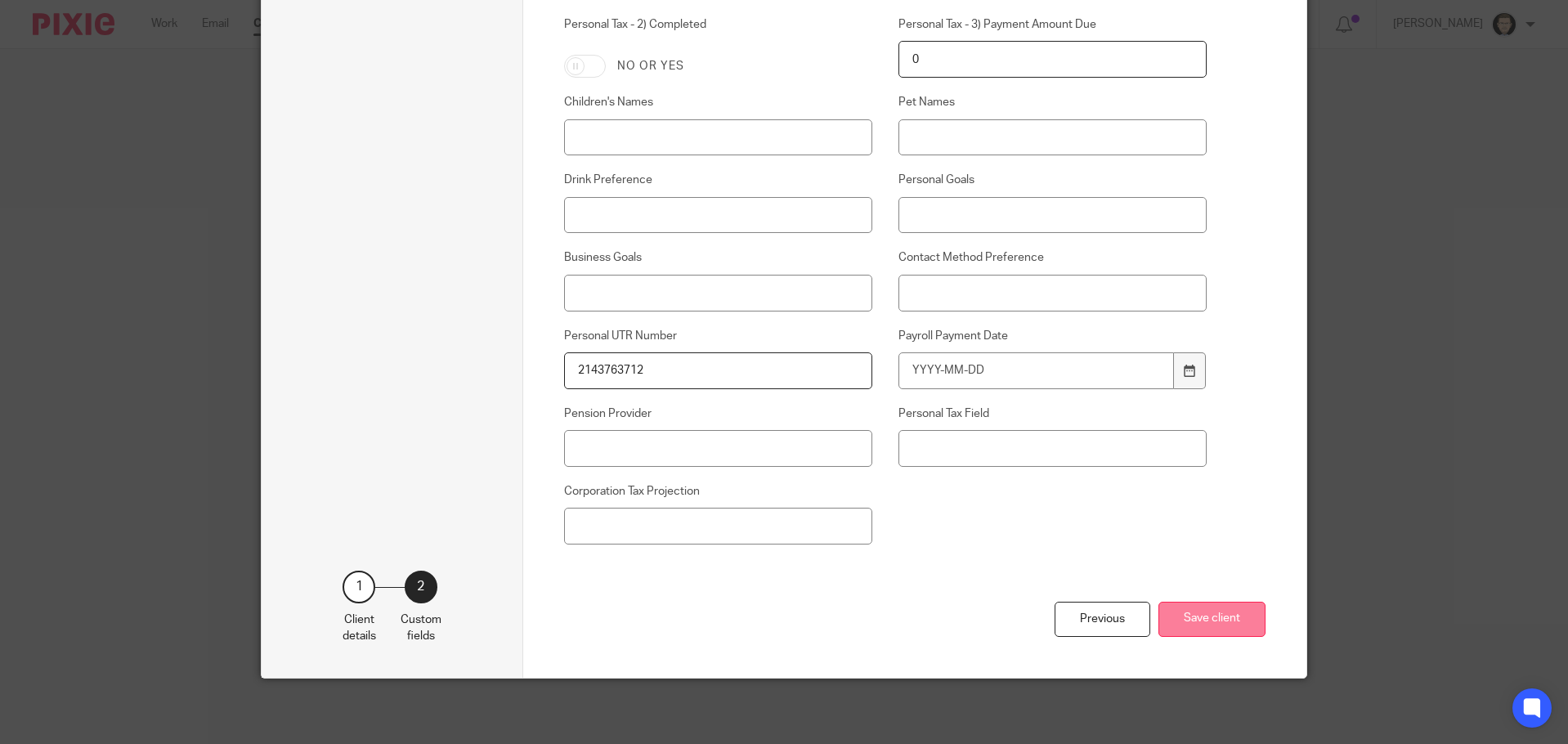
click at [1229, 620] on button "Save client" at bounding box center [1212, 619] width 107 height 35
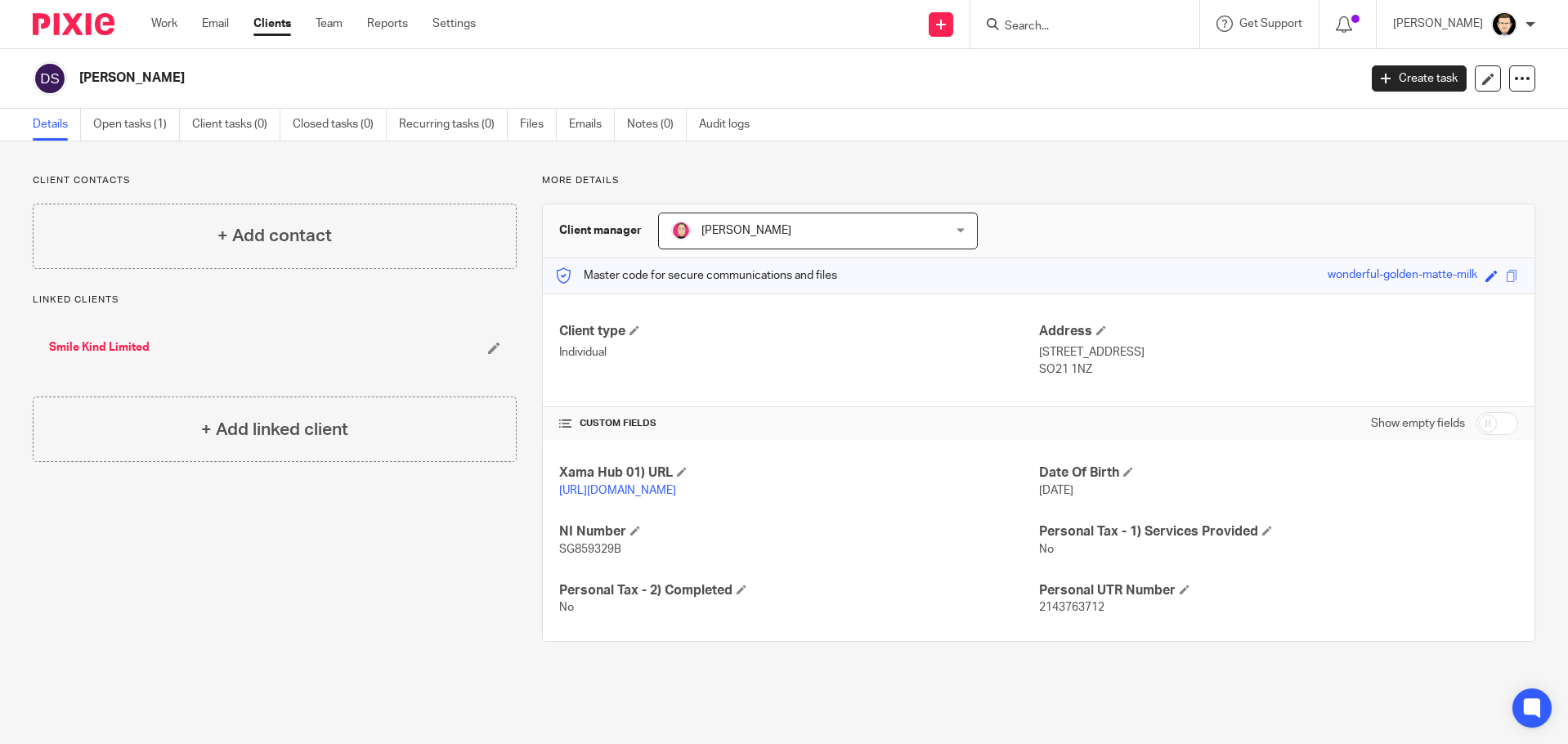
drag, startPoint x: 445, startPoint y: 76, endPoint x: 474, endPoint y: 76, distance: 29.0
click at [445, 76] on h2 "[PERSON_NAME]" at bounding box center [586, 78] width 1014 height 18
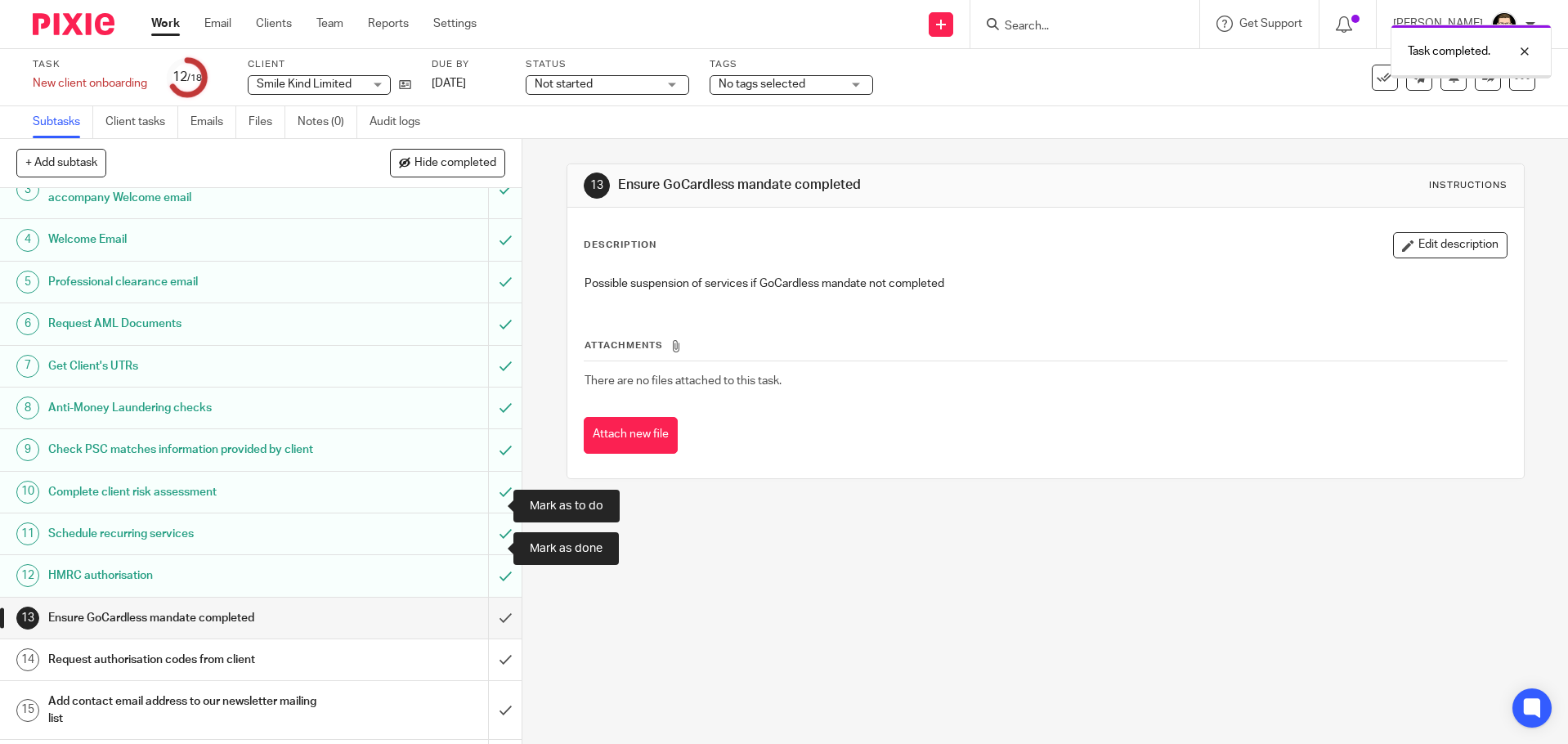
scroll to position [233, 0]
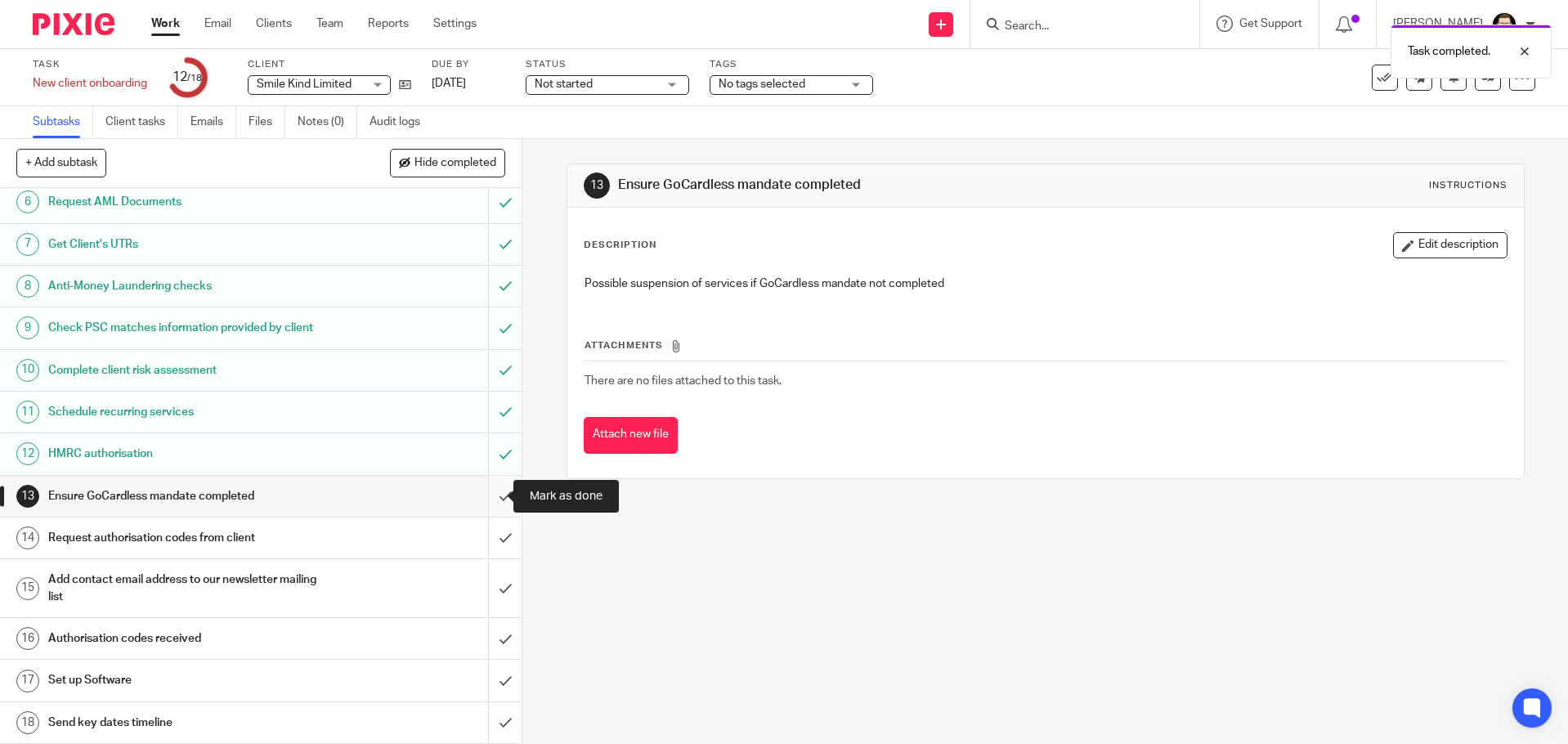
click at [484, 500] on input "submit" at bounding box center [260, 496] width 521 height 40
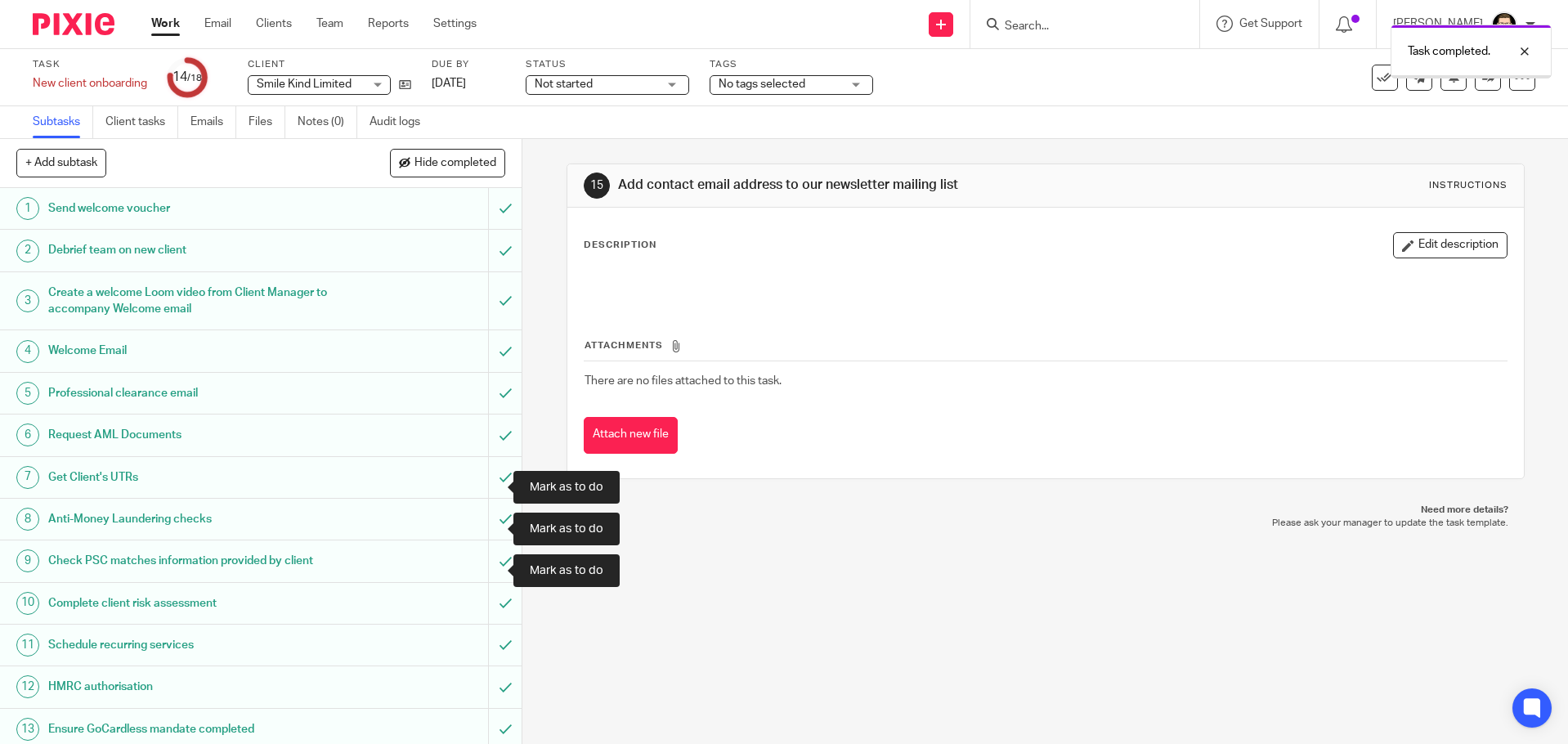
scroll to position [233, 0]
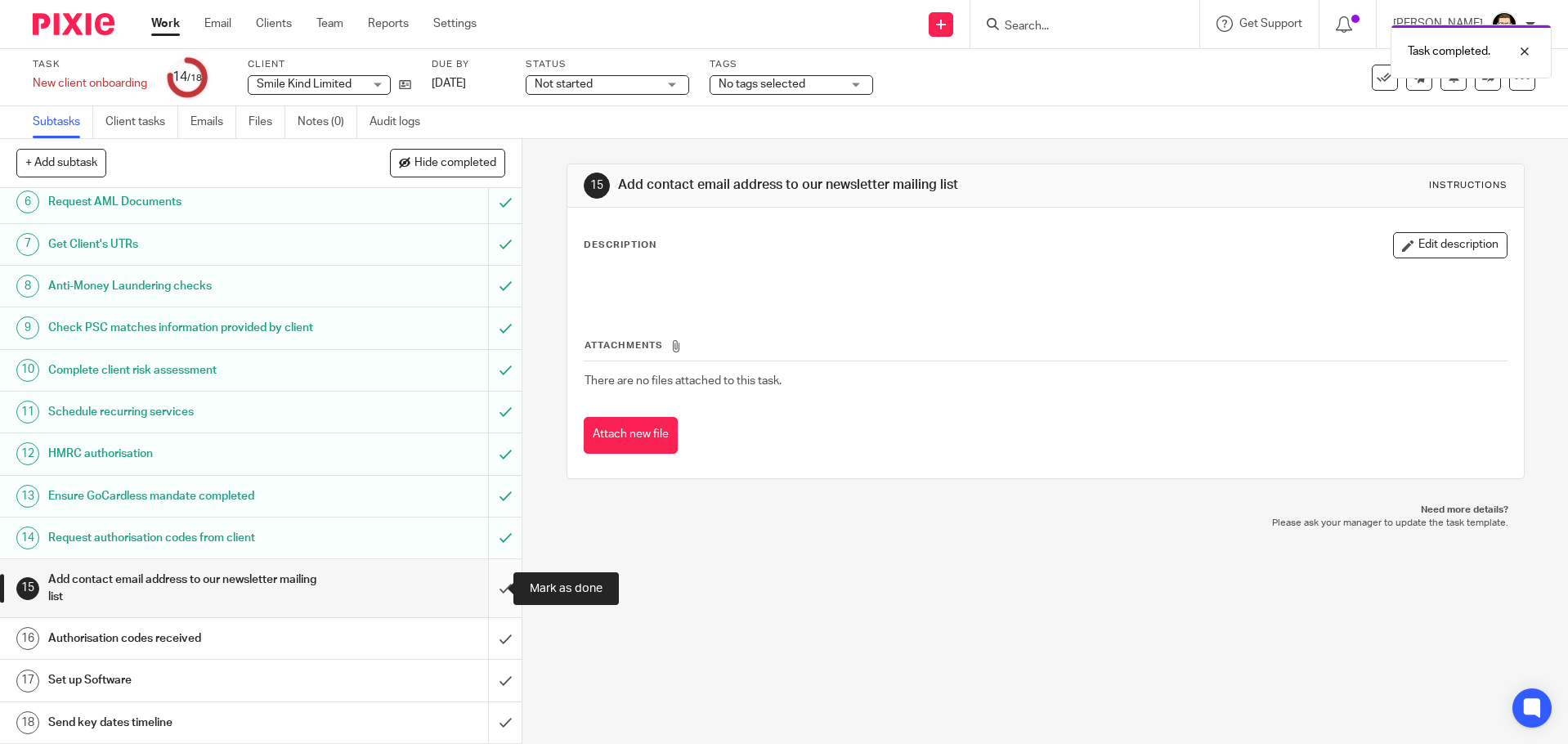
click at [488, 594] on input "submit" at bounding box center [260, 588] width 521 height 58
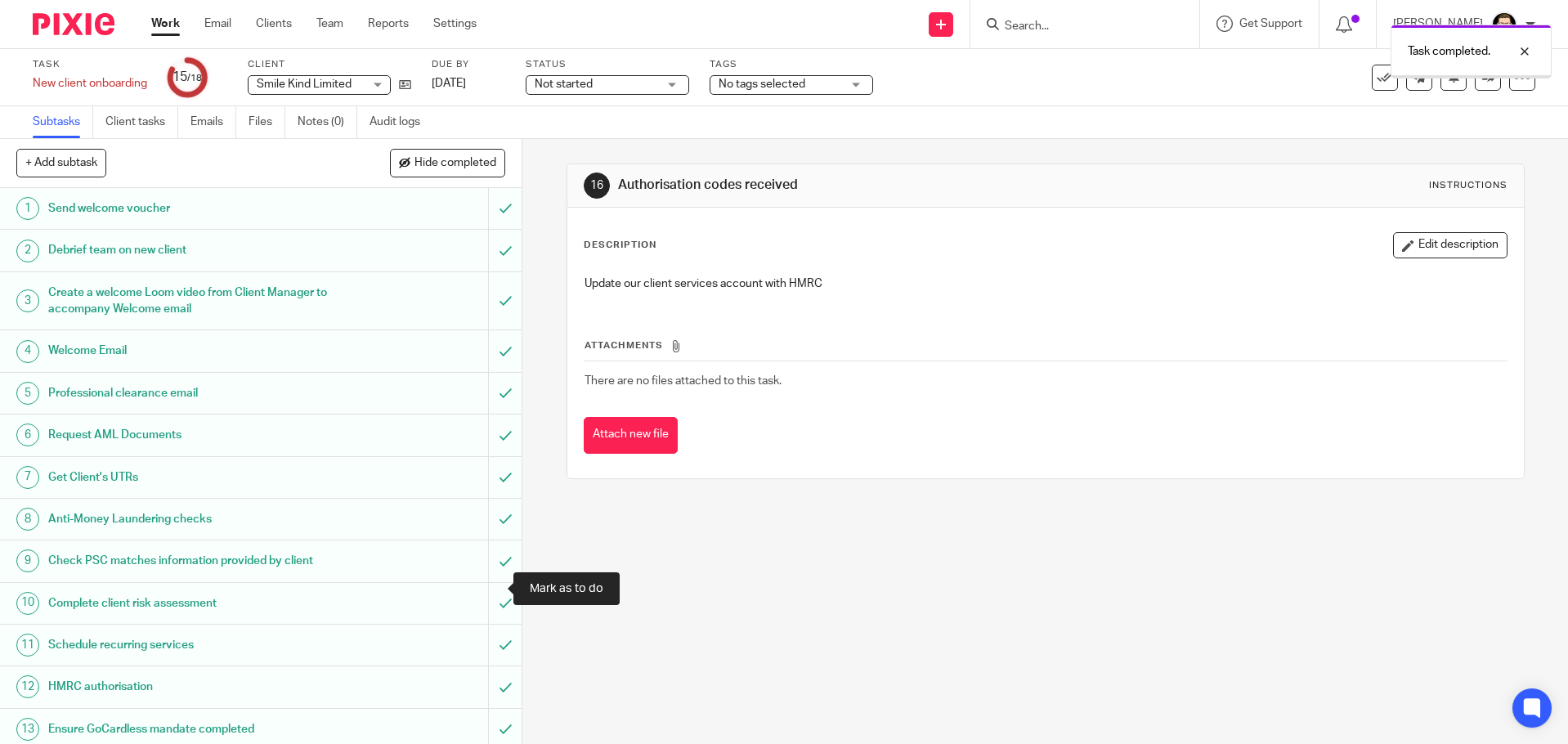
scroll to position [233, 0]
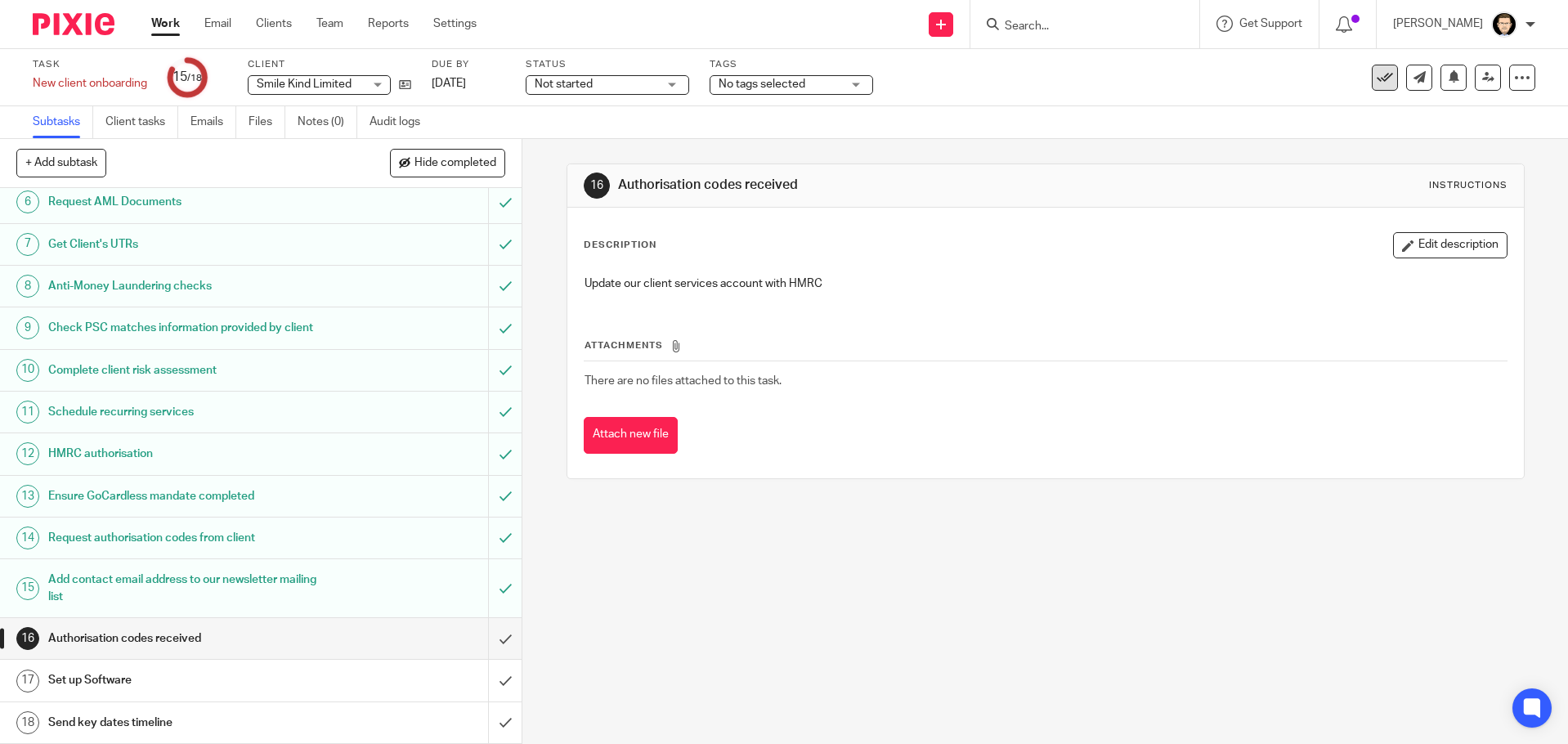
click at [1376, 80] on icon at bounding box center [1384, 77] width 17 height 17
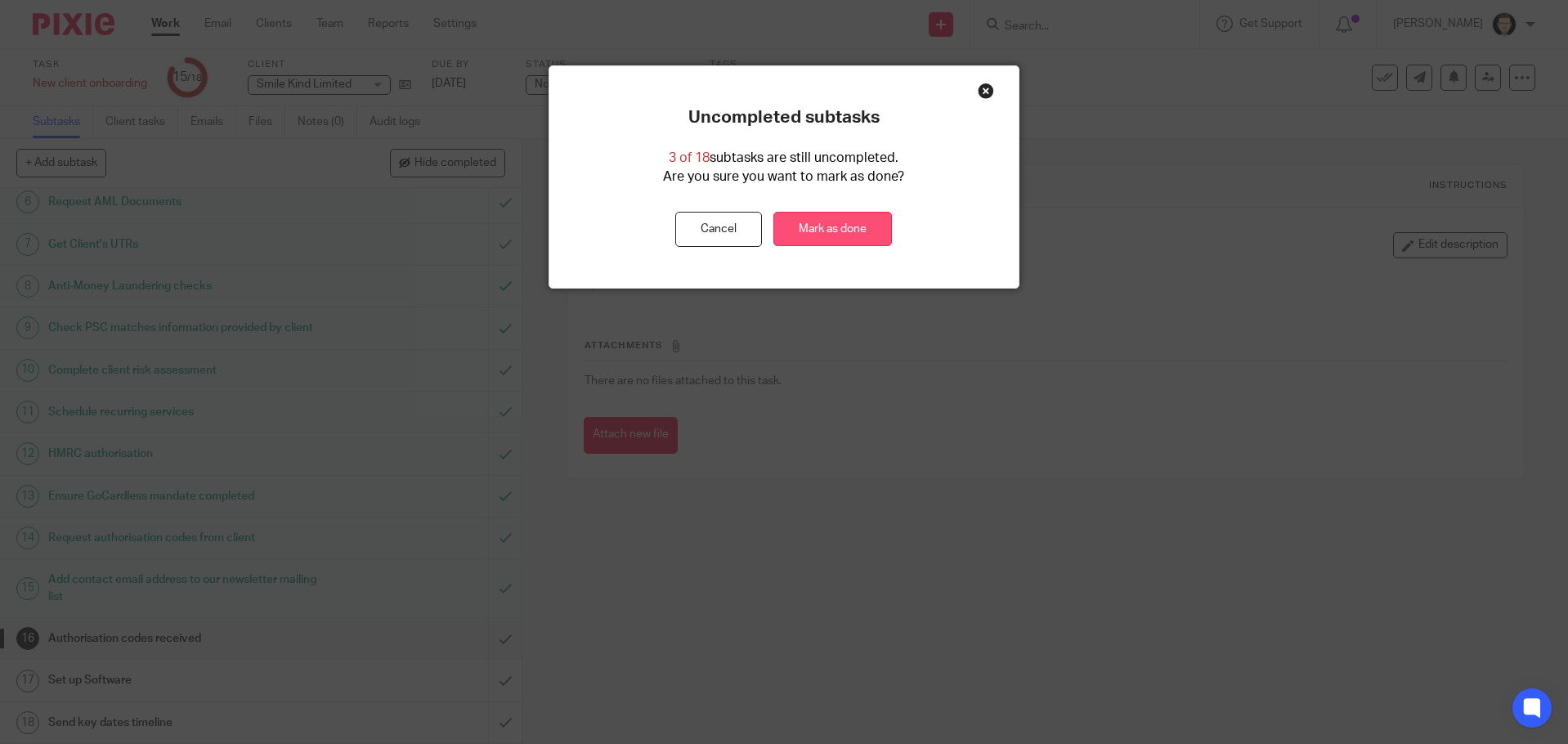
click at [856, 236] on link "Mark as done" at bounding box center [832, 230] width 119 height 35
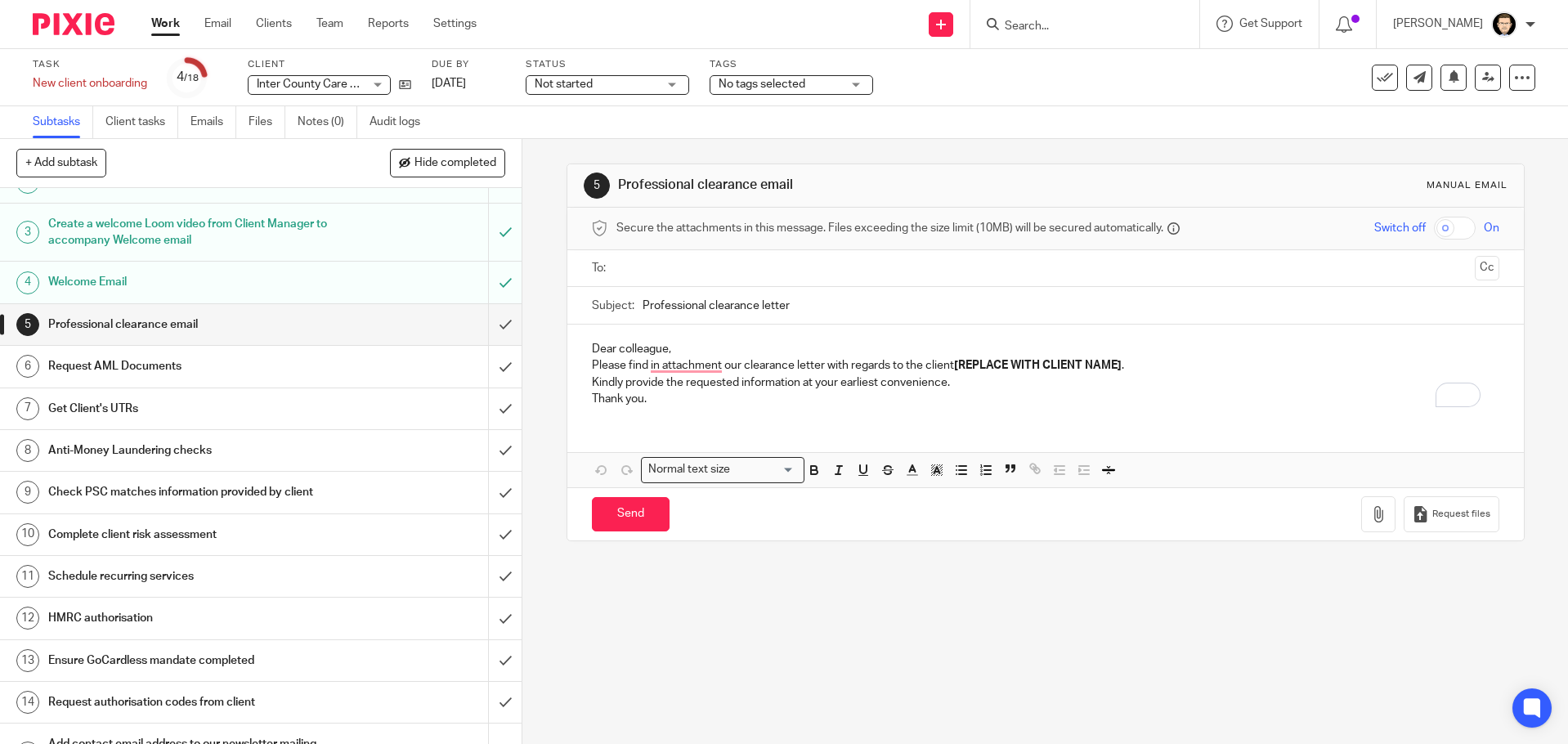
scroll to position [233, 0]
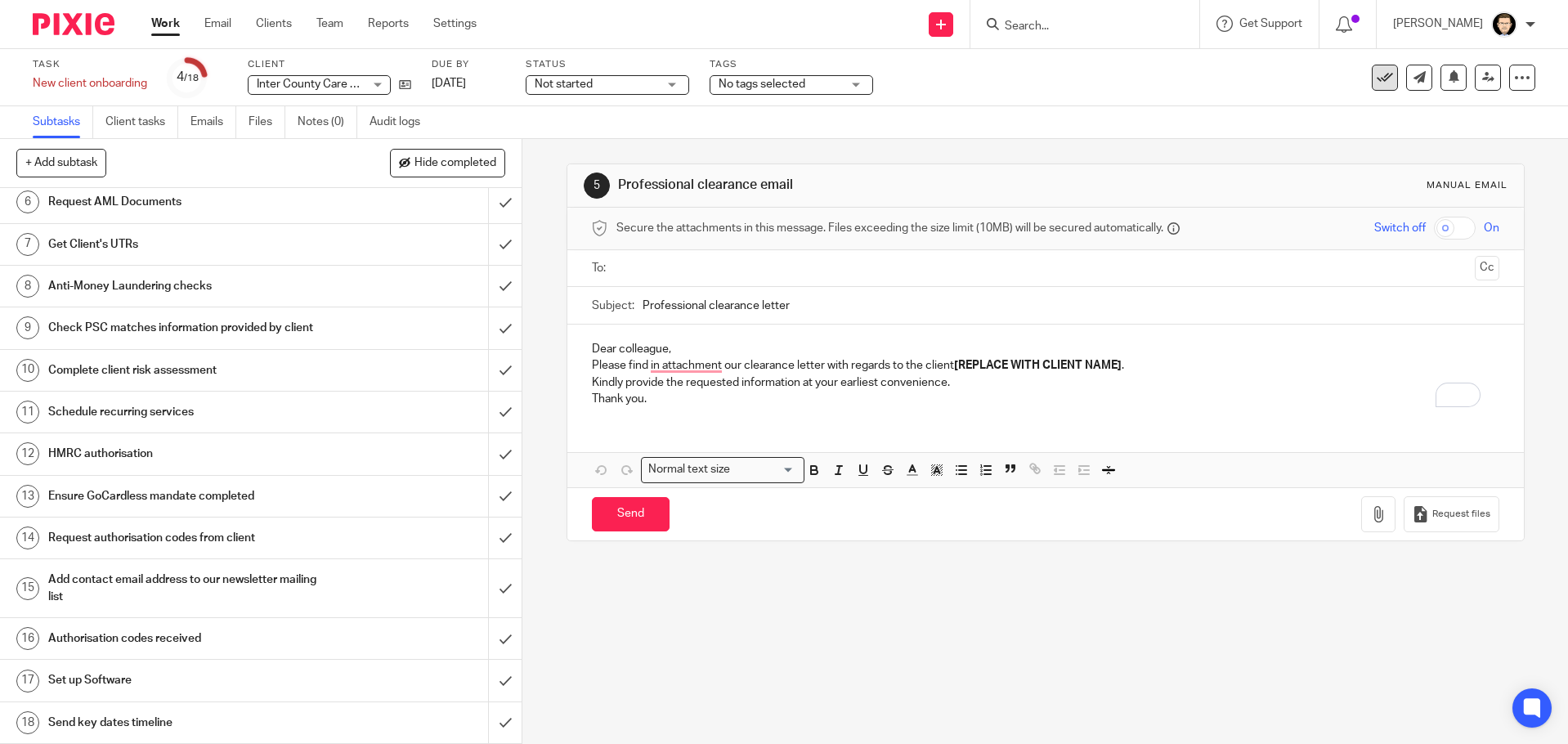
click at [1376, 76] on icon at bounding box center [1384, 77] width 17 height 17
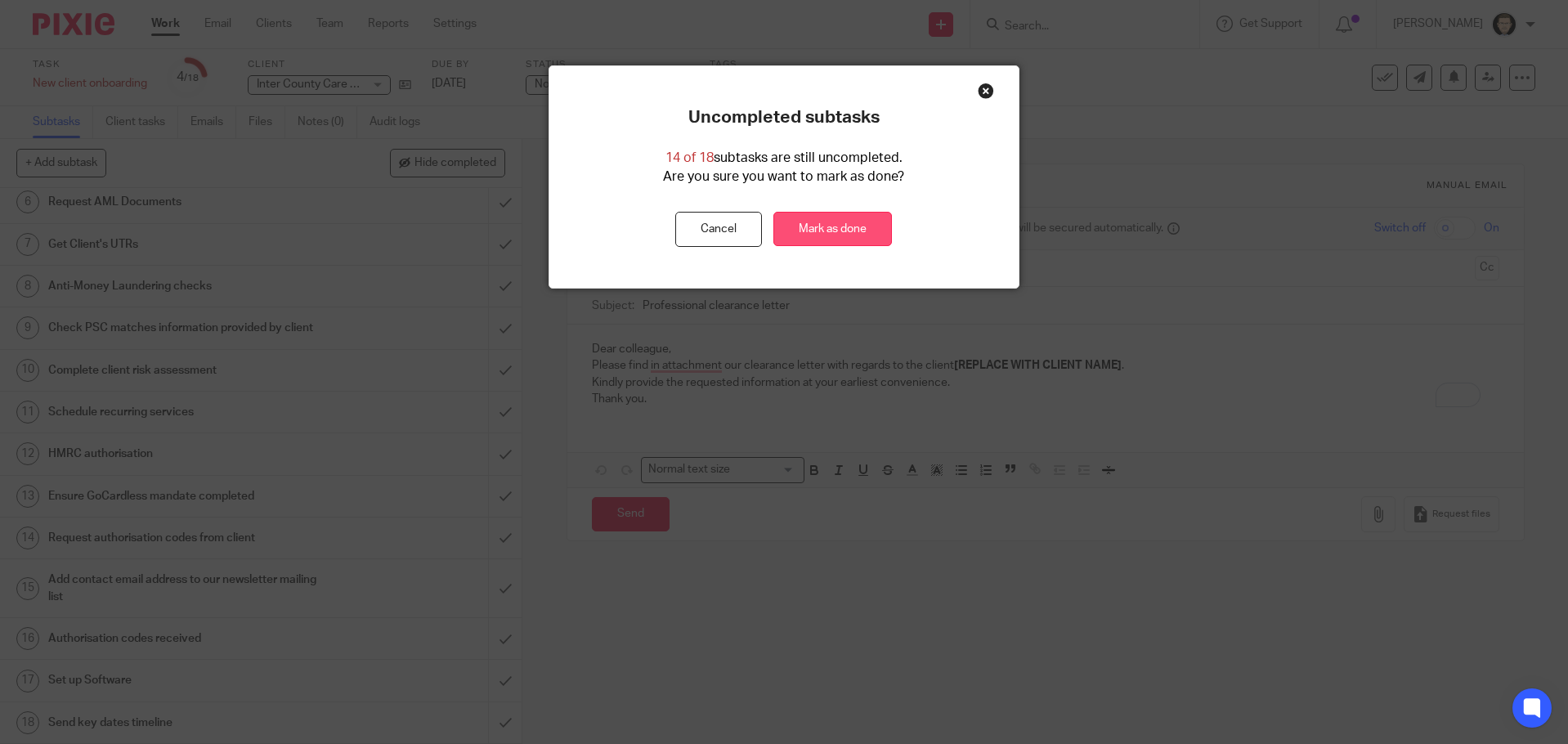
click at [810, 227] on link "Mark as done" at bounding box center [832, 230] width 119 height 35
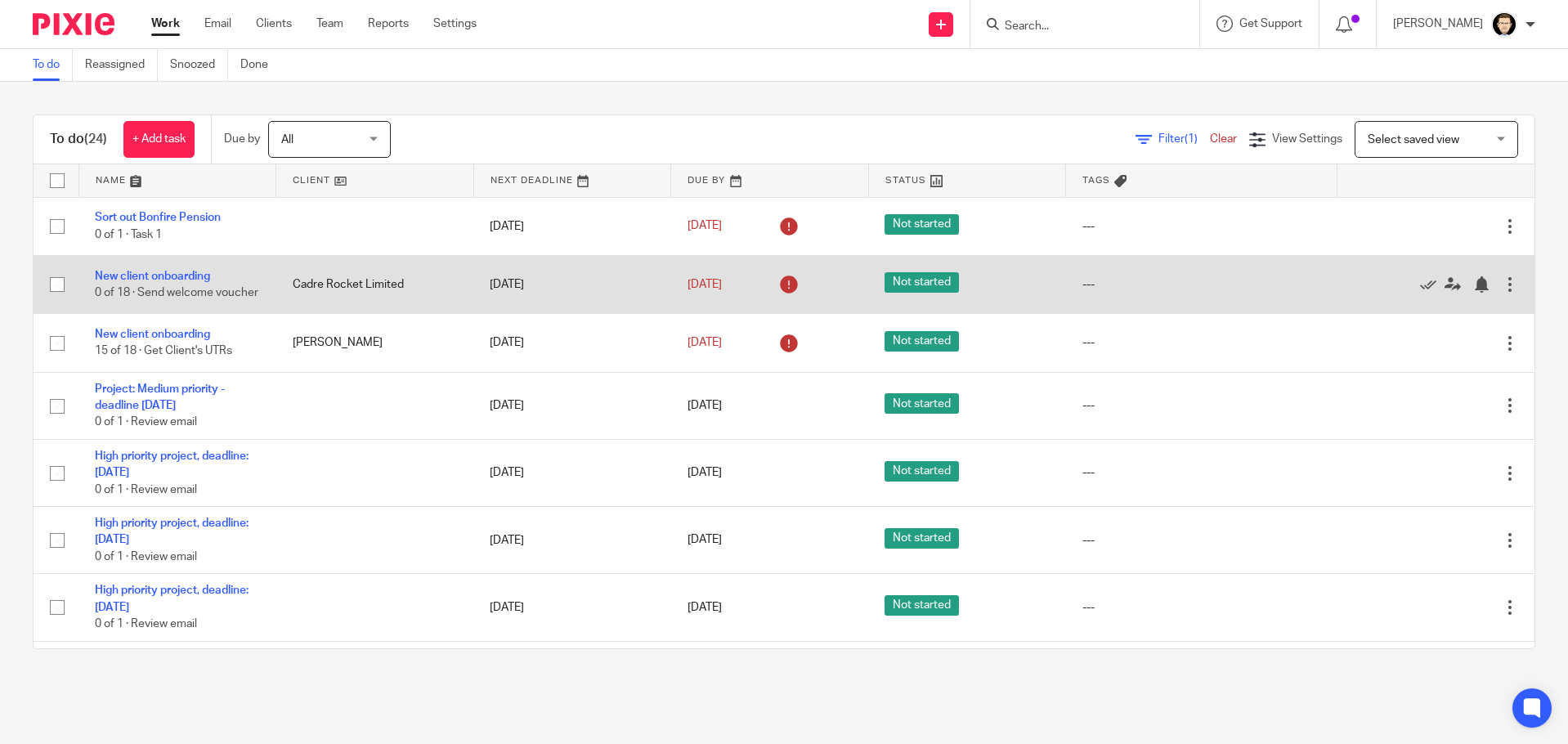
drag, startPoint x: 266, startPoint y: 293, endPoint x: 400, endPoint y: 296, distance: 134.0
click at [400, 296] on tr "New client onboarding 0 of 18 · Send welcome voucher Cadre Rocket Limited 1 Aug…" at bounding box center [784, 284] width 1500 height 58
drag, startPoint x: 398, startPoint y: 287, endPoint x: 303, endPoint y: 292, distance: 95.1
click at [305, 292] on td "Cadre Rocket Limited" at bounding box center [375, 284] width 198 height 58
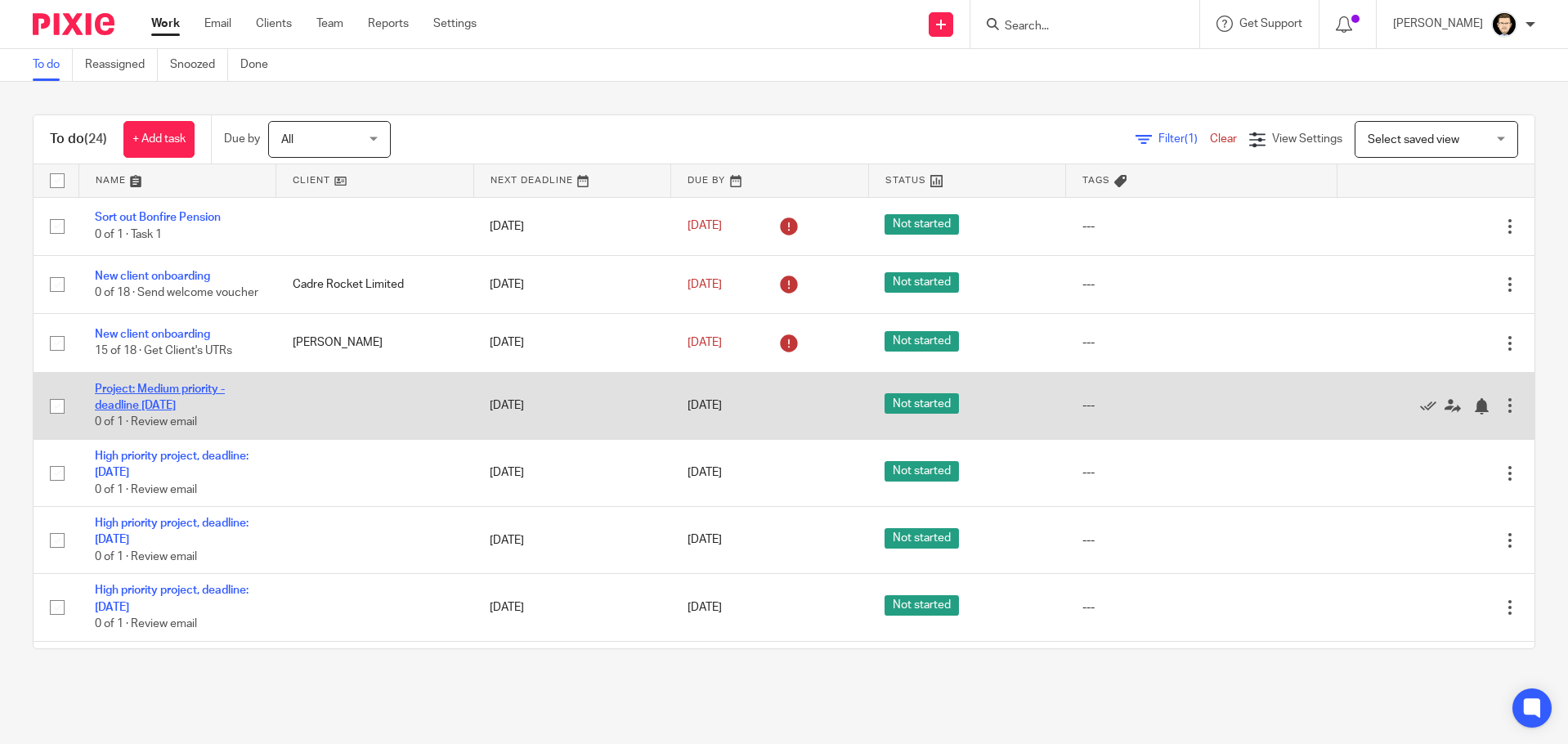
click at [199, 411] on link "Project: Medium priority - deadline [DATE]" at bounding box center [160, 398] width 130 height 28
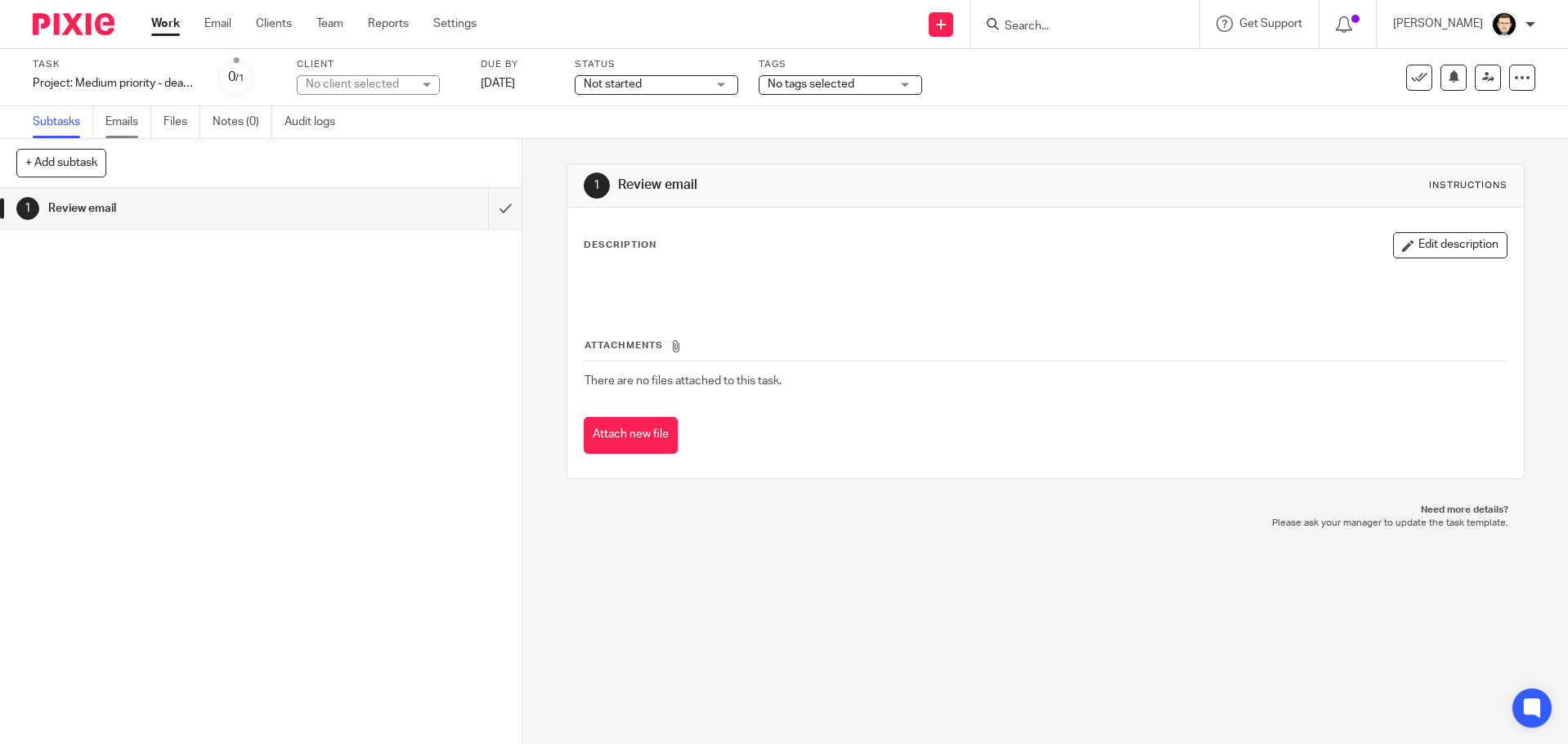
click at [114, 131] on link "Emails" at bounding box center [128, 122] width 46 height 32
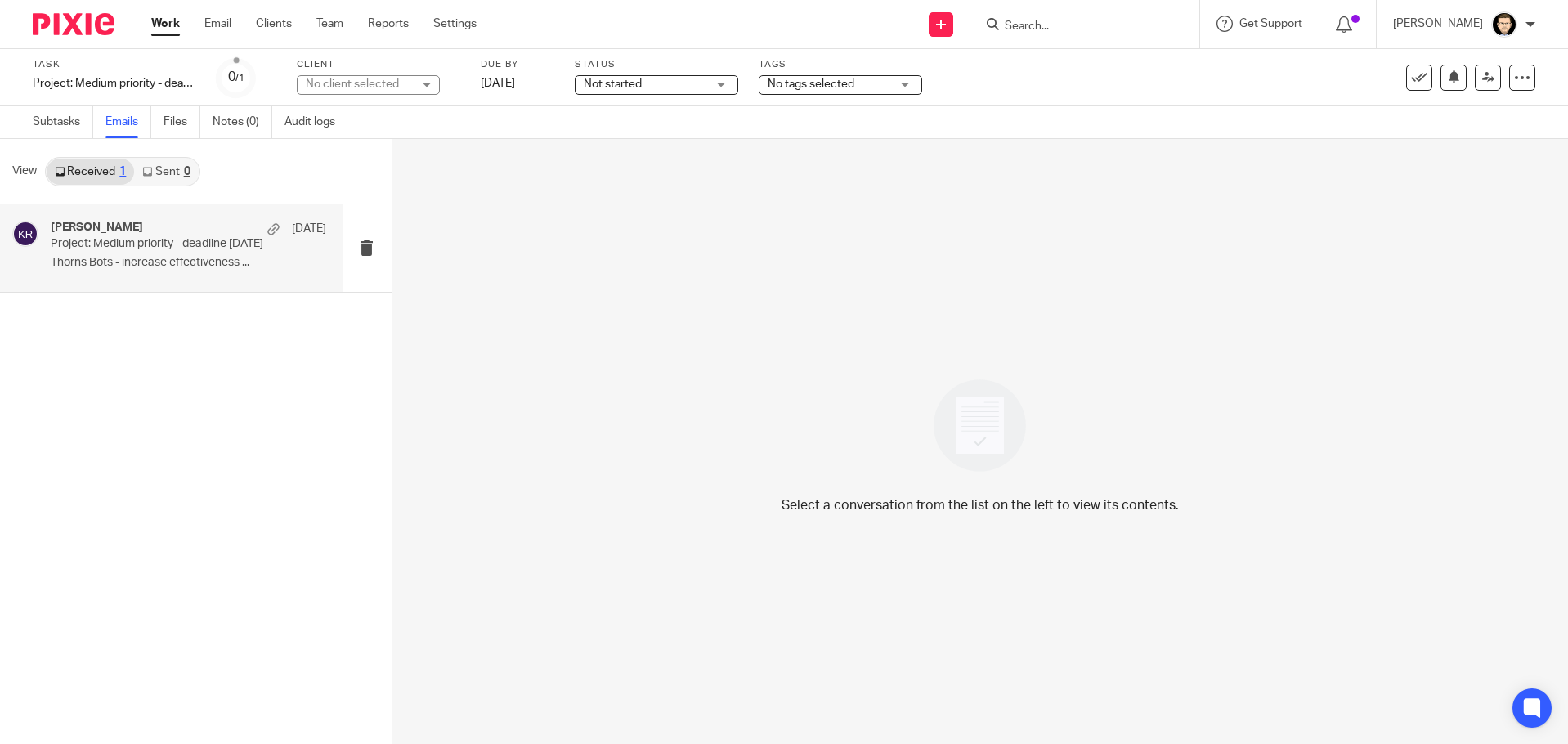
click at [161, 259] on p "Thorns Bots - increase effectiveness ..." at bounding box center [188, 263] width 275 height 14
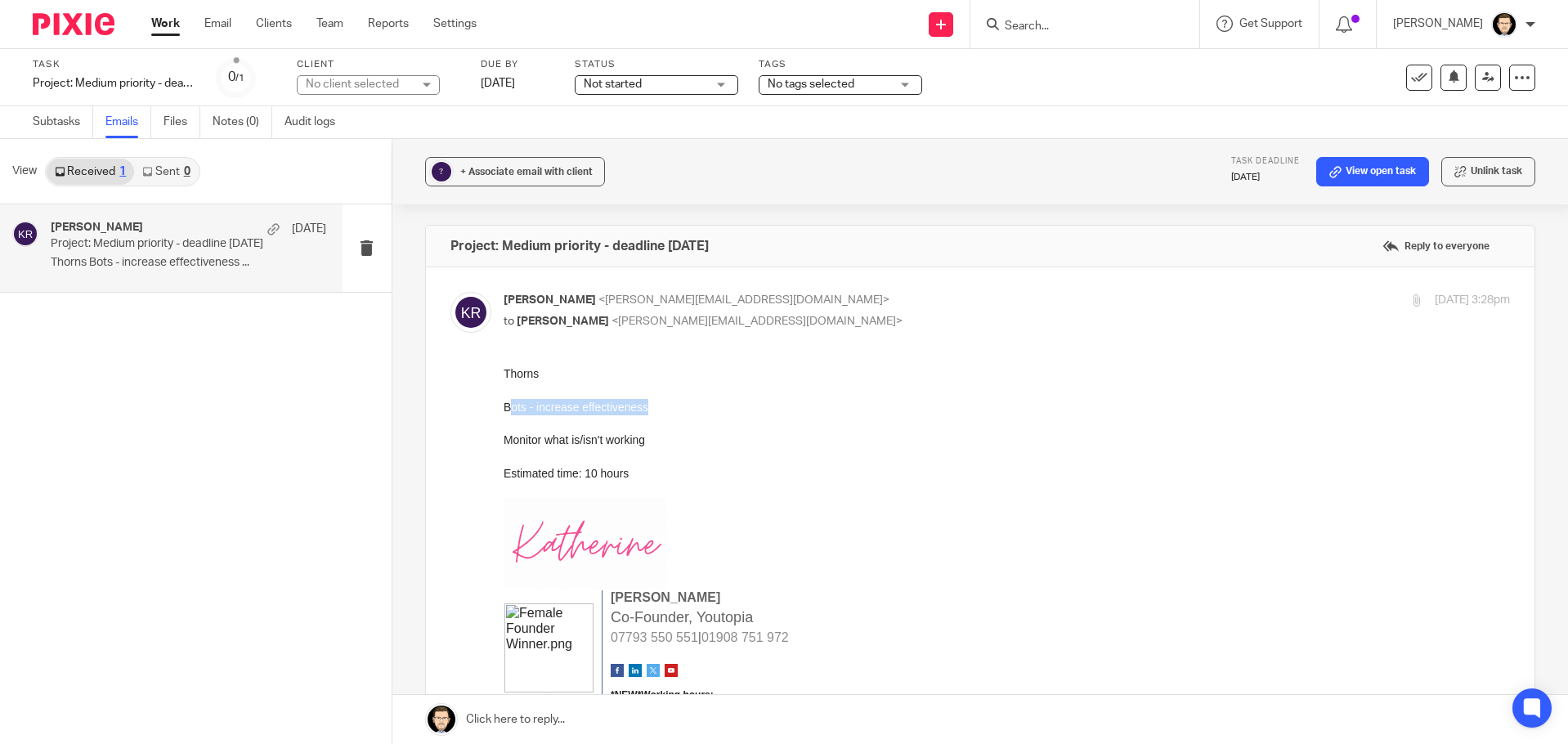
drag, startPoint x: 681, startPoint y: 412, endPoint x: 507, endPoint y: 414, distance: 174.0
click at [507, 413] on div "Bots - increase effectiveness" at bounding box center [1006, 407] width 1007 height 17
click at [669, 411] on div "Bots - increase effectiveness" at bounding box center [1006, 407] width 1007 height 17
drag, startPoint x: 680, startPoint y: 411, endPoint x: 1002, endPoint y: 766, distance: 479.3
click at [503, 400] on div "Bots - increase effectiveness" at bounding box center [1006, 407] width 1007 height 17
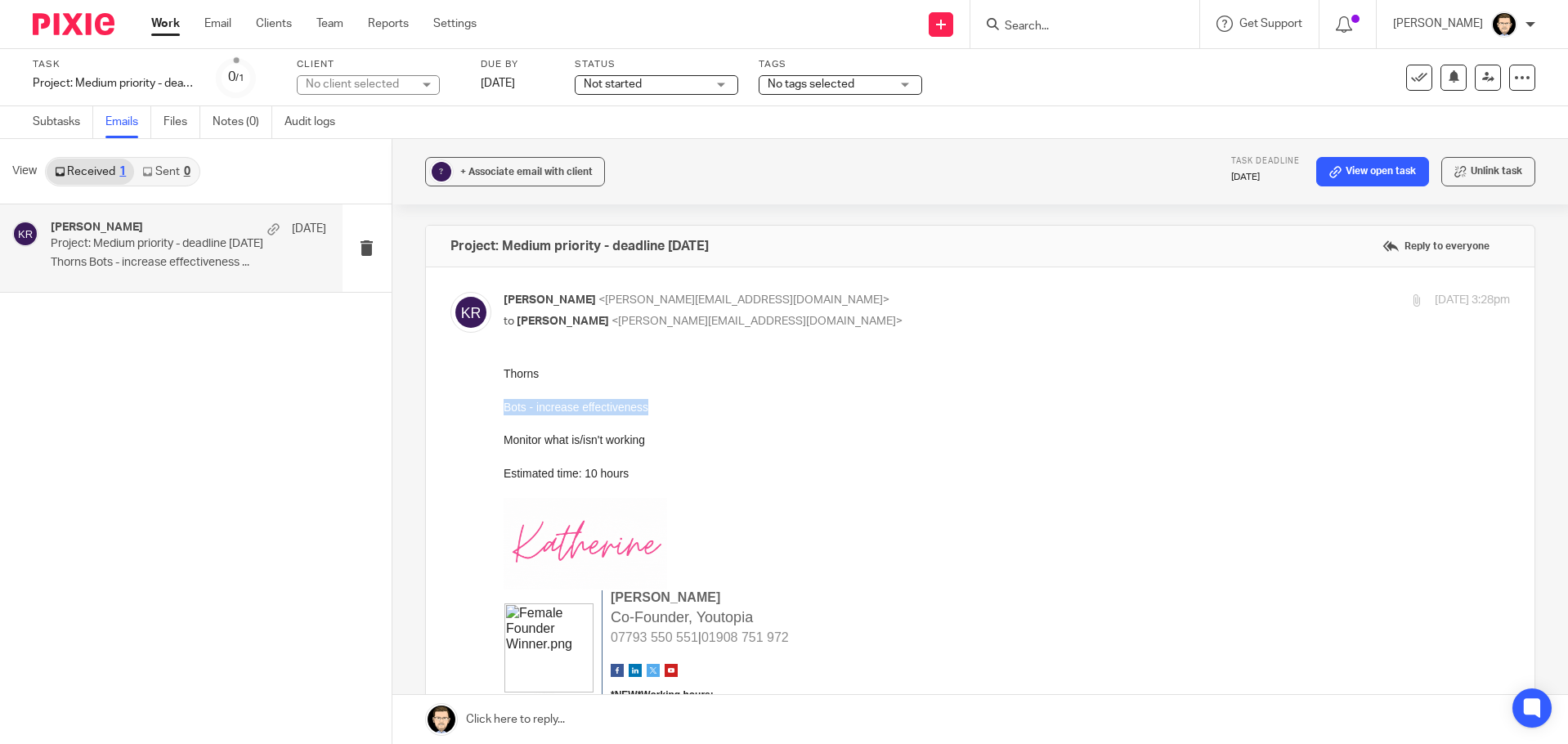
copy div "Bots - increase effectiveness"
click at [1513, 78] on icon at bounding box center [1521, 77] width 17 height 17
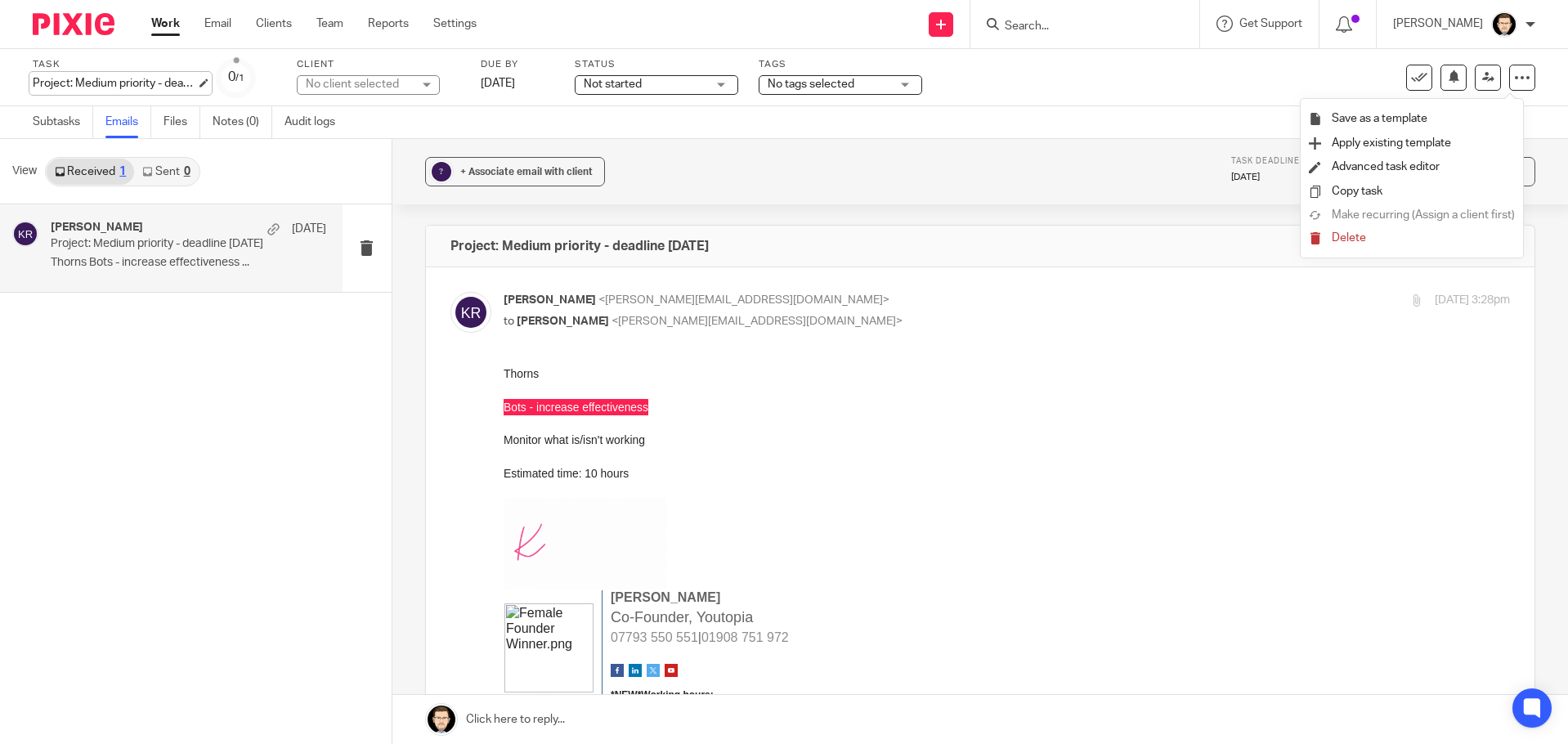
click at [132, 77] on div "Project: Medium priority - deadline 31st October Save Project: Medium priority …" at bounding box center [114, 84] width 164 height 17
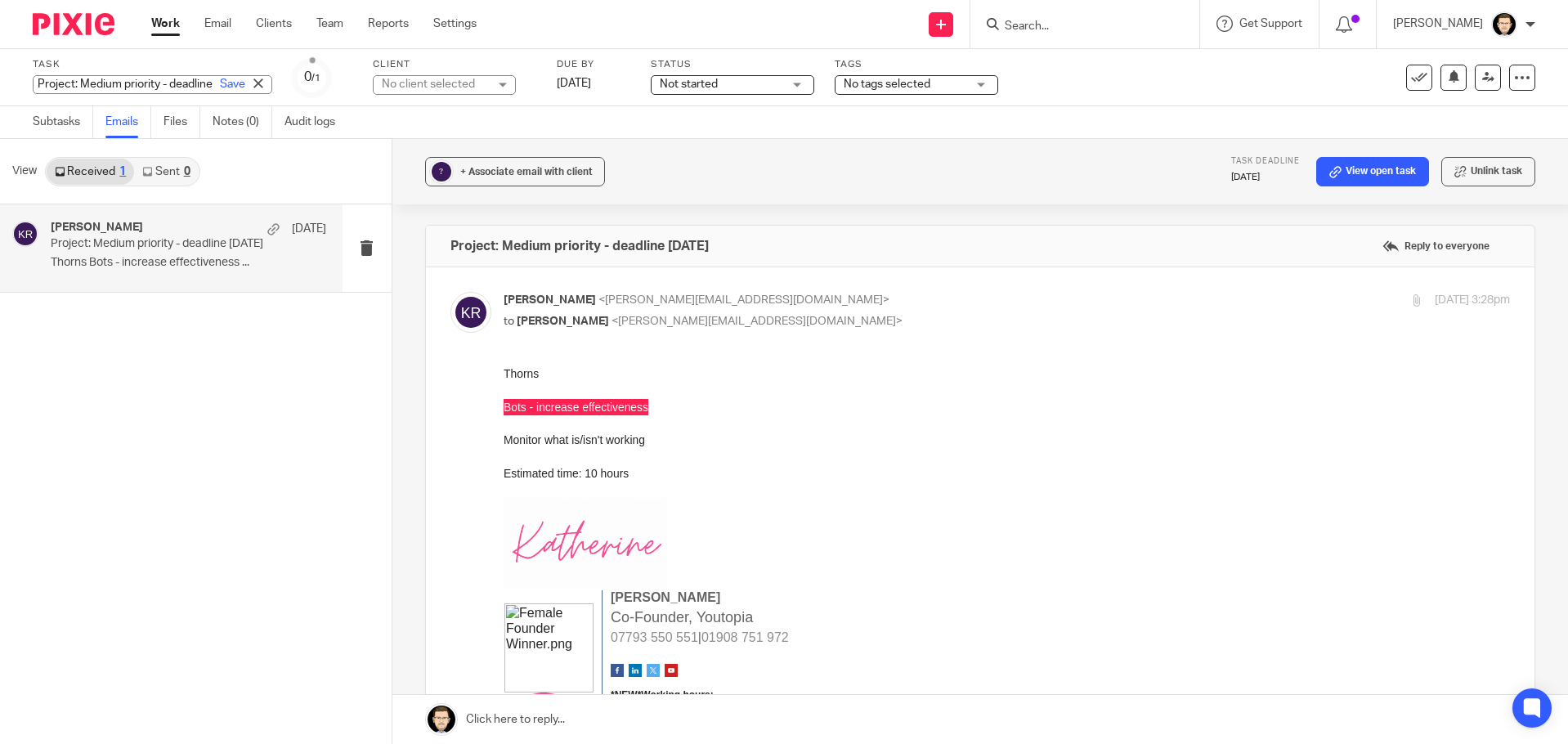
paste input "Bots - increase effectiveness"
type input "Bots - increase effectiveness"
click at [220, 85] on link "Save" at bounding box center [232, 84] width 26 height 17
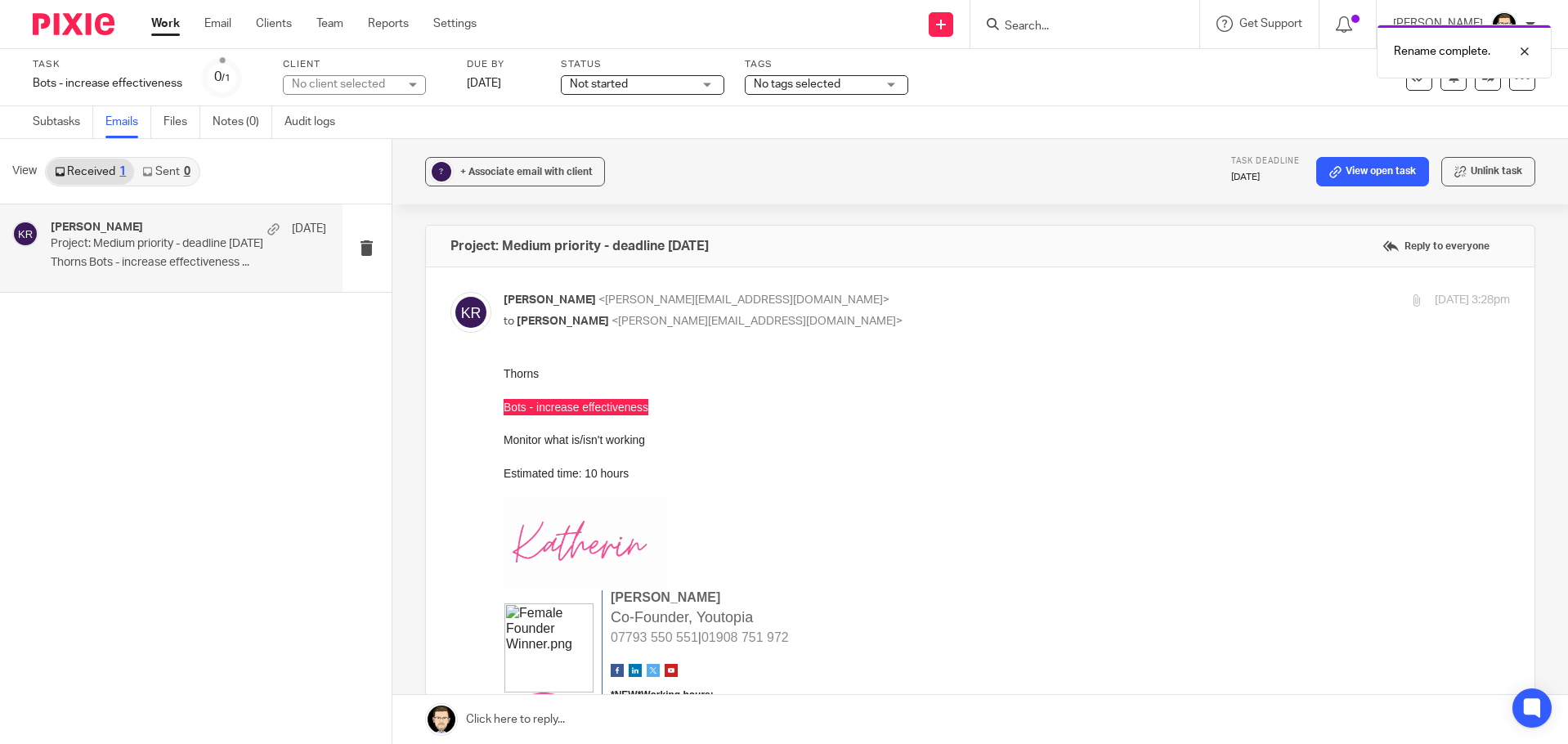
click at [258, 360] on div "Katherine Robertson 11 Sep Project: Medium priority - deadline 31st October Tho…" at bounding box center [195, 473] width 391 height 539
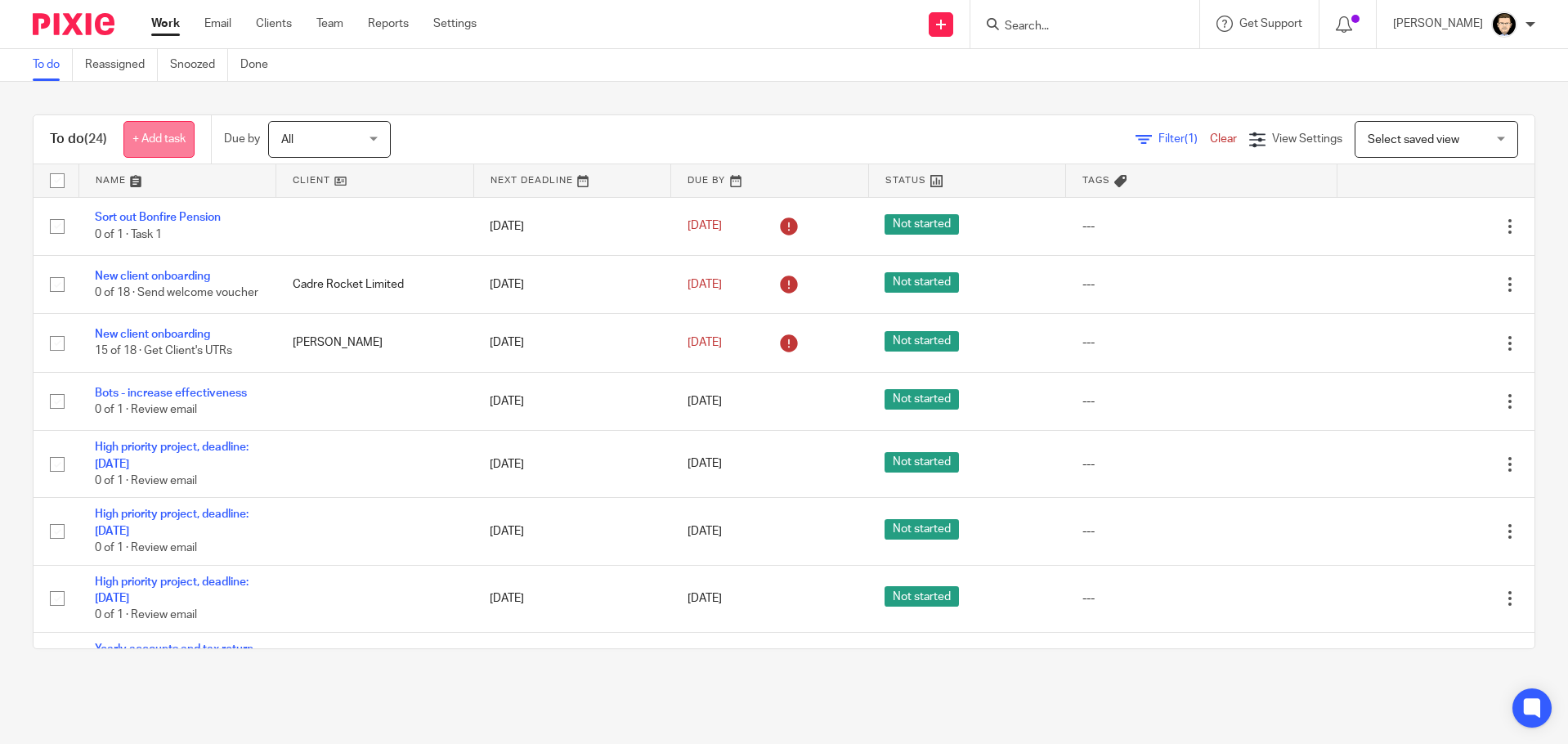
click at [146, 133] on link "+ Add task" at bounding box center [158, 140] width 71 height 37
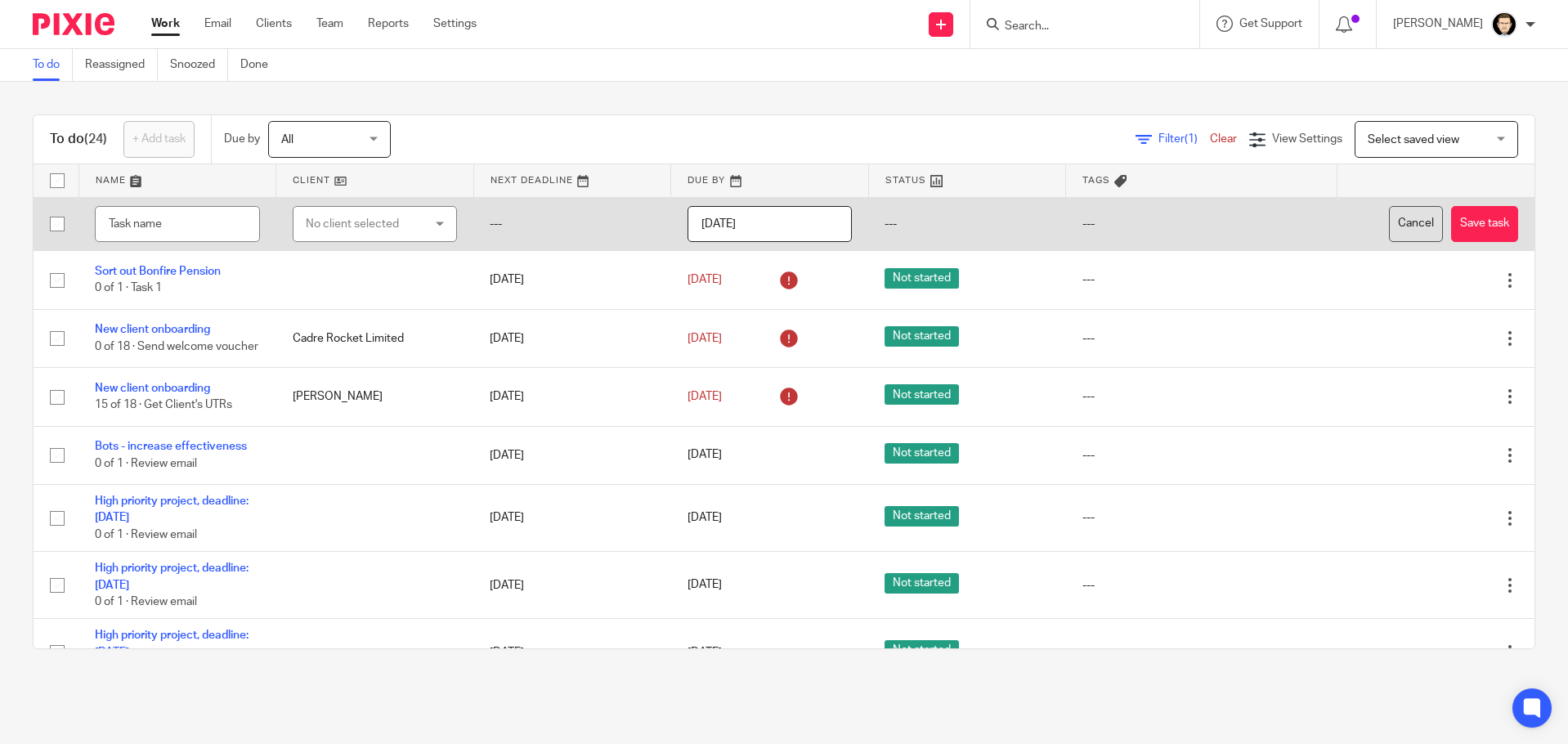
click at [1389, 220] on button "Cancel" at bounding box center [1415, 224] width 54 height 37
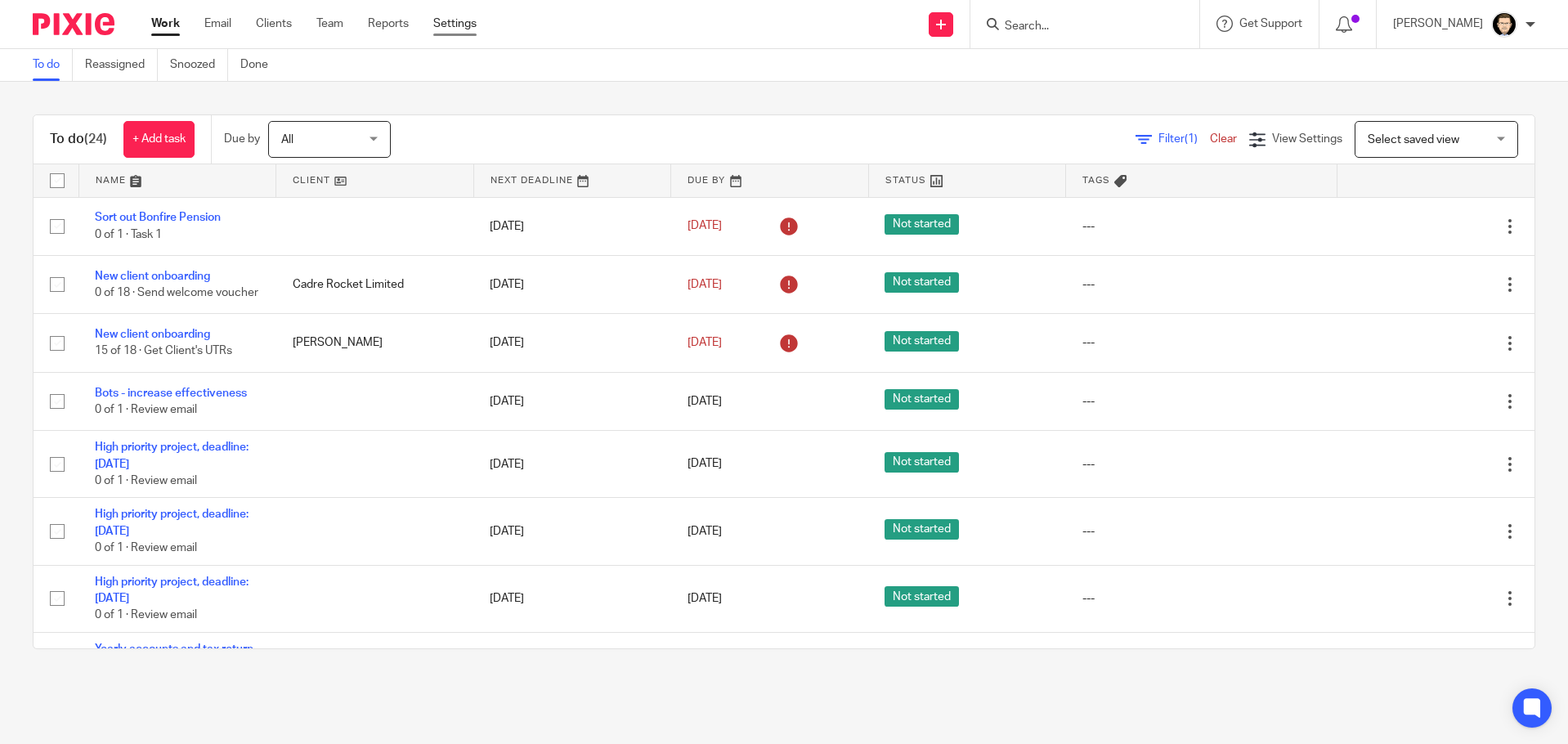
click at [472, 23] on link "Settings" at bounding box center [455, 24] width 43 height 17
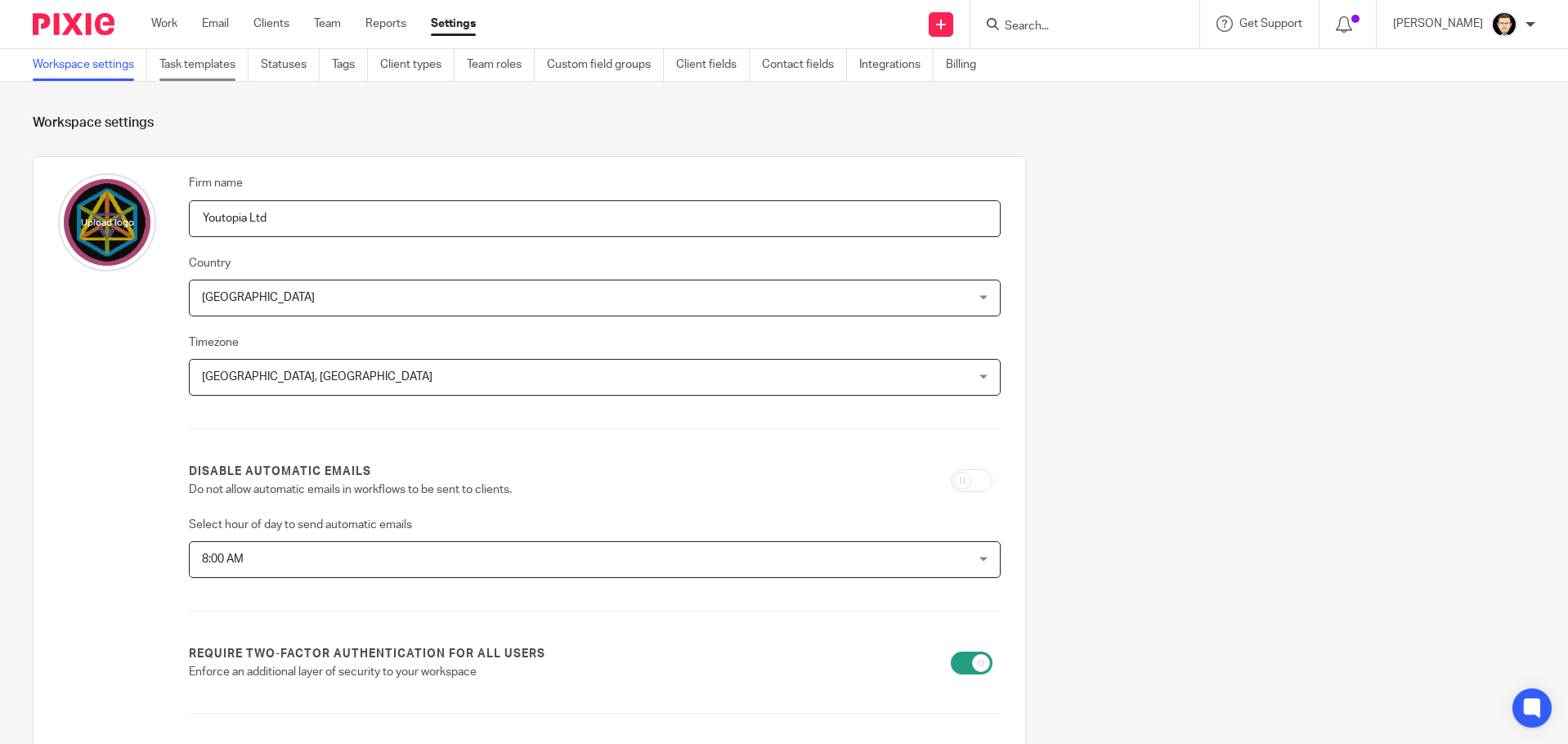
click at [211, 71] on link "Task templates" at bounding box center [203, 65] width 89 height 32
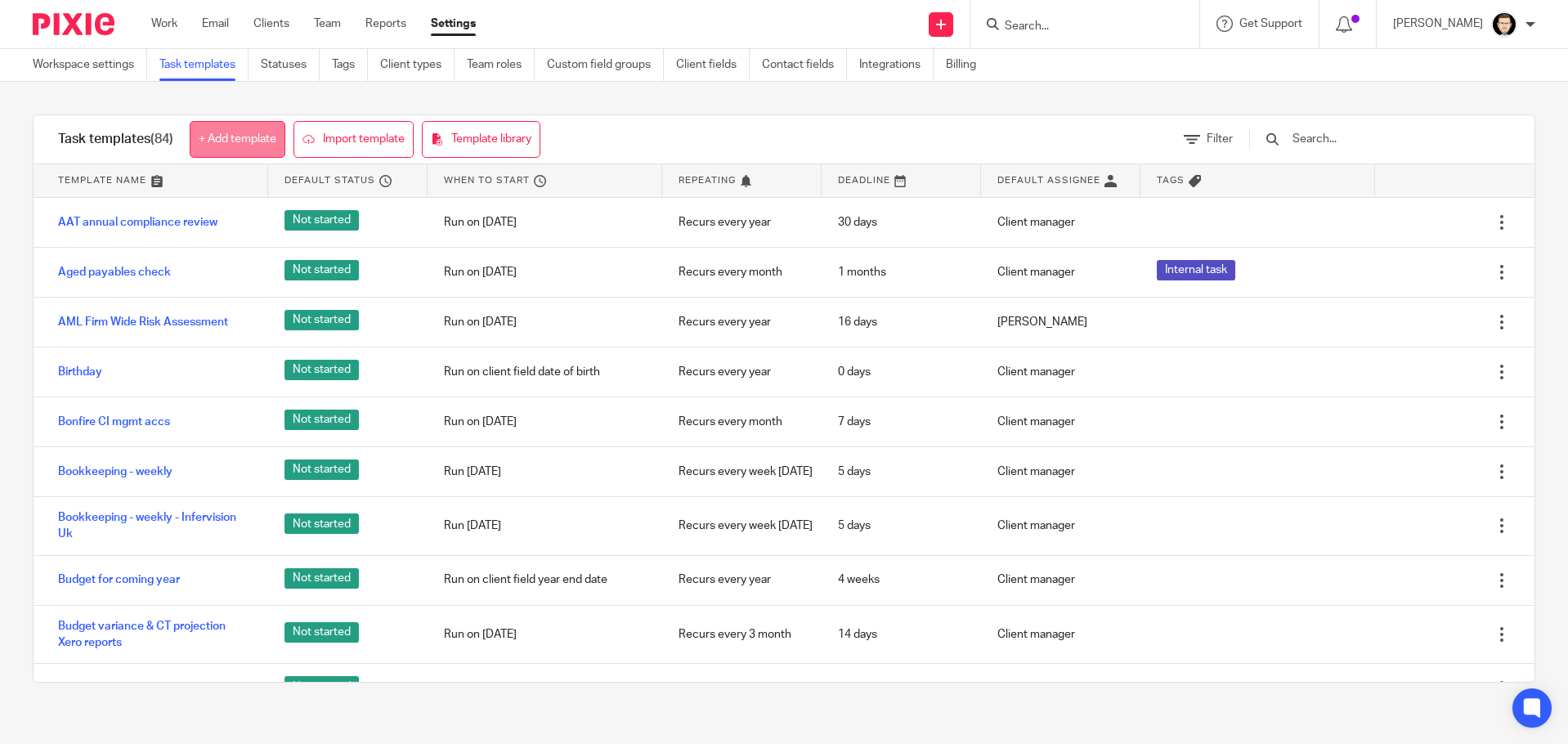
click at [237, 135] on link "+ Add template" at bounding box center [237, 140] width 96 height 37
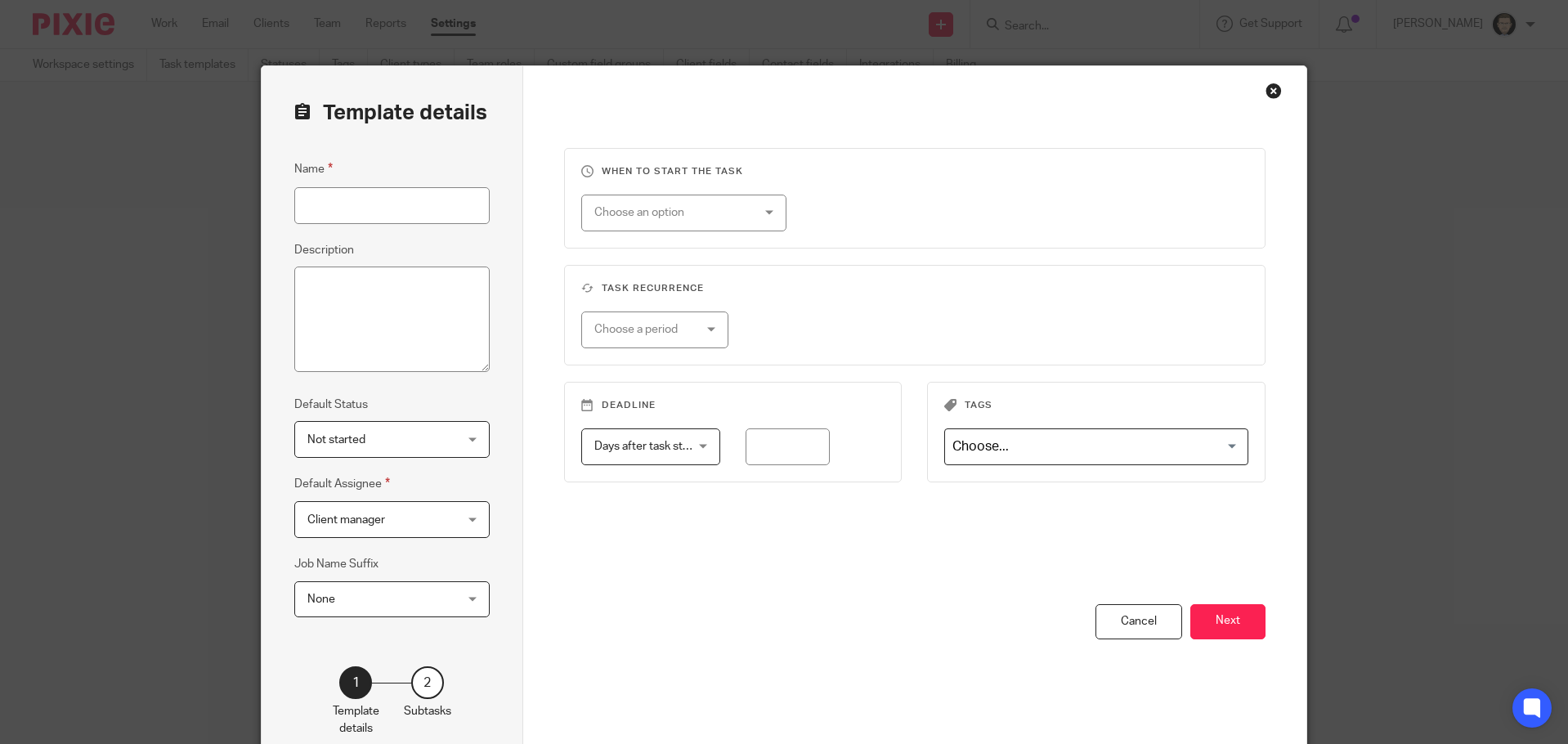
click at [355, 191] on input "Name" at bounding box center [392, 206] width 195 height 37
type input "Bot report"
click at [473, 431] on div "Not started Not started" at bounding box center [392, 440] width 195 height 37
click at [467, 401] on fieldset "Default Status Not started Not started Not started In progress 1" at bounding box center [392, 427] width 195 height 63
click at [745, 220] on div "Choose an option" at bounding box center [683, 213] width 205 height 37
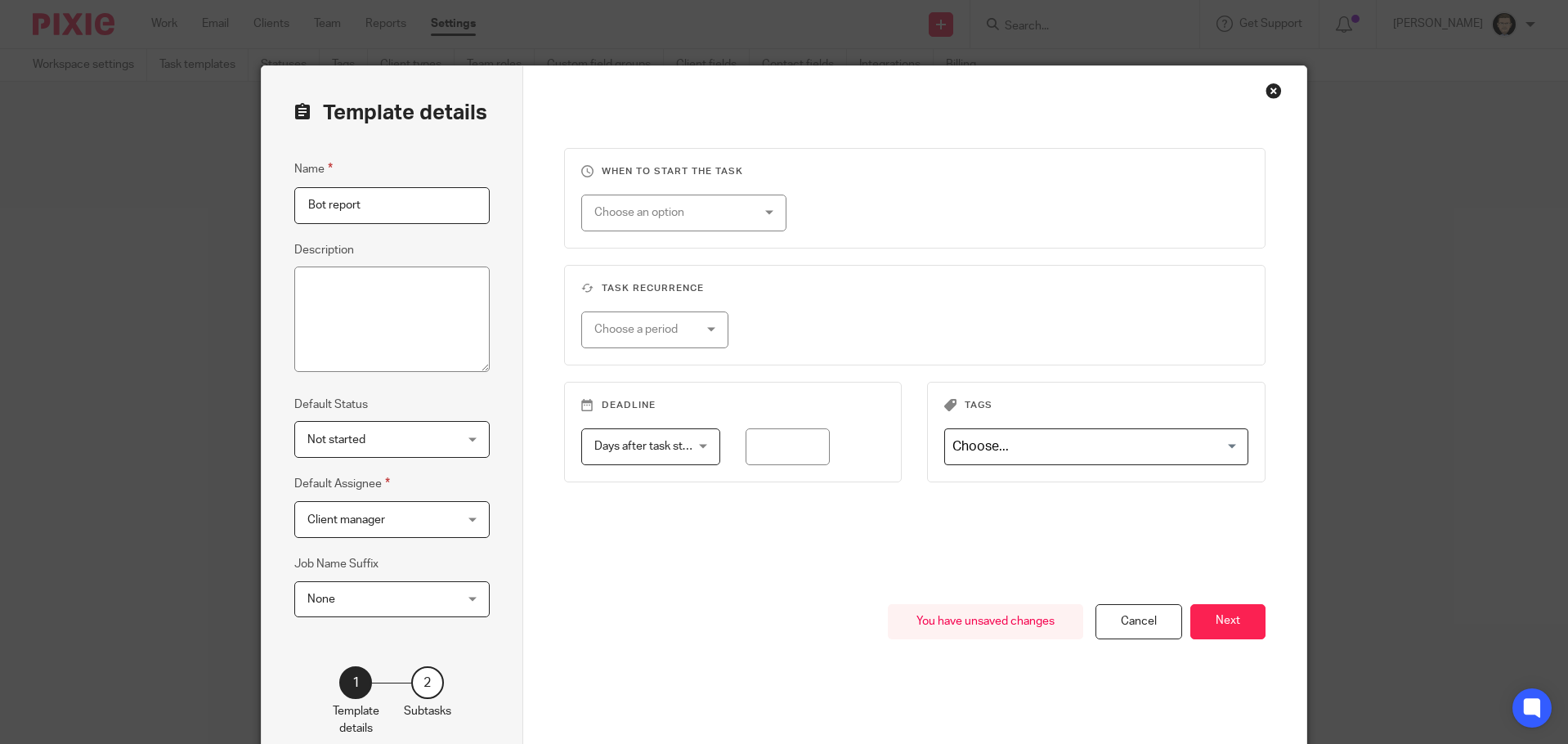
click at [740, 171] on h3 "When to start the task" at bounding box center [915, 171] width 667 height 13
click at [709, 204] on div "Choose an option" at bounding box center [671, 212] width 153 height 34
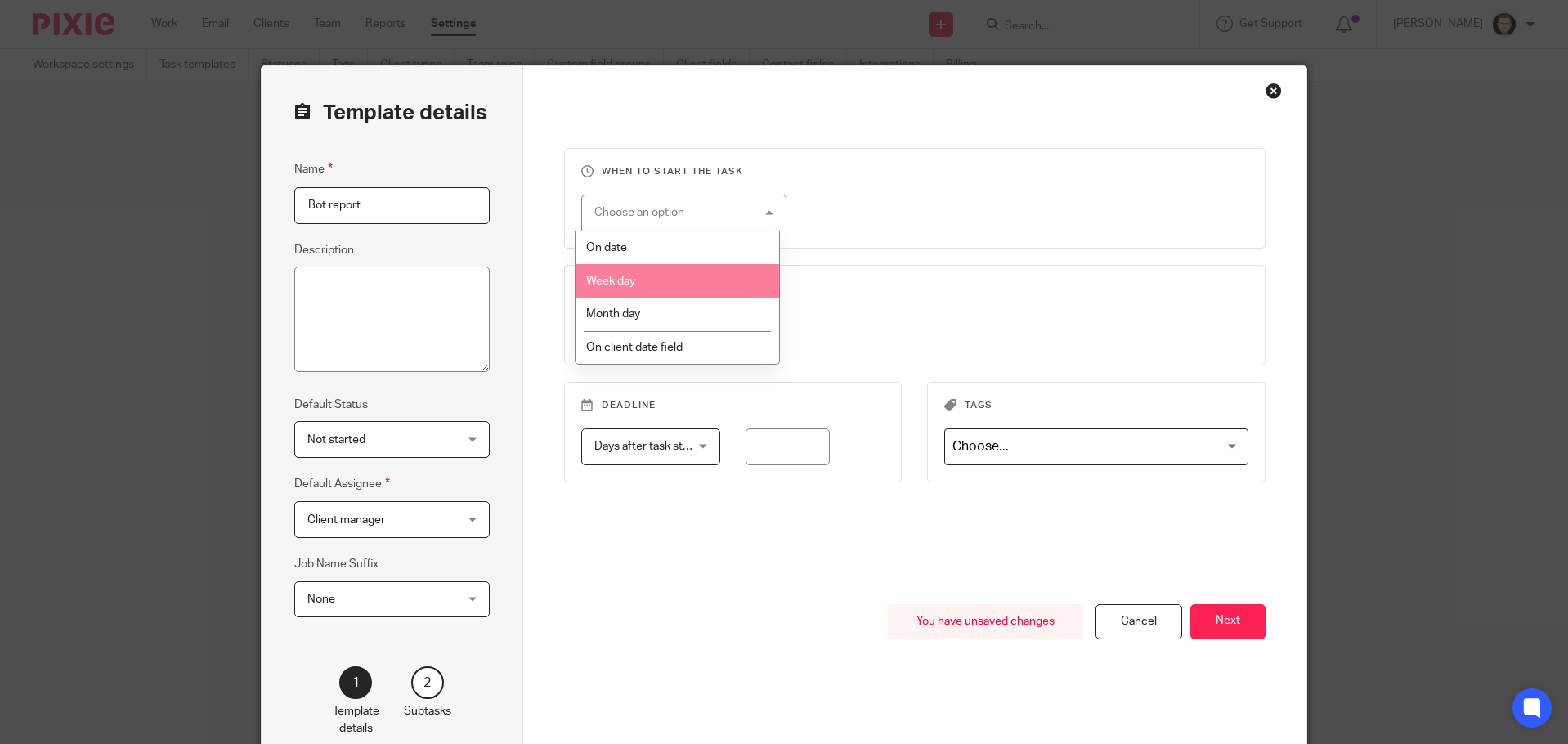
click at [676, 273] on li "Week day" at bounding box center [676, 281] width 203 height 33
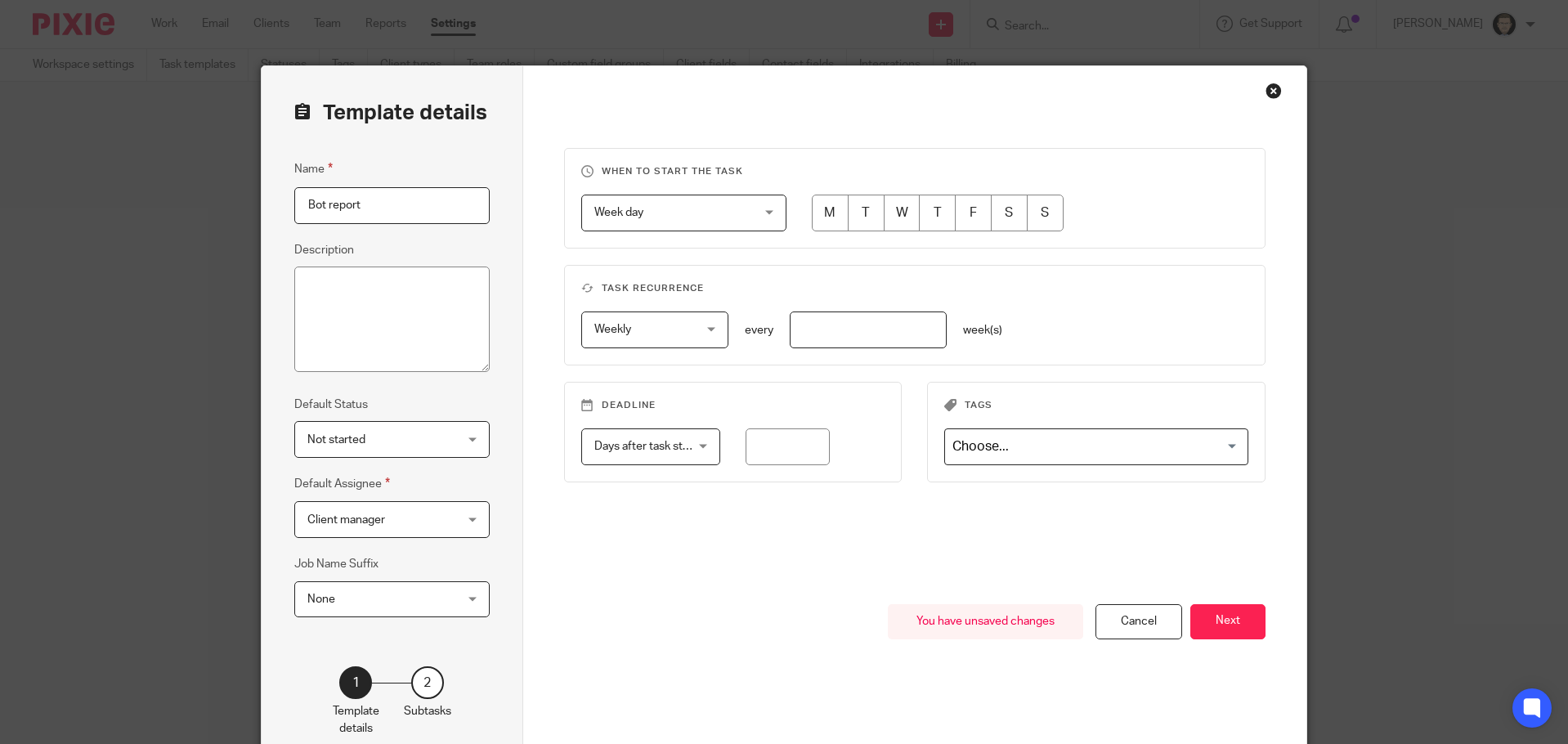
click at [828, 218] on input "radio" at bounding box center [830, 213] width 37 height 37
radio input "true"
click at [979, 214] on input "radio" at bounding box center [974, 213] width 37 height 37
radio input "true"
click at [841, 323] on input "number" at bounding box center [868, 330] width 157 height 37
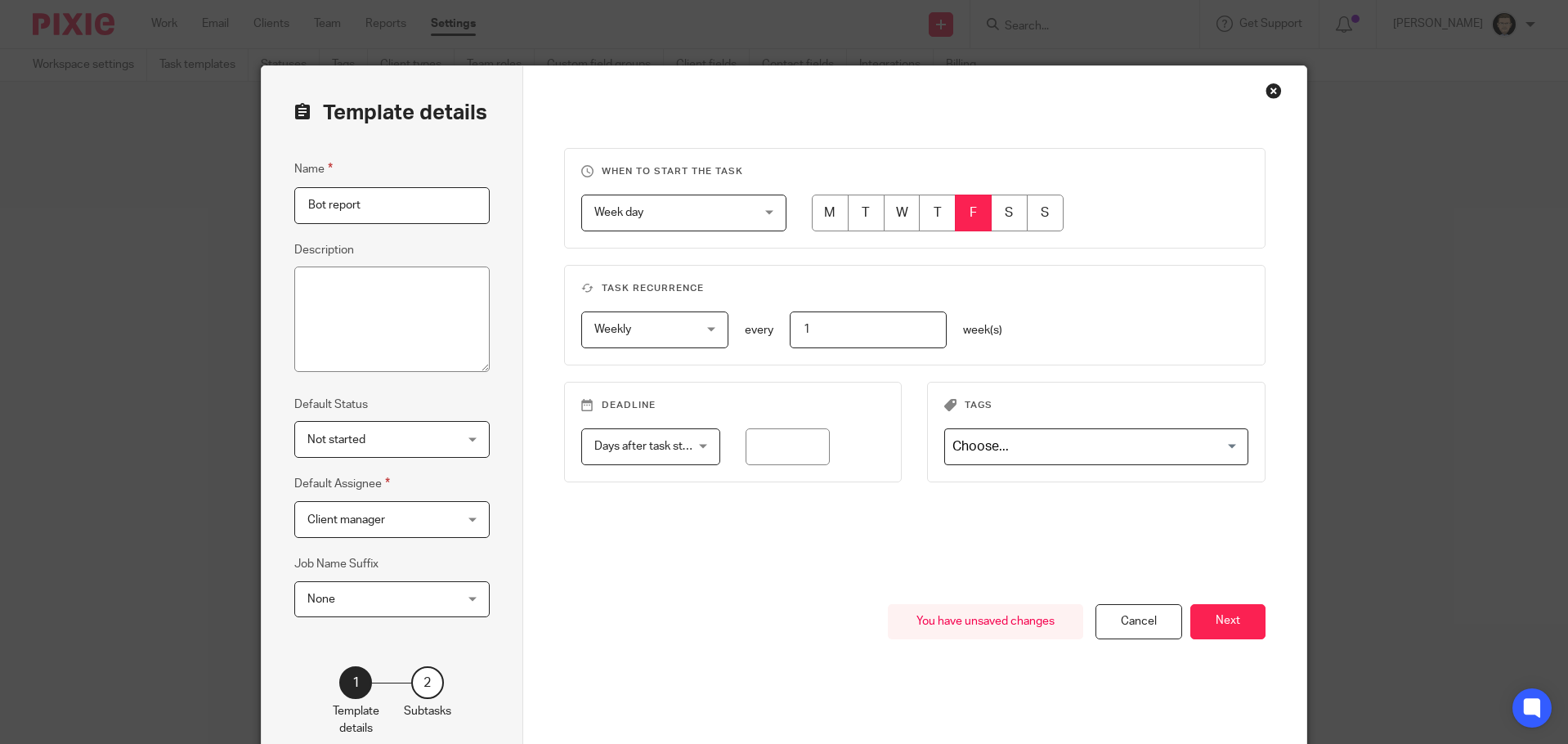
type input "1"
click at [941, 308] on fieldset "Task recurrence Weekly Weekly No repeat Weekly Monthly Yearly weekly every 1 we…" at bounding box center [915, 315] width 702 height 100
click at [968, 296] on fieldset "Task recurrence Weekly Weekly No repeat Weekly Monthly Yearly weekly every 1 we…" at bounding box center [915, 315] width 702 height 100
click at [820, 442] on input "number" at bounding box center [788, 447] width 84 height 37
click at [699, 443] on div "Days after task starts Days after task starts" at bounding box center [651, 447] width 139 height 37
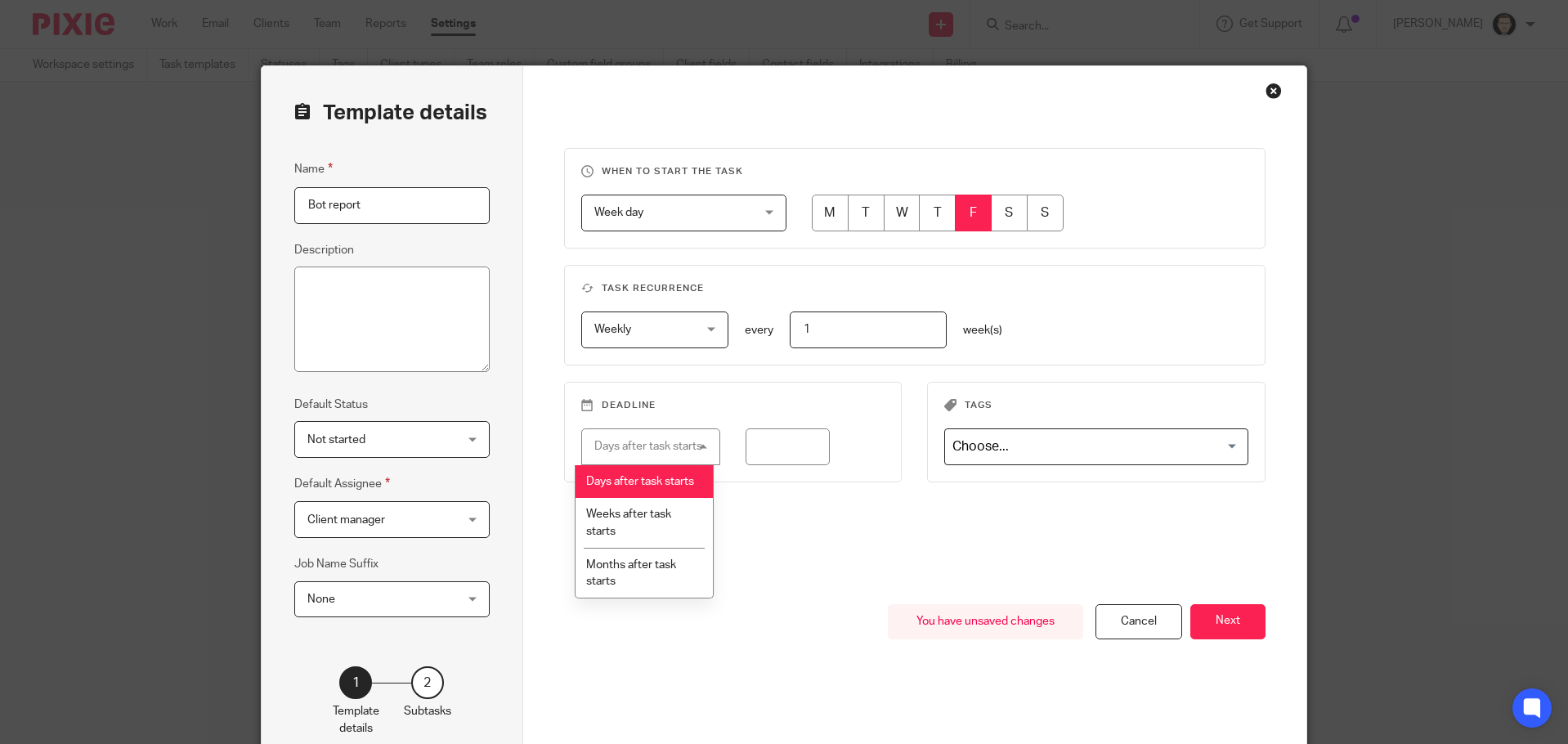
click at [771, 410] on h3 "Deadline" at bounding box center [733, 405] width 304 height 13
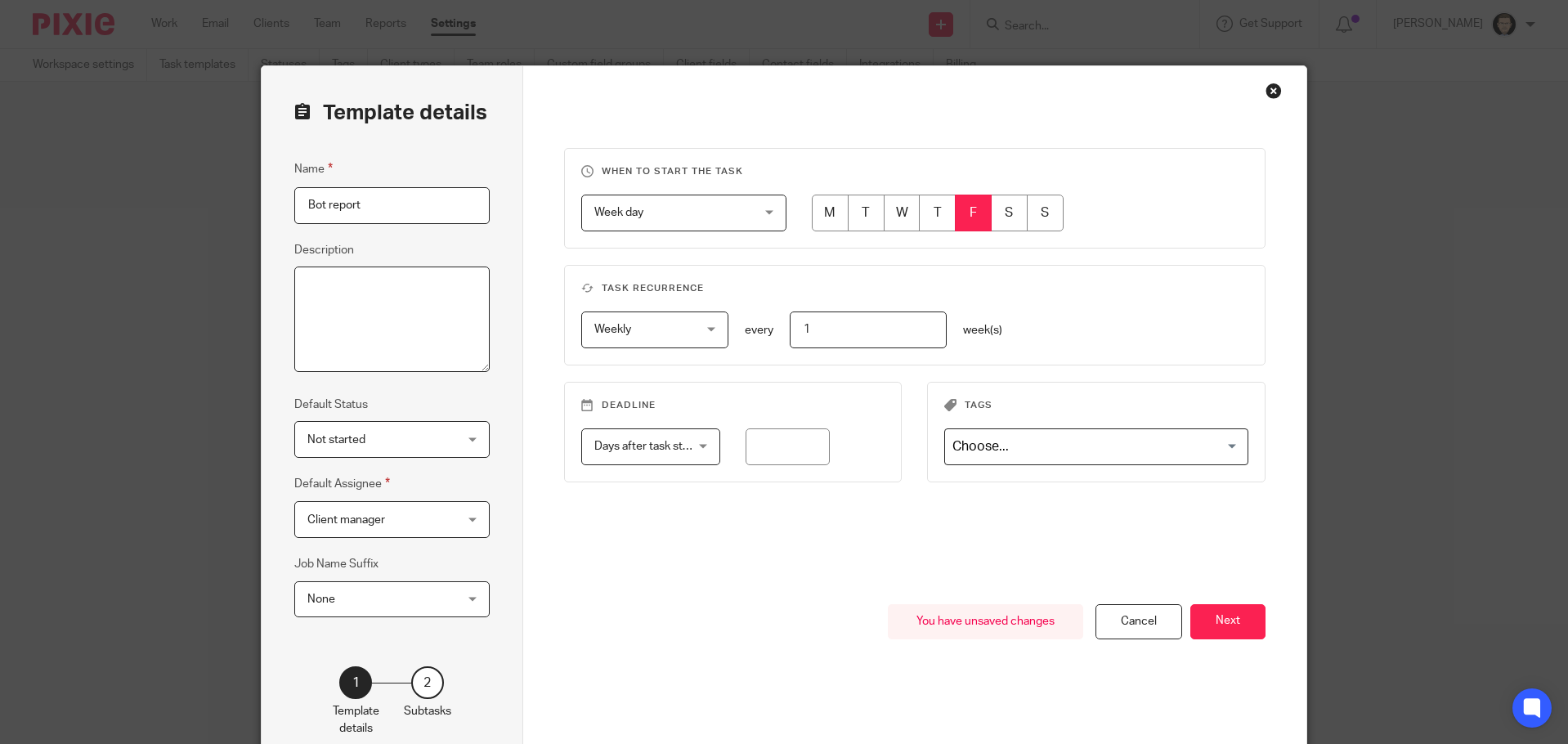
click at [366, 325] on textarea "Description" at bounding box center [392, 319] width 195 height 106
click at [1223, 628] on button "Next" at bounding box center [1228, 622] width 76 height 35
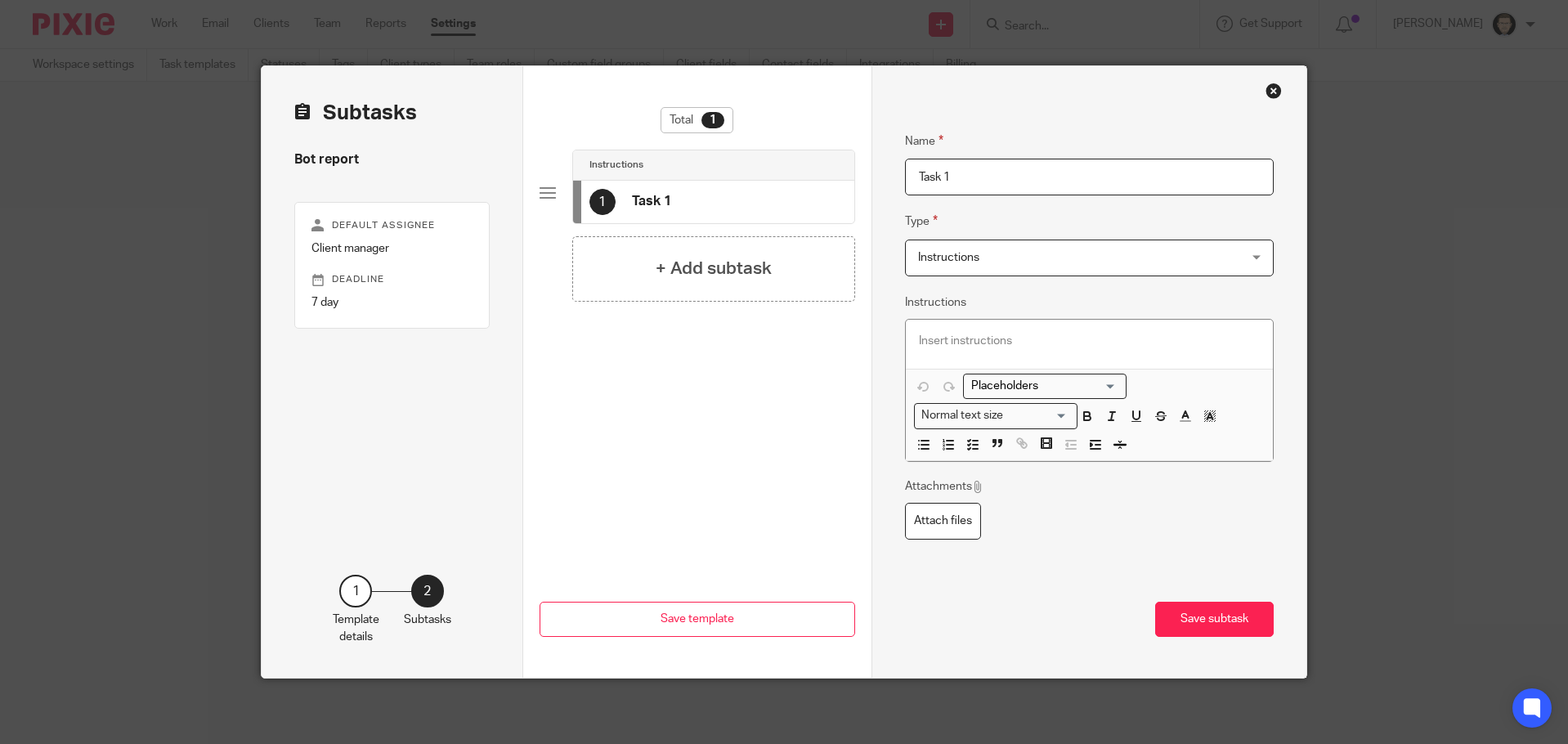
drag, startPoint x: 966, startPoint y: 180, endPoint x: 786, endPoint y: 195, distance: 180.6
click at [788, 195] on div "Subtasks Bot report Default assignee Client manager Deadline 7 day 1 Template d…" at bounding box center [784, 371] width 1045 height 611
type input "Download Bot info"
click at [1014, 348] on p at bounding box center [1090, 340] width 341 height 17
click at [931, 339] on p "Sent the Bot report" at bounding box center [1090, 340] width 341 height 17
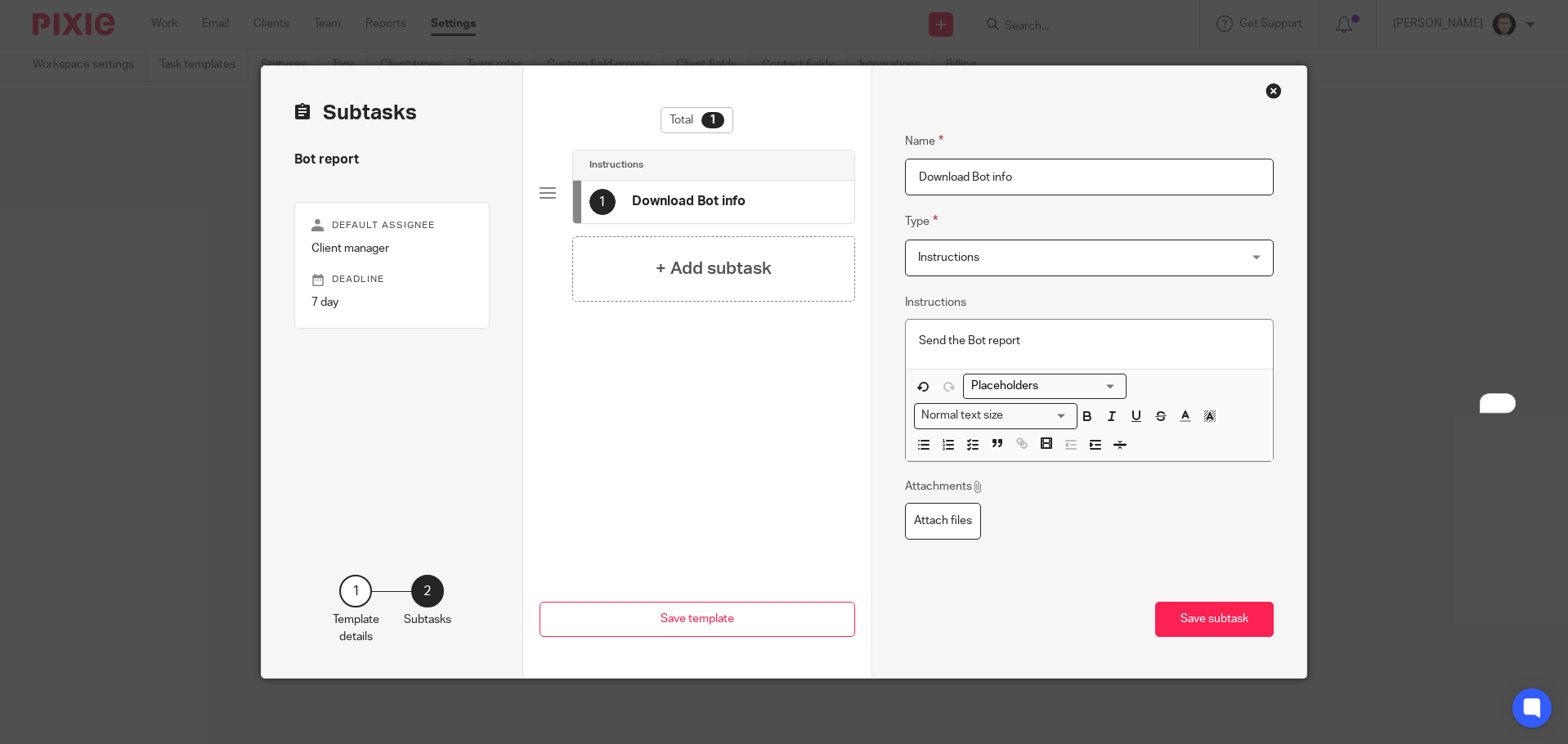
click at [1037, 295] on div "Name Download Bot info Type Instructions Instructions Instructions Document sig…" at bounding box center [1090, 347] width 369 height 480
click at [737, 261] on h4 "+ Add subtask" at bounding box center [713, 268] width 116 height 26
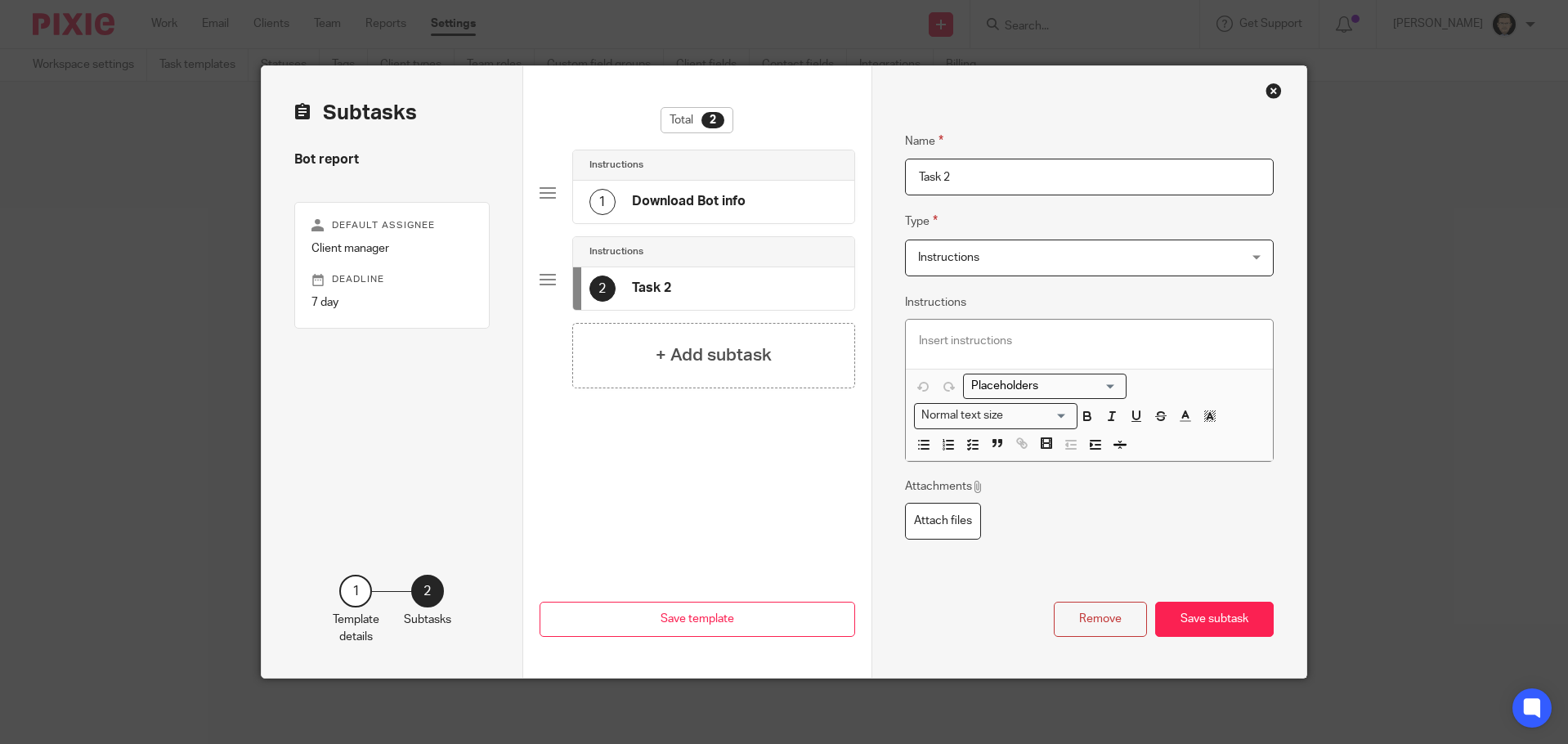
click at [969, 341] on p at bounding box center [1090, 340] width 341 height 17
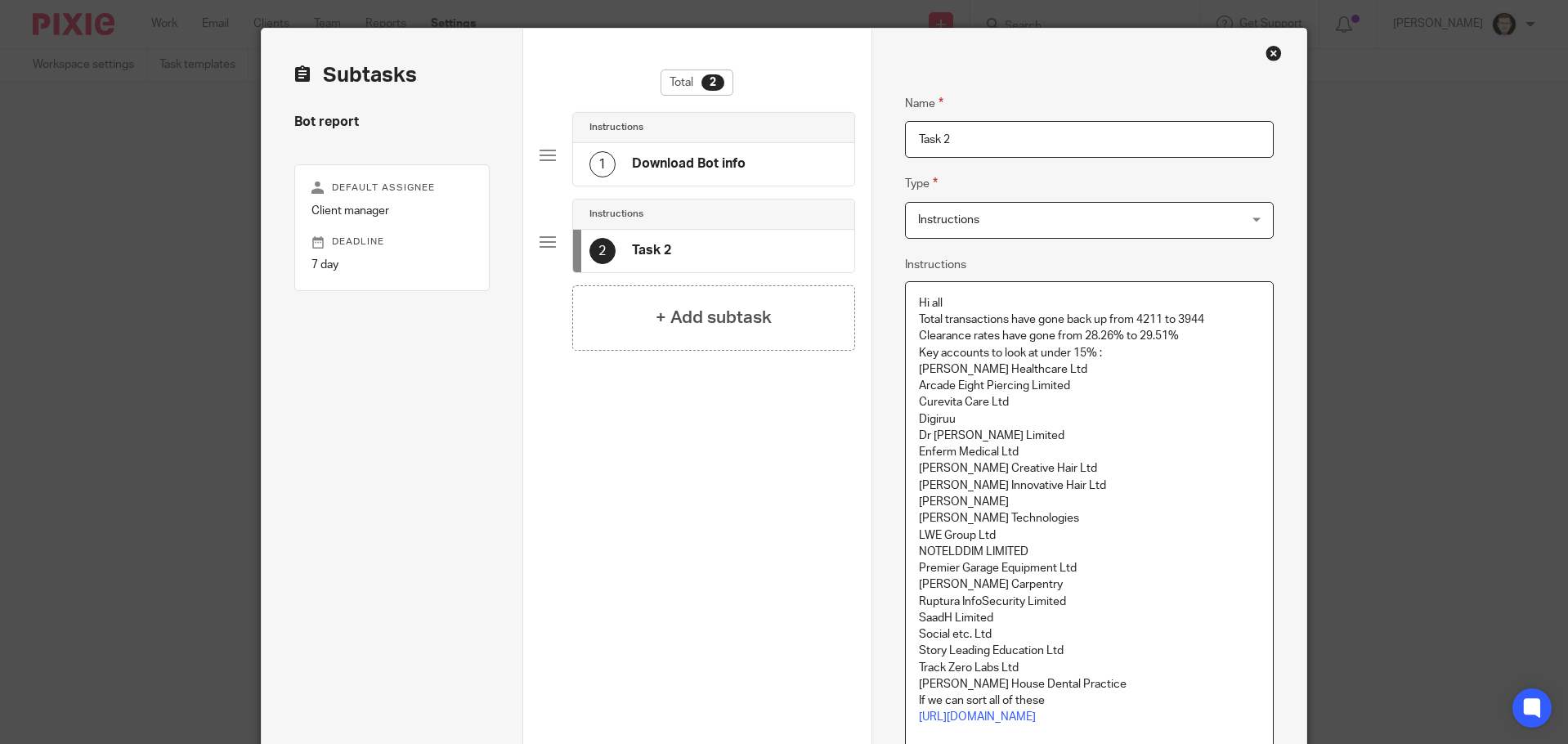
scroll to position [38, 0]
click at [960, 303] on p "Hi all" at bounding box center [1090, 303] width 341 height 17
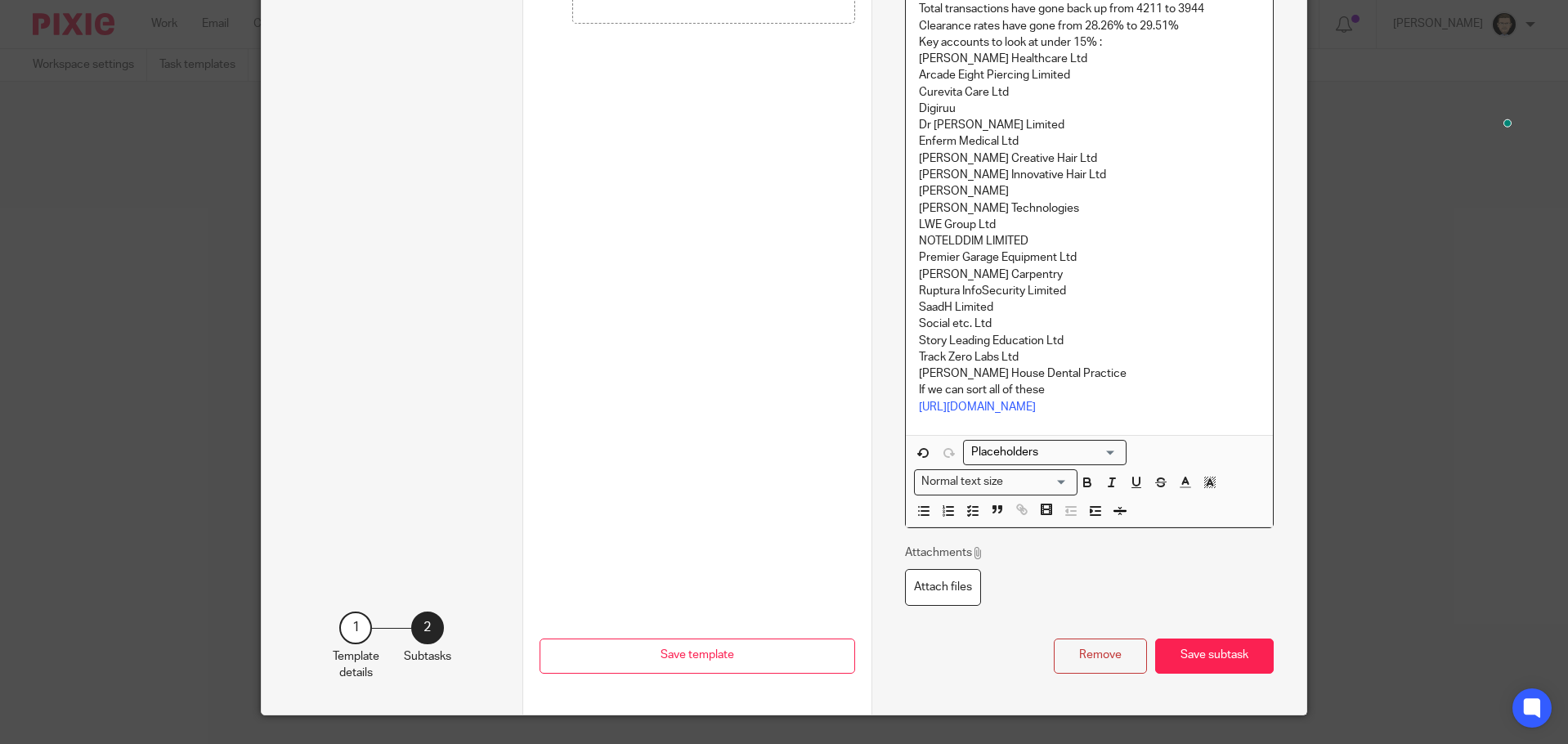
scroll to position [0, 0]
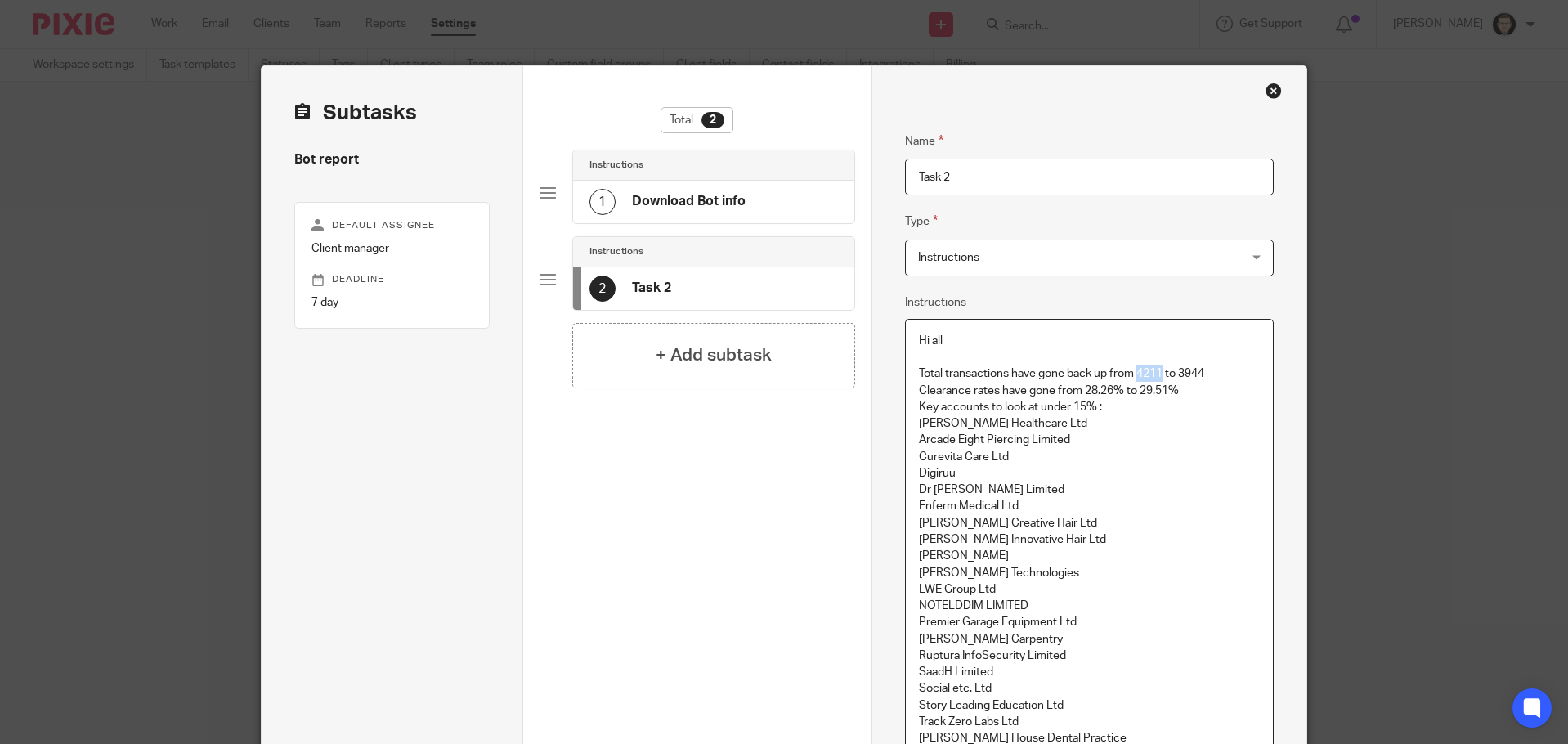
drag, startPoint x: 1158, startPoint y: 374, endPoint x: 1135, endPoint y: 372, distance: 23.1
click at [1135, 372] on p "Total transactions have gone back up from 4211 to 3944" at bounding box center [1090, 373] width 341 height 17
click at [982, 254] on span "Instructions" at bounding box center [1060, 257] width 284 height 34
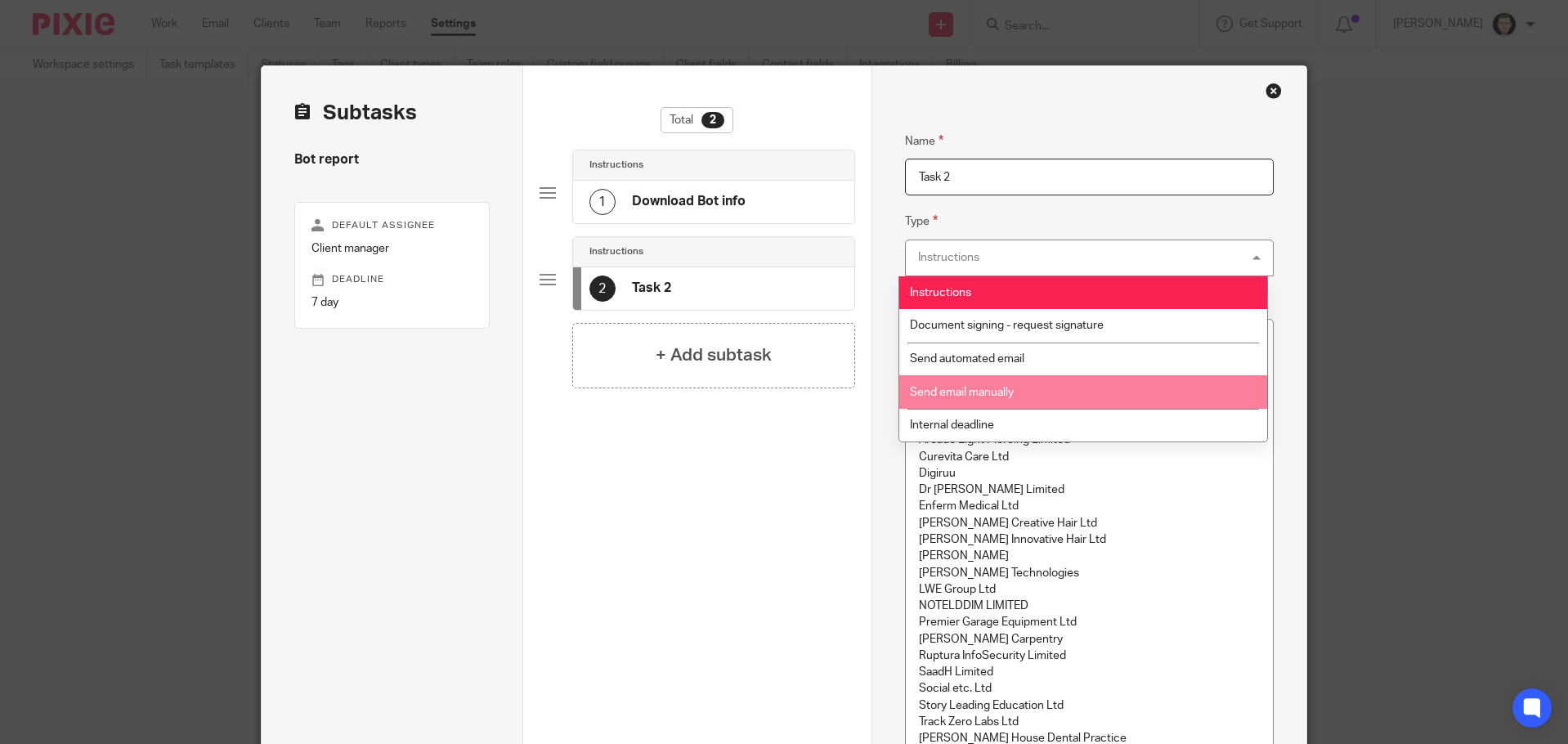
click at [1007, 397] on span "Send email manually" at bounding box center [961, 392] width 104 height 11
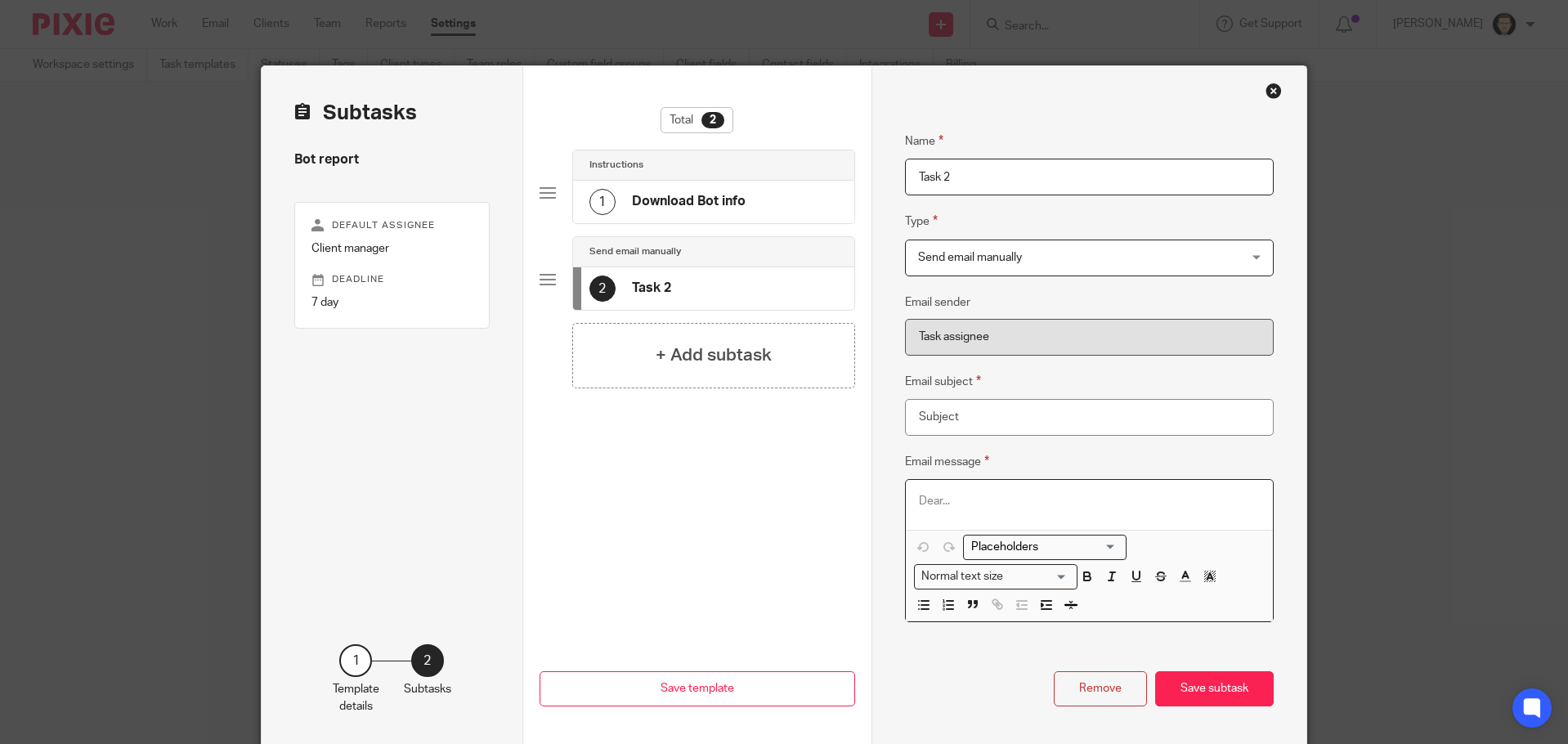
click at [1010, 497] on p "To enrich screen reader interactions, please activate Accessibility in Grammarl…" at bounding box center [1090, 500] width 341 height 17
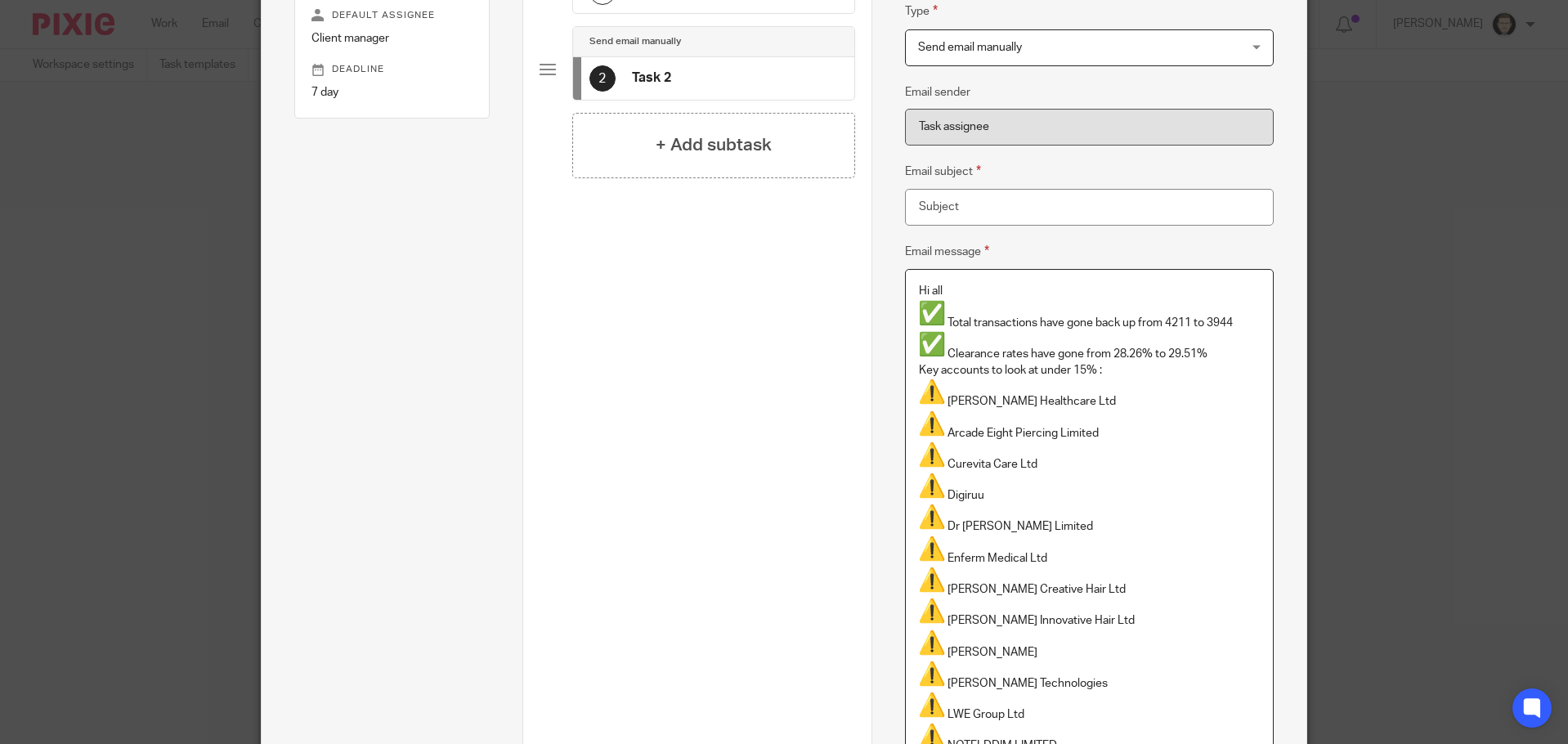
scroll to position [210, 0]
click at [949, 275] on div "Hi all Total transactions have gone back up from 4211 to 3944 Clearance rates h…" at bounding box center [1090, 663] width 368 height 787
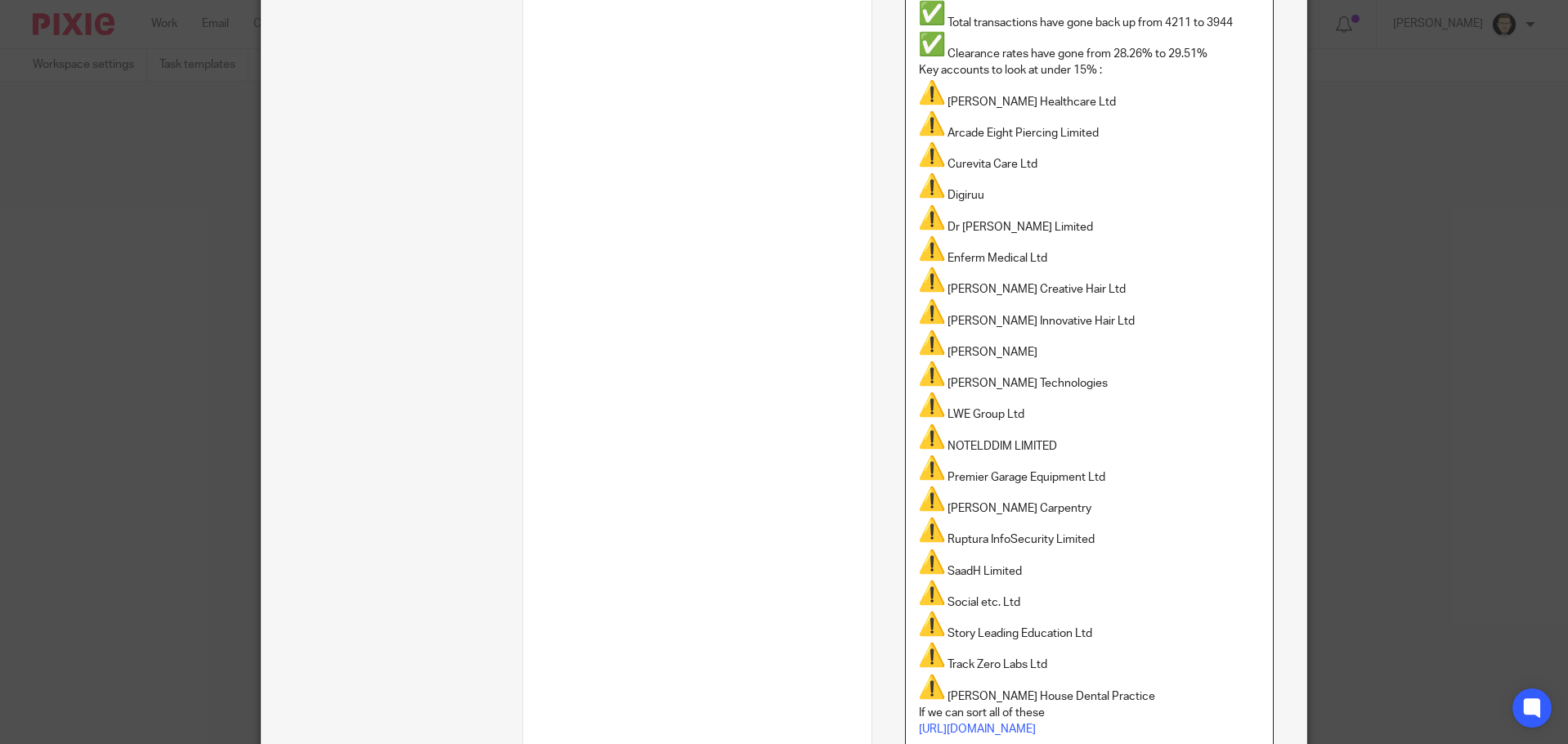
scroll to position [619, 0]
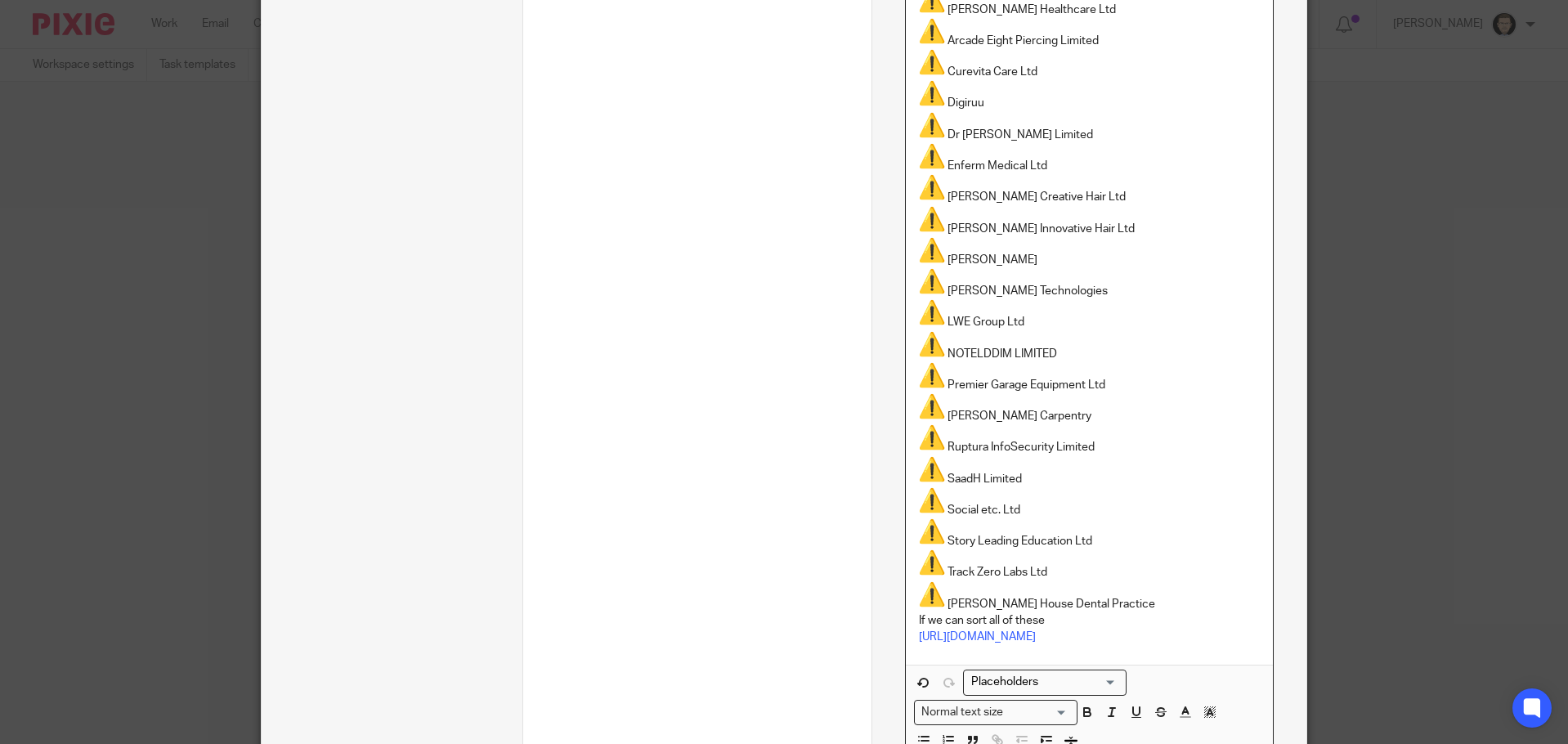
click at [1112, 607] on p "Wilson House Dental Practice" at bounding box center [1090, 596] width 341 height 31
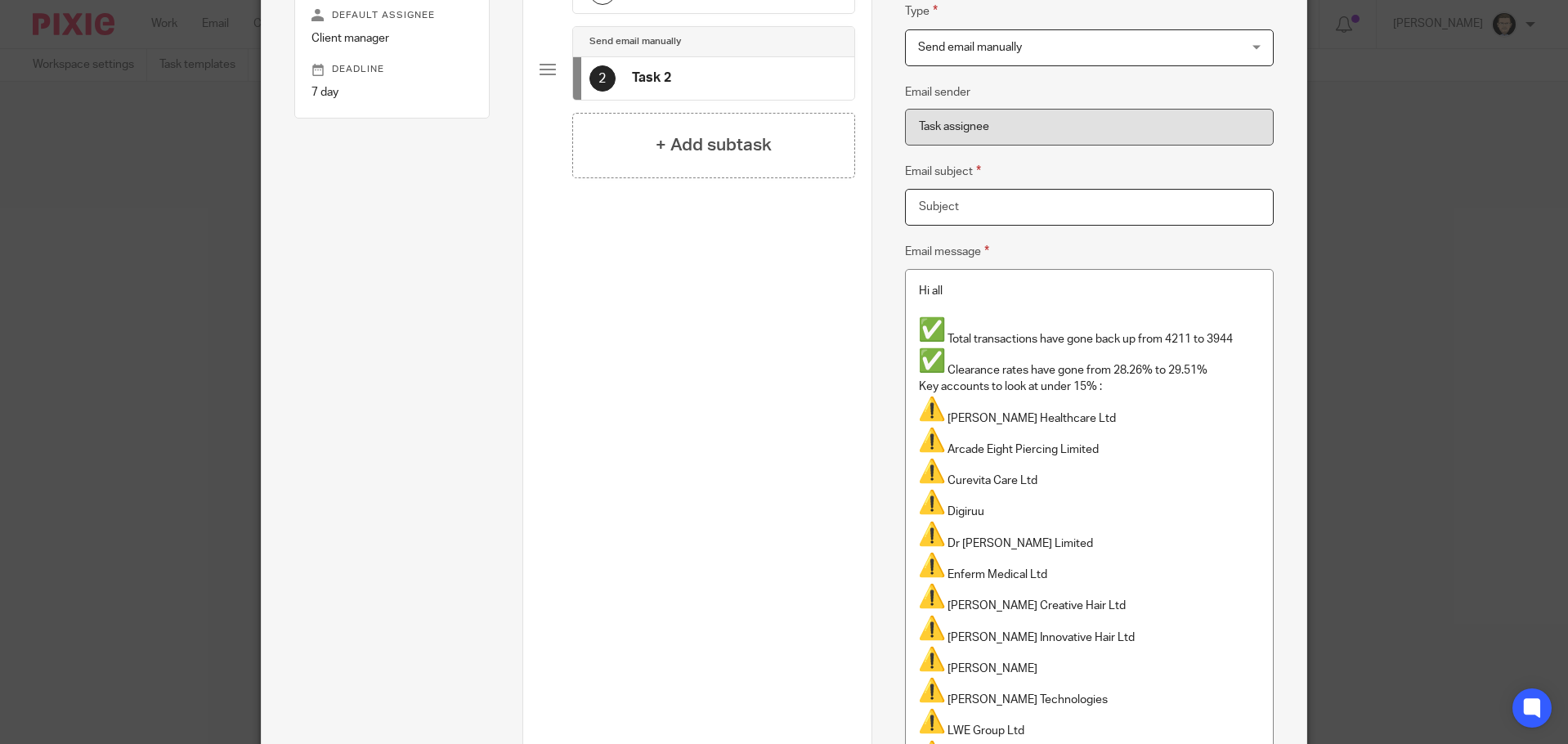
click at [1036, 191] on input "Email subject" at bounding box center [1090, 208] width 369 height 37
paste input "Bots Performance"
type input "Bots Performance"
click at [1048, 172] on fieldset "Email subject Bots Performance" at bounding box center [1090, 193] width 369 height 63
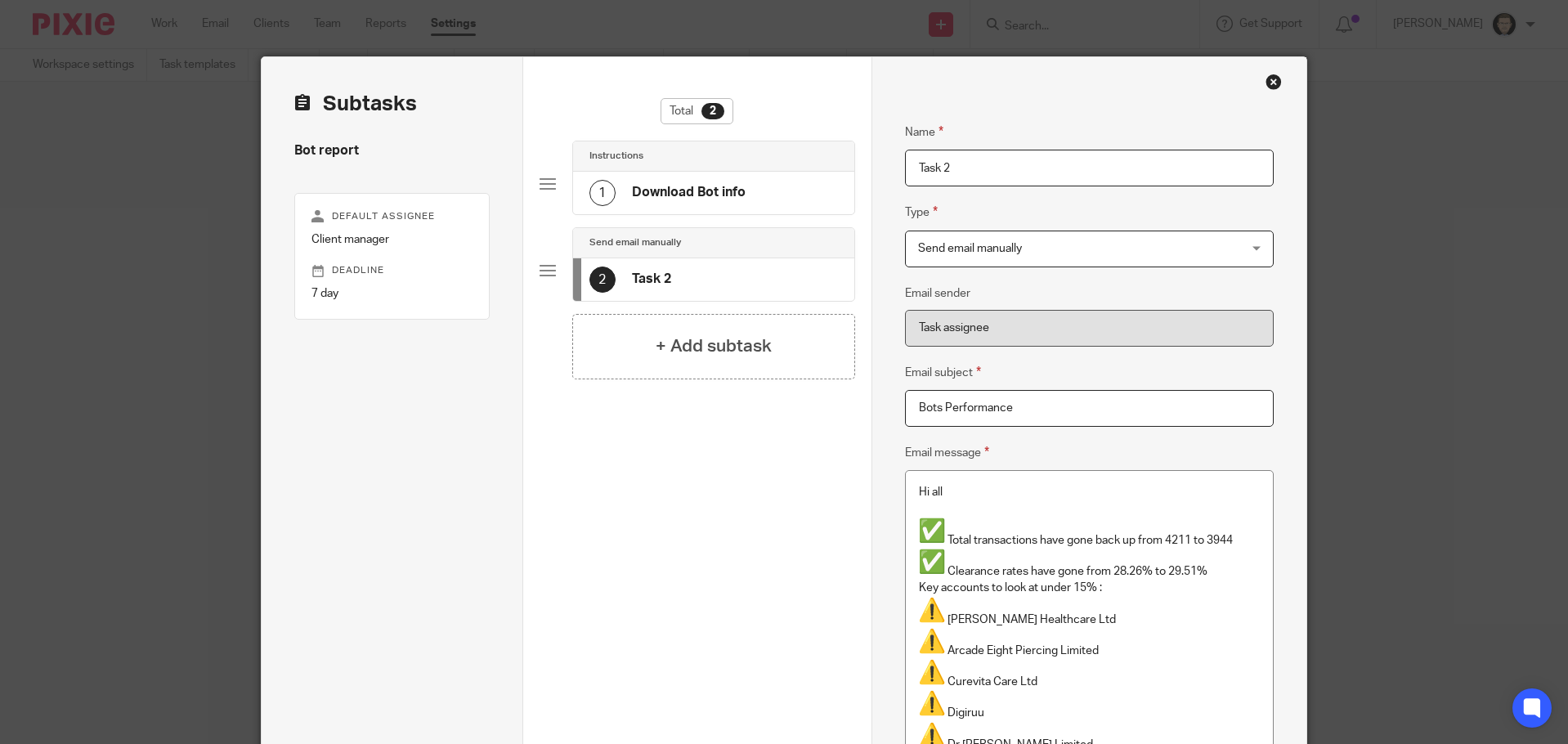
scroll to position [0, 0]
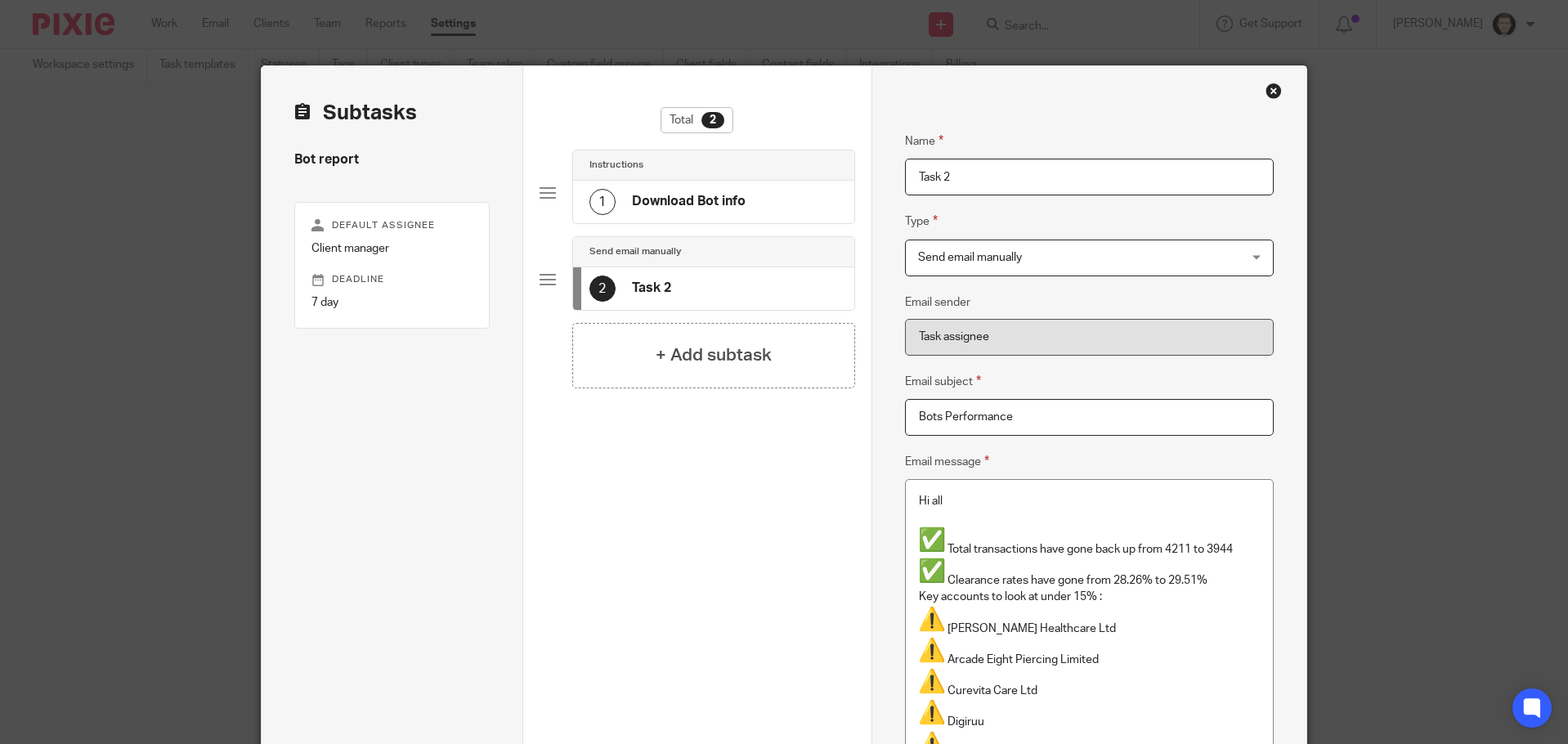
drag, startPoint x: 978, startPoint y: 184, endPoint x: 819, endPoint y: 164, distance: 160.3
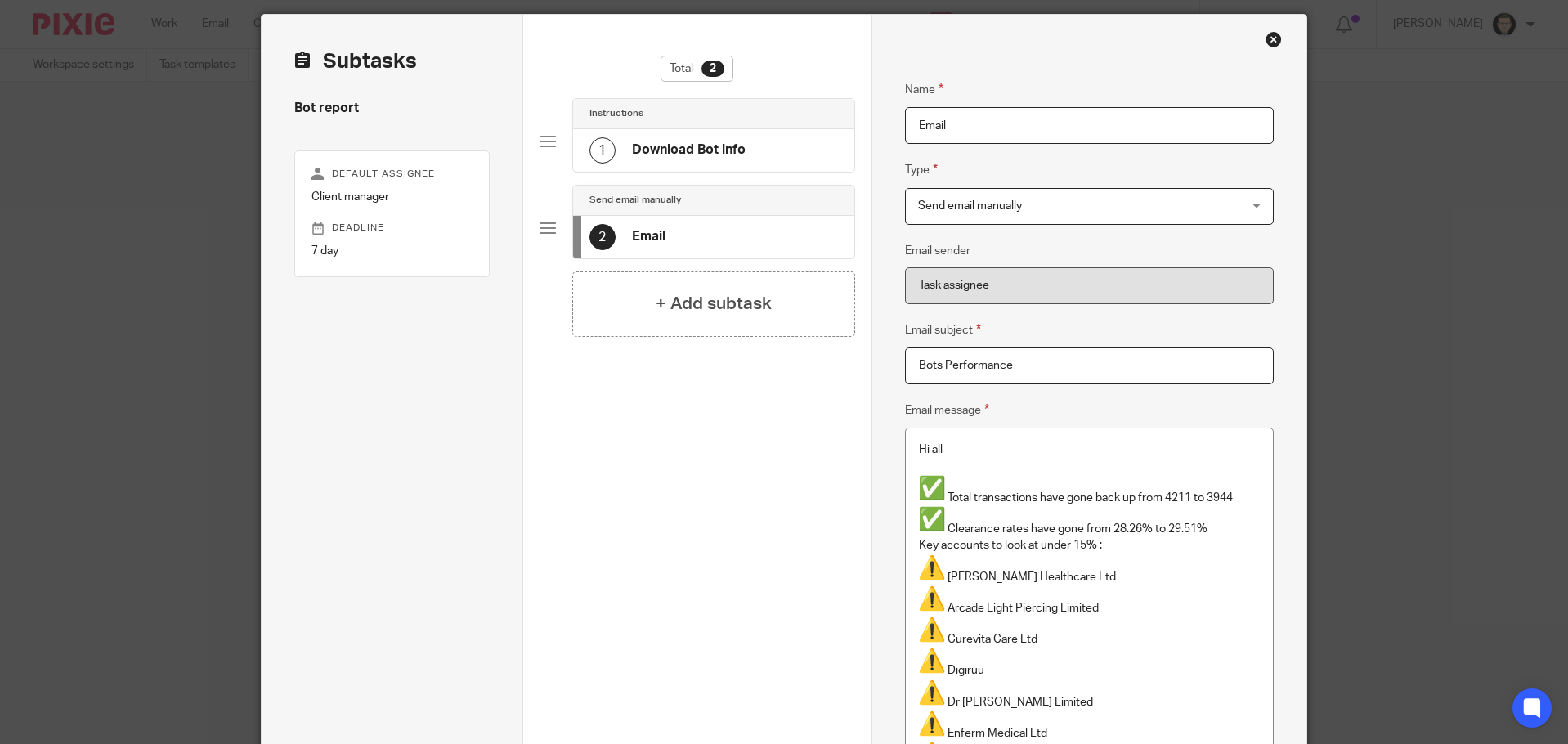
scroll to position [368, 0]
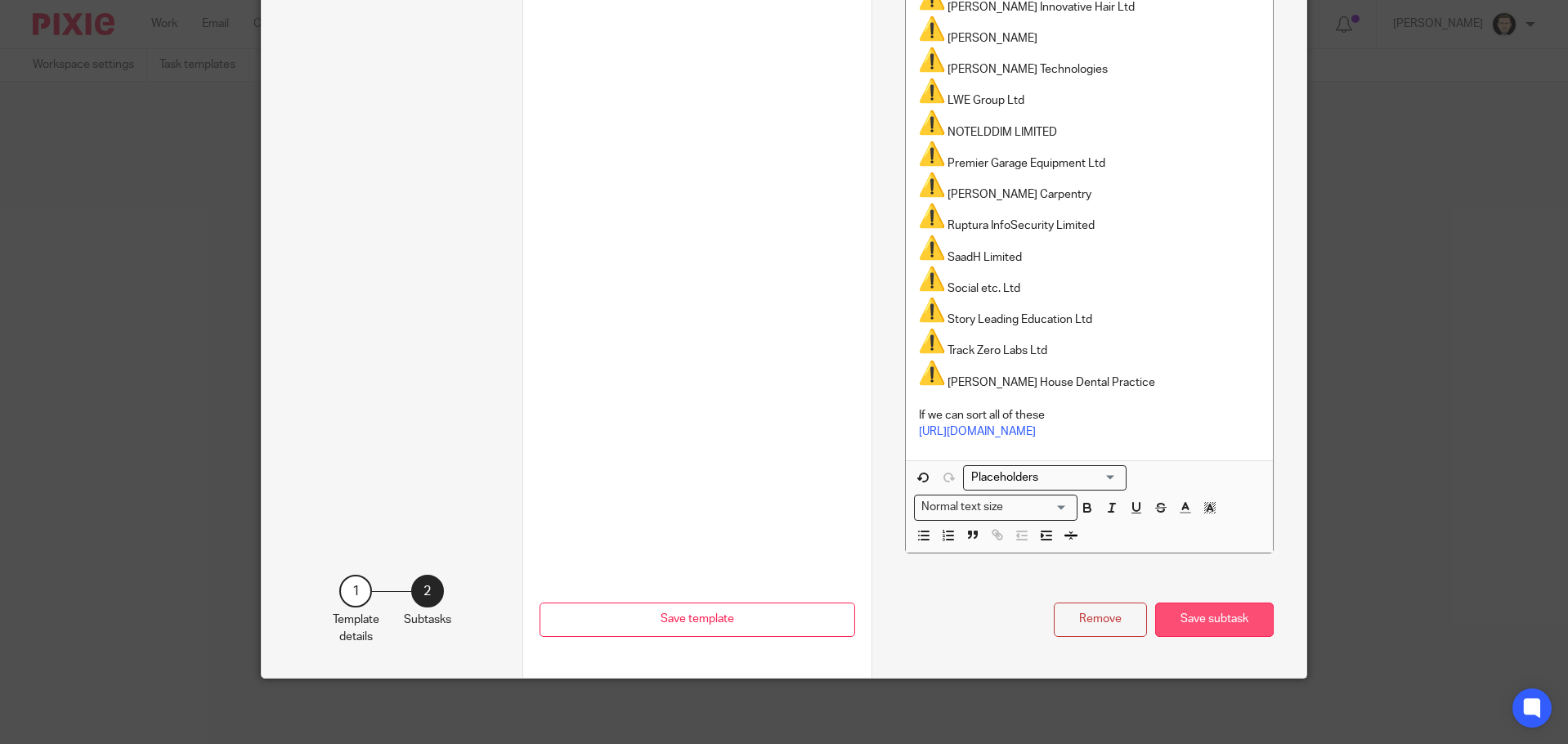
type input "Email"
click at [1199, 608] on button "Save subtask" at bounding box center [1214, 620] width 119 height 35
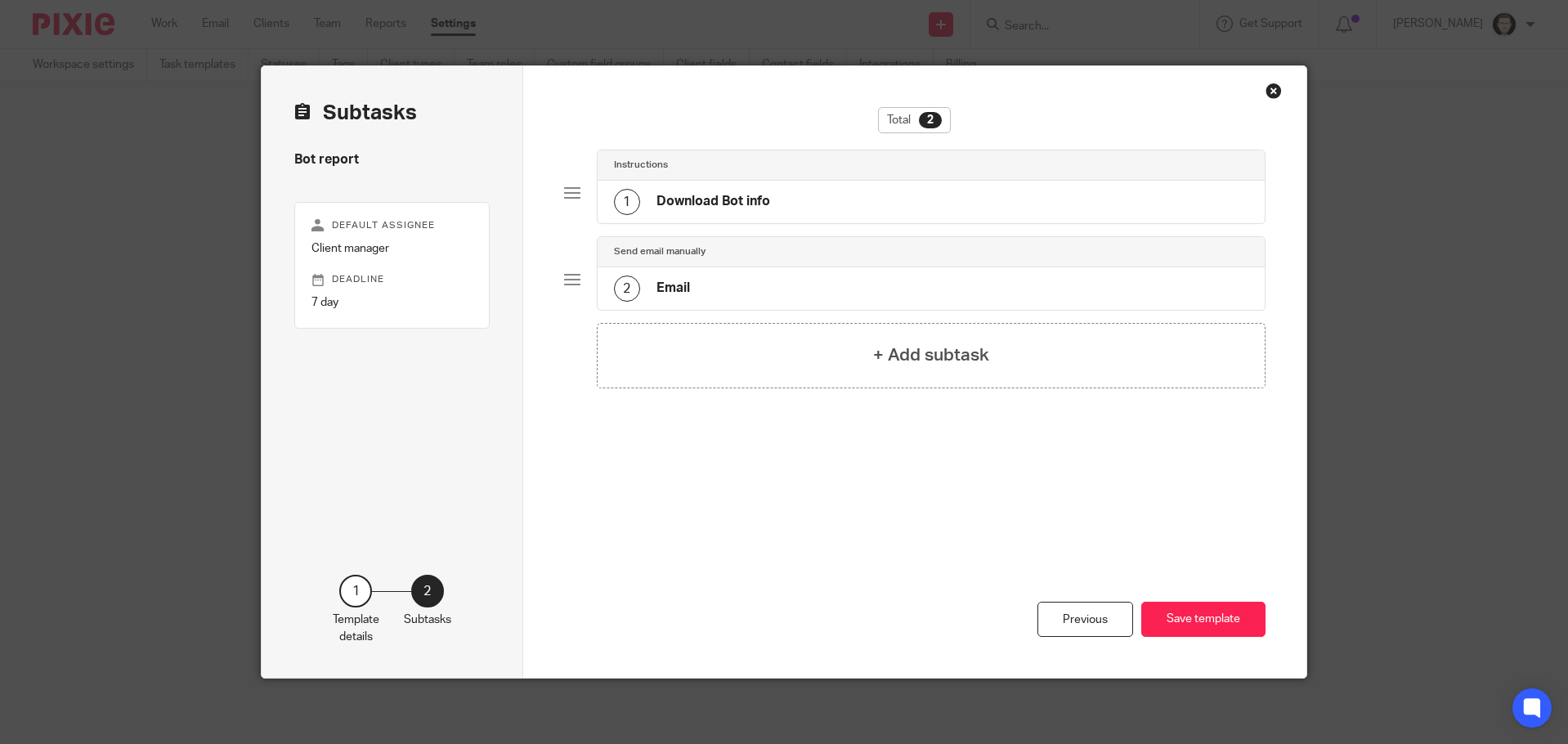
click at [836, 266] on div "Send email manually" at bounding box center [930, 252] width 667 height 30
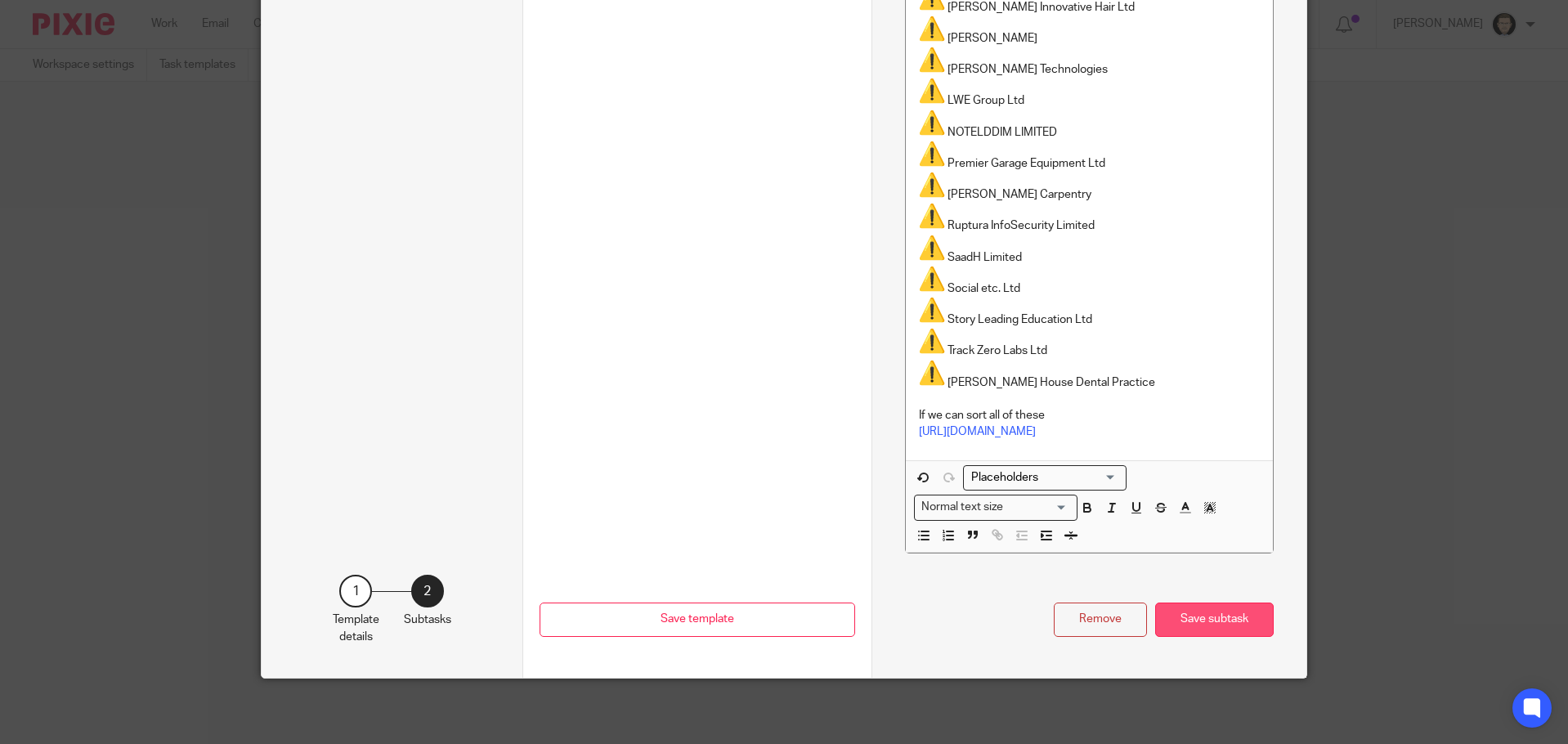
click at [1203, 608] on button "Save subtask" at bounding box center [1214, 620] width 119 height 35
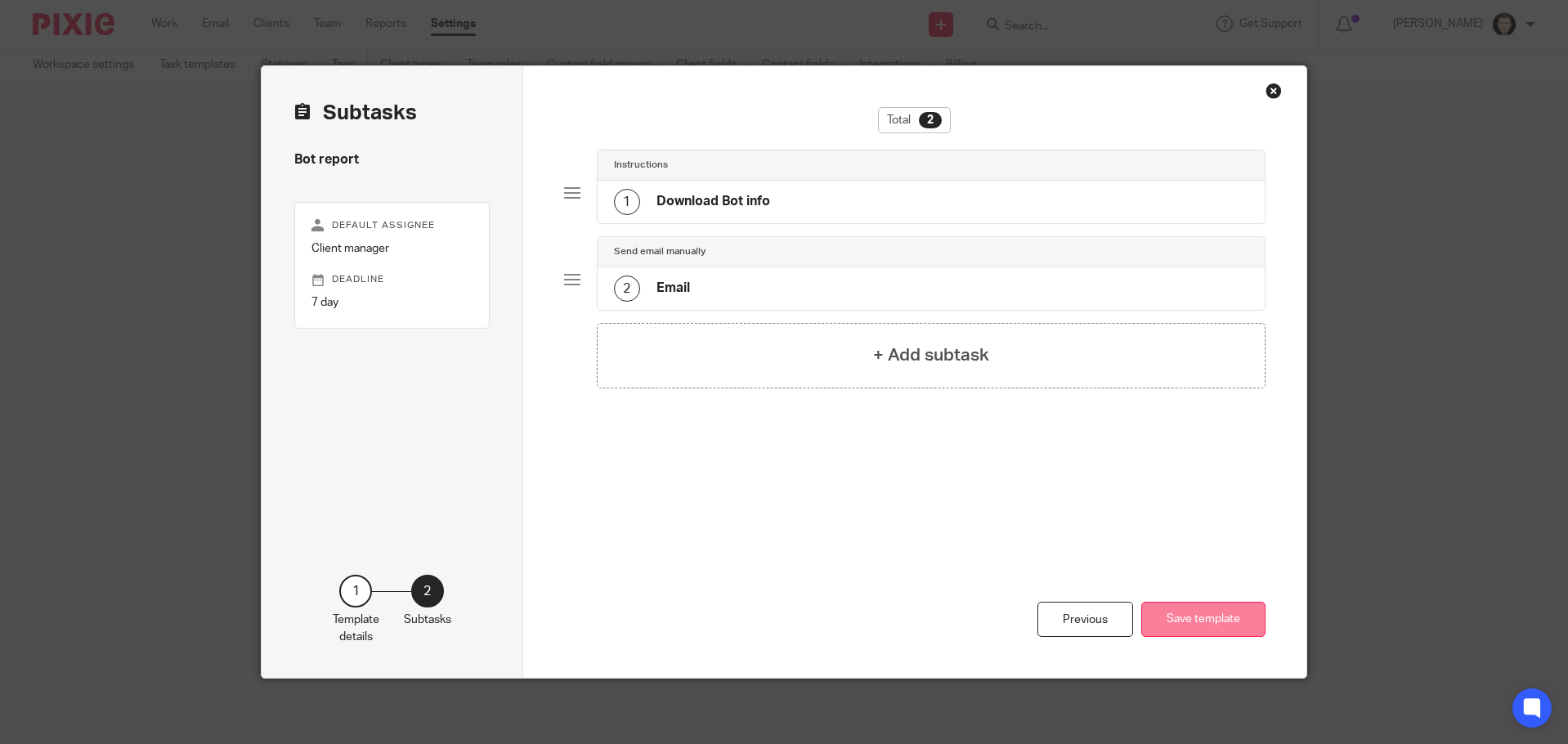
click at [1197, 616] on button "Save template" at bounding box center [1202, 619] width 124 height 35
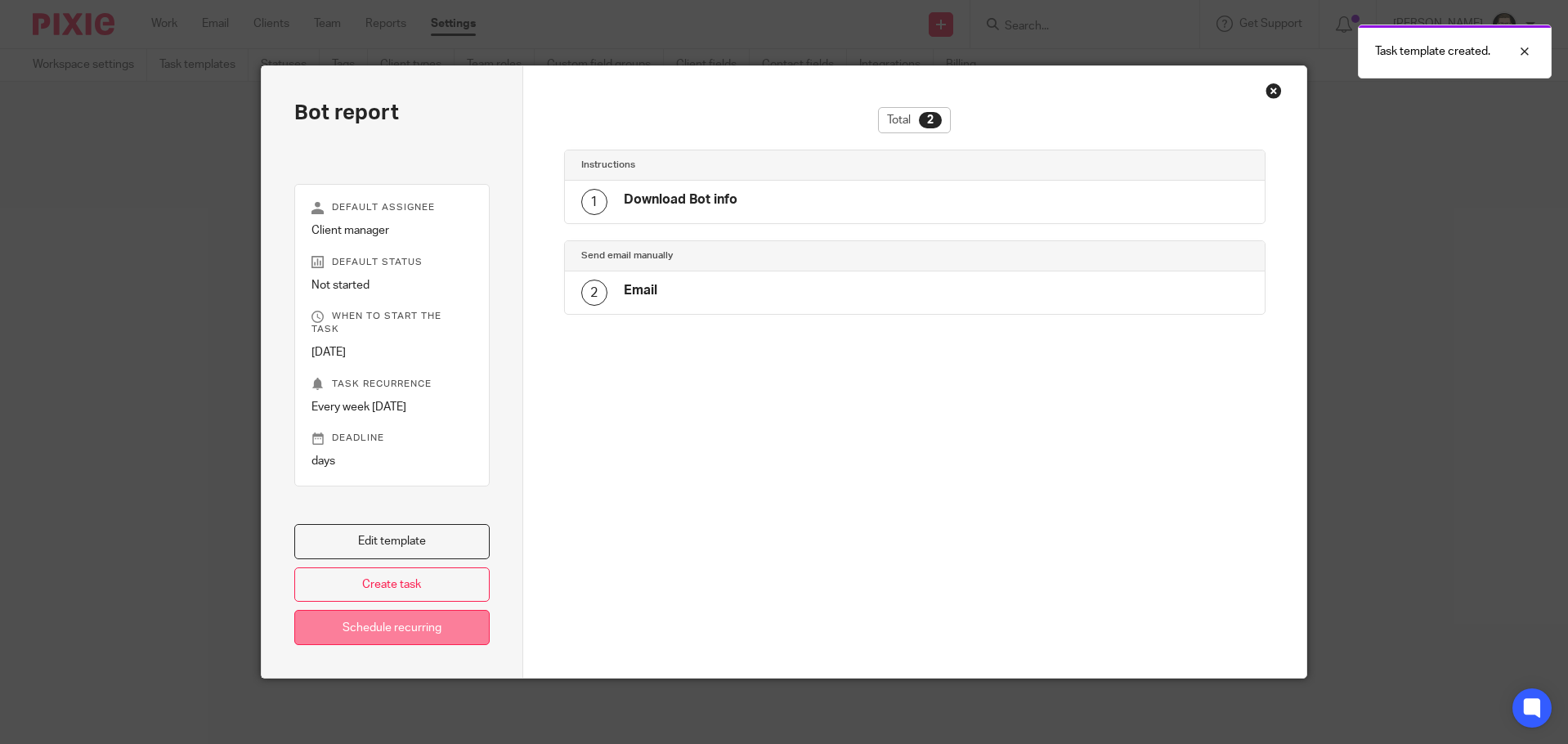
click at [453, 628] on link "Schedule recurring" at bounding box center [392, 627] width 195 height 35
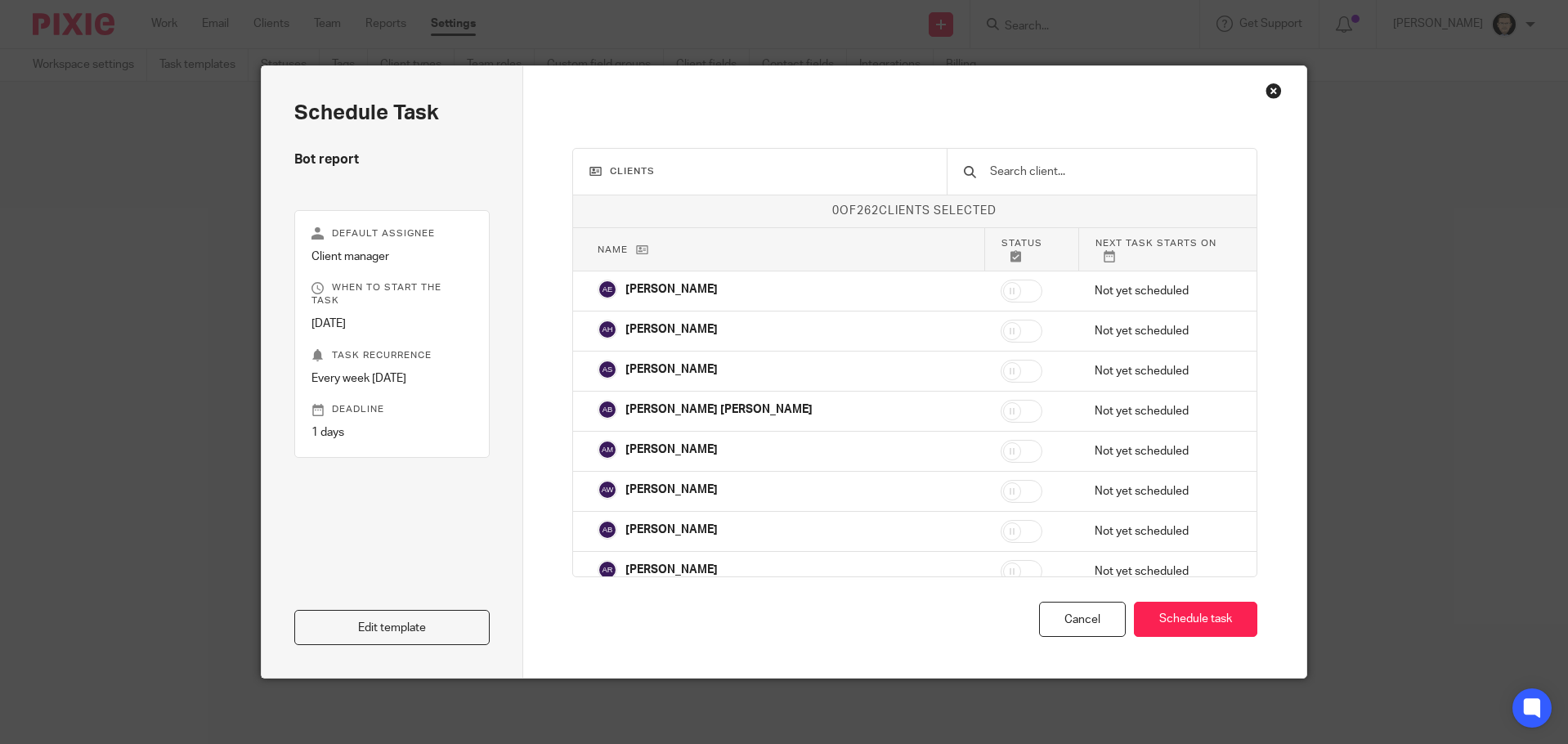
click at [1031, 174] on input "text" at bounding box center [1114, 171] width 252 height 18
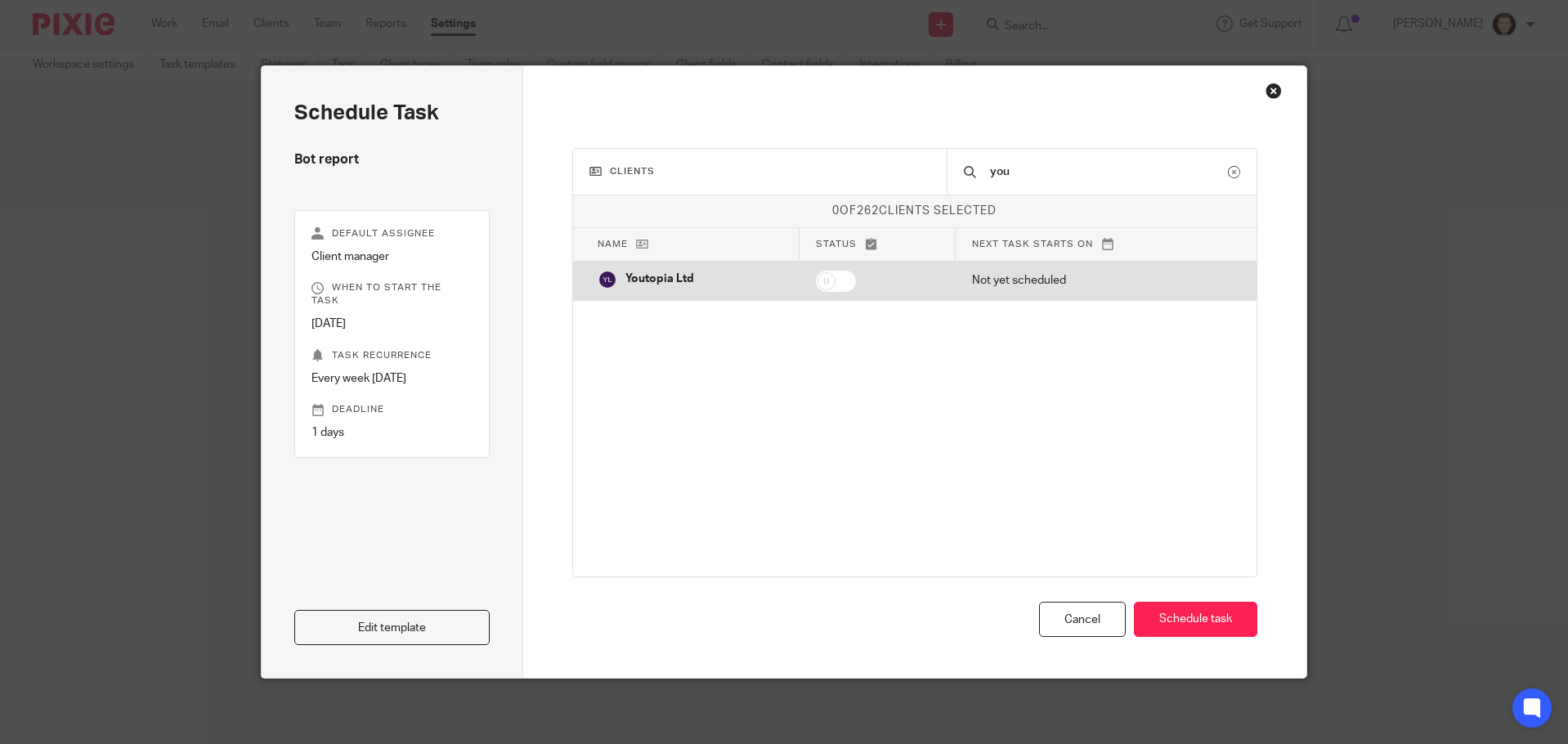
type input "you"
click at [735, 278] on td "Youtopia Ltd" at bounding box center [685, 279] width 226 height 36
checkbox input "true"
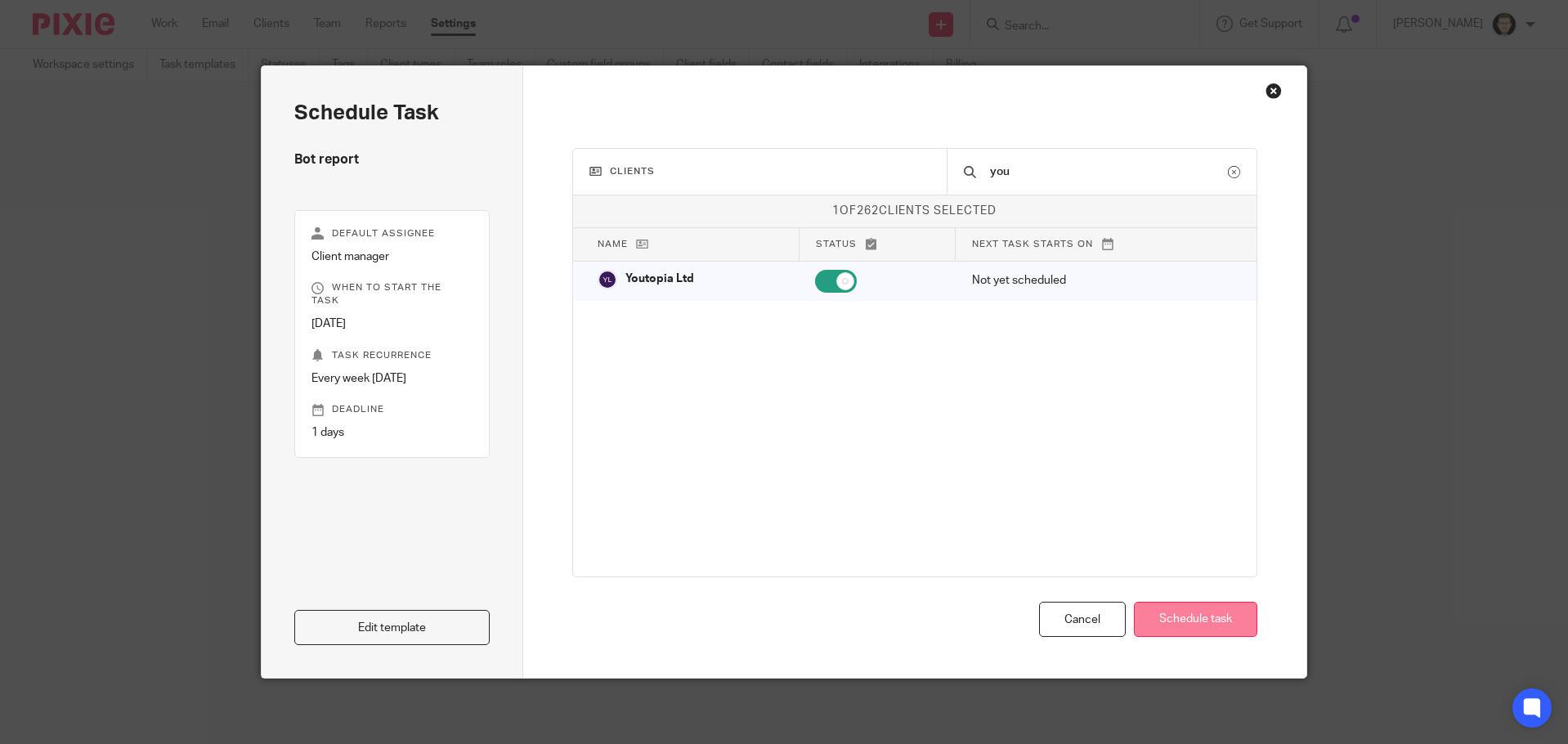
click at [1202, 622] on button "Schedule task" at bounding box center [1195, 619] width 123 height 35
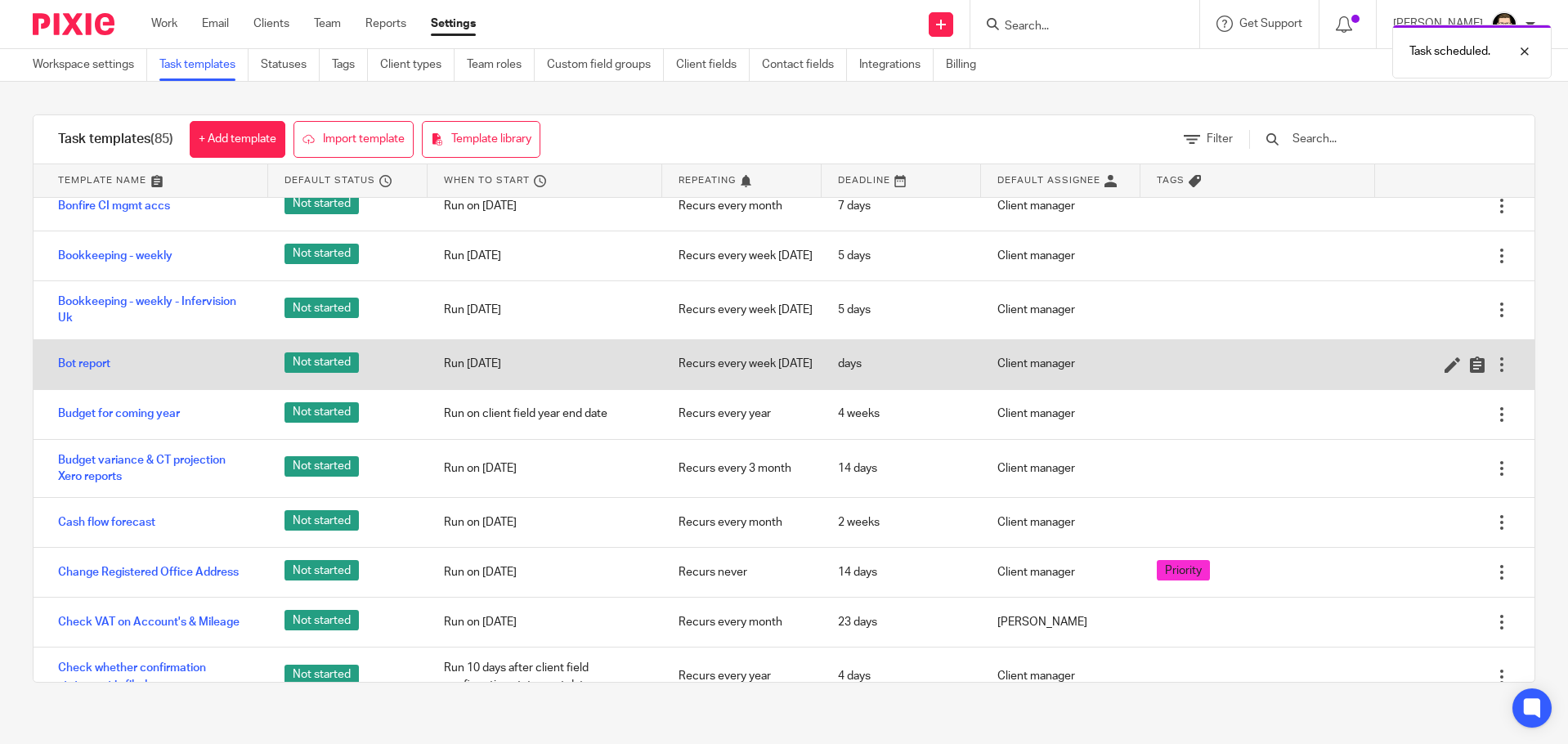
scroll to position [245, 0]
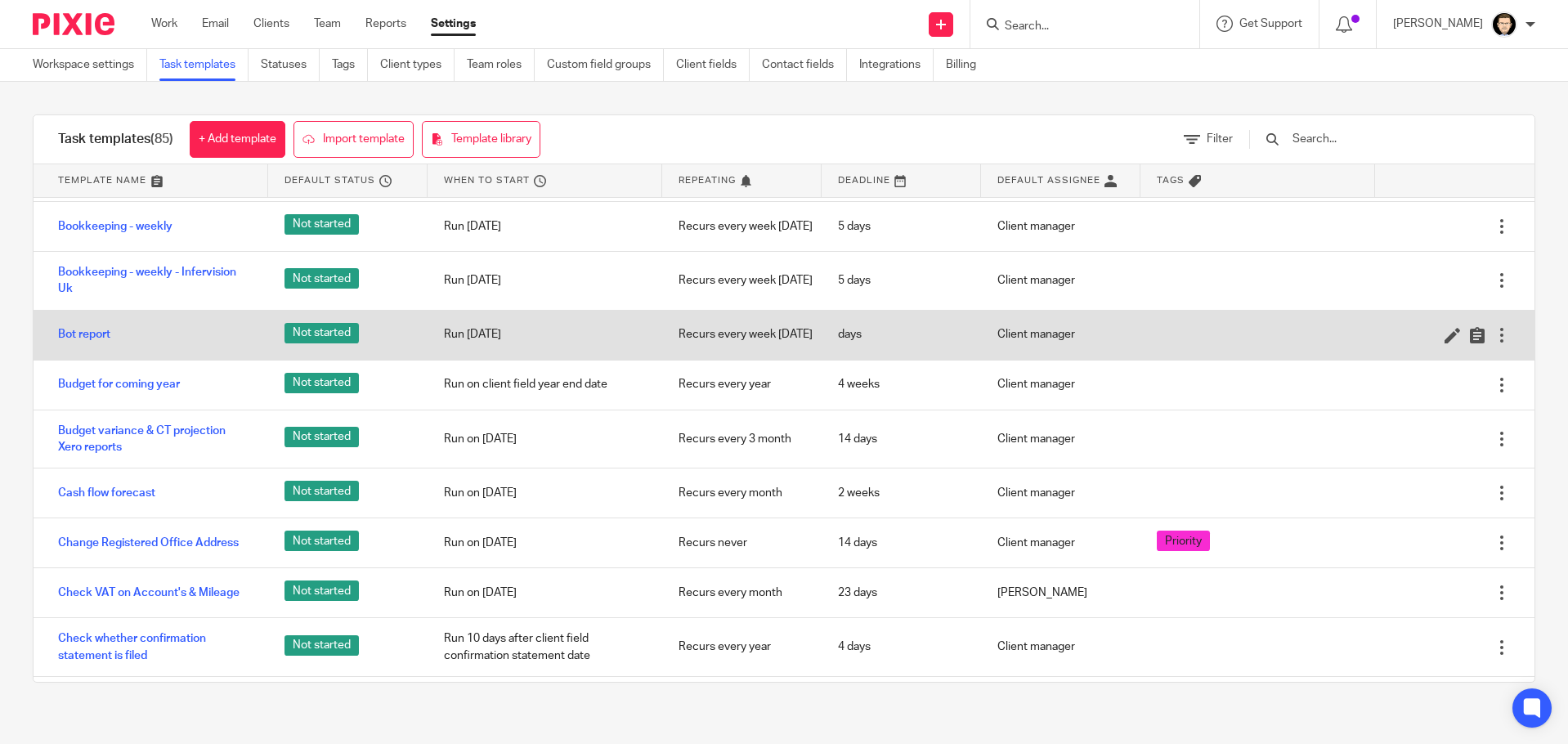
click at [145, 342] on div "Bot report" at bounding box center [150, 334] width 235 height 40
click at [1444, 340] on icon at bounding box center [1452, 335] width 17 height 17
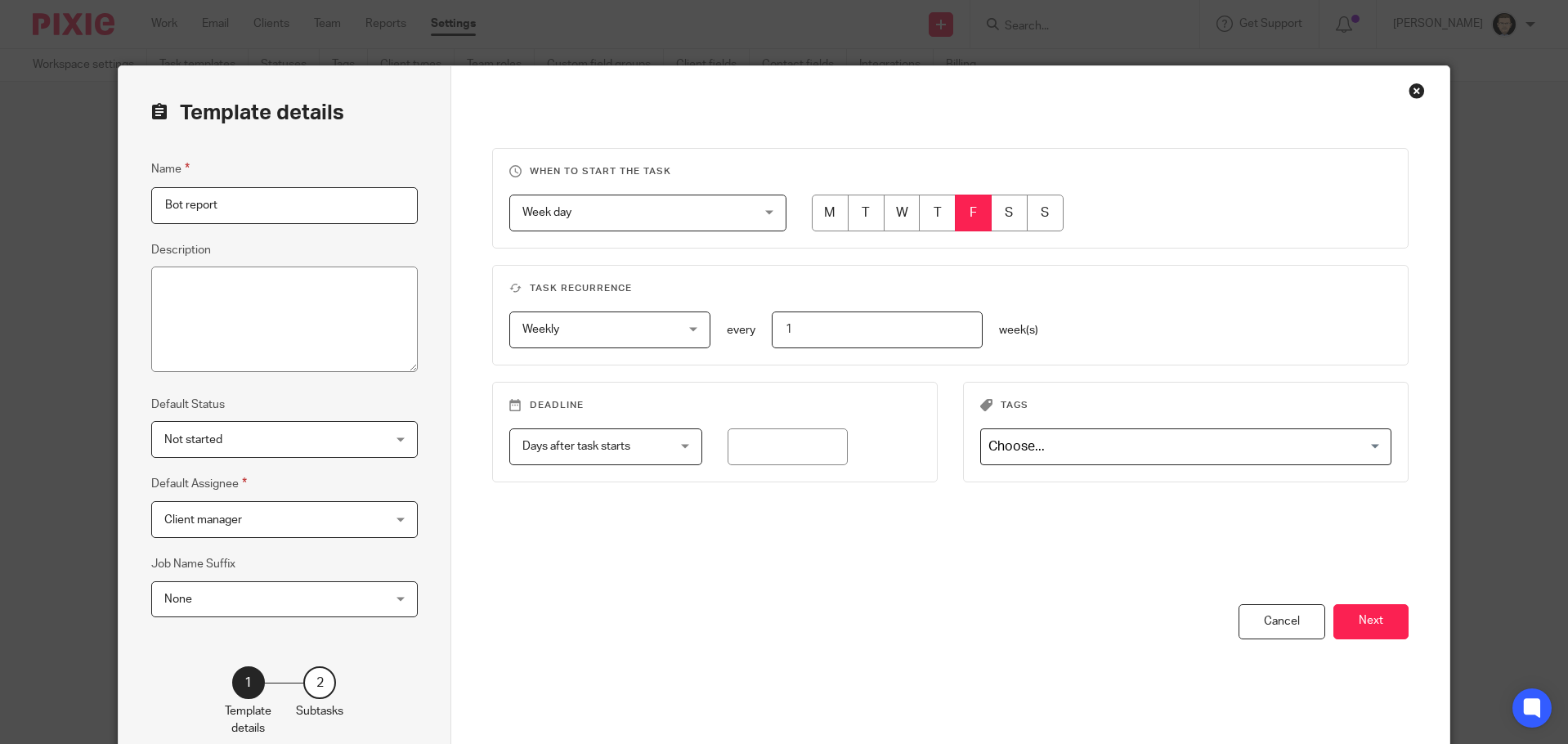
click at [273, 520] on span "Client manager" at bounding box center [266, 519] width 202 height 34
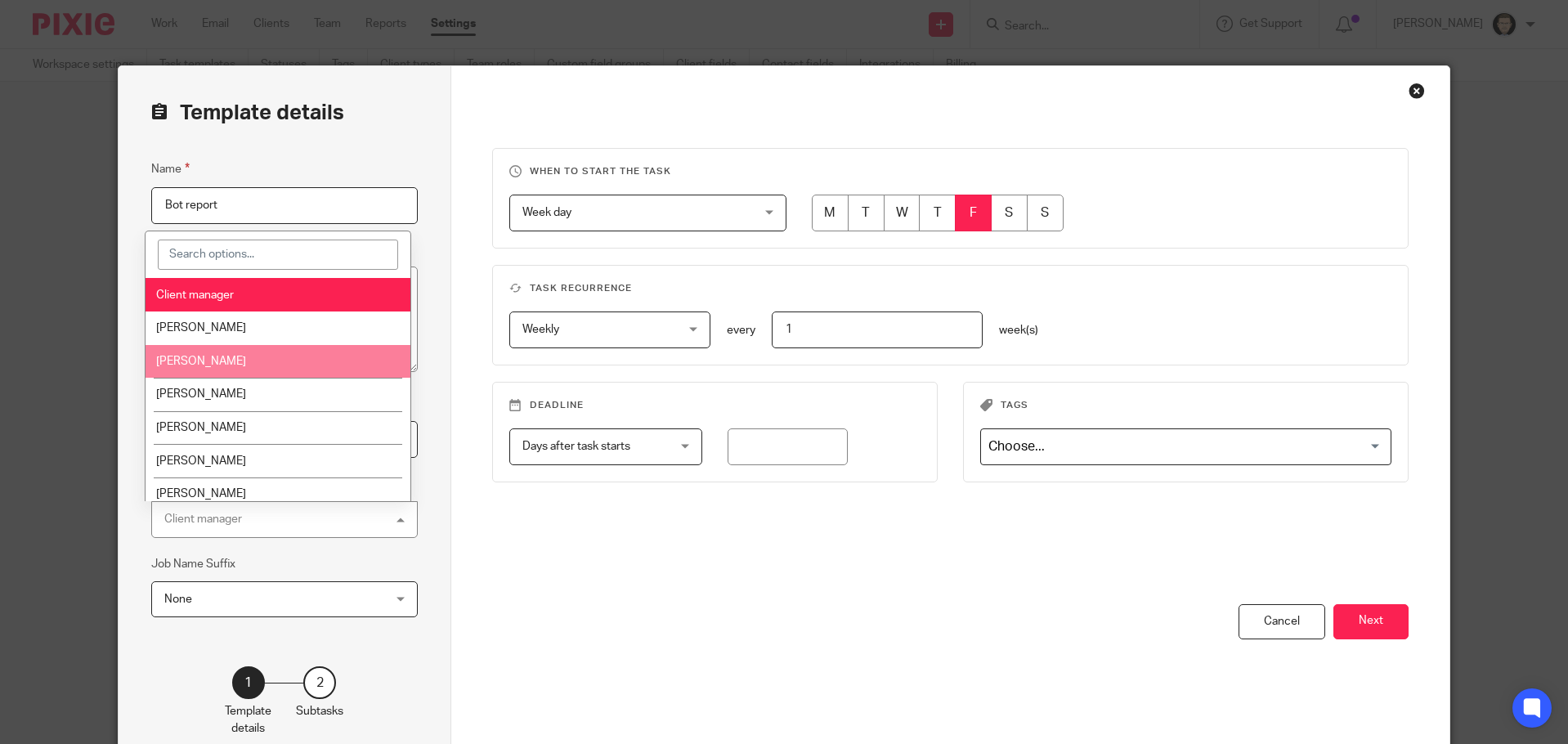
click at [259, 347] on li "[PERSON_NAME]" at bounding box center [277, 361] width 265 height 33
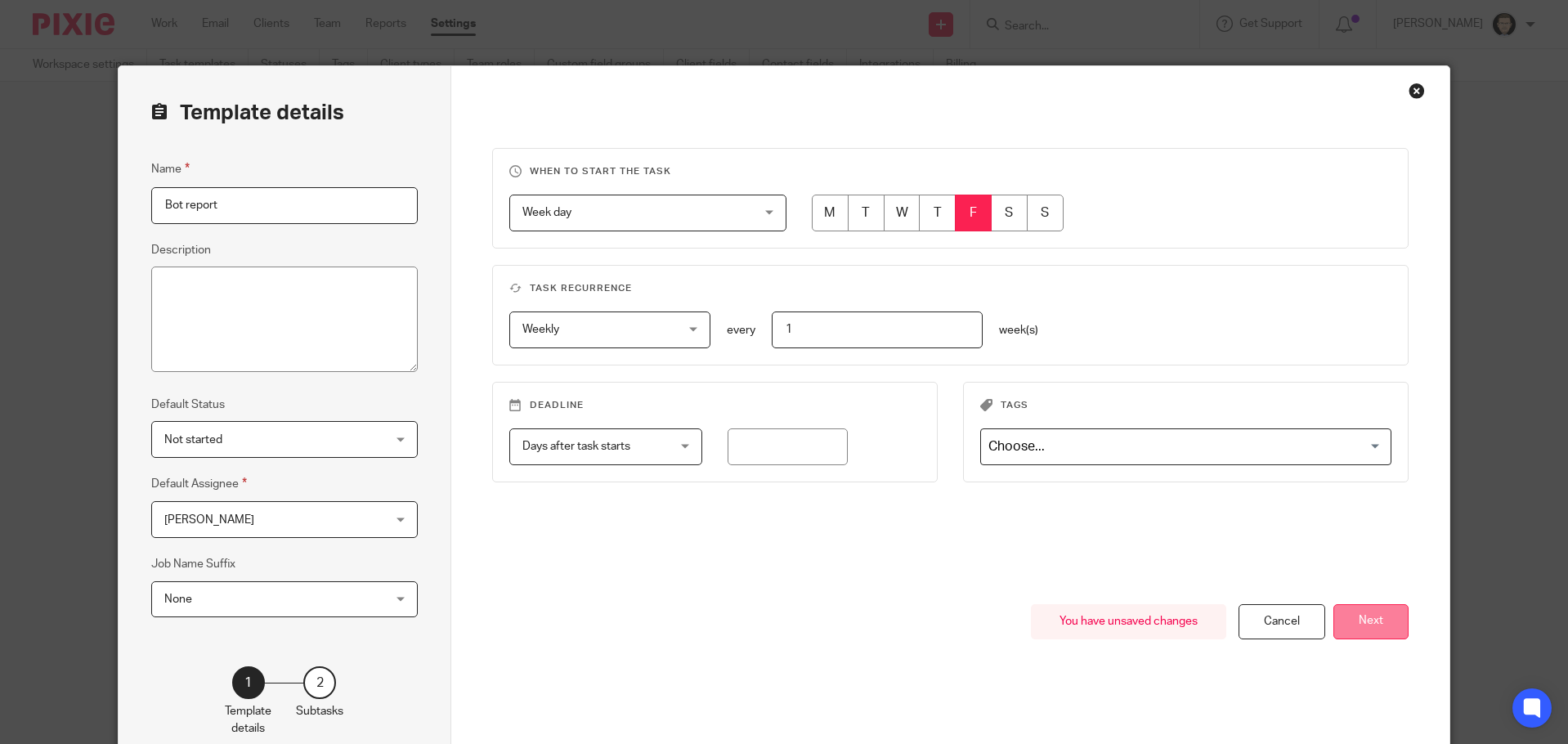
click at [1343, 617] on button "Next" at bounding box center [1371, 622] width 76 height 35
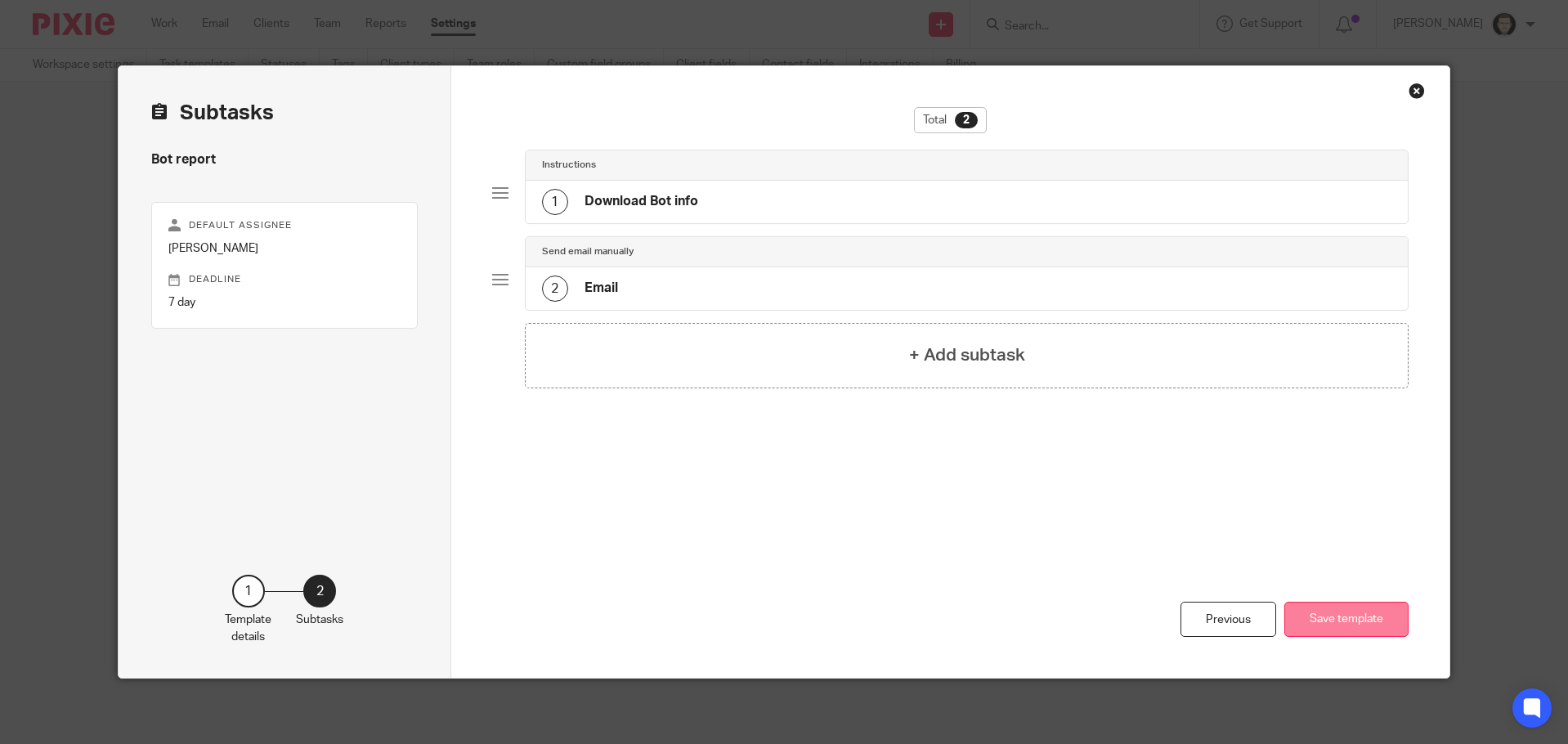
click at [1344, 617] on button "Save template" at bounding box center [1346, 619] width 124 height 35
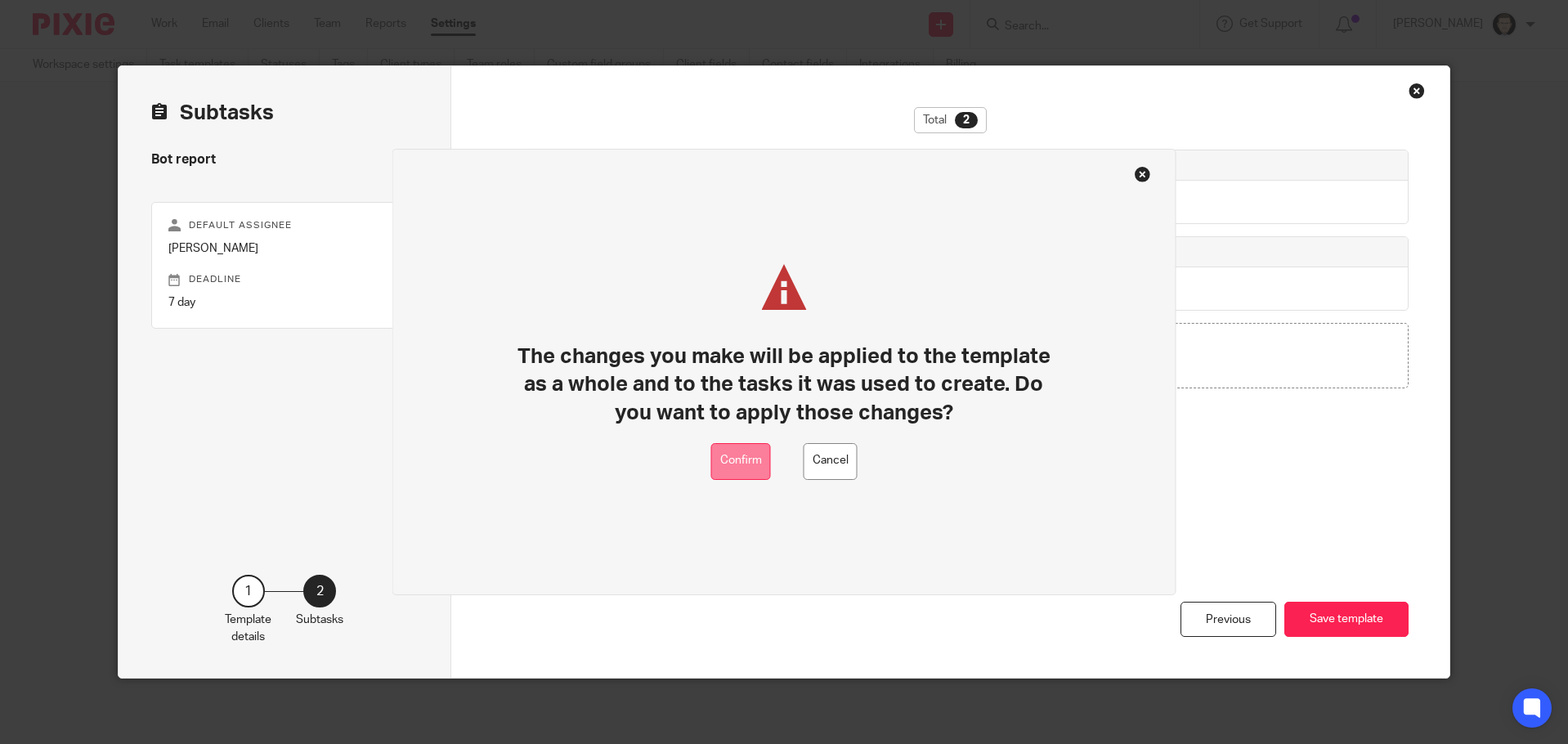
click at [730, 468] on button "Confirm" at bounding box center [741, 462] width 60 height 37
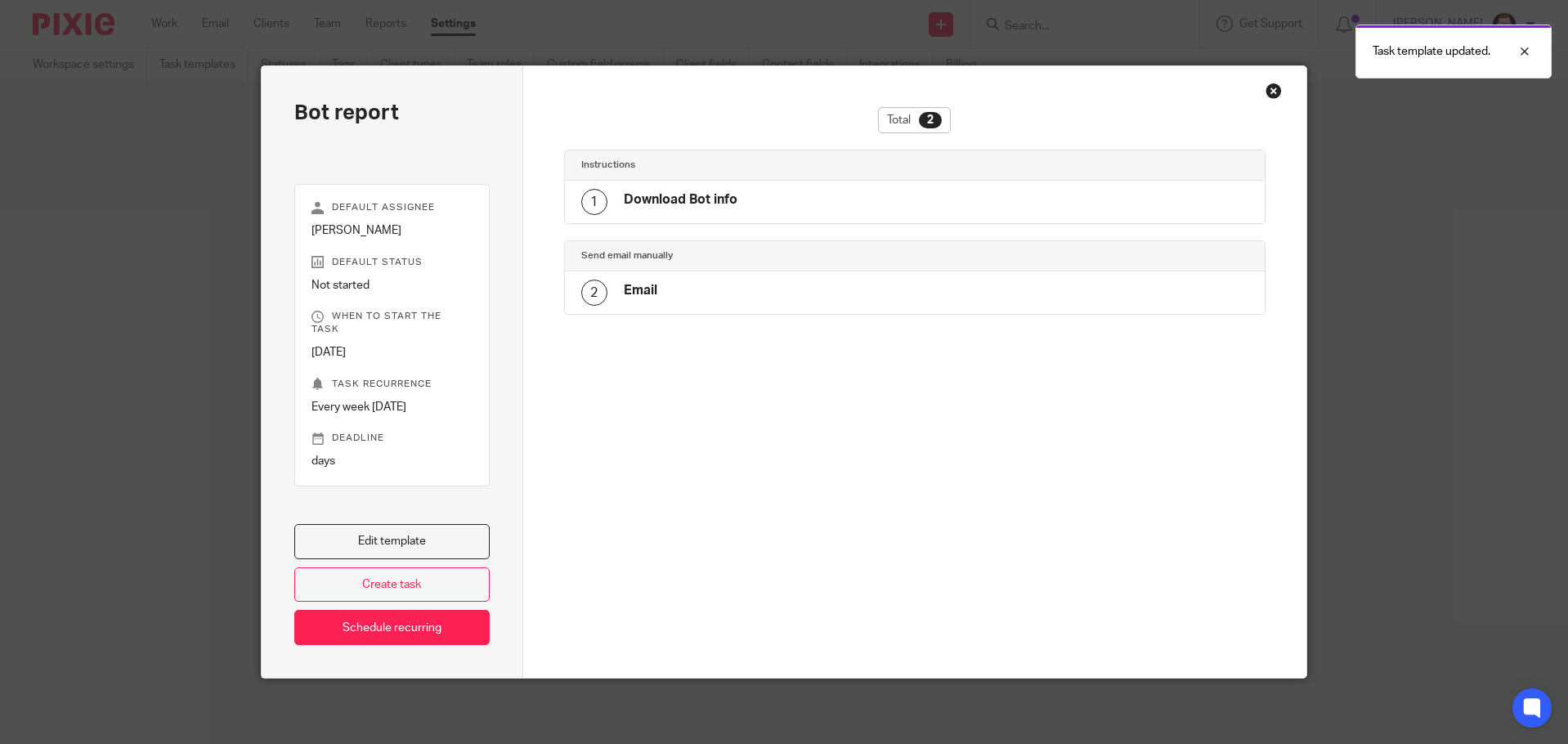
click at [1271, 87] on div "Close this dialog window" at bounding box center [1273, 91] width 17 height 17
